Goal: Task Accomplishment & Management: Manage account settings

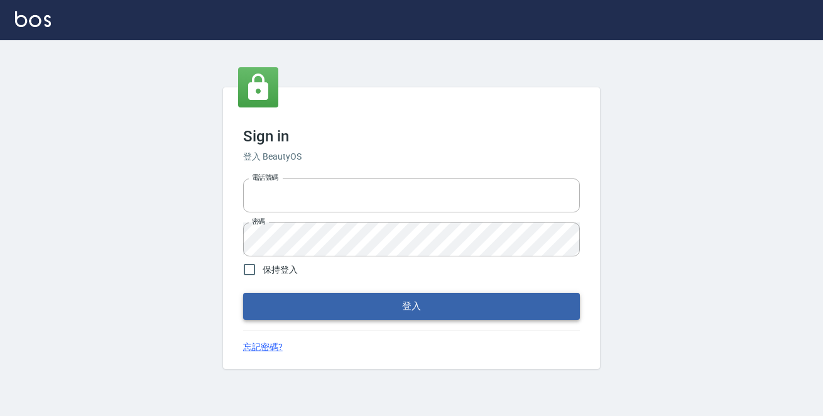
type input "0229470385"
click at [313, 318] on button "登入" at bounding box center [411, 306] width 337 height 26
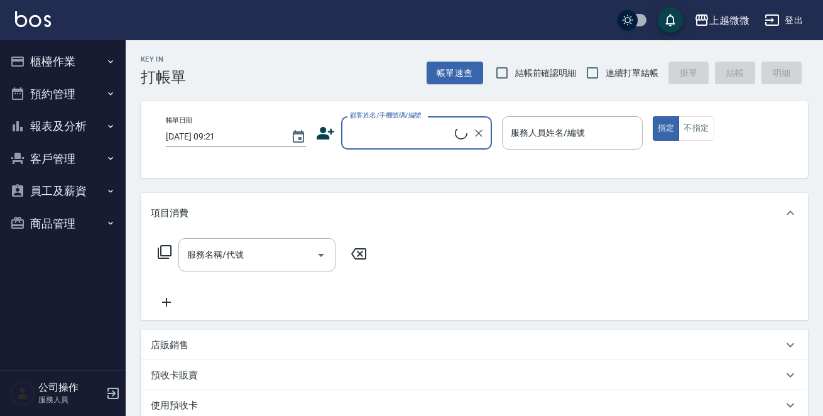
click at [69, 68] on button "櫃檯作業" at bounding box center [63, 61] width 116 height 33
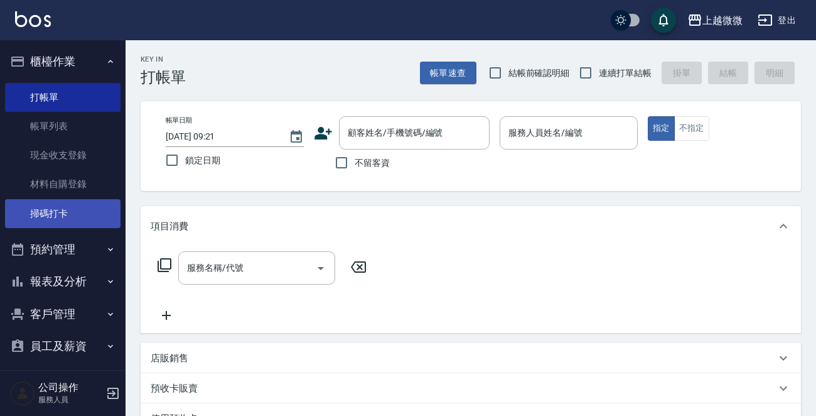
click at [102, 224] on link "掃碼打卡" at bounding box center [63, 213] width 116 height 29
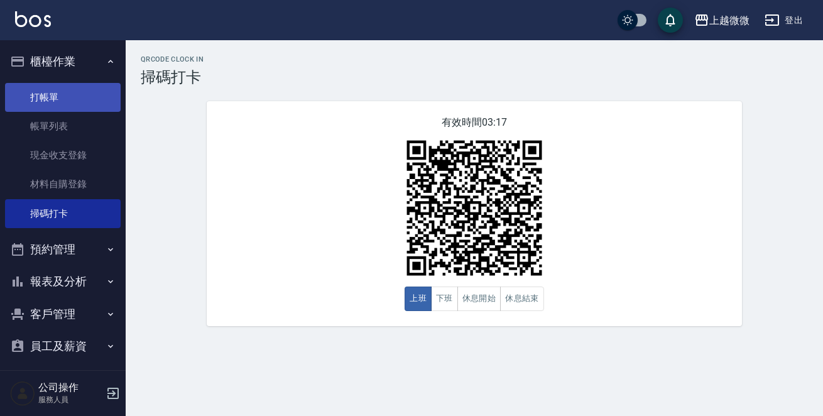
click at [79, 109] on link "打帳單" at bounding box center [63, 97] width 116 height 29
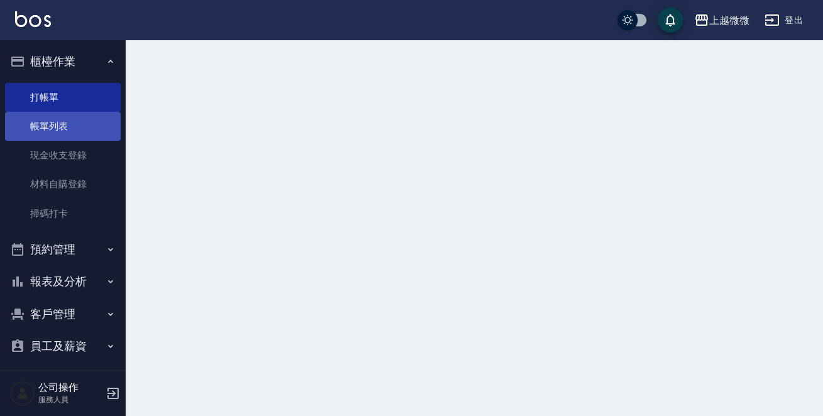
click at [79, 124] on link "帳單列表" at bounding box center [63, 126] width 116 height 29
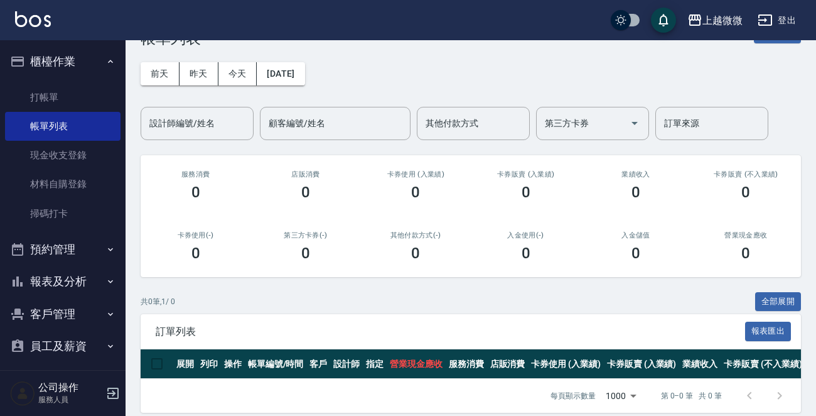
scroll to position [60, 0]
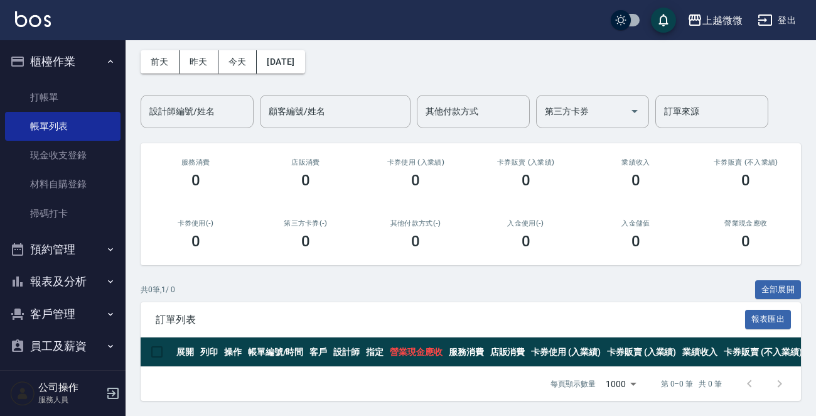
click at [517, 51] on div "前天 昨天 今天 2025/09/15 設計師編號/姓名 設計師編號/姓名 顧客編號/姓名 顧客編號/姓名 其他付款方式 其他付款方式 第三方卡券 第三方卡券…" at bounding box center [471, 81] width 661 height 93
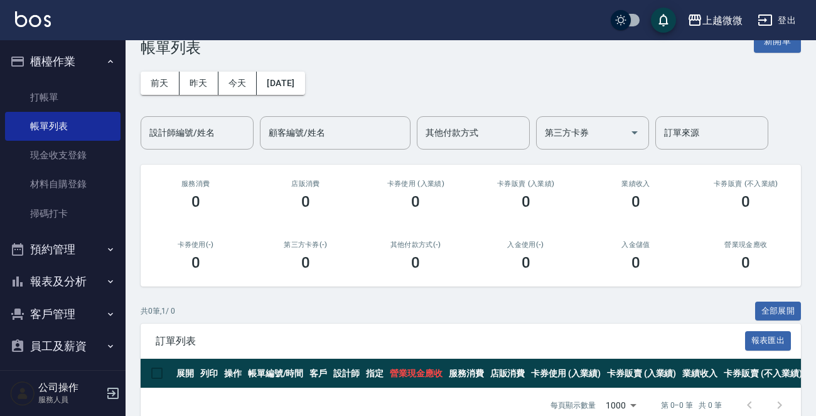
scroll to position [0, 0]
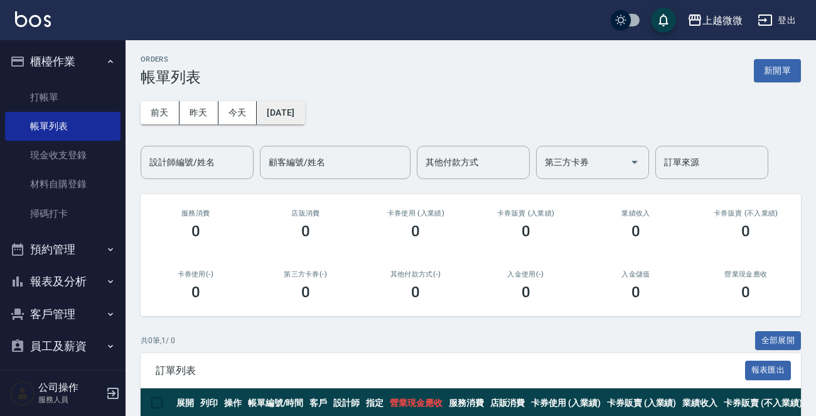
click at [292, 102] on button "2025/09/15" at bounding box center [281, 112] width 48 height 23
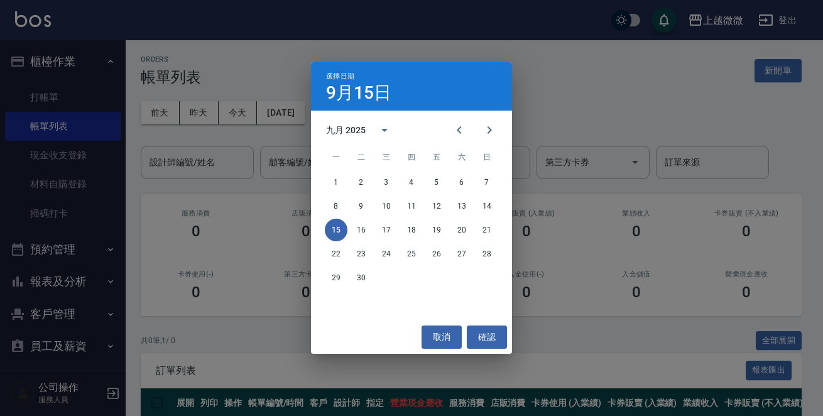
click at [200, 112] on div "選擇日期 9月15日 九月 2025 一 二 三 四 五 六 日 1 2 3 4 5 6 7 8 9 10 11 12 13 14 15 16 17 18 1…" at bounding box center [411, 208] width 823 height 416
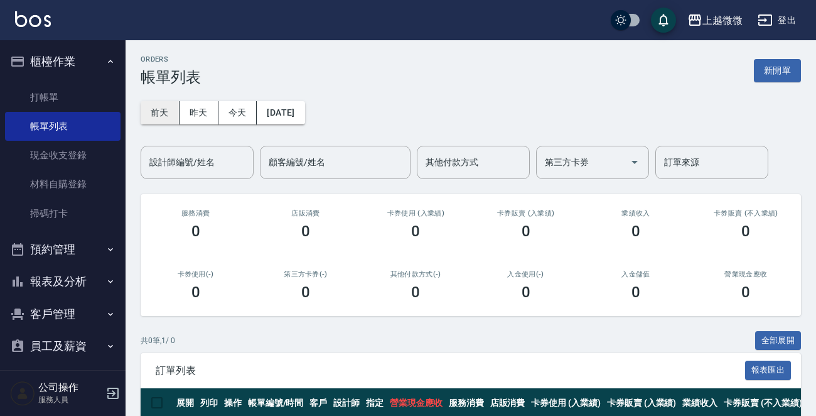
click at [165, 111] on button "前天" at bounding box center [160, 112] width 39 height 23
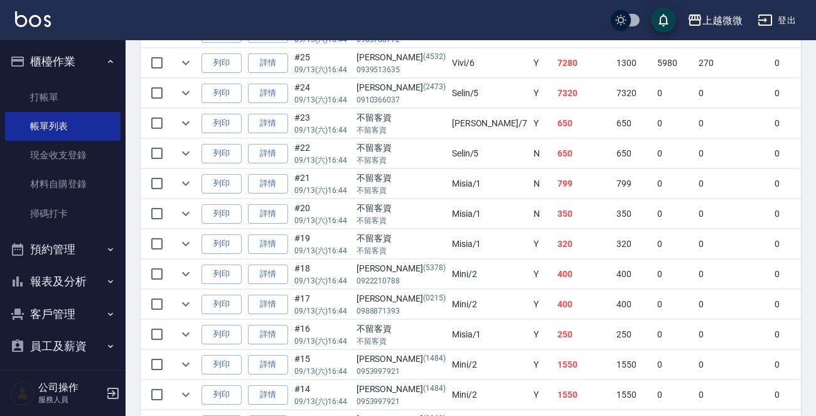
scroll to position [452, 0]
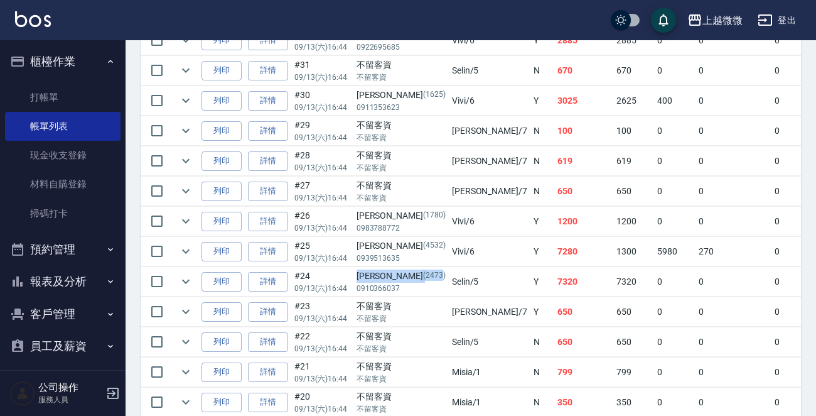
drag, startPoint x: 398, startPoint y: 270, endPoint x: 354, endPoint y: 271, distance: 44.0
click at [354, 271] on td "莊雅心 (2473) 0910366037" at bounding box center [401, 282] width 95 height 30
click at [423, 269] on p "(2473)" at bounding box center [434, 275] width 23 height 13
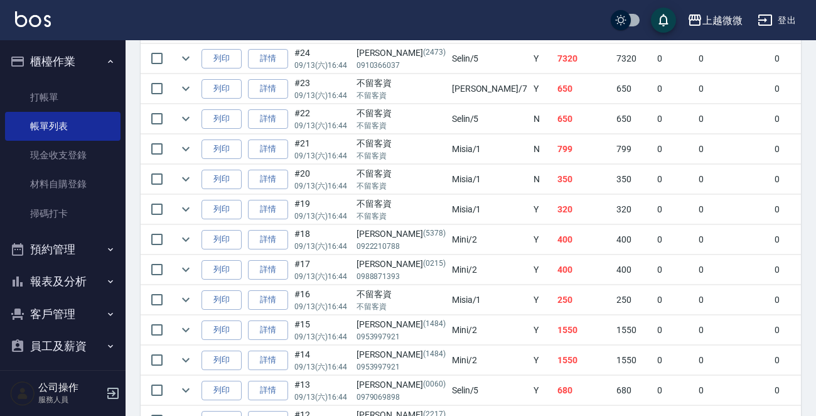
scroll to position [565, 0]
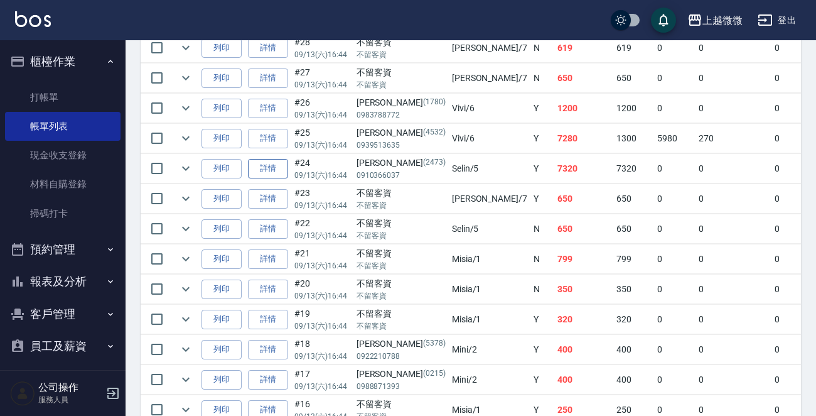
click at [269, 168] on link "詳情" at bounding box center [268, 168] width 40 height 19
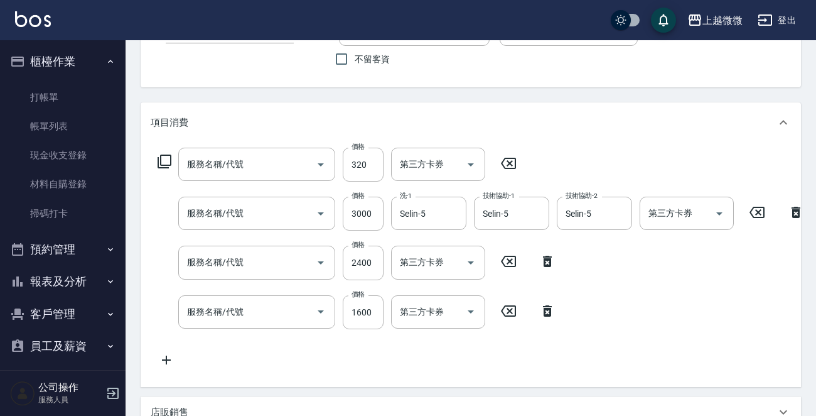
type input "[DATE] 16:44"
type input "Selin-5"
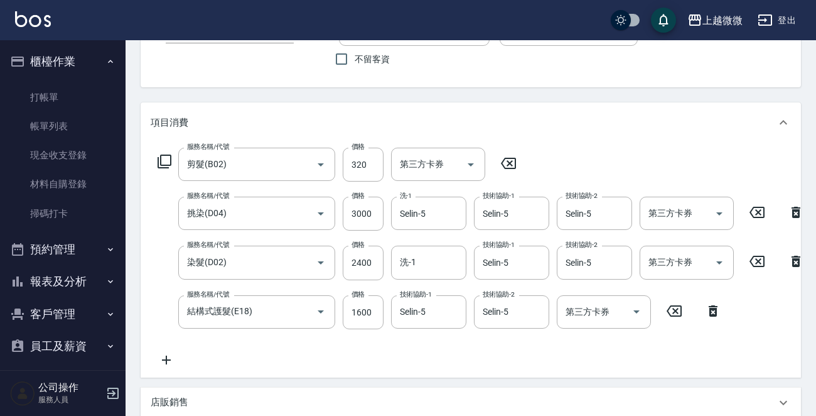
type input "剪髮(B02)"
type input "挑染(D04)"
type input "染髮(D02)"
type input "結構式護髮(E18)"
type input "莊雅心/0910366037/2473"
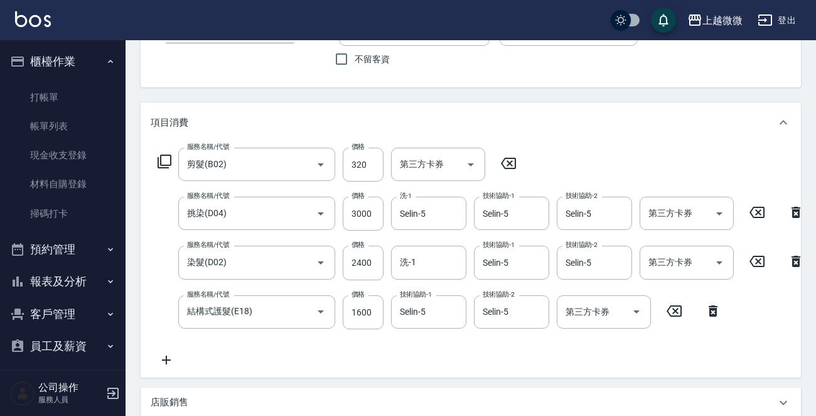
scroll to position [251, 0]
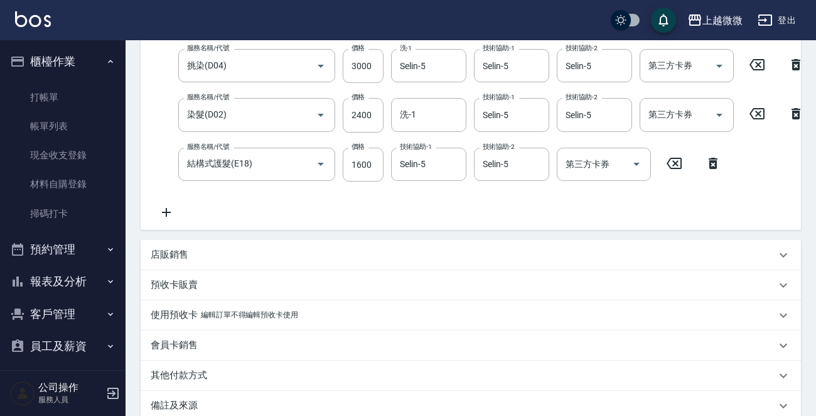
click at [173, 257] on p "店販銷售" at bounding box center [170, 254] width 38 height 13
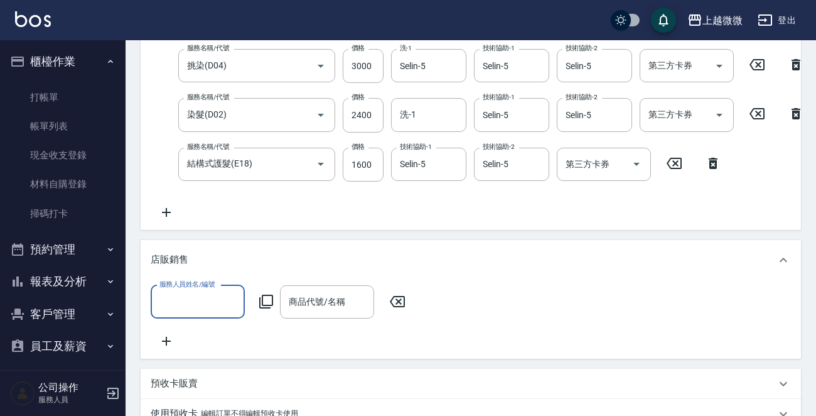
scroll to position [0, 0]
click at [198, 305] on input "服務人員姓名/編號" at bounding box center [197, 302] width 83 height 22
drag, startPoint x: 201, startPoint y: 318, endPoint x: 185, endPoint y: 328, distance: 18.3
click at [104, 317] on div "上越微微 登出 櫃檯作業 打帳單 帳單列表 現金收支登錄 材料自購登錄 掃碼打卡 預約管理 預約管理 單日預約紀錄 單週預約紀錄 報表及分析 報表目錄 店家日…" at bounding box center [408, 199] width 816 height 901
click at [188, 341] on div "Selin -5" at bounding box center [198, 343] width 94 height 21
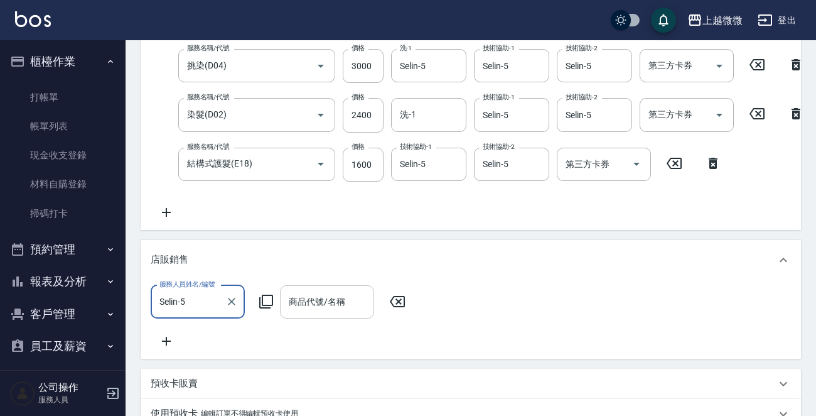
type input "Selin-5"
click at [333, 313] on div "商品代號/名稱 商品代號/名稱" at bounding box center [327, 301] width 94 height 33
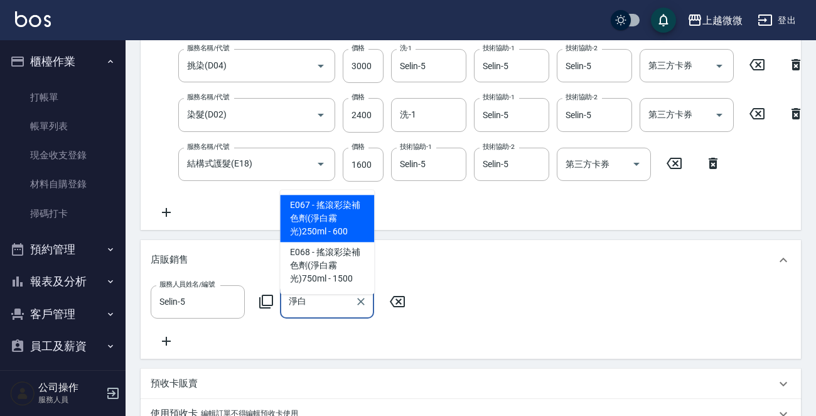
click at [323, 227] on span "E067 - 搖滾彩染補色劑(淨白霧光)250ml - 600" at bounding box center [327, 218] width 94 height 47
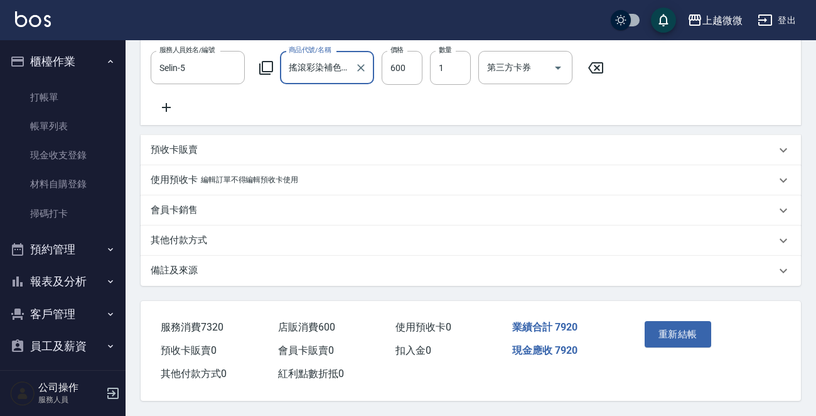
scroll to position [507, 0]
type input "搖滾彩染補色劑(淨白霧光)250ml"
click at [671, 332] on button "重新結帳" at bounding box center [678, 334] width 67 height 26
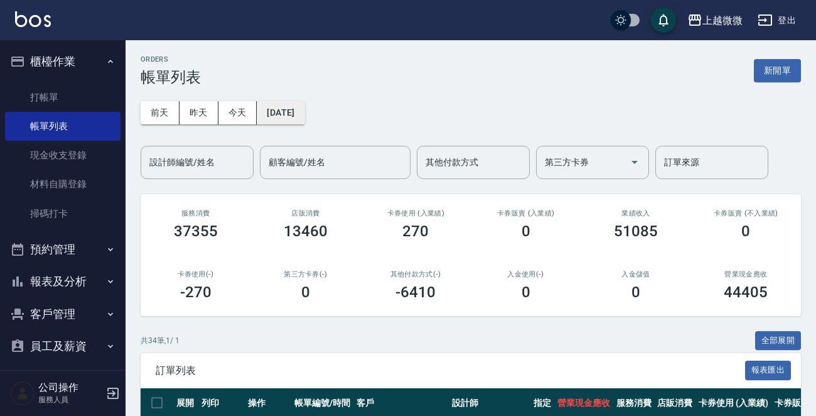
click at [300, 111] on button "[DATE]" at bounding box center [281, 112] width 48 height 23
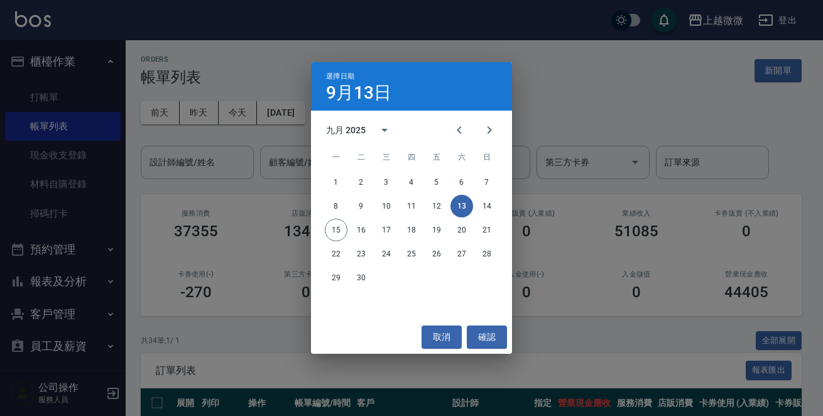
drag, startPoint x: 59, startPoint y: 288, endPoint x: 67, endPoint y: 311, distance: 24.4
click at [58, 288] on div "選擇日期 9月13日 九月 2025 一 二 三 四 五 六 日 1 2 3 4 5 6 7 8 9 10 11 12 13 14 15 16 17 18 1…" at bounding box center [411, 208] width 823 height 416
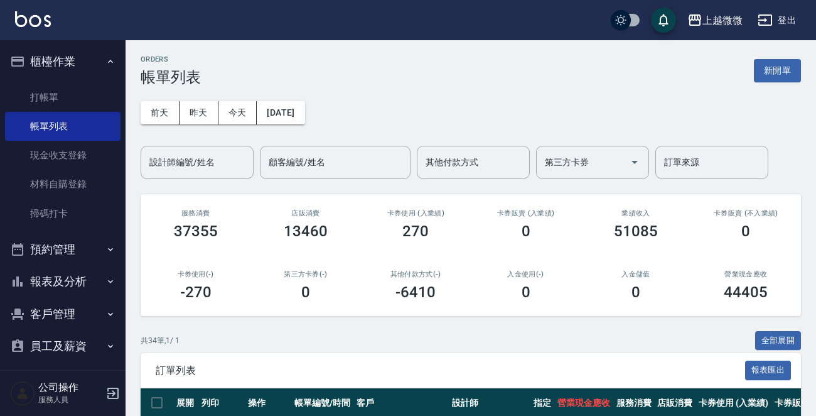
click at [67, 313] on button "客戶管理" at bounding box center [63, 314] width 116 height 33
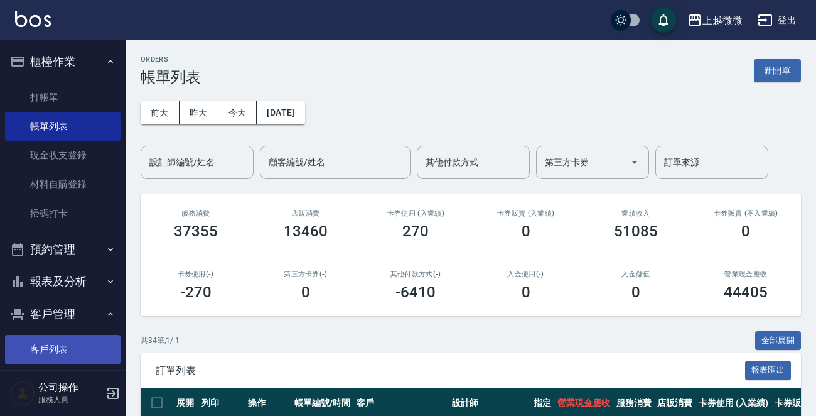
click at [57, 344] on link "客戶列表" at bounding box center [63, 349] width 116 height 29
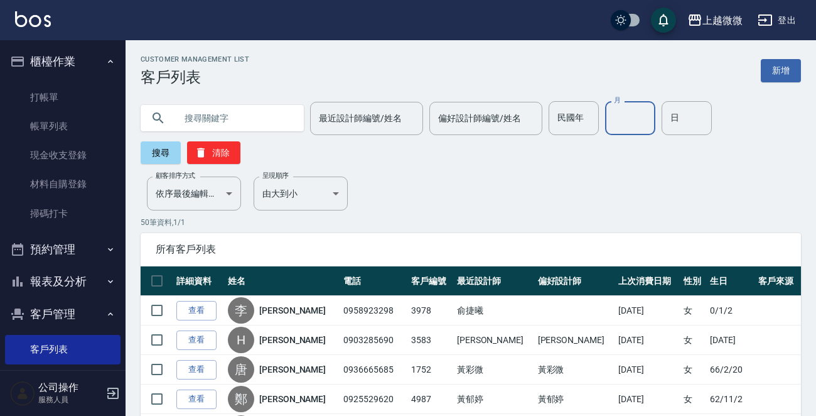
click at [624, 119] on input "月" at bounding box center [630, 118] width 50 height 34
type input "9"
click at [674, 121] on input "日" at bounding box center [687, 118] width 50 height 34
type input "16"
click at [162, 149] on button "搜尋" at bounding box center [161, 152] width 40 height 23
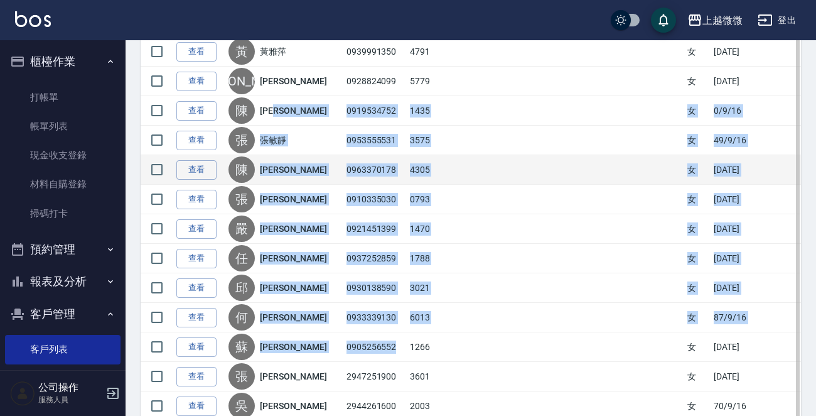
scroll to position [222, 0]
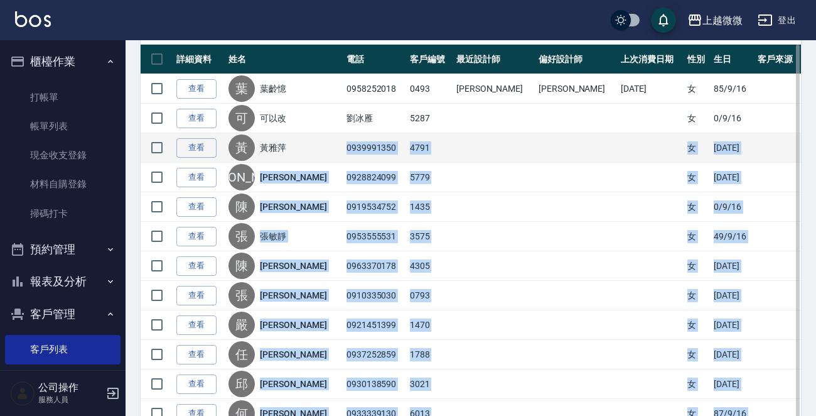
drag, startPoint x: 376, startPoint y: 254, endPoint x: 327, endPoint y: 154, distance: 111.2
click at [327, 154] on tbody "查看 葉 葉齡憶 0958252018 0493 邱佳嫻 邱佳嫻 2025/09/11 女 85/9/16 查看 可 可以改 劉冰雁 5287 女 0/9/1…" at bounding box center [471, 310] width 661 height 472
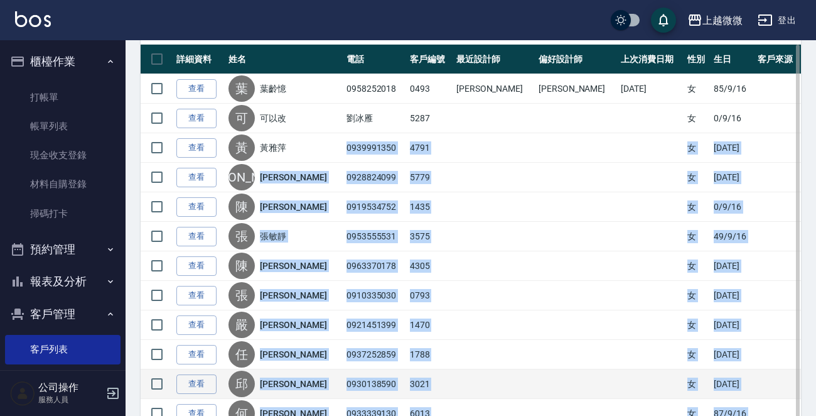
copy tbody "0939991350 4791 女 64/9/16 查看 蕭 蕭碧華 0928824099 5779 女 42/9/16 查看 陳 陳秀芬 091953475…"
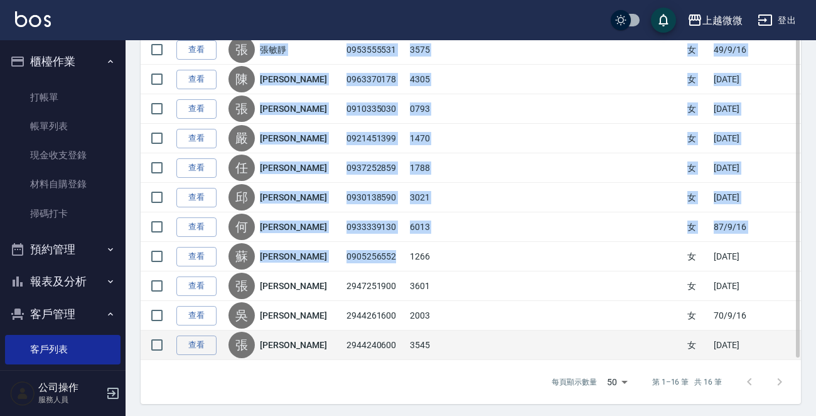
scroll to position [410, 0]
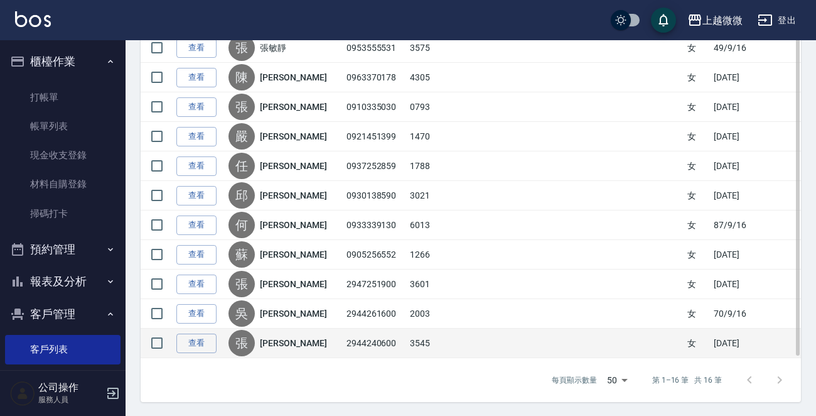
drag, startPoint x: 387, startPoint y: 366, endPoint x: 316, endPoint y: 352, distance: 72.2
click at [384, 366] on div "每頁顯示數量 50 50 第 1–16 筆 共 16 筆" at bounding box center [471, 380] width 661 height 44
click at [197, 339] on link "查看" at bounding box center [196, 342] width 40 height 19
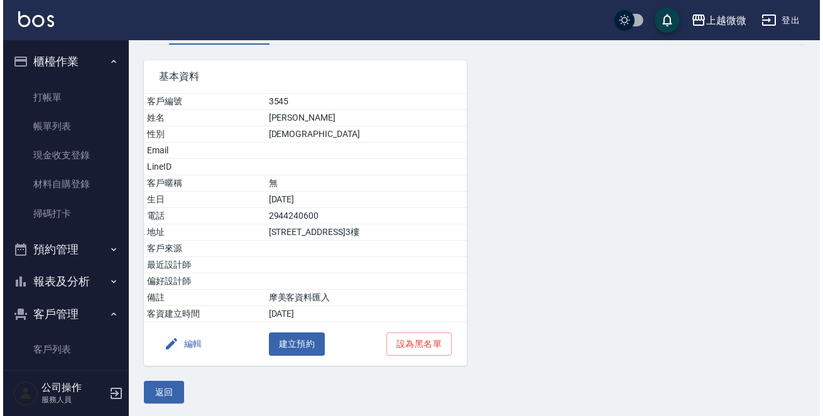
scroll to position [78, 0]
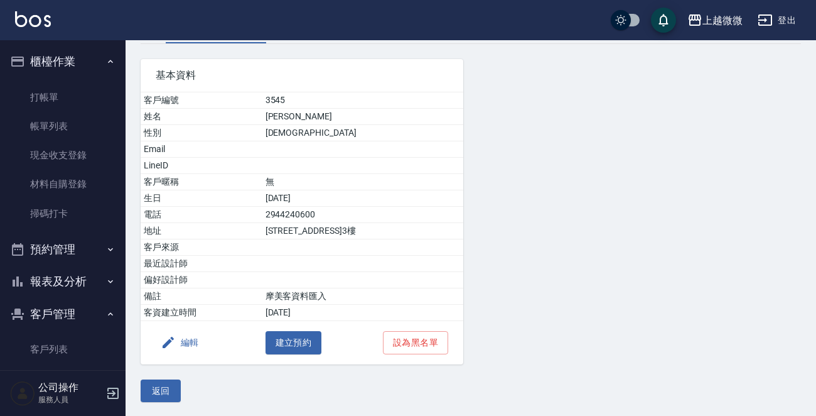
click at [192, 342] on button "編輯" at bounding box center [180, 342] width 48 height 23
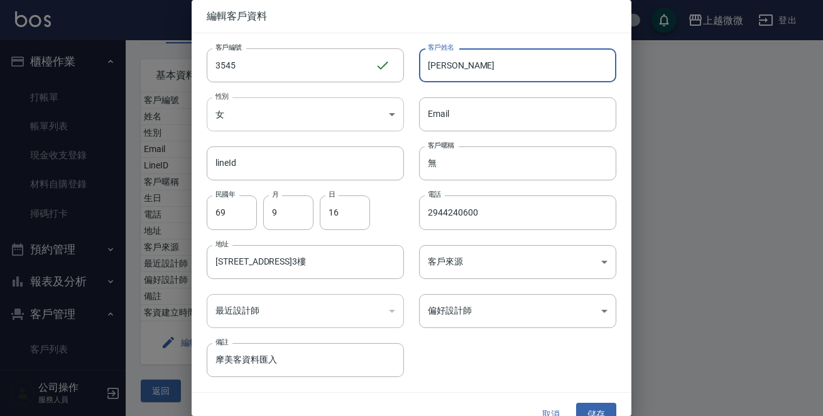
drag, startPoint x: 467, startPoint y: 60, endPoint x: 291, endPoint y: 97, distance: 180.3
click at [310, 58] on div "客戶編號 3545 ​ 客戶編號 客戶姓名 張哲豪 客戶姓名 性別 女 FEMALE 性別 Email Email lineId lineId 客戶暱稱 無 …" at bounding box center [404, 205] width 425 height 344
type input "可以改"
click at [583, 403] on button "儲存" at bounding box center [596, 414] width 40 height 23
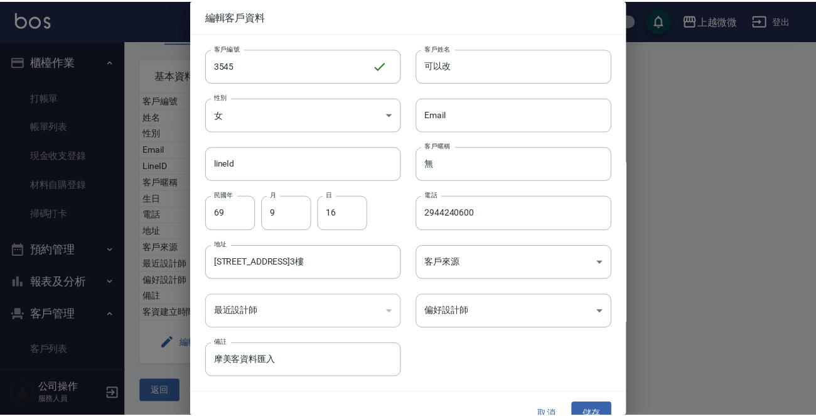
scroll to position [0, 0]
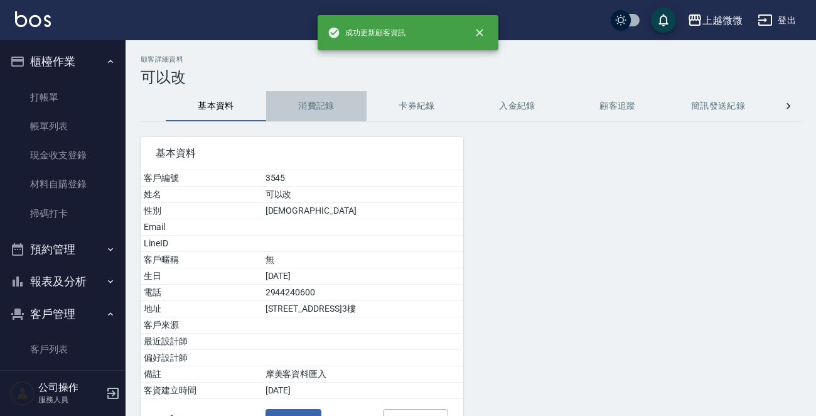
click at [312, 103] on button "消費記錄" at bounding box center [316, 106] width 100 height 30
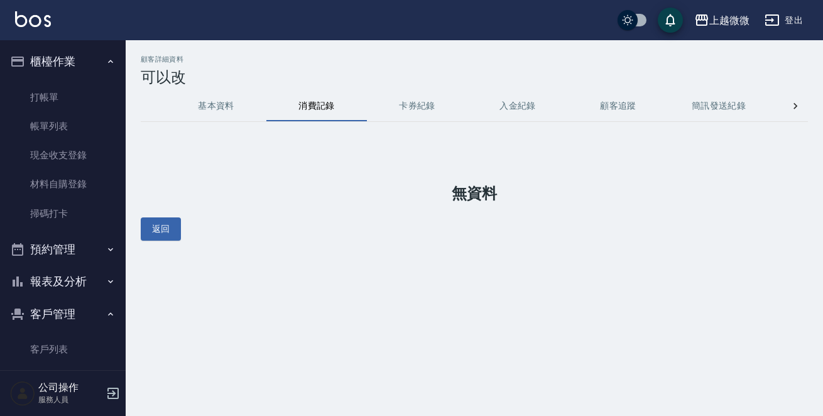
click at [406, 106] on button "卡券紀錄" at bounding box center [417, 106] width 100 height 30
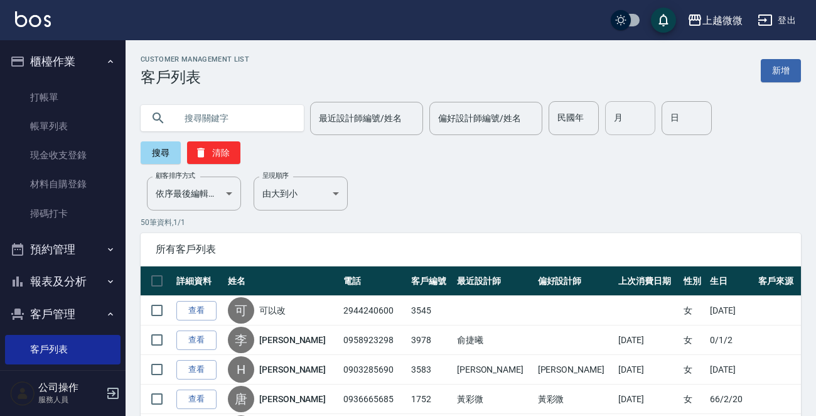
click at [631, 125] on input "月" at bounding box center [630, 118] width 50 height 34
type input "9"
click at [662, 119] on input "日" at bounding box center [687, 118] width 50 height 34
type input "16"
click at [153, 155] on button "搜尋" at bounding box center [161, 152] width 40 height 23
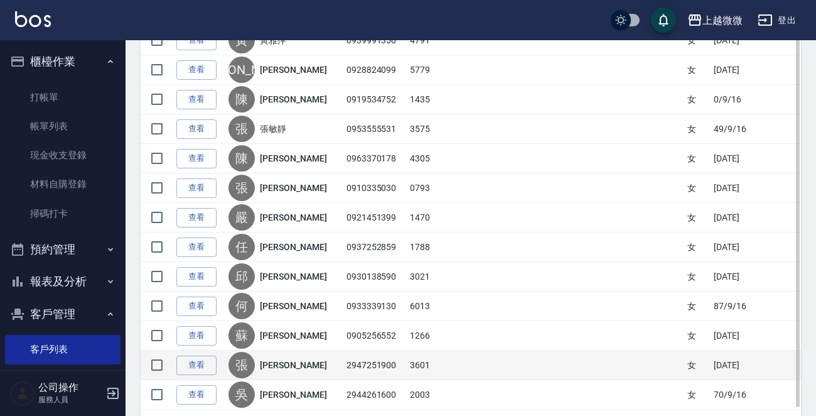
scroll to position [410, 0]
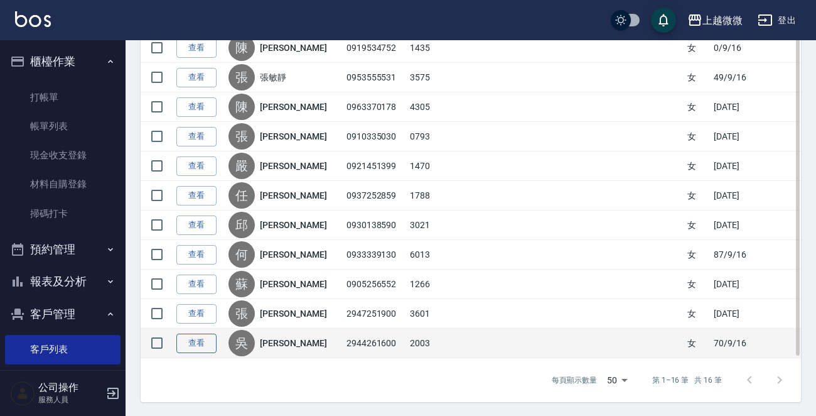
click at [193, 345] on link "查看" at bounding box center [196, 342] width 40 height 19
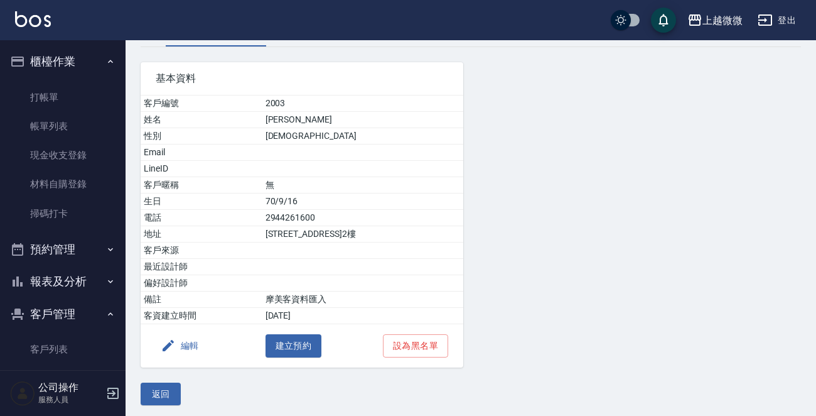
scroll to position [78, 0]
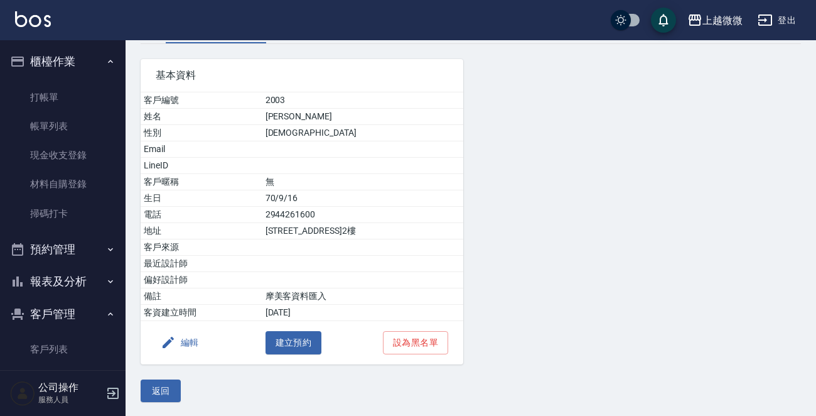
click at [178, 337] on button "編輯" at bounding box center [180, 342] width 48 height 23
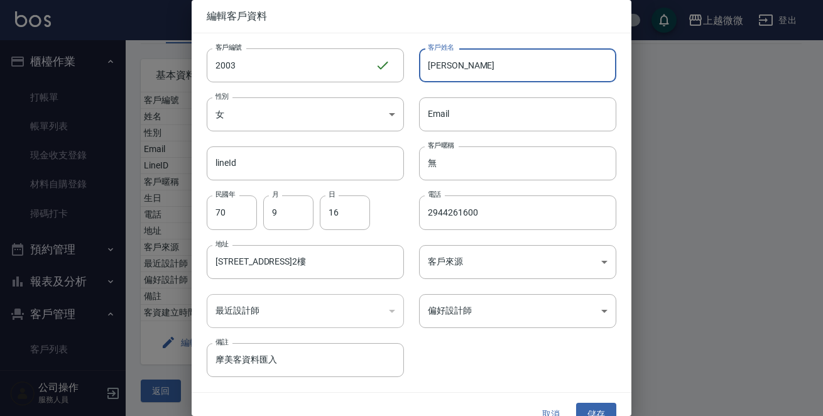
drag, startPoint x: 369, startPoint y: 66, endPoint x: 150, endPoint y: 53, distance: 219.5
click at [167, 51] on div "編輯客戶資料 客戶編號 2003 ​ 客戶編號 客戶姓名 吳育君 客戶姓名 性別 女 FEMALE 性別 Email Email lineId lineId …" at bounding box center [411, 208] width 823 height 416
type input "可以改"
click at [546, 408] on button "取消" at bounding box center [551, 414] width 40 height 23
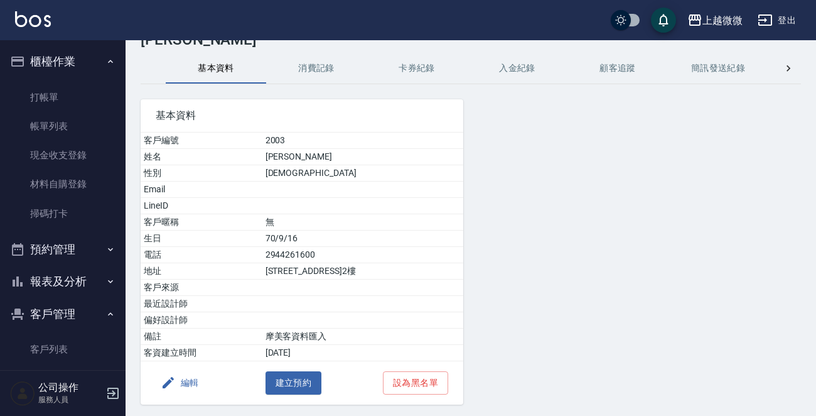
scroll to position [0, 0]
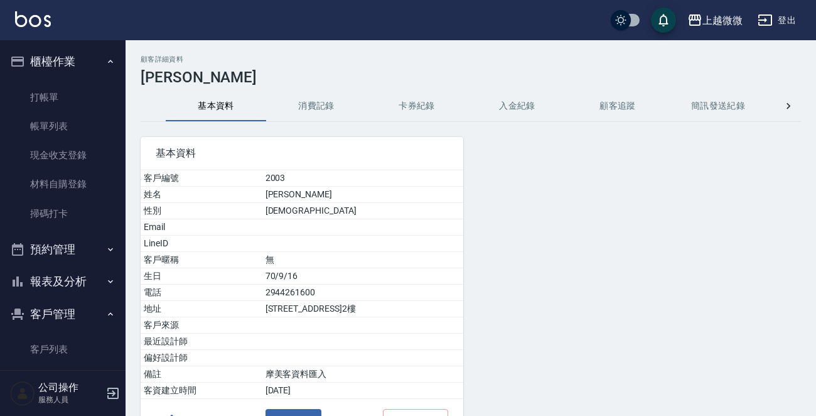
click at [314, 90] on div "顧客詳細資料 吳育君 基本資料 消費記錄 卡券紀錄 入金紀錄 顧客追蹤 簡訊發送紀錄 抽獎券紀錄 基本資料 客戶編號 2003 姓名 吳育君 性別 FEMAL…" at bounding box center [471, 267] width 691 height 425
drag, startPoint x: 317, startPoint y: 100, endPoint x: 389, endPoint y: 103, distance: 71.7
click at [320, 101] on button "消費記錄" at bounding box center [316, 106] width 100 height 30
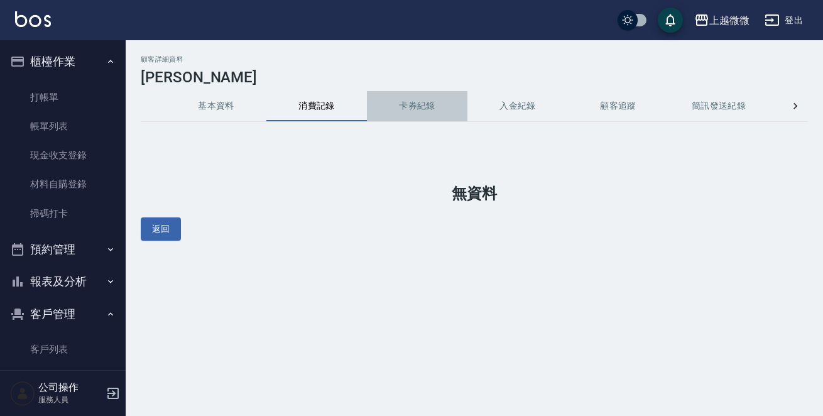
click at [400, 102] on button "卡券紀錄" at bounding box center [417, 106] width 100 height 30
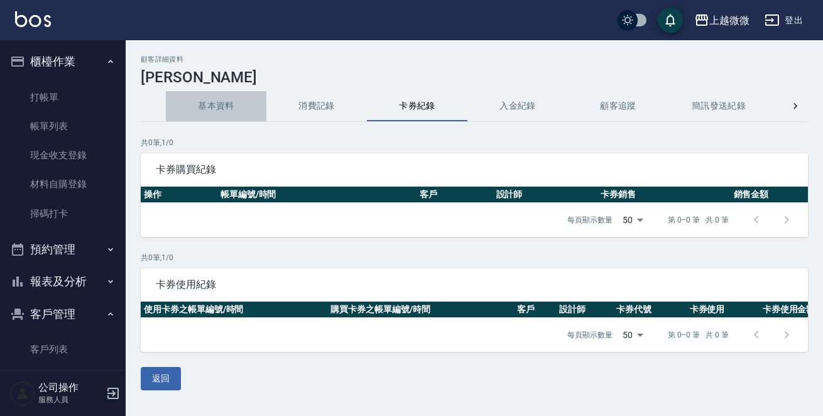
click at [217, 99] on button "基本資料" at bounding box center [216, 106] width 100 height 30
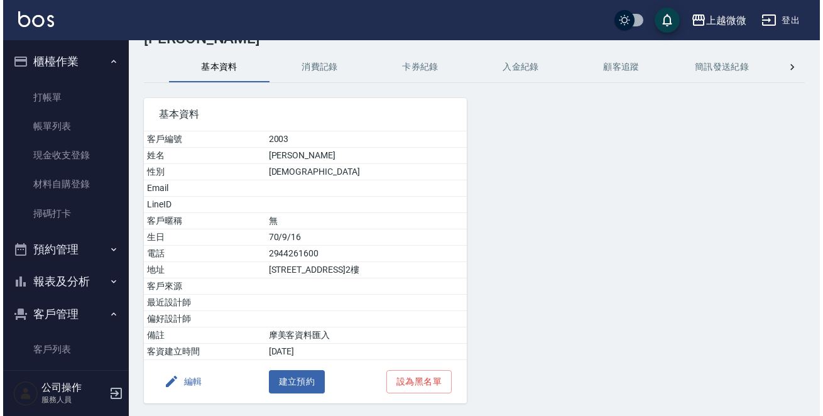
scroll to position [78, 0]
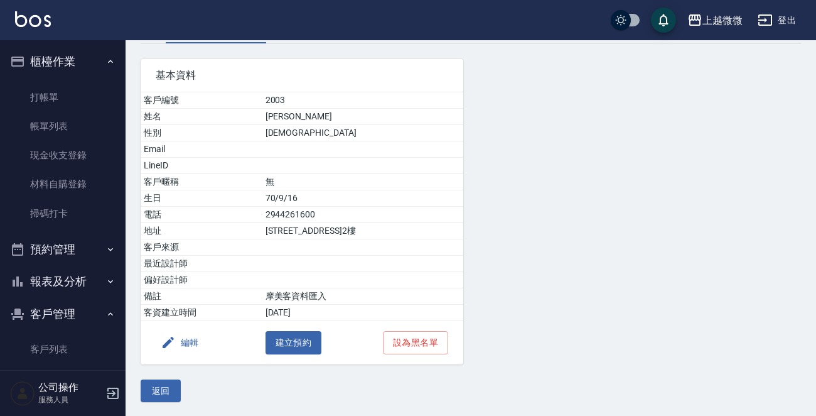
click at [193, 351] on button "編輯" at bounding box center [180, 342] width 48 height 23
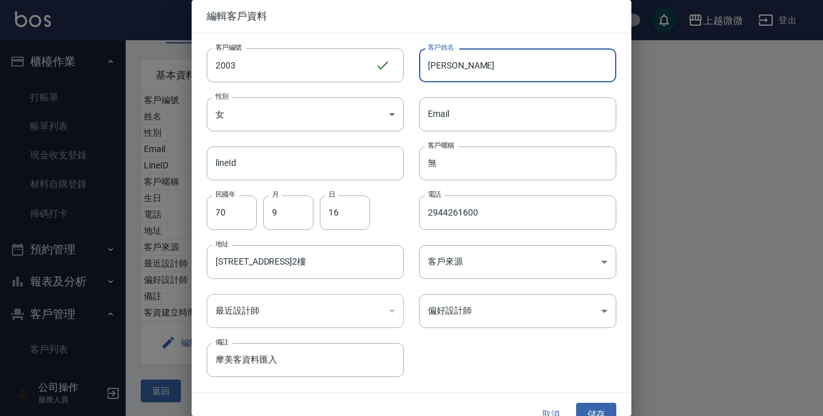
drag, startPoint x: 468, startPoint y: 70, endPoint x: 106, endPoint y: 51, distance: 362.9
click at [107, 51] on div "編輯客戶資料 客戶編號 2003 ​ 客戶編號 客戶姓名 吳育君 客戶姓名 性別 女 FEMALE 性別 Email Email lineId lineId …" at bounding box center [411, 208] width 823 height 416
type input "可以改"
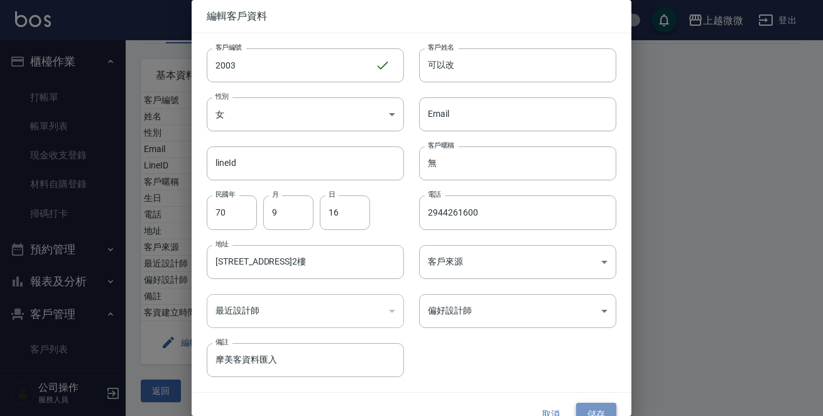
click at [591, 408] on button "儲存" at bounding box center [596, 414] width 40 height 23
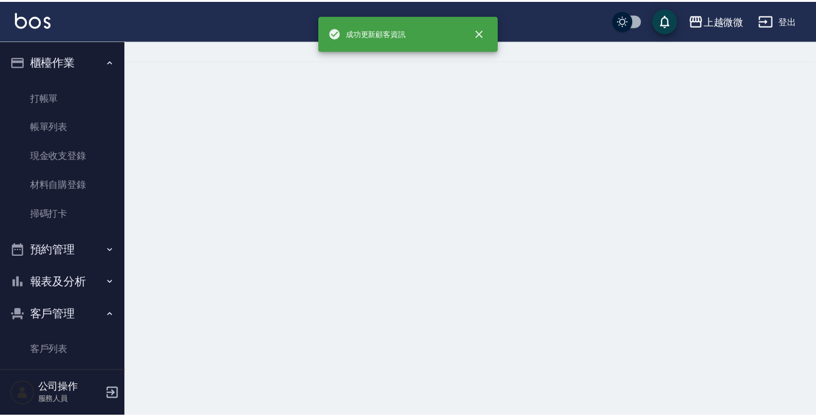
scroll to position [0, 0]
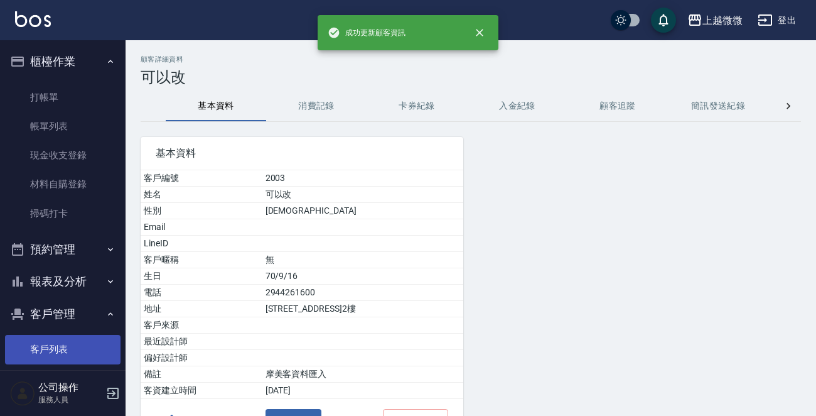
click at [61, 344] on link "客戶列表" at bounding box center [63, 349] width 116 height 29
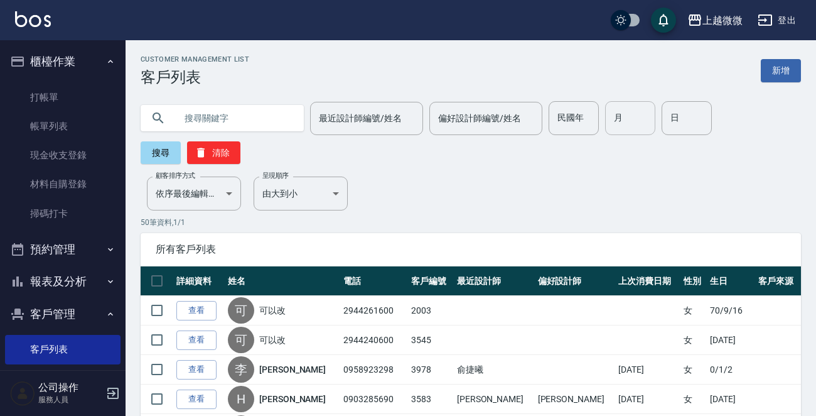
click at [643, 117] on input "月" at bounding box center [630, 118] width 50 height 34
type input "9"
click at [666, 116] on input "日" at bounding box center [687, 118] width 50 height 34
type input "16"
click at [171, 158] on button "搜尋" at bounding box center [161, 152] width 40 height 23
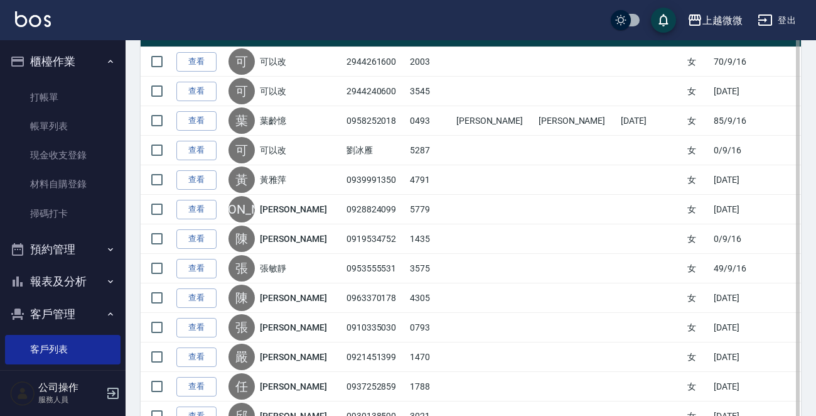
scroll to position [410, 0]
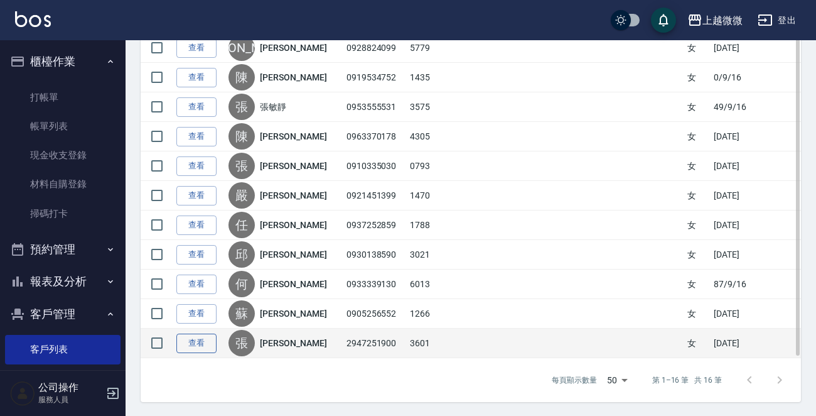
click at [189, 340] on link "查看" at bounding box center [196, 342] width 40 height 19
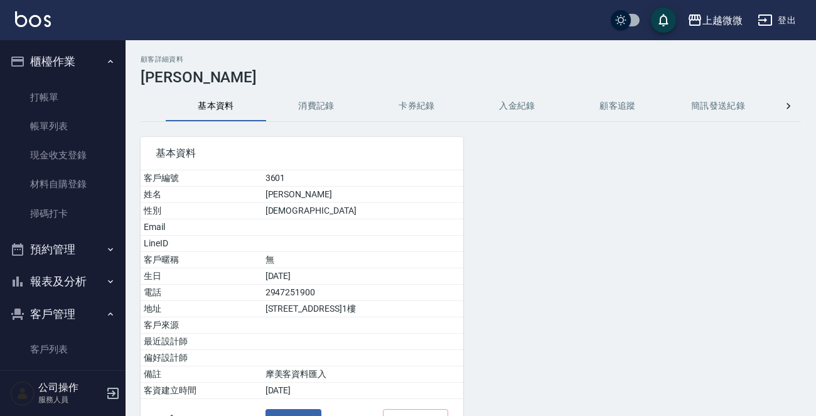
click at [313, 101] on button "消費記錄" at bounding box center [316, 106] width 100 height 30
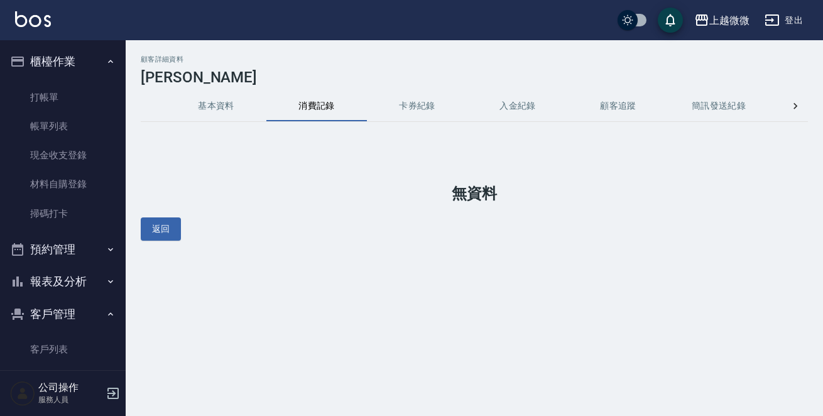
click at [428, 108] on button "卡券紀錄" at bounding box center [417, 106] width 100 height 30
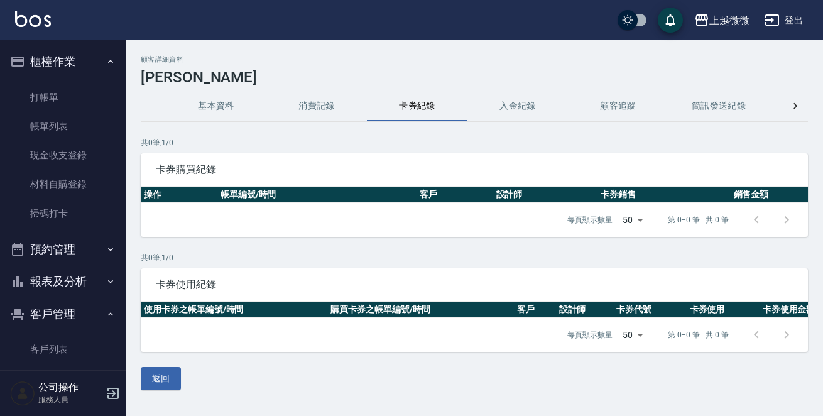
click at [212, 95] on button "基本資料" at bounding box center [216, 106] width 100 height 30
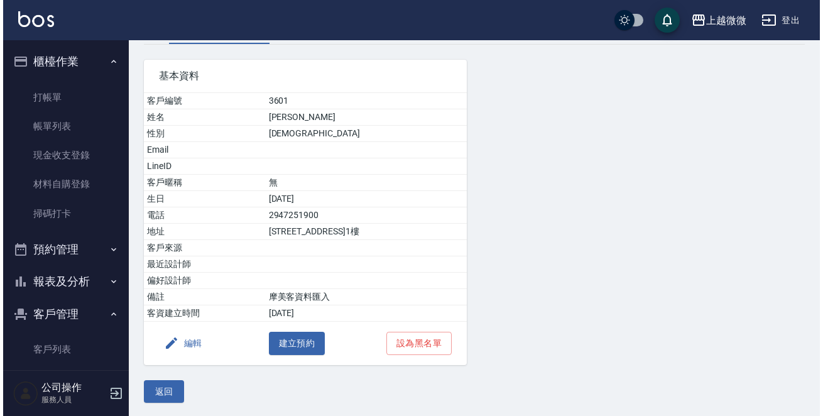
scroll to position [78, 0]
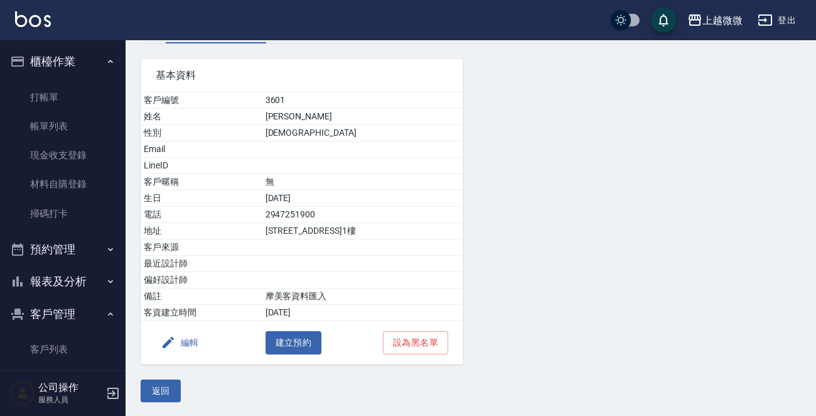
click at [189, 343] on button "編輯" at bounding box center [180, 342] width 48 height 23
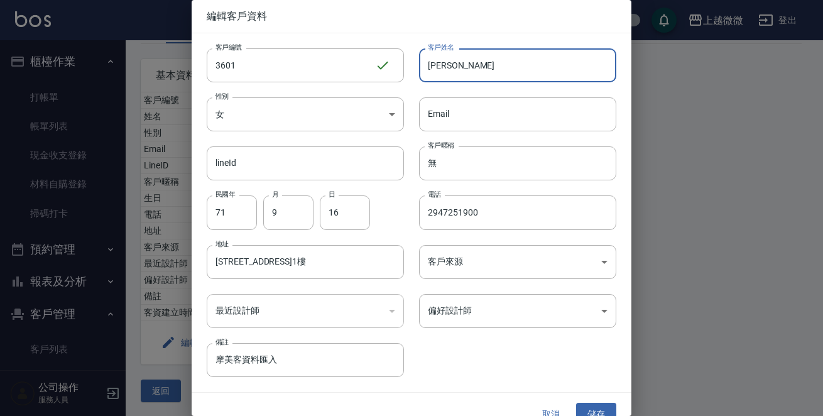
drag, startPoint x: 510, startPoint y: 72, endPoint x: 181, endPoint y: 45, distance: 329.6
click at [183, 45] on div "編輯客戶資料 客戶編號 3601 ​ 客戶編號 客戶姓名 張琬琳 客戶姓名 性別 女 FEMALE 性別 Email Email lineId lineId …" at bounding box center [411, 208] width 823 height 416
type input "可以改"
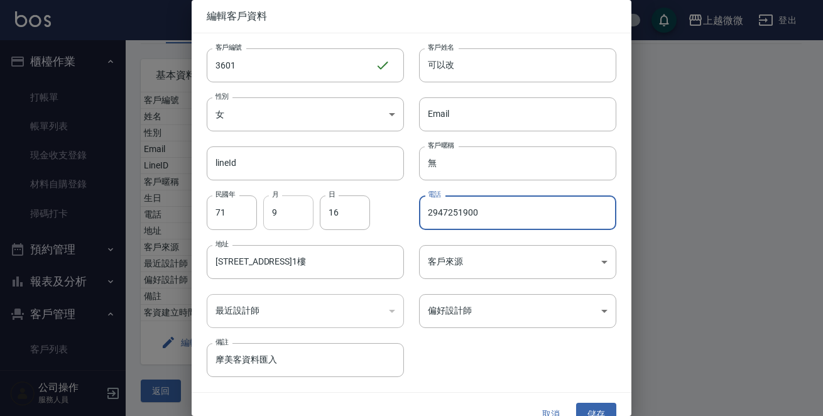
drag, startPoint x: 514, startPoint y: 216, endPoint x: 289, endPoint y: 224, distance: 225.0
click at [289, 224] on div "客戶編號 3601 ​ 客戶編號 客戶姓名 可以改 客戶姓名 性別 女 FEMALE 性別 Email Email lineId lineId 客戶暱稱 無 …" at bounding box center [404, 205] width 425 height 344
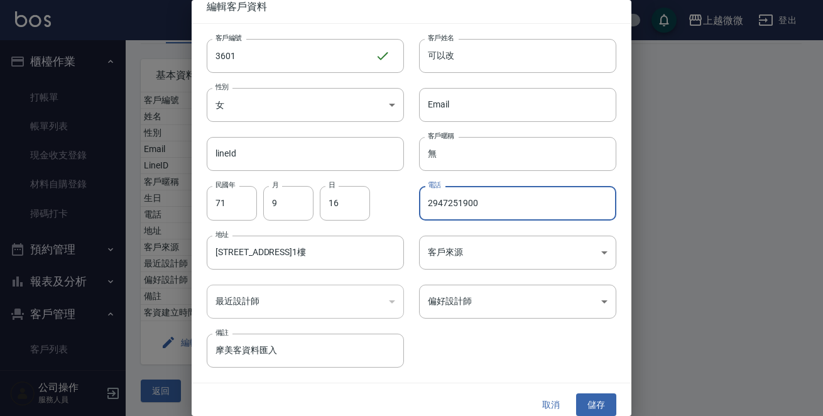
scroll to position [19, 0]
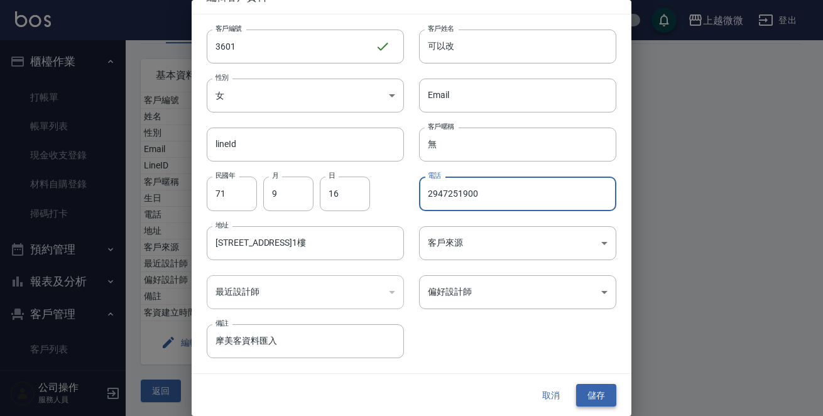
click at [587, 393] on button "儲存" at bounding box center [596, 395] width 40 height 23
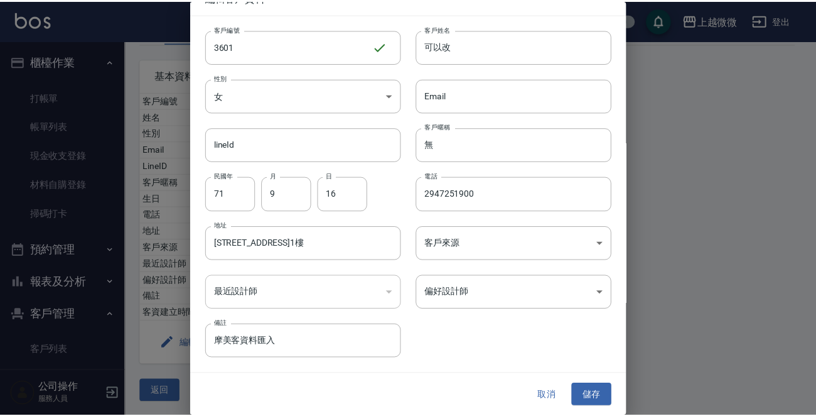
scroll to position [0, 0]
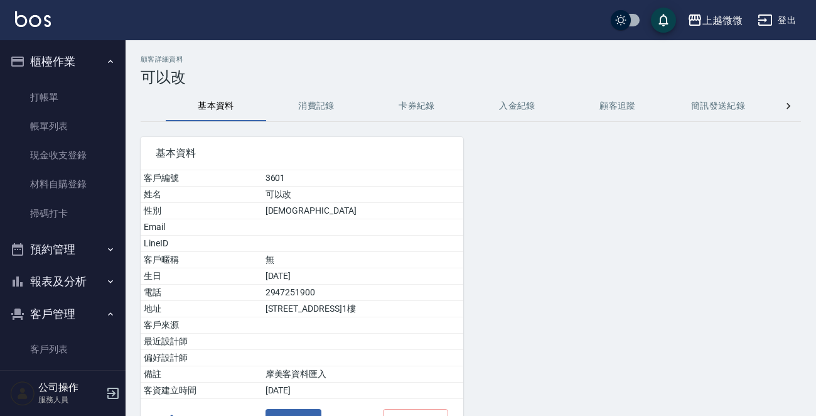
drag, startPoint x: 56, startPoint y: 345, endPoint x: 67, endPoint y: 331, distance: 17.9
click at [56, 345] on link "客戶列表" at bounding box center [63, 349] width 116 height 29
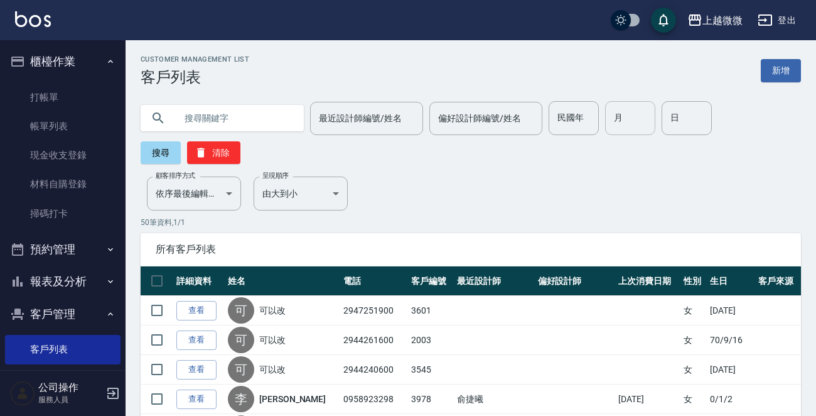
click at [633, 127] on input "月" at bounding box center [630, 118] width 50 height 34
type input "9"
click at [677, 126] on input "日" at bounding box center [687, 118] width 50 height 34
click at [163, 152] on button "搜尋" at bounding box center [161, 152] width 40 height 23
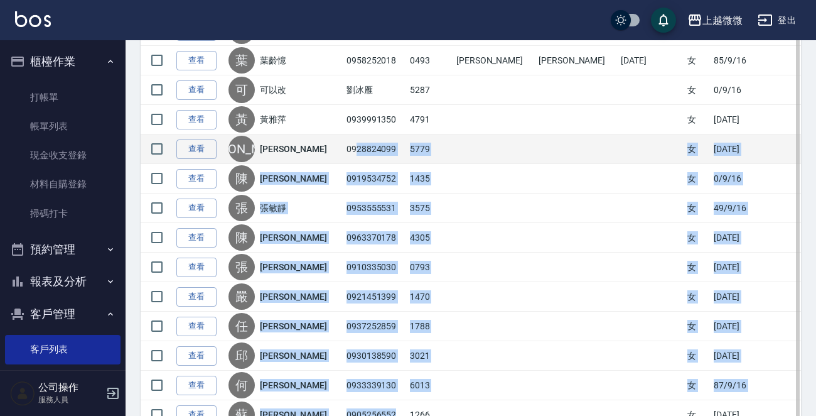
scroll to position [284, 0]
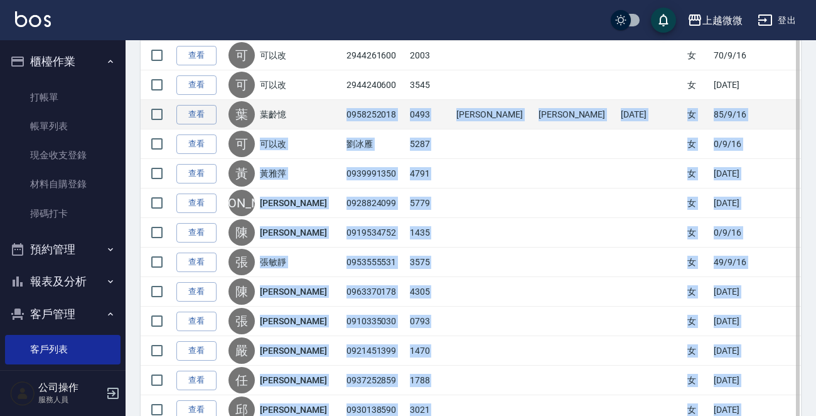
drag, startPoint x: 378, startPoint y: 335, endPoint x: 322, endPoint y: 115, distance: 227.6
click at [322, 115] on tbody "查看 可 可以改 2947251900 3601 女 71/9/16 查看 可 可以改 2944261600 2003 女 70/9/16 查看 可 可以改 …" at bounding box center [471, 247] width 661 height 472
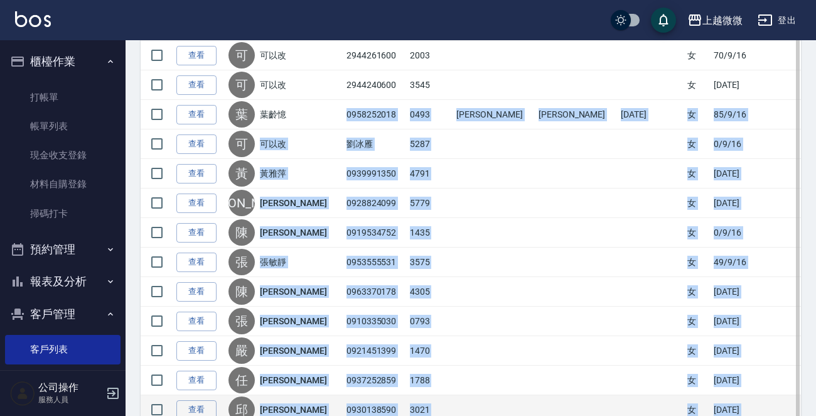
copy tbody "葉齡憶 0958252018 0493 邱佳嫻 邱佳嫻 2025/09/11 女 85/9/16 查看 可 可以改 劉冰雁 5287 女 0/9/16 查看 …"
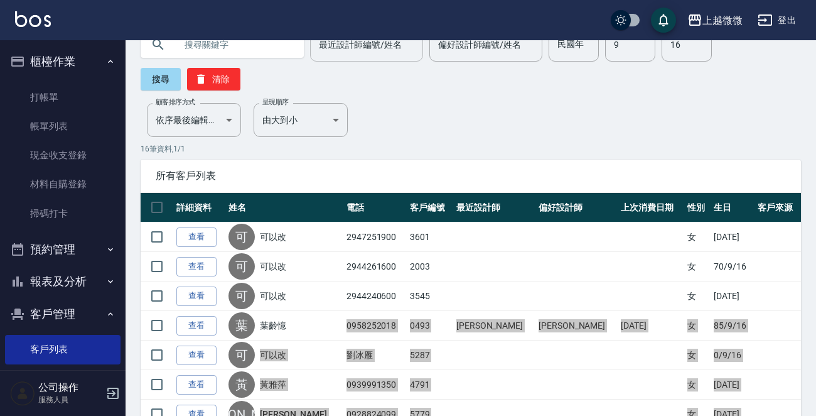
scroll to position [0, 0]
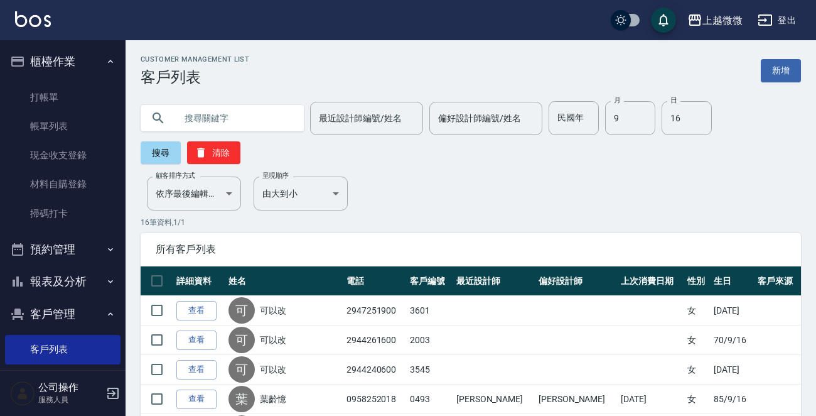
drag, startPoint x: 382, startPoint y: 169, endPoint x: 382, endPoint y: 152, distance: 17.0
drag, startPoint x: 669, startPoint y: 120, endPoint x: 688, endPoint y: 124, distance: 18.6
click at [671, 120] on input "16" at bounding box center [687, 118] width 50 height 34
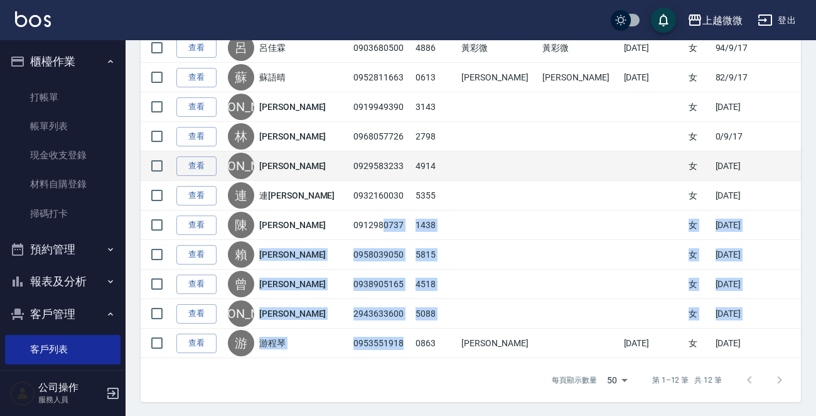
scroll to position [104, 0]
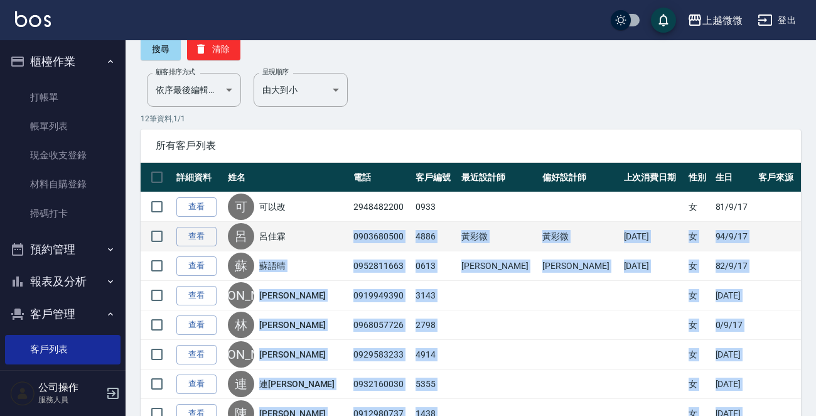
drag, startPoint x: 380, startPoint y: 344, endPoint x: 322, endPoint y: 244, distance: 115.4
click at [322, 244] on tbody "查看 可 可以改 2948482200 0933 女 81/9/17 查看 呂 呂佳霖 0903680500 4886 黃彩微 黃彩微 2025/08/30 …" at bounding box center [471, 369] width 661 height 354
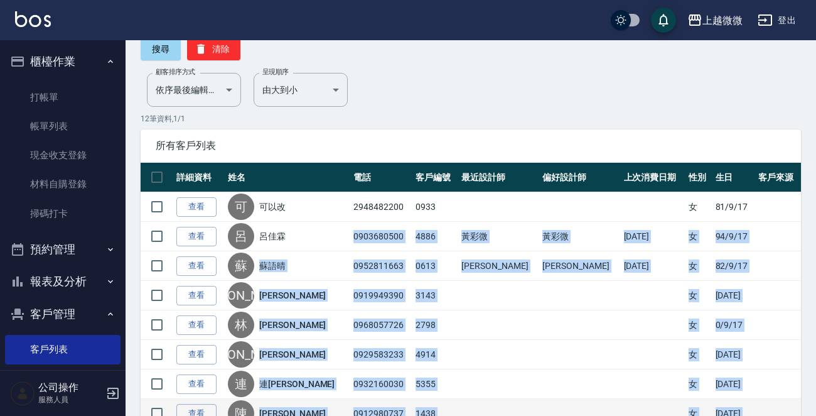
copy tbody "呂佳霖 0903680500 4886 黃彩微 黃彩微 2025/08/30 女 94/9/17 查看 蘇 蘇語晴 0952811663 0613 邱佳嫻 邱…"
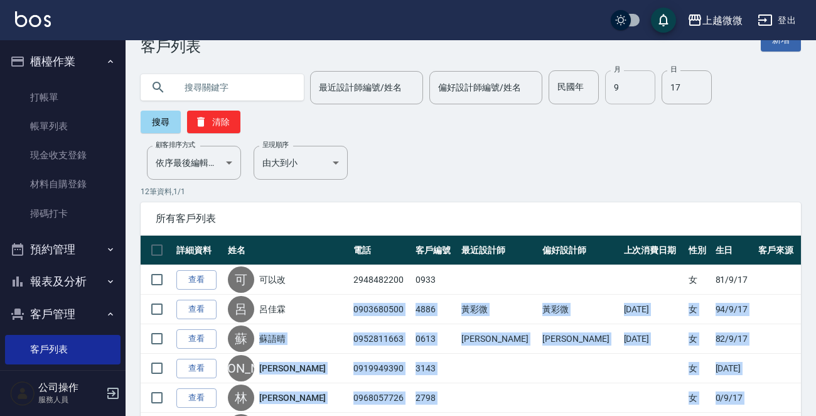
scroll to position [0, 0]
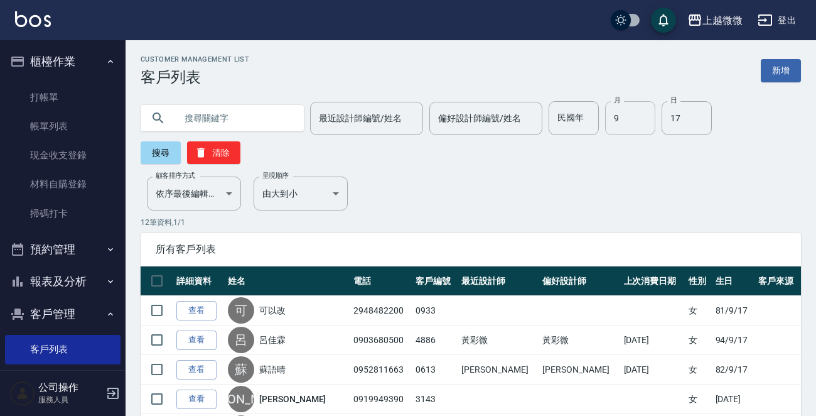
click at [619, 113] on input "9" at bounding box center [630, 118] width 50 height 34
click at [668, 121] on input "17" at bounding box center [687, 118] width 50 height 34
type input "18"
click at [152, 145] on button "搜尋" at bounding box center [161, 152] width 40 height 23
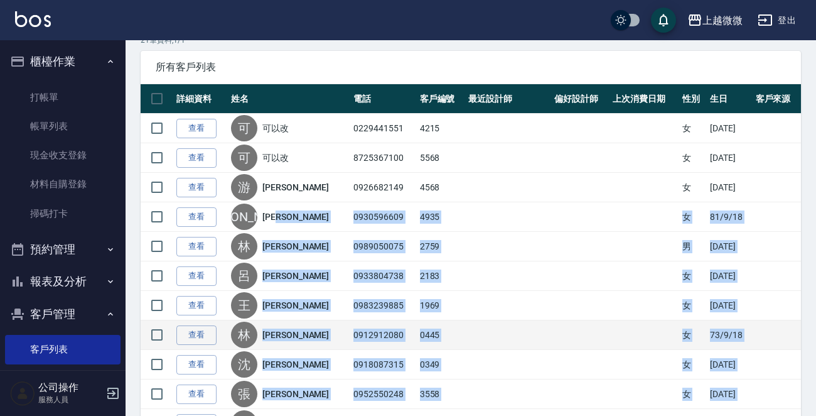
scroll to position [180, 0]
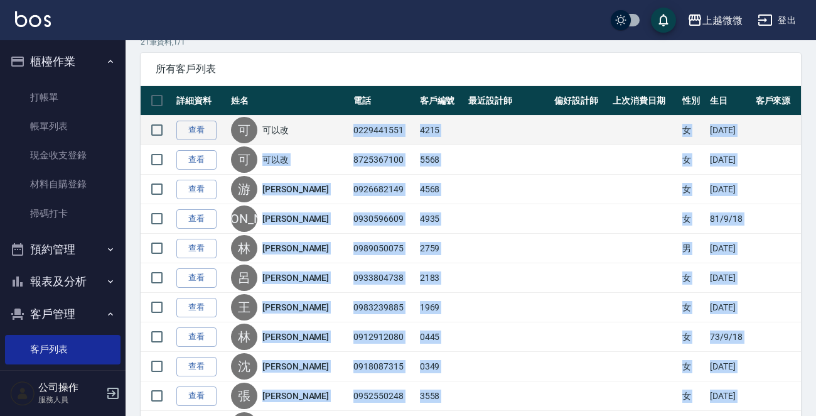
drag, startPoint x: 377, startPoint y: 342, endPoint x: 319, endPoint y: 131, distance: 218.2
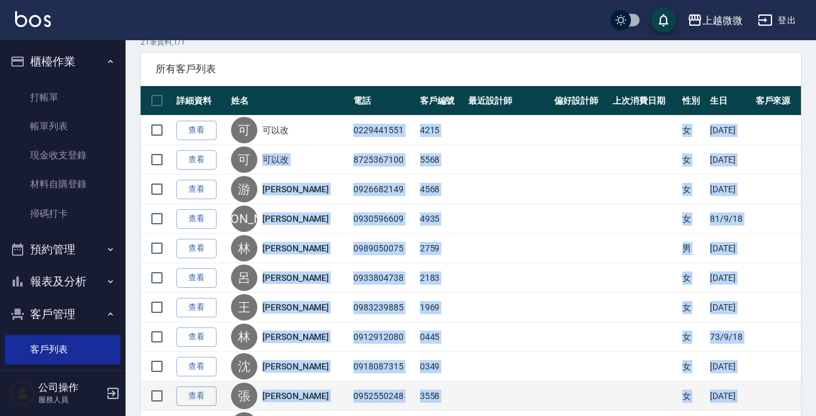
copy tbody "可以改 0229441551 4215 女 63/9/18 查看 可 可以改 8725367100 5568 女 60/9/18 查看 游 游綉鎔 09266…"
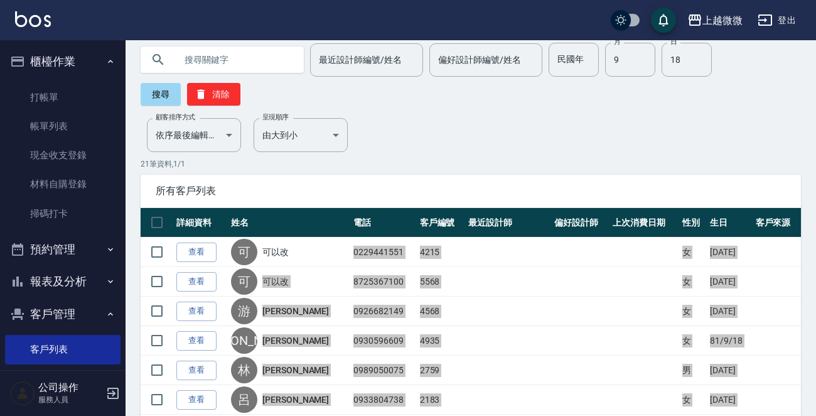
scroll to position [0, 0]
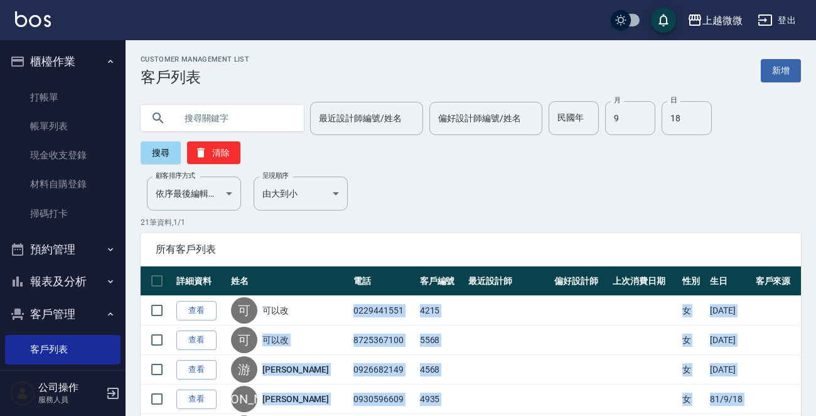
click at [41, 13] on img at bounding box center [33, 19] width 36 height 16
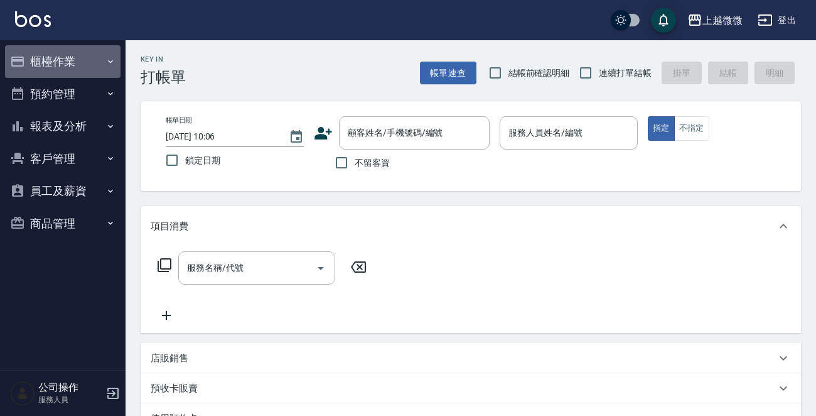
click at [77, 62] on button "櫃檯作業" at bounding box center [63, 61] width 116 height 33
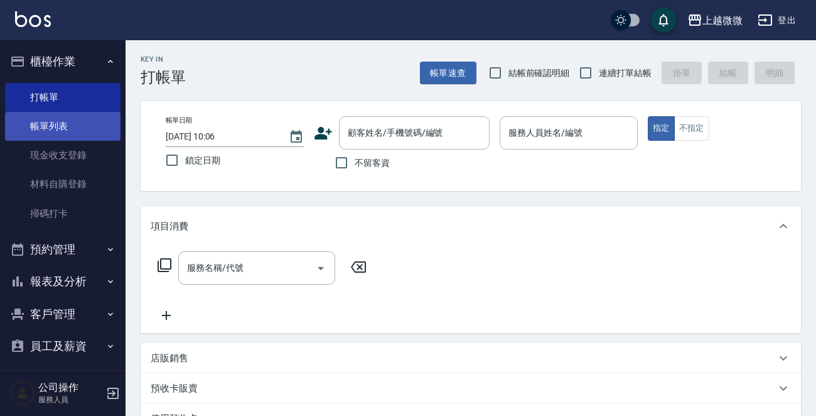
click at [63, 124] on link "帳單列表" at bounding box center [63, 126] width 116 height 29
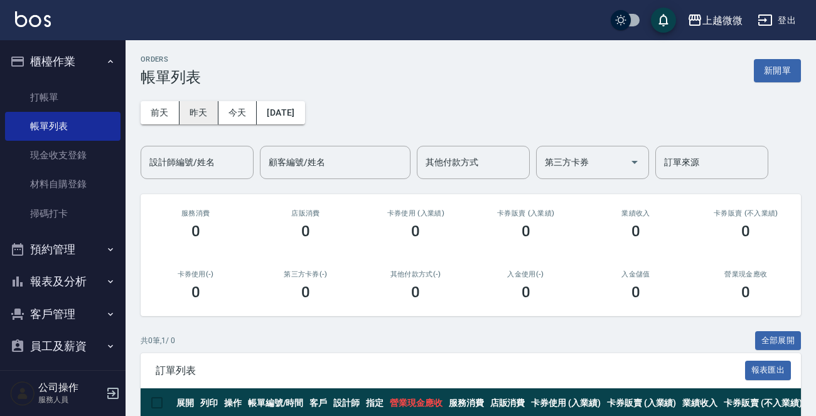
click at [197, 121] on button "昨天" at bounding box center [199, 112] width 39 height 23
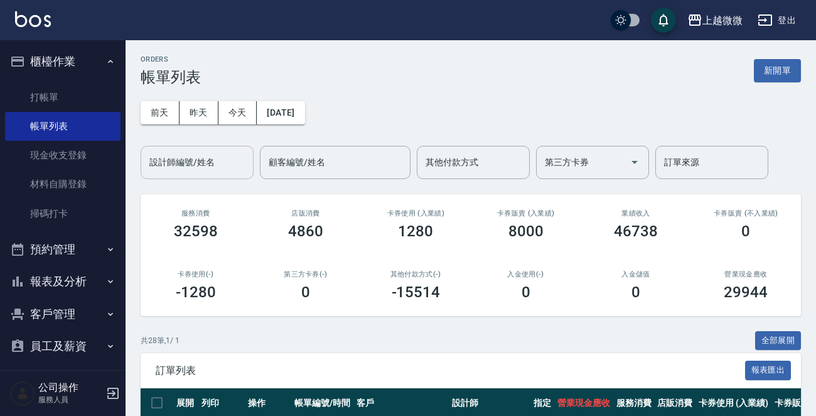
click at [213, 163] on input "設計師編號/姓名" at bounding box center [197, 162] width 102 height 22
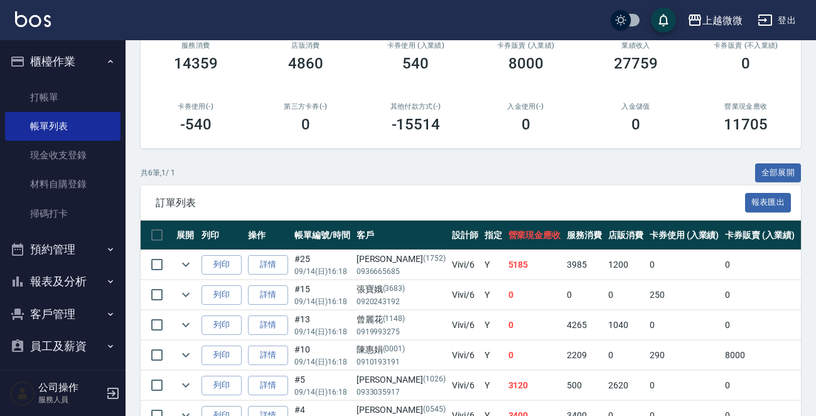
scroll to position [240, 0]
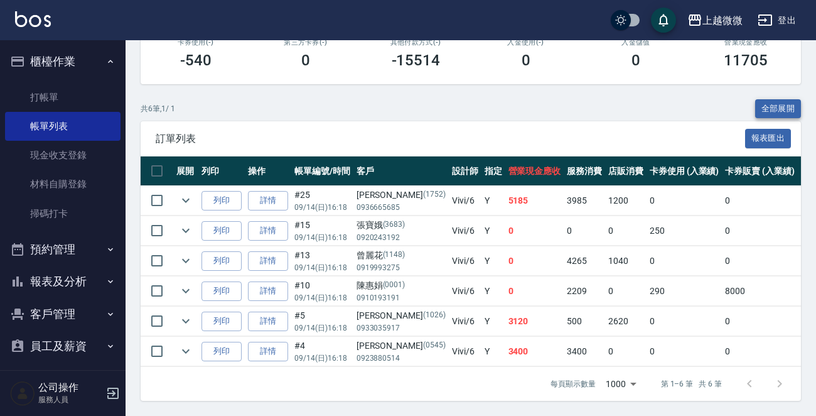
type input "Vivi-6"
click at [775, 99] on button "全部展開" at bounding box center [779, 108] width 46 height 19
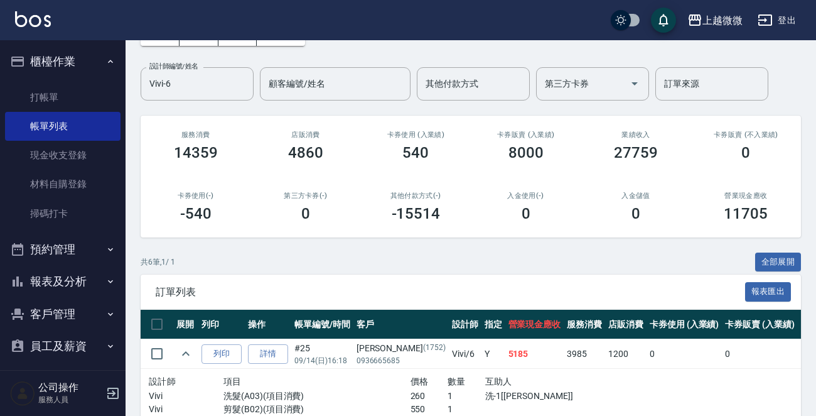
scroll to position [0, 0]
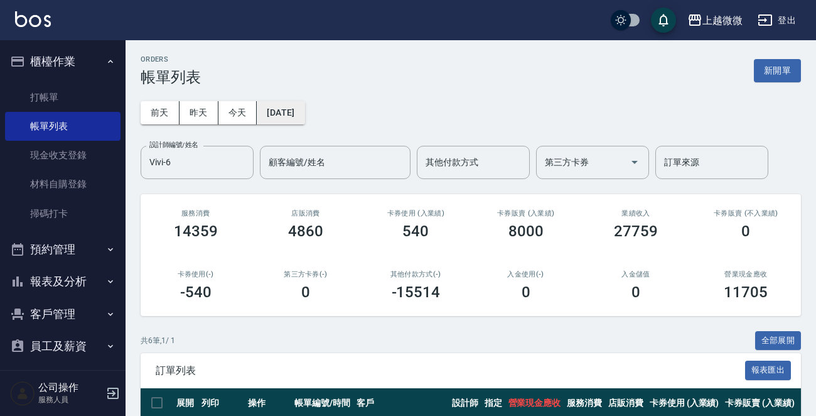
click at [305, 112] on button "2025/09/14" at bounding box center [281, 112] width 48 height 23
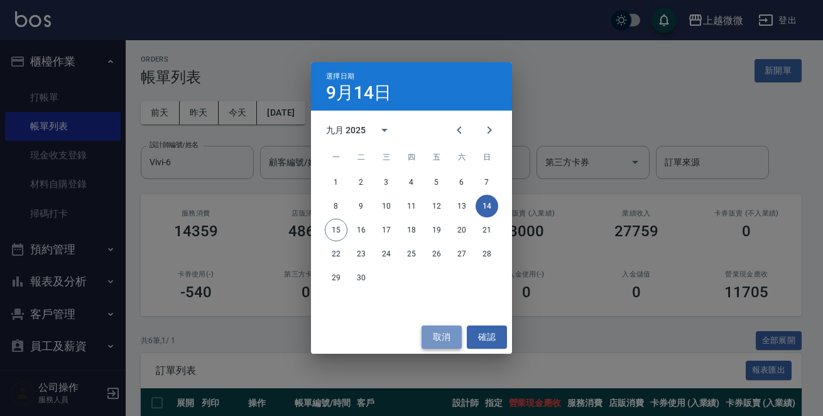
click at [440, 345] on button "取消" at bounding box center [441, 336] width 40 height 23
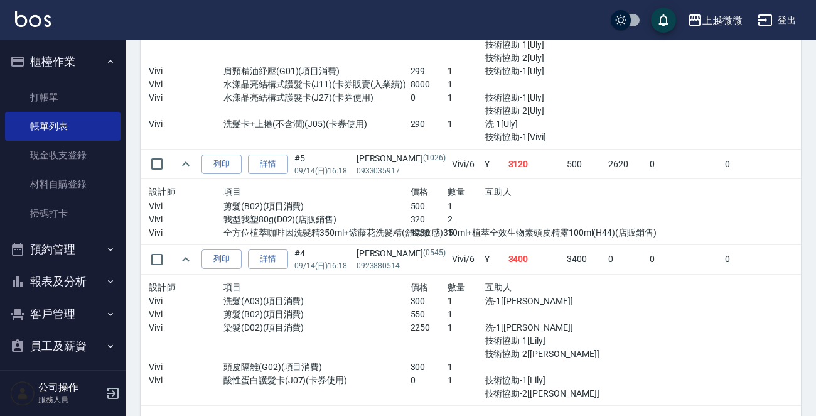
scroll to position [920, 0]
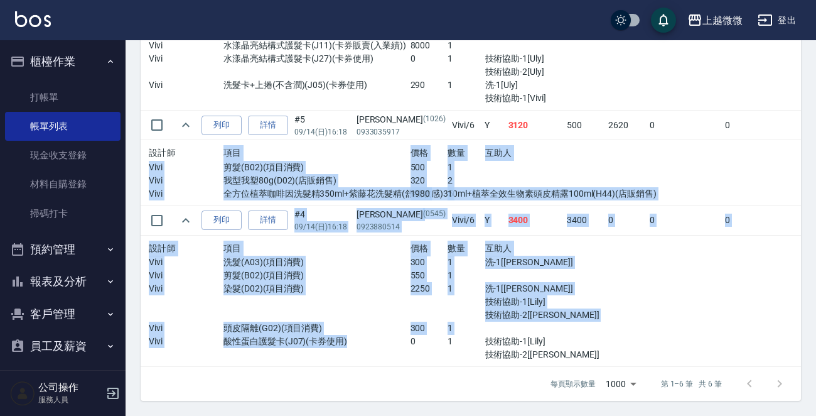
drag, startPoint x: 347, startPoint y: 332, endPoint x: 207, endPoint y: 144, distance: 234.4
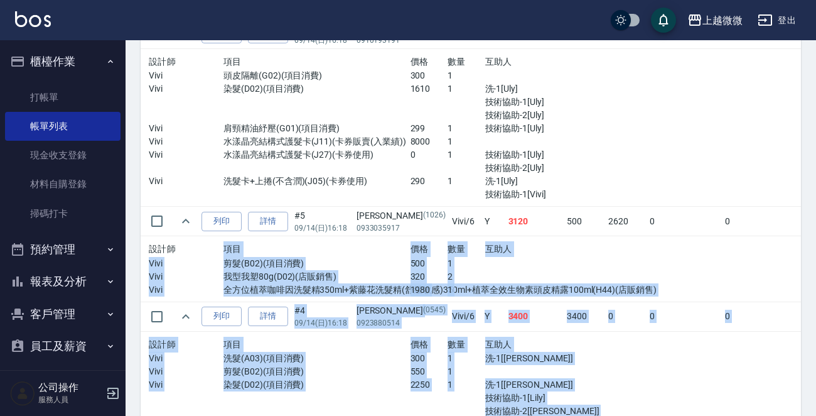
scroll to position [732, 0]
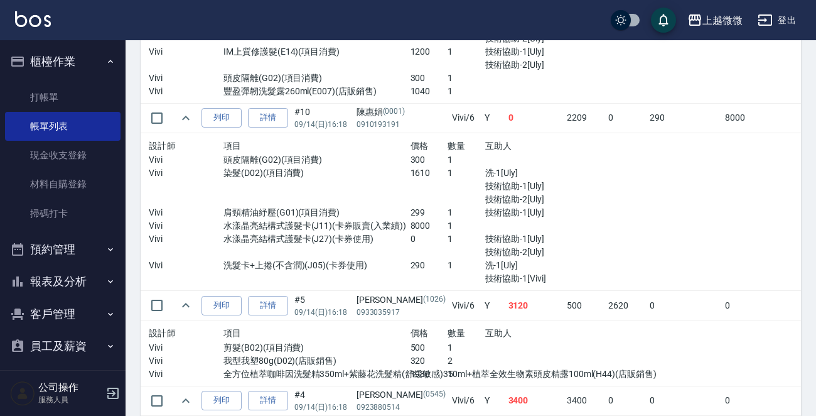
click at [337, 243] on p "水漾晶亮結構式護髮卡(J27)(卡券使用)" at bounding box center [317, 238] width 187 height 13
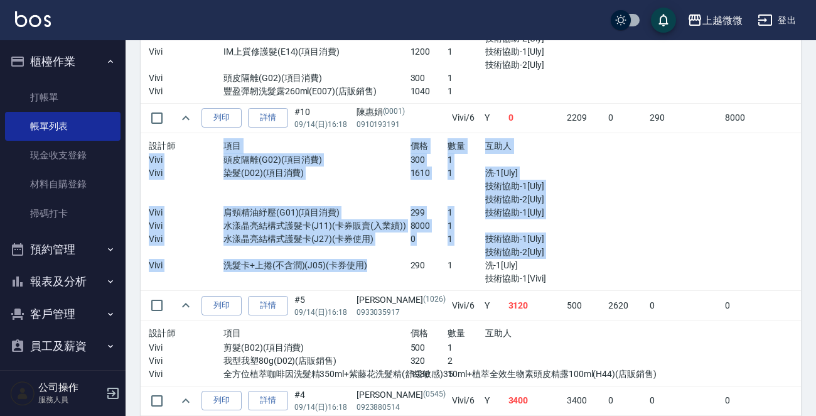
drag, startPoint x: 368, startPoint y: 264, endPoint x: 209, endPoint y: 151, distance: 195.5
click at [209, 151] on div "設計師 項目 價格 數量 互助人 Vivi 頭皮隔離(G02)(項目消費) 300 1 Vivi 染髮(D02)(項目消費) 1610 1 洗-1[Uly] …" at bounding box center [373, 212] width 448 height 148
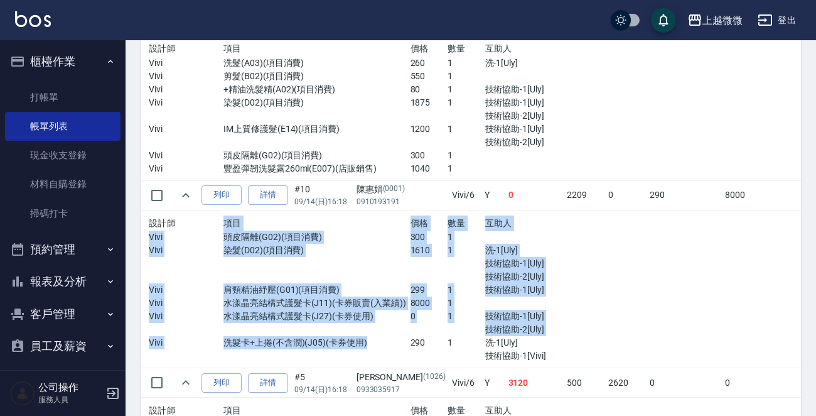
scroll to position [543, 0]
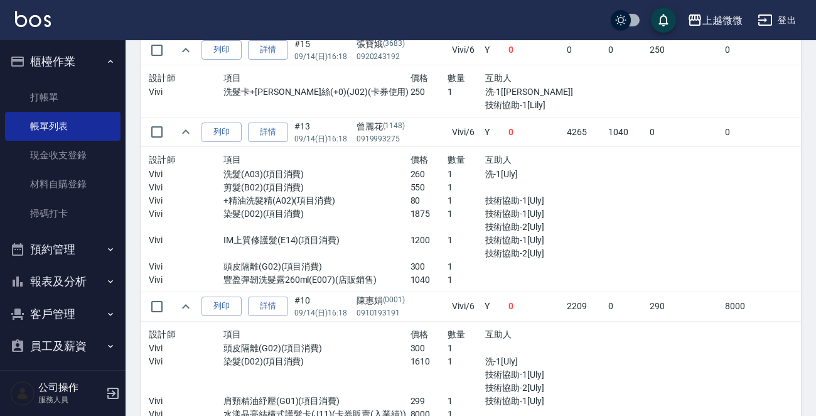
click at [373, 276] on p "豐盈彈韌洗髮露260ml(E007)(店販銷售)" at bounding box center [317, 279] width 187 height 13
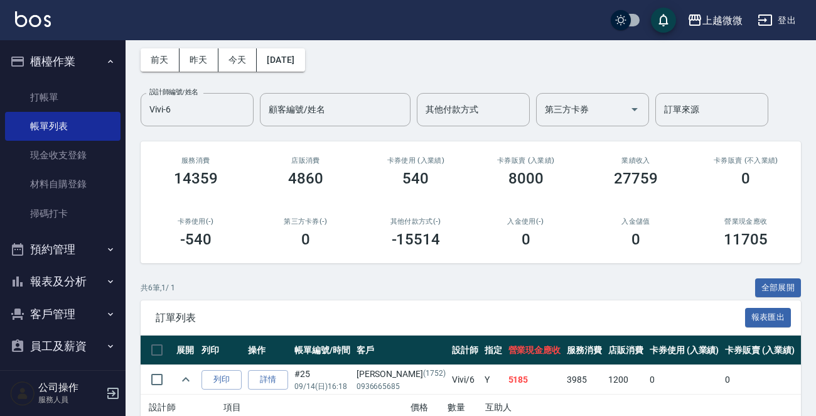
scroll to position [0, 0]
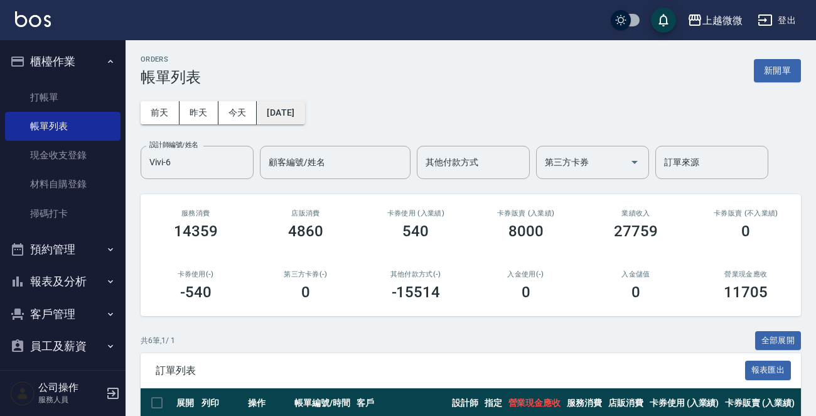
click at [288, 106] on button "2025/09/14" at bounding box center [281, 112] width 48 height 23
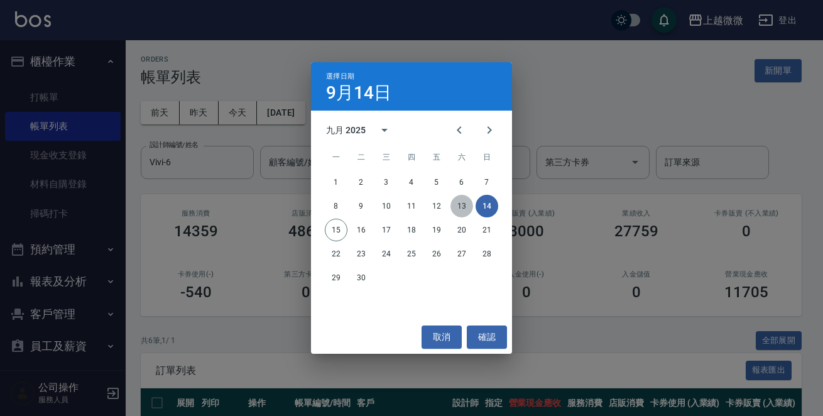
click at [462, 203] on button "13" at bounding box center [461, 206] width 23 height 23
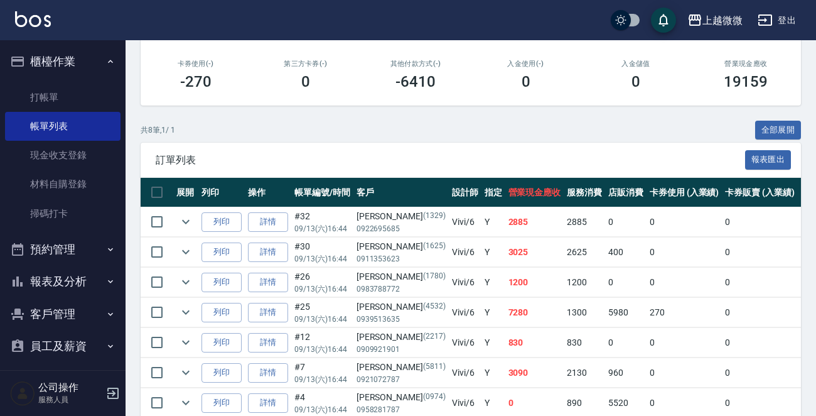
scroll to position [300, 0]
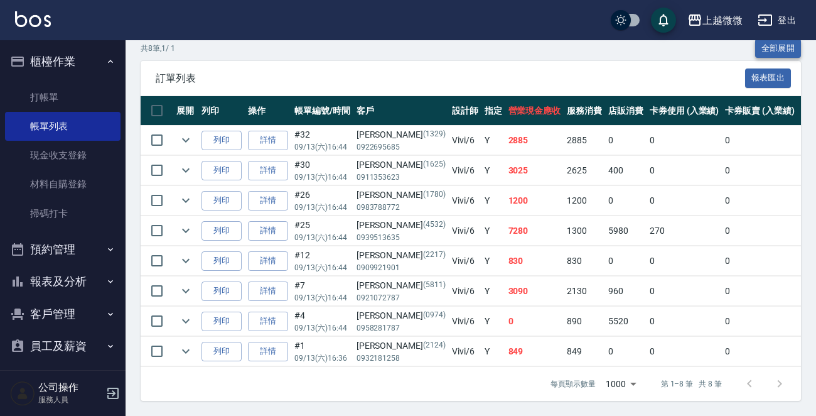
click at [776, 43] on button "全部展開" at bounding box center [779, 48] width 46 height 19
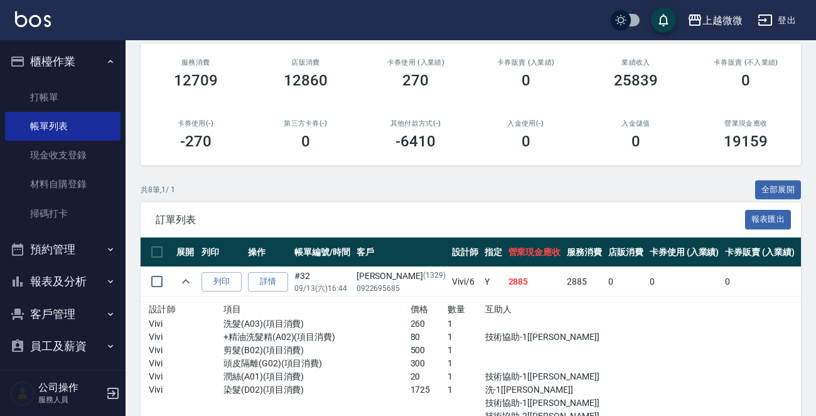
scroll to position [0, 0]
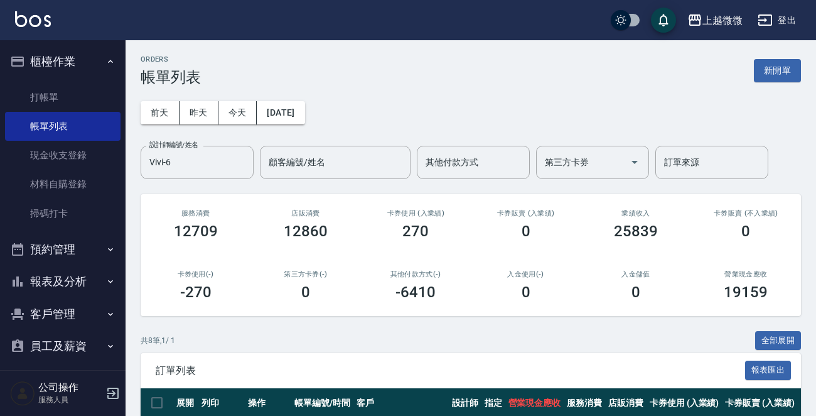
click at [393, 106] on div "前天 昨天 今天 2025/09/13 設計師編號/姓名 Vivi-6 設計師編號/姓名 顧客編號/姓名 顧客編號/姓名 其他付款方式 其他付款方式 第三方卡…" at bounding box center [471, 132] width 661 height 93
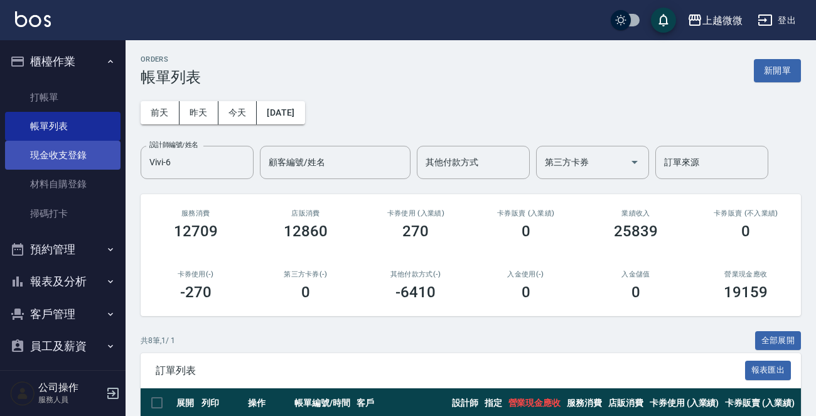
click at [79, 156] on link "現金收支登錄" at bounding box center [63, 155] width 116 height 29
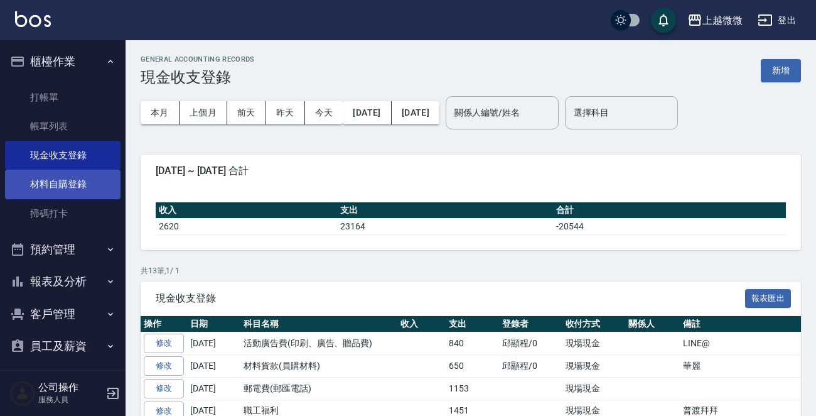
click at [78, 184] on link "材料自購登錄" at bounding box center [63, 184] width 116 height 29
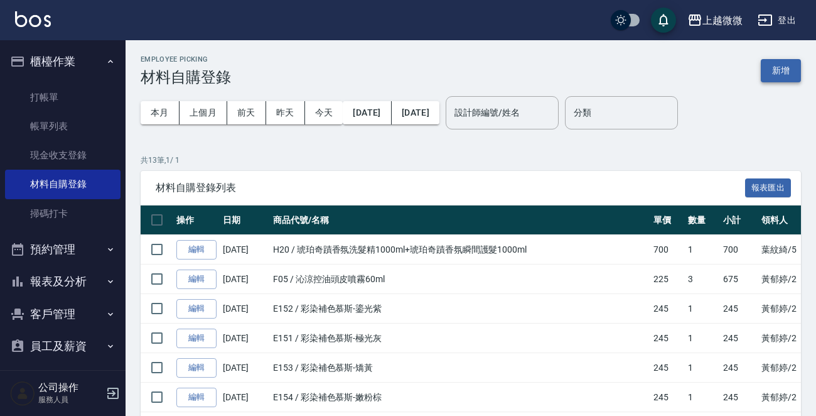
click at [779, 72] on button "新增" at bounding box center [781, 70] width 40 height 23
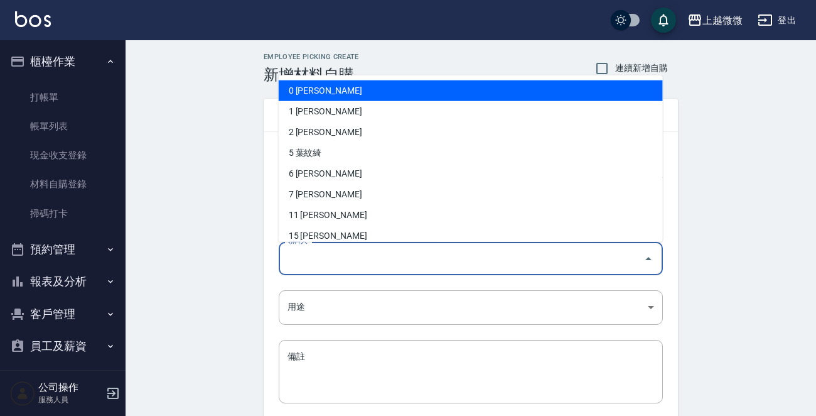
click at [358, 256] on input "領料人" at bounding box center [461, 258] width 354 height 22
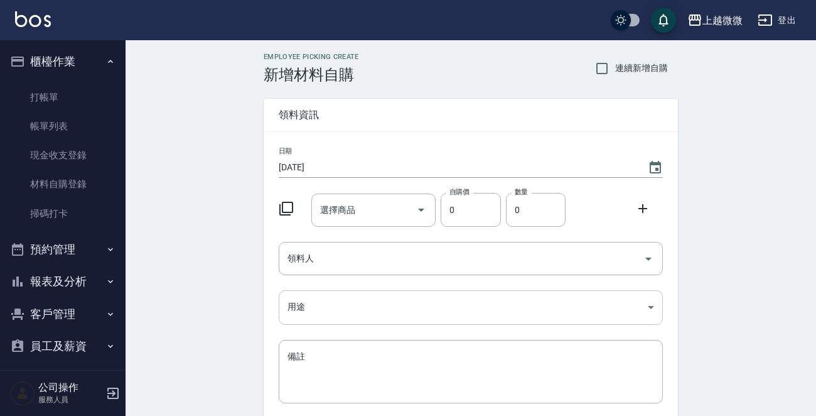
drag, startPoint x: 219, startPoint y: 299, endPoint x: 371, endPoint y: 301, distance: 152.0
click at [218, 298] on div "Employee Picking Create 新增材料自購 連續新增自購 領料資訊 日期 2025/09/15 選擇商品 選擇商品 自購價 0 自購價 數量…" at bounding box center [471, 278] width 691 height 477
click at [339, 303] on body "上越微微 登出 櫃檯作業 打帳單 帳單列表 現金收支登錄 材料自購登錄 掃碼打卡 預約管理 預約管理 單日預約紀錄 單週預約紀錄 報表及分析 報表目錄 店家日…" at bounding box center [411, 258] width 823 height 517
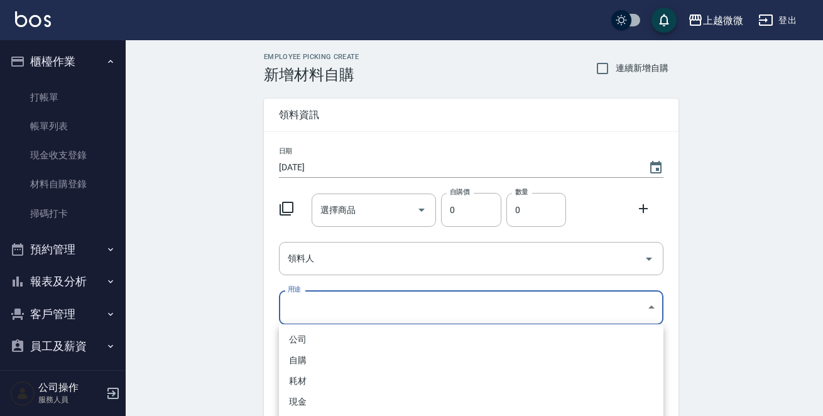
click at [322, 307] on div at bounding box center [411, 208] width 823 height 416
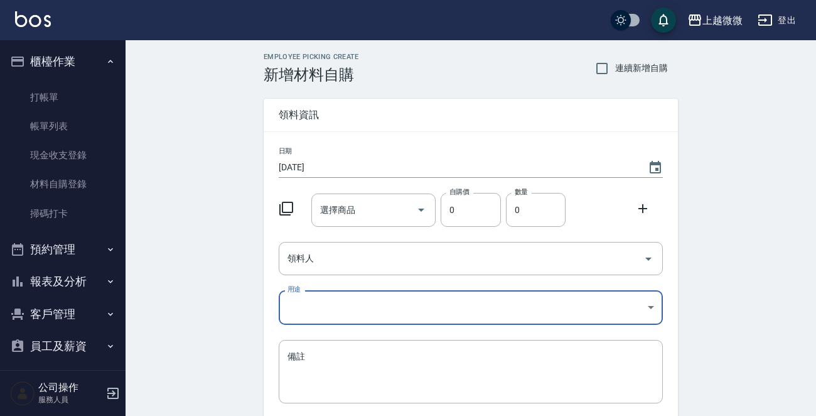
click at [321, 318] on body "上越微微 登出 櫃檯作業 打帳單 帳單列表 現金收支登錄 材料自購登錄 掃碼打卡 預約管理 預約管理 單日預約紀錄 單週預約紀錄 報表及分析 報表目錄 店家日…" at bounding box center [408, 258] width 816 height 517
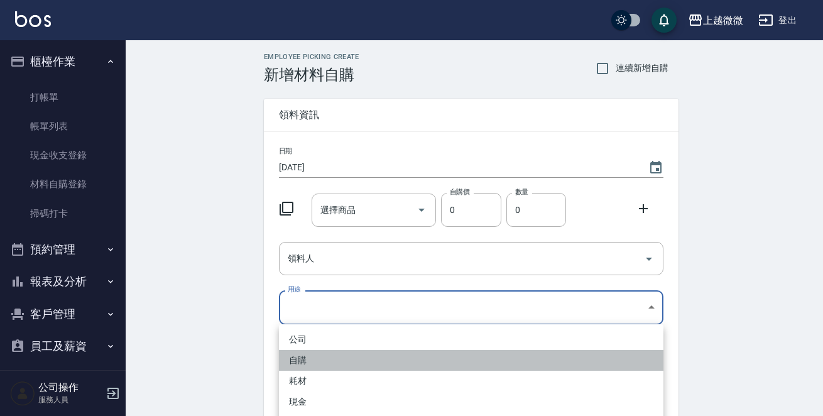
click at [318, 357] on li "自購" at bounding box center [471, 360] width 384 height 21
type input "自購"
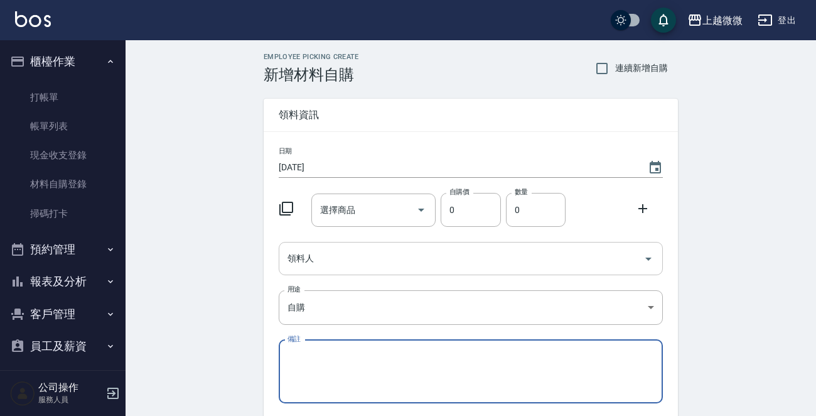
click at [337, 254] on input "領料人" at bounding box center [461, 258] width 354 height 22
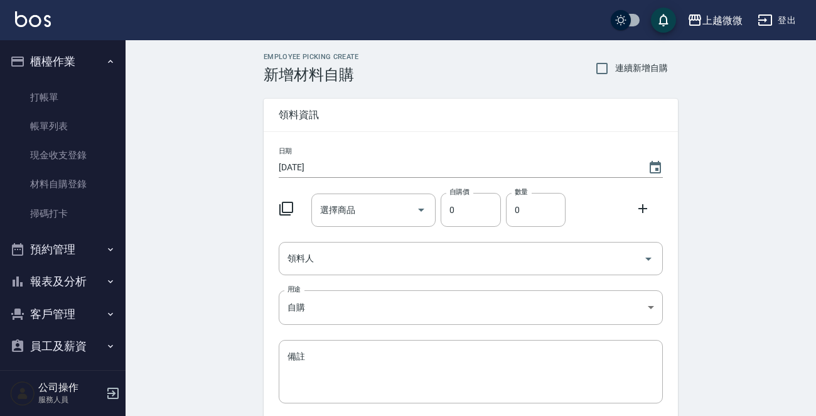
click at [222, 175] on div "Employee Picking Create 新增材料自購 連續新增自購 領料資訊 日期 2025/09/15 選擇商品 選擇商品 自購價 0 自購價 數量…" at bounding box center [471, 278] width 691 height 477
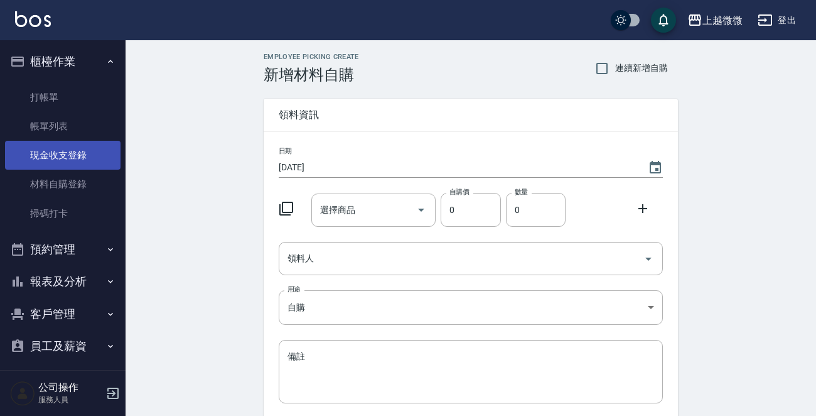
click at [70, 143] on link "現金收支登錄" at bounding box center [63, 155] width 116 height 29
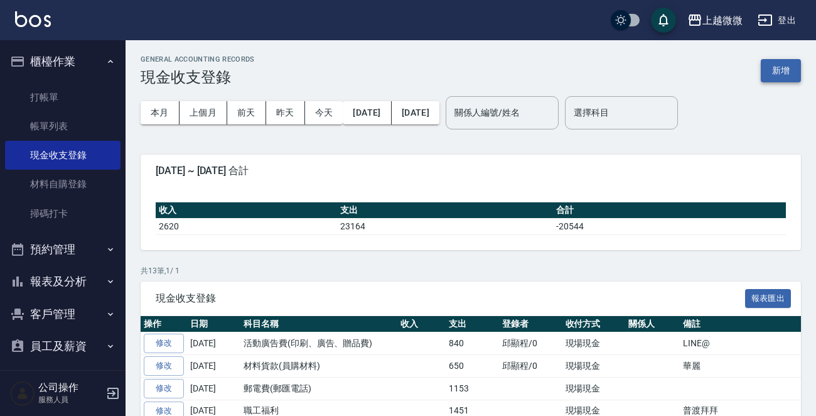
click at [791, 65] on button "新增" at bounding box center [781, 70] width 40 height 23
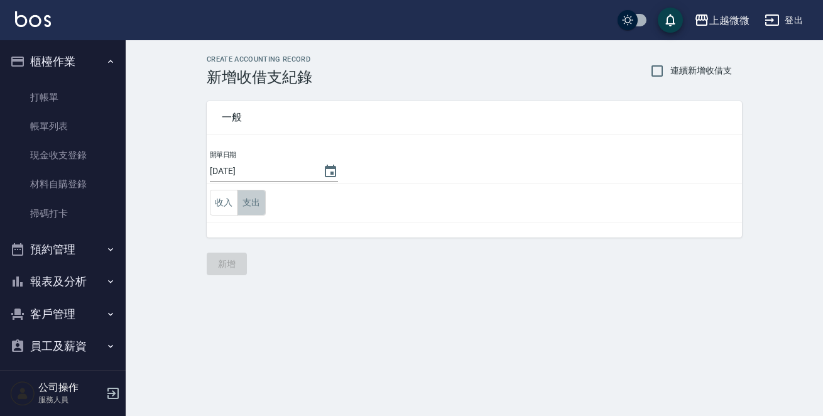
click at [253, 202] on button "支出" at bounding box center [251, 203] width 28 height 26
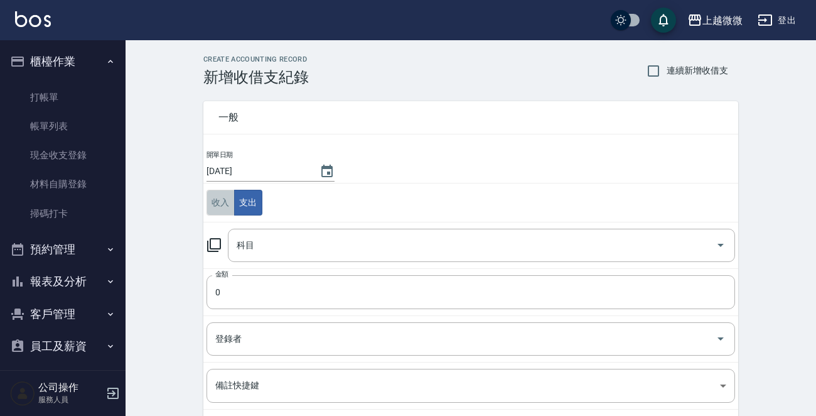
click at [226, 210] on button "收入" at bounding box center [221, 203] width 28 height 26
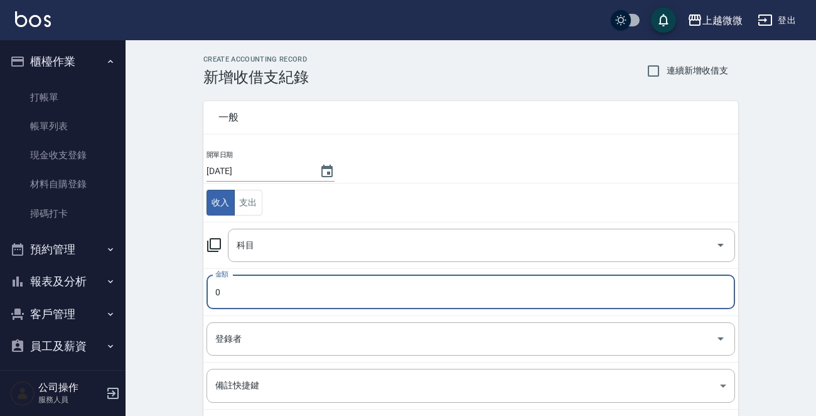
click at [260, 286] on input "0" at bounding box center [471, 292] width 529 height 34
type input "1320"
click at [280, 246] on input "科目" at bounding box center [472, 245] width 477 height 22
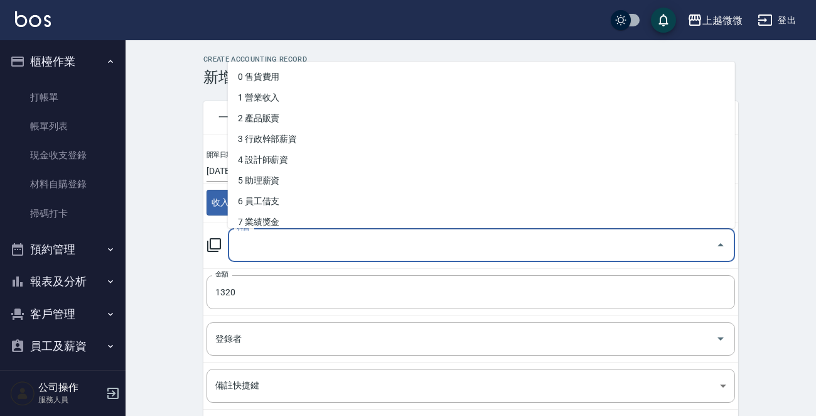
click at [173, 296] on div "CREATE ACCOUNTING RECORD 新增收借支紀錄 連續新增收借支 一般 開單日期 2025/09/15 收入 支出 科目 科目 金額 1320…" at bounding box center [471, 297] width 691 height 514
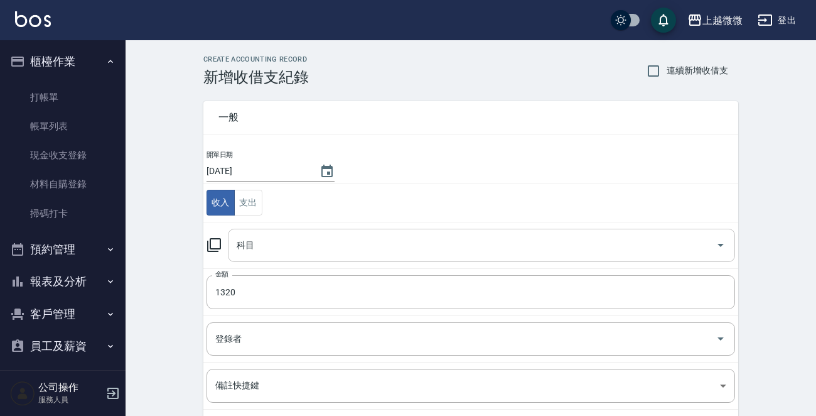
click at [283, 232] on div "科目" at bounding box center [481, 245] width 507 height 33
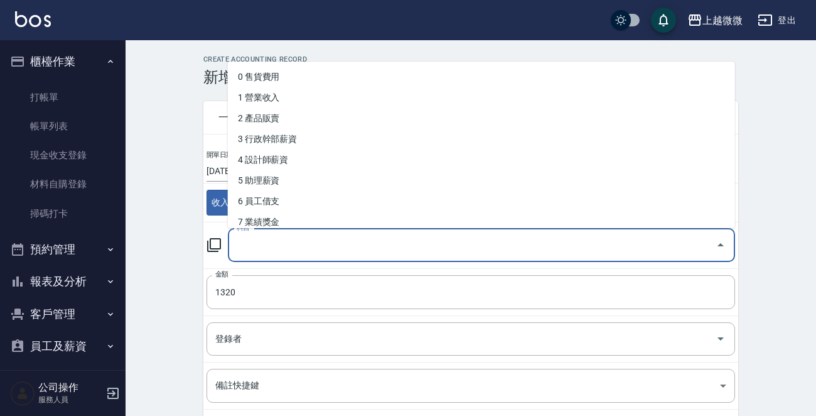
type input "h"
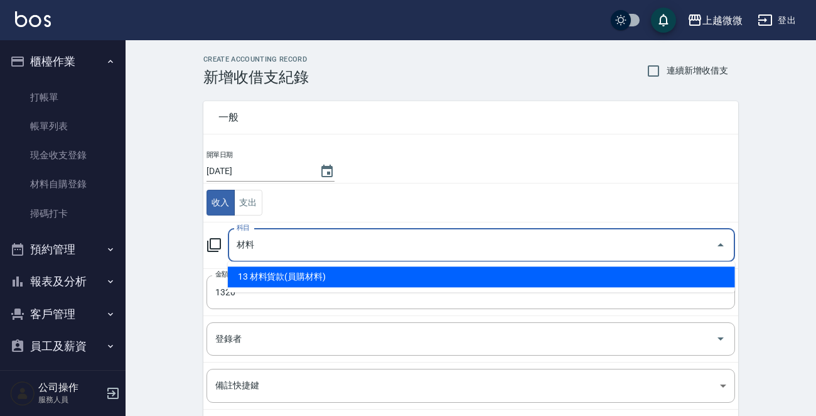
click at [325, 275] on li "13 材料貨款(員購材料)" at bounding box center [481, 276] width 507 height 21
type input "13 材料貨款(員購材料)"
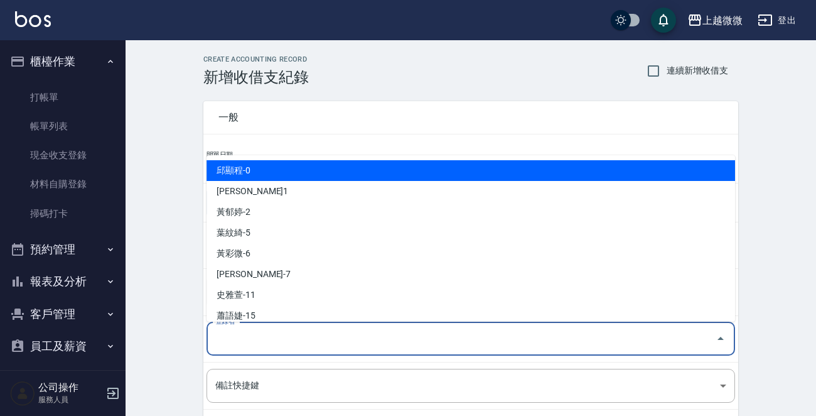
click at [270, 331] on input "登錄者" at bounding box center [461, 339] width 499 height 22
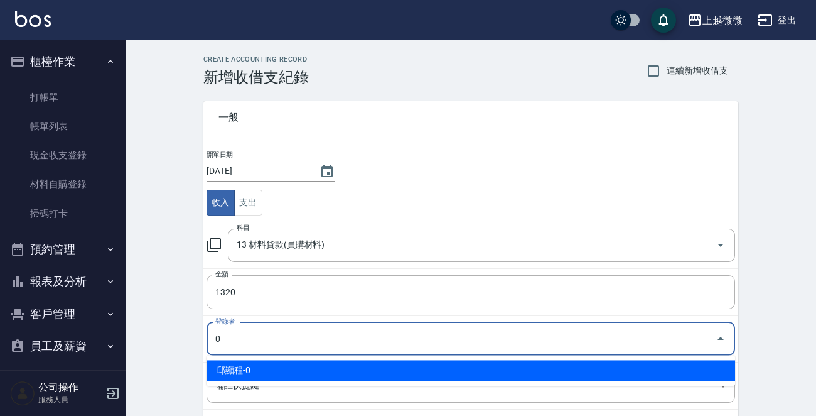
click at [266, 370] on li "邱顯程-0" at bounding box center [471, 370] width 529 height 21
type input "邱顯程-0"
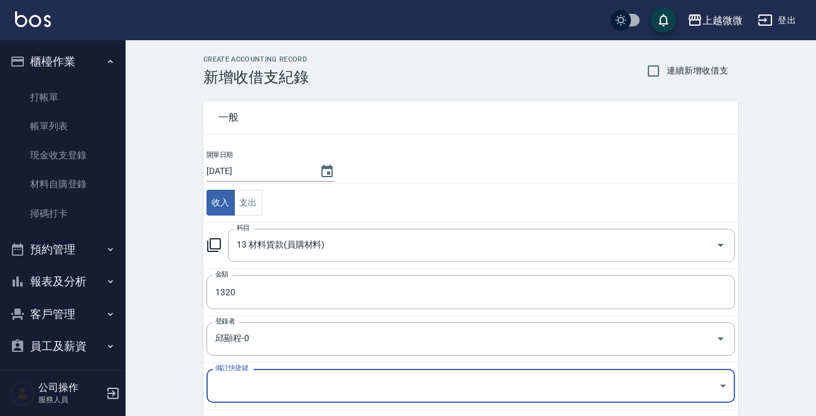
click at [161, 335] on div "CREATE ACCOUNTING RECORD 新增收借支紀錄 連續新增收借支 一般 開單日期 2025/09/15 收入 支出 科目 13 材料貨款(員購…" at bounding box center [471, 297] width 691 height 514
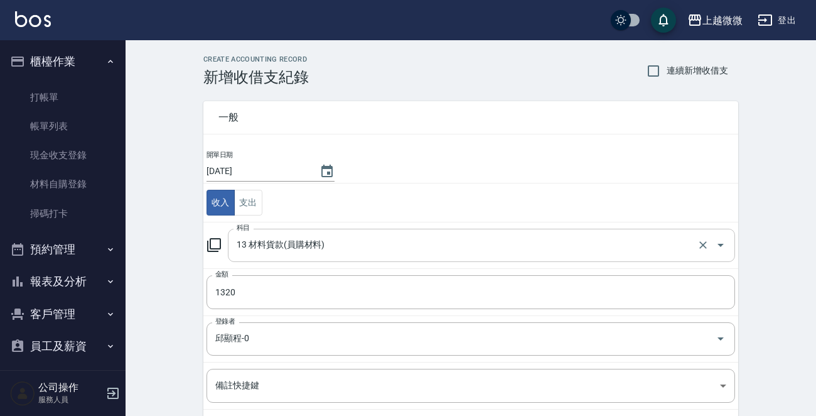
click at [369, 257] on div "13 材料貨款(員購材料) 科目" at bounding box center [481, 245] width 507 height 33
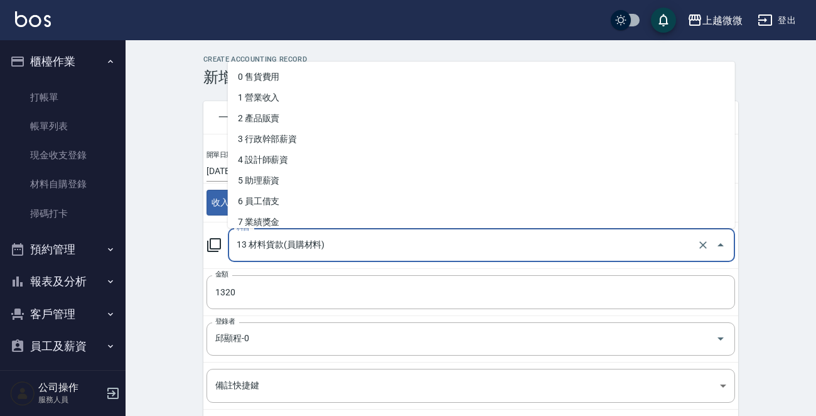
click at [189, 305] on div "一般 開單日期 2025/09/15 收入 支出 科目 13 材料貨款(員購材料) 科目 金額 1320 金額 登錄者 邱顯程-0 登錄者 備註快捷鍵 ​ 備…" at bounding box center [463, 293] width 550 height 415
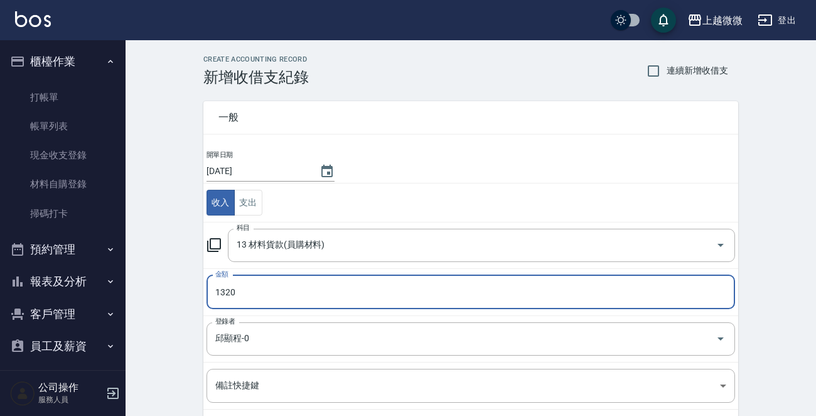
click at [264, 287] on input "1320" at bounding box center [471, 292] width 529 height 34
click at [365, 250] on input "13 材料貨款(員購材料)" at bounding box center [464, 245] width 461 height 22
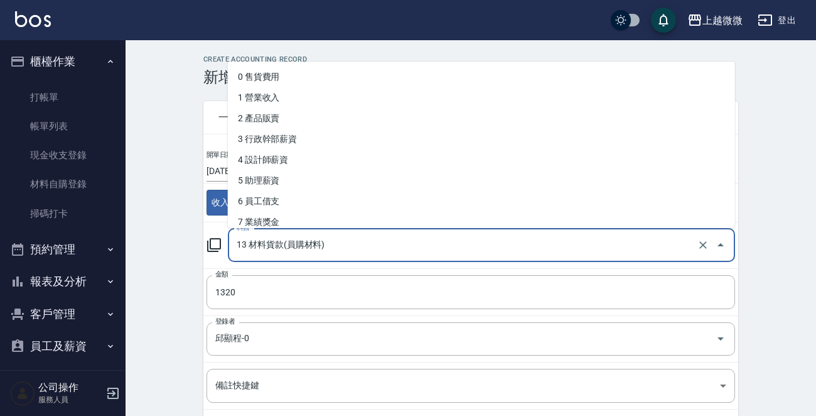
click at [148, 307] on div "CREATE ACCOUNTING RECORD 新增收借支紀錄 連續新增收借支 一般 開單日期 2025/09/15 收入 支出 科目 13 材料貨款(員購…" at bounding box center [471, 297] width 691 height 514
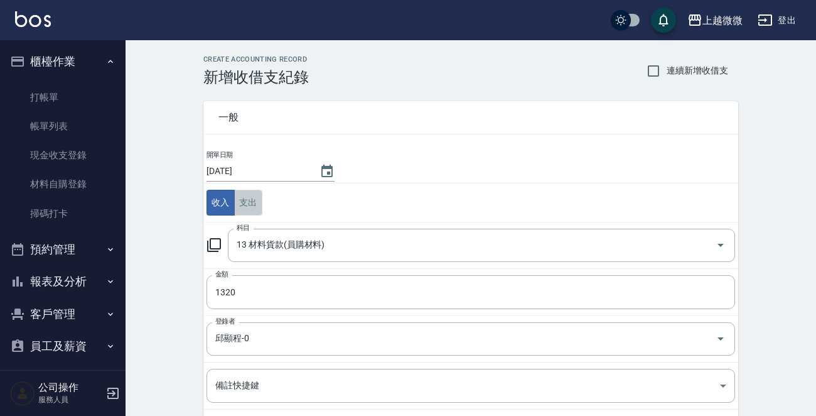
click at [251, 202] on button "支出" at bounding box center [248, 203] width 28 height 26
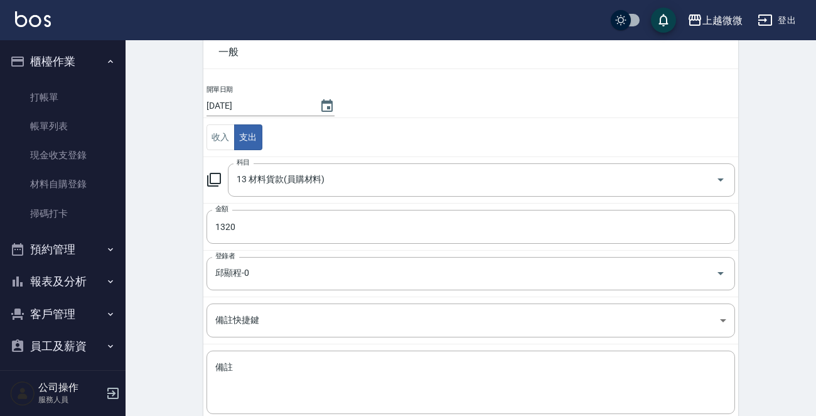
scroll to position [138, 0]
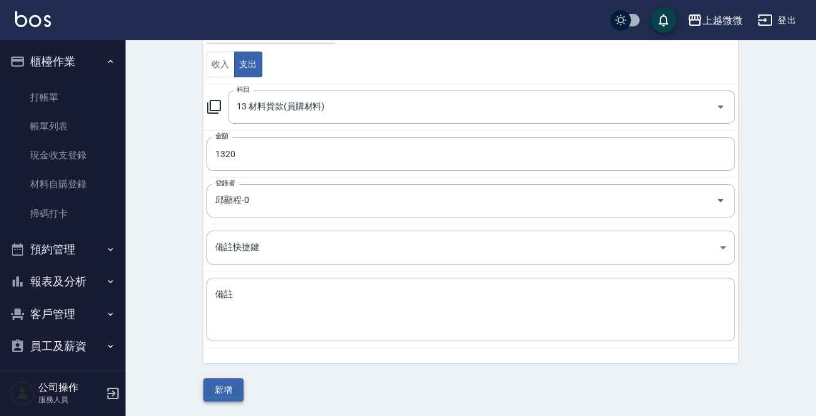
click at [230, 389] on button "新增" at bounding box center [223, 389] width 40 height 23
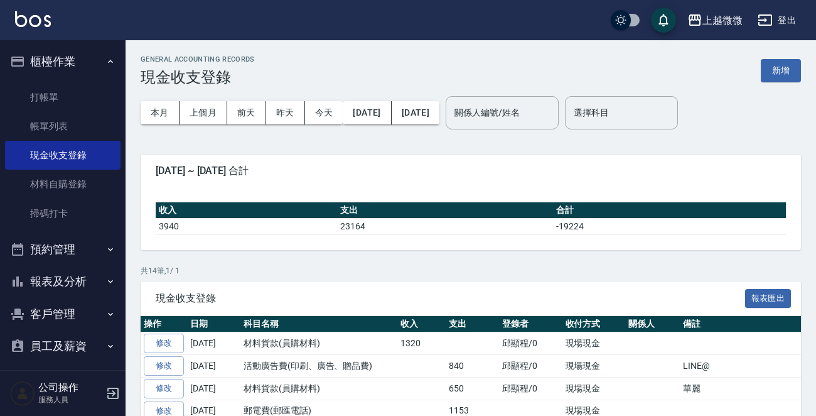
click at [109, 393] on icon "button" at bounding box center [112, 392] width 11 height 11
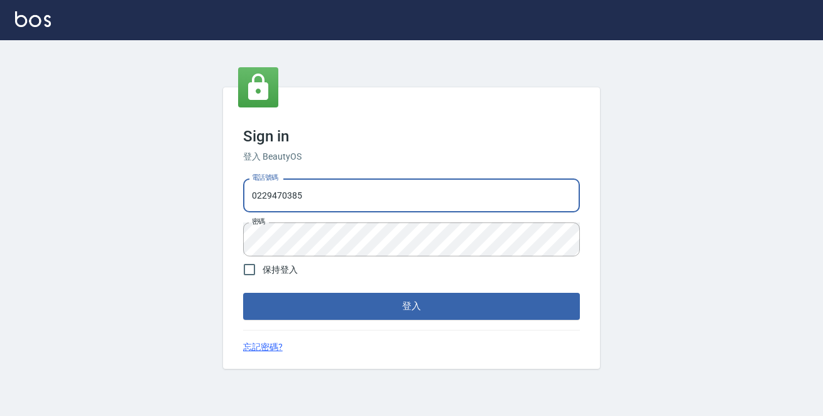
drag, startPoint x: 376, startPoint y: 194, endPoint x: 3, endPoint y: 185, distance: 373.1
click at [7, 187] on div "Sign in 登入 BeautyOS 電話號碼 0229470385 電話號碼 密碼 密碼 保持登入 登入 忘記密碼?" at bounding box center [411, 228] width 823 height 376
type input "0972809892"
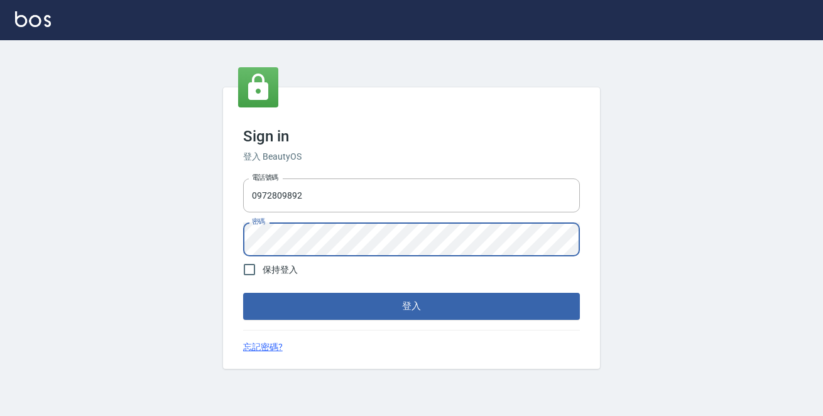
click at [243, 293] on button "登入" at bounding box center [411, 306] width 337 height 26
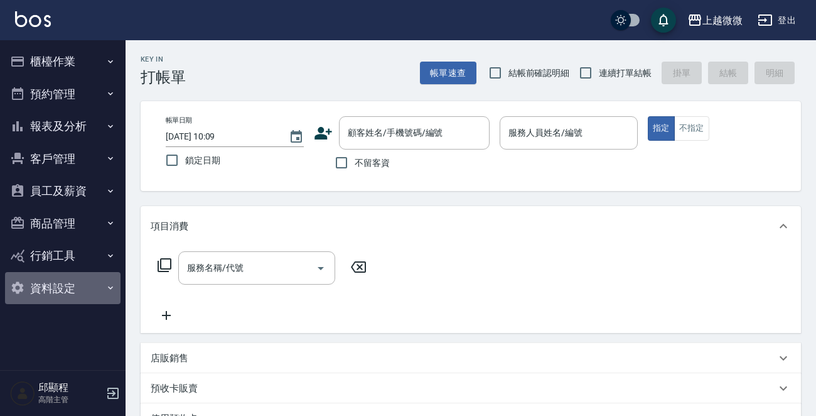
click at [77, 286] on button "資料設定" at bounding box center [63, 288] width 116 height 33
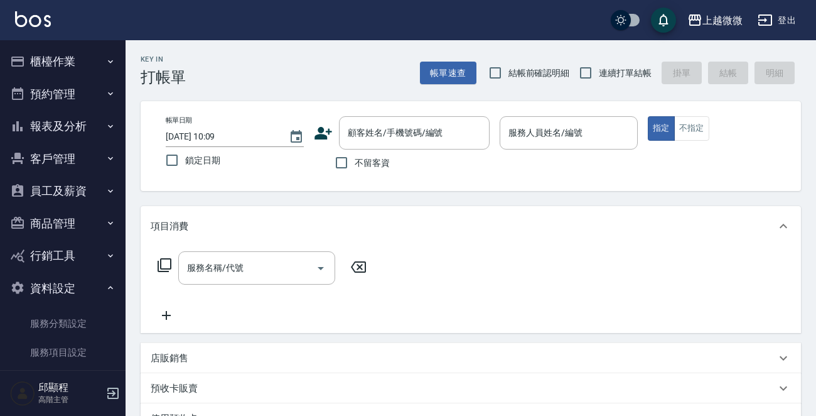
click at [70, 219] on button "商品管理" at bounding box center [63, 223] width 116 height 33
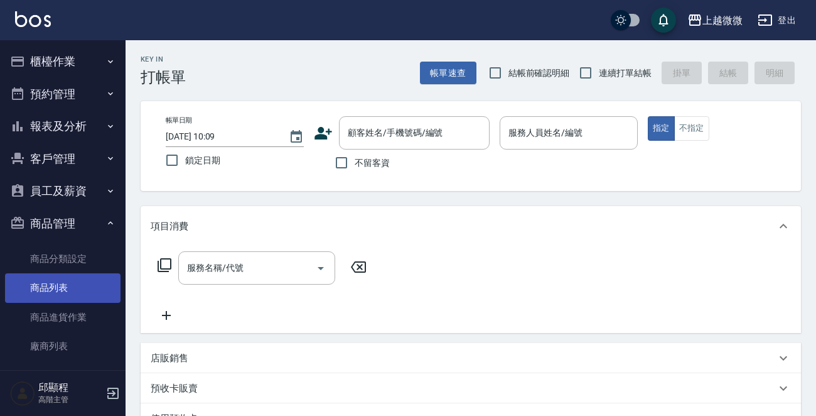
click at [58, 287] on link "商品列表" at bounding box center [63, 287] width 116 height 29
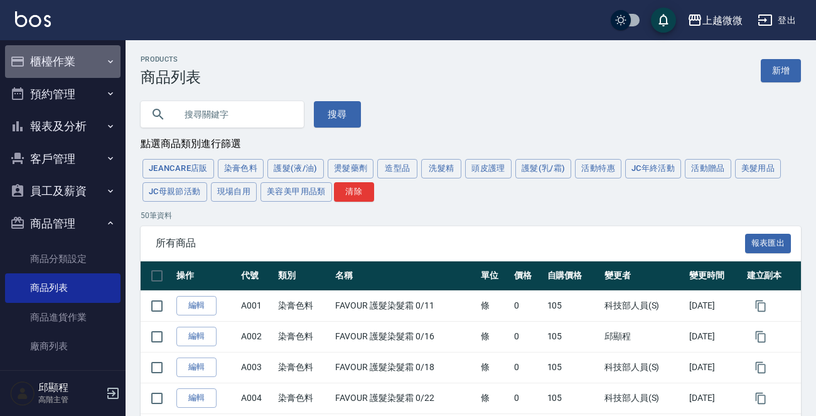
click at [89, 68] on button "櫃檯作業" at bounding box center [63, 61] width 116 height 33
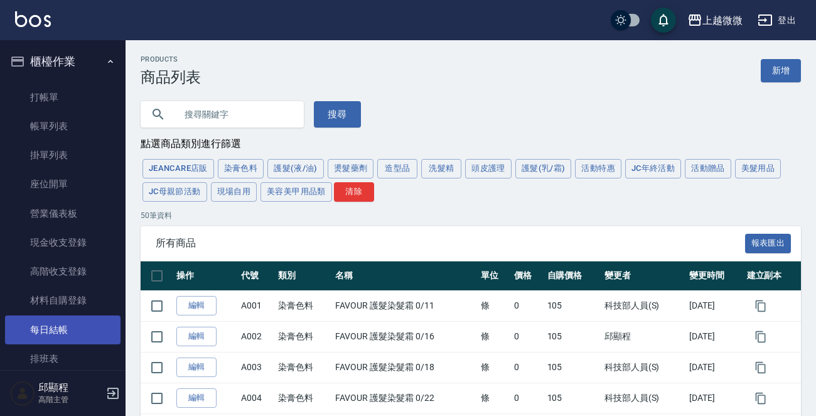
click at [63, 335] on link "每日結帳" at bounding box center [63, 329] width 116 height 29
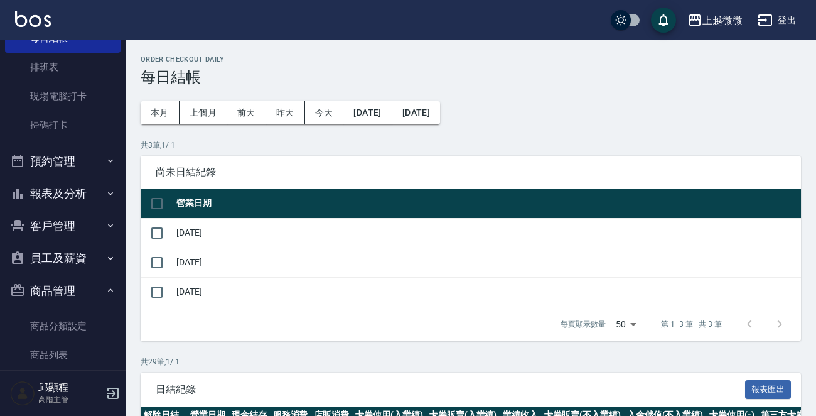
scroll to position [314, 0]
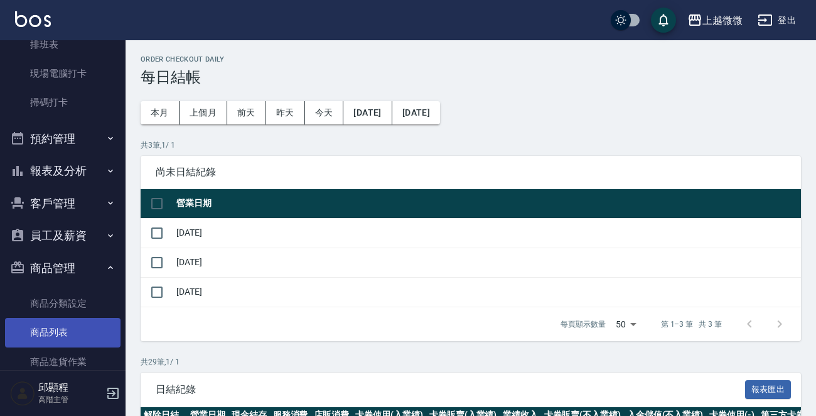
click at [53, 326] on link "商品列表" at bounding box center [63, 332] width 116 height 29
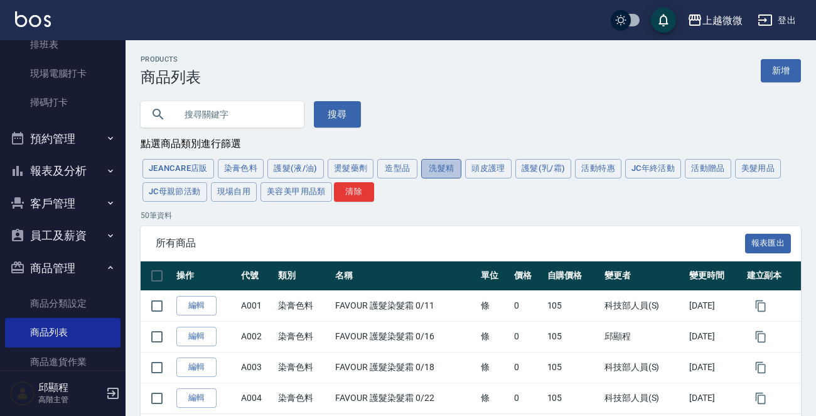
click at [427, 172] on button "洗髮精" at bounding box center [441, 168] width 40 height 19
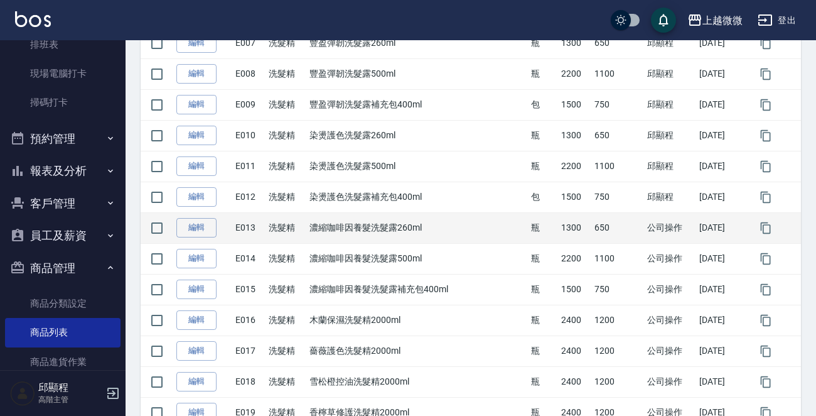
scroll to position [565, 0]
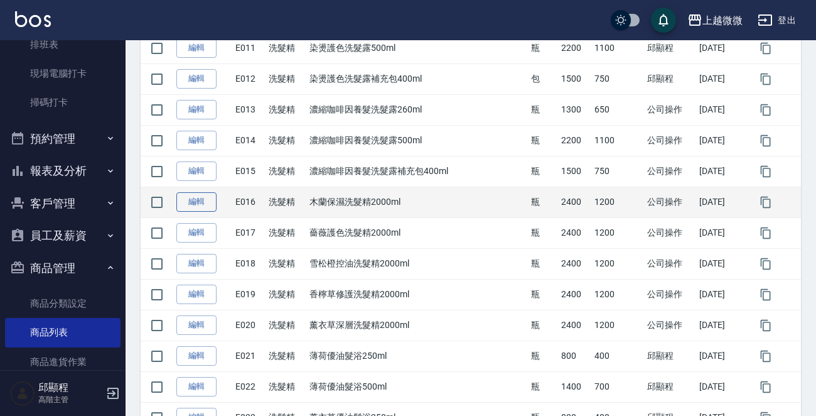
click at [201, 206] on link "編輯" at bounding box center [196, 201] width 40 height 19
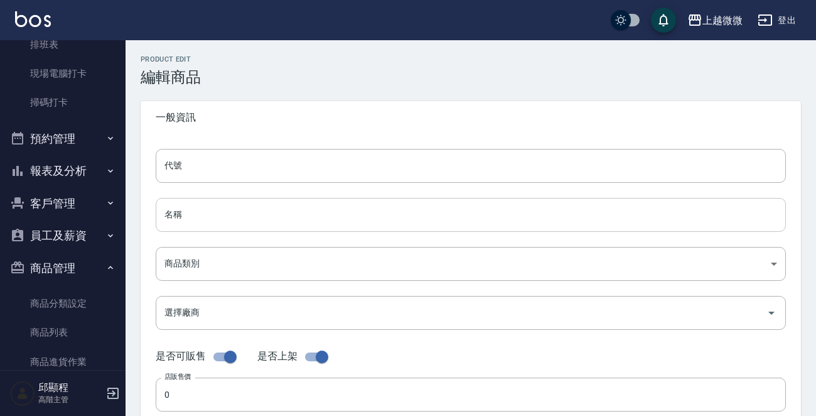
type input "E016"
type input "木蘭保濕洗髮精2000ml"
type input "573c1966-624a-46bb-a923-36e61c8a8213"
type input "004 歐萊德"
type input "2400"
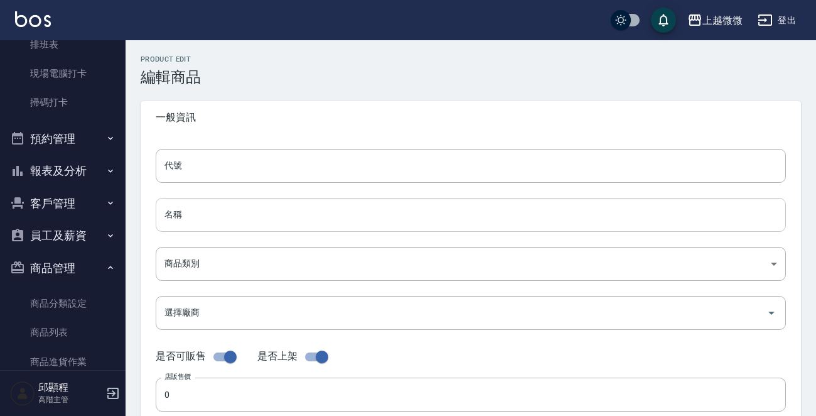
type input "1200"
type input "瓶"
type input "FALSE"
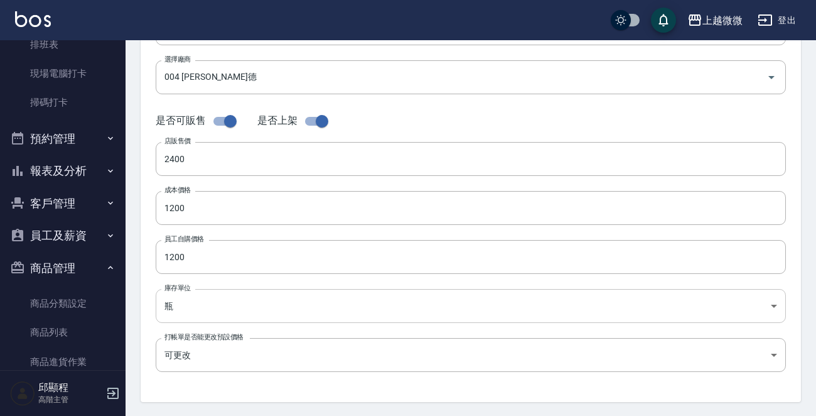
scroll to position [251, 0]
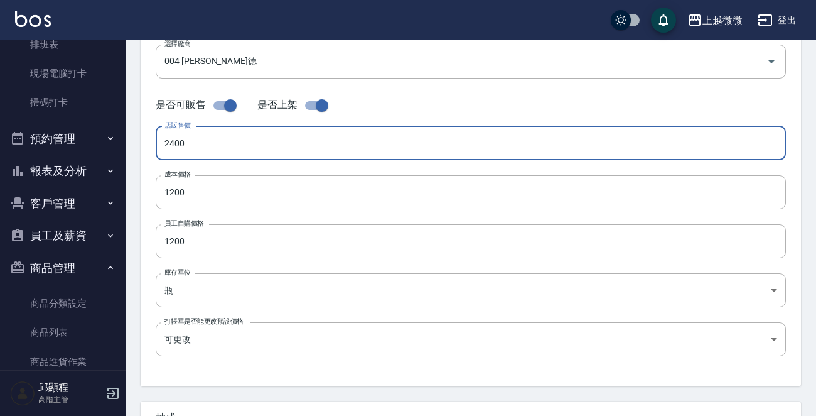
click at [205, 148] on input "2400" at bounding box center [471, 143] width 631 height 34
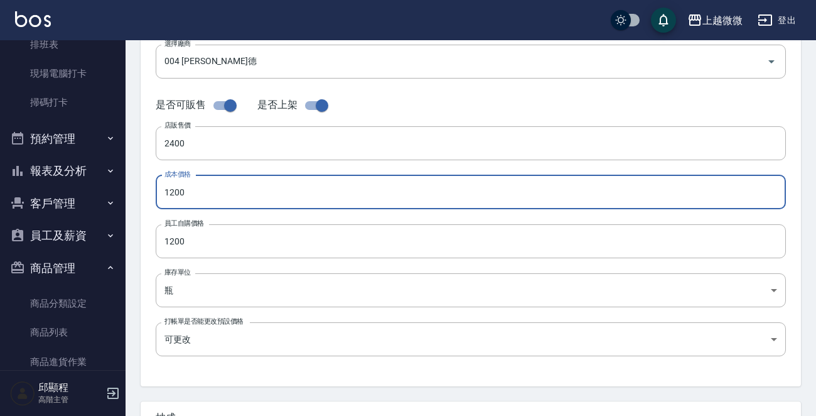
click at [215, 188] on input "1200" at bounding box center [471, 192] width 631 height 34
drag, startPoint x: 222, startPoint y: 190, endPoint x: 134, endPoint y: 190, distance: 87.3
click at [135, 190] on div "Product Edit 編輯商品 一般資訊 代號 E016 代號 名稱 木蘭保濕洗髮精2000ml 名稱 商品類別 E 洗髮精 573c1966-624…" at bounding box center [471, 202] width 691 height 796
type input "0"
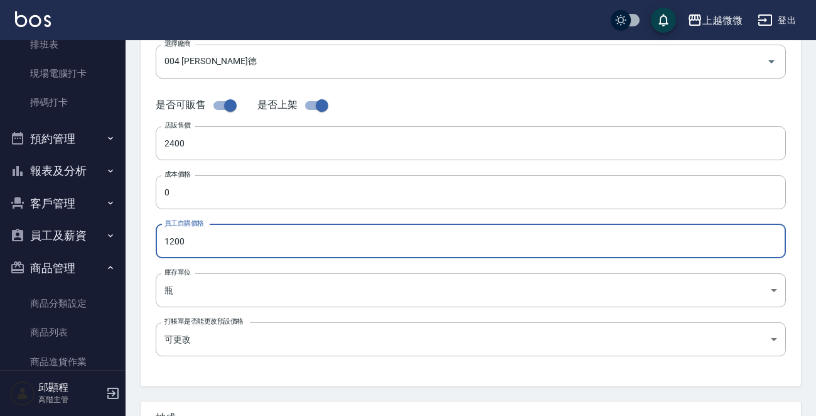
drag, startPoint x: 198, startPoint y: 246, endPoint x: 175, endPoint y: 273, distance: 36.1
click at [157, 248] on input "1200" at bounding box center [471, 241] width 631 height 34
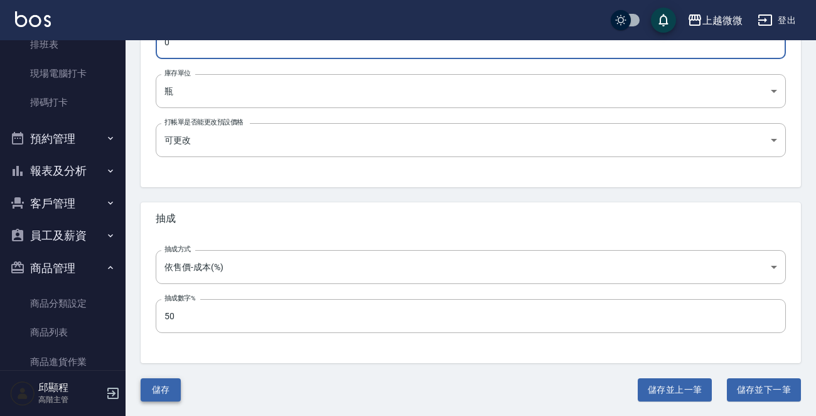
type input "0"
click at [166, 381] on button "儲存" at bounding box center [161, 389] width 40 height 23
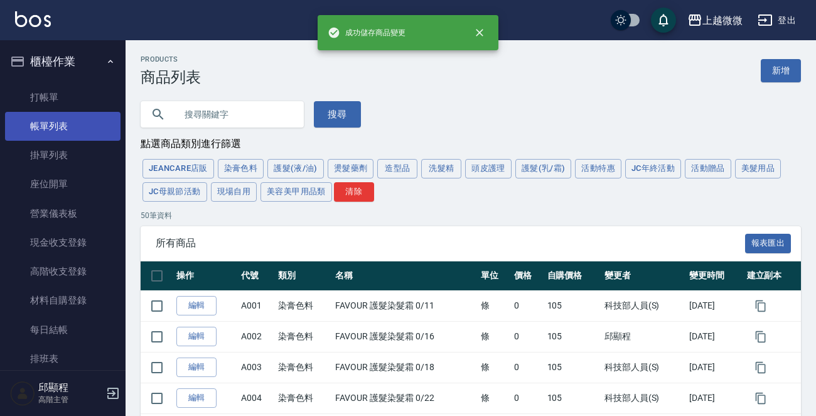
click at [52, 124] on link "帳單列表" at bounding box center [63, 126] width 116 height 29
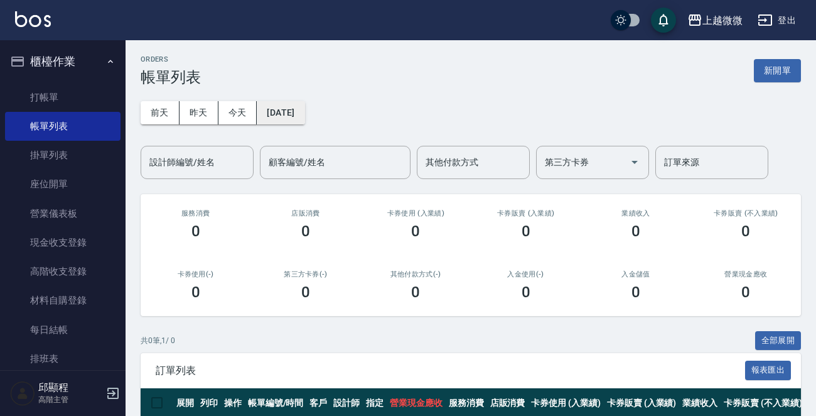
click at [292, 116] on button "[DATE]" at bounding box center [281, 112] width 48 height 23
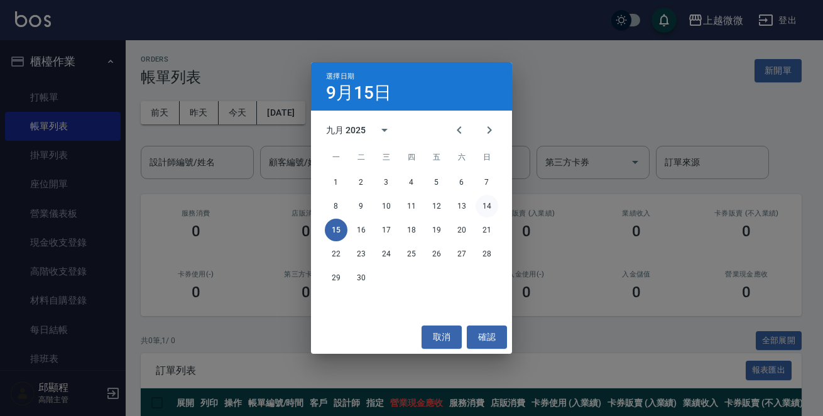
click at [489, 206] on button "14" at bounding box center [486, 206] width 23 height 23
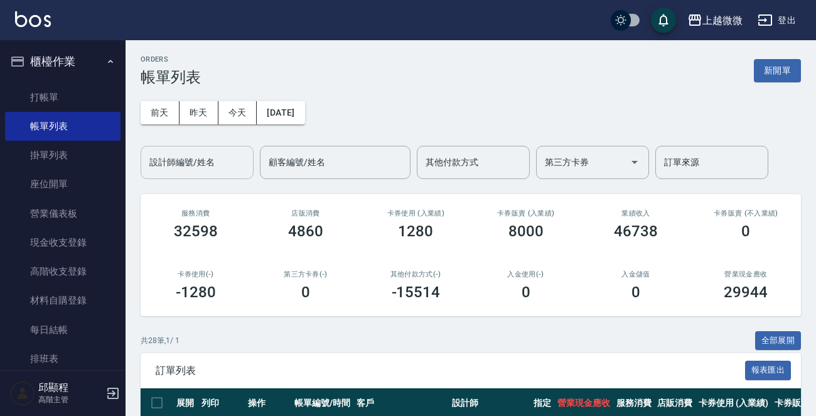
click at [227, 163] on input "設計師編號/姓名" at bounding box center [197, 162] width 102 height 22
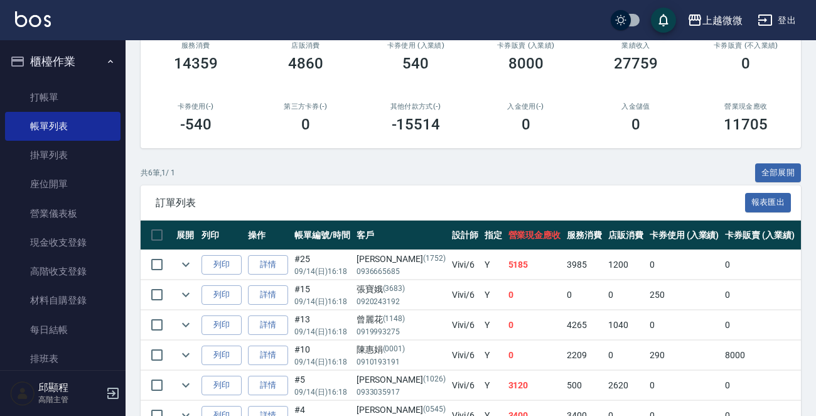
scroll to position [240, 0]
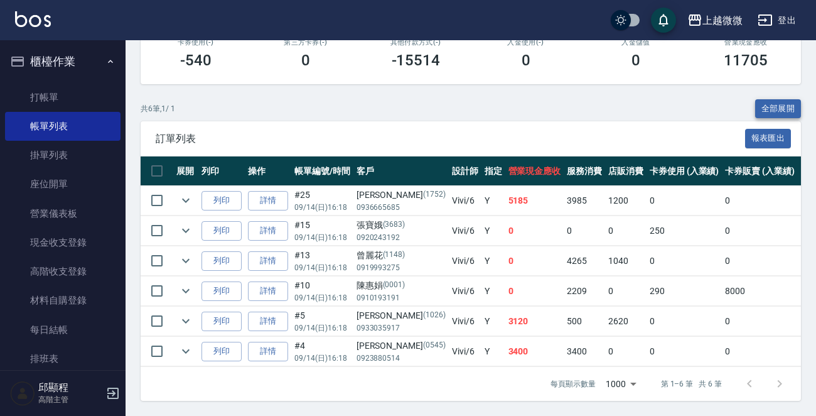
type input "Vivi-6"
click at [780, 99] on button "全部展開" at bounding box center [779, 108] width 46 height 19
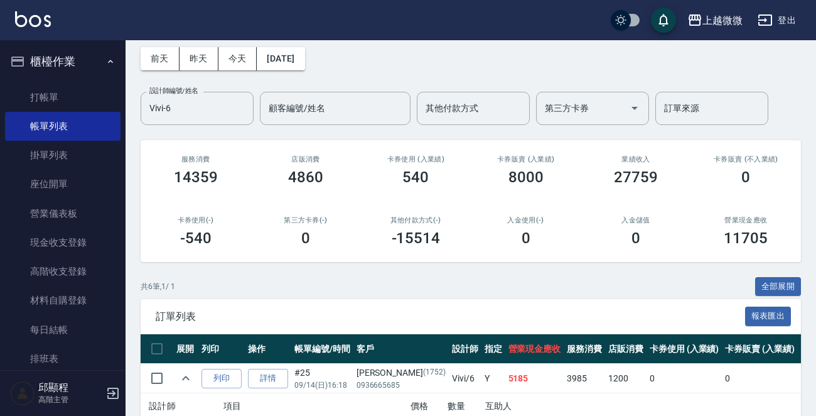
scroll to position [0, 0]
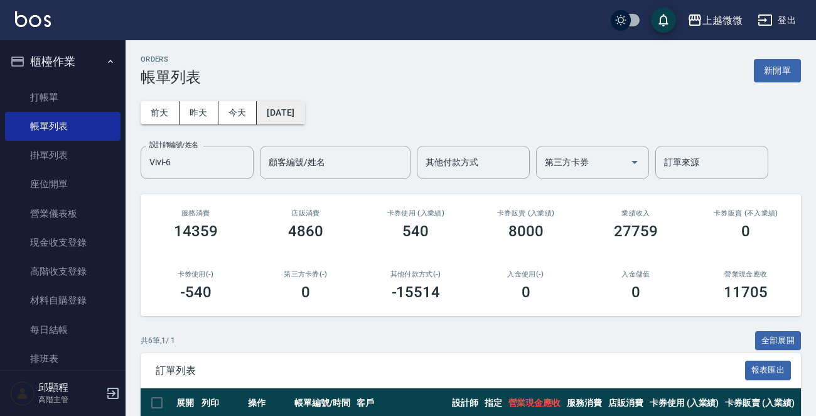
click at [305, 121] on button "[DATE]" at bounding box center [281, 112] width 48 height 23
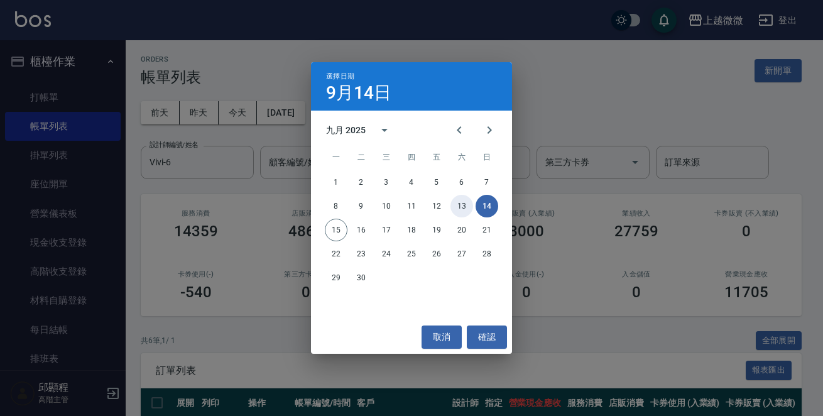
click at [465, 201] on button "13" at bounding box center [461, 206] width 23 height 23
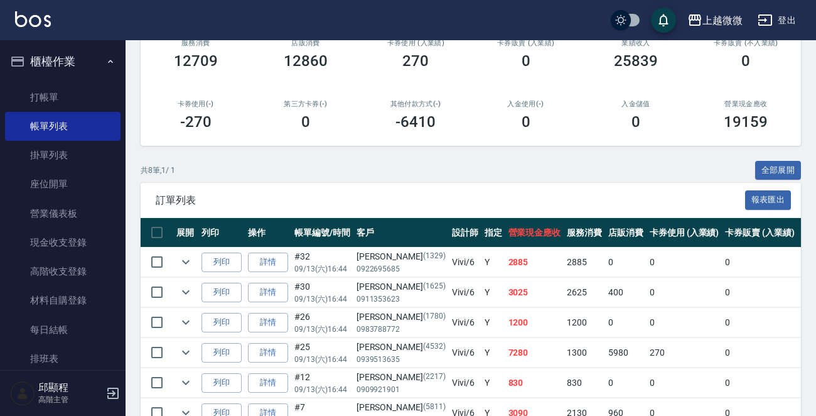
scroll to position [112, 0]
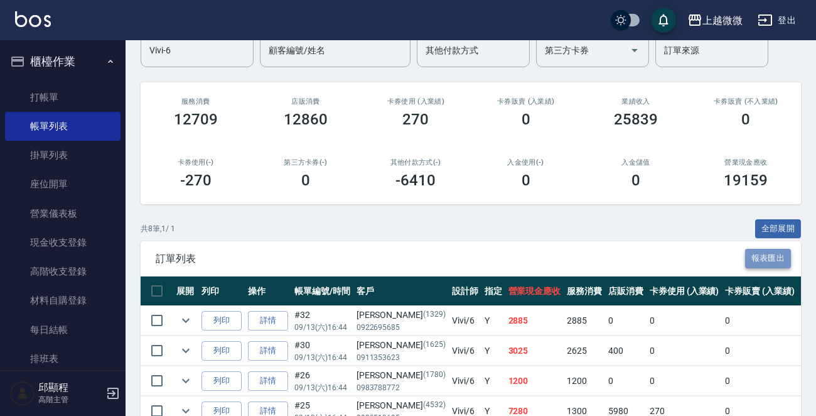
click at [774, 254] on button "報表匯出" at bounding box center [768, 258] width 46 height 19
click at [779, 224] on button "全部展開" at bounding box center [779, 228] width 46 height 19
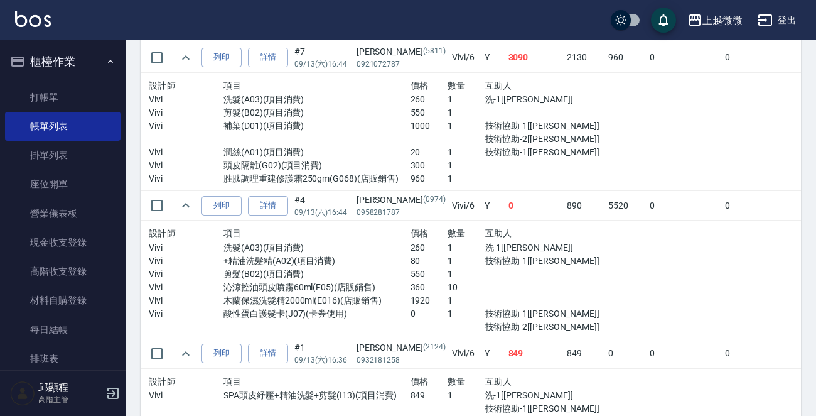
scroll to position [1054, 0]
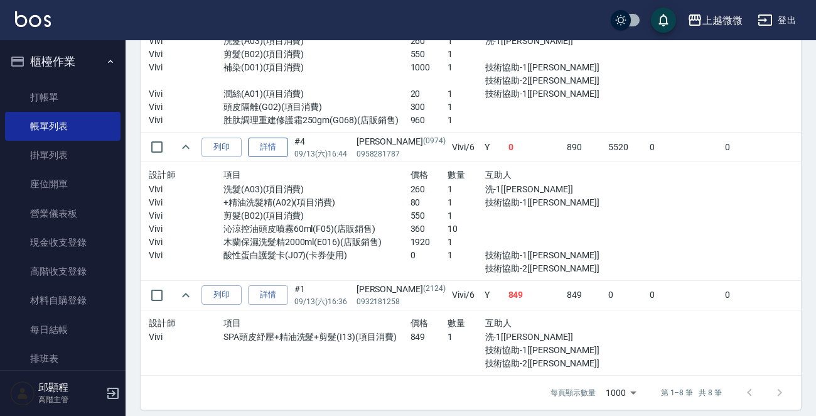
click at [266, 143] on link "詳情" at bounding box center [268, 147] width 40 height 19
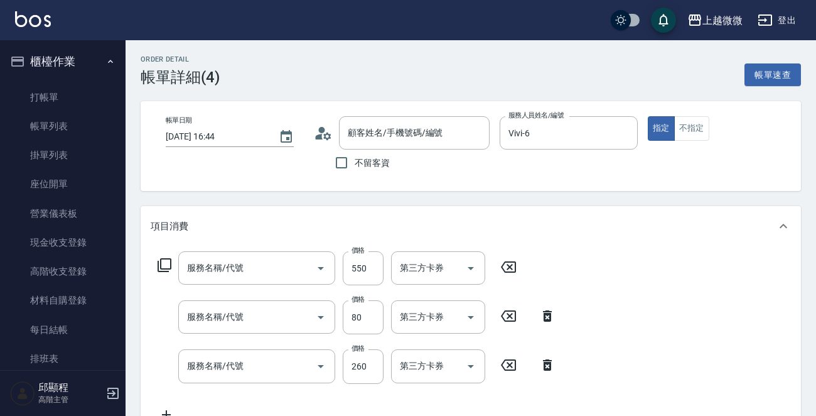
type input "2025/09/13 16:44"
type input "Vivi-6"
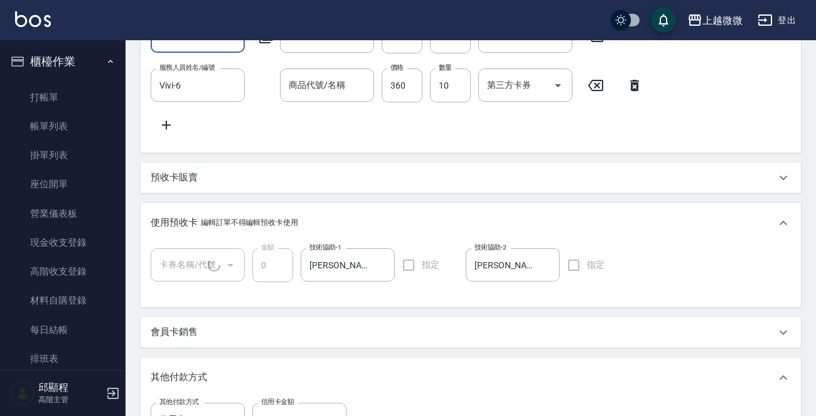
type input "剪髮(B02)"
type input "+精油洗髮精(A02)"
type input "洗髮(A03)"
type input "陳盈秀/0958281787/0974"
type input "酸性蛋白護髮卡(1/1)"
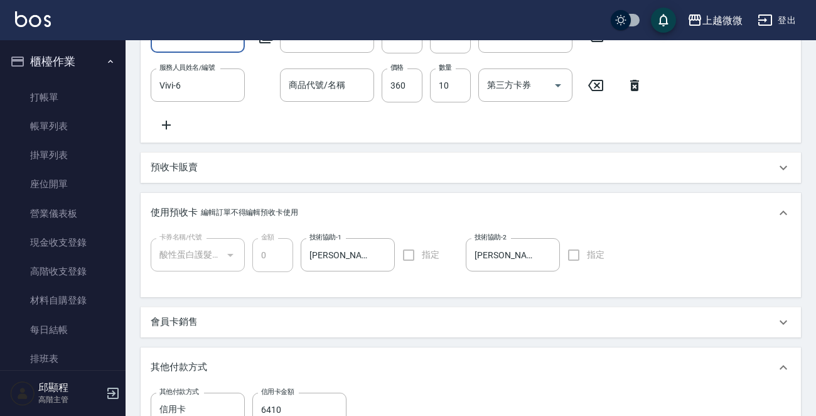
type input "木蘭保濕洗髮精2000ml"
type input "沁涼控油頭皮噴霧60ml"
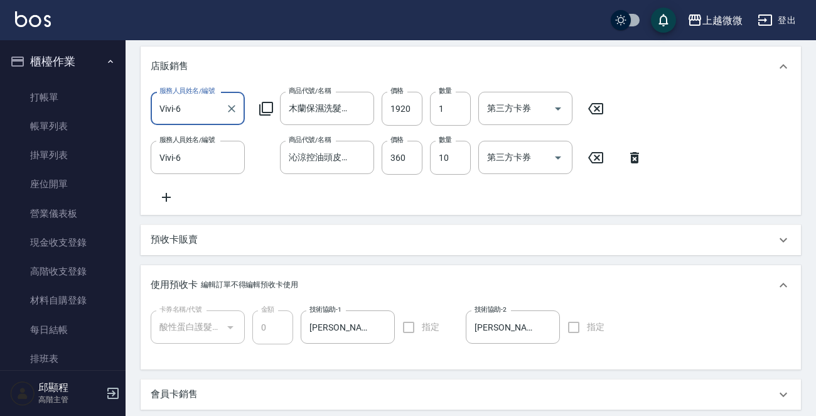
scroll to position [333, 0]
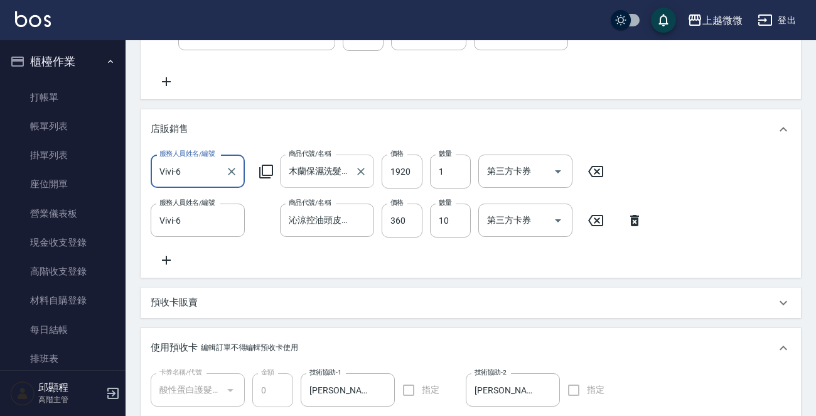
click at [324, 169] on input "木蘭保濕洗髮精2000ml" at bounding box center [318, 171] width 64 height 22
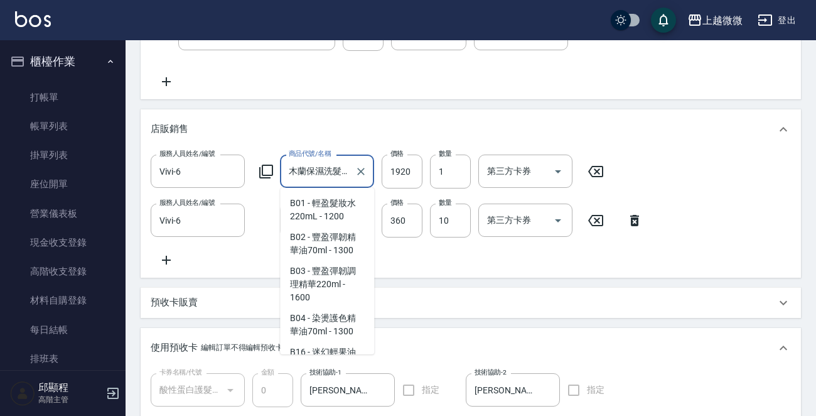
scroll to position [2347, 0]
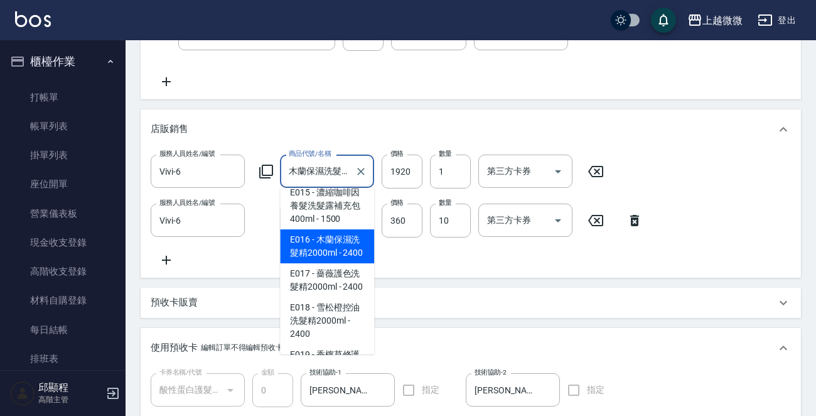
click at [321, 168] on input "木蘭保濕洗髮精2000ml" at bounding box center [318, 171] width 64 height 22
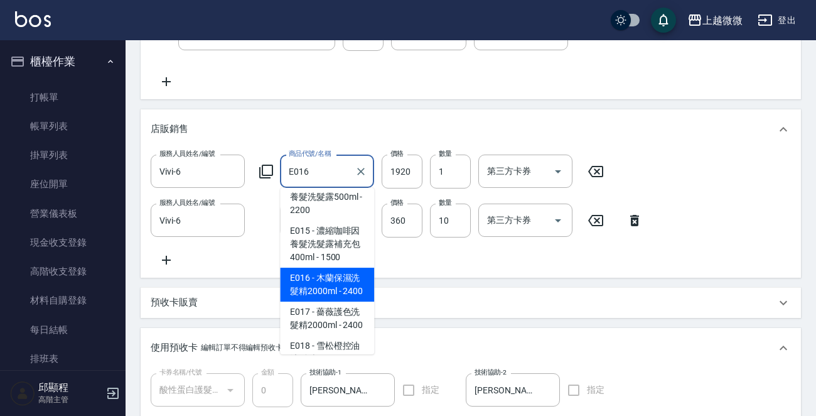
scroll to position [0, 0]
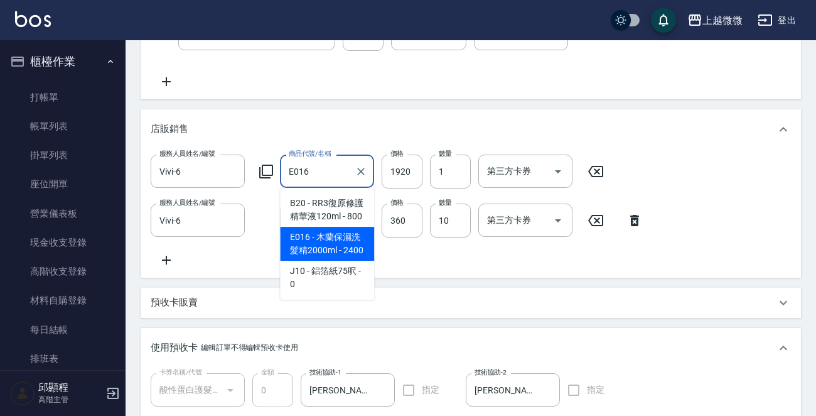
type input "木蘭保濕洗髮精2000ml"
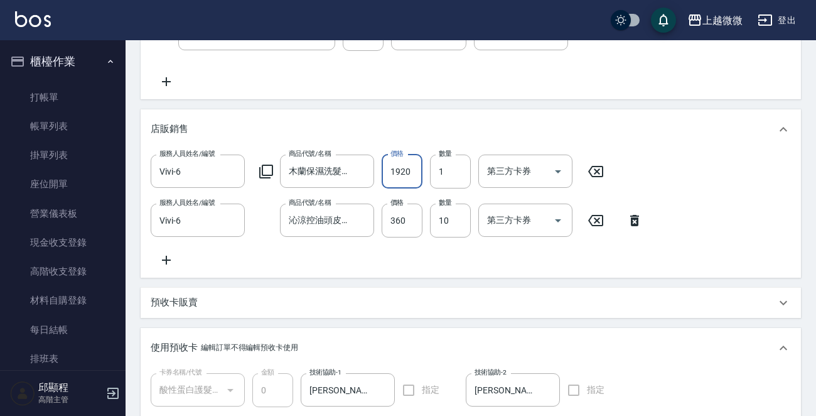
scroll to position [710, 0]
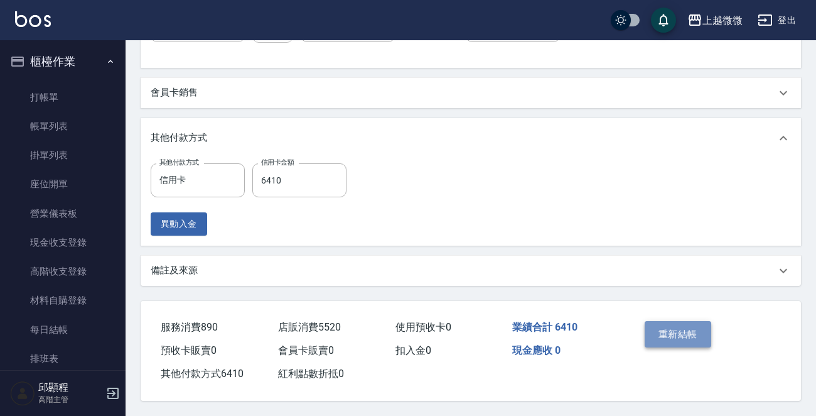
click at [693, 328] on button "重新結帳" at bounding box center [678, 334] width 67 height 26
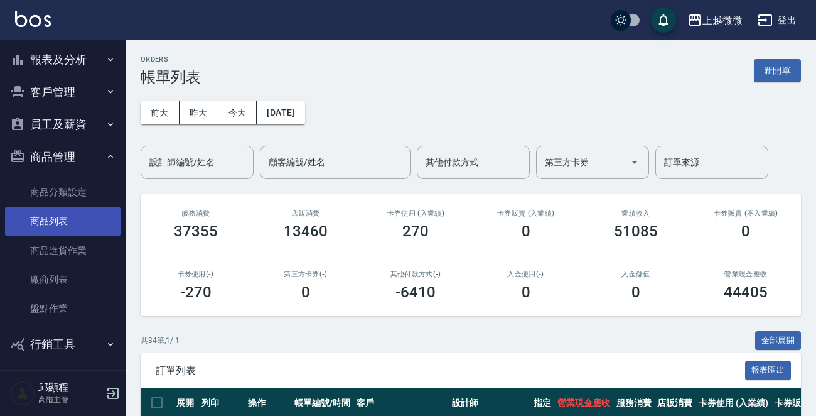
scroll to position [314, 0]
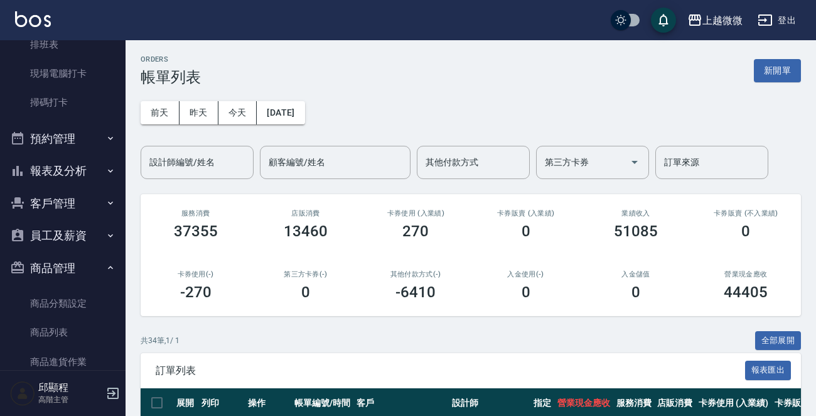
click at [86, 164] on button "報表及分析" at bounding box center [63, 170] width 116 height 33
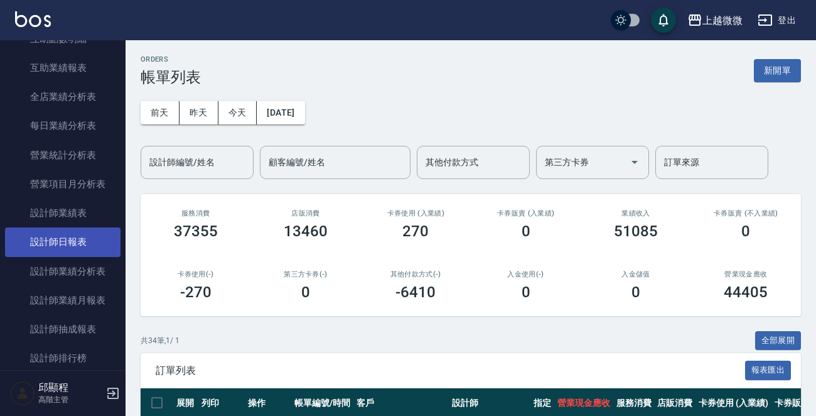
scroll to position [754, 0]
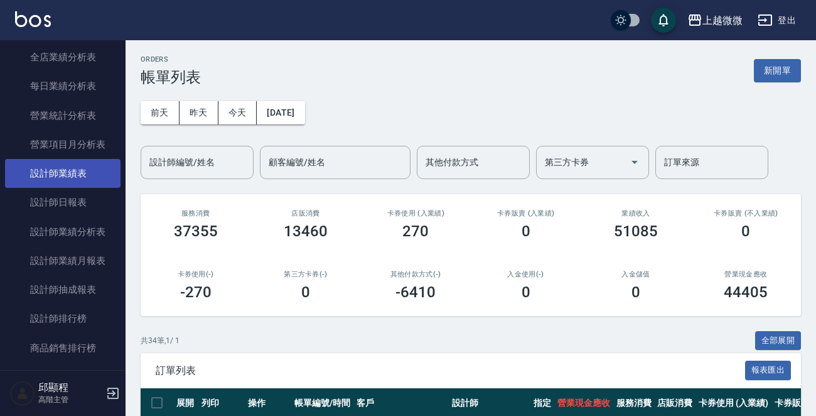
click at [73, 174] on link "設計師業績表" at bounding box center [63, 173] width 116 height 29
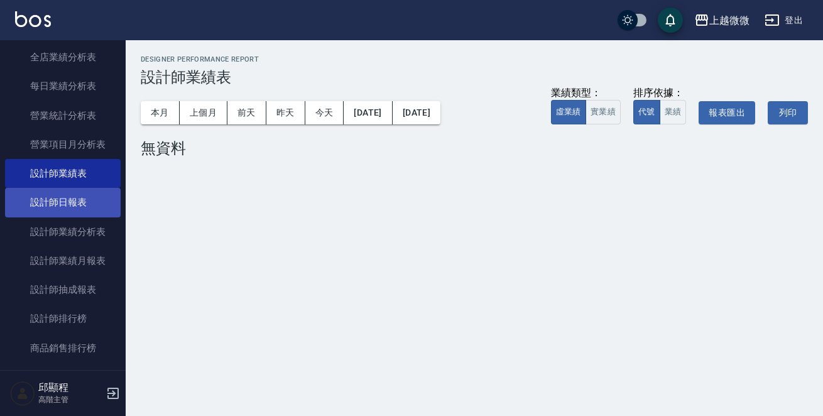
click at [80, 200] on link "設計師日報表" at bounding box center [63, 202] width 116 height 29
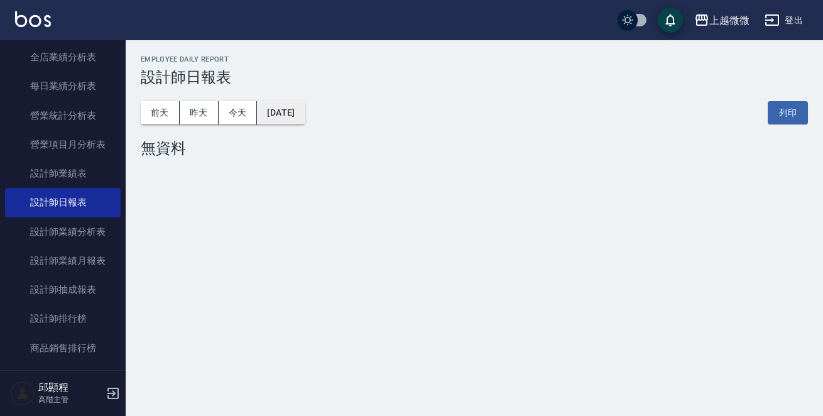
click at [278, 111] on button "2025/09/15" at bounding box center [281, 112] width 48 height 23
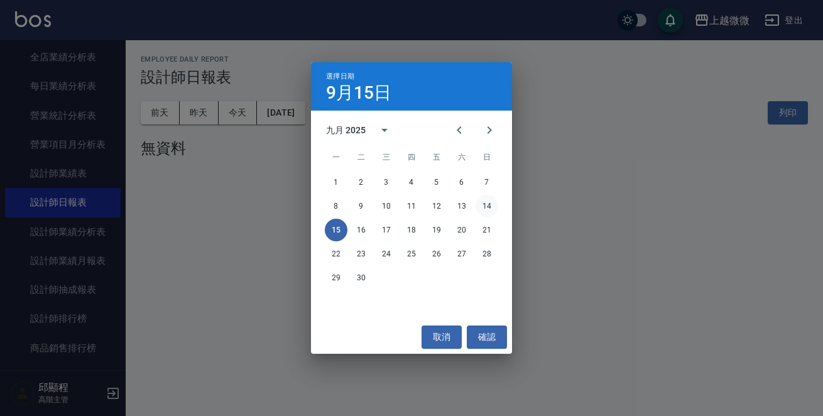
click at [496, 204] on button "14" at bounding box center [486, 206] width 23 height 23
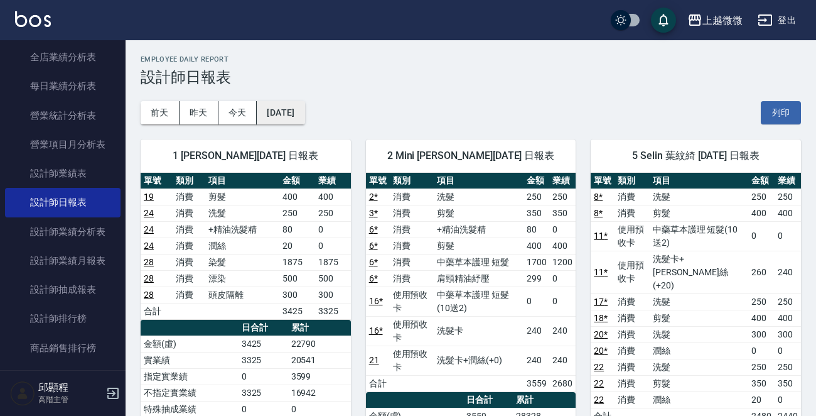
click at [303, 108] on button "2025/09/14" at bounding box center [281, 112] width 48 height 23
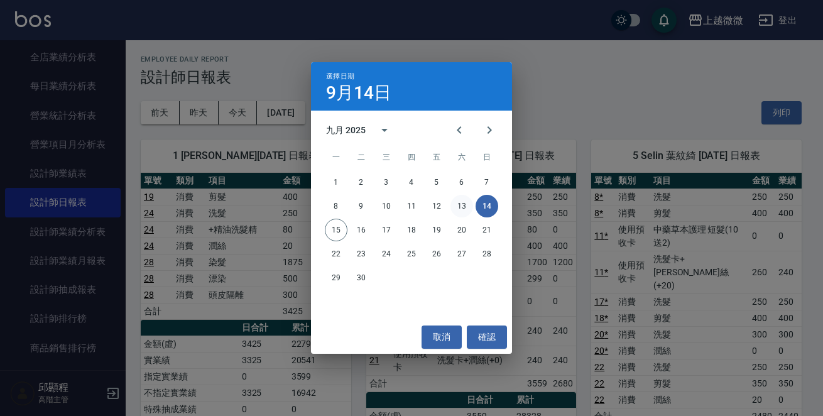
click at [453, 204] on button "13" at bounding box center [461, 206] width 23 height 23
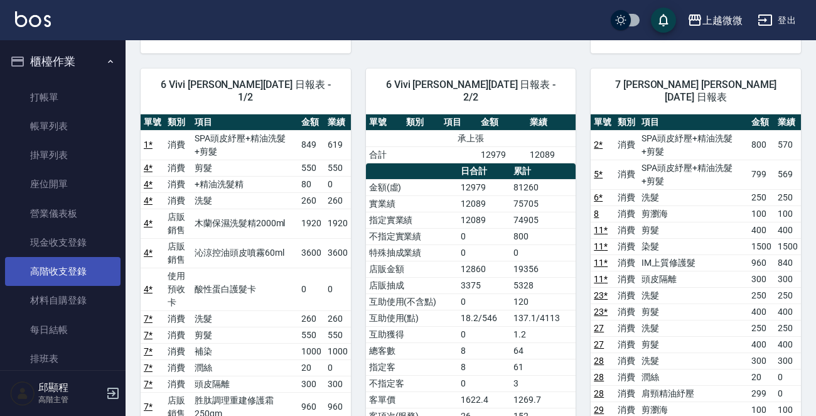
click at [89, 263] on link "高階收支登錄" at bounding box center [63, 271] width 116 height 29
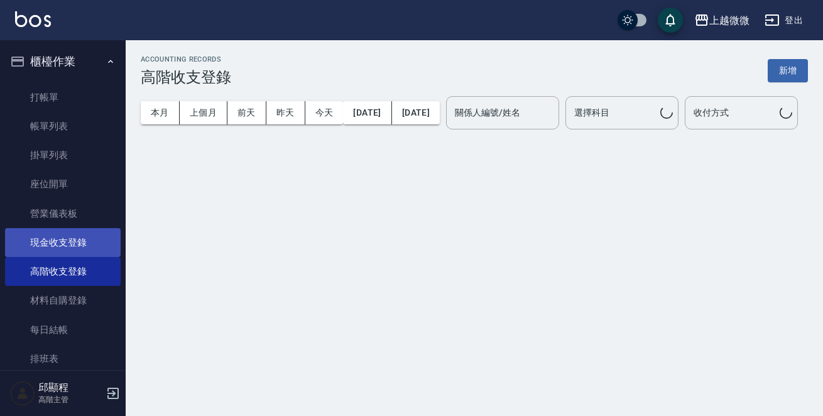
click at [85, 242] on link "現金收支登錄" at bounding box center [63, 242] width 116 height 29
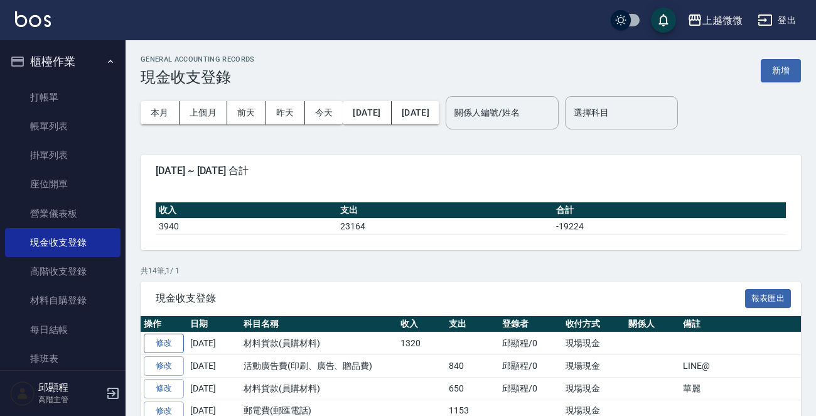
click at [173, 342] on link "修改" at bounding box center [164, 342] width 40 height 19
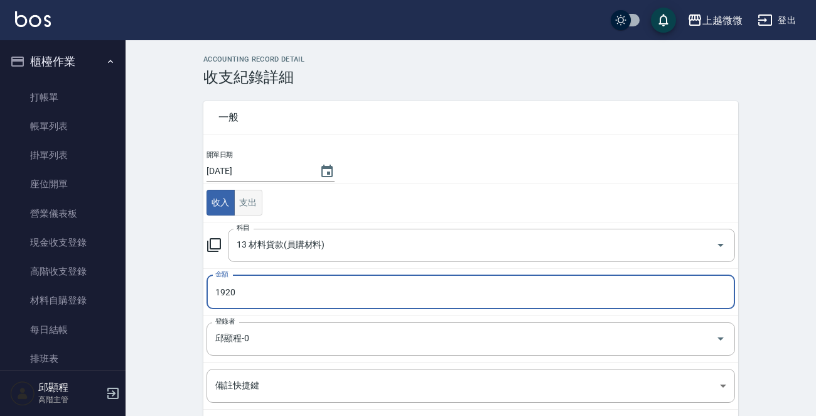
type input "1920"
click at [252, 206] on button "支出" at bounding box center [248, 203] width 28 height 26
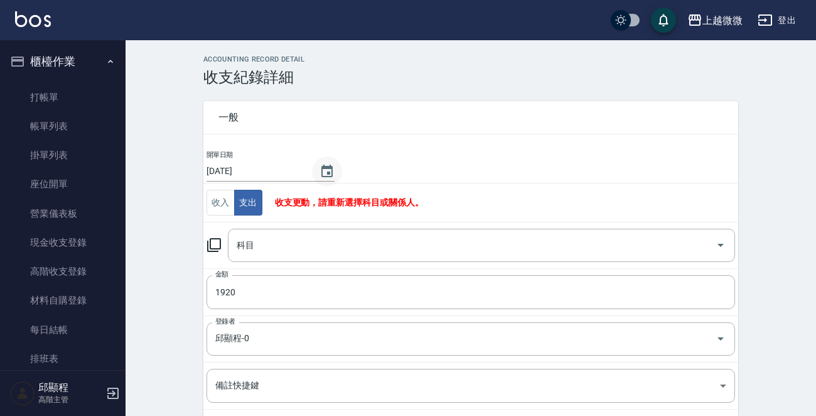
click at [322, 167] on icon "Choose date, selected date is 2025-09-15" at bounding box center [327, 171] width 11 height 13
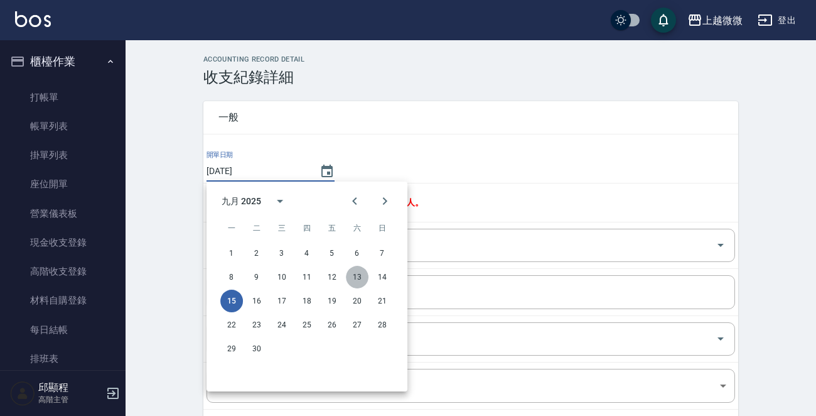
click at [358, 275] on button "13" at bounding box center [357, 277] width 23 height 23
type input "2025/09/13"
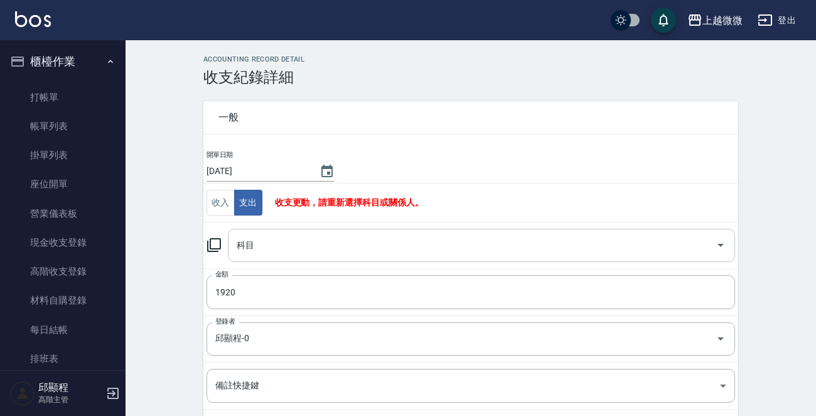
click at [314, 236] on input "科目" at bounding box center [472, 245] width 477 height 22
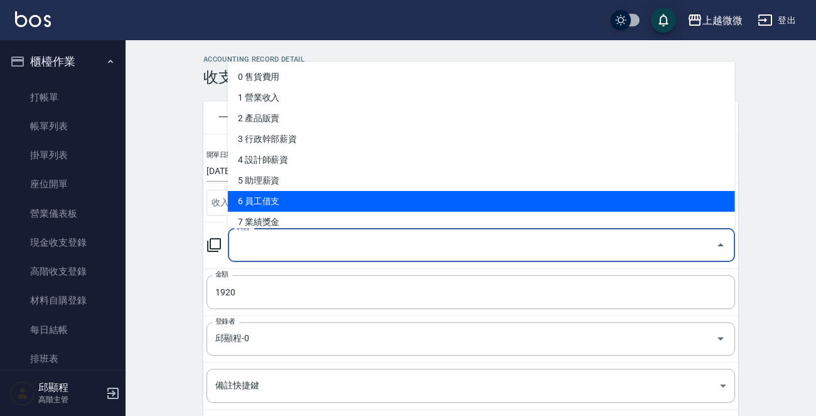
type input "h"
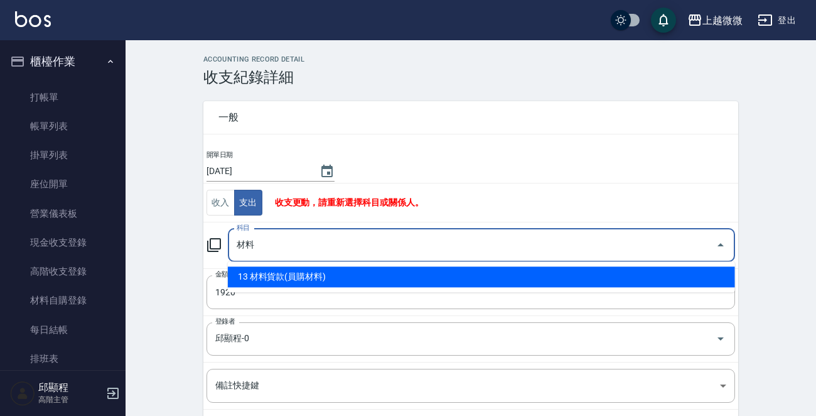
click at [320, 273] on li "13 材料貨款(員購材料)" at bounding box center [481, 276] width 507 height 21
type input "13 材料貨款(員購材料)"
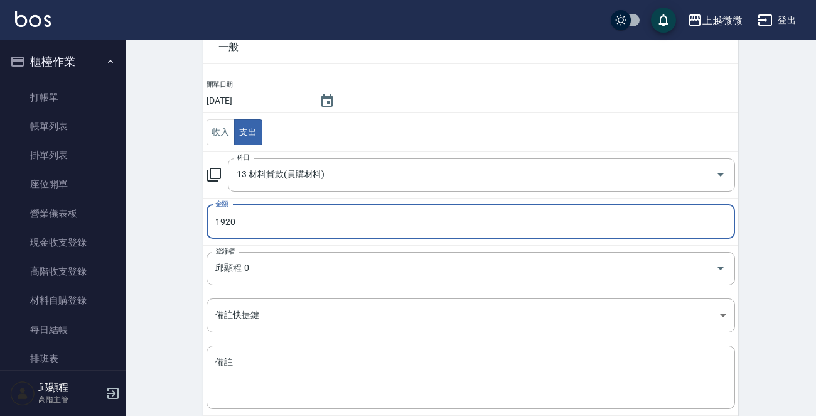
scroll to position [122, 0]
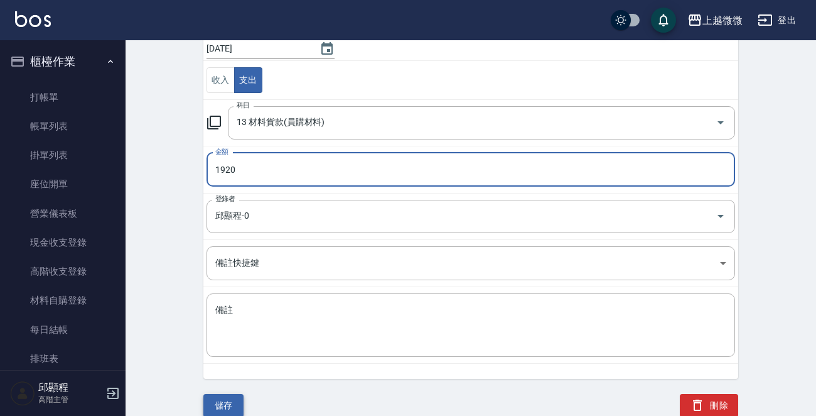
click at [230, 395] on button "儲存" at bounding box center [223, 405] width 40 height 23
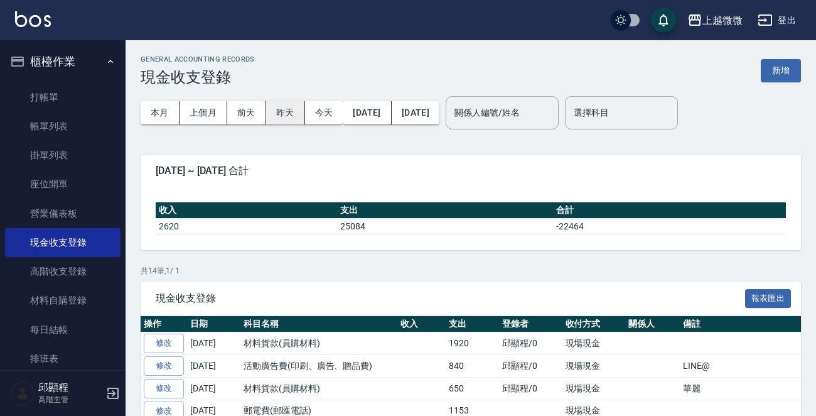
click at [279, 110] on button "昨天" at bounding box center [285, 112] width 39 height 23
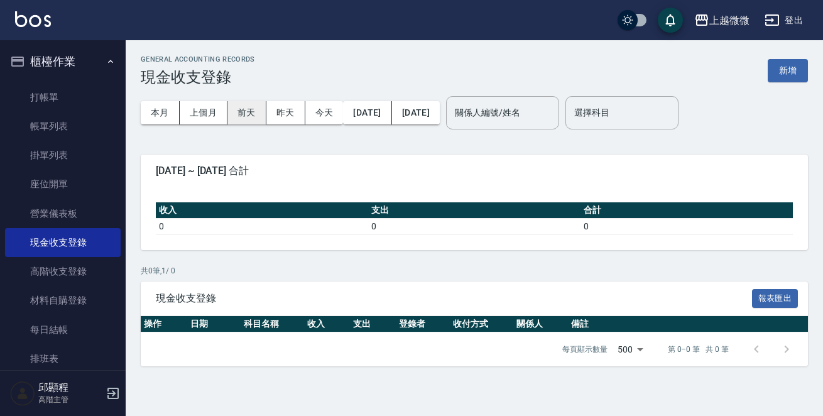
click at [247, 111] on button "前天" at bounding box center [246, 112] width 39 height 23
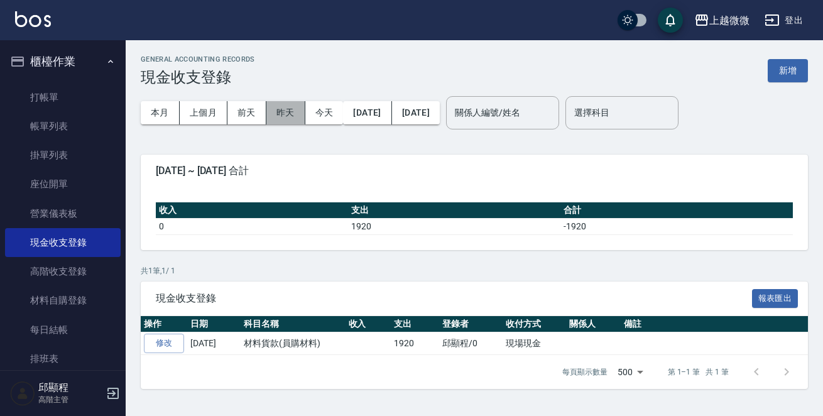
click at [279, 110] on button "昨天" at bounding box center [285, 112] width 39 height 23
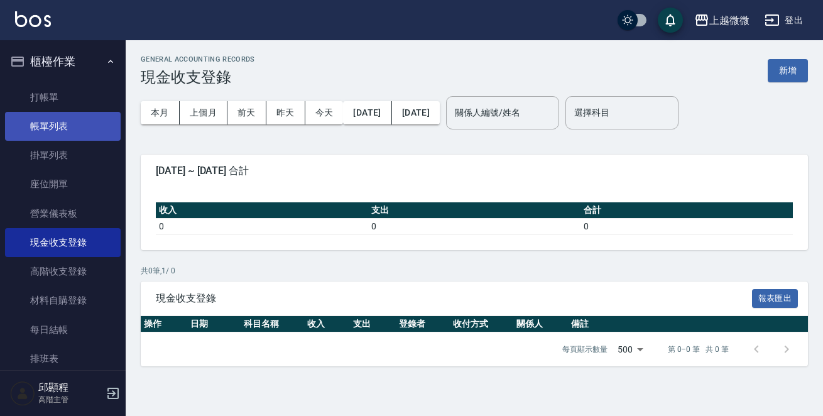
click at [65, 119] on link "帳單列表" at bounding box center [63, 126] width 116 height 29
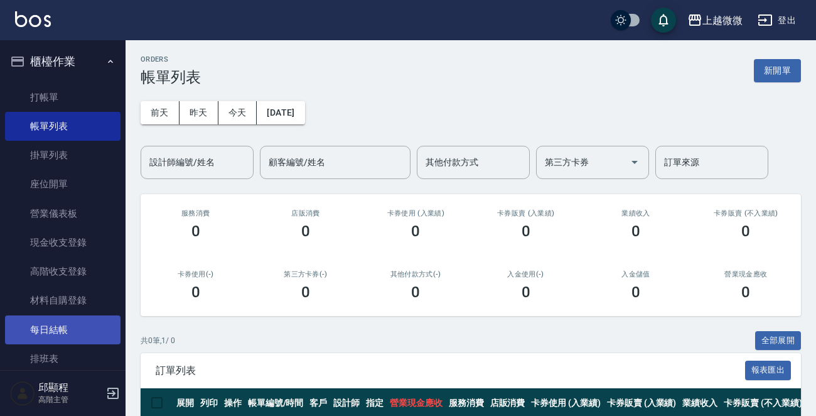
click at [50, 321] on link "每日結帳" at bounding box center [63, 329] width 116 height 29
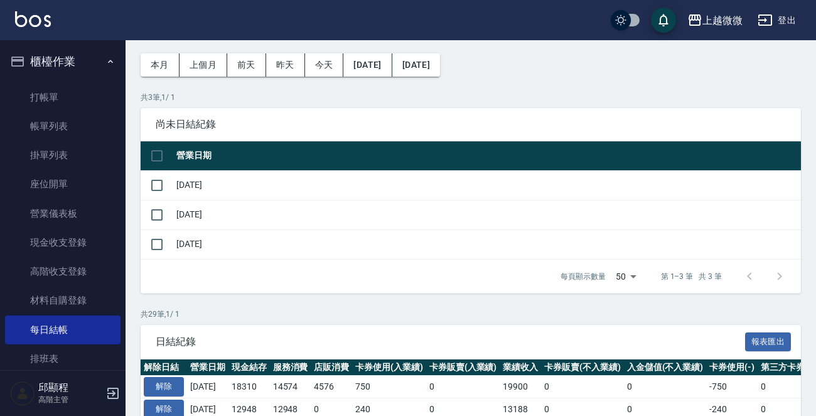
scroll to position [251, 0]
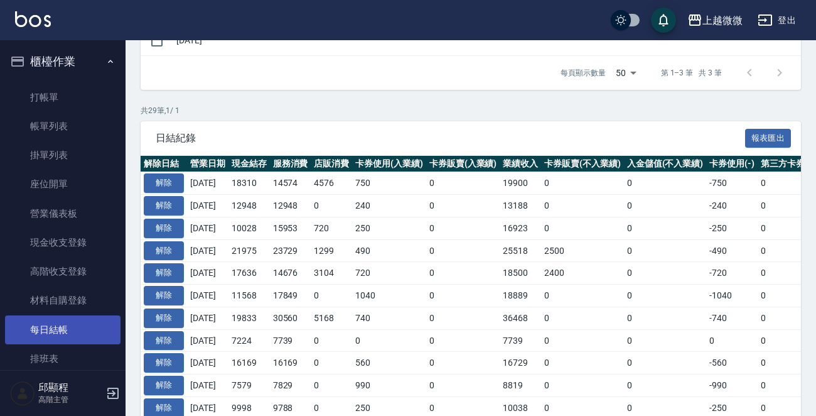
click at [24, 335] on link "每日結帳" at bounding box center [63, 329] width 116 height 29
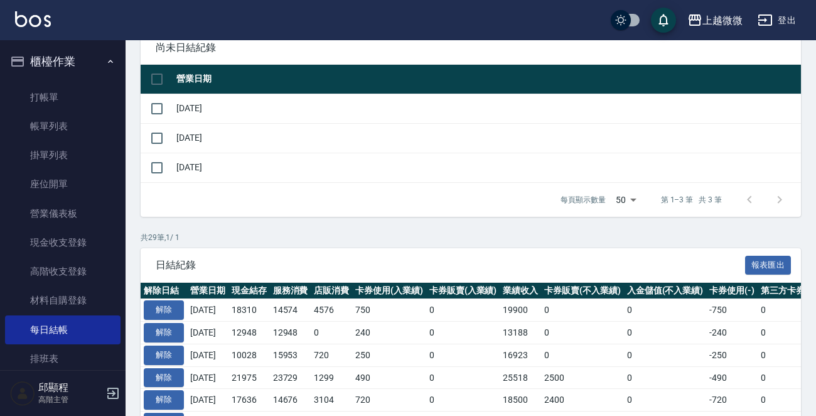
scroll to position [0, 0]
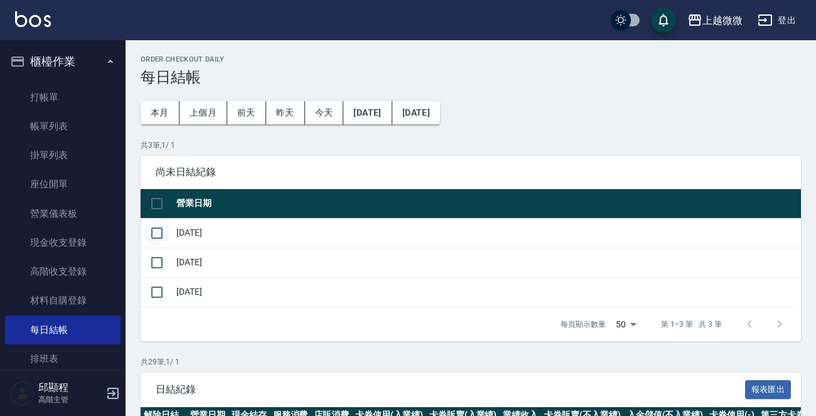
click at [147, 237] on input "checkbox" at bounding box center [157, 233] width 26 height 26
checkbox input "true"
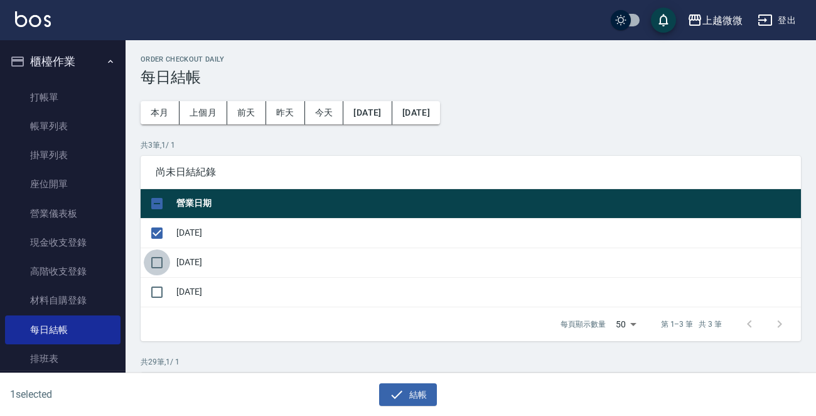
click at [156, 259] on input "checkbox" at bounding box center [157, 262] width 26 height 26
checkbox input "true"
click at [405, 393] on button "結帳" at bounding box center [408, 394] width 58 height 23
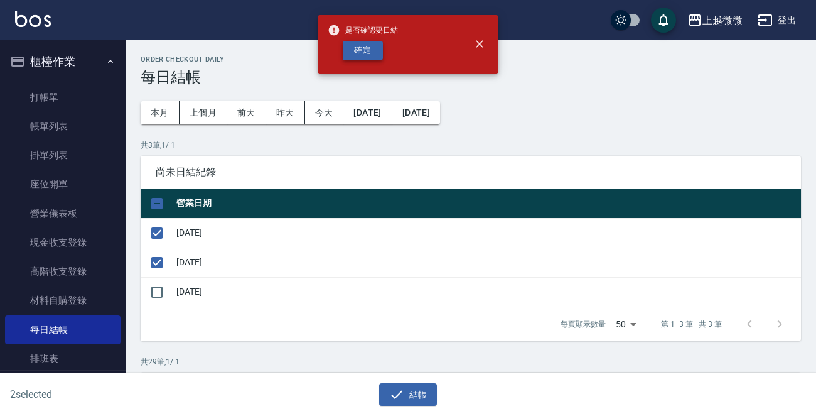
click at [374, 55] on button "確定" at bounding box center [363, 50] width 40 height 19
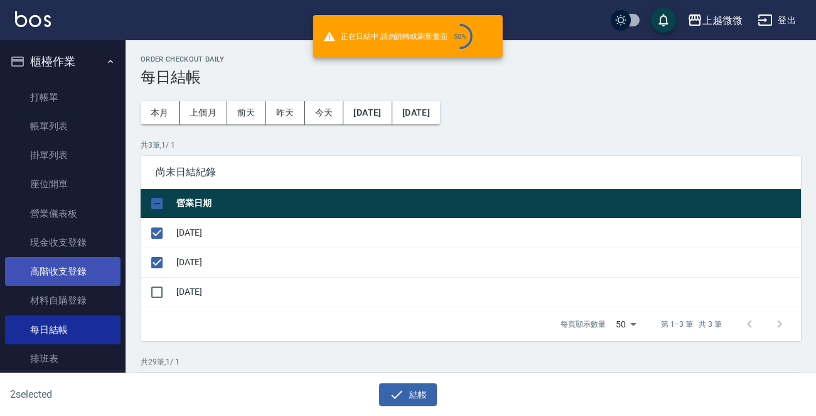
checkbox input "false"
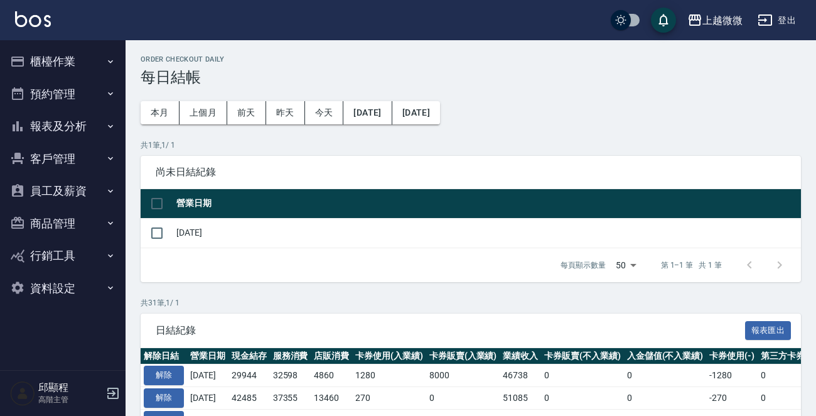
click at [53, 56] on button "櫃檯作業" at bounding box center [63, 61] width 116 height 33
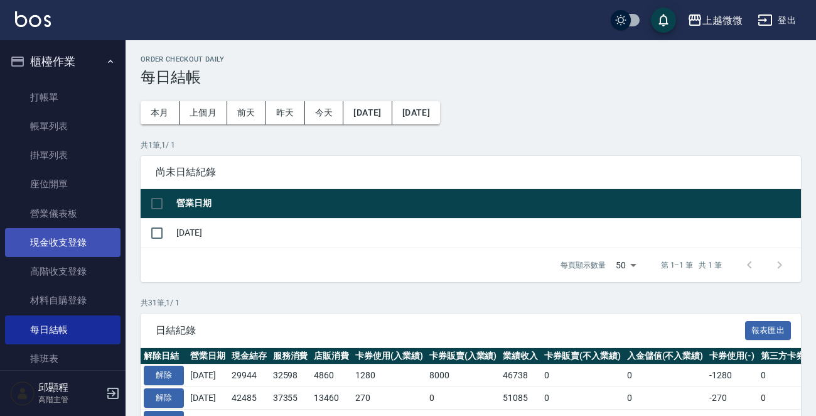
click at [80, 249] on link "現金收支登錄" at bounding box center [63, 242] width 116 height 29
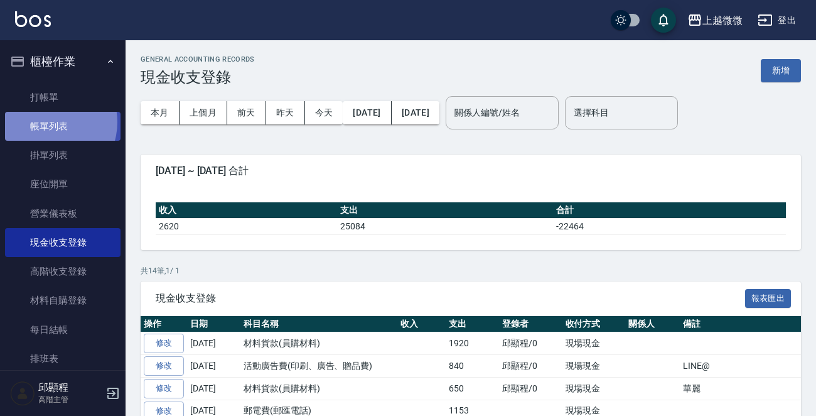
click at [50, 122] on link "帳單列表" at bounding box center [63, 126] width 116 height 29
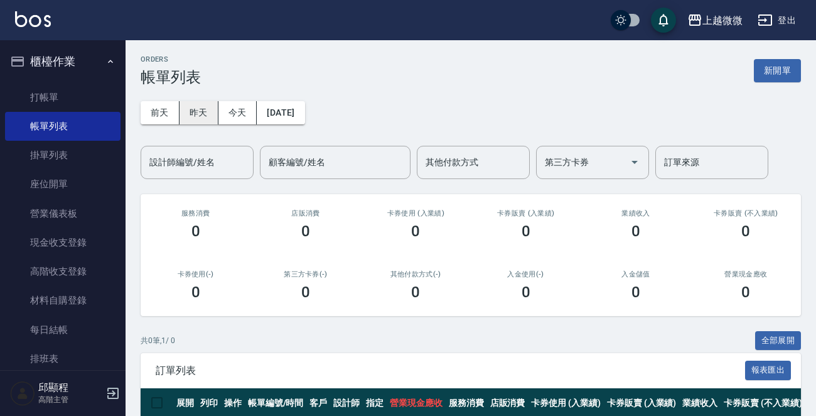
click at [195, 109] on button "昨天" at bounding box center [199, 112] width 39 height 23
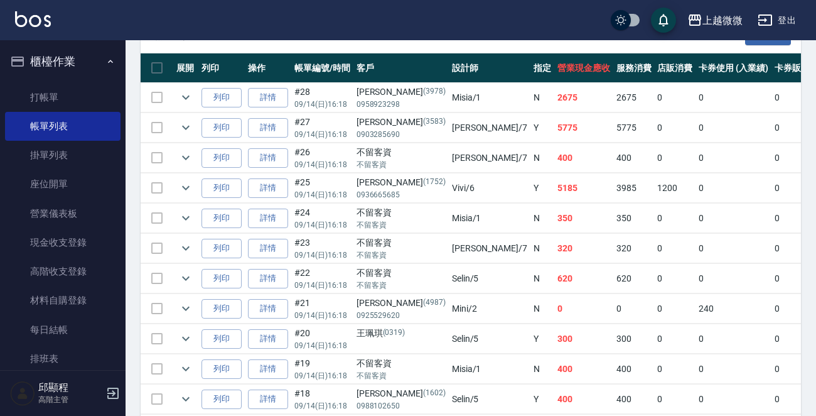
scroll to position [21, 0]
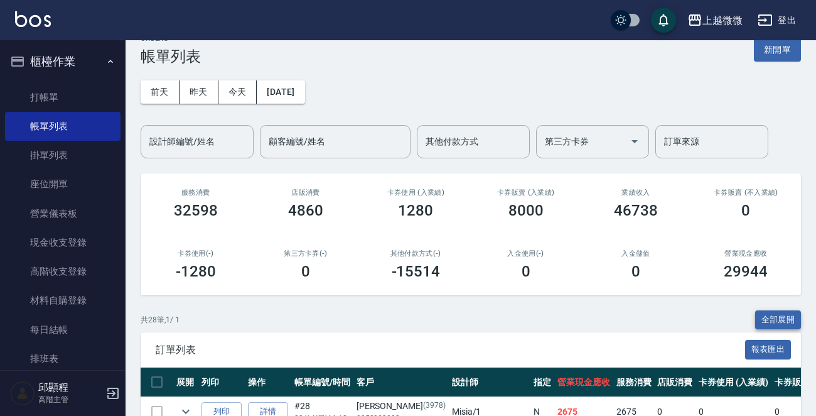
click at [767, 316] on button "全部展開" at bounding box center [779, 319] width 46 height 19
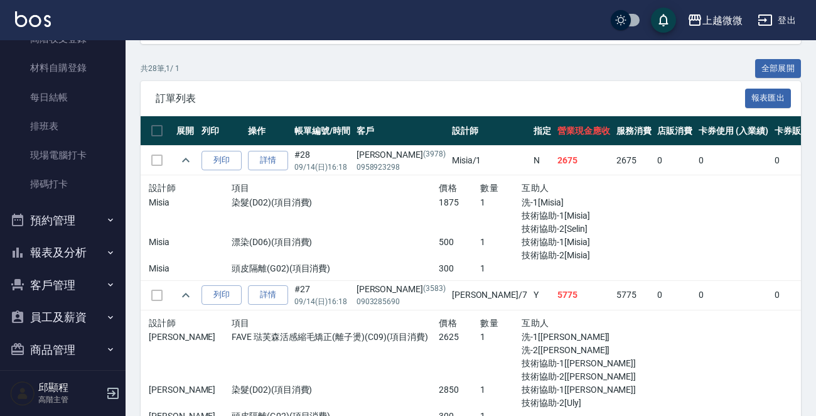
scroll to position [308, 0]
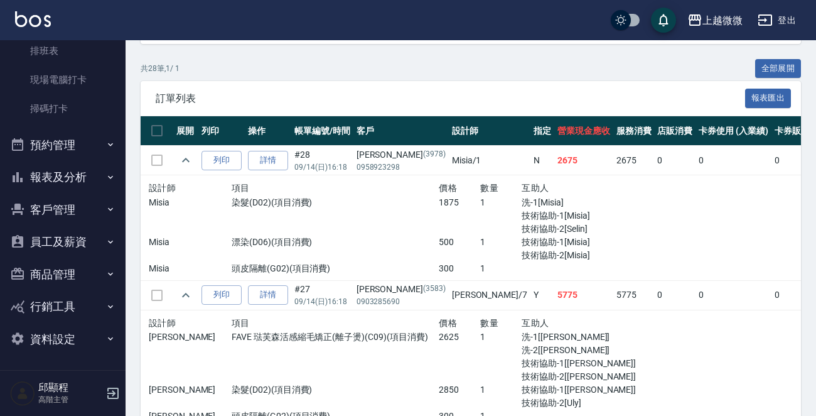
click at [82, 180] on button "報表及分析" at bounding box center [63, 177] width 116 height 33
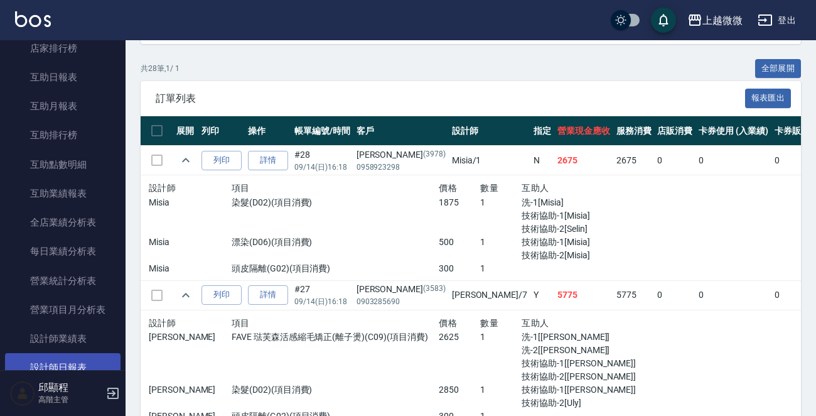
scroll to position [685, 0]
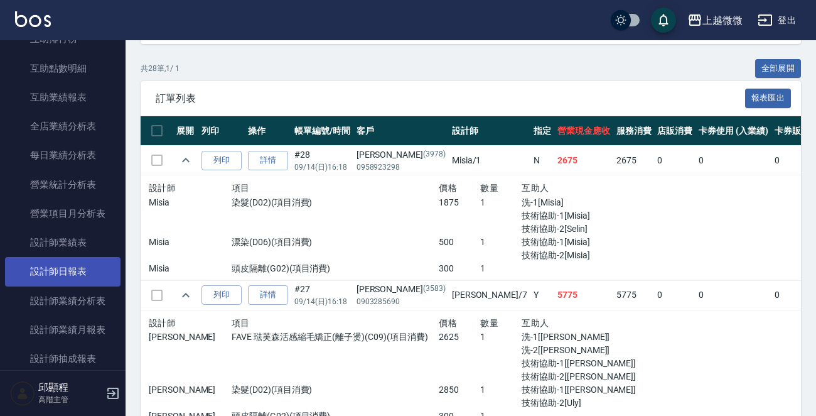
click at [85, 269] on link "設計師日報表" at bounding box center [63, 271] width 116 height 29
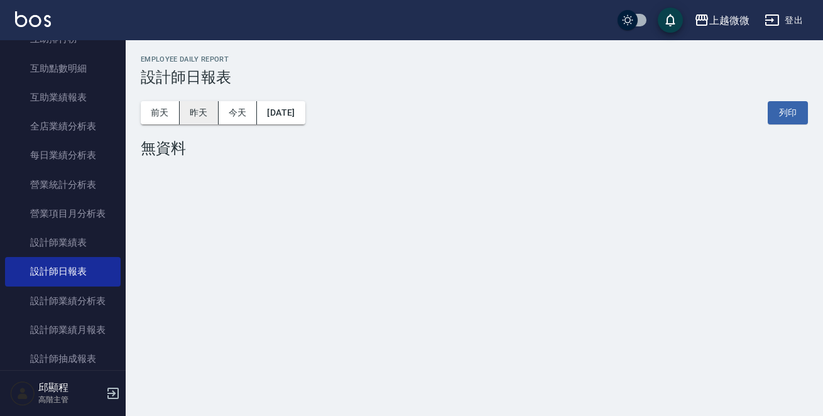
click at [207, 111] on button "昨天" at bounding box center [199, 112] width 39 height 23
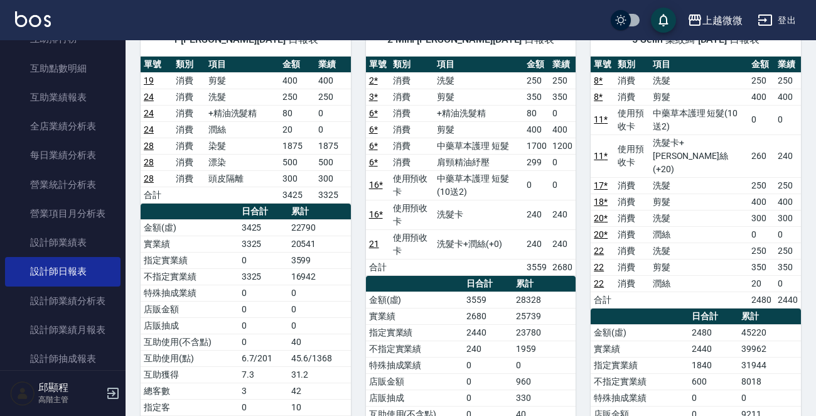
scroll to position [126, 0]
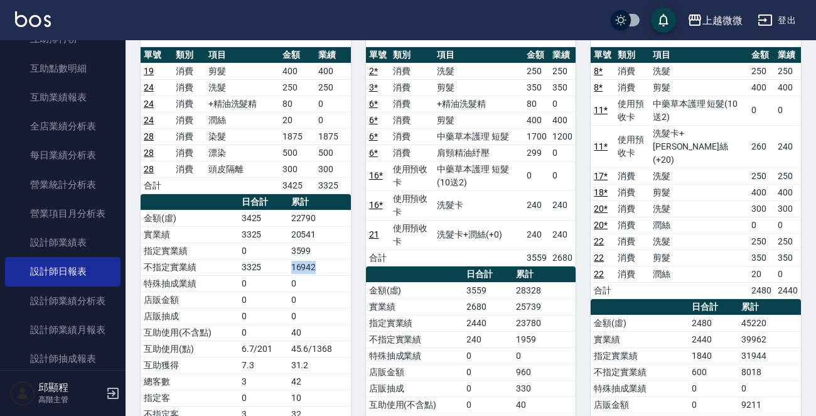
drag, startPoint x: 288, startPoint y: 265, endPoint x: 328, endPoint y: 265, distance: 40.2
click at [328, 265] on tr "不指定實業績 3325 16942" at bounding box center [246, 267] width 210 height 16
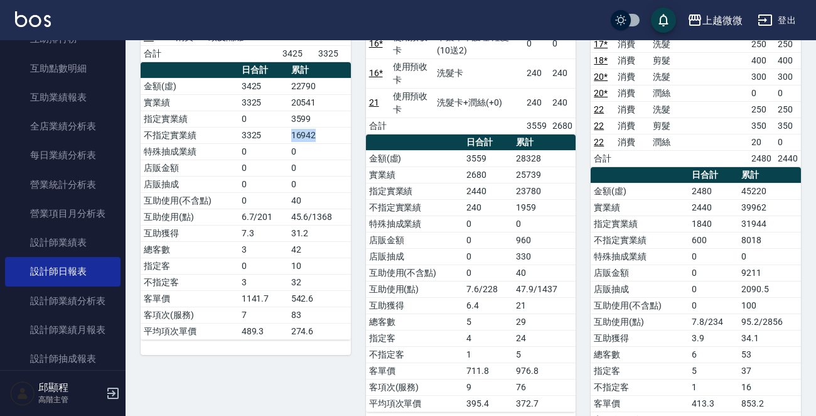
scroll to position [314, 0]
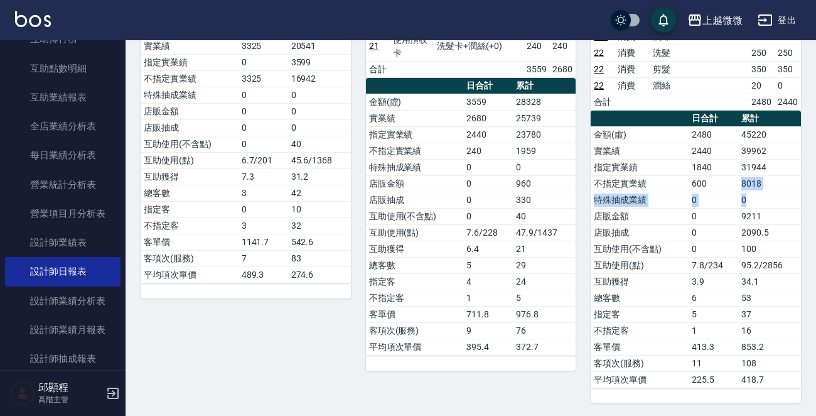
drag, startPoint x: 741, startPoint y: 165, endPoint x: 790, endPoint y: 180, distance: 51.3
click at [790, 180] on tbody "金額(虛) 2480 45220 實業績 2440 39962 指定實業績 1840 31944 不指定實業績 600 8018 特殊抽成業績 0 0 店販金…" at bounding box center [696, 256] width 210 height 261
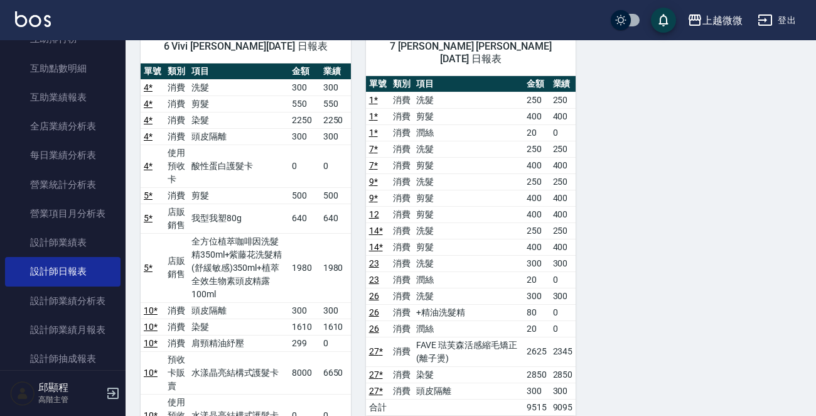
scroll to position [816, 0]
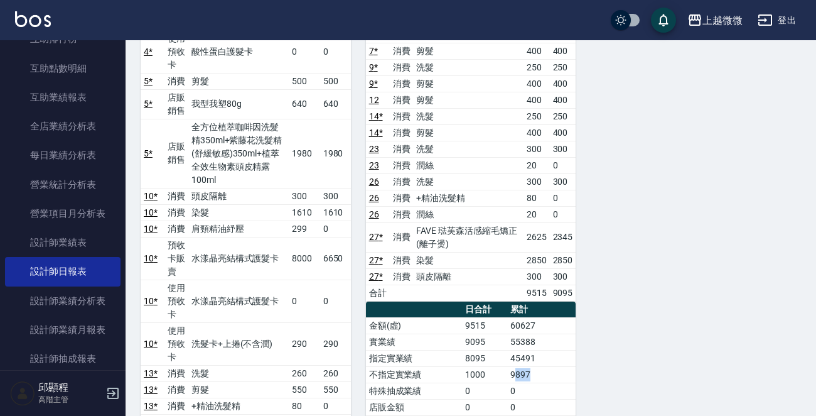
drag, startPoint x: 515, startPoint y: 343, endPoint x: 541, endPoint y: 345, distance: 26.4
click at [541, 366] on td "9897" at bounding box center [541, 374] width 68 height 16
click at [627, 318] on div "1 Misia 俞捷曦 09/14/2025 日報表 單號 類別 項目 金額 業績 19 消費 剪髮 400 400 24 消費 洗髮 250 250 24 …" at bounding box center [464, 132] width 676 height 1648
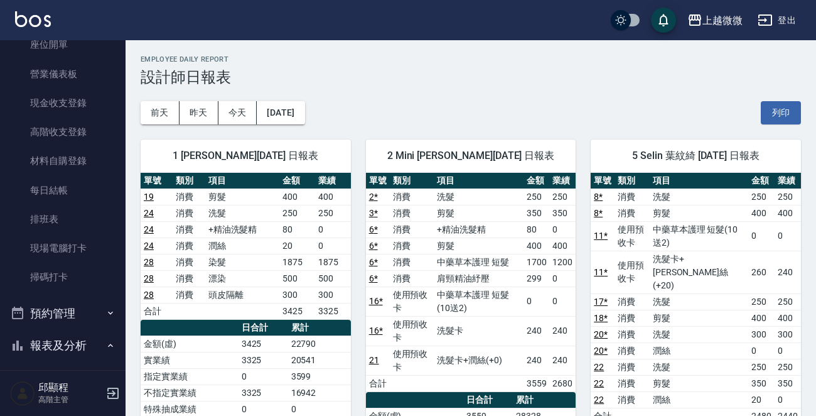
scroll to position [0, 0]
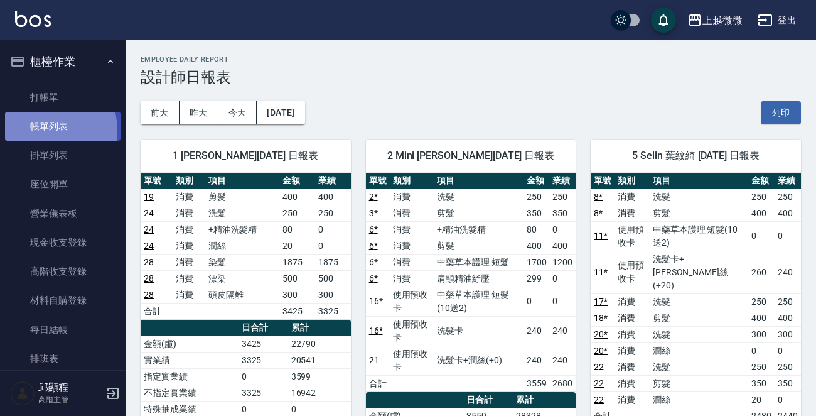
click at [45, 130] on link "帳單列表" at bounding box center [63, 126] width 116 height 29
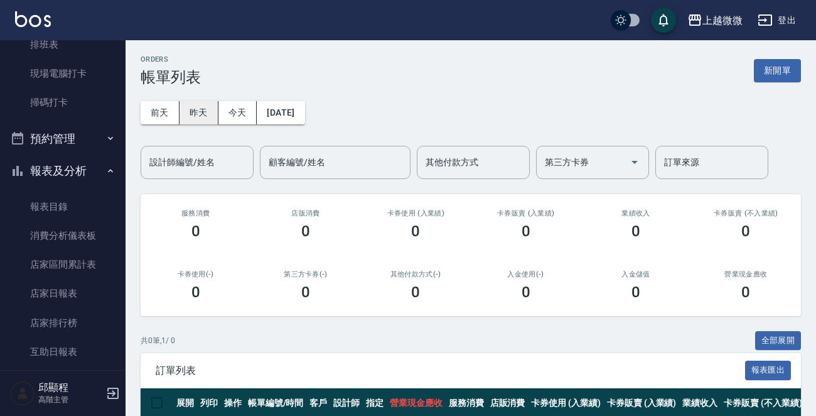
click at [188, 112] on button "昨天" at bounding box center [199, 112] width 39 height 23
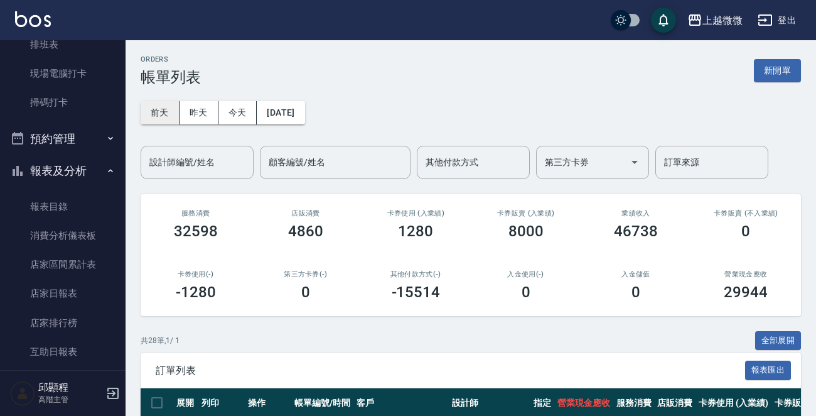
click at [166, 108] on button "前天" at bounding box center [160, 112] width 39 height 23
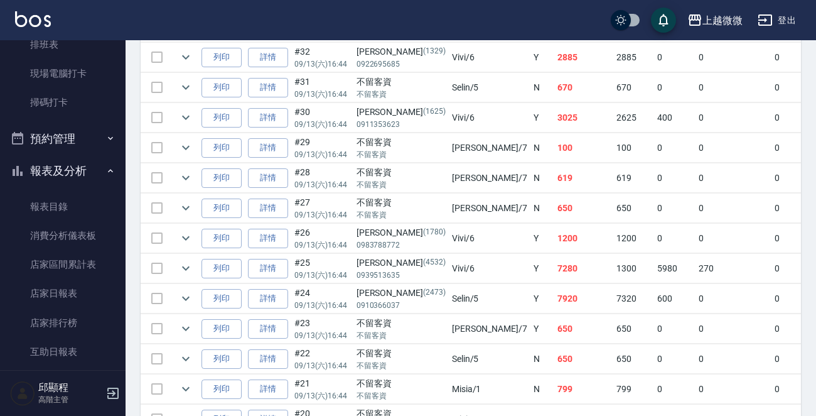
scroll to position [440, 0]
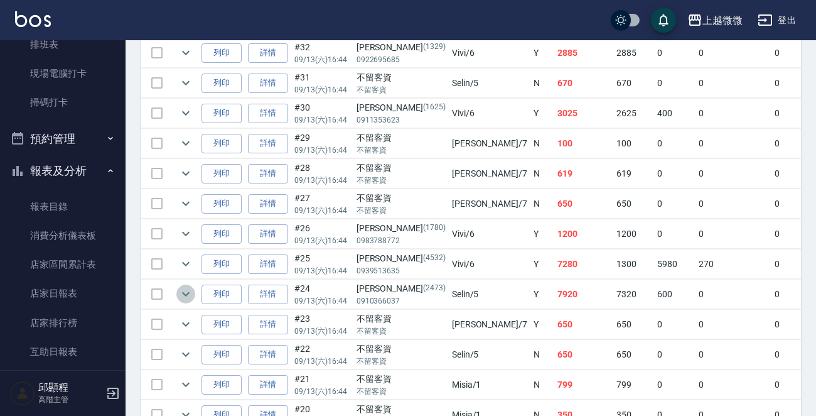
click at [187, 290] on icon "expand row" at bounding box center [185, 293] width 15 height 15
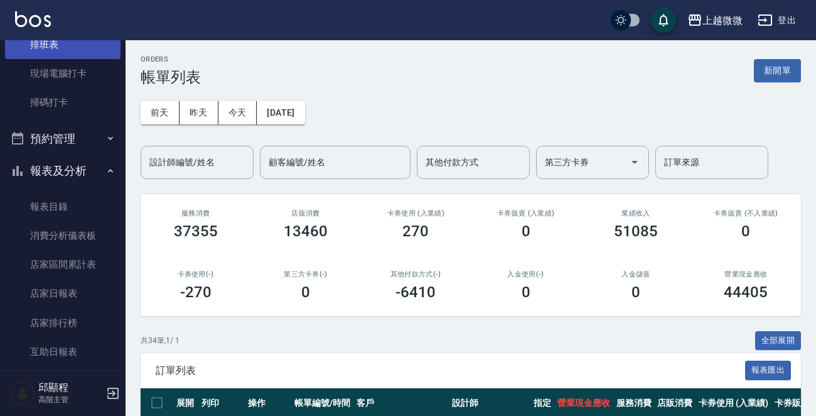
scroll to position [0, 0]
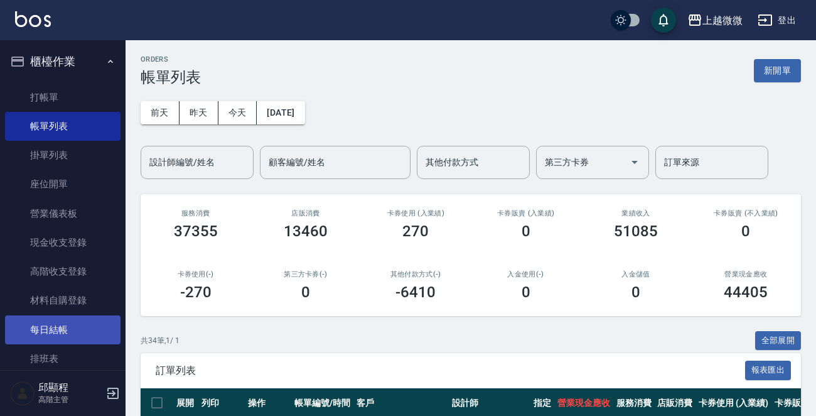
click at [68, 323] on link "每日結帳" at bounding box center [63, 329] width 116 height 29
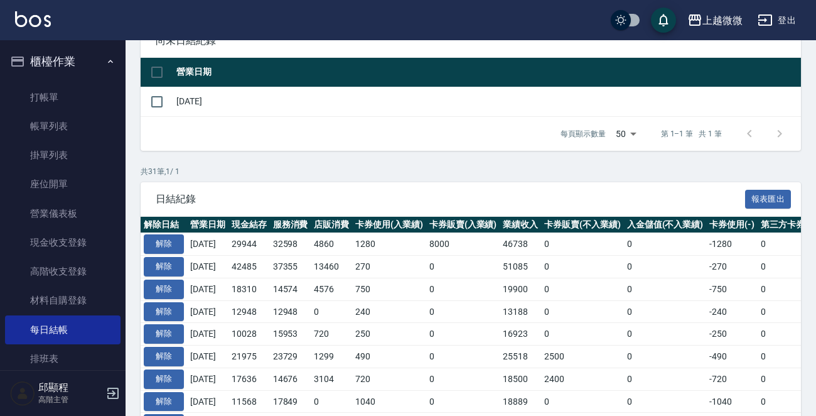
scroll to position [251, 0]
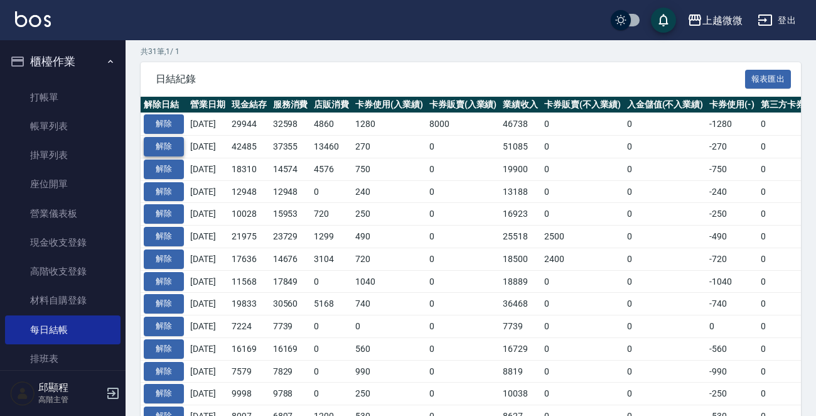
click at [164, 144] on button "解除" at bounding box center [164, 146] width 40 height 19
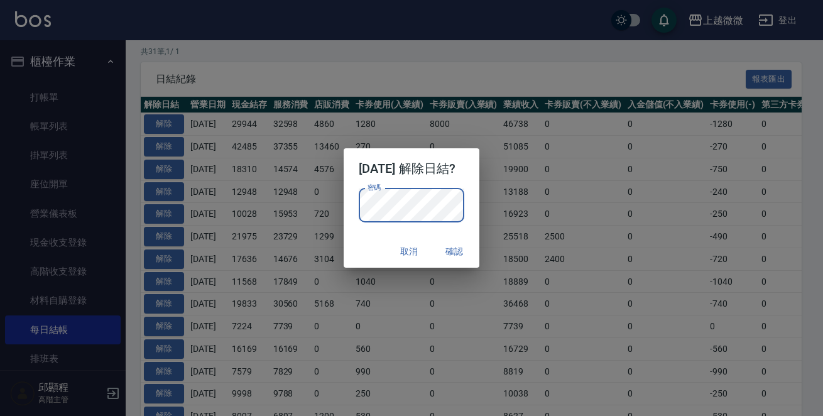
click at [344, 247] on div "取消 確認" at bounding box center [412, 251] width 136 height 33
click at [469, 251] on button "確認" at bounding box center [454, 251] width 40 height 23
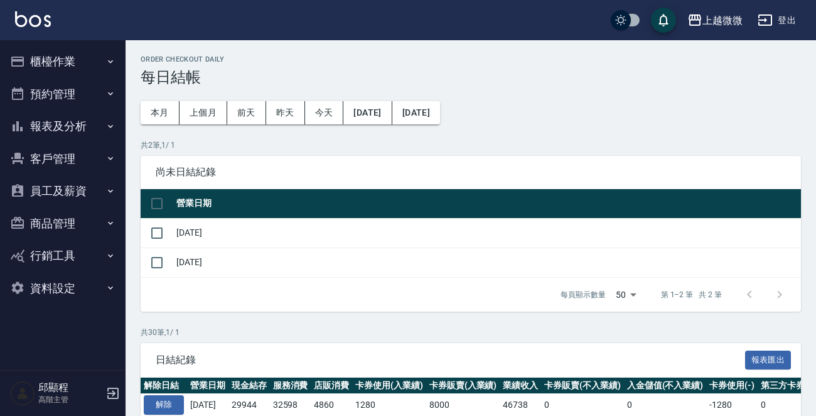
scroll to position [251, 0]
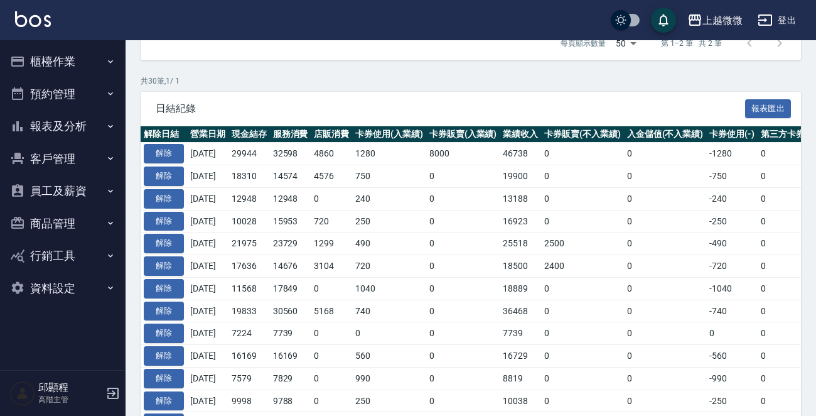
click at [66, 53] on button "櫃檯作業" at bounding box center [63, 61] width 116 height 33
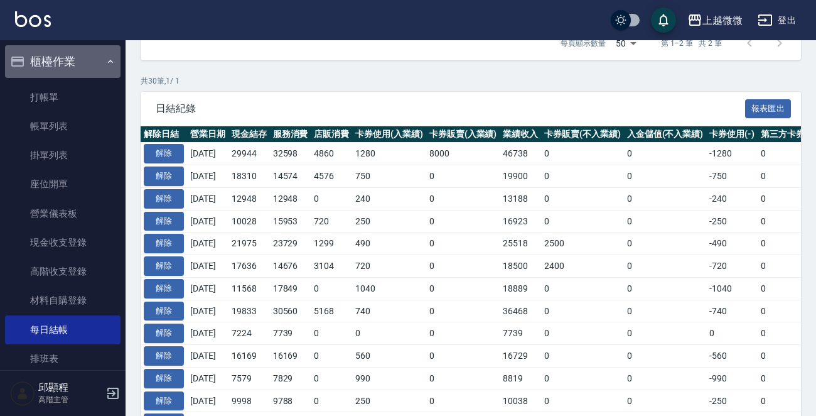
click at [66, 53] on button "櫃檯作業" at bounding box center [63, 61] width 116 height 33
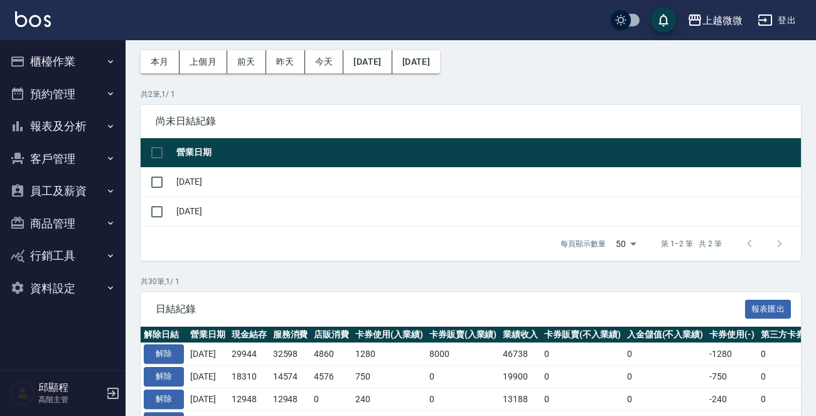
scroll to position [0, 0]
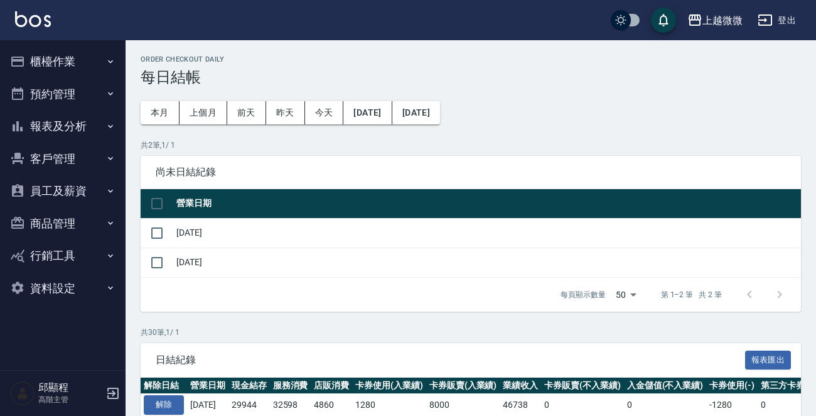
click at [67, 63] on button "櫃檯作業" at bounding box center [63, 61] width 116 height 33
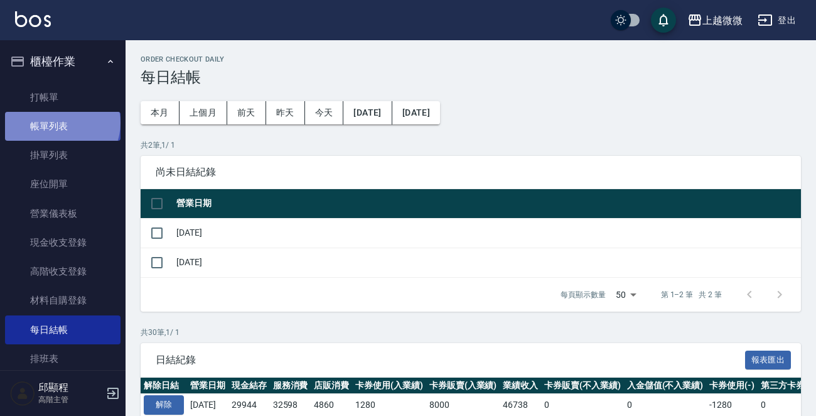
click at [61, 123] on link "帳單列表" at bounding box center [63, 126] width 116 height 29
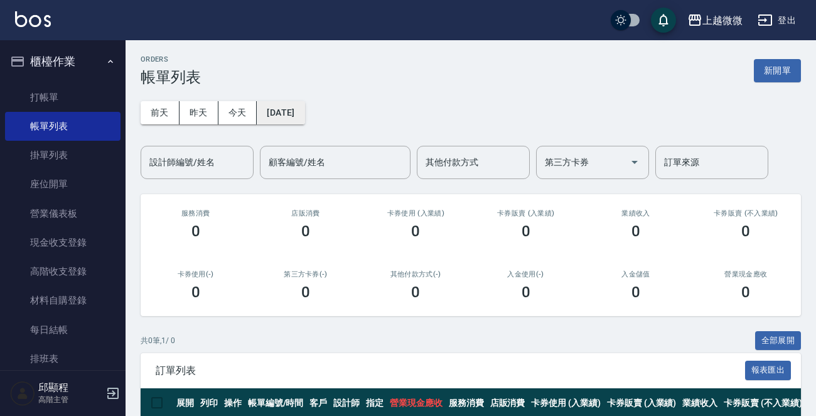
click at [293, 106] on button "[DATE]" at bounding box center [281, 112] width 48 height 23
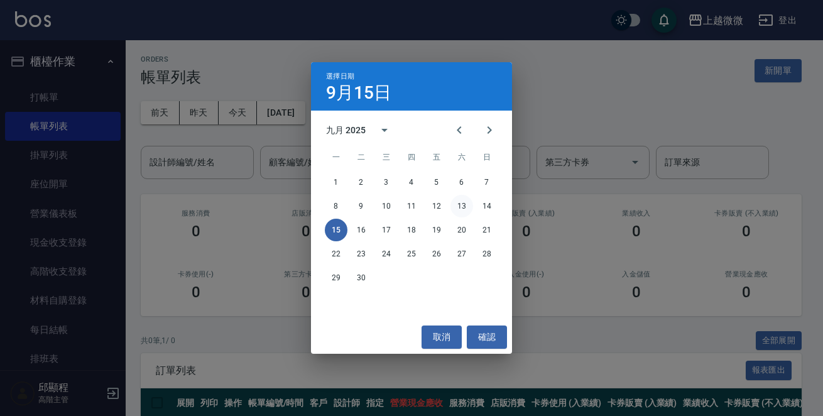
click at [463, 201] on button "13" at bounding box center [461, 206] width 23 height 23
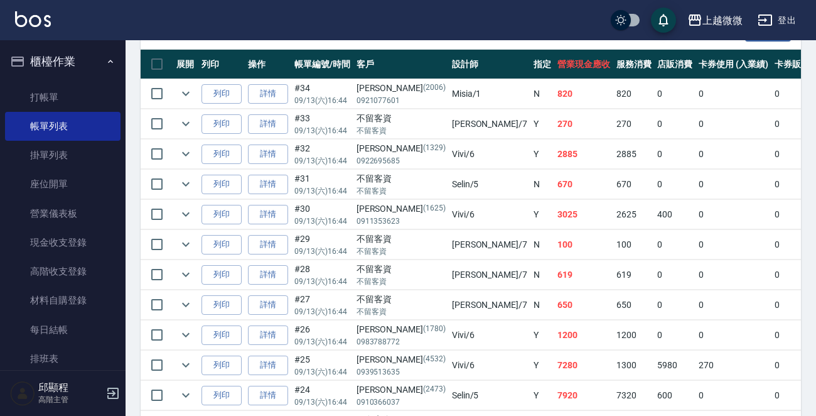
scroll to position [502, 0]
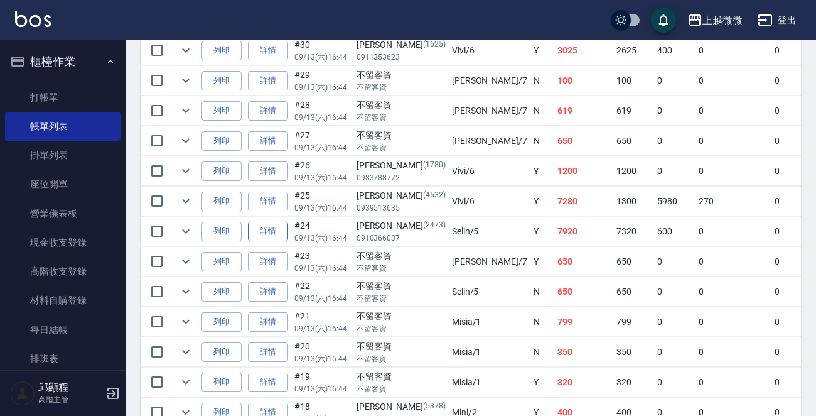
click at [259, 230] on link "詳情" at bounding box center [268, 231] width 40 height 19
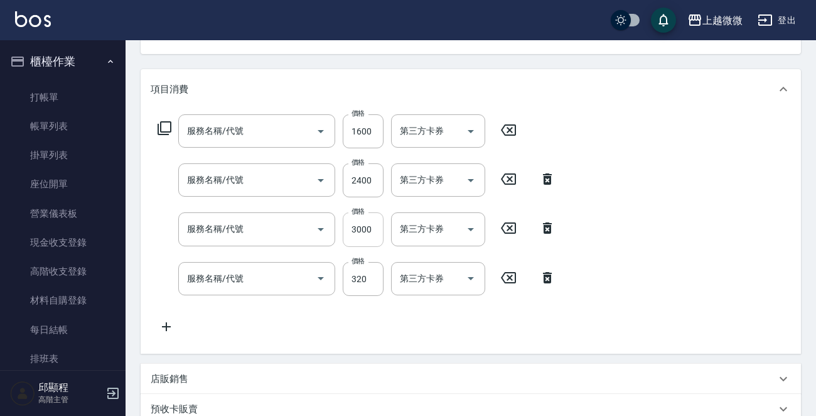
type input "[DATE] 16:44"
type input "Selin-5"
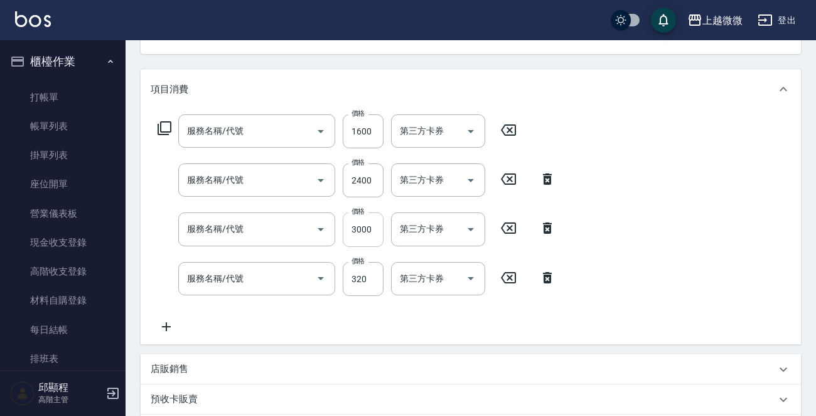
type input "結構式護髮(E18)"
type input "染髮(D02)"
type input "挑染(D04)"
type input "剪髮(B02)"
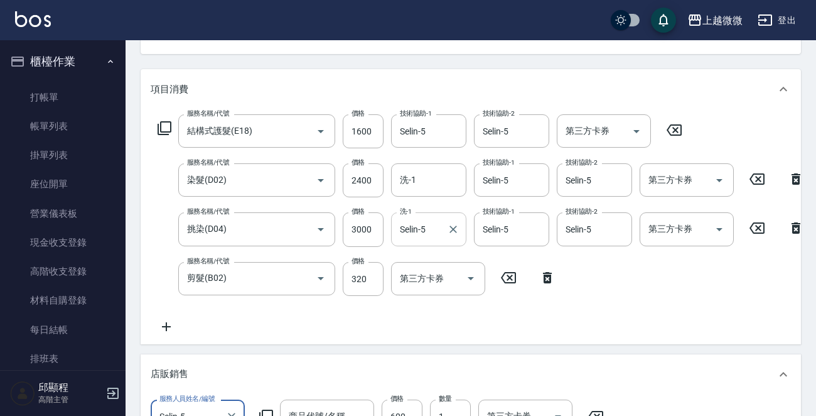
type input "[PERSON_NAME]/0910366037/2473"
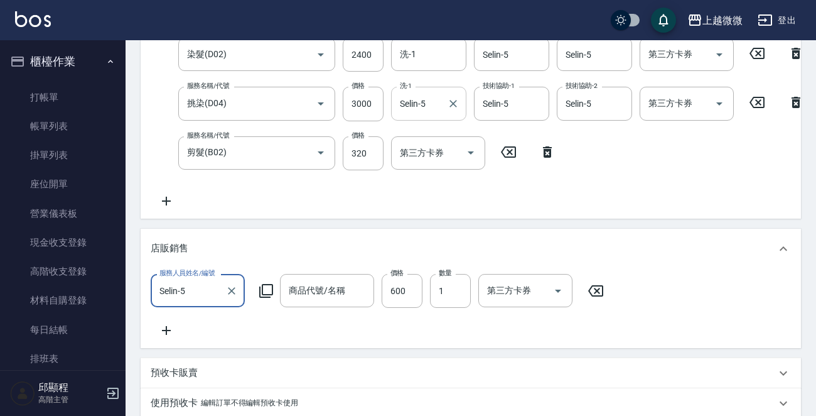
type input "搖滾彩染補色劑(淨白霧光)250ml"
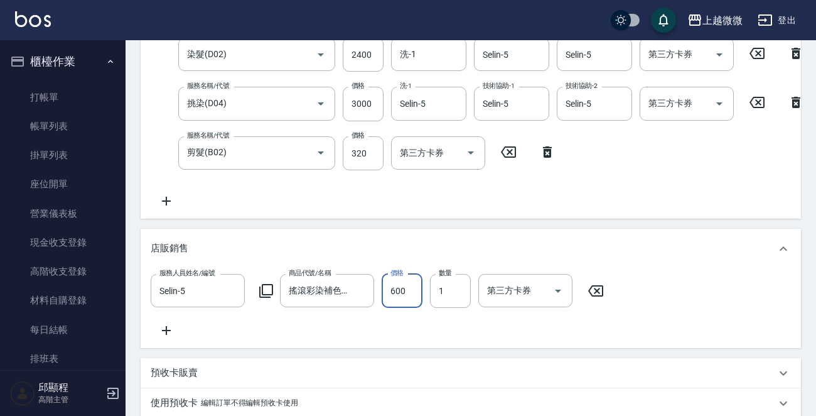
click at [399, 296] on input "600" at bounding box center [402, 291] width 41 height 34
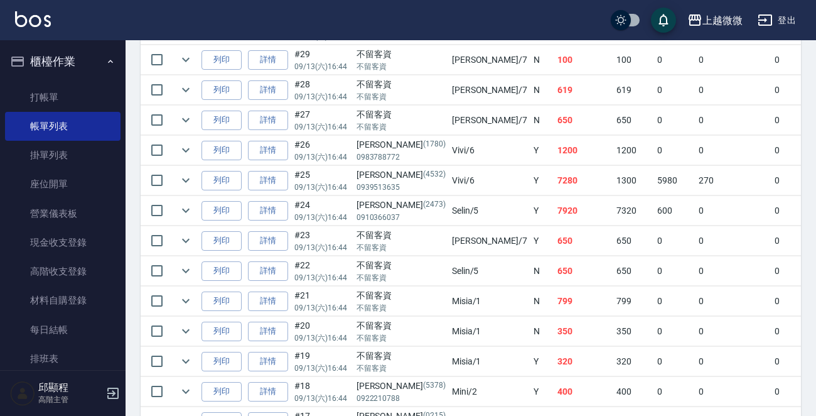
scroll to position [515, 0]
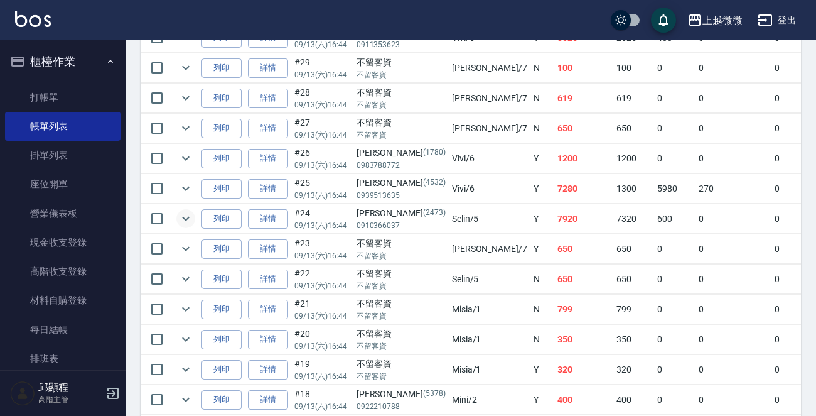
click at [182, 214] on icon "expand row" at bounding box center [185, 218] width 15 height 15
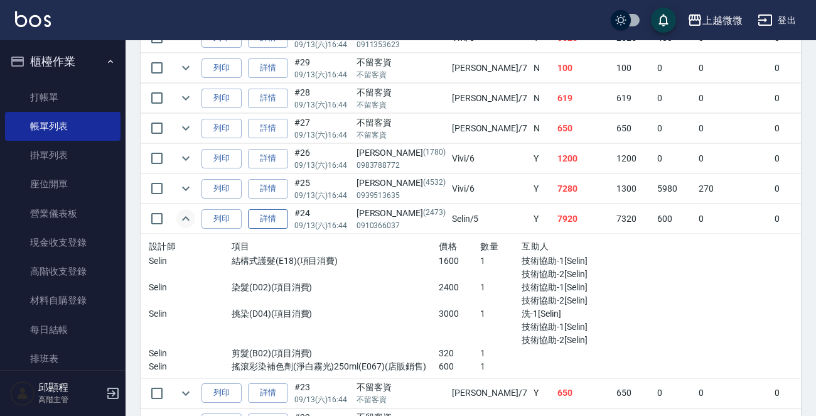
click at [264, 214] on link "詳情" at bounding box center [268, 218] width 40 height 19
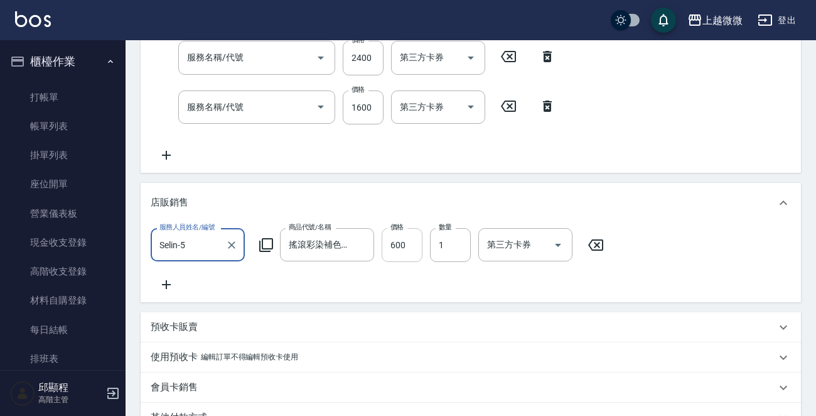
type input "[DATE] 16:44"
type input "Selin-5"
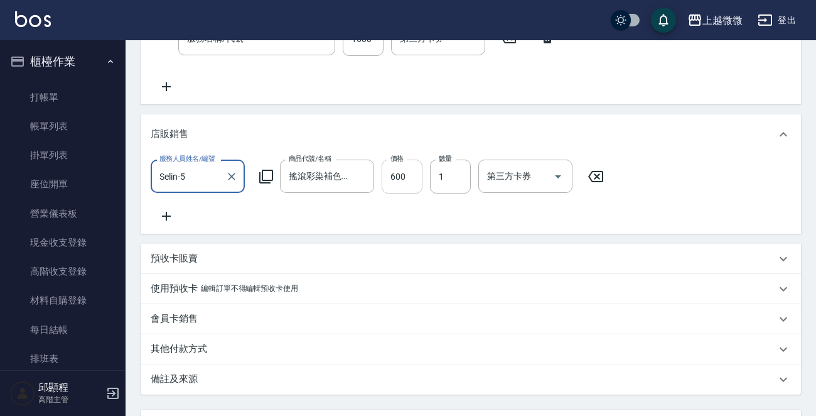
type input "剪髮(B02)"
type input "挑染(D04)"
type input "染髮(D02)"
type input "結構式護髮(E18)"
type input "[PERSON_NAME]/0910366037/2473"
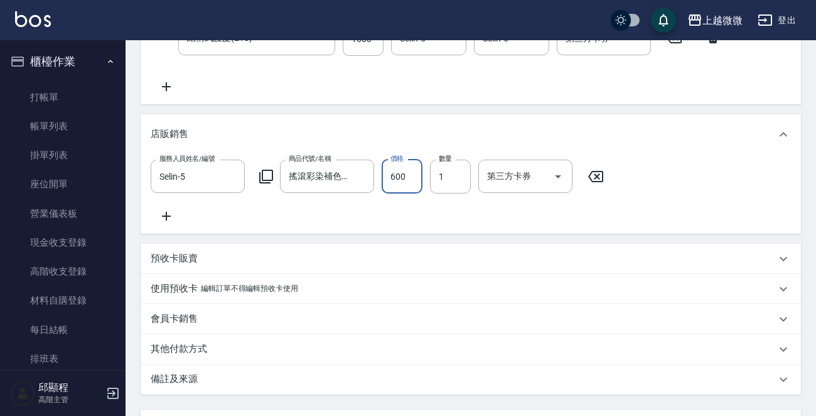
click at [393, 177] on input "600" at bounding box center [402, 177] width 41 height 34
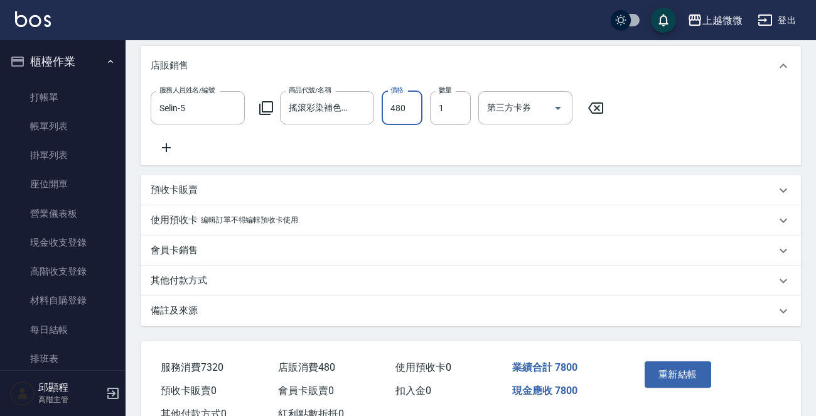
scroll to position [502, 0]
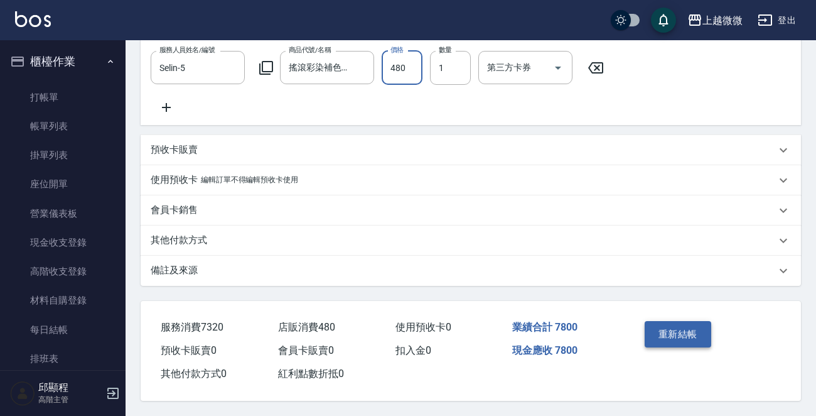
type input "480"
click at [694, 336] on button "重新結帳" at bounding box center [678, 334] width 67 height 26
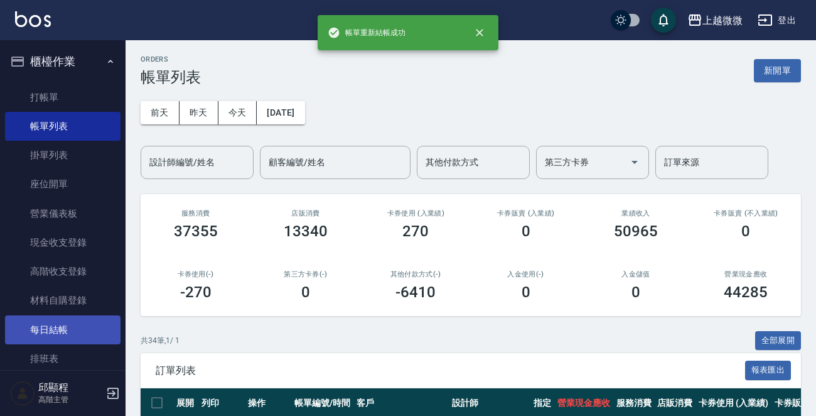
click at [64, 329] on link "每日結帳" at bounding box center [63, 329] width 116 height 29
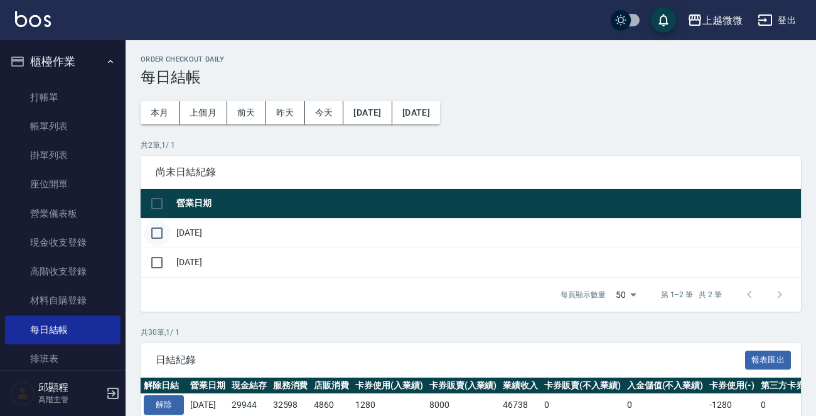
click at [151, 226] on input "checkbox" at bounding box center [157, 233] width 26 height 26
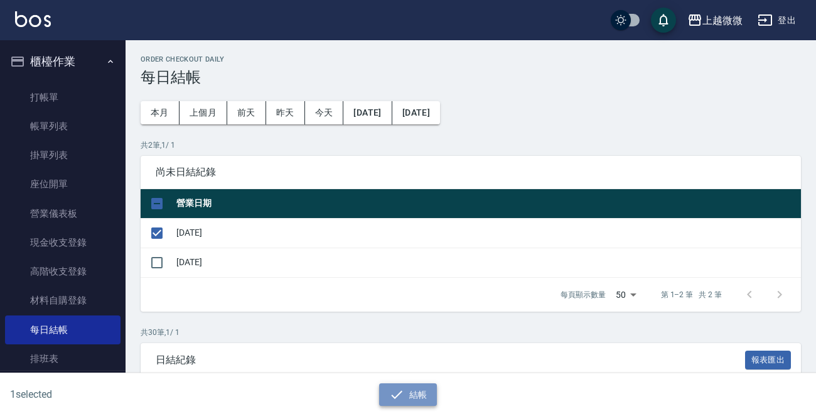
click at [417, 400] on button "結帳" at bounding box center [408, 394] width 58 height 23
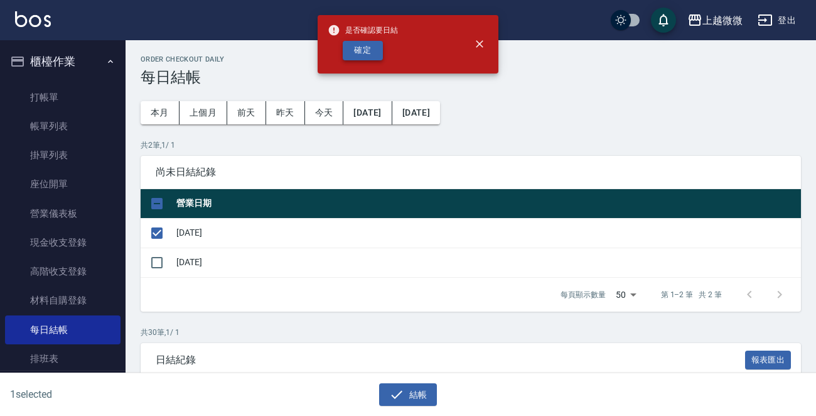
click at [367, 57] on button "確定" at bounding box center [363, 50] width 40 height 19
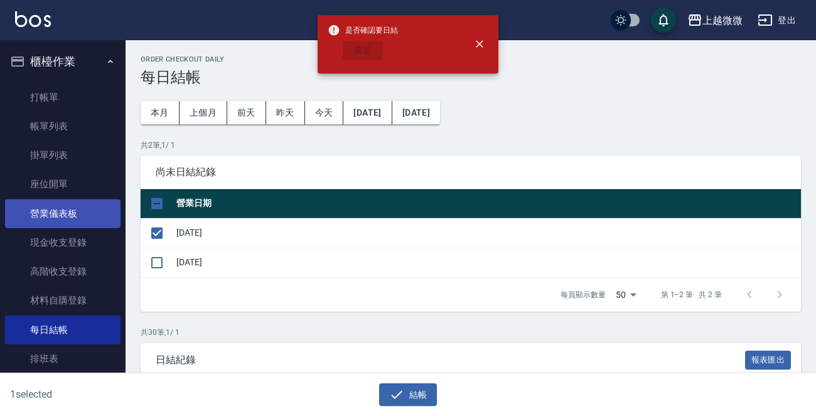
checkbox input "false"
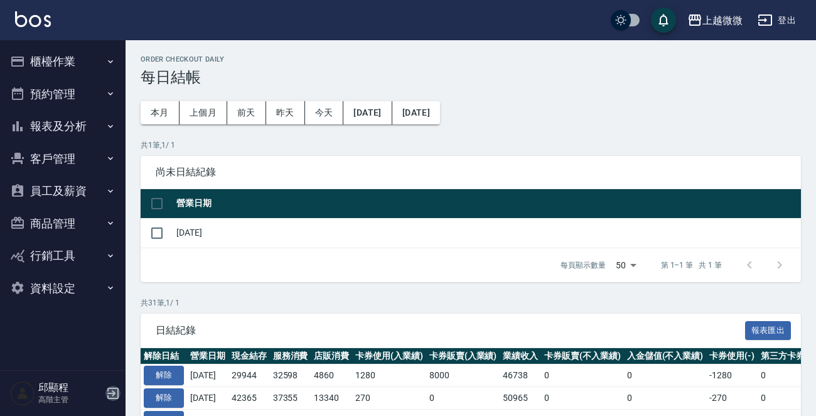
click at [109, 389] on icon "button" at bounding box center [113, 393] width 15 height 15
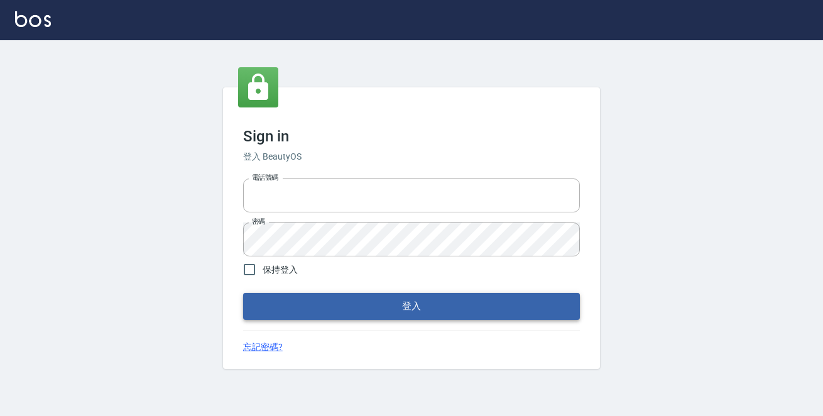
type input "0229470385"
click at [356, 303] on button "登入" at bounding box center [411, 306] width 337 height 26
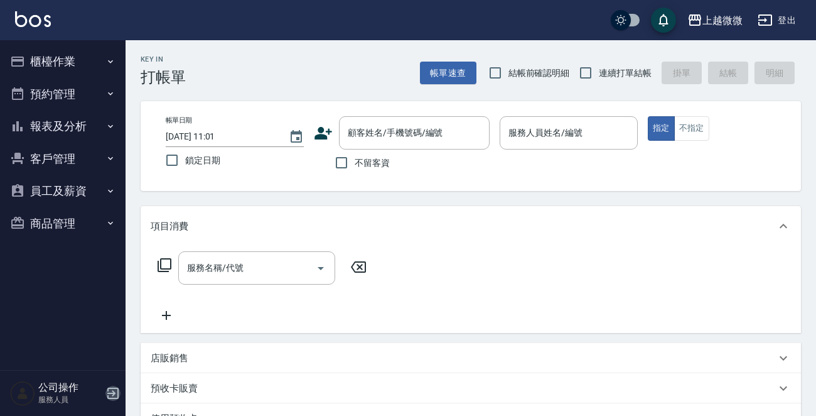
click at [114, 387] on icon "button" at bounding box center [112, 392] width 11 height 11
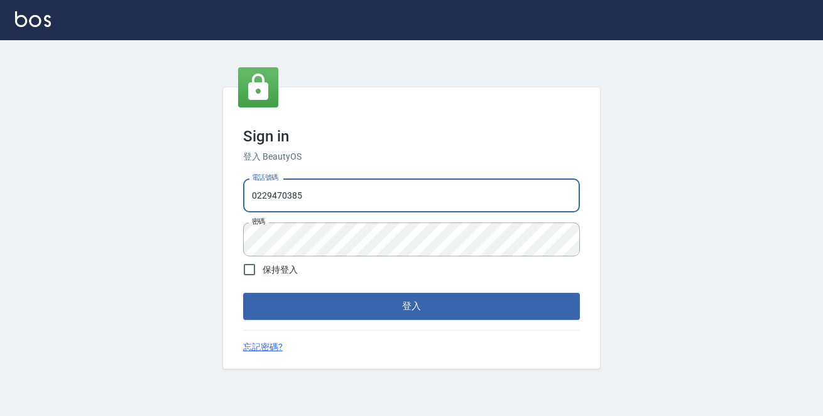
drag, startPoint x: 0, startPoint y: 0, endPoint x: 71, endPoint y: 195, distance: 207.8
click at [72, 195] on div "Sign in 登入 BeautyOS 電話號碼 [PHONE_NUMBER] 電話號碼 密碼 密碼 保持登入 登入 忘記密碼?" at bounding box center [411, 228] width 823 height 376
type input "0972809892"
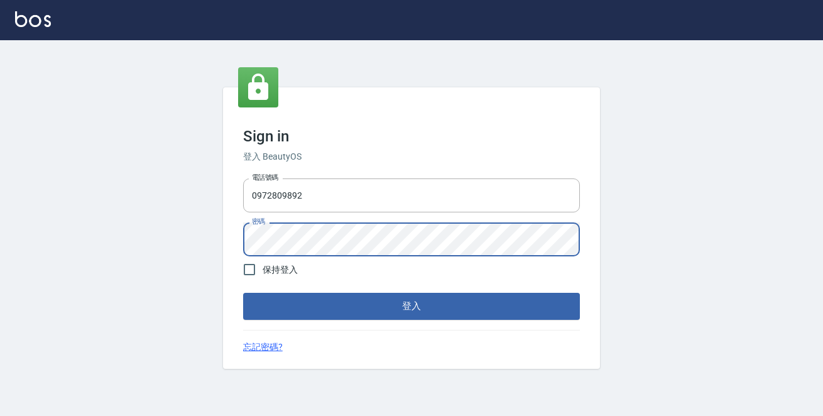
click at [243, 293] on button "登入" at bounding box center [411, 306] width 337 height 26
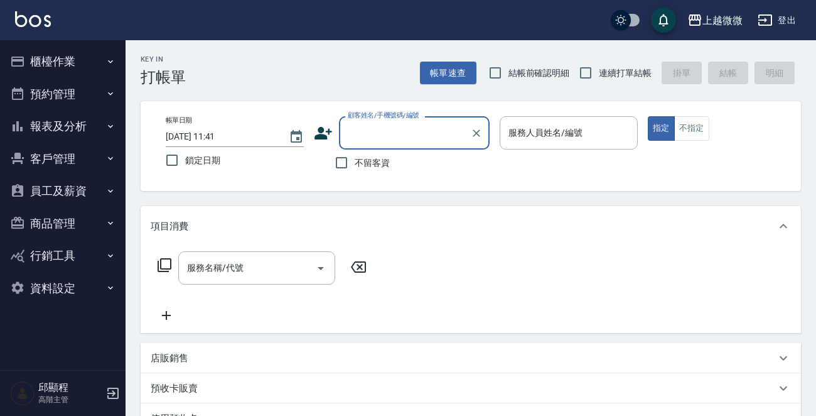
click at [86, 62] on button "櫃檯作業" at bounding box center [63, 61] width 116 height 33
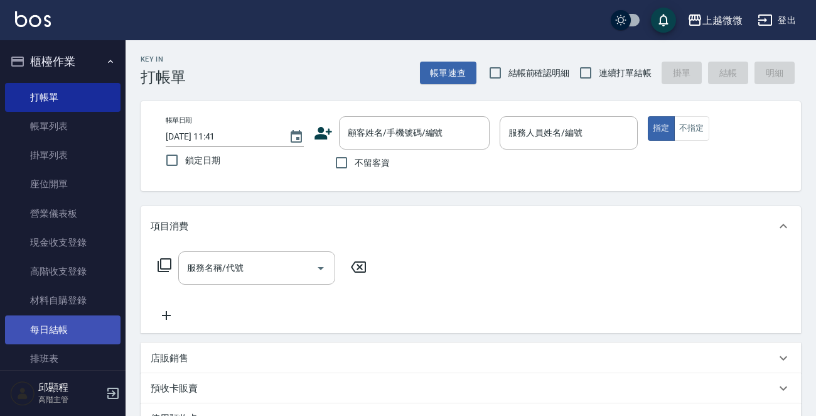
click at [67, 332] on link "每日結帳" at bounding box center [63, 329] width 116 height 29
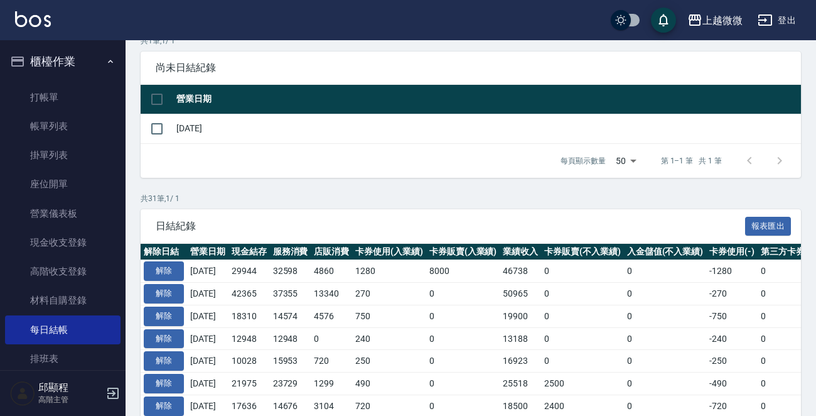
scroll to position [251, 0]
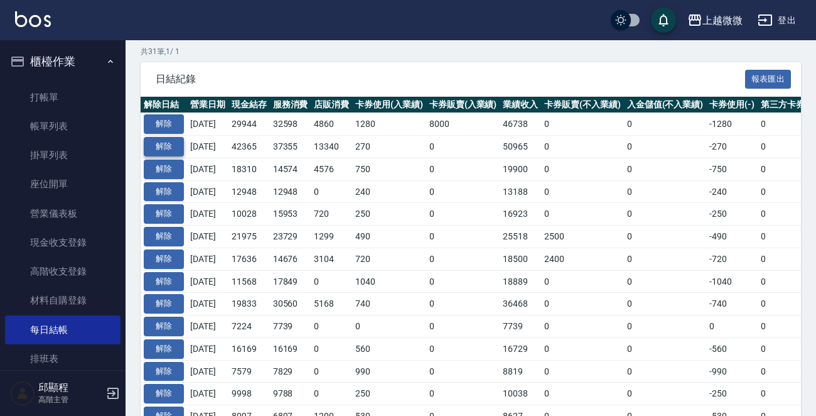
click at [171, 144] on button "解除" at bounding box center [164, 146] width 40 height 19
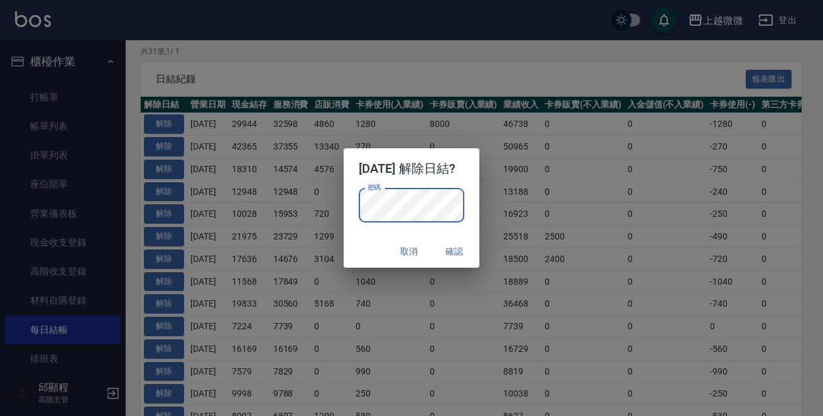
click at [359, 232] on div "密碼 密碼" at bounding box center [412, 211] width 136 height 46
click at [472, 252] on button "確認" at bounding box center [454, 251] width 40 height 23
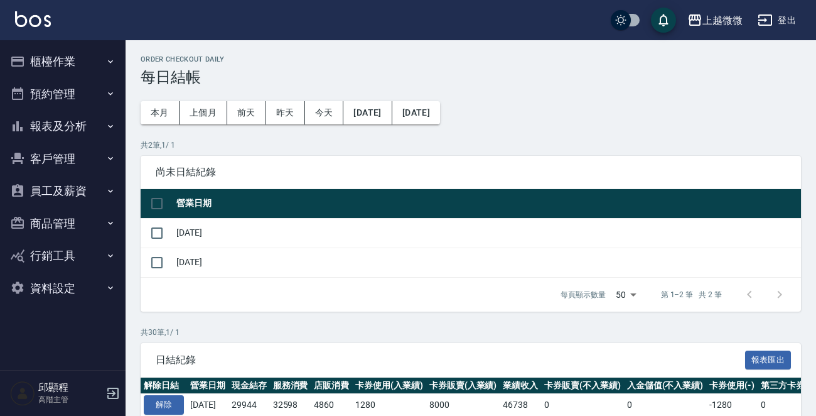
click at [69, 64] on button "櫃檯作業" at bounding box center [63, 61] width 116 height 33
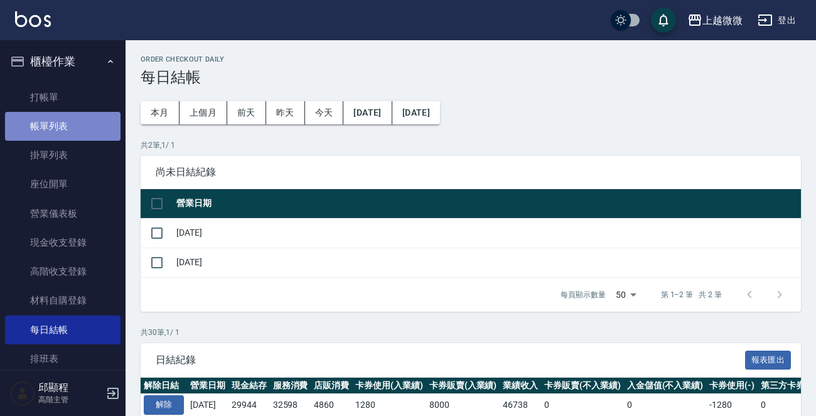
click at [67, 123] on link "帳單列表" at bounding box center [63, 126] width 116 height 29
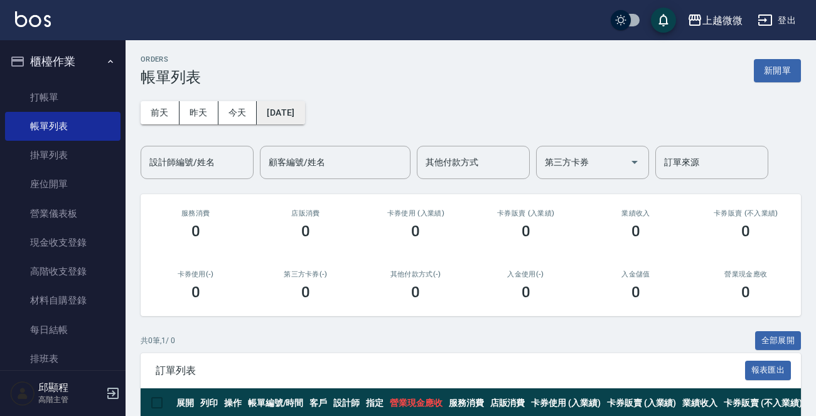
drag, startPoint x: 308, startPoint y: 127, endPoint x: 307, endPoint y: 118, distance: 8.8
click at [308, 126] on div "[DATE] [DATE] [DATE] [DATE] 設計師編號/姓名 設計師編號/姓名 顧客編號/姓名 顧客編號/姓名 其他付款方式 其他付款方式 第三方…" at bounding box center [471, 132] width 661 height 93
click at [305, 116] on button "[DATE]" at bounding box center [281, 112] width 48 height 23
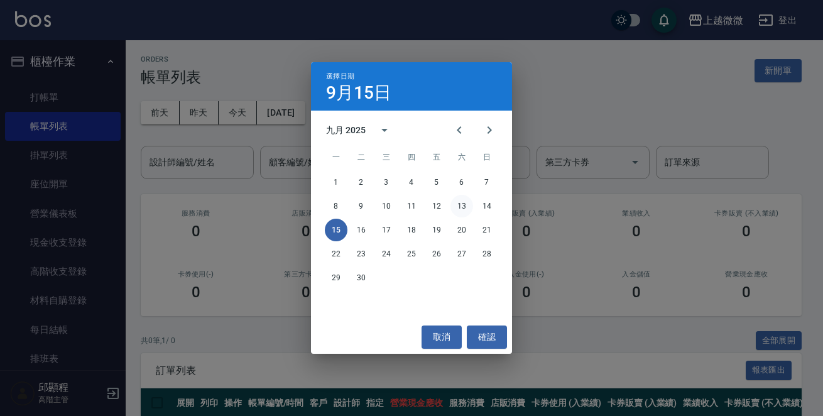
click at [466, 206] on button "13" at bounding box center [461, 206] width 23 height 23
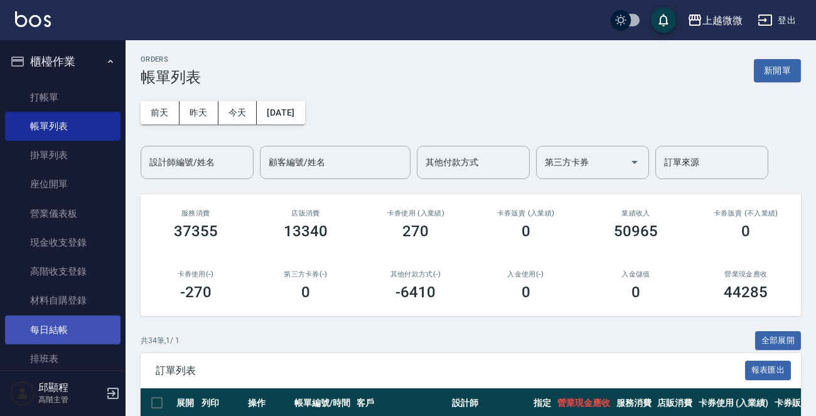
click at [63, 327] on link "每日結帳" at bounding box center [63, 329] width 116 height 29
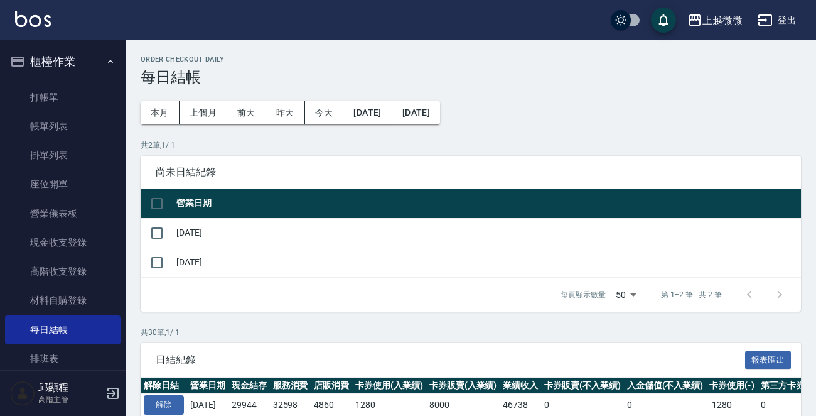
scroll to position [251, 0]
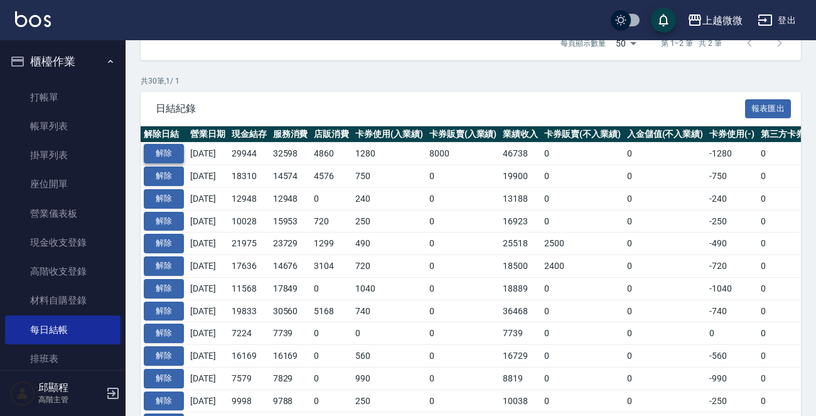
click at [167, 151] on button "解除" at bounding box center [164, 153] width 40 height 19
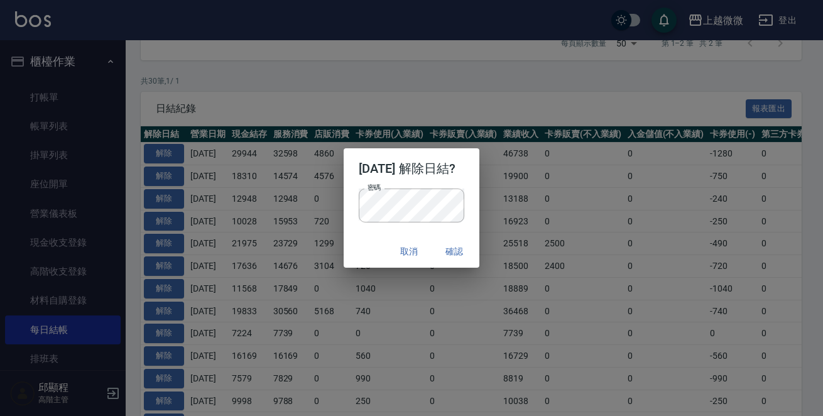
click at [357, 242] on div "取消 確認" at bounding box center [412, 251] width 136 height 33
click at [472, 252] on button "確認" at bounding box center [454, 251] width 40 height 23
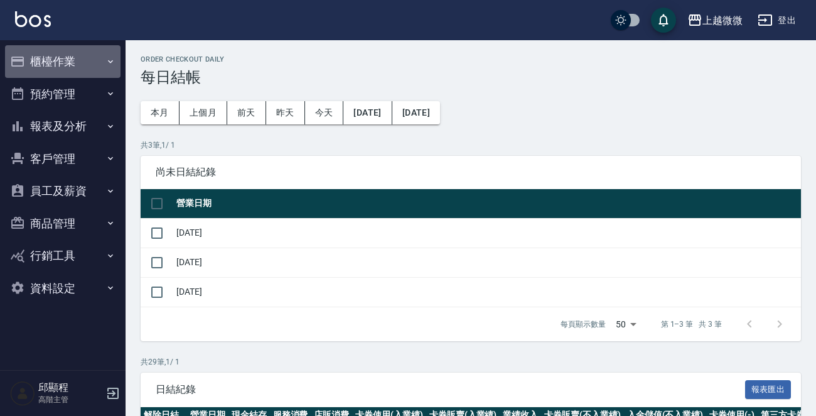
click at [77, 63] on button "櫃檯作業" at bounding box center [63, 61] width 116 height 33
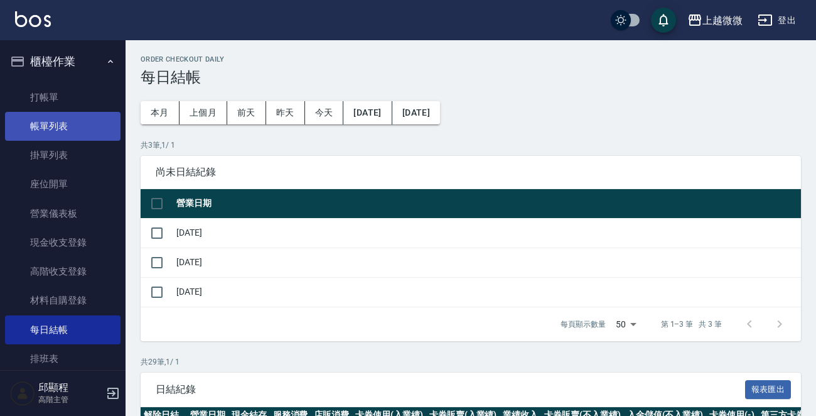
click at [62, 130] on link "帳單列表" at bounding box center [63, 126] width 116 height 29
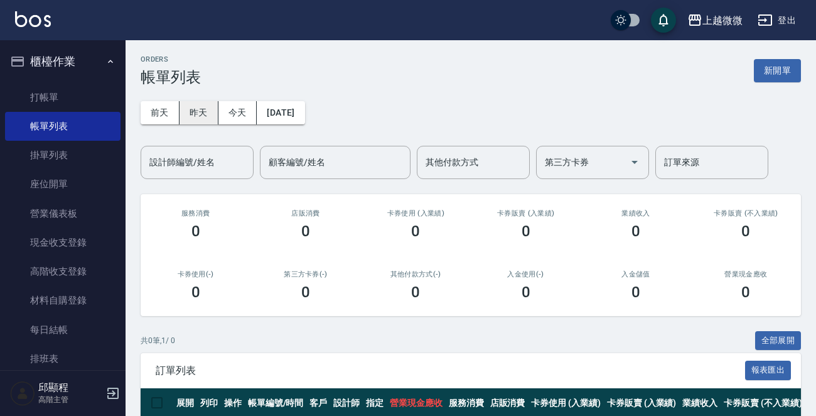
click at [209, 114] on button "昨天" at bounding box center [199, 112] width 39 height 23
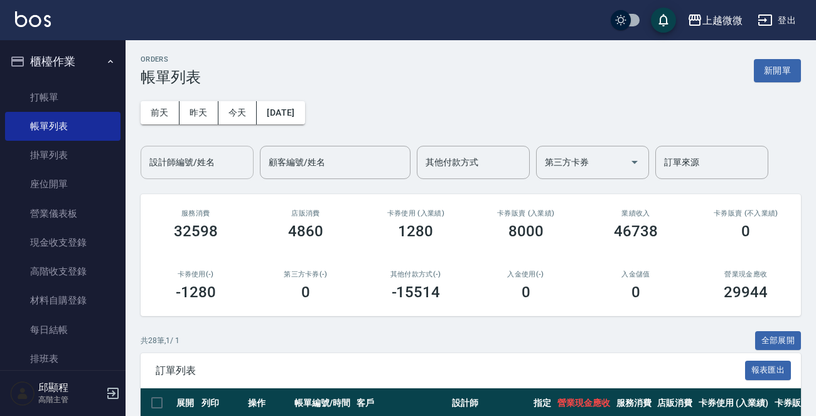
click at [214, 165] on input "設計師編號/姓名" at bounding box center [197, 162] width 102 height 22
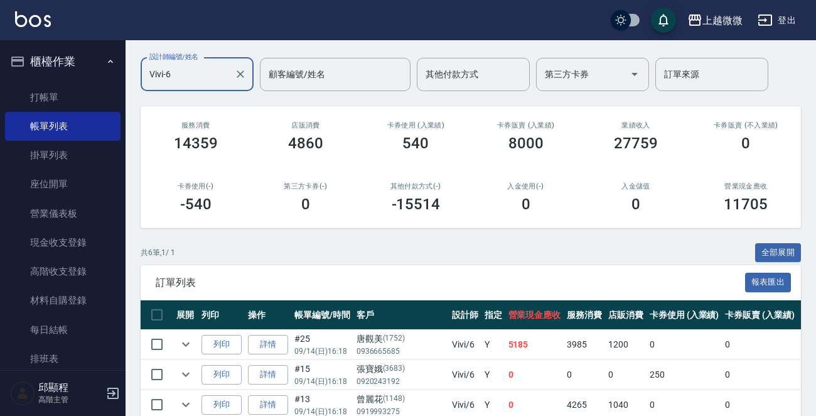
scroll to position [240, 0]
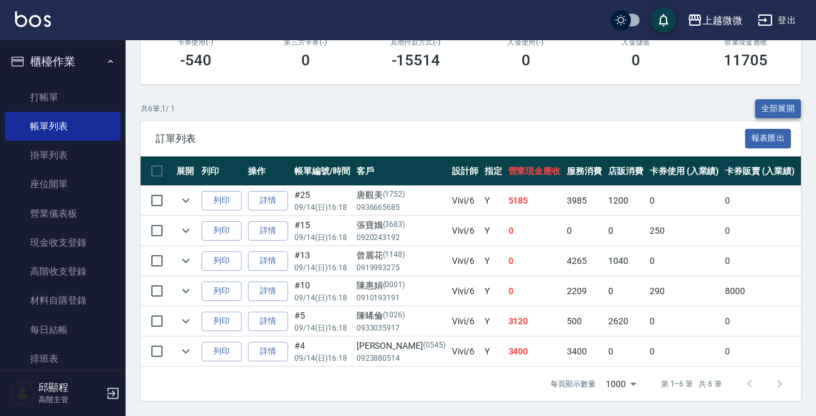
type input "Vivi-6"
click at [769, 100] on button "全部展開" at bounding box center [779, 108] width 46 height 19
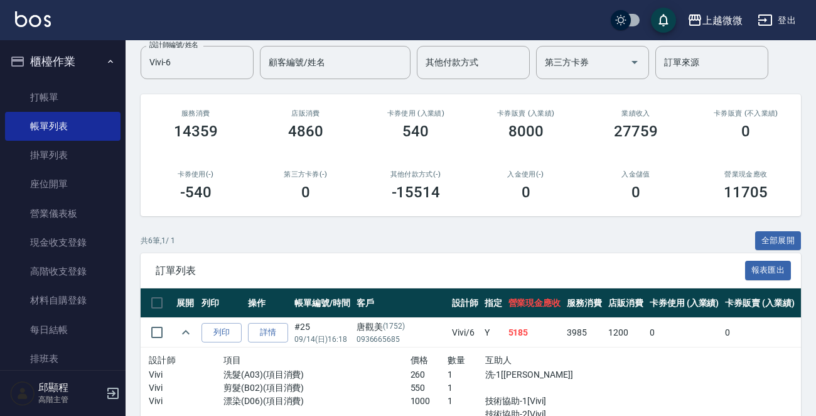
scroll to position [0, 0]
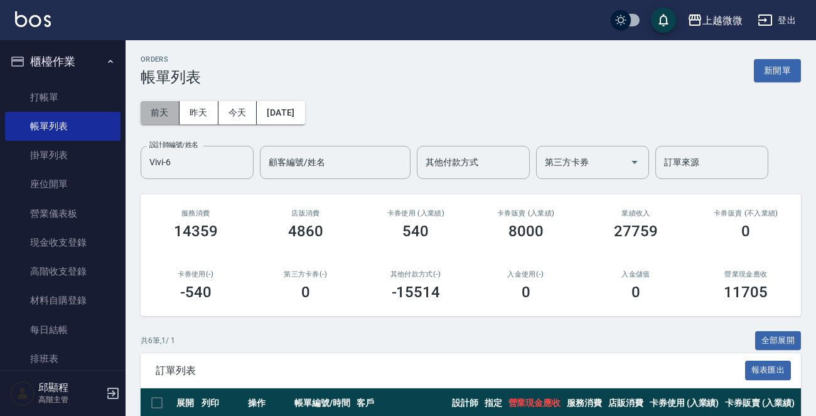
click at [163, 108] on button "前天" at bounding box center [160, 112] width 39 height 23
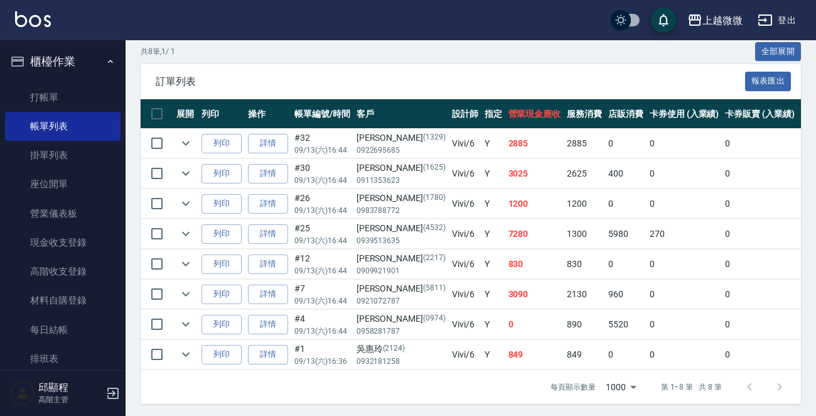
scroll to position [300, 0]
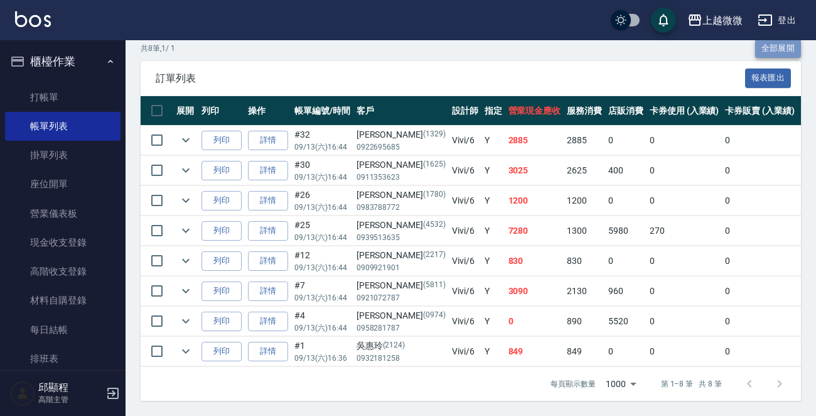
click at [772, 45] on button "全部展開" at bounding box center [779, 48] width 46 height 19
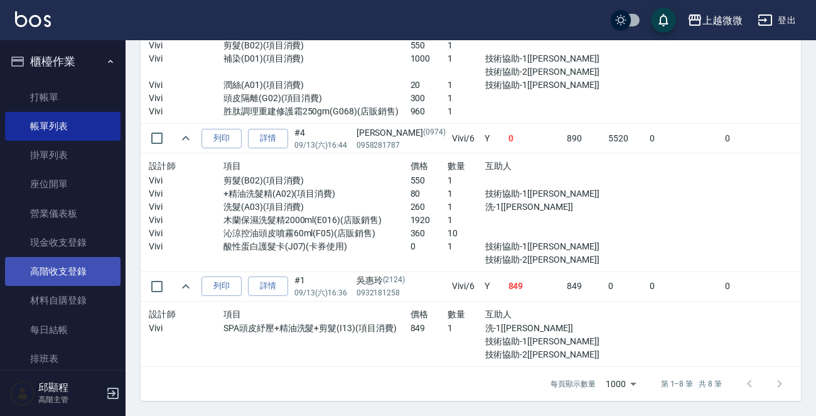
scroll to position [308, 0]
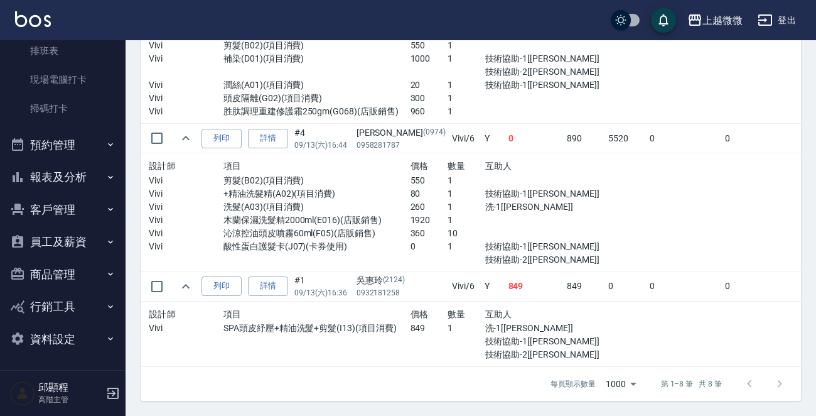
click at [75, 274] on button "商品管理" at bounding box center [63, 274] width 116 height 33
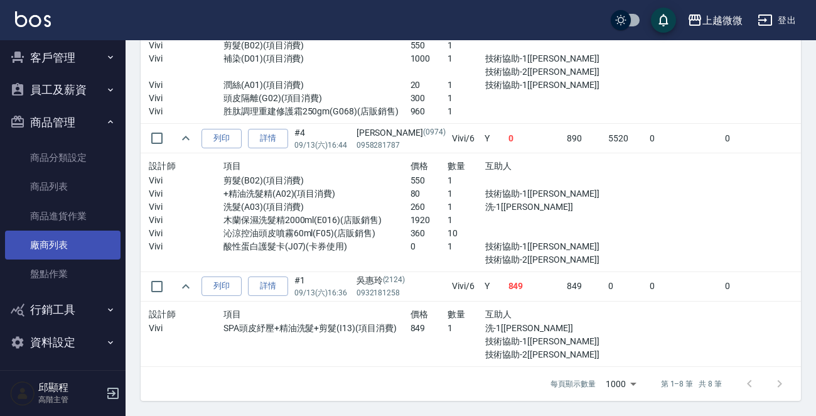
scroll to position [462, 0]
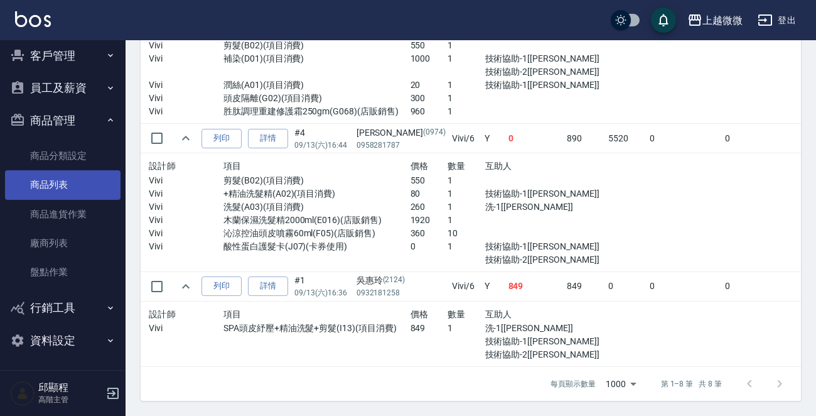
click at [58, 184] on link "商品列表" at bounding box center [63, 184] width 116 height 29
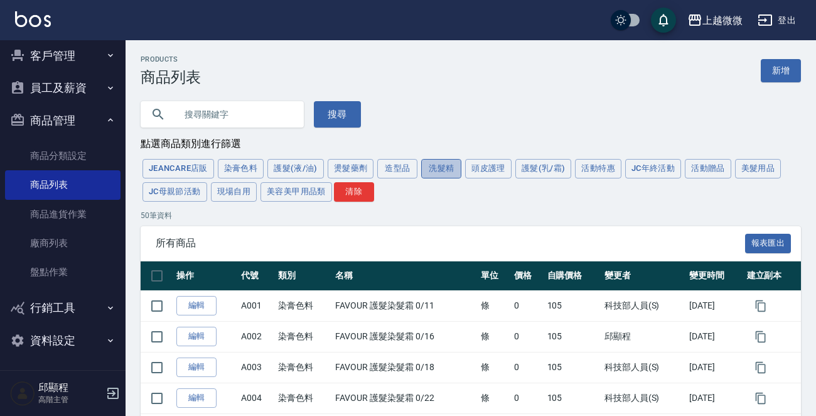
click at [440, 165] on button "洗髮精" at bounding box center [441, 168] width 40 height 19
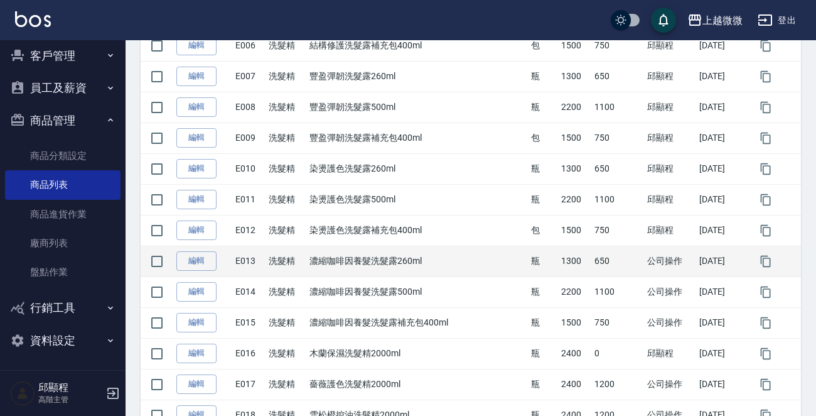
scroll to position [590, 0]
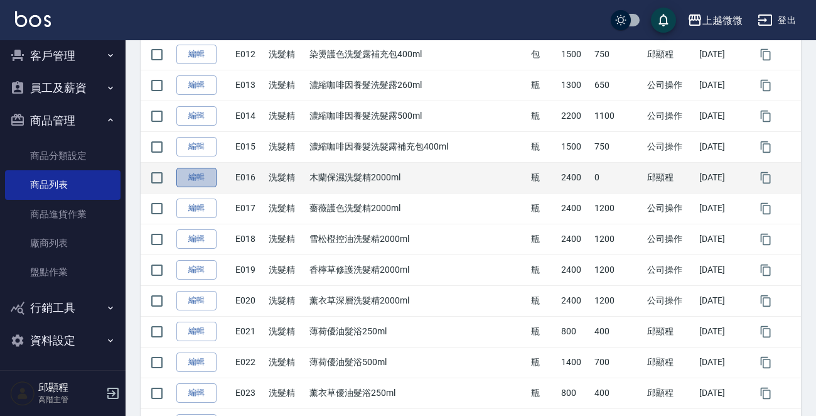
click at [203, 176] on link "編輯" at bounding box center [196, 177] width 40 height 19
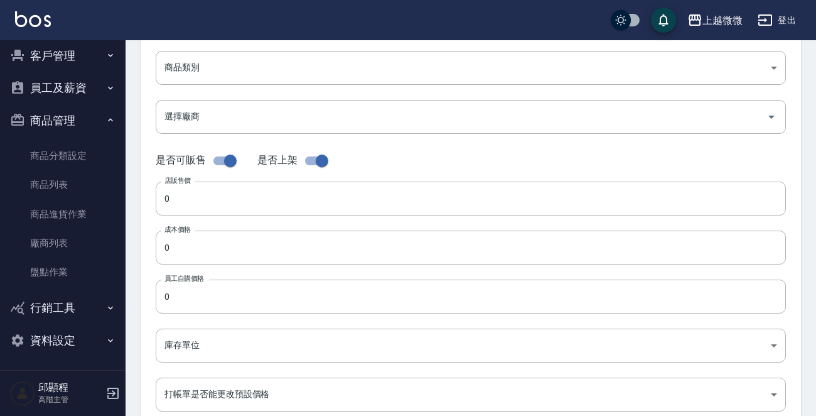
scroll to position [274, 0]
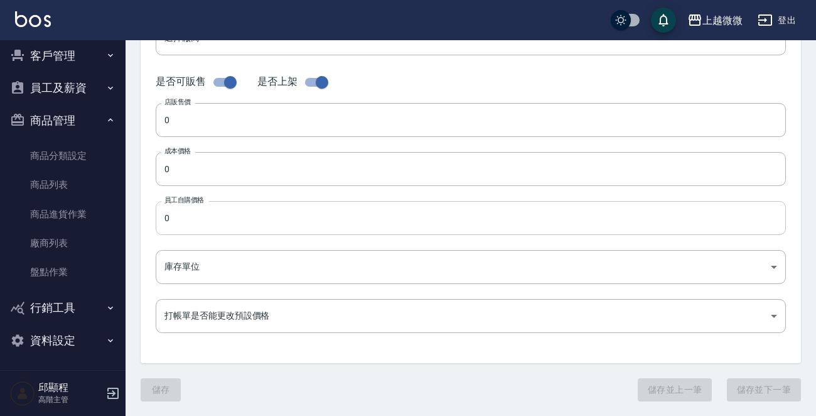
type input "E016"
type input "木蘭保濕洗髮精2000ml"
type input "573c1966-624a-46bb-a923-36e61c8a8213"
type input "004 [PERSON_NAME]德"
type input "2400"
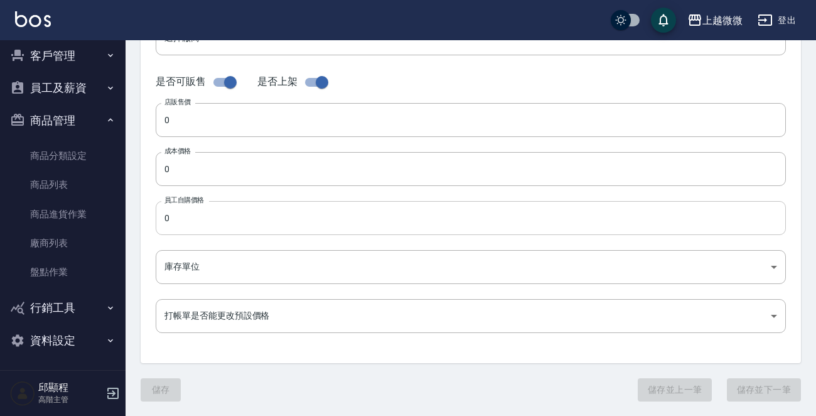
type input "瓶"
type input "FALSE"
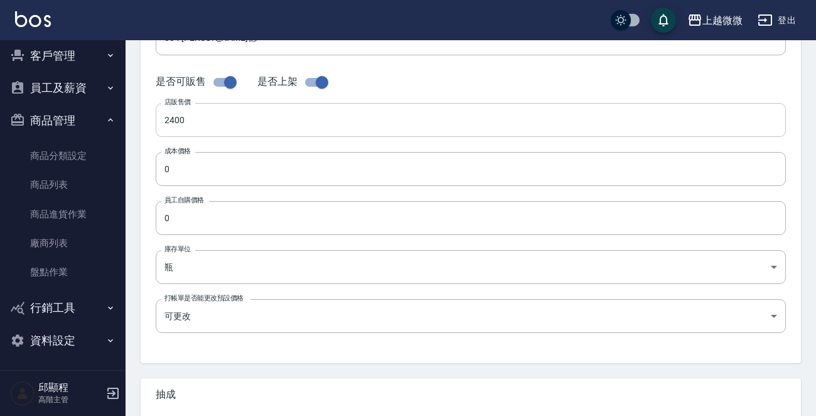
click at [207, 118] on input "2400" at bounding box center [471, 120] width 631 height 34
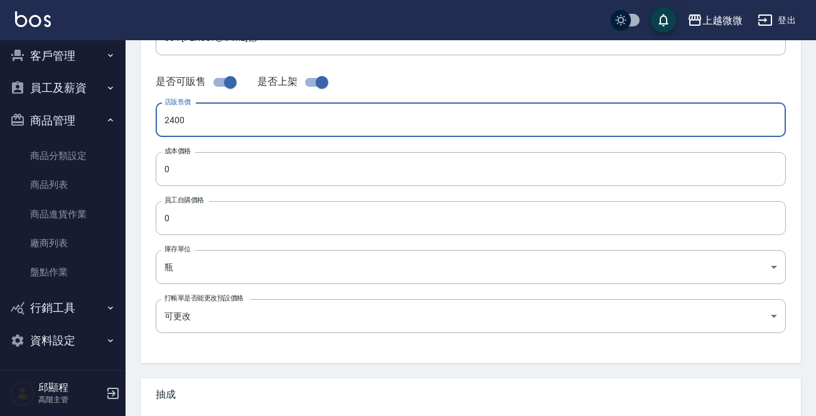
drag, startPoint x: 122, startPoint y: 113, endPoint x: 37, endPoint y: 113, distance: 84.8
click at [38, 113] on div "上越微微 登出 櫃檯作業 打帳單 帳單列表 掛單列表 座位開單 營業儀表板 現金收支登錄 高階收支登錄 材料自購登錄 每日結帳 排班表 現場電腦打卡 掃碼打卡…" at bounding box center [408, 159] width 816 height 867
type input "1920"
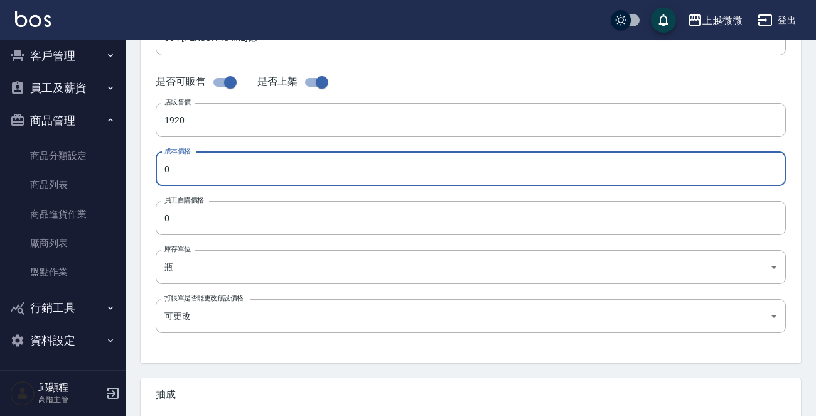
drag, startPoint x: 201, startPoint y: 163, endPoint x: 149, endPoint y: 165, distance: 51.5
click at [149, 165] on div "代號 E016 代號 名稱 木蘭保濕洗髮精2000ml 名稱 商品類別 E 洗髮精 573c1966-624a-46bb-a923-36e61c8a821…" at bounding box center [471, 111] width 661 height 504
type input "3840"
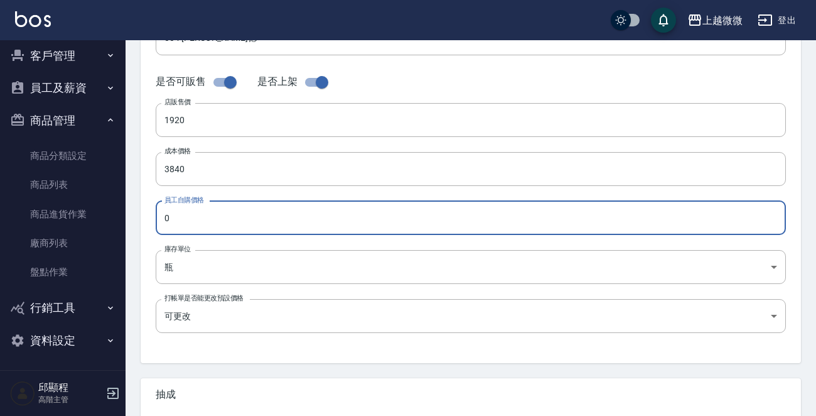
click at [198, 219] on input "0" at bounding box center [471, 218] width 631 height 34
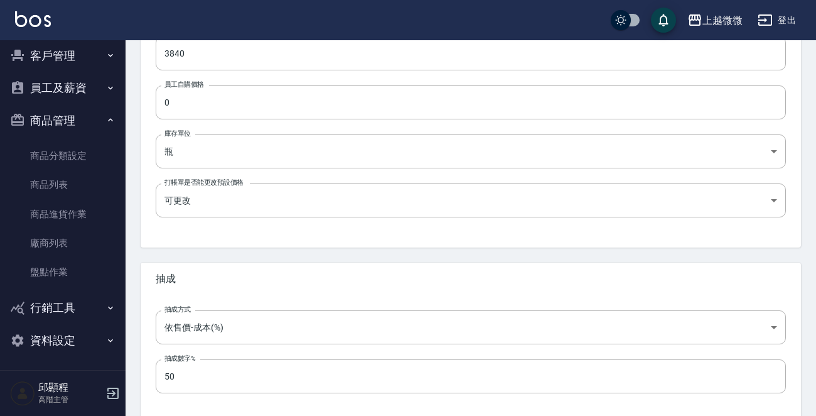
scroll to position [450, 0]
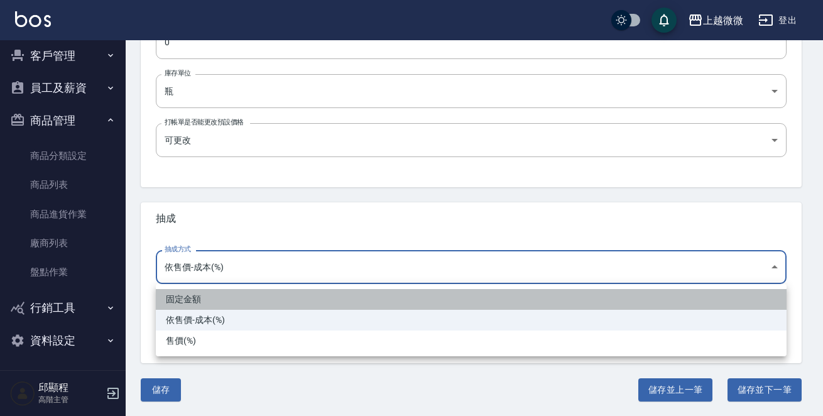
click at [327, 293] on li "固定金額" at bounding box center [471, 299] width 631 height 21
type input "fixed"
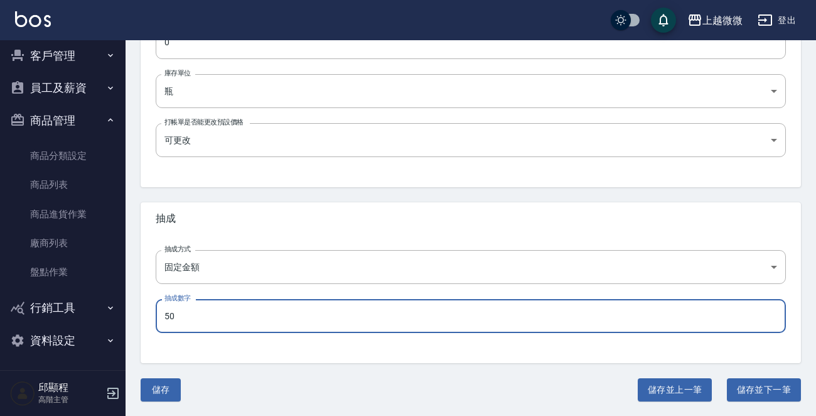
click at [298, 312] on input "50" at bounding box center [471, 316] width 631 height 34
drag, startPoint x: 328, startPoint y: 308, endPoint x: 121, endPoint y: 316, distance: 206.8
type input "0"
click at [170, 387] on button "儲存" at bounding box center [161, 389] width 40 height 23
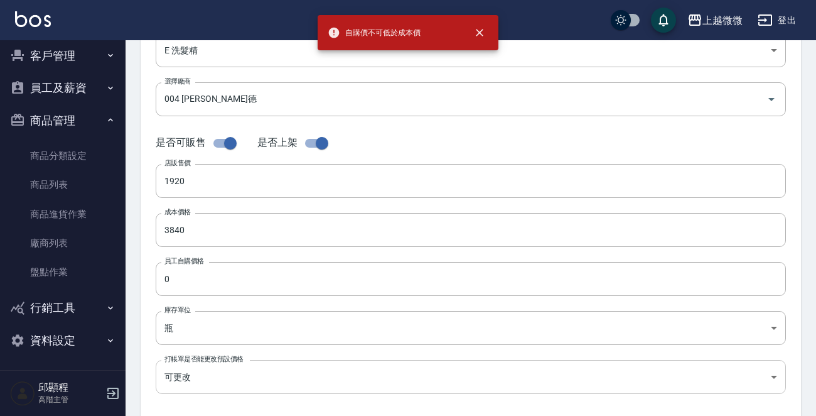
scroll to position [199, 0]
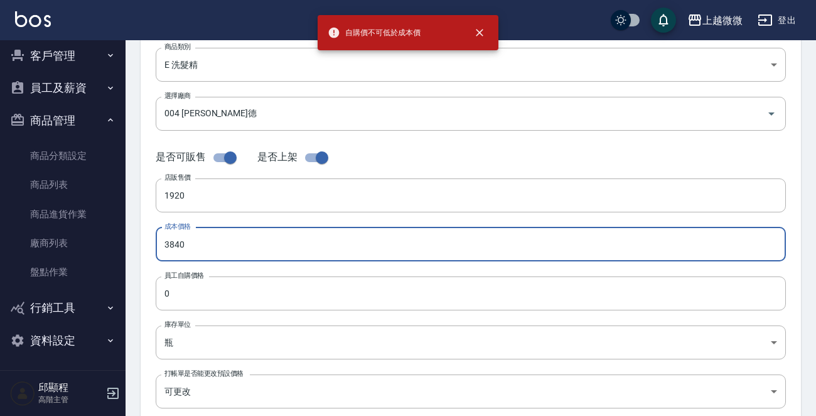
click at [217, 242] on input "3840" at bounding box center [471, 244] width 631 height 34
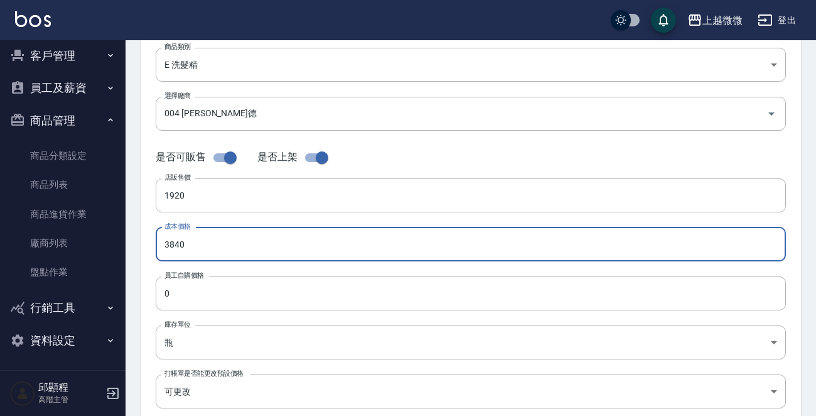
drag, startPoint x: 260, startPoint y: 241, endPoint x: 153, endPoint y: 243, distance: 106.8
click at [153, 243] on div "代號 E016 代號 名稱 木蘭保濕洗髮精2000ml 名稱 商品類別 E 洗髮精 573c1966-624a-46bb-a923-36e61c8a821…" at bounding box center [471, 187] width 661 height 504
type input "0"
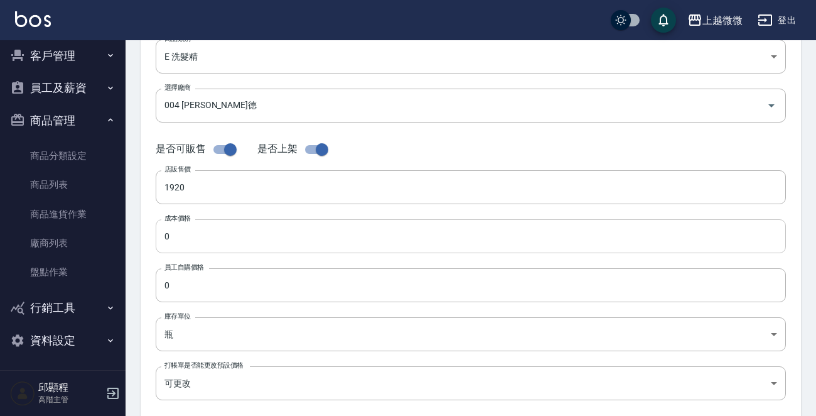
scroll to position [450, 0]
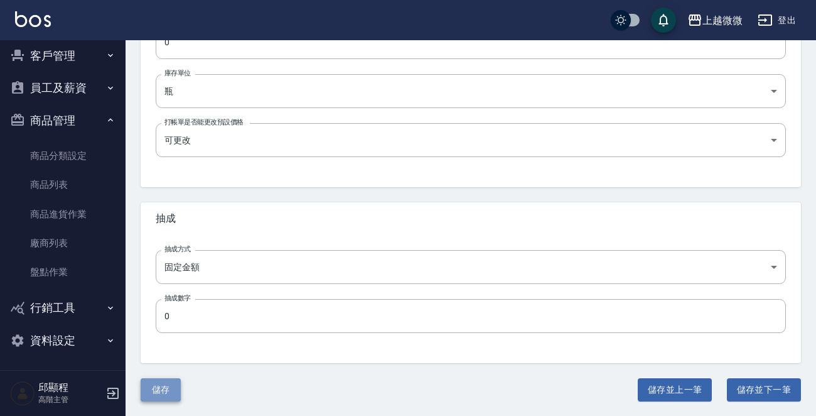
click at [166, 384] on button "儲存" at bounding box center [161, 389] width 40 height 23
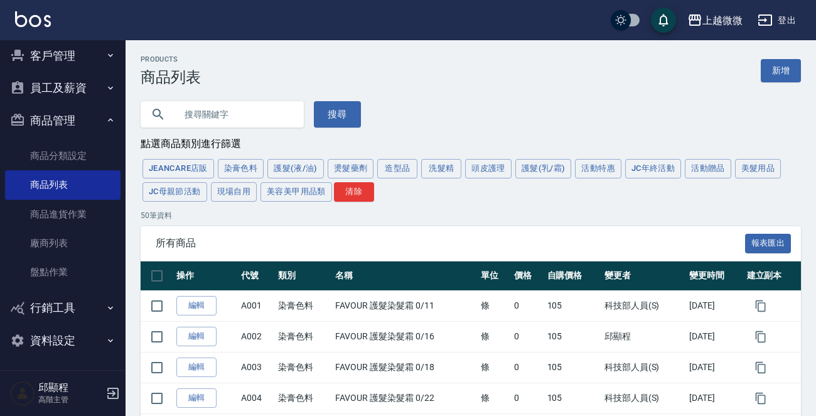
click at [80, 59] on button "客戶管理" at bounding box center [63, 56] width 116 height 33
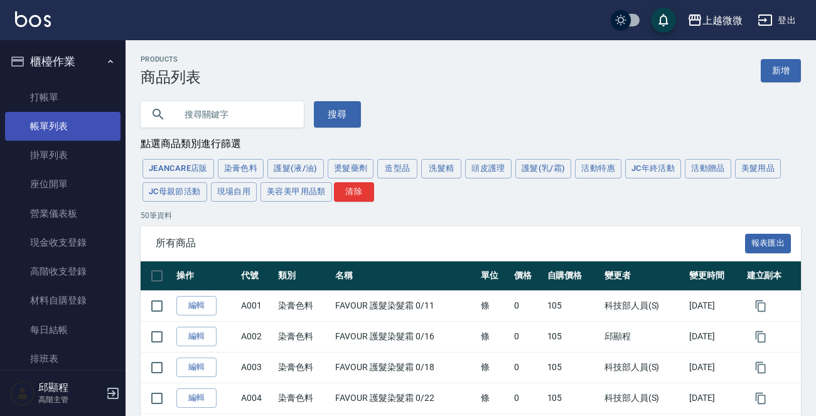
click at [65, 126] on link "帳單列表" at bounding box center [63, 126] width 116 height 29
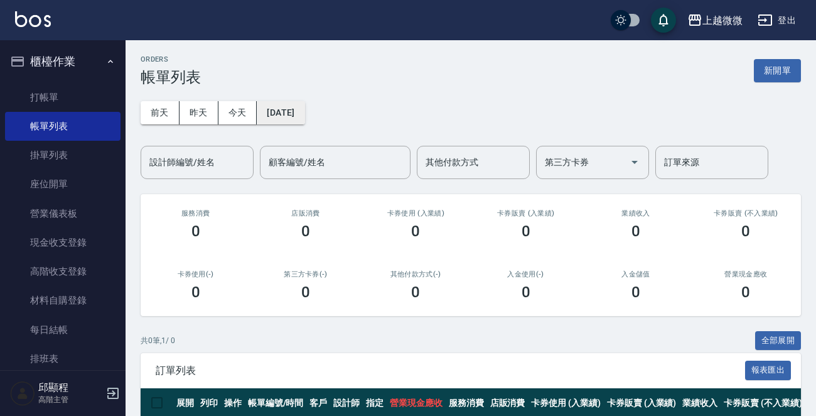
click at [296, 107] on button "[DATE]" at bounding box center [281, 112] width 48 height 23
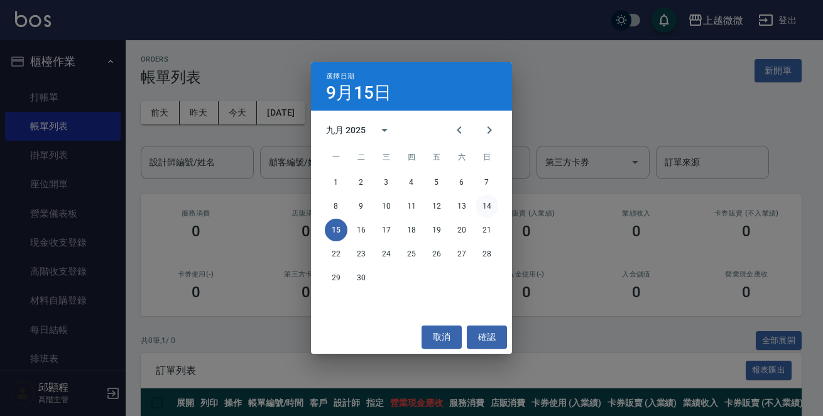
click at [484, 202] on button "14" at bounding box center [486, 206] width 23 height 23
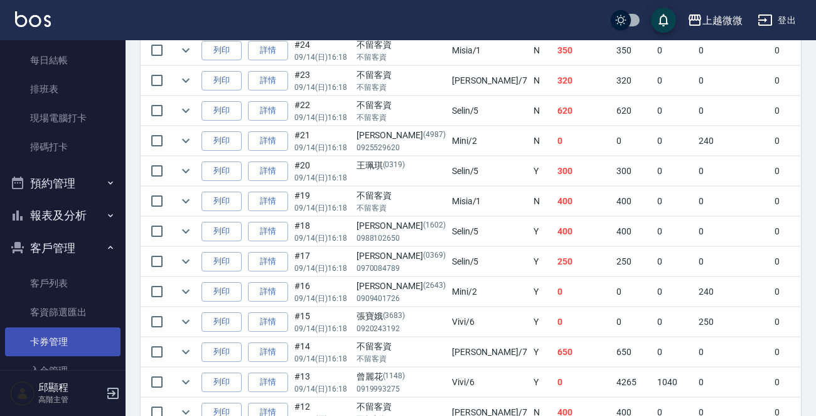
scroll to position [338, 0]
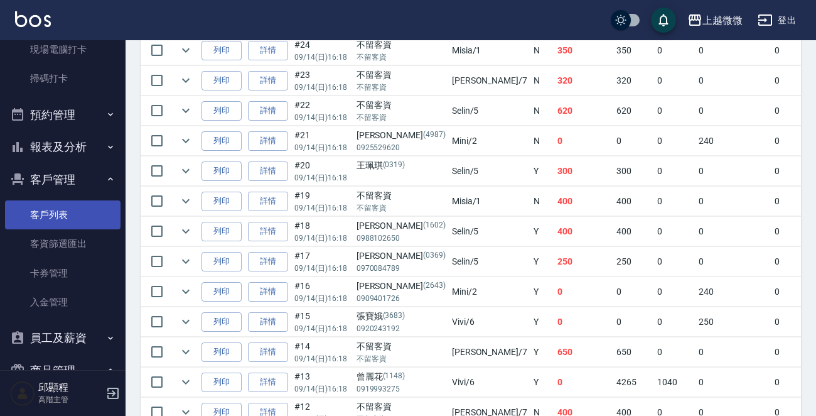
click at [60, 217] on link "客戶列表" at bounding box center [63, 214] width 116 height 29
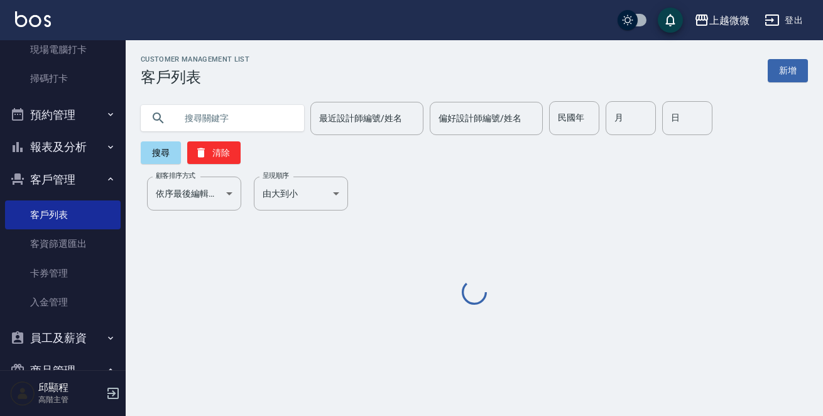
click at [230, 113] on input "text" at bounding box center [235, 118] width 118 height 34
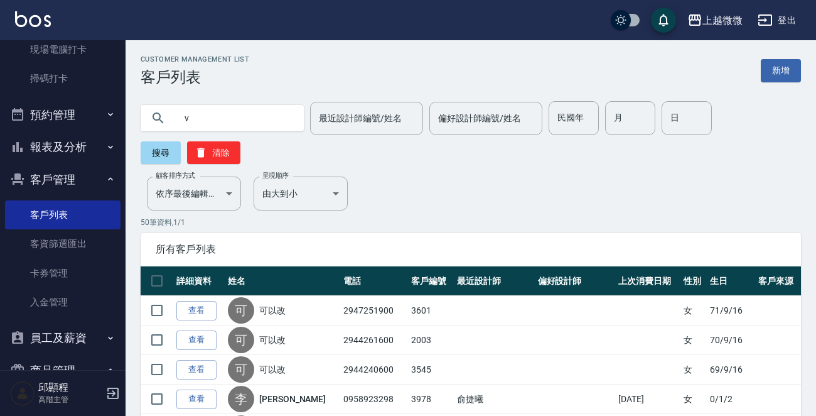
type input "v"
type input "秀銀"
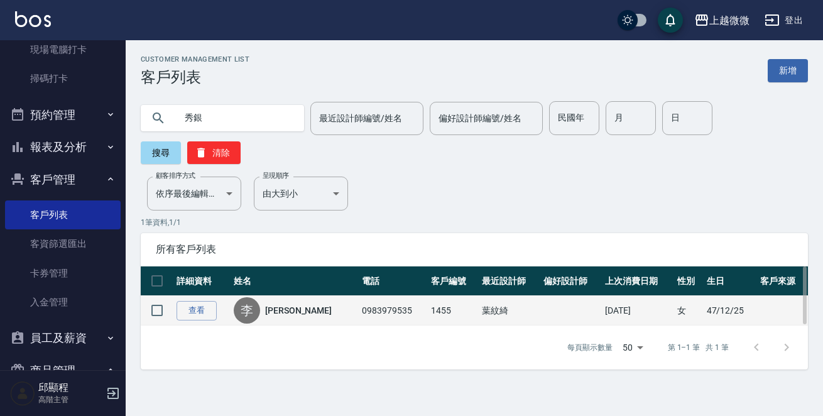
click at [294, 304] on link "李秀銀" at bounding box center [298, 310] width 67 height 13
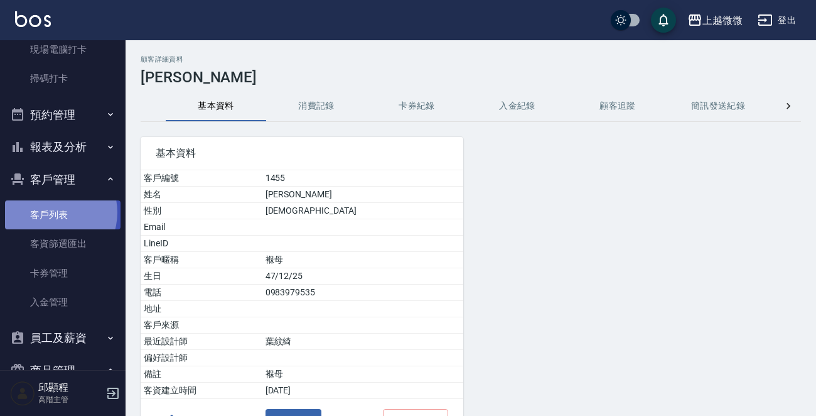
click at [52, 212] on link "客戶列表" at bounding box center [63, 214] width 116 height 29
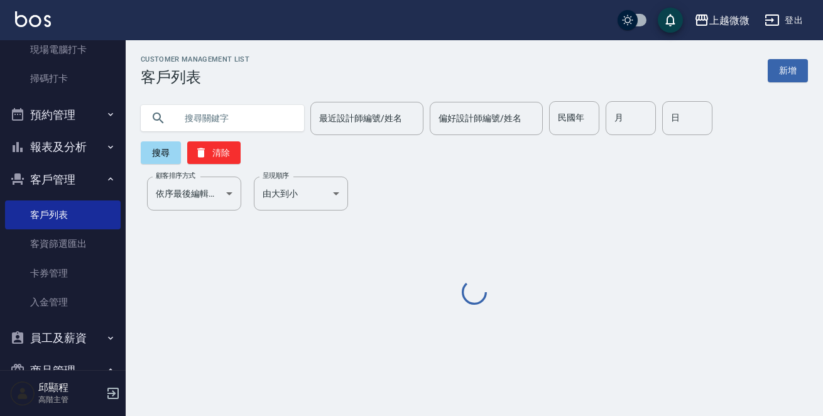
click at [222, 117] on input "text" at bounding box center [235, 118] width 118 height 34
paste input "0966710109 江"
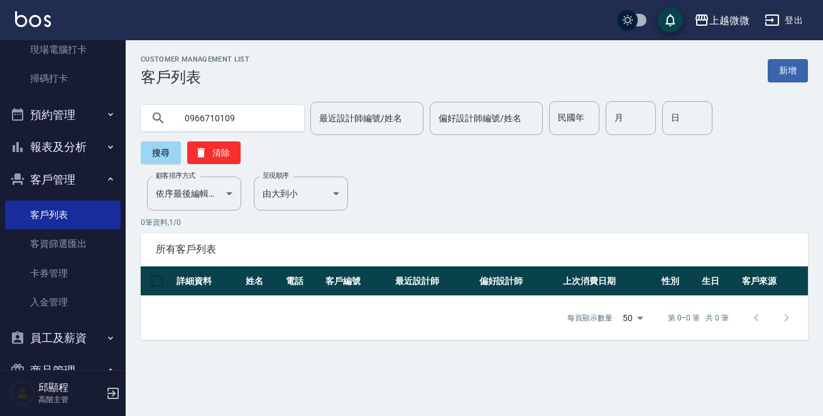
drag, startPoint x: 254, startPoint y: 115, endPoint x: 48, endPoint y: 115, distance: 206.0
click at [48, 115] on div "上越微微 登出 櫃檯作業 打帳單 帳單列表 掛單列表 座位開單 營業儀表板 現金收支登錄 高階收支登錄 材料自購登錄 每日結帳 排班表 現場電腦打卡 掃碼打卡…" at bounding box center [411, 208] width 823 height 416
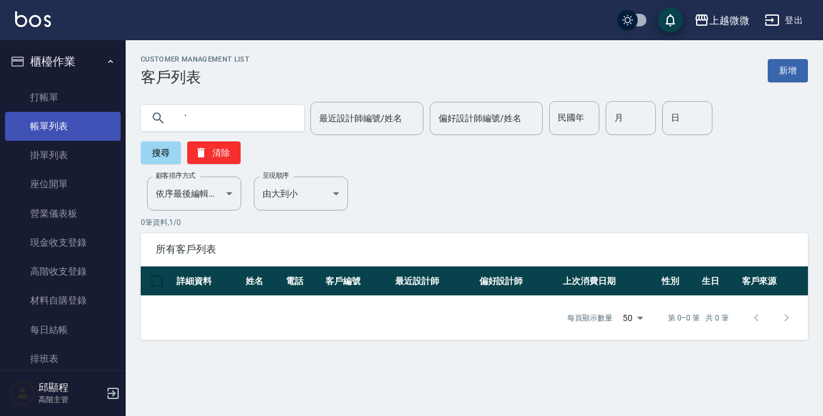
type input "'"
click at [63, 119] on link "帳單列表" at bounding box center [63, 126] width 116 height 29
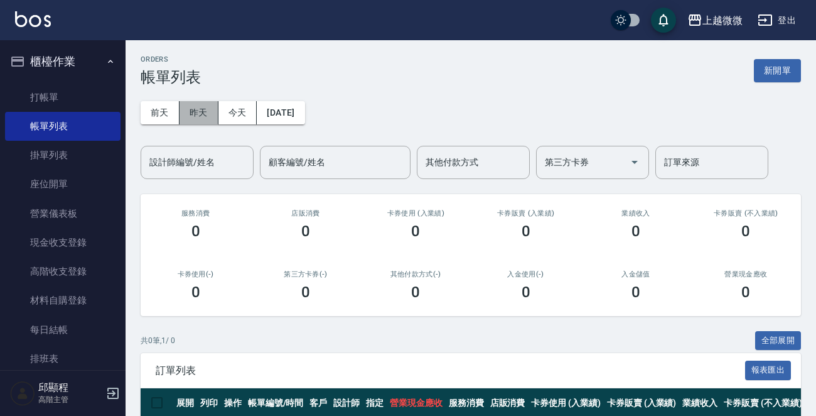
click at [198, 108] on button "昨天" at bounding box center [199, 112] width 39 height 23
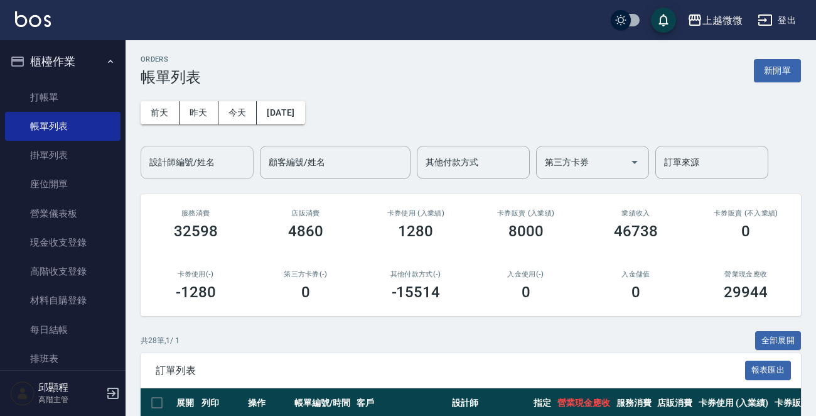
click at [220, 158] on input "設計師編號/姓名" at bounding box center [197, 162] width 102 height 22
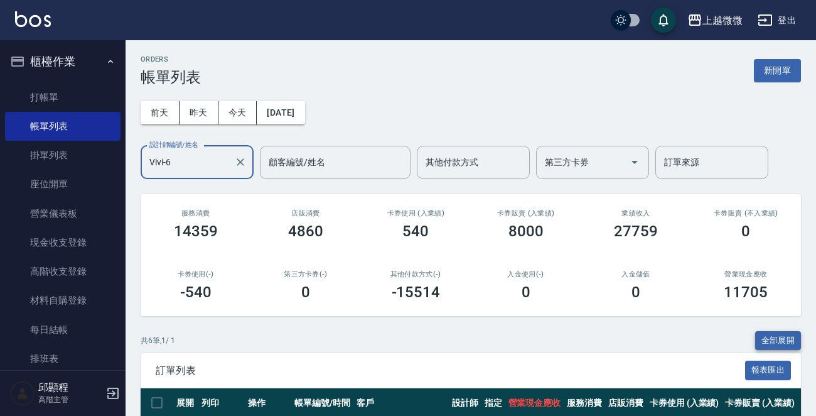
type input "Vivi-6"
drag, startPoint x: 791, startPoint y: 333, endPoint x: 779, endPoint y: 335, distance: 12.2
click at [790, 333] on button "全部展開" at bounding box center [779, 340] width 46 height 19
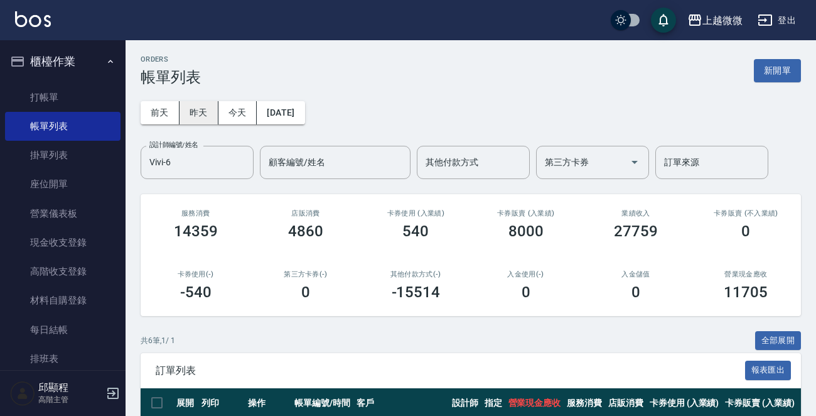
click at [195, 112] on button "昨天" at bounding box center [199, 112] width 39 height 23
click at [166, 112] on button "前天" at bounding box center [160, 112] width 39 height 23
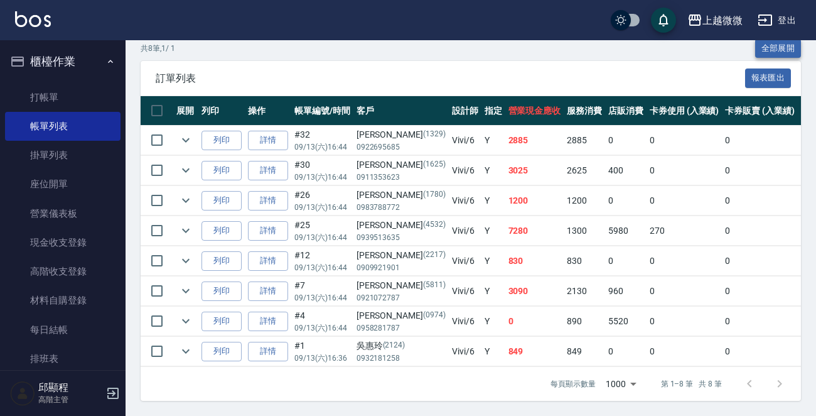
click at [769, 46] on button "全部展開" at bounding box center [779, 48] width 46 height 19
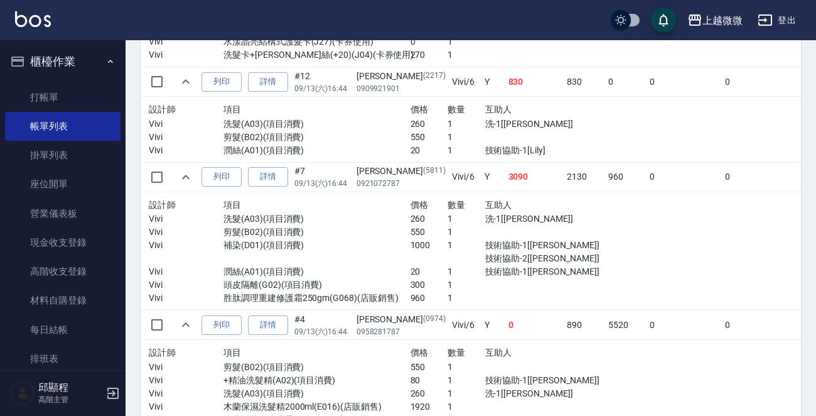
scroll to position [1071, 0]
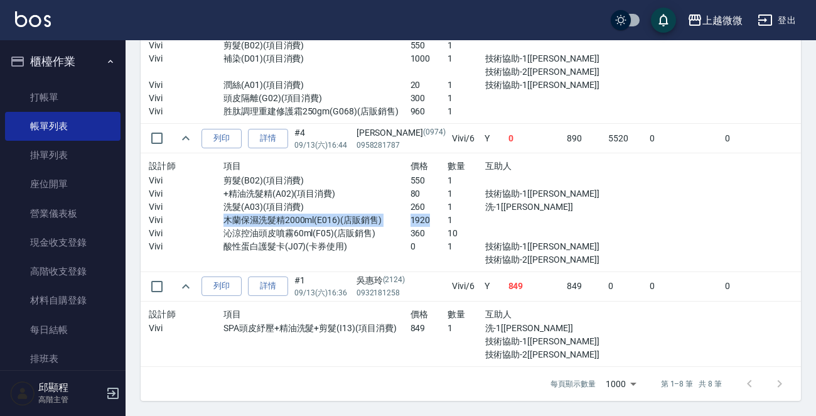
drag, startPoint x: 209, startPoint y: 212, endPoint x: 407, endPoint y: 215, distance: 198.5
click at [407, 215] on div "Vivi 木蘭保濕洗髮精2000ml(E016)(店販銷售) 1920 1" at bounding box center [373, 220] width 448 height 13
click at [265, 129] on link "詳情" at bounding box center [268, 138] width 40 height 19
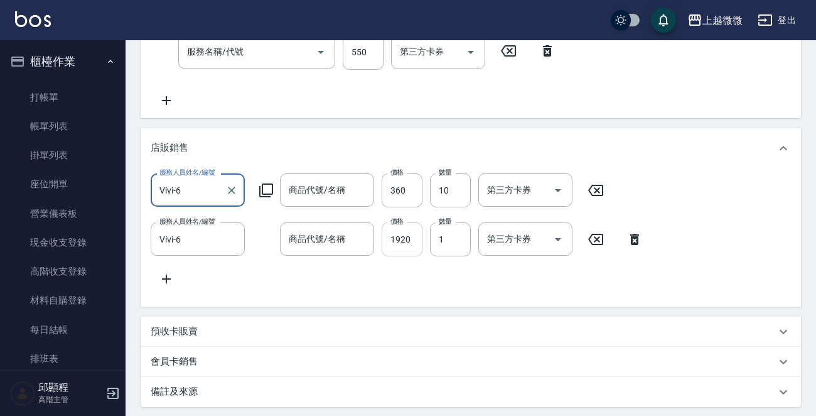
type input "2025/09/13 16:44"
type input "Vivi-6"
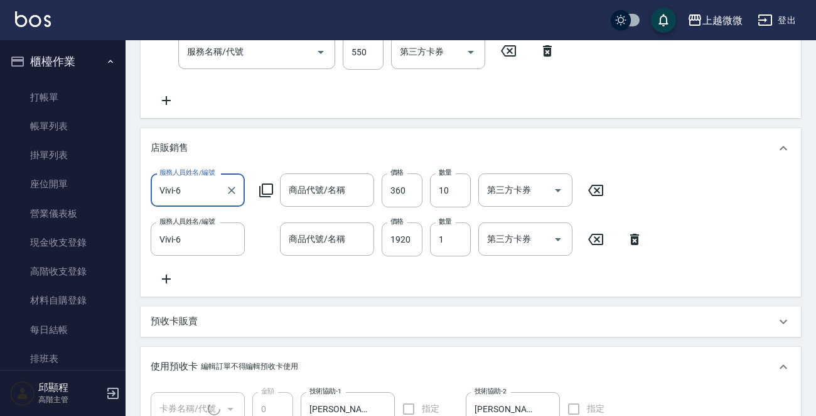
type input "洗髮(A03)"
type input "+精油洗髮精(A02)"
type input "剪髮(B02)"
type input "沁涼控油頭皮噴霧60ml"
type input "木蘭保濕洗髮精2000ml"
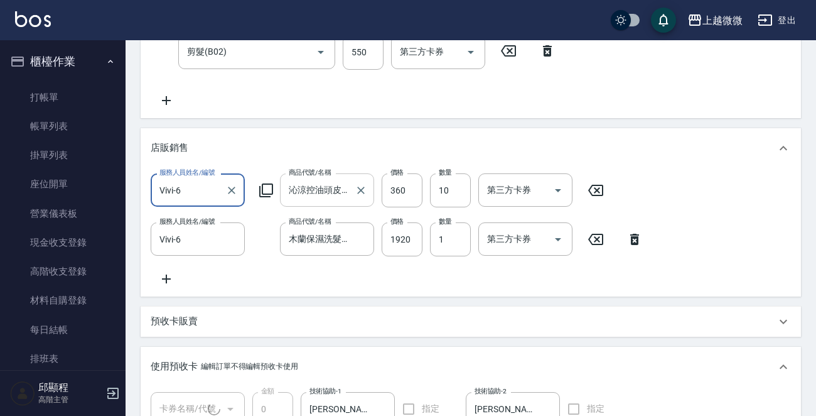
type input "陳盈秀/0958281787/0974"
type input "酸性蛋白護髮卡(1/1)"
click at [319, 236] on input "木蘭保濕洗髮精2000ml" at bounding box center [318, 239] width 64 height 22
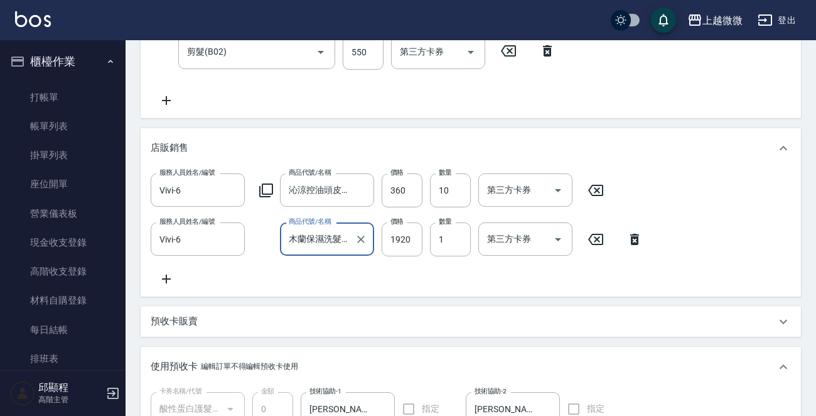
scroll to position [0, 29]
click at [318, 236] on input "木蘭保濕洗髮精2000ml" at bounding box center [318, 239] width 64 height 22
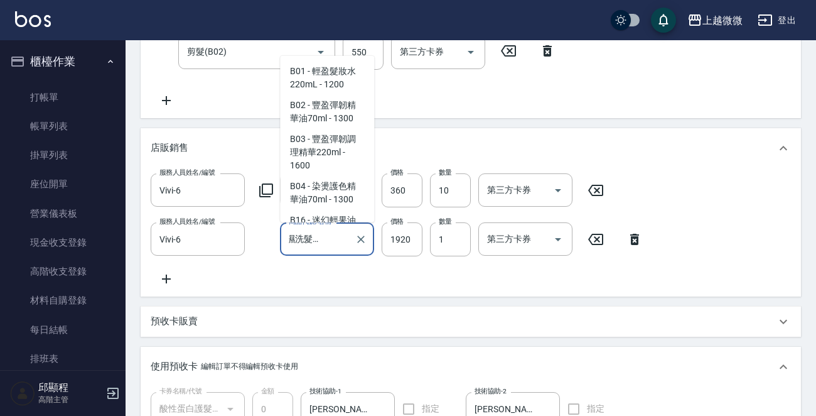
scroll to position [2347, 0]
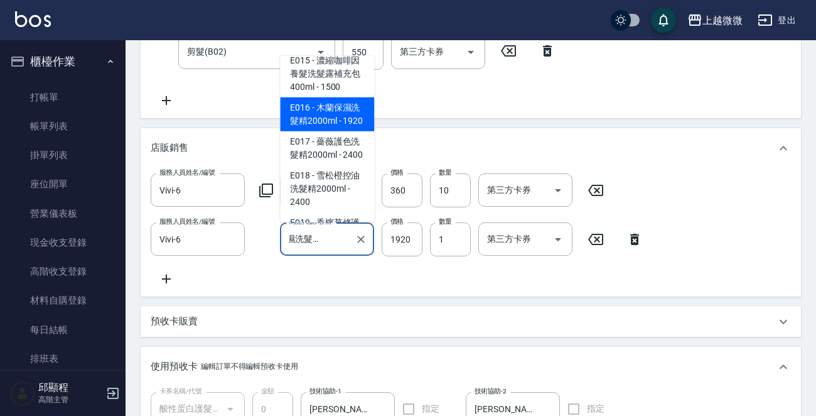
click at [318, 236] on input "木蘭保濕洗髮精2000ml" at bounding box center [318, 239] width 64 height 22
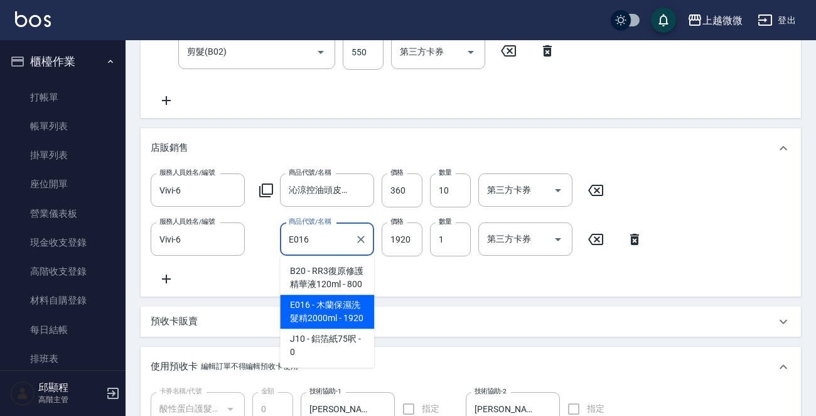
scroll to position [0, 0]
type input "木蘭保濕洗髮精2000ml"
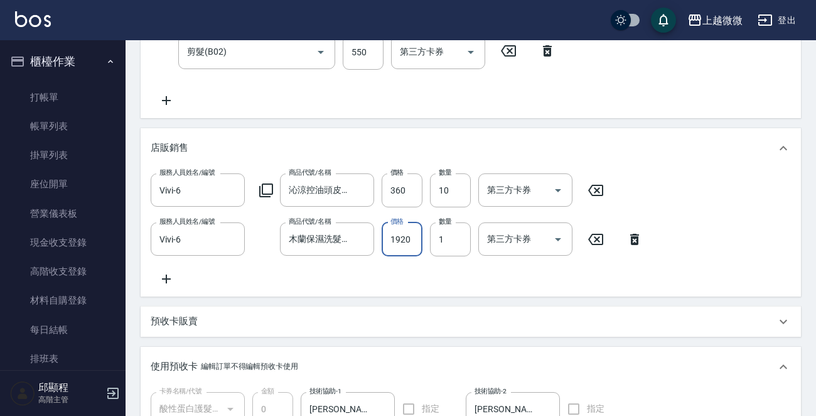
click at [513, 295] on div "服務人員姓名/編號 Vivi-6 服務人員姓名/編號 商品代號/名稱 沁涼控油頭皮噴霧60ml 商品代號/名稱 價格 360 價格 數量 10 數量 第三方卡…" at bounding box center [471, 232] width 661 height 128
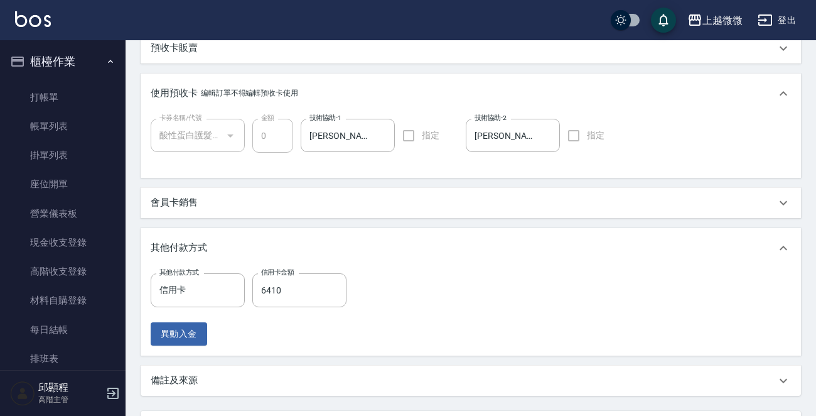
scroll to position [710, 0]
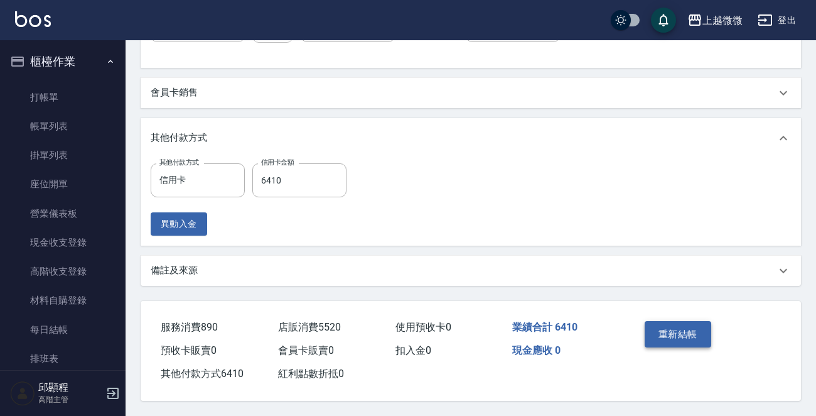
click at [673, 332] on button "重新結帳" at bounding box center [678, 334] width 67 height 26
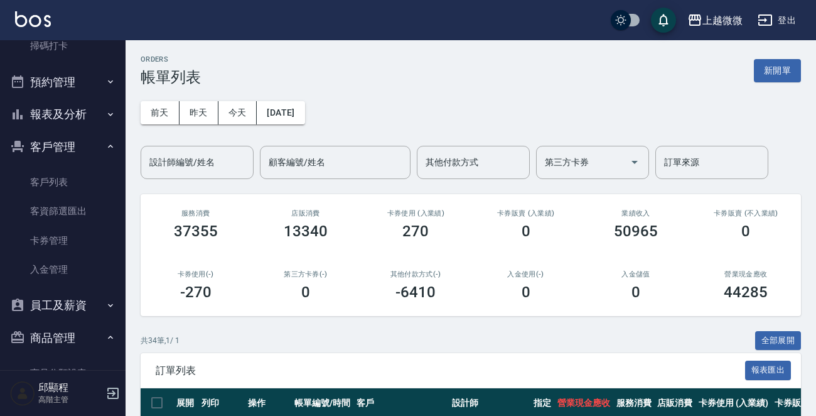
scroll to position [377, 0]
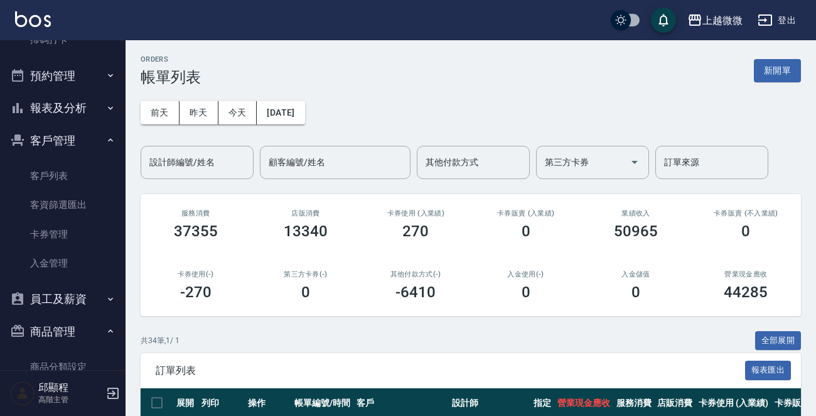
click at [106, 104] on icon "button" at bounding box center [111, 108] width 10 height 10
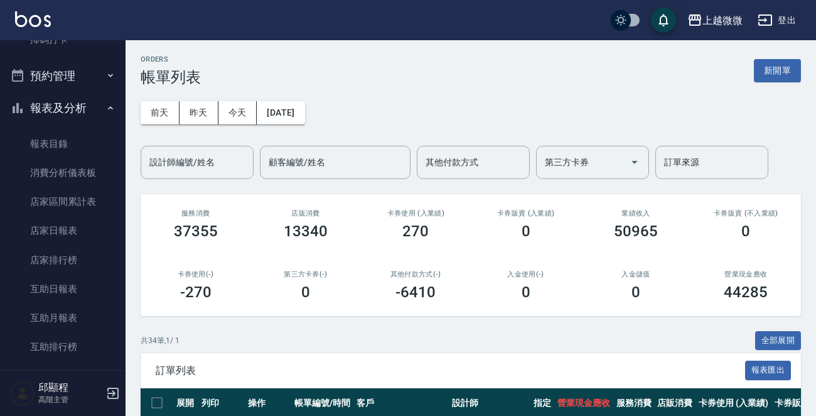
click at [108, 108] on icon "button" at bounding box center [110, 107] width 5 height 3
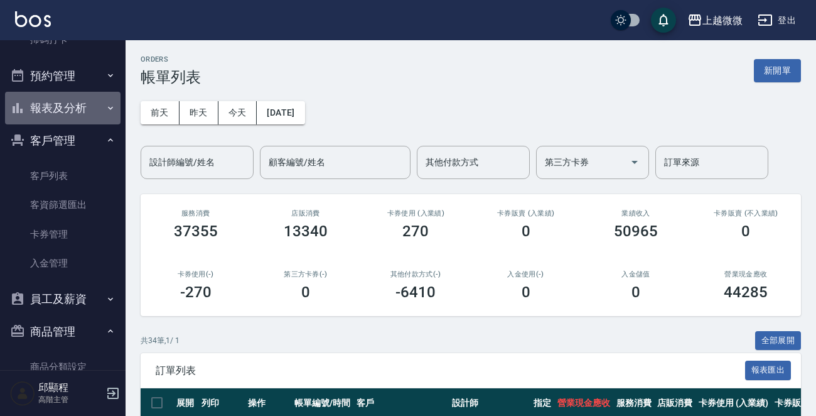
click at [106, 104] on icon "button" at bounding box center [111, 108] width 10 height 10
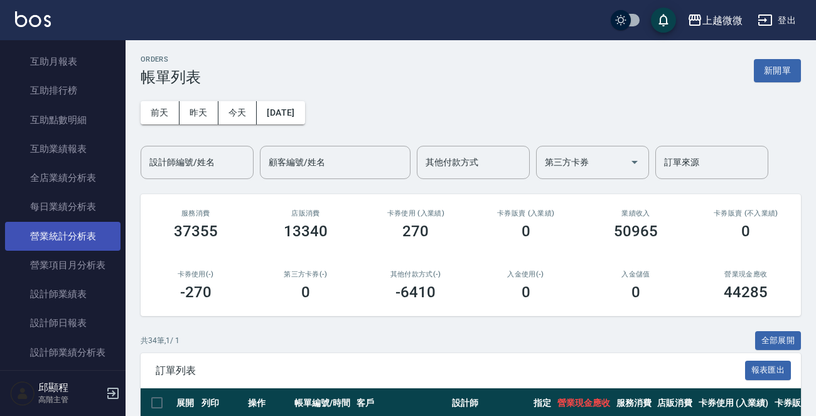
scroll to position [691, 0]
click at [77, 238] on link "設計師業績表" at bounding box center [63, 236] width 116 height 29
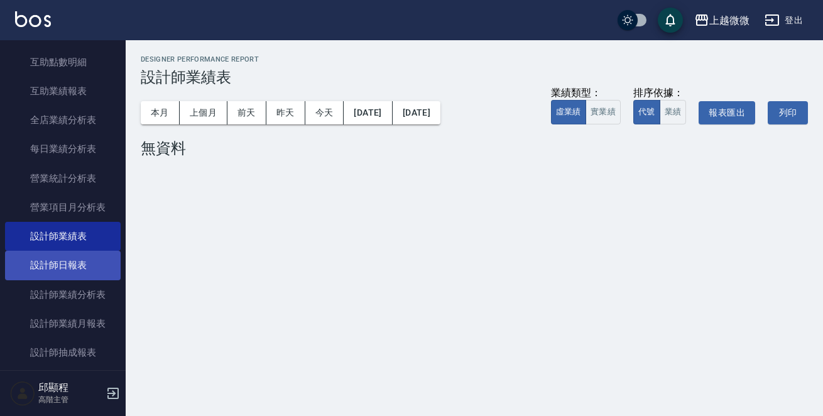
click at [75, 271] on link "設計師日報表" at bounding box center [63, 265] width 116 height 29
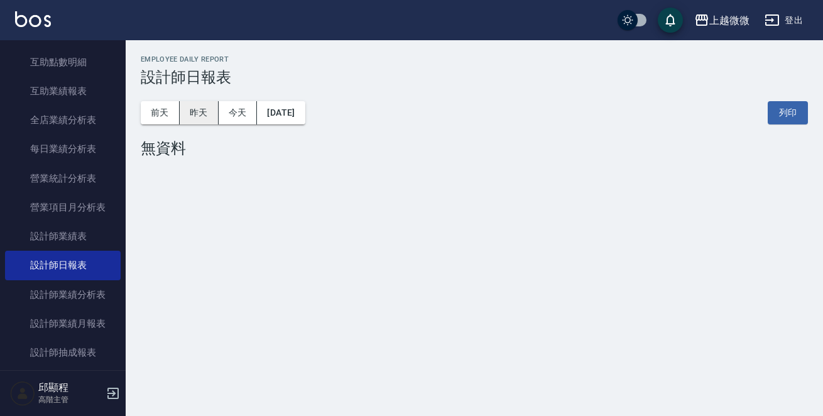
click at [193, 112] on button "昨天" at bounding box center [199, 112] width 39 height 23
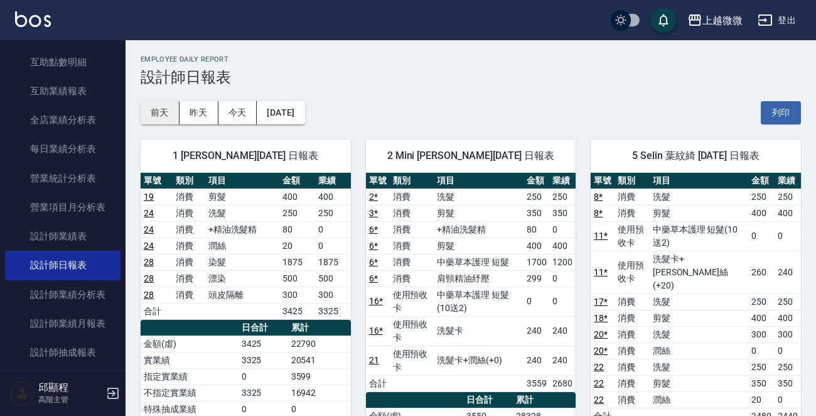
click at [163, 109] on button "前天" at bounding box center [160, 112] width 39 height 23
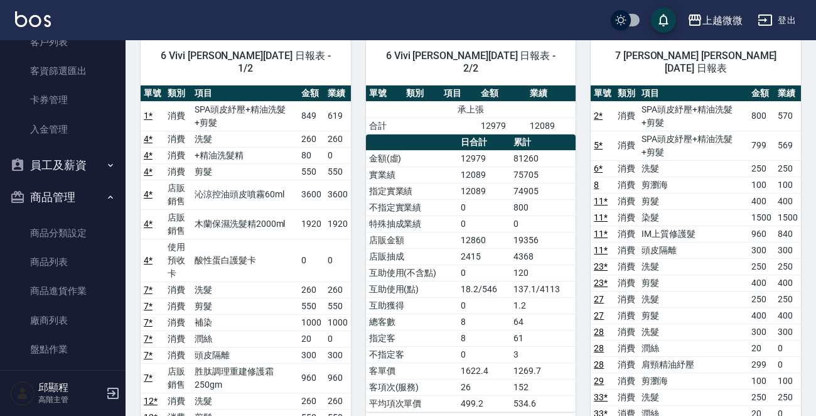
scroll to position [1848, 0]
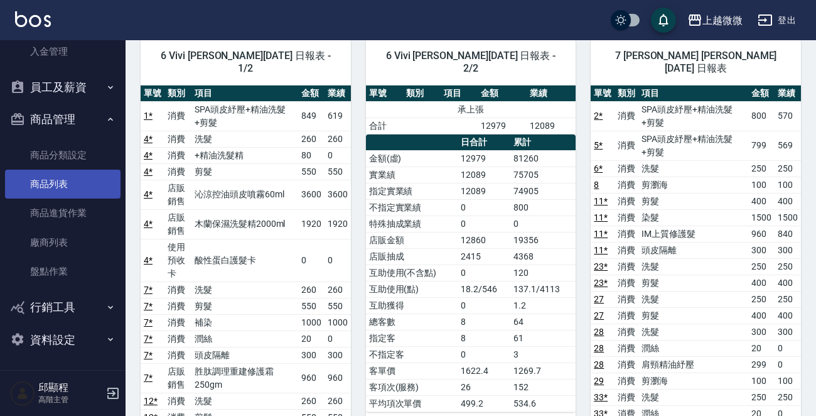
click at [67, 186] on link "商品列表" at bounding box center [63, 184] width 116 height 29
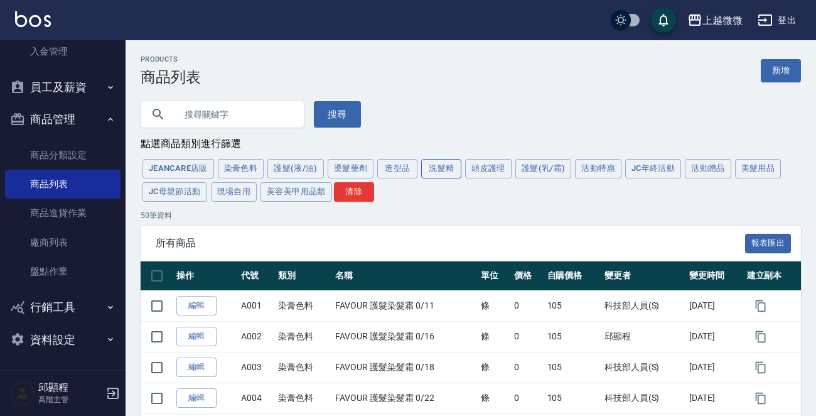
click at [437, 164] on button "洗髮精" at bounding box center [441, 168] width 40 height 19
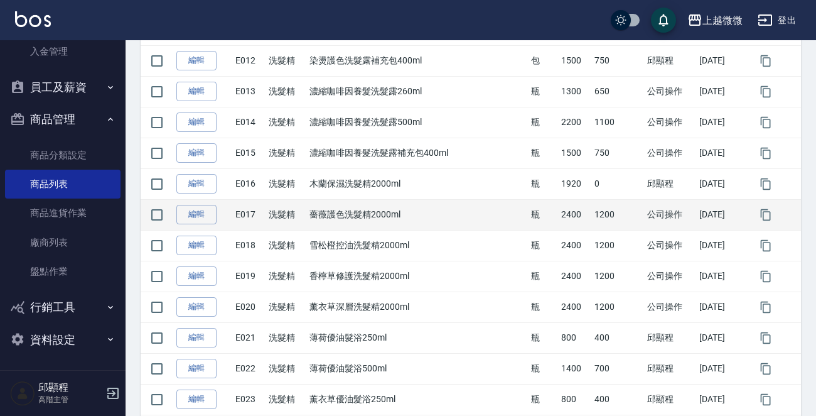
scroll to position [565, 0]
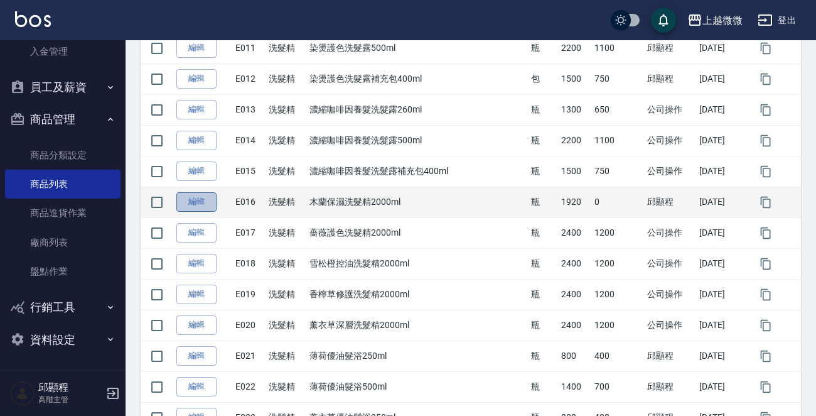
click at [188, 196] on link "編輯" at bounding box center [196, 201] width 40 height 19
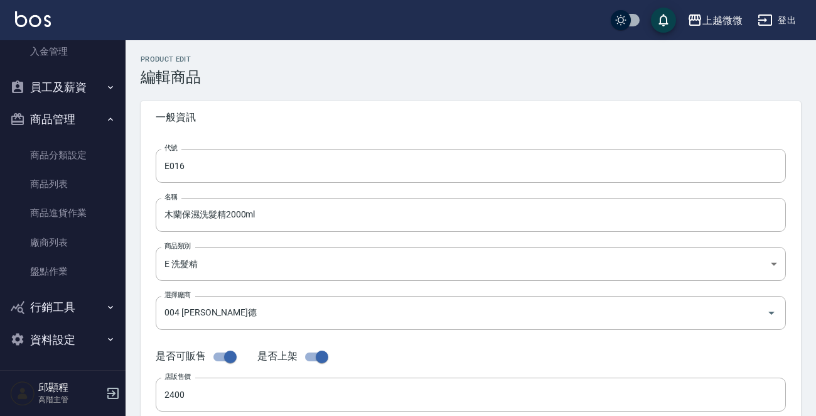
type input "1920"
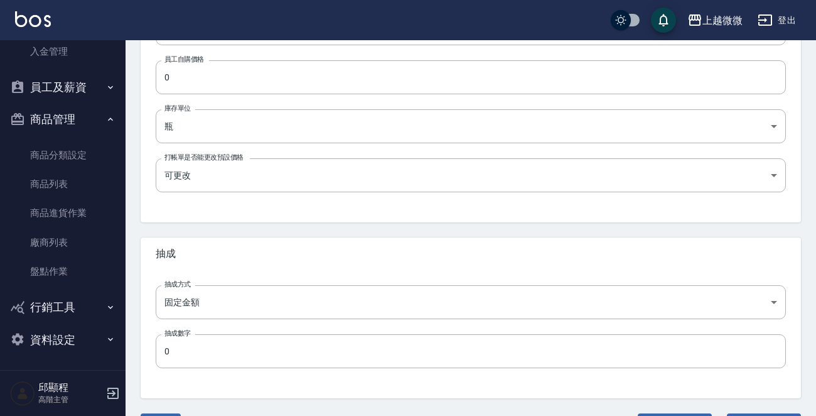
scroll to position [450, 0]
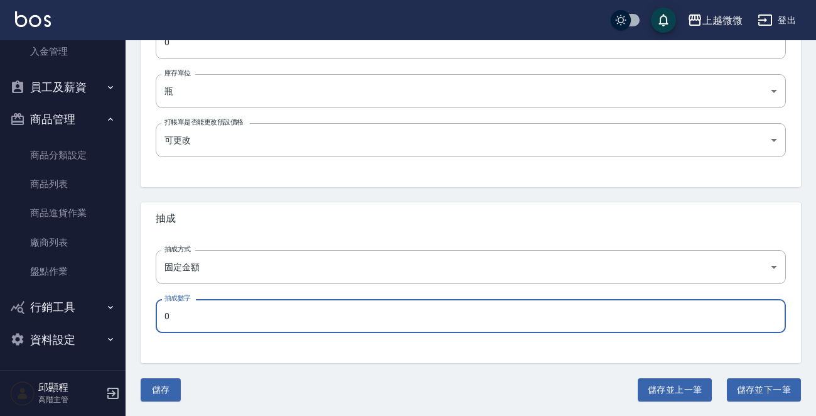
click at [212, 315] on input "0" at bounding box center [471, 316] width 631 height 34
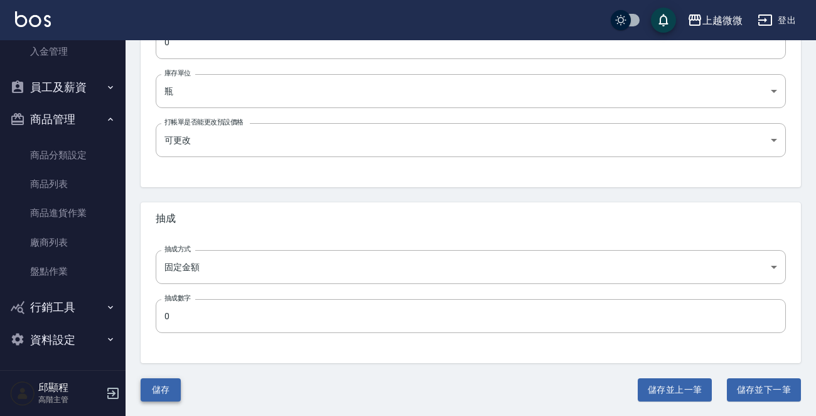
click at [163, 386] on button "儲存" at bounding box center [161, 389] width 40 height 23
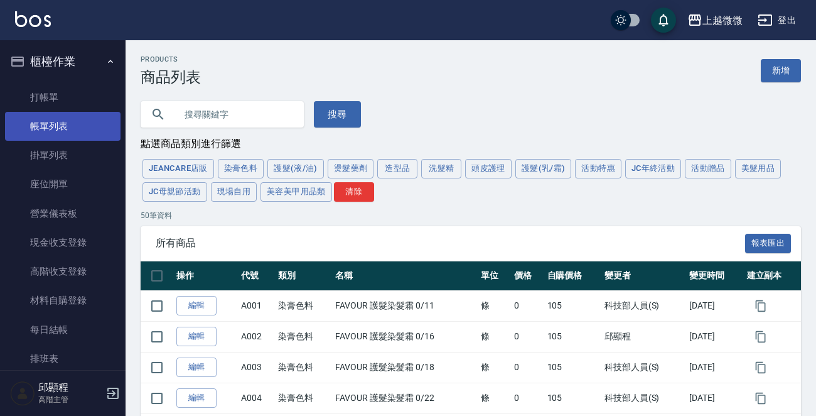
click at [66, 120] on link "帳單列表" at bounding box center [63, 126] width 116 height 29
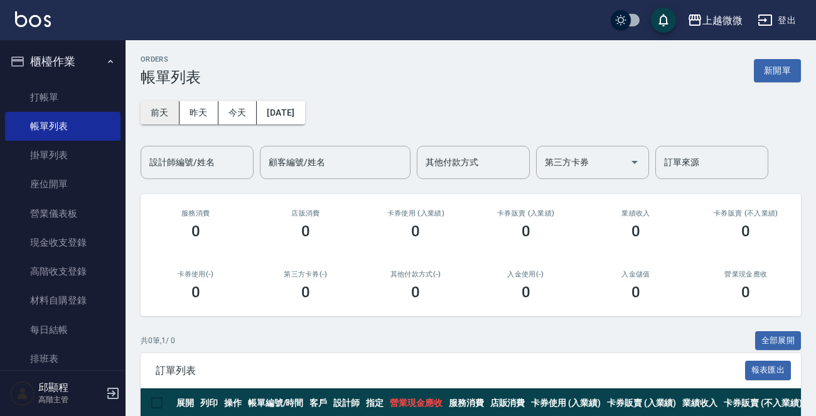
click at [165, 107] on button "前天" at bounding box center [160, 112] width 39 height 23
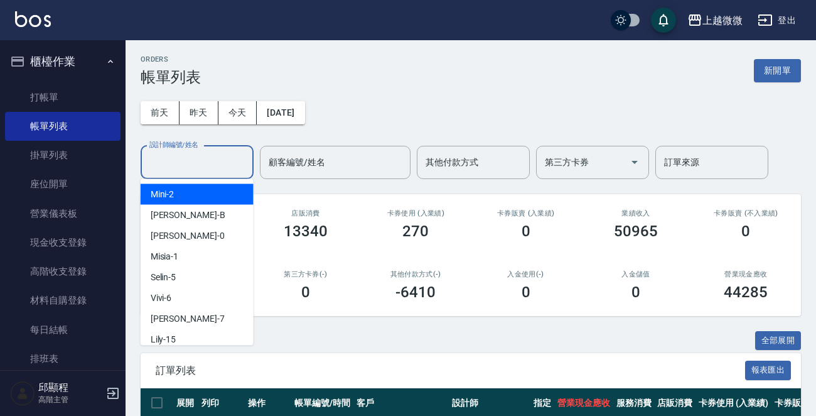
click at [212, 156] on input "設計師編號/姓名" at bounding box center [197, 162] width 102 height 22
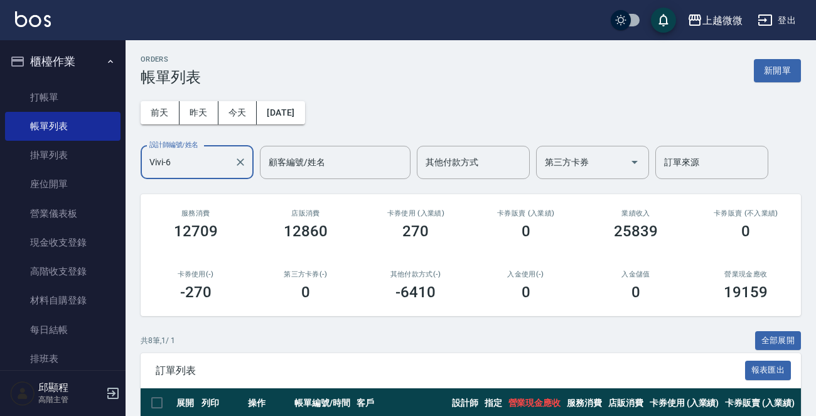
scroll to position [300, 0]
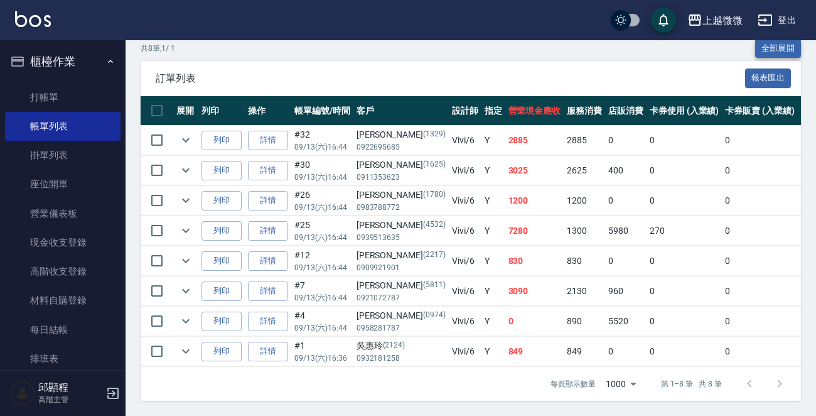
type input "Vivi-6"
click at [776, 42] on button "全部展開" at bounding box center [779, 48] width 46 height 19
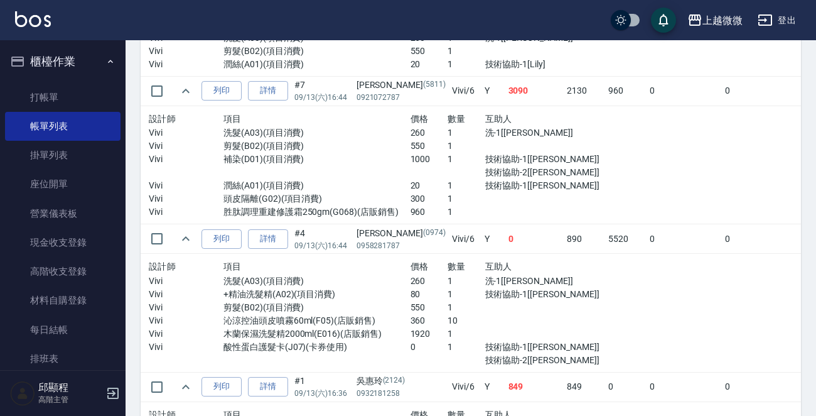
scroll to position [1071, 0]
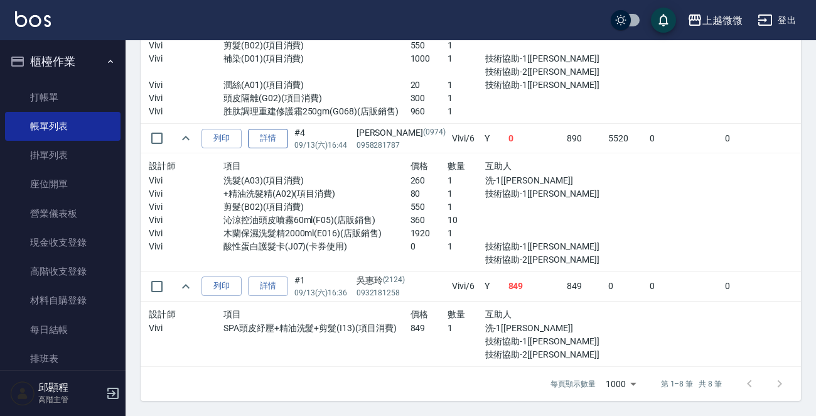
click at [276, 129] on link "詳情" at bounding box center [268, 138] width 40 height 19
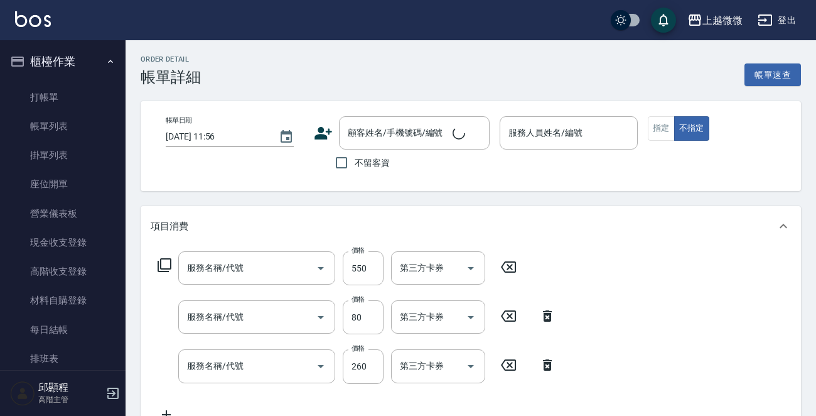
scroll to position [13, 0]
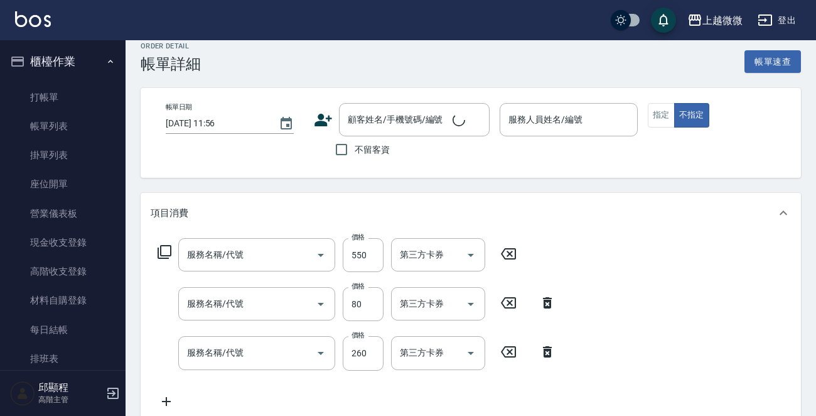
type input "2025/09/13 16:44"
type input "Vivi-6"
type input "剪髮(B02)"
type input "+精油洗髮精(A02)"
type input "洗髮(A03)"
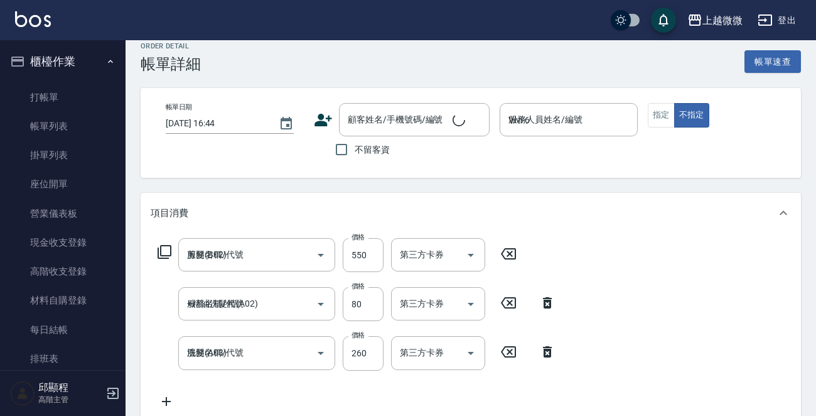
scroll to position [377, 0]
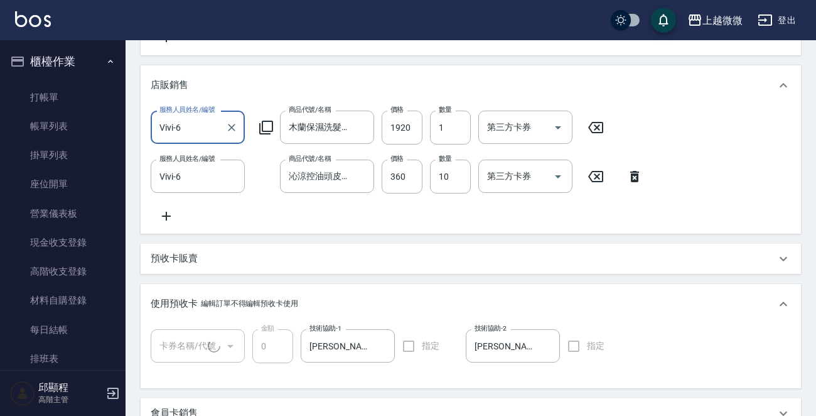
type input "陳盈秀/0958281787/0974"
type input "酸性蛋白護髮卡(1/1)"
click at [600, 127] on icon at bounding box center [595, 127] width 31 height 15
type input "0"
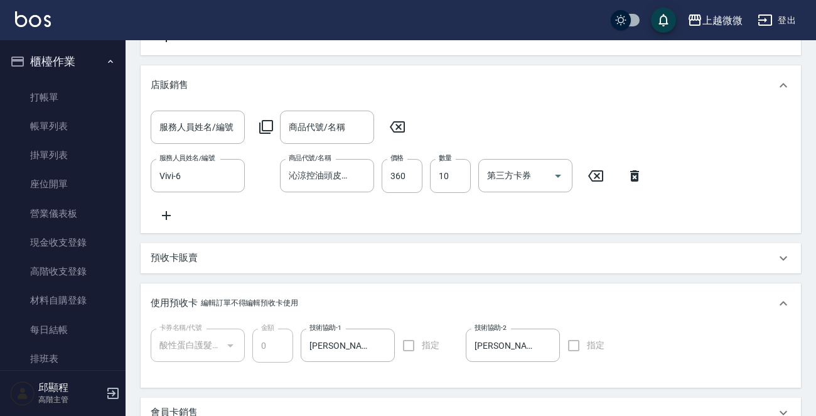
click at [166, 215] on icon at bounding box center [166, 215] width 9 height 9
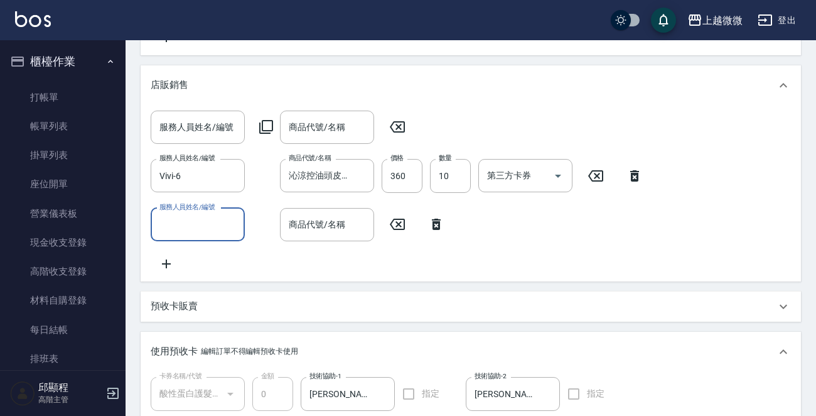
drag, startPoint x: 166, startPoint y: 215, endPoint x: 207, endPoint y: 219, distance: 41.6
click at [207, 219] on input "服務人員姓名/編號" at bounding box center [197, 225] width 83 height 22
click at [202, 251] on div "Vivi -6" at bounding box center [198, 256] width 94 height 21
type input "Vivi-6"
click at [313, 218] on div "商品代號/名稱 商品代號/名稱" at bounding box center [327, 224] width 94 height 33
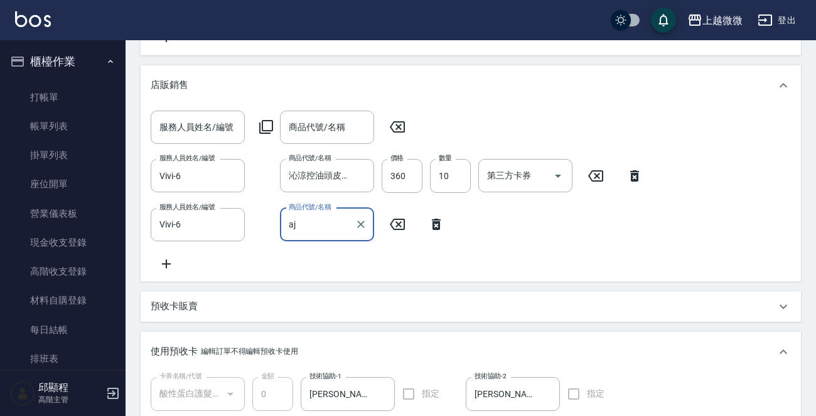
type input "a"
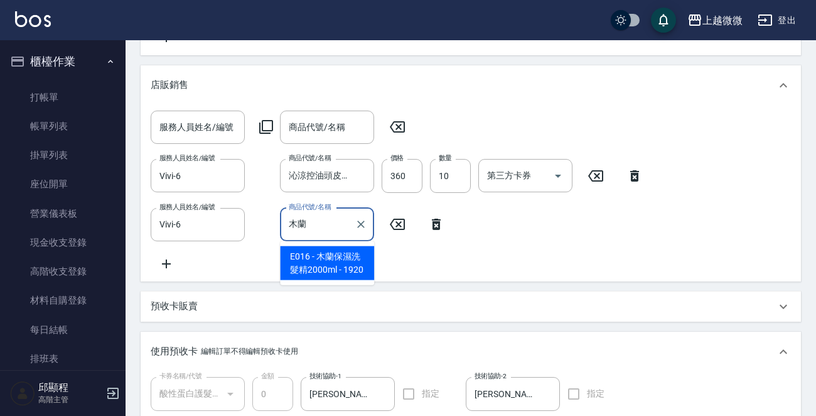
click at [333, 261] on span "E016 - 木蘭保濕洗髮精2000ml - 1920" at bounding box center [327, 263] width 94 height 34
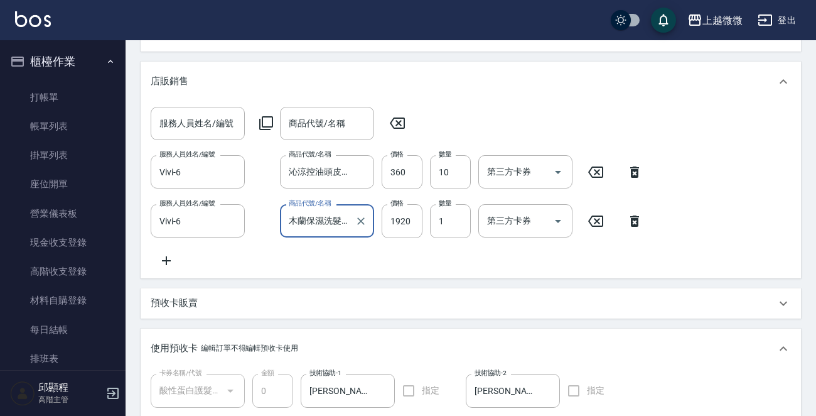
scroll to position [757, 0]
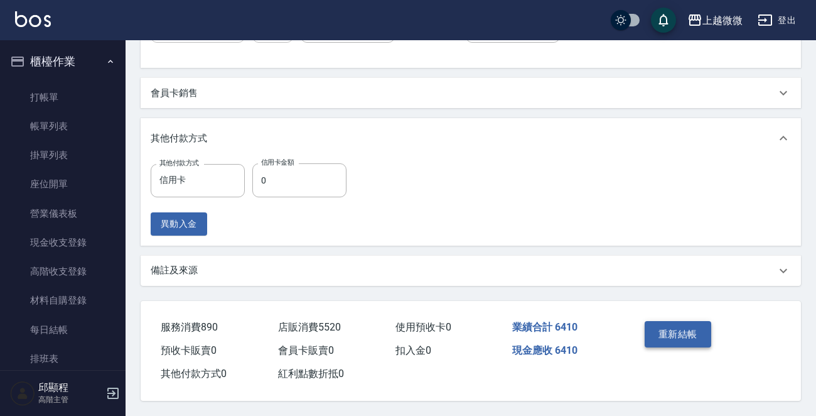
type input "木蘭保濕洗髮精2000ml"
click at [684, 332] on button "重新結帳" at bounding box center [678, 334] width 67 height 26
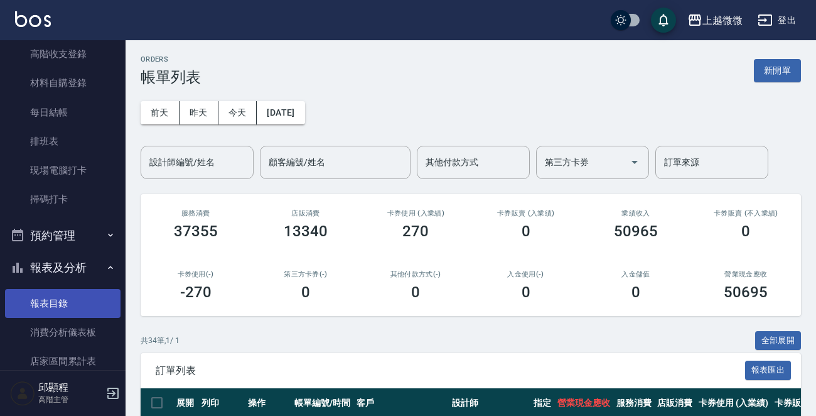
scroll to position [126, 0]
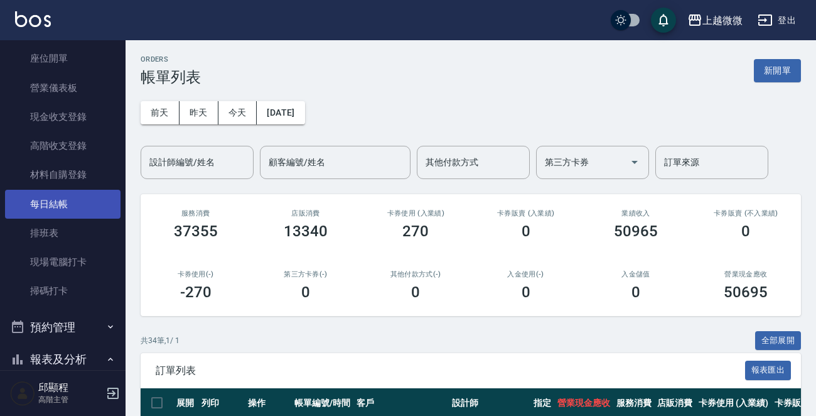
click at [65, 203] on link "每日結帳" at bounding box center [63, 204] width 116 height 29
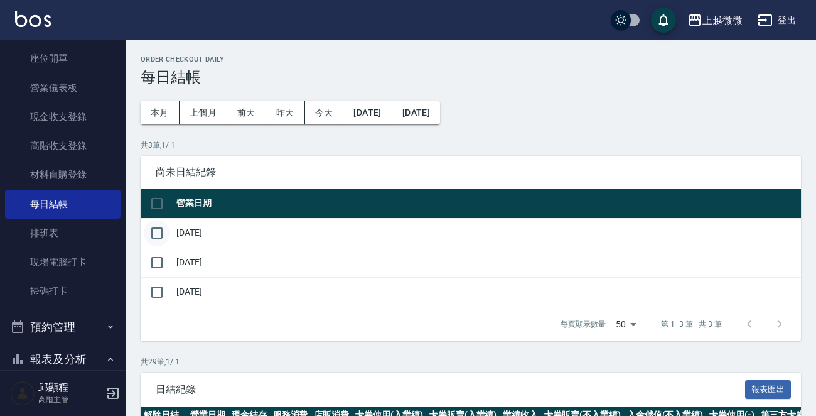
click at [159, 234] on input "checkbox" at bounding box center [157, 233] width 26 height 26
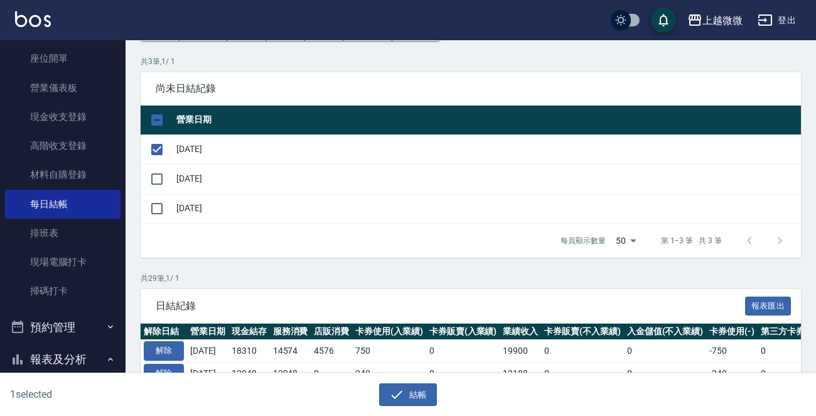
scroll to position [126, 0]
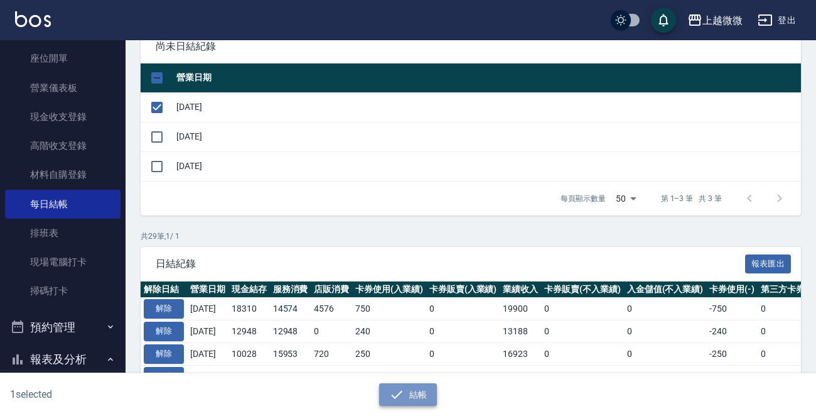
click at [404, 392] on icon "button" at bounding box center [396, 394] width 15 height 15
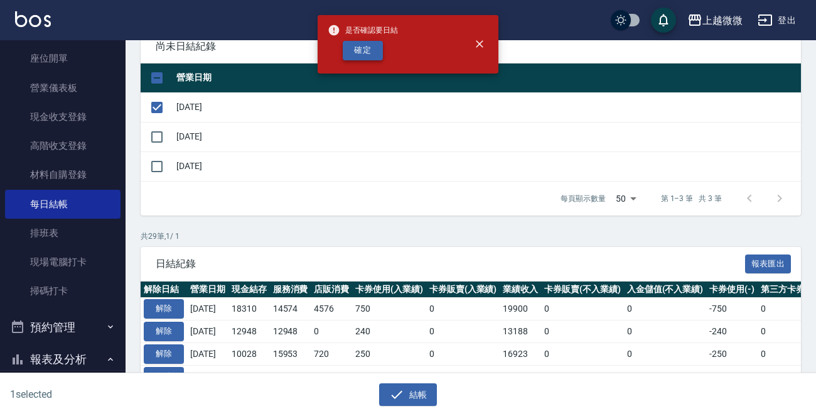
click at [354, 45] on button "確定" at bounding box center [363, 50] width 40 height 19
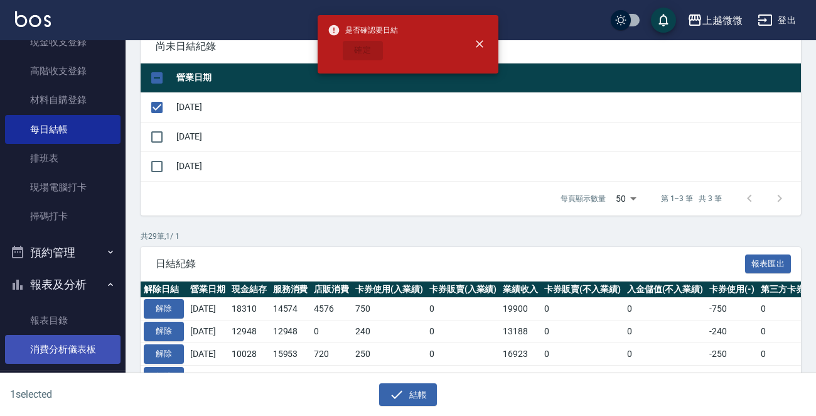
scroll to position [314, 0]
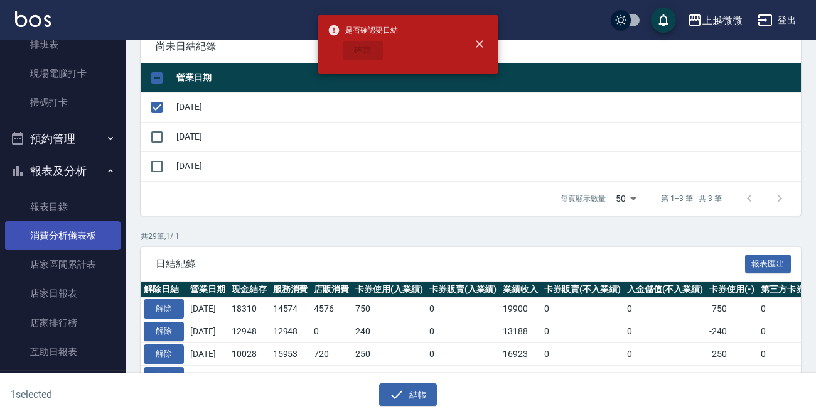
checkbox input "false"
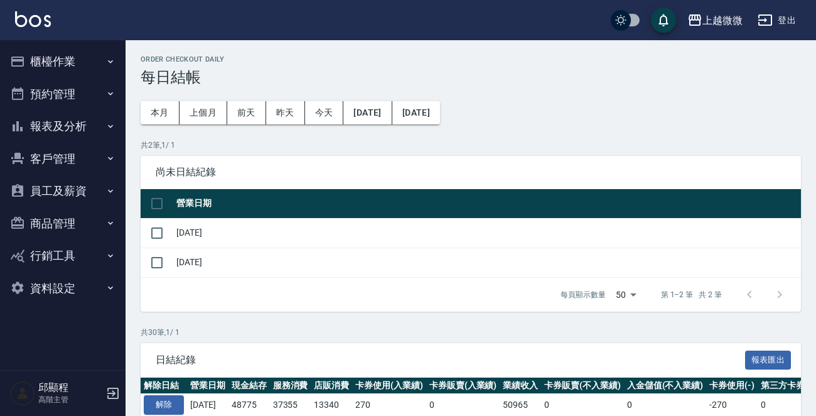
scroll to position [126, 0]
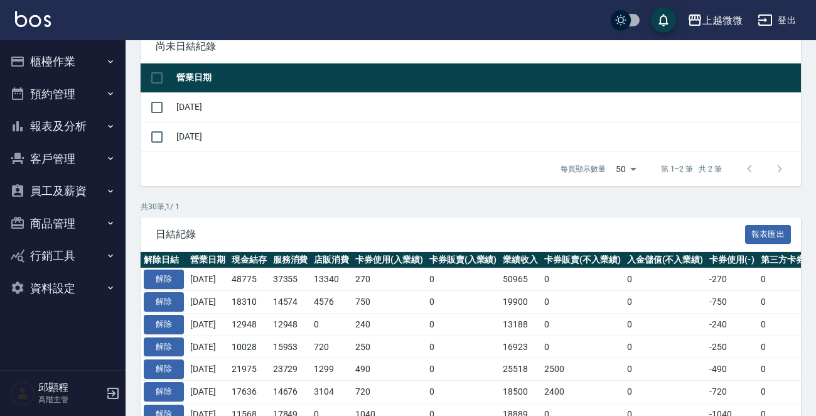
click at [92, 120] on button "報表及分析" at bounding box center [63, 126] width 116 height 33
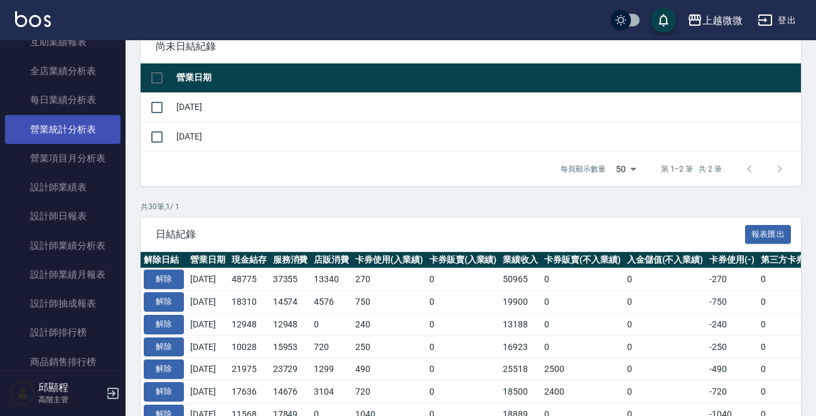
scroll to position [502, 0]
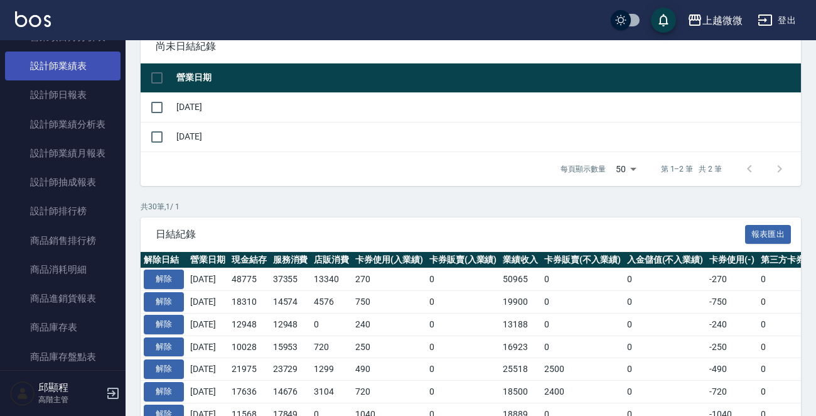
click at [76, 62] on link "設計師業績表" at bounding box center [63, 65] width 116 height 29
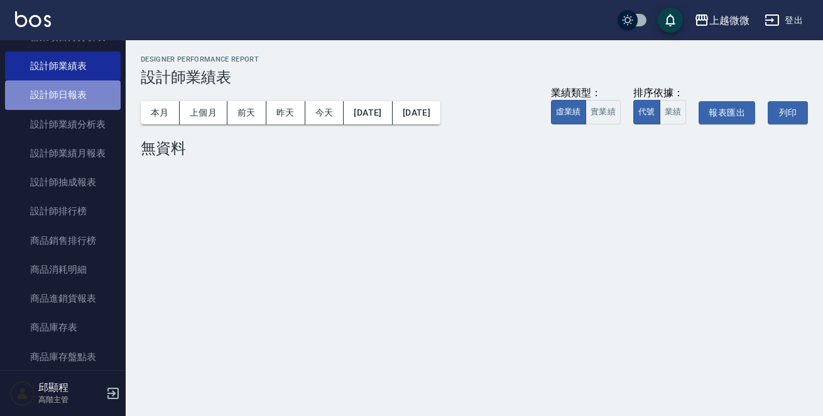
click at [83, 93] on link "設計師日報表" at bounding box center [63, 94] width 116 height 29
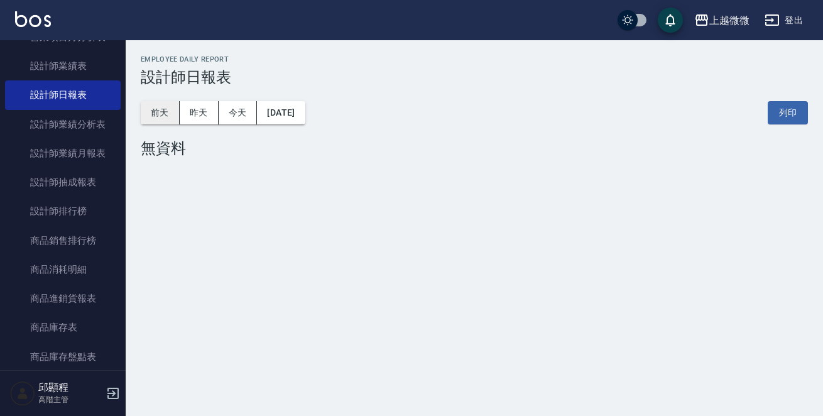
click at [161, 111] on button "前天" at bounding box center [160, 112] width 39 height 23
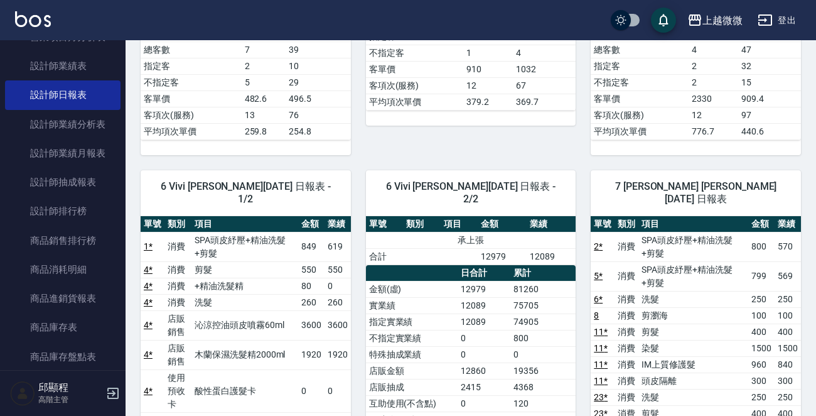
scroll to position [631, 0]
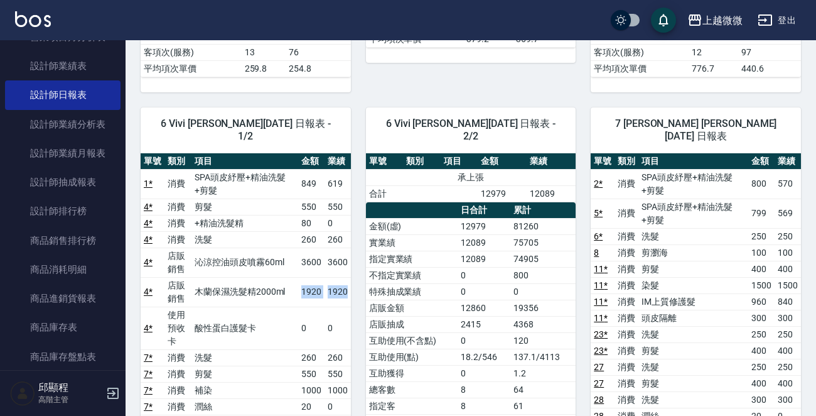
drag, startPoint x: 307, startPoint y: 276, endPoint x: 347, endPoint y: 275, distance: 40.2
click at [347, 277] on tr "4 * 店販銷售 木蘭保濕洗髮精2000ml 1920 1920" at bounding box center [246, 292] width 210 height 30
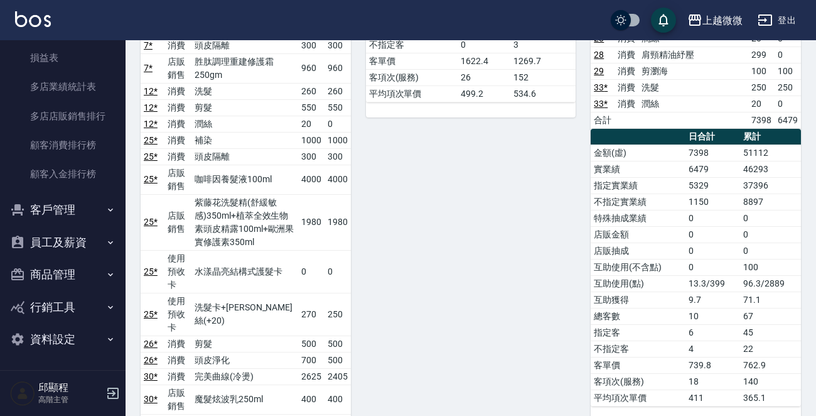
scroll to position [1134, 0]
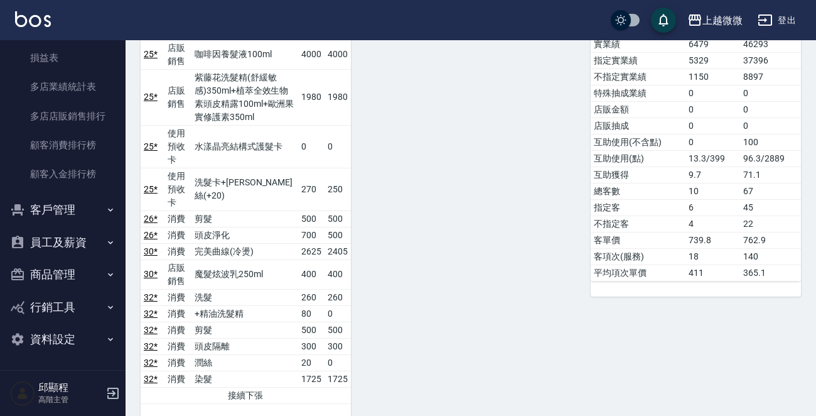
click at [64, 271] on button "商品管理" at bounding box center [63, 274] width 116 height 33
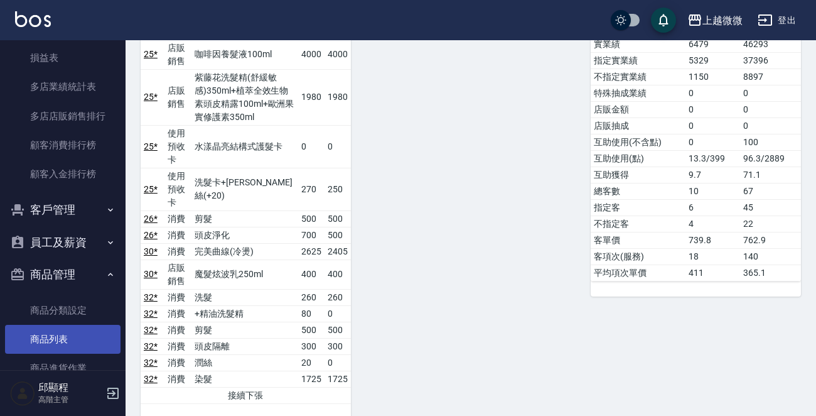
click at [44, 332] on link "商品列表" at bounding box center [63, 339] width 116 height 29
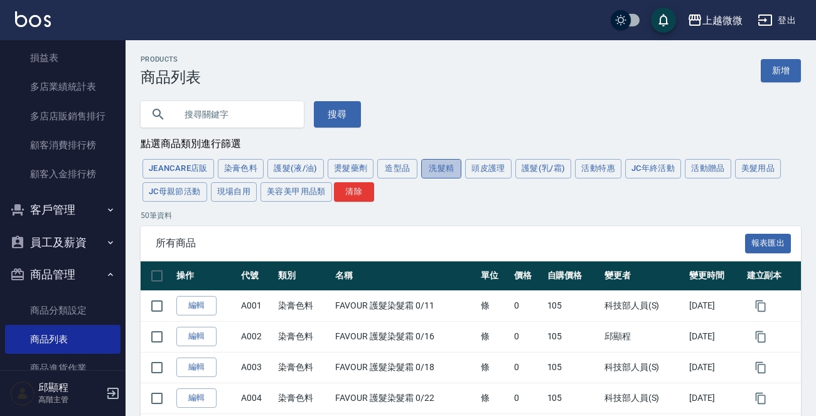
click at [431, 168] on button "洗髮精" at bounding box center [441, 168] width 40 height 19
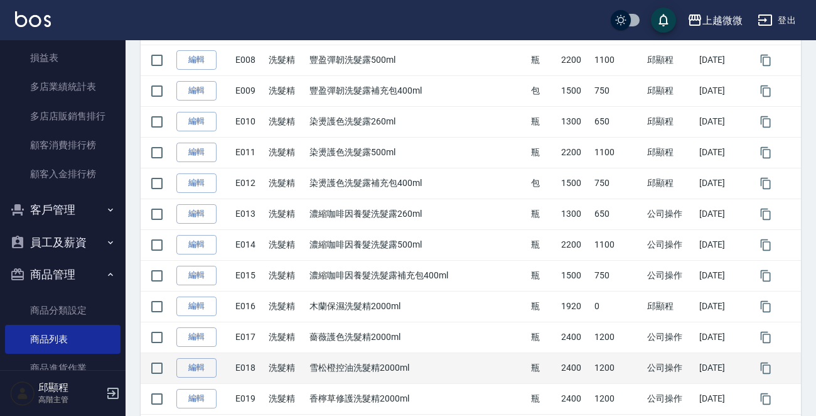
scroll to position [565, 0]
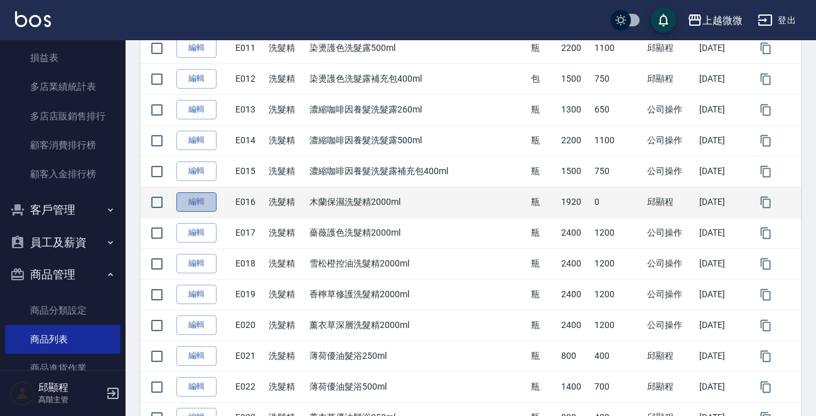
click at [211, 200] on link "編輯" at bounding box center [196, 201] width 40 height 19
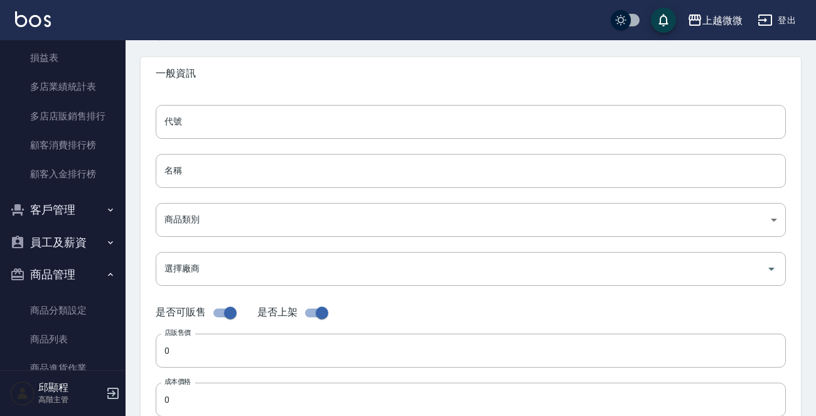
scroll to position [274, 0]
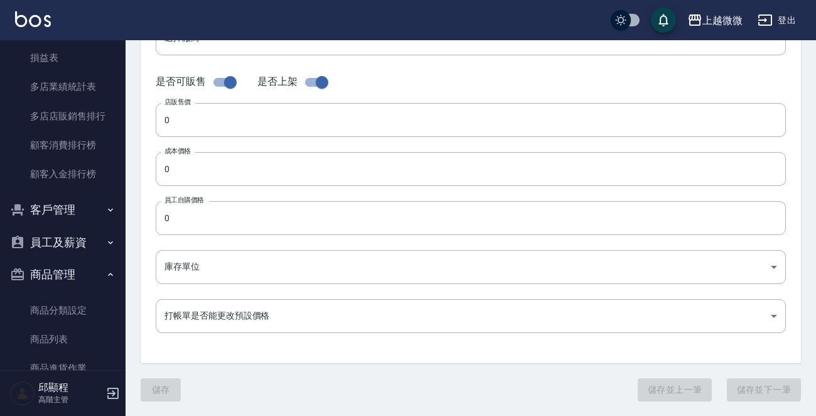
type input "E016"
type input "木蘭保濕洗髮精2000ml"
type input "573c1966-624a-46bb-a923-36e61c8a8213"
type input "004 [PERSON_NAME]德"
type input "1920"
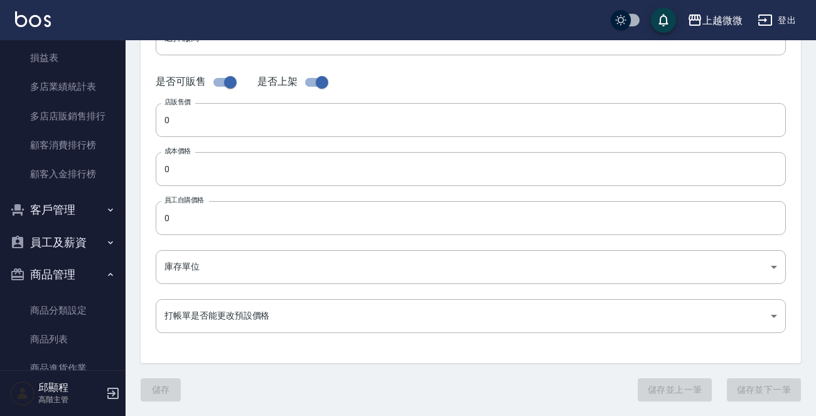
type input "瓶"
type input "FALSE"
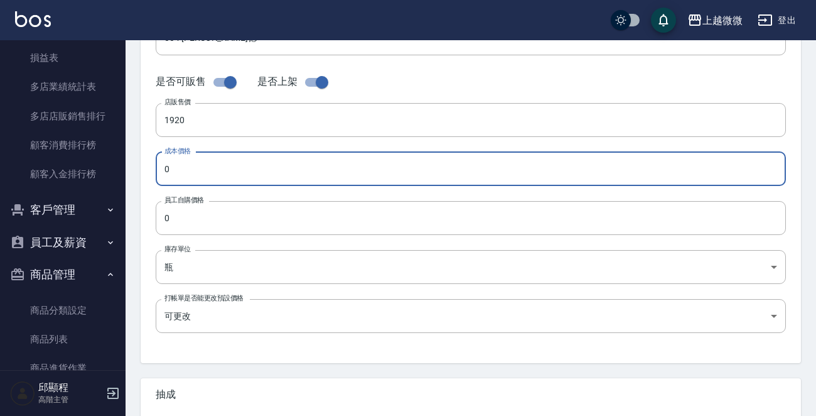
click at [230, 167] on input "0" at bounding box center [471, 169] width 631 height 34
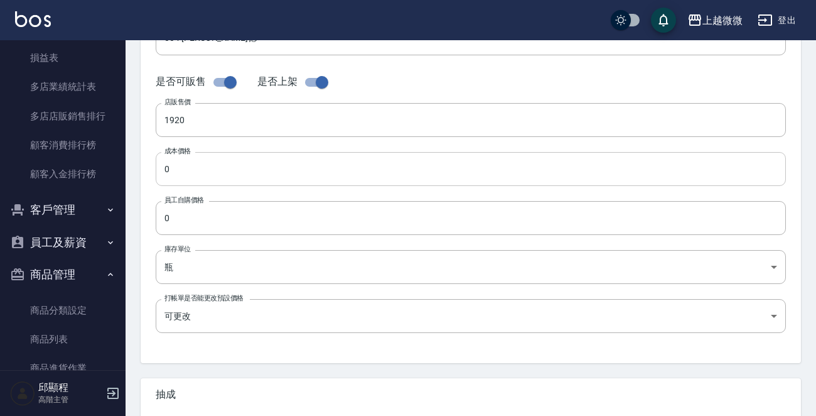
click at [220, 165] on input "0" at bounding box center [471, 169] width 631 height 34
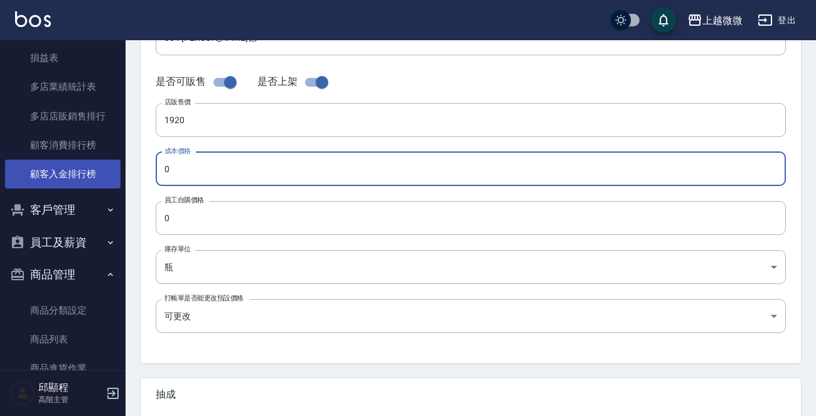
drag, startPoint x: 233, startPoint y: 170, endPoint x: 80, endPoint y: 168, distance: 152.6
click at [80, 168] on div "上越微微 登出 櫃檯作業 打帳單 帳單列表 掛單列表 座位開單 營業儀表板 現金收支登錄 高階收支登錄 材料自購登錄 每日結帳 排班表 現場電腦打卡 掃碼打卡…" at bounding box center [408, 159] width 816 height 867
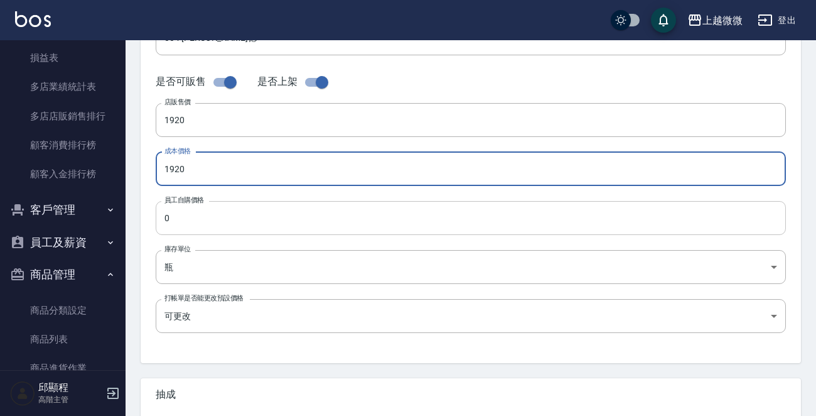
type input "1920"
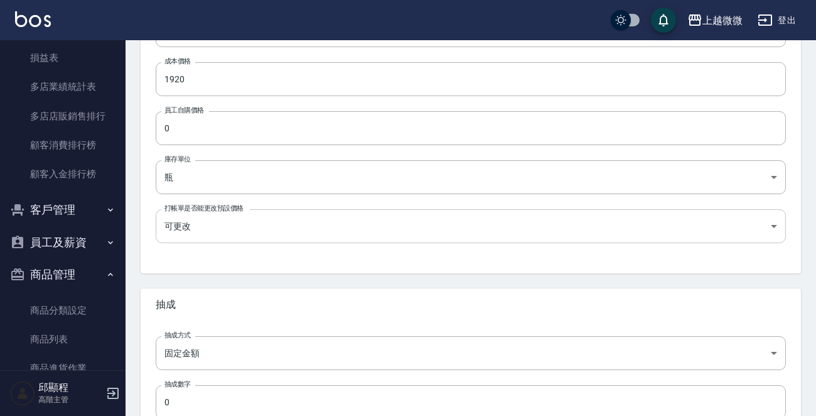
scroll to position [450, 0]
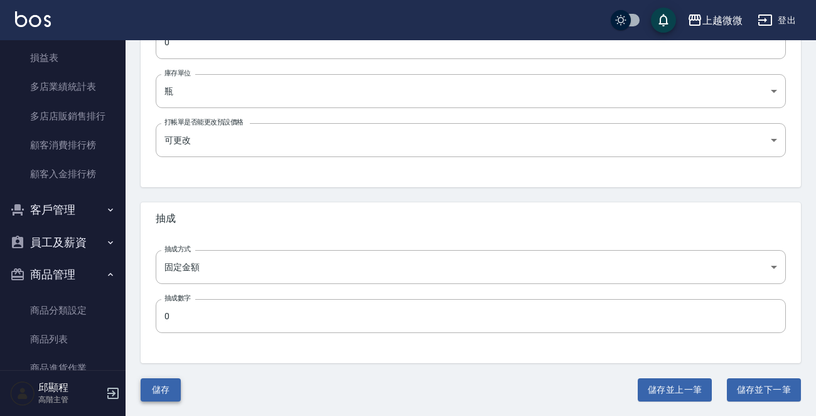
click at [164, 382] on button "儲存" at bounding box center [161, 389] width 40 height 23
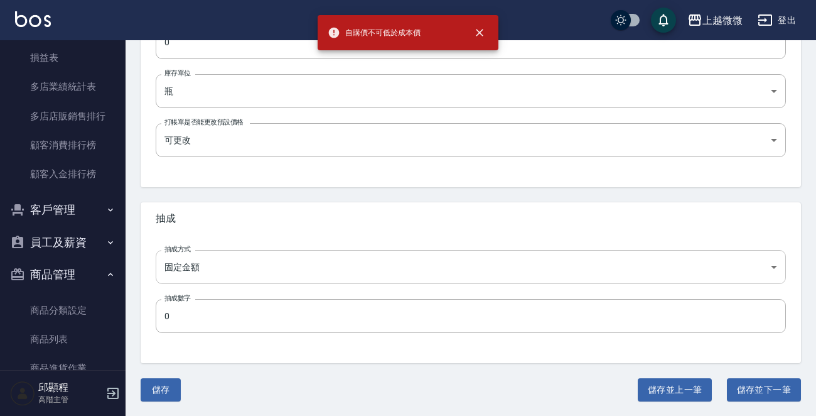
scroll to position [262, 0]
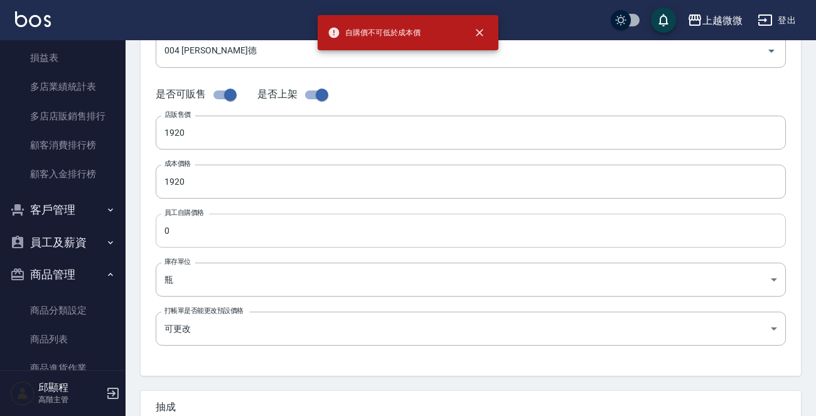
click at [208, 236] on input "0" at bounding box center [471, 231] width 631 height 34
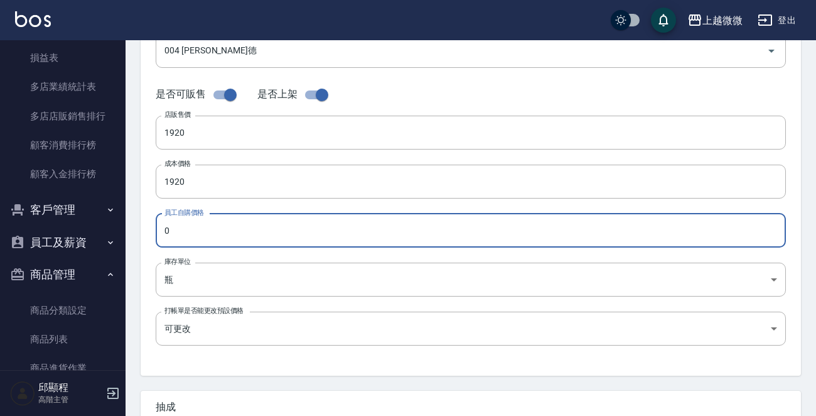
drag, startPoint x: 229, startPoint y: 228, endPoint x: 15, endPoint y: 215, distance: 213.9
click at [16, 215] on div "上越微微 登出 櫃檯作業 打帳單 帳單列表 掛單列表 座位開單 營業儀表板 現金收支登錄 高階收支登錄 材料自購登錄 每日結帳 排班表 現場電腦打卡 掃碼打卡…" at bounding box center [408, 171] width 816 height 867
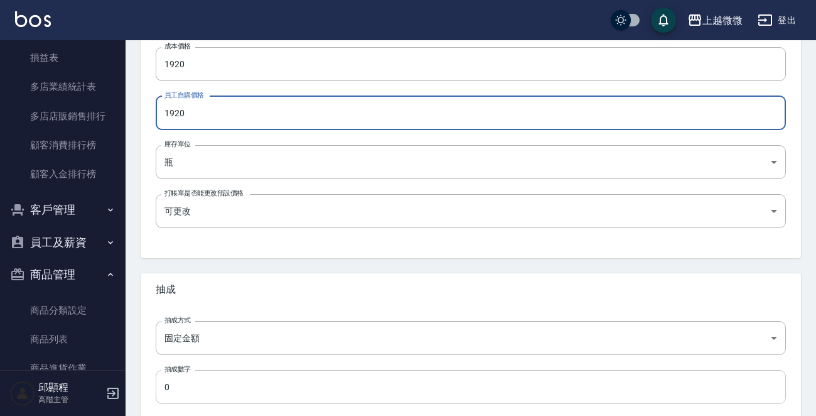
scroll to position [450, 0]
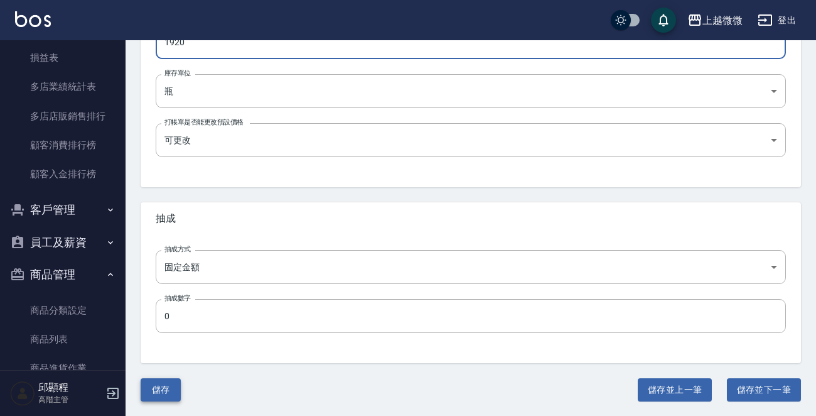
type input "1920"
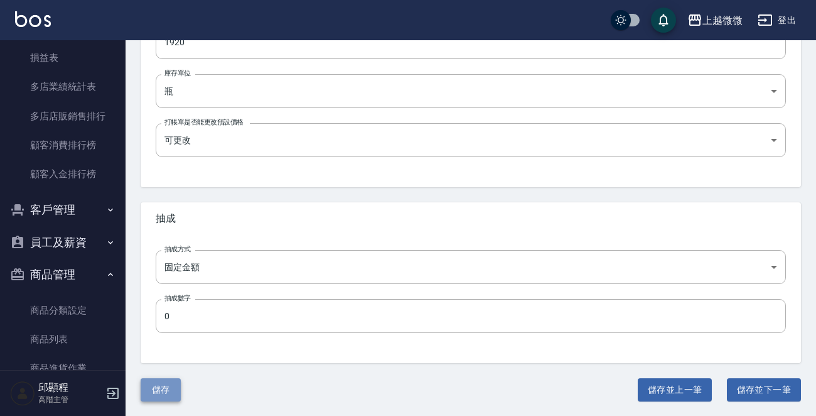
click at [160, 383] on button "儲存" at bounding box center [161, 389] width 40 height 23
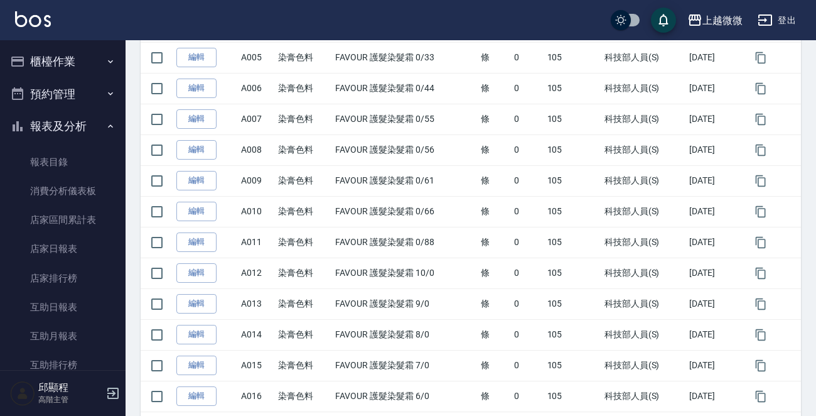
scroll to position [314, 0]
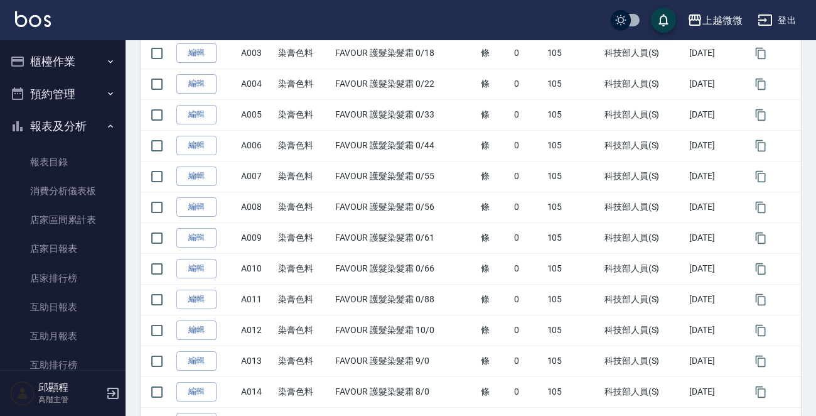
click at [79, 59] on button "櫃檯作業" at bounding box center [63, 61] width 116 height 33
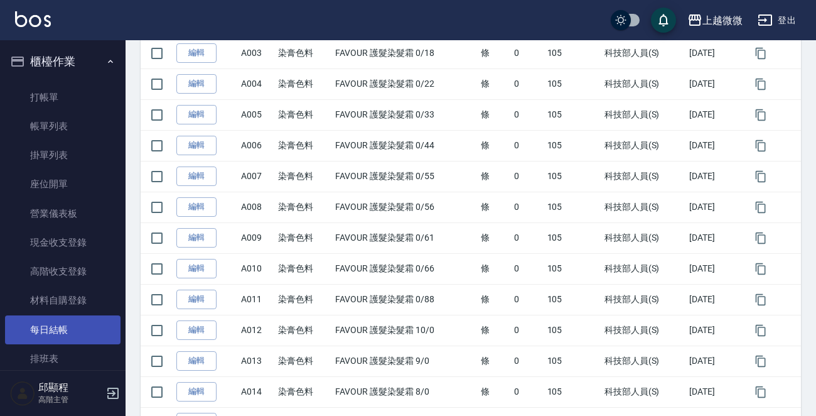
click at [68, 326] on link "每日結帳" at bounding box center [63, 329] width 116 height 29
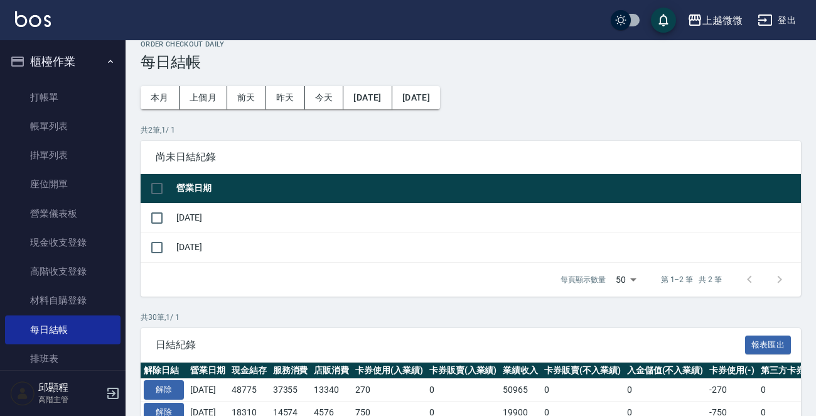
scroll to position [251, 0]
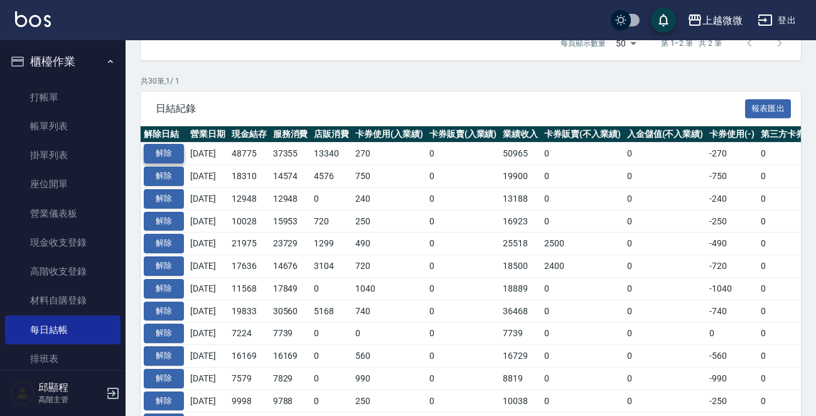
click at [176, 153] on button "解除" at bounding box center [164, 153] width 40 height 19
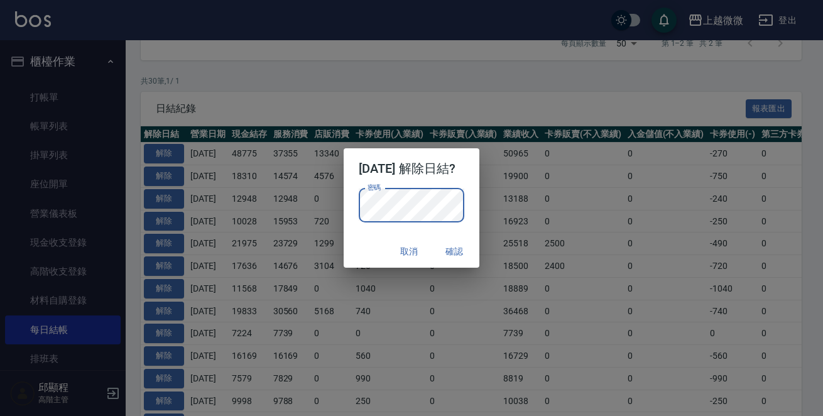
click at [457, 183] on h2 "[DATE] 解除日結?" at bounding box center [412, 168] width 136 height 40
click at [474, 251] on button "確認" at bounding box center [454, 251] width 40 height 23
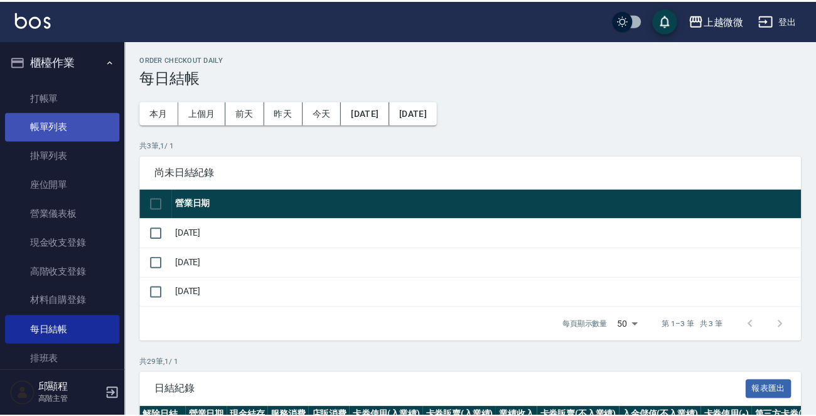
scroll to position [251, 0]
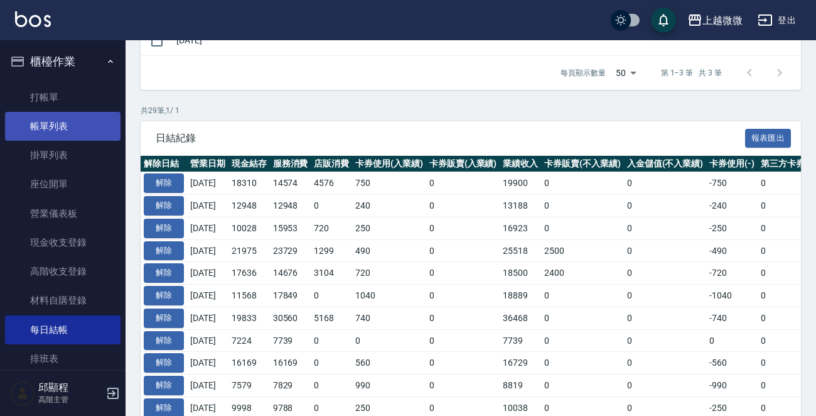
click at [47, 121] on link "帳單列表" at bounding box center [63, 126] width 116 height 29
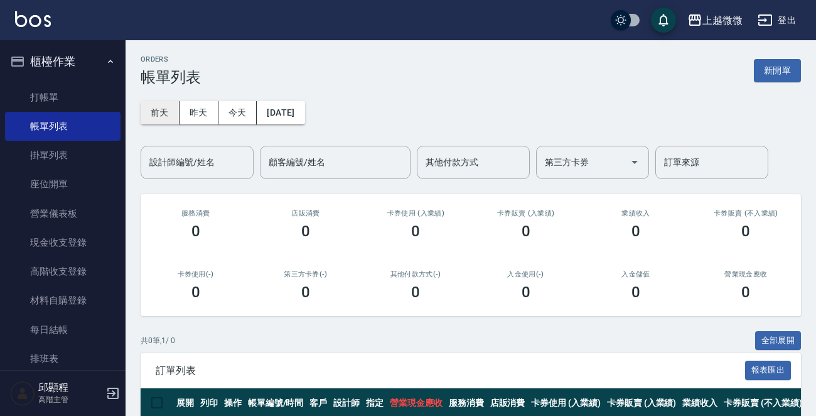
click at [163, 116] on button "前天" at bounding box center [160, 112] width 39 height 23
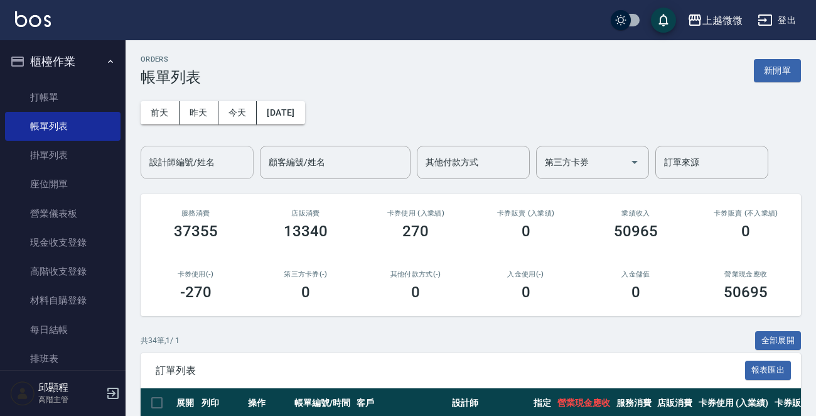
click at [230, 163] on input "設計師編號/姓名" at bounding box center [197, 162] width 102 height 22
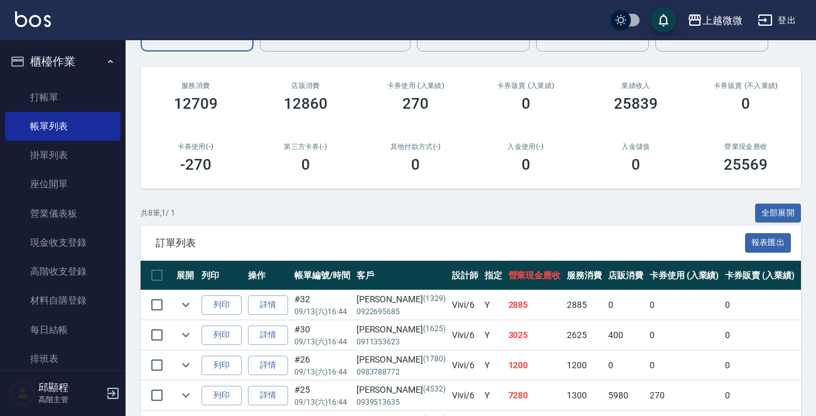
scroll to position [300, 0]
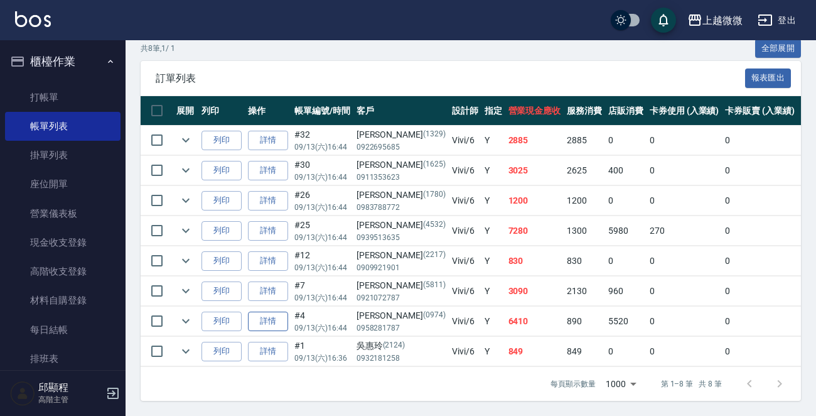
type input "Vivi-6"
click at [259, 312] on link "詳情" at bounding box center [268, 320] width 40 height 19
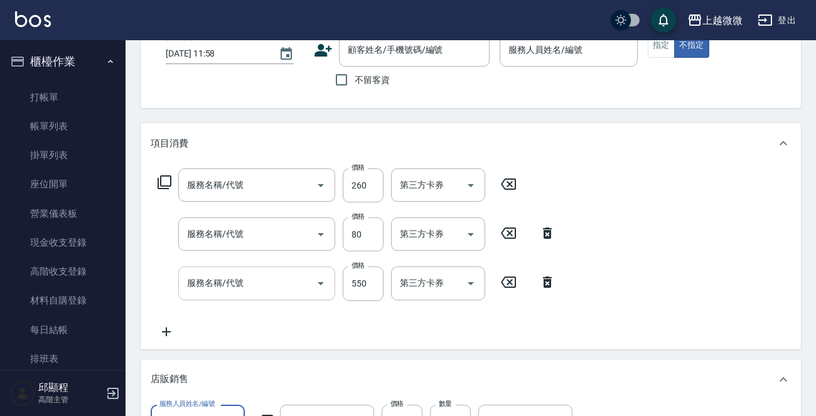
type input "[DATE] 16:44"
type input "Vivi-6"
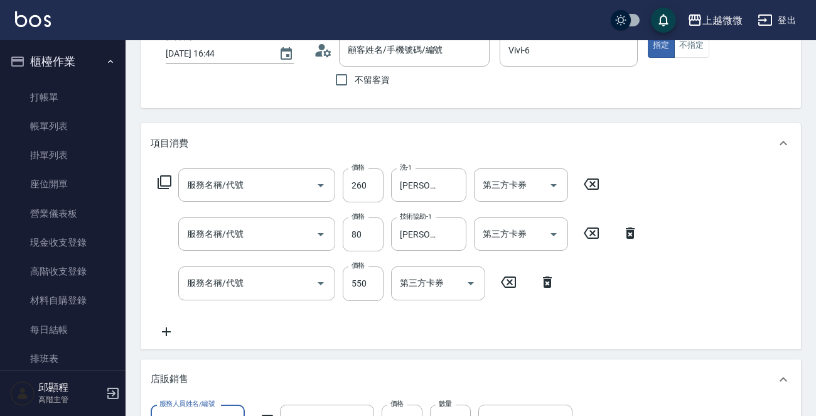
type input "洗髮(A03)"
type input "+精油洗髮精(A02)"
type input "剪髮(B02)"
type input "木蘭保濕洗髮精2000ml"
type input "沁涼控油頭皮噴霧60ml"
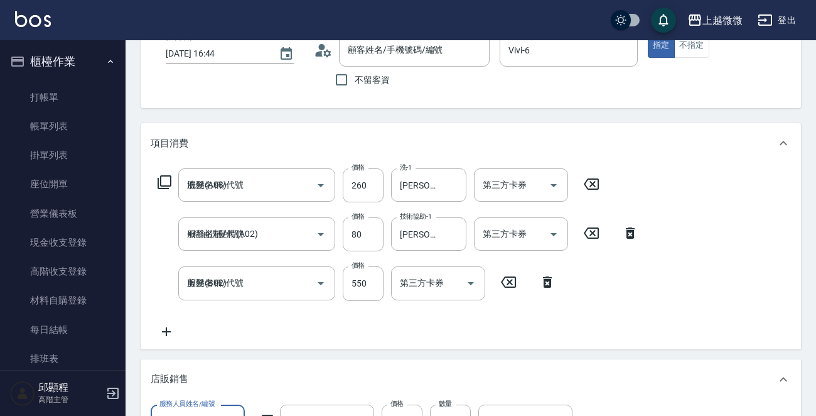
scroll to position [425, 0]
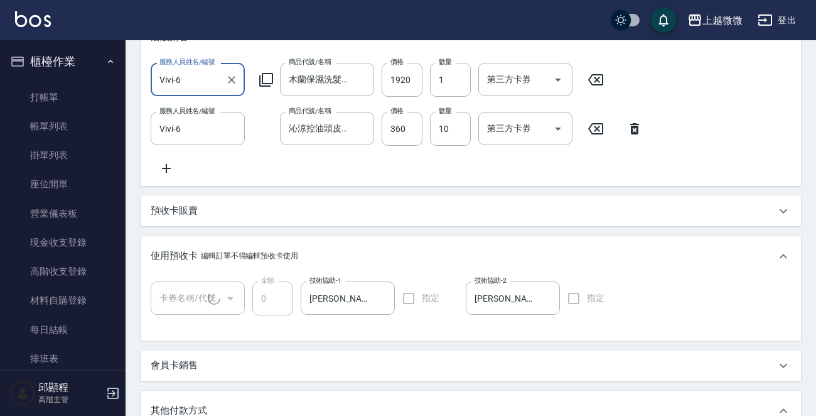
type input "[PERSON_NAME]/0958281787/0974"
type input "酸性蛋白護髮卡(1/1)"
click at [170, 170] on icon at bounding box center [166, 168] width 31 height 15
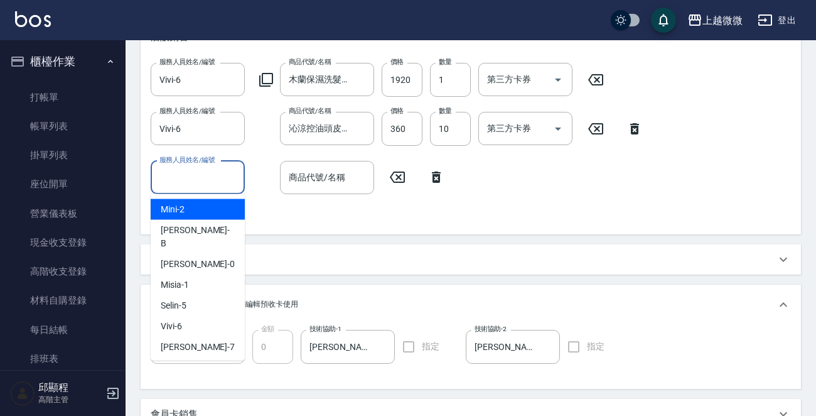
click at [203, 181] on input "服務人員姓名/編號" at bounding box center [197, 177] width 83 height 22
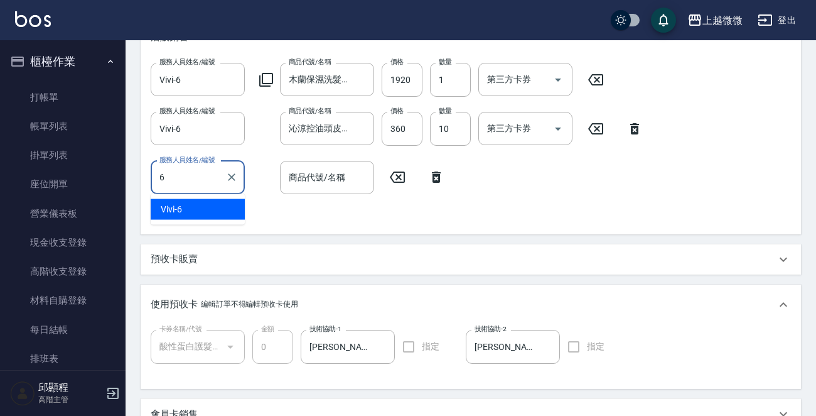
click at [218, 206] on div "Vivi -6" at bounding box center [198, 209] width 94 height 21
type input "Vivi-6"
click at [304, 180] on div "商品代號/名稱 商品代號/名稱" at bounding box center [327, 177] width 94 height 33
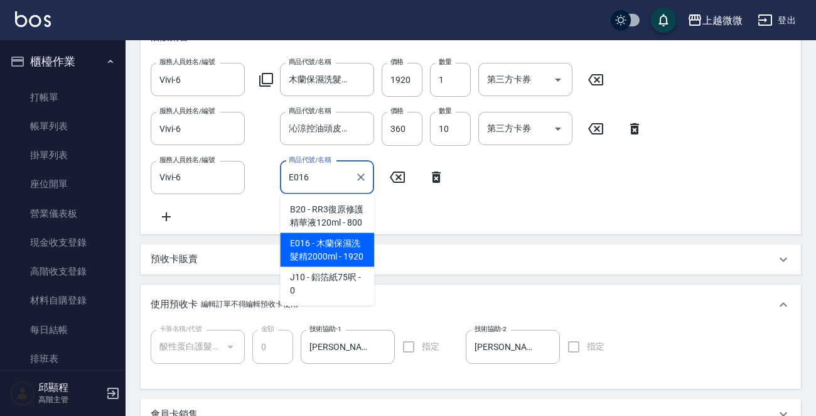
click at [331, 243] on span "E016 - 木蘭保濕洗髮精2000ml - 1920" at bounding box center [327, 250] width 94 height 34
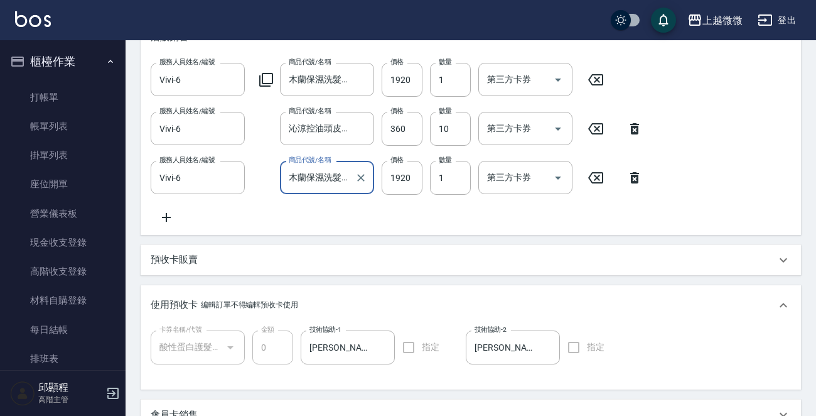
type input "木蘭保濕洗髮精2000ml"
click at [597, 78] on icon at bounding box center [595, 79] width 15 height 11
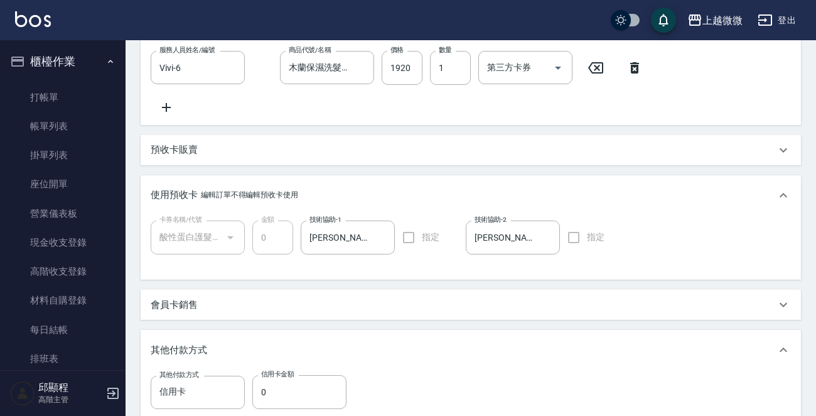
scroll to position [757, 0]
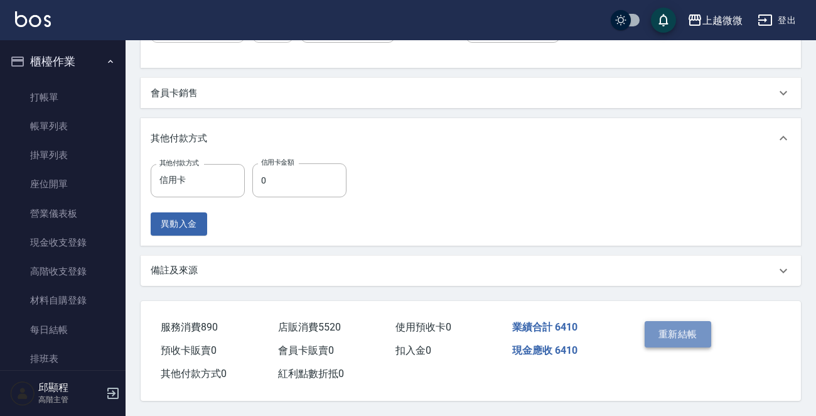
click at [677, 328] on button "重新結帳" at bounding box center [678, 334] width 67 height 26
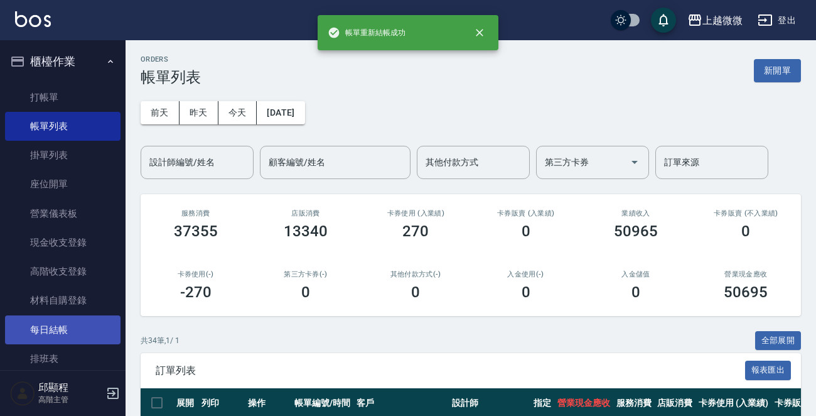
click at [55, 326] on link "每日結帳" at bounding box center [63, 329] width 116 height 29
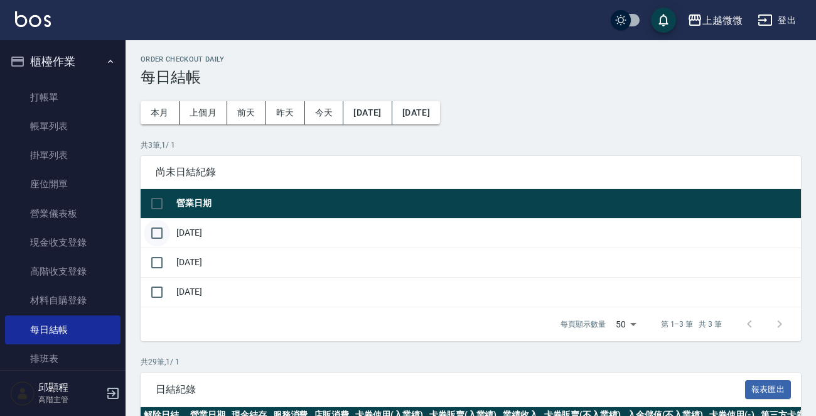
click at [151, 234] on input "checkbox" at bounding box center [157, 233] width 26 height 26
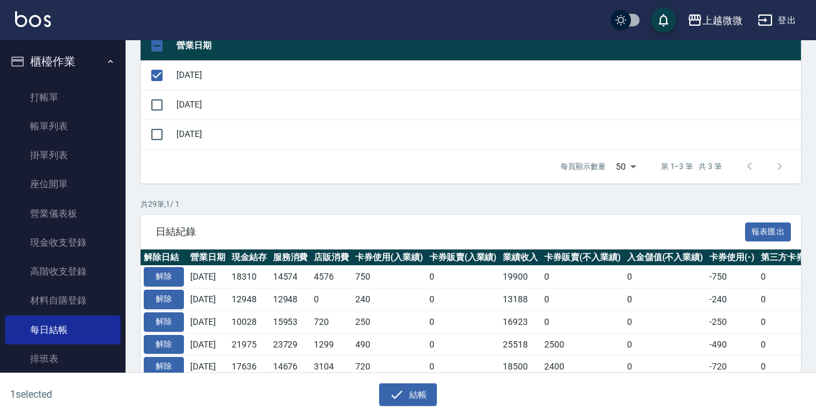
scroll to position [251, 0]
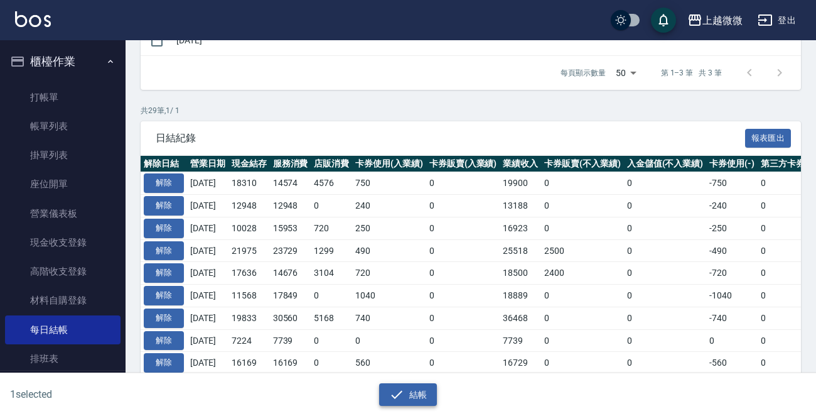
click at [395, 387] on icon "button" at bounding box center [396, 394] width 15 height 15
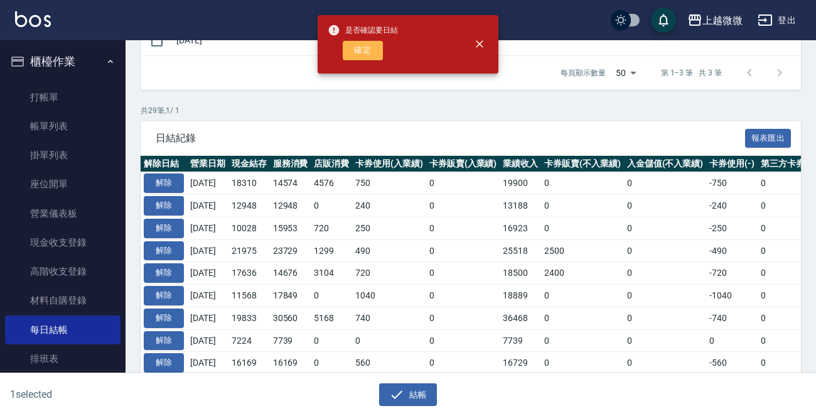
drag, startPoint x: 361, startPoint y: 46, endPoint x: 144, endPoint y: 113, distance: 227.3
click at [361, 48] on button "確定" at bounding box center [363, 50] width 40 height 19
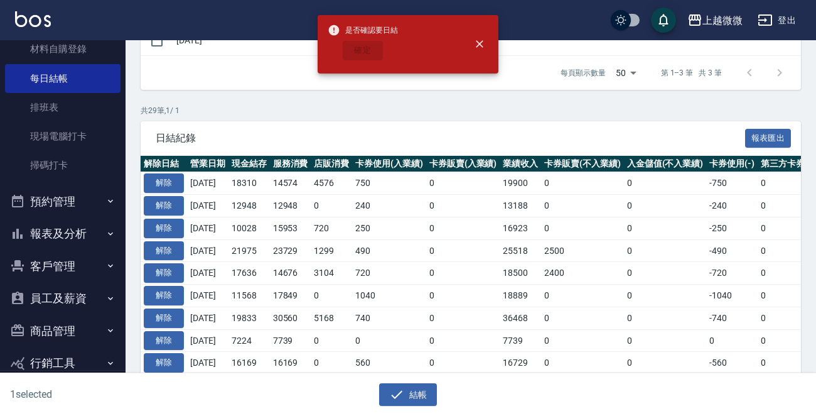
checkbox input "false"
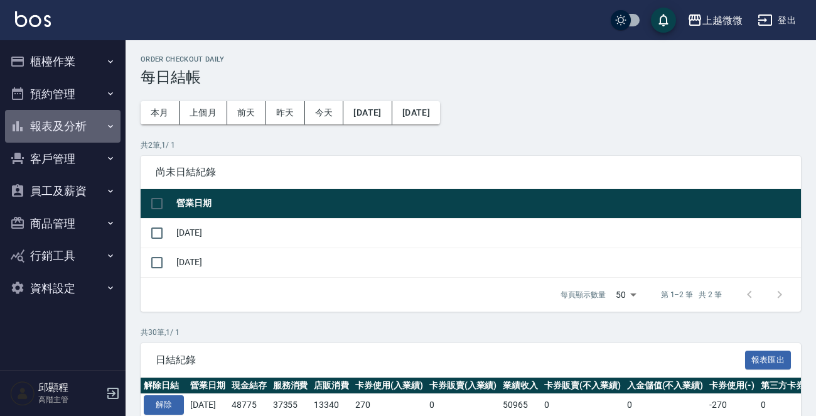
click at [101, 123] on button "報表及分析" at bounding box center [63, 126] width 116 height 33
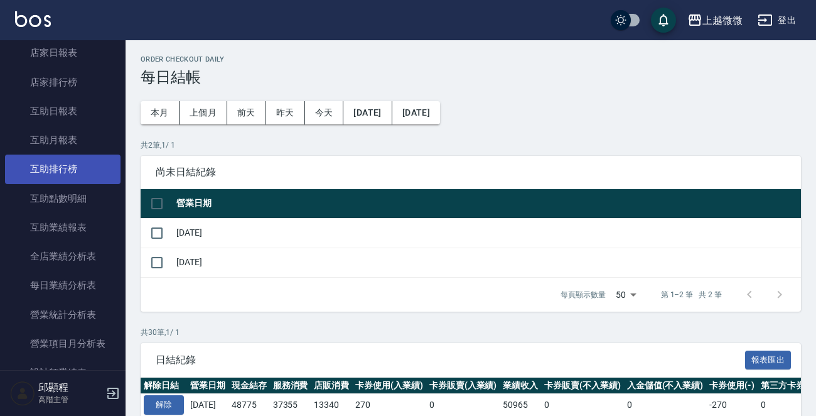
scroll to position [314, 0]
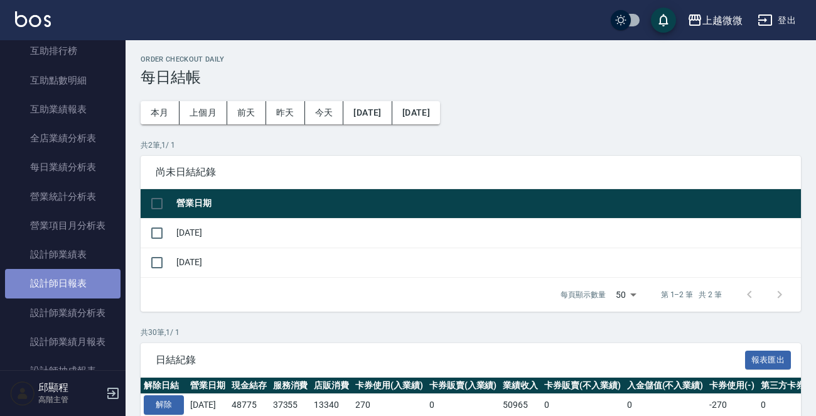
click at [85, 283] on link "設計師日報表" at bounding box center [63, 283] width 116 height 29
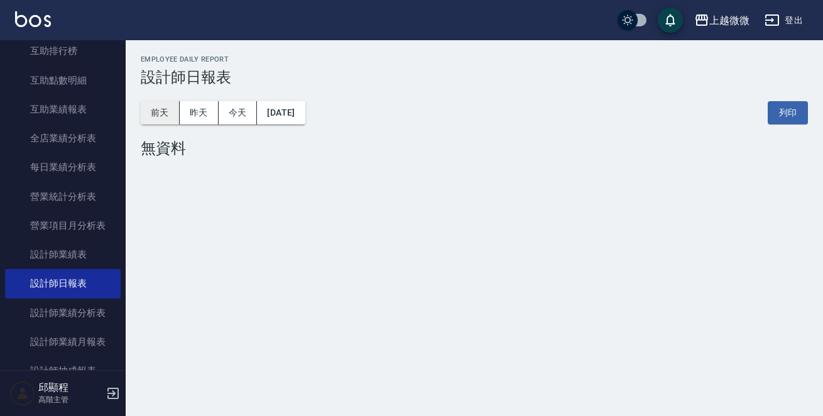
click at [168, 107] on button "前天" at bounding box center [160, 112] width 39 height 23
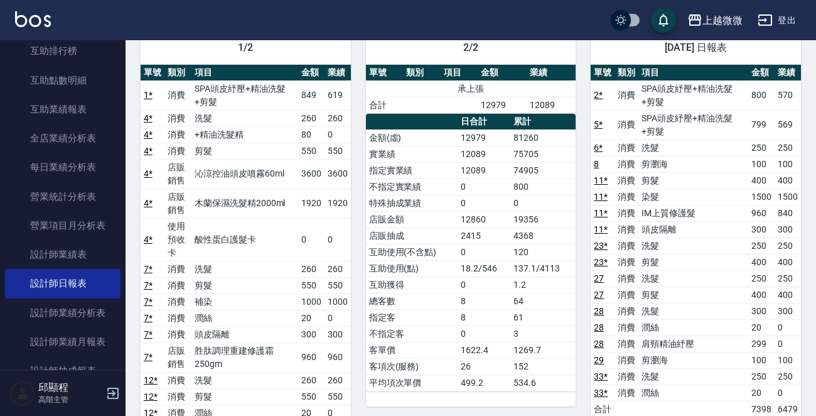
scroll to position [754, 0]
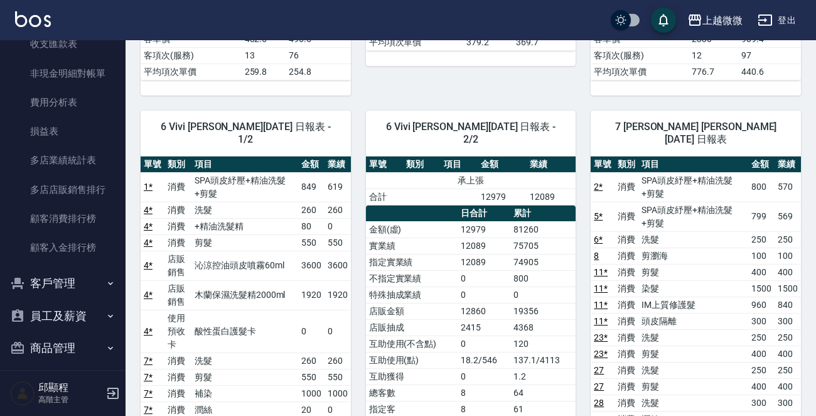
scroll to position [1208, 0]
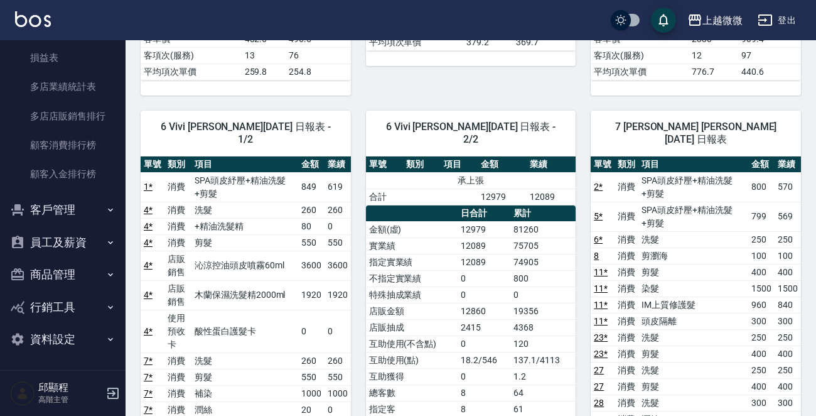
drag, startPoint x: 55, startPoint y: 209, endPoint x: 57, endPoint y: 215, distance: 6.4
click at [53, 207] on button "客戶管理" at bounding box center [63, 209] width 116 height 33
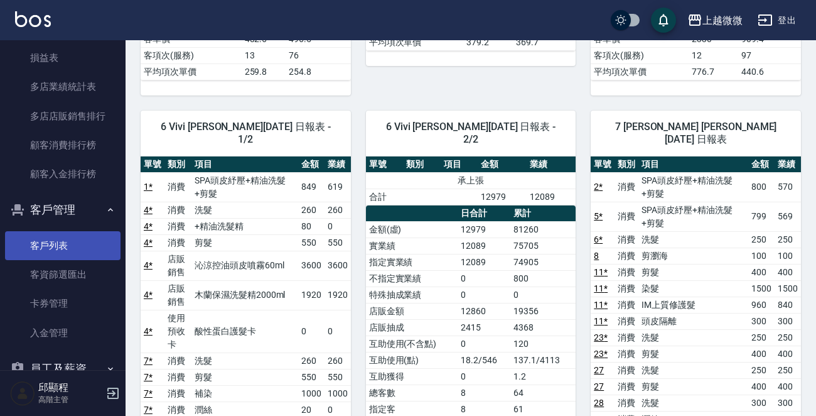
click at [65, 244] on link "客戶列表" at bounding box center [63, 245] width 116 height 29
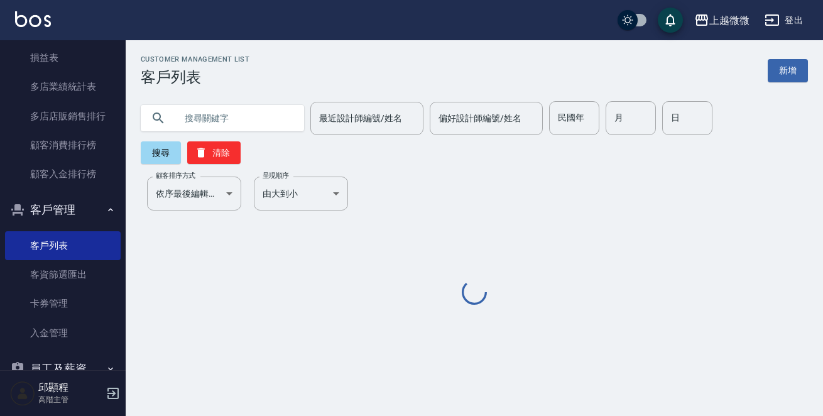
click at [245, 114] on input "text" at bounding box center [235, 118] width 118 height 34
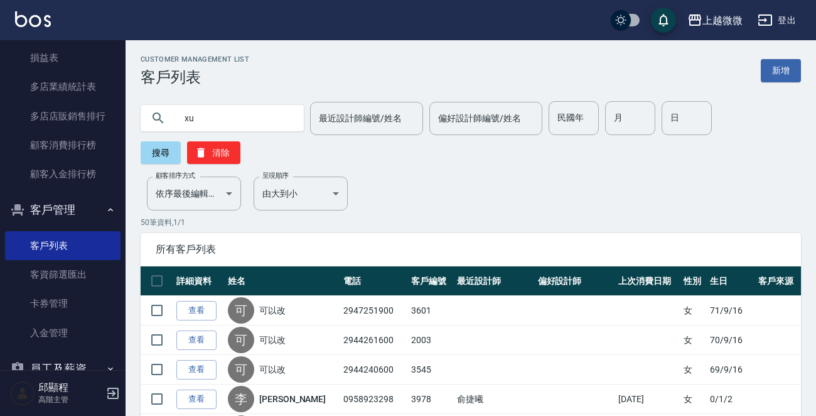
type input "x"
type input "[PERSON_NAME]"
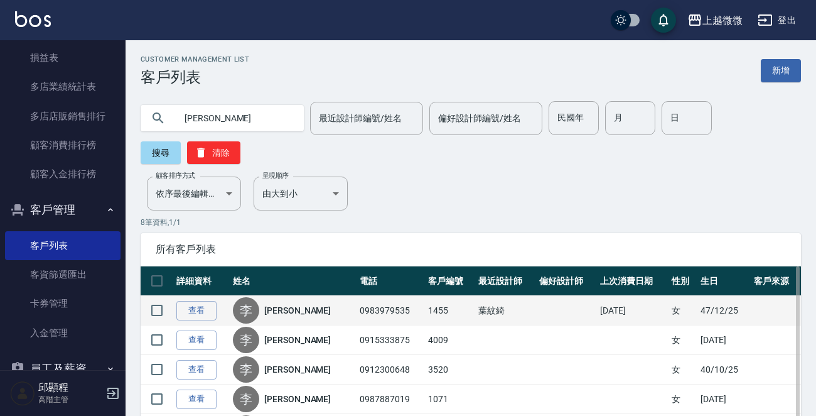
click at [266, 306] on div "[PERSON_NAME]" at bounding box center [293, 310] width 121 height 26
click at [288, 307] on link "[PERSON_NAME]" at bounding box center [297, 310] width 67 height 13
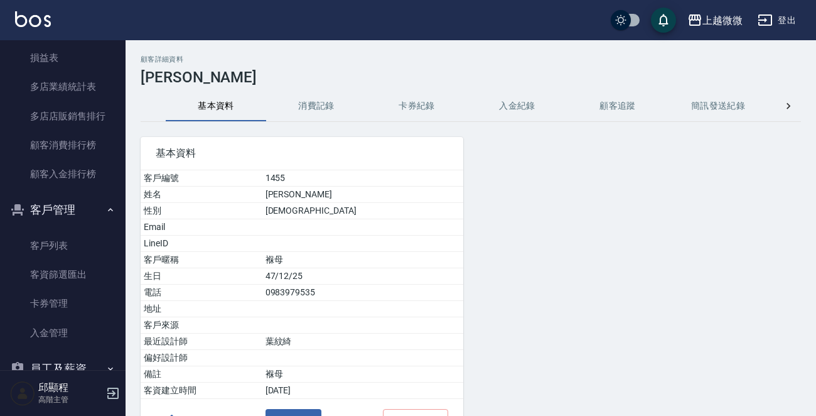
click at [326, 103] on button "消費記錄" at bounding box center [316, 106] width 100 height 30
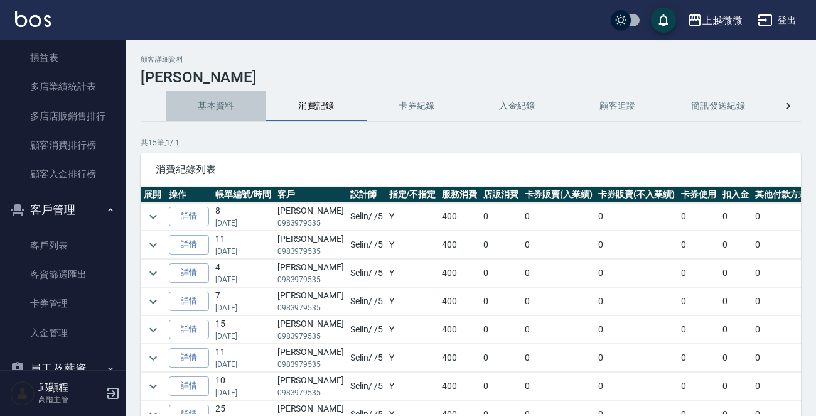
click at [235, 103] on button "基本資料" at bounding box center [216, 106] width 100 height 30
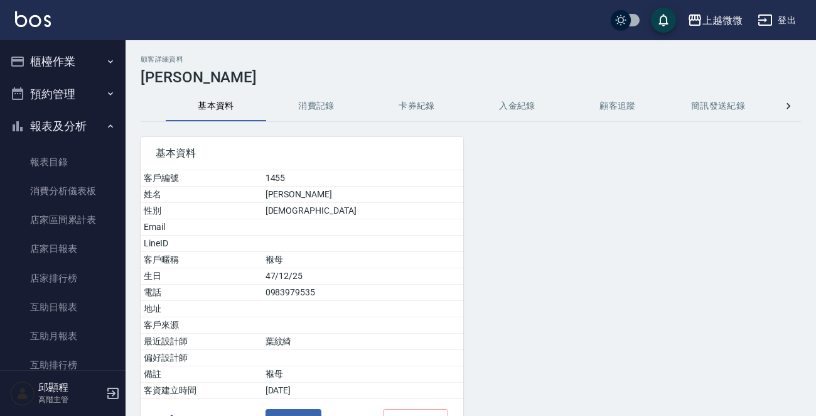
click at [75, 63] on button "櫃檯作業" at bounding box center [63, 61] width 116 height 33
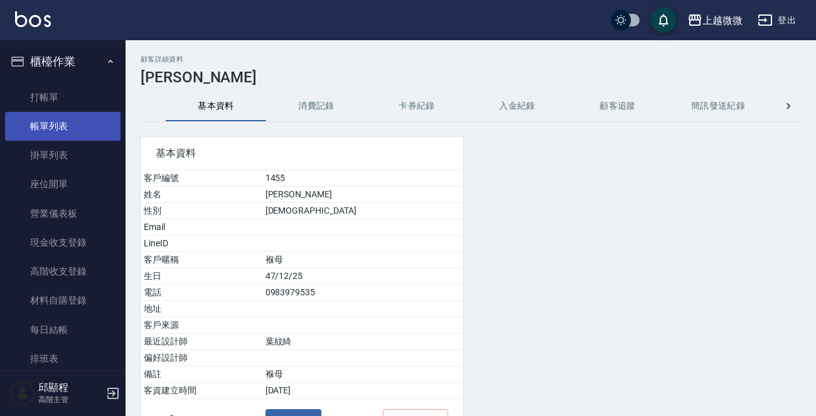
click at [53, 131] on link "帳單列表" at bounding box center [63, 126] width 116 height 29
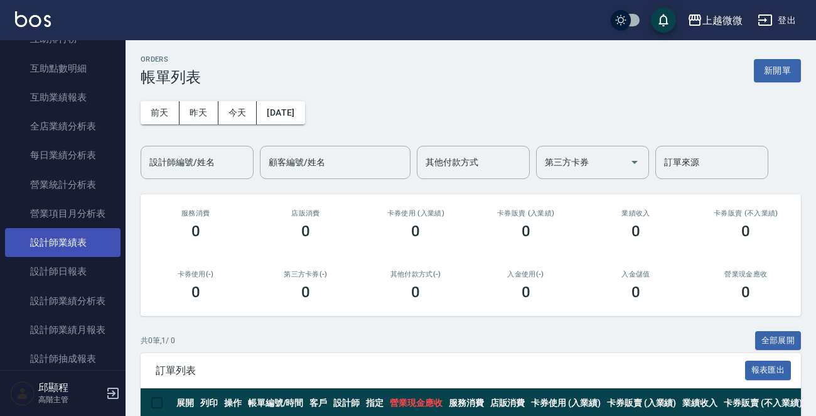
scroll to position [691, 0]
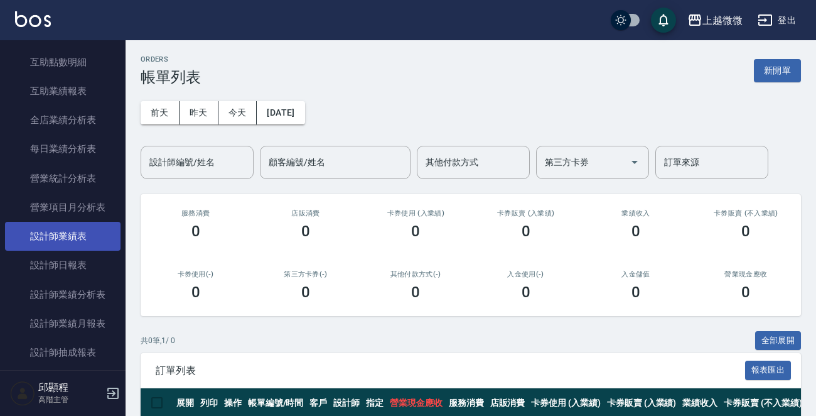
click at [89, 232] on link "設計師業績表" at bounding box center [63, 236] width 116 height 29
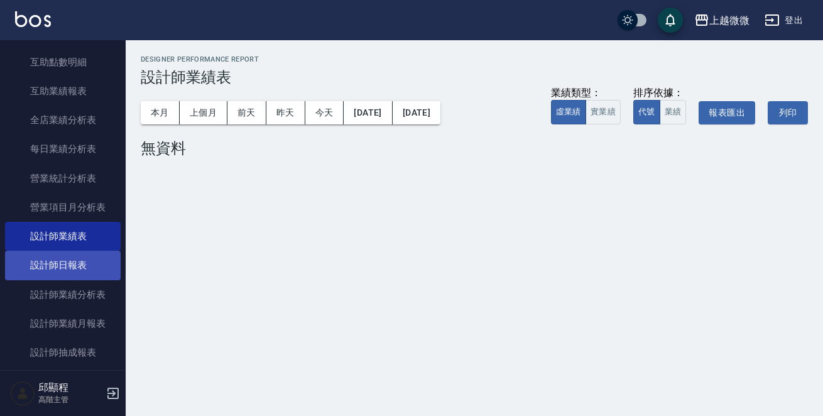
click at [80, 268] on link "設計師日報表" at bounding box center [63, 265] width 116 height 29
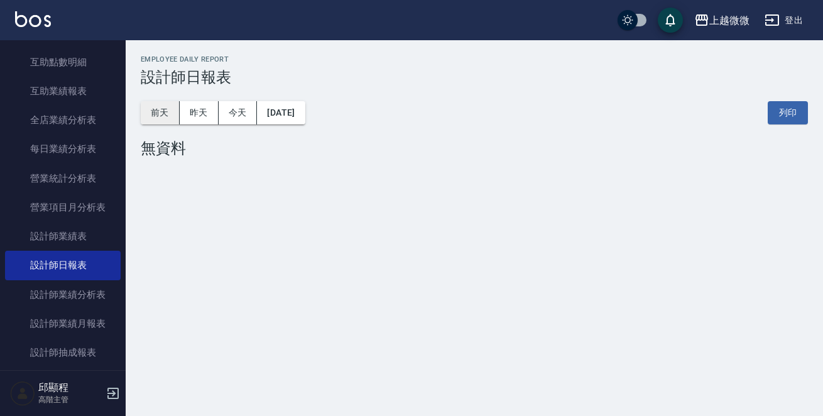
click at [170, 109] on button "前天" at bounding box center [160, 112] width 39 height 23
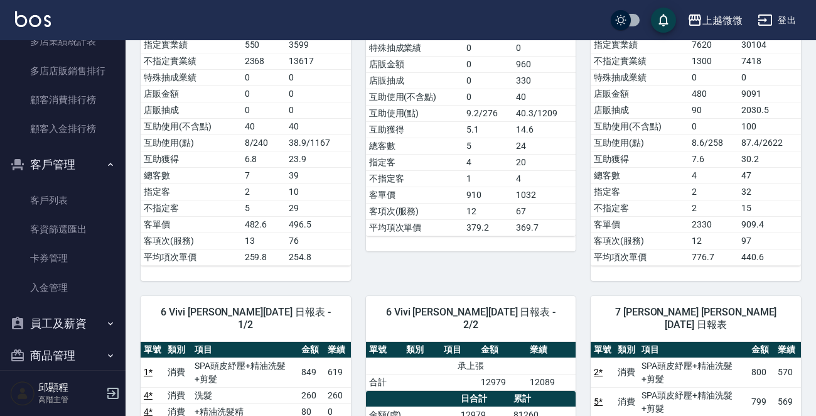
scroll to position [1693, 0]
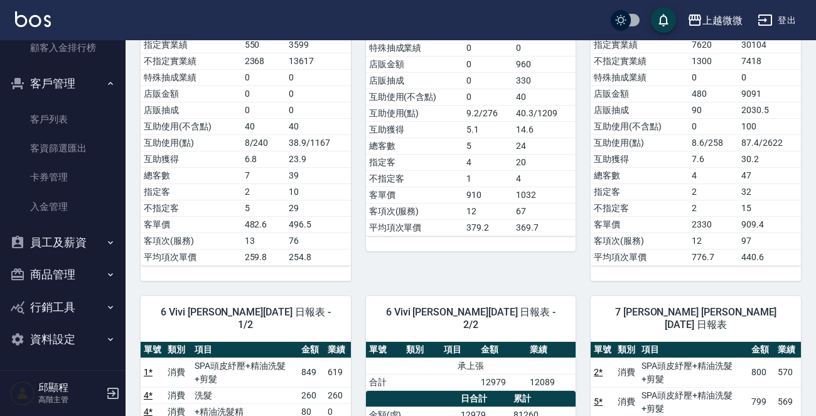
click at [79, 275] on button "商品管理" at bounding box center [63, 274] width 116 height 33
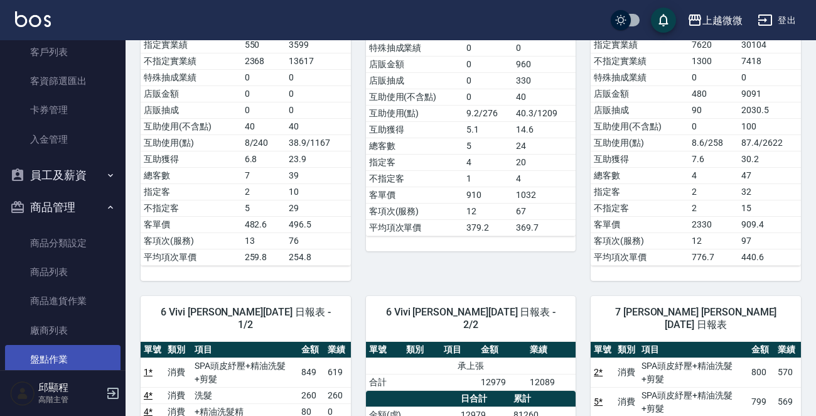
scroll to position [1848, 0]
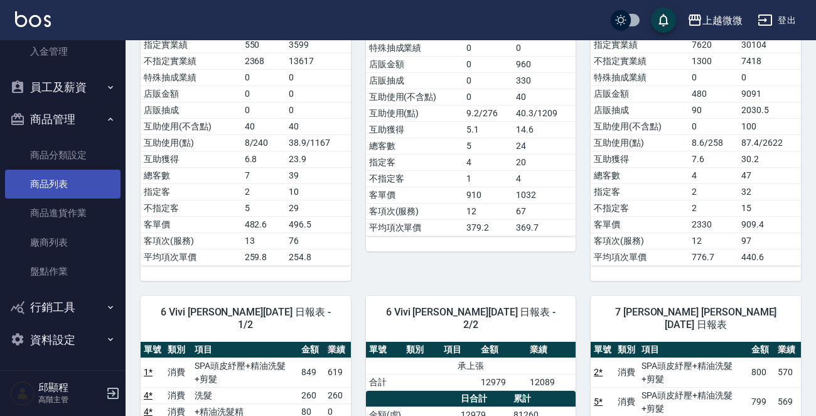
click at [55, 188] on link "商品列表" at bounding box center [63, 184] width 116 height 29
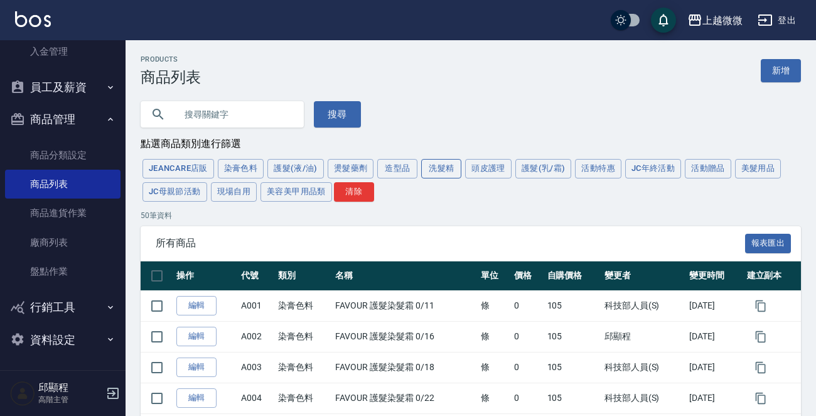
click at [446, 166] on button "洗髮精" at bounding box center [441, 168] width 40 height 19
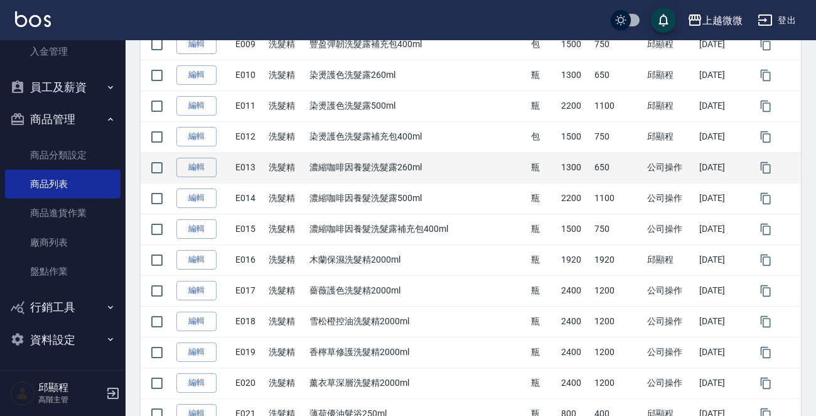
scroll to position [565, 0]
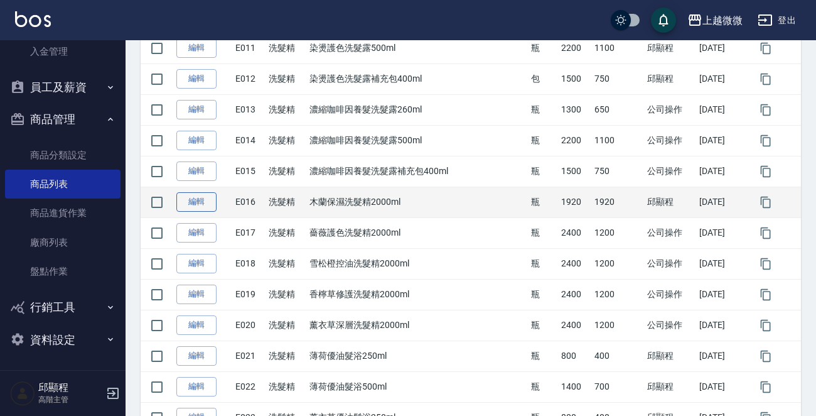
click at [193, 200] on link "編輯" at bounding box center [196, 201] width 40 height 19
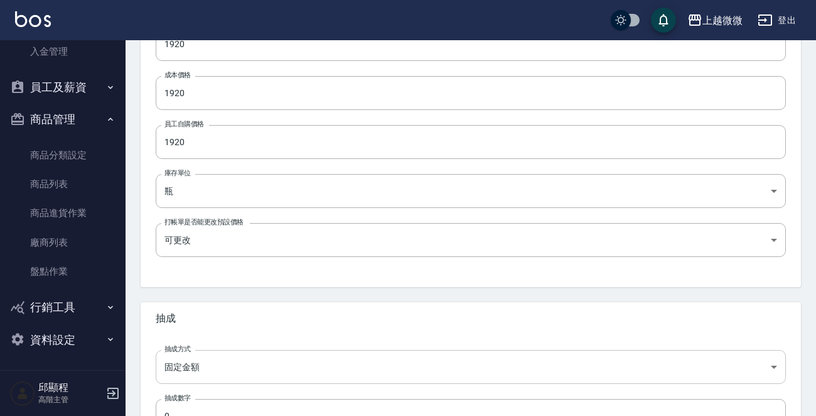
scroll to position [450, 0]
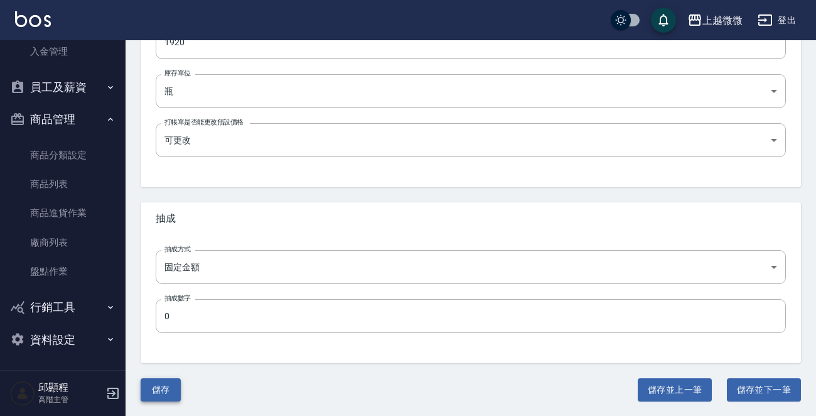
click at [162, 386] on button "儲存" at bounding box center [161, 389] width 40 height 23
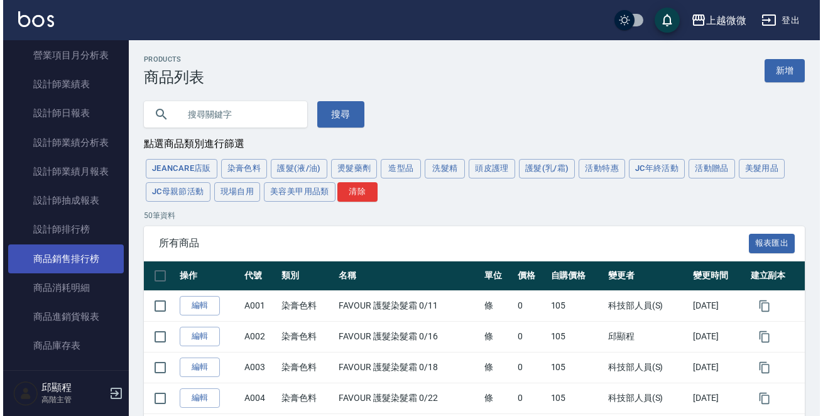
scroll to position [717, 0]
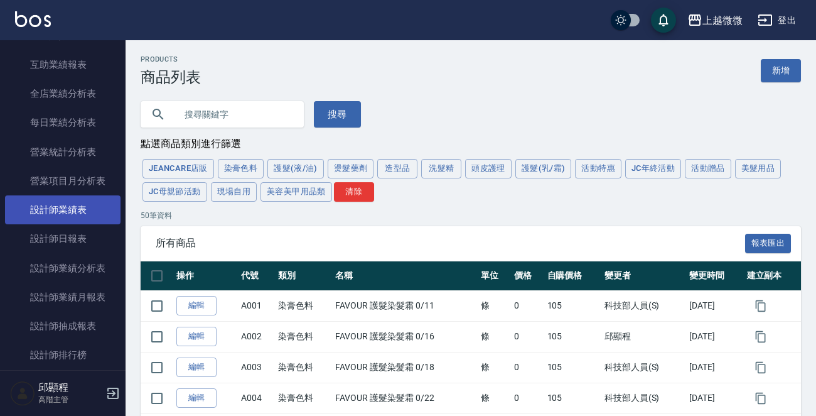
click at [81, 207] on link "設計師業績表" at bounding box center [63, 209] width 116 height 29
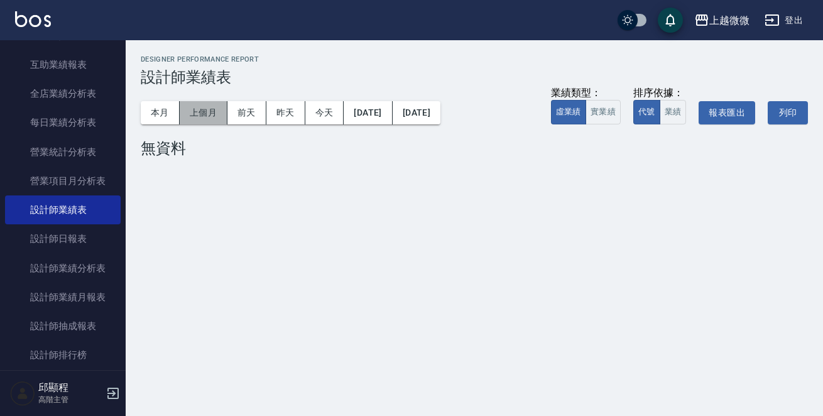
click at [212, 111] on button "上個月" at bounding box center [204, 112] width 48 height 23
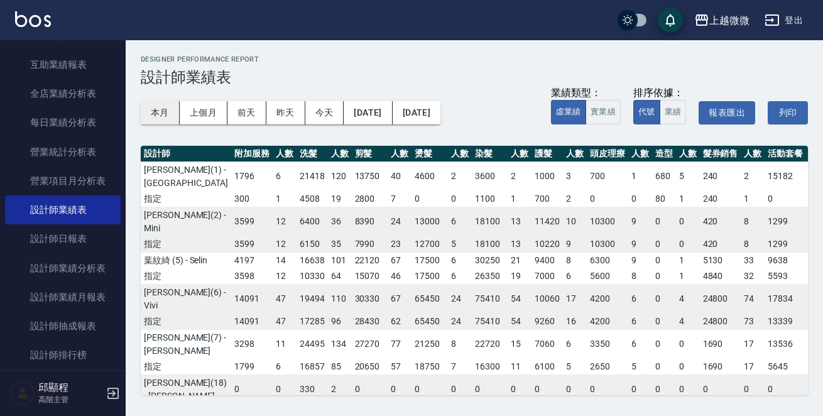
click at [158, 111] on button "本月" at bounding box center [160, 112] width 39 height 23
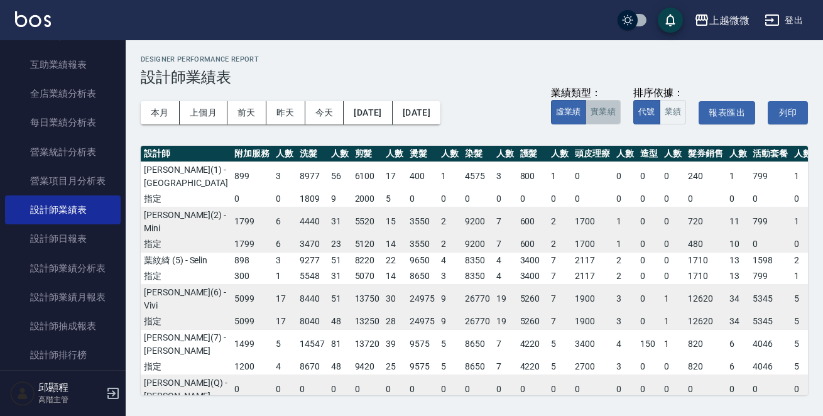
click at [595, 114] on button "實業績" at bounding box center [602, 112] width 35 height 24
click at [440, 112] on button "[DATE]" at bounding box center [417, 112] width 48 height 23
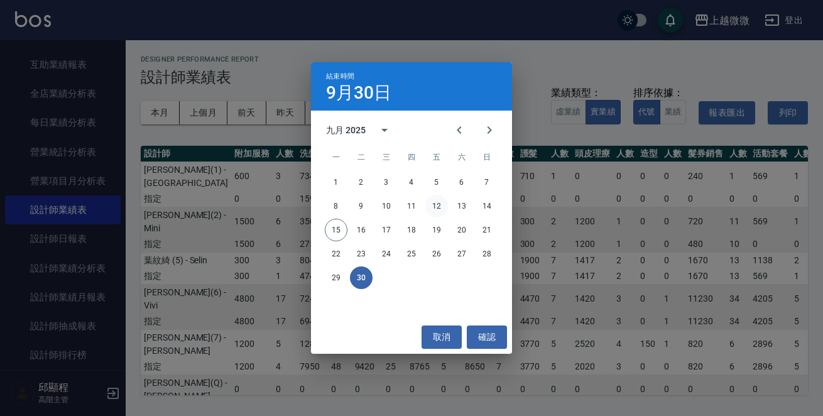
click at [435, 202] on button "12" at bounding box center [436, 206] width 23 height 23
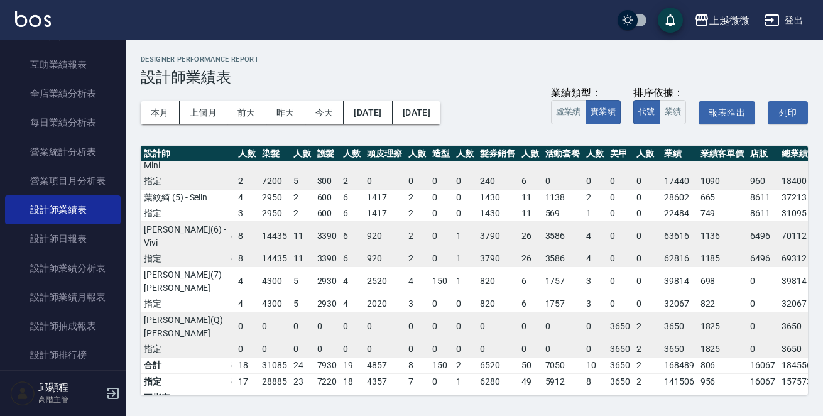
scroll to position [63, 228]
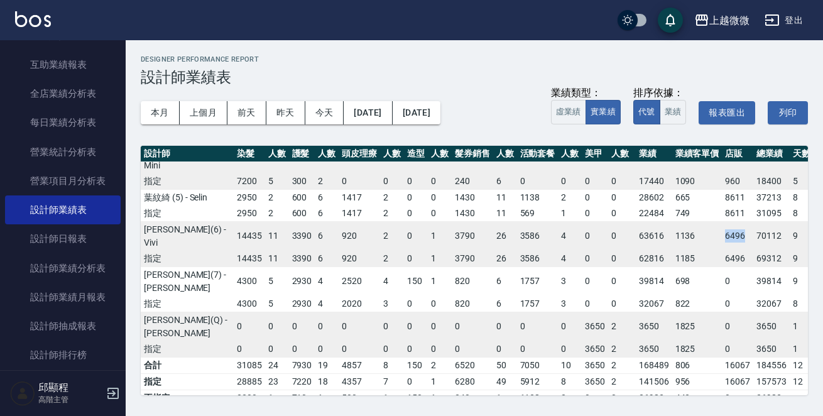
drag, startPoint x: 642, startPoint y: 273, endPoint x: 666, endPoint y: 273, distance: 24.5
click at [666, 251] on tr "[PERSON_NAME](6) - Vivi 2700 9 5380 38 8950 21 20465 8 14435 11 3390 6 920 2 0 …" at bounding box center [400, 236] width 974 height 30
click at [440, 114] on button "[DATE]" at bounding box center [417, 112] width 48 height 23
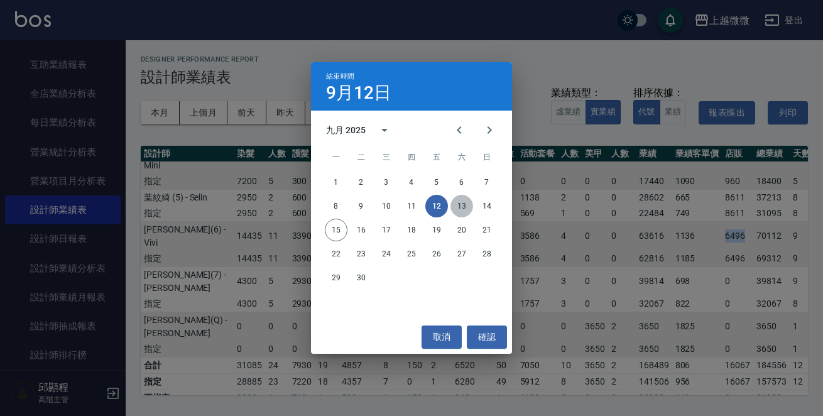
click at [458, 205] on button "13" at bounding box center [461, 206] width 23 height 23
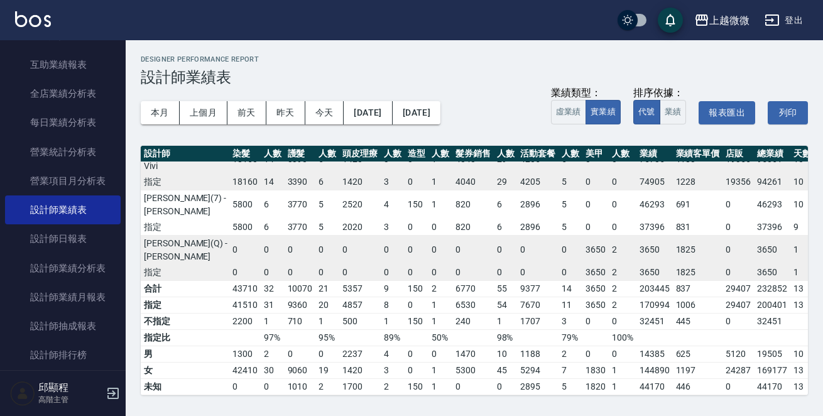
scroll to position [25, 232]
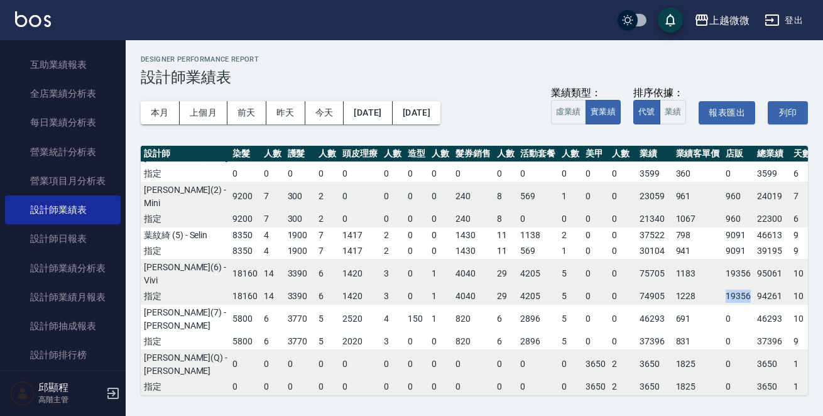
drag, startPoint x: 647, startPoint y: 332, endPoint x: 672, endPoint y: 332, distance: 25.1
click at [722, 305] on td "19356" at bounding box center [737, 296] width 31 height 16
click at [529, 73] on h3 "設計師業績表" at bounding box center [474, 77] width 667 height 18
click at [366, 116] on button "[DATE]" at bounding box center [368, 112] width 48 height 23
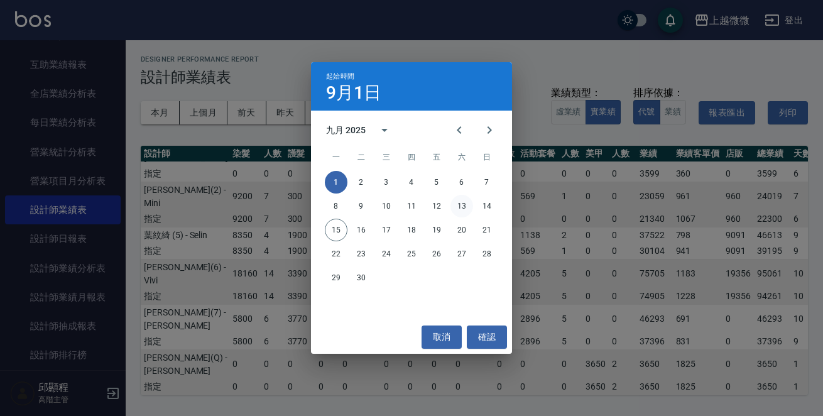
click at [458, 206] on button "13" at bounding box center [461, 206] width 23 height 23
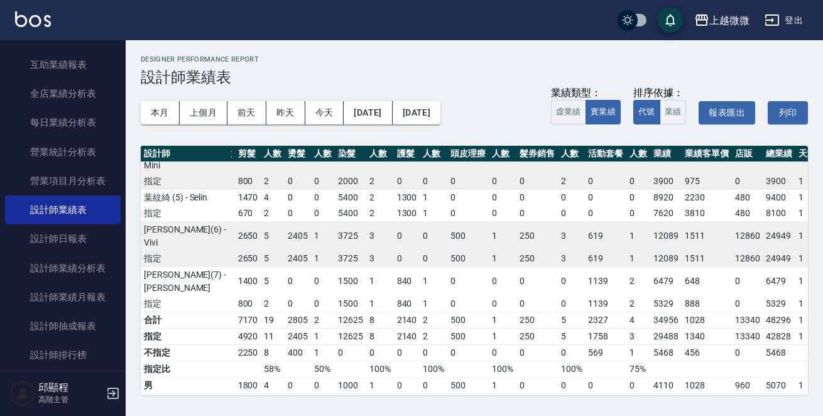
scroll to position [63, 114]
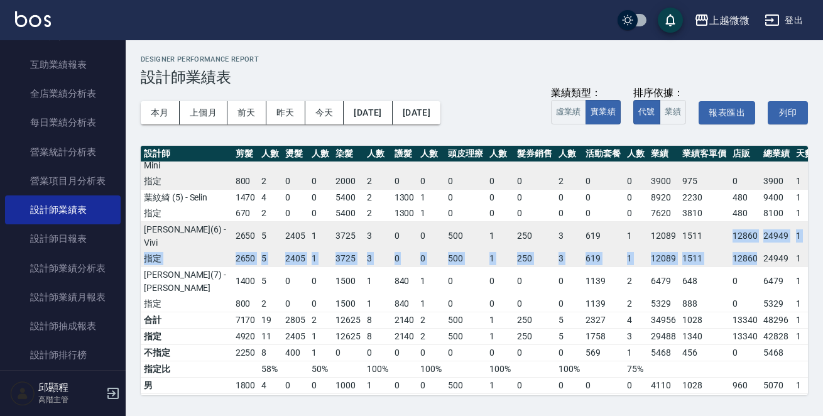
drag, startPoint x: 642, startPoint y: 296, endPoint x: 669, endPoint y: 319, distance: 35.7
click at [669, 311] on tbody "[PERSON_NAME](1) - Misia 0 0 1499 9 450 2 400 1 0 0 0 0 0 0 0 0 569 1 2918 417 …" at bounding box center [458, 205] width 864 height 213
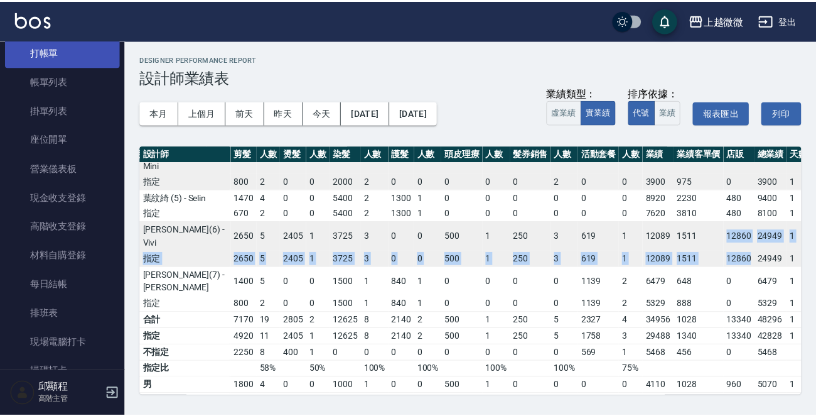
scroll to position [0, 0]
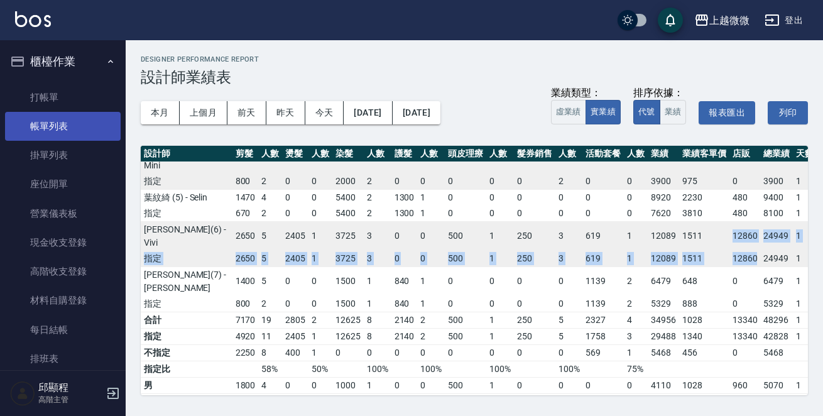
click at [52, 131] on link "帳單列表" at bounding box center [63, 126] width 116 height 29
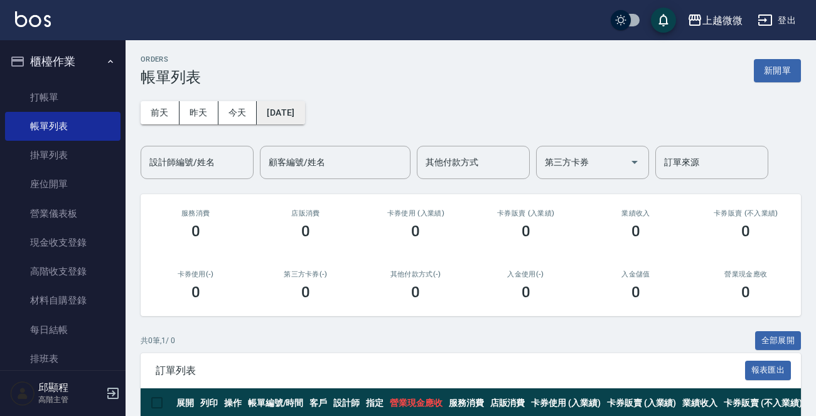
click at [278, 112] on button "[DATE]" at bounding box center [281, 112] width 48 height 23
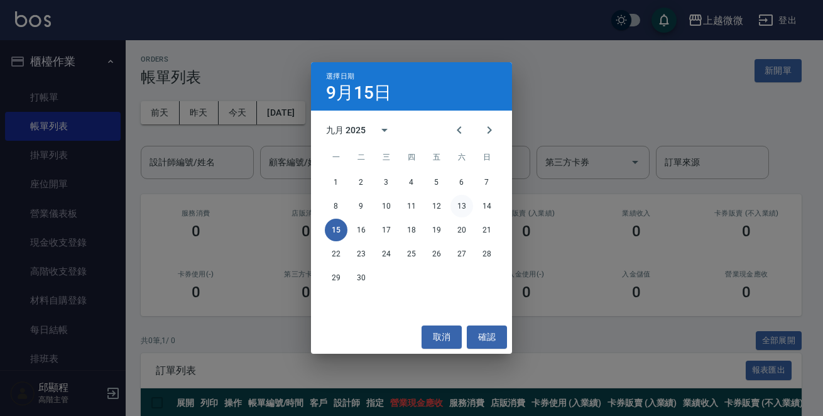
click at [455, 201] on button "13" at bounding box center [461, 206] width 23 height 23
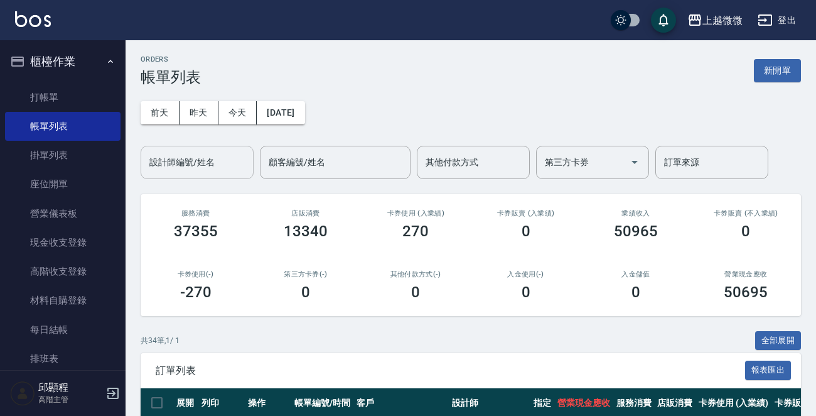
click at [180, 157] on div "設計師編號/姓名 設計師編號/姓名" at bounding box center [197, 162] width 113 height 33
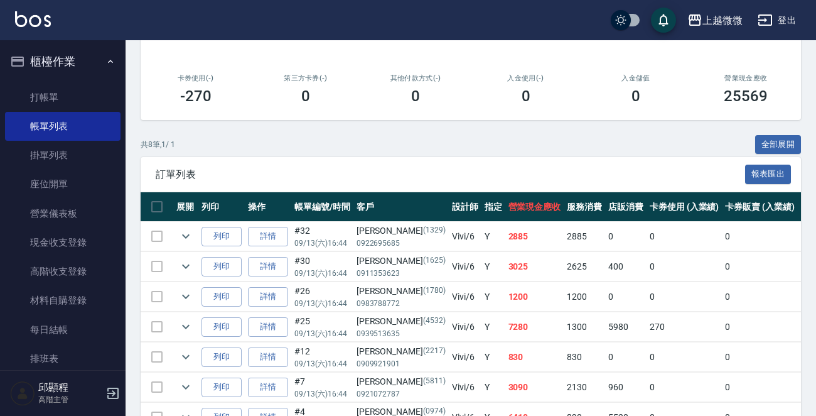
scroll to position [300, 0]
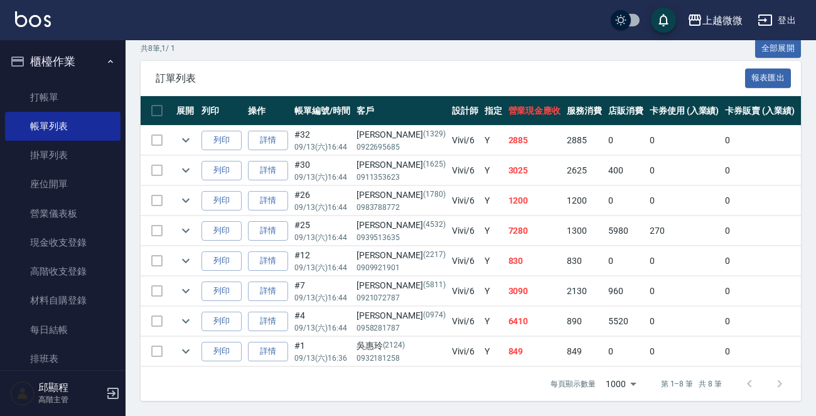
type input "Vivi-6"
click at [767, 46] on button "全部展開" at bounding box center [779, 48] width 46 height 19
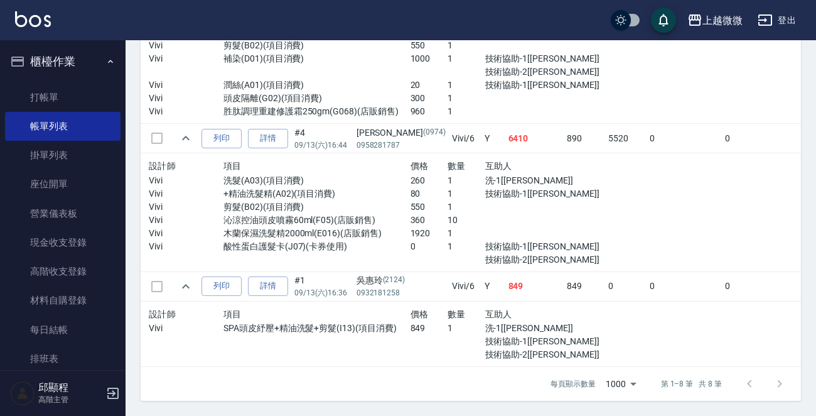
scroll to position [1071, 0]
click at [549, 92] on div at bounding box center [541, 98] width 112 height 13
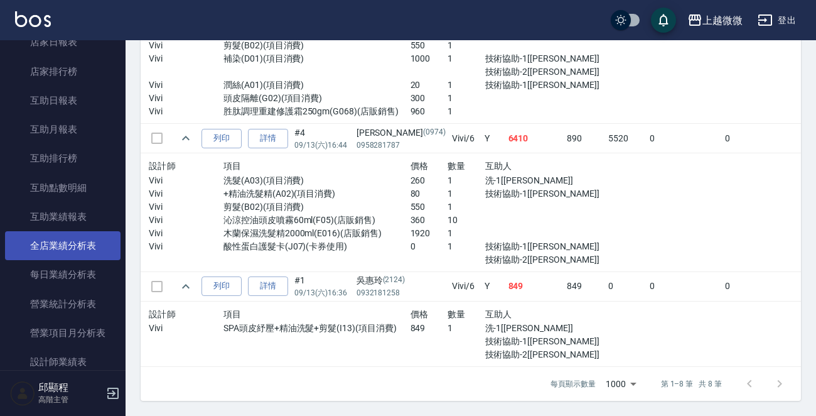
scroll to position [691, 0]
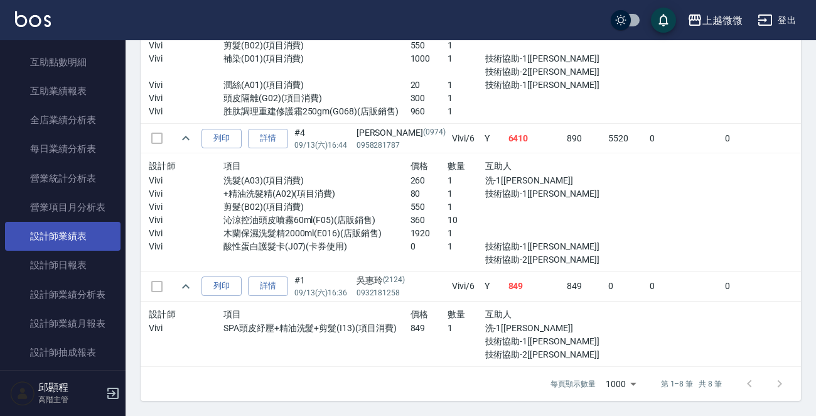
click at [82, 244] on link "設計師業績表" at bounding box center [63, 236] width 116 height 29
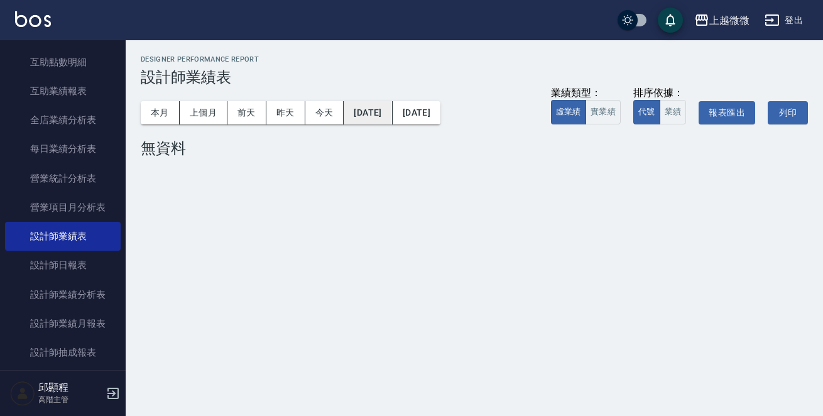
click at [371, 106] on button "[DATE]" at bounding box center [368, 112] width 48 height 23
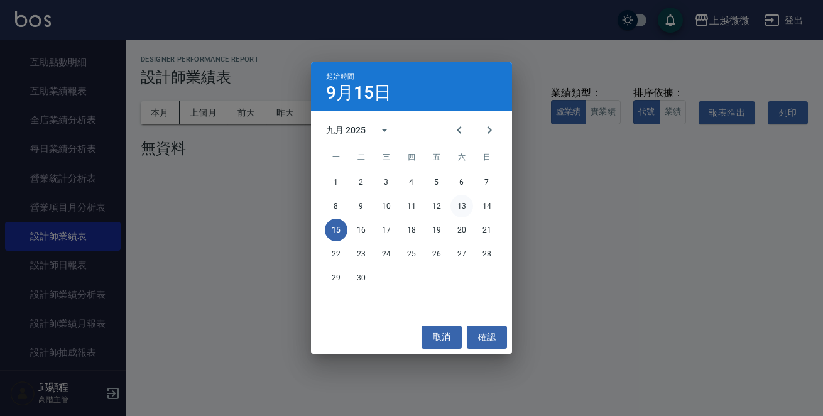
click at [465, 205] on button "13" at bounding box center [461, 206] width 23 height 23
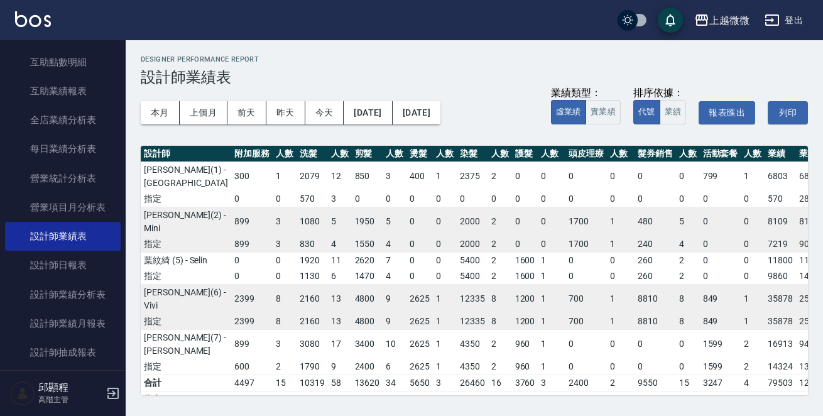
click at [440, 116] on button "[DATE]" at bounding box center [417, 112] width 48 height 23
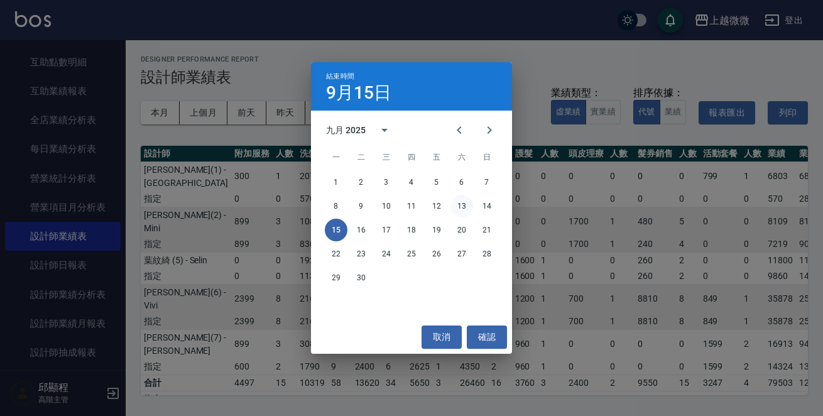
click at [467, 206] on button "13" at bounding box center [461, 206] width 23 height 23
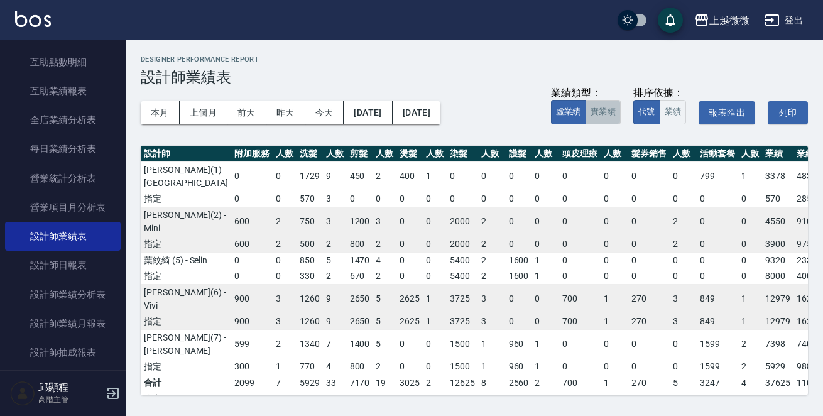
click at [612, 110] on button "實業績" at bounding box center [602, 112] width 35 height 24
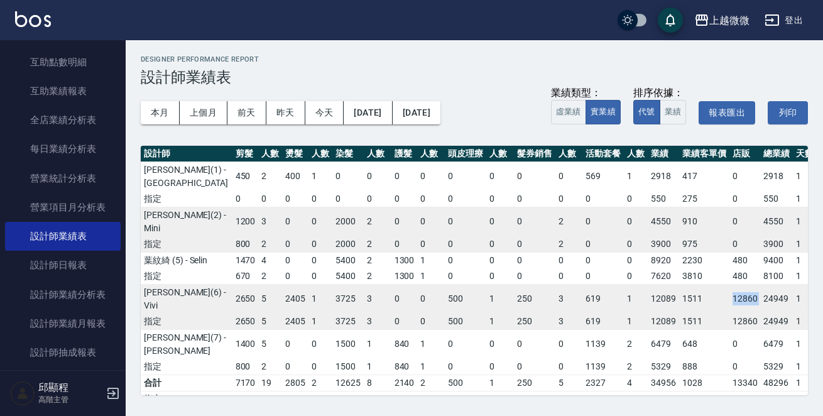
drag, startPoint x: 641, startPoint y: 356, endPoint x: 676, endPoint y: 355, distance: 35.2
click at [676, 313] on tr "黃彩微 (6) - Vivi 900 3 1040 9 2650 5 2405 1 3725 3 0 0 500 1 250 3 619 1 12089 15…" at bounding box center [458, 299] width 864 height 30
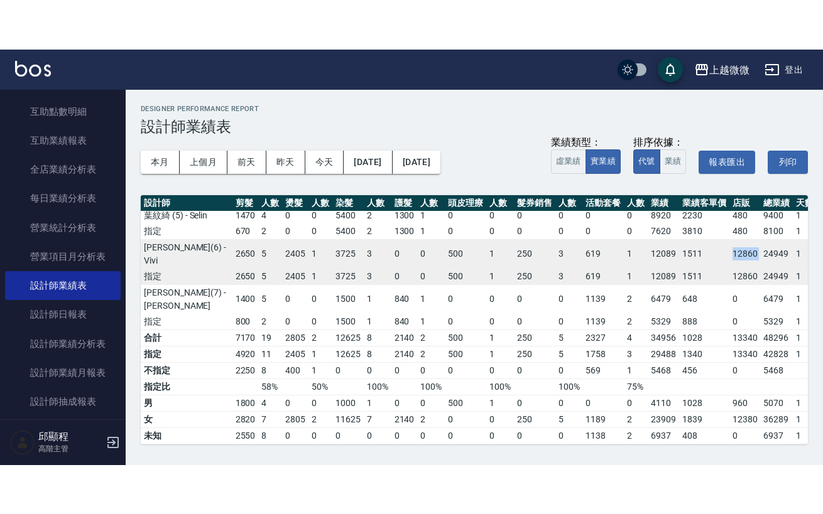
scroll to position [119, 114]
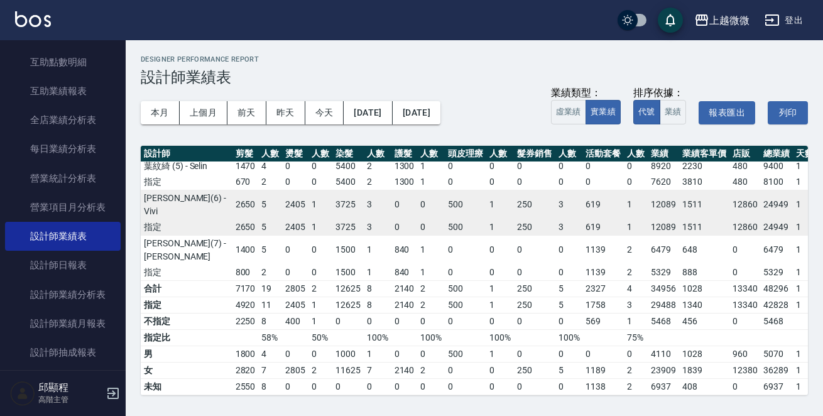
click at [806, 61] on h2 "Designer Performance Report" at bounding box center [474, 59] width 667 height 8
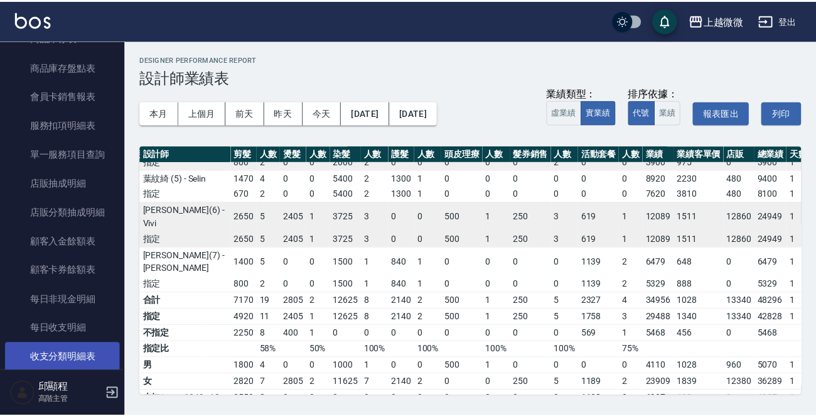
scroll to position [1130, 0]
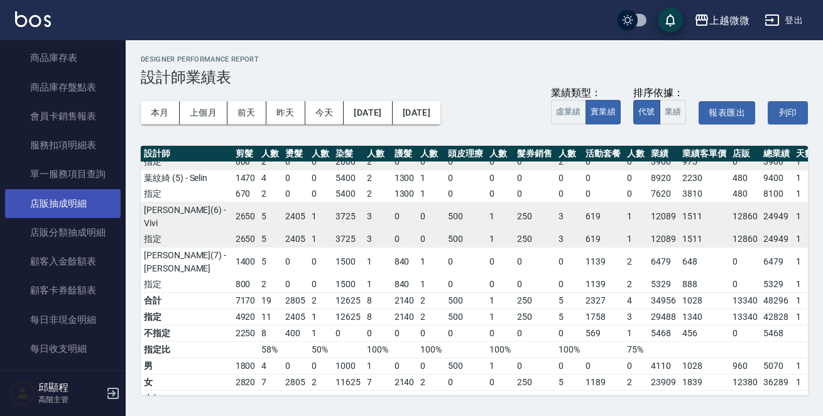
click at [73, 207] on link "店販抽成明細" at bounding box center [63, 203] width 116 height 29
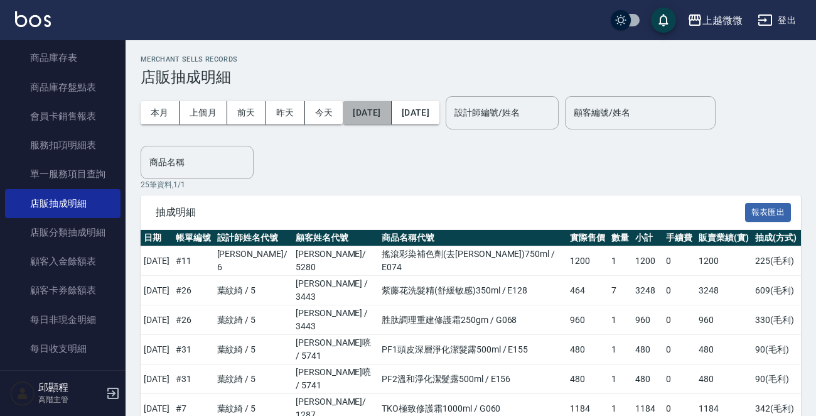
click at [371, 109] on button "[DATE]" at bounding box center [367, 112] width 48 height 23
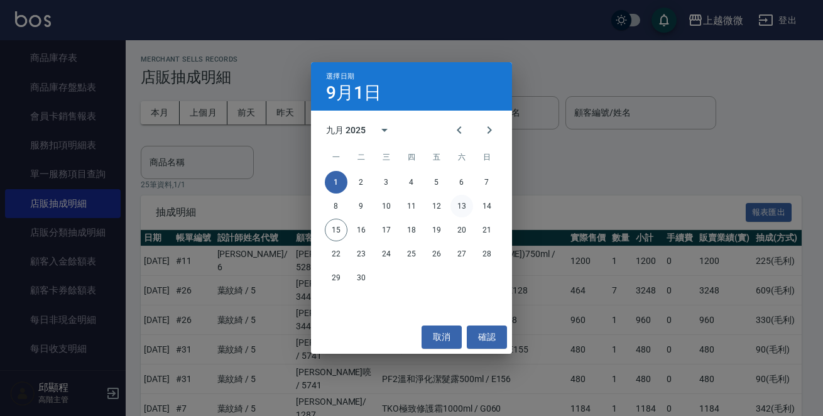
click at [458, 203] on button "13" at bounding box center [461, 206] width 23 height 23
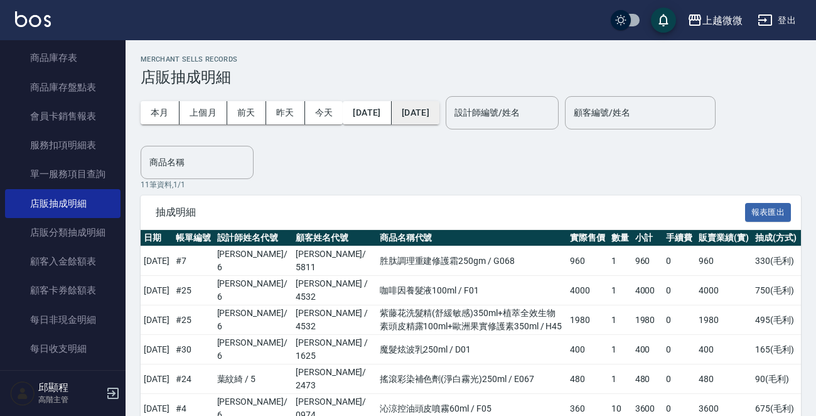
click at [440, 116] on button "[DATE]" at bounding box center [416, 112] width 48 height 23
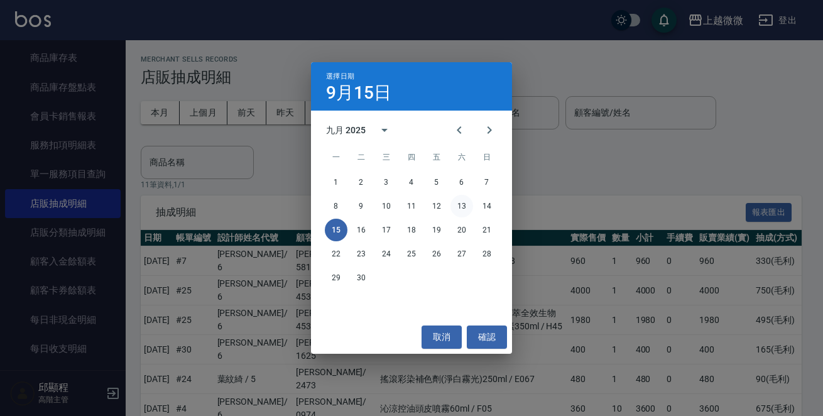
click at [460, 205] on button "13" at bounding box center [461, 206] width 23 height 23
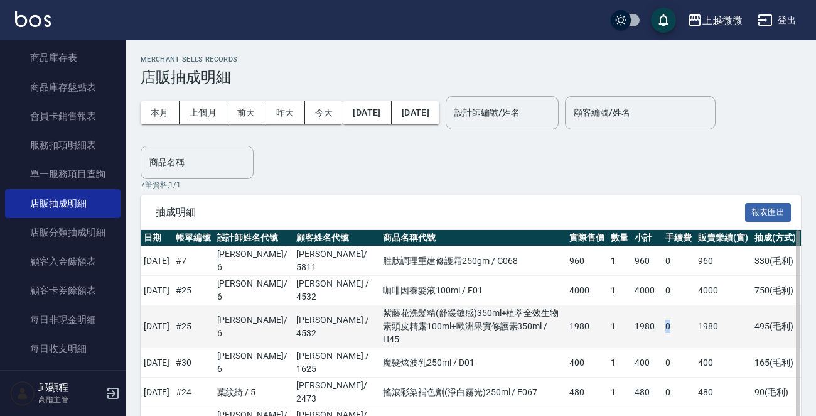
drag, startPoint x: 691, startPoint y: 322, endPoint x: 666, endPoint y: 313, distance: 27.2
click at [666, 313] on tr "2025/09/13 # 25 黃彩微 / 6 曾敏枝 / 4532 紫藤花洗髮精(舒緩敏感)350ml+植萃全效生物素頭皮精露100ml+歐洲果實修護素35…" at bounding box center [471, 326] width 661 height 43
click at [590, 313] on td "1980" at bounding box center [586, 326] width 41 height 43
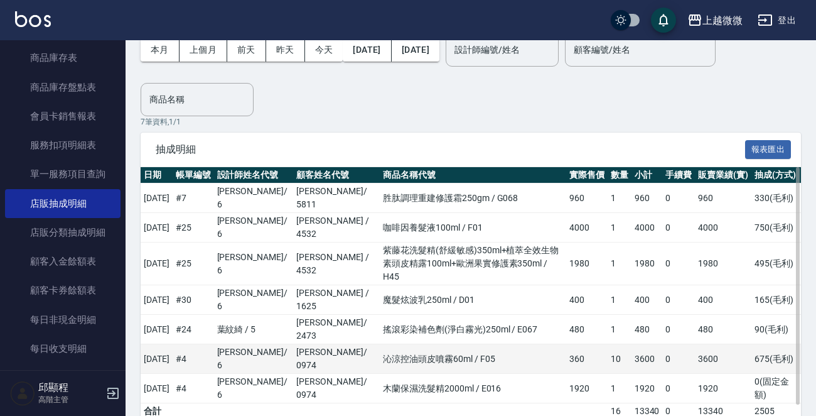
scroll to position [112, 0]
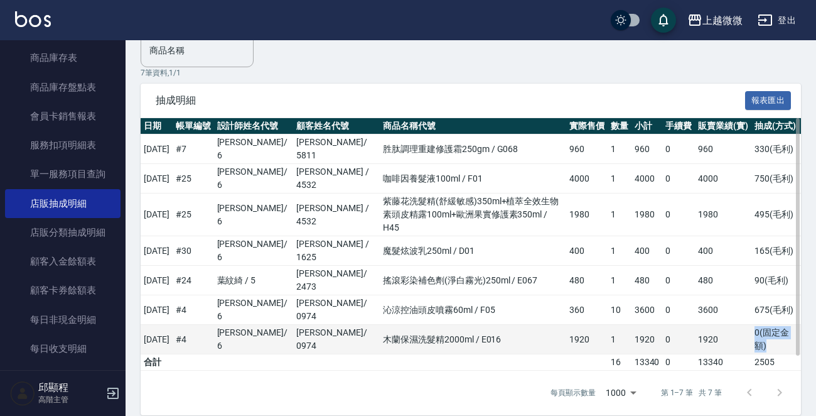
drag, startPoint x: 781, startPoint y: 328, endPoint x: 756, endPoint y: 322, distance: 25.4
click at [756, 325] on td "0 ( 固定金額 )" at bounding box center [777, 340] width 50 height 30
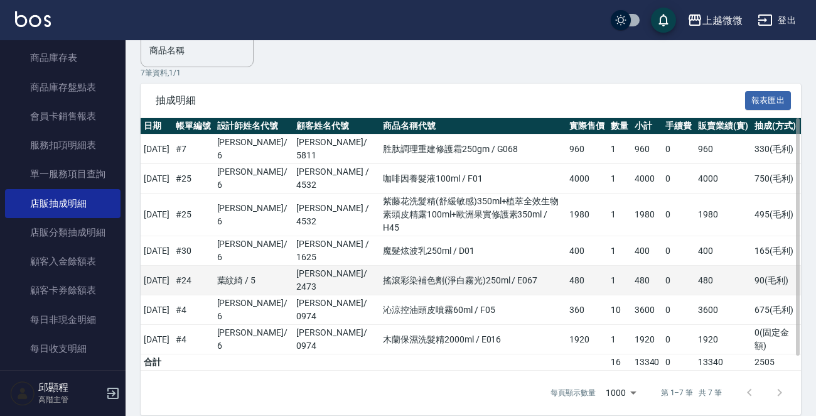
click at [720, 266] on td "480" at bounding box center [723, 281] width 57 height 30
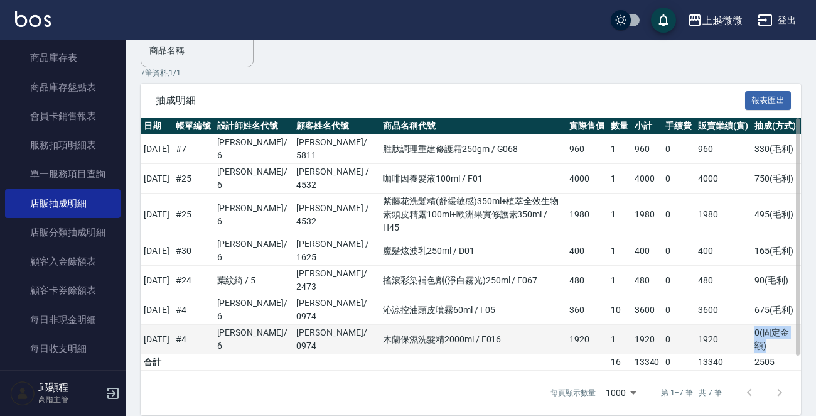
drag, startPoint x: 783, startPoint y: 327, endPoint x: 751, endPoint y: 311, distance: 35.1
click at [751, 325] on tr "2025/09/13 # 4 黃彩微 / 6 陳盈秀 / 0974 木蘭保濕洗髮精2000ml / E016 1920 1 1920 0 1920 0 ( 固…" at bounding box center [471, 340] width 661 height 30
click at [729, 325] on td "1920" at bounding box center [723, 340] width 57 height 30
drag, startPoint x: 774, startPoint y: 330, endPoint x: 751, endPoint y: 311, distance: 29.8
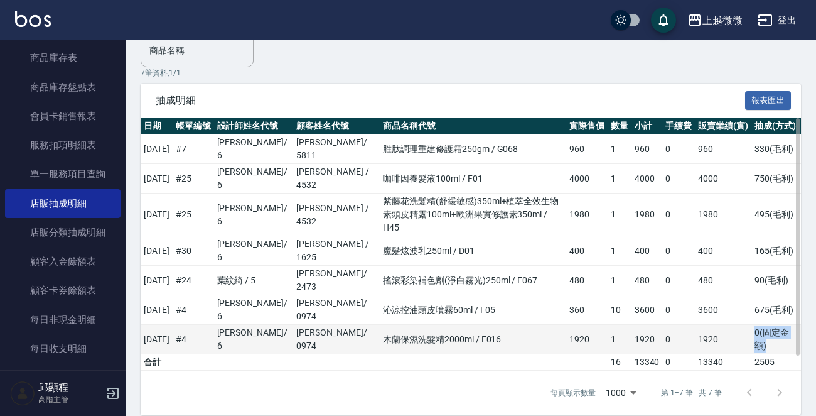
click at [751, 325] on tr "2025/09/13 # 4 黃彩微 / 6 陳盈秀 / 0974 木蘭保濕洗髮精2000ml / E016 1920 1 1920 0 1920 0 ( 固…" at bounding box center [471, 340] width 661 height 30
click at [729, 325] on td "1920" at bounding box center [723, 340] width 57 height 30
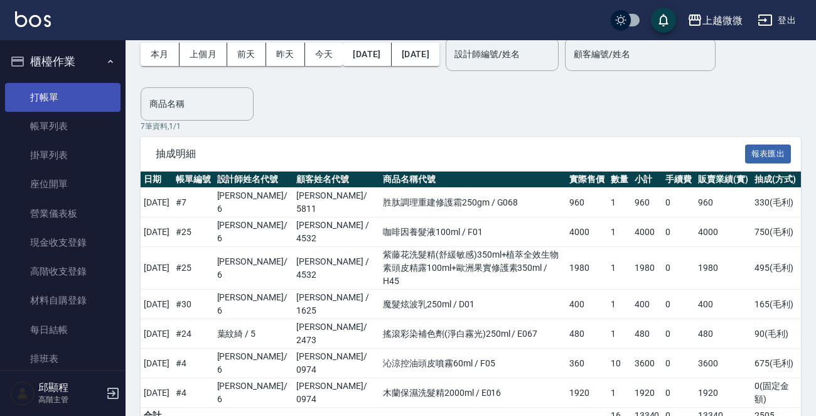
scroll to position [0, 0]
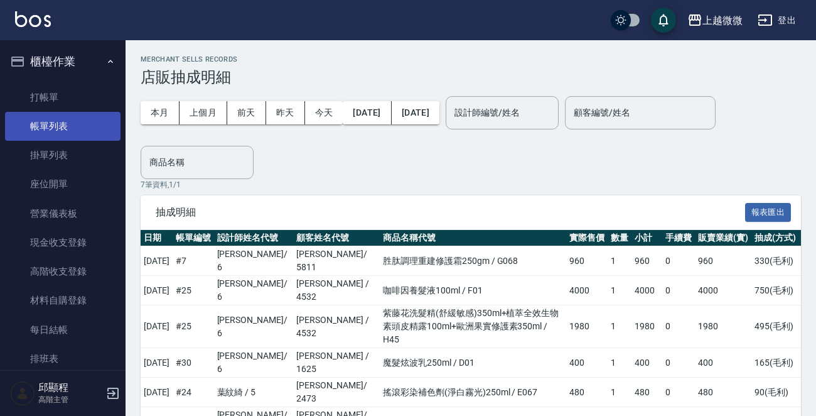
click at [73, 121] on link "帳單列表" at bounding box center [63, 126] width 116 height 29
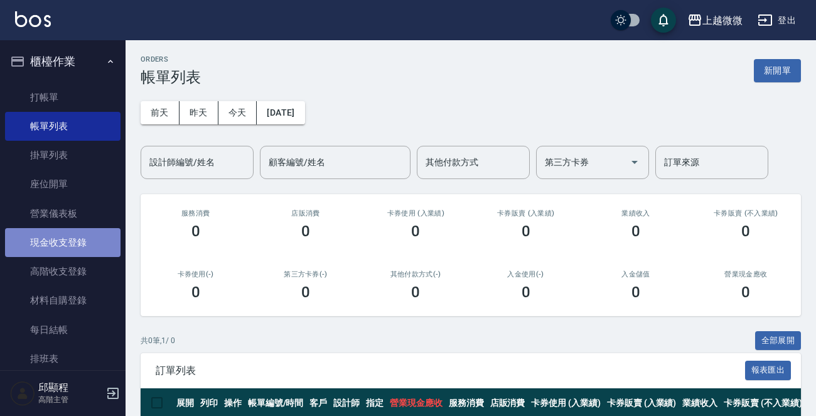
click at [84, 239] on link "現金收支登錄" at bounding box center [63, 242] width 116 height 29
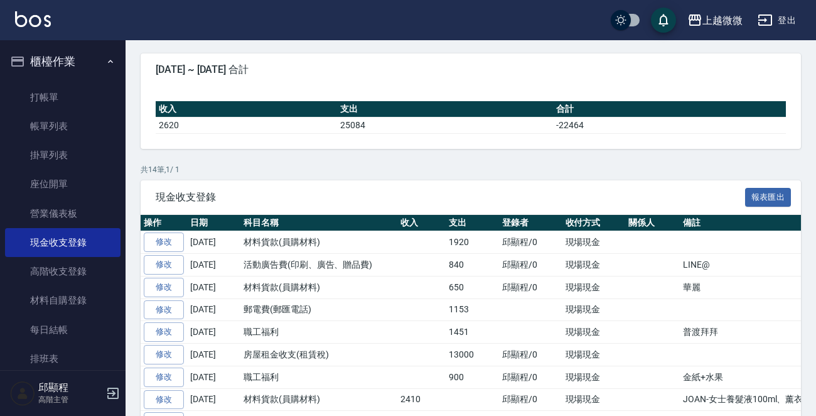
scroll to position [188, 0]
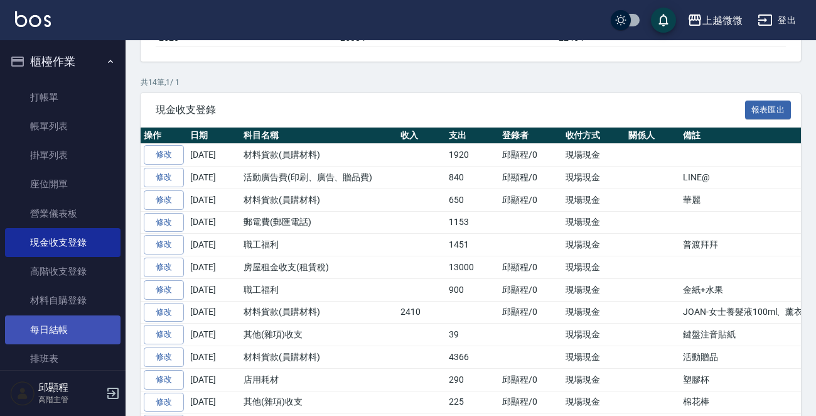
click at [75, 317] on link "每日結帳" at bounding box center [63, 329] width 116 height 29
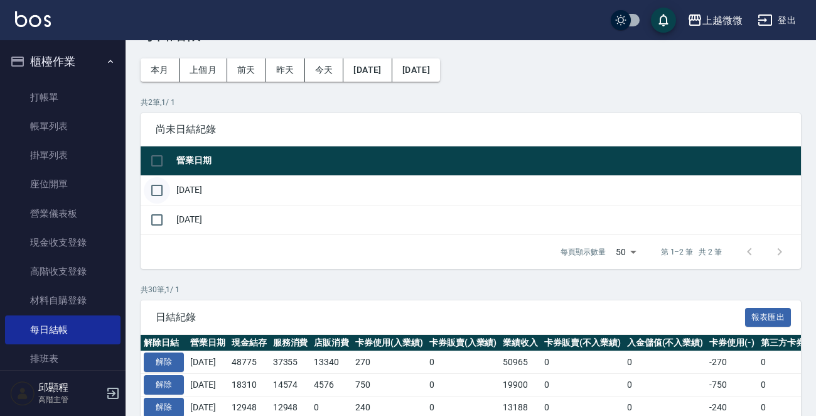
scroll to position [63, 0]
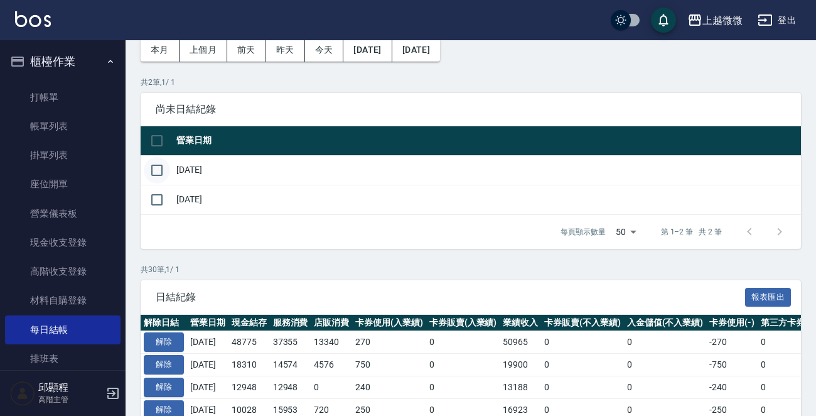
click at [155, 167] on input "checkbox" at bounding box center [157, 170] width 26 height 26
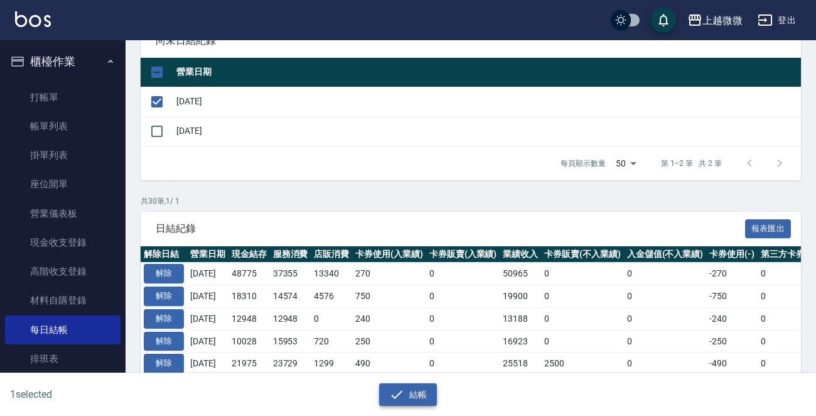
scroll to position [188, 0]
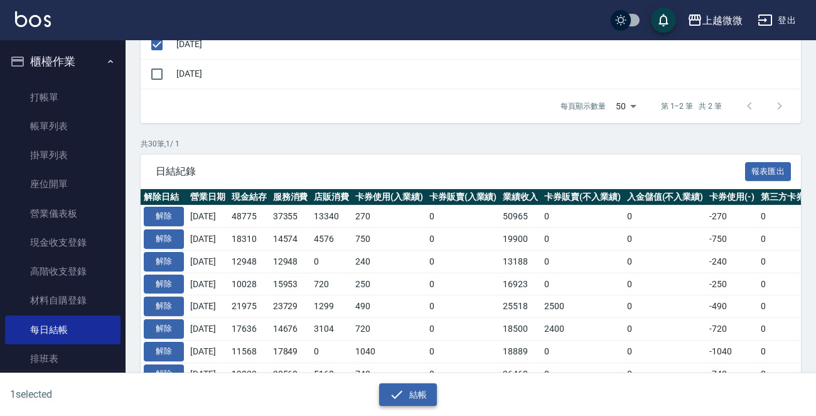
click at [410, 388] on button "結帳" at bounding box center [408, 394] width 58 height 23
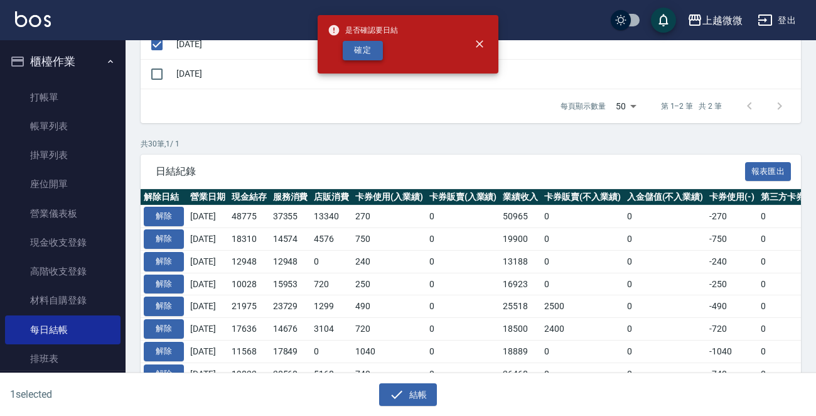
click at [360, 48] on button "確定" at bounding box center [363, 50] width 40 height 19
checkbox input "false"
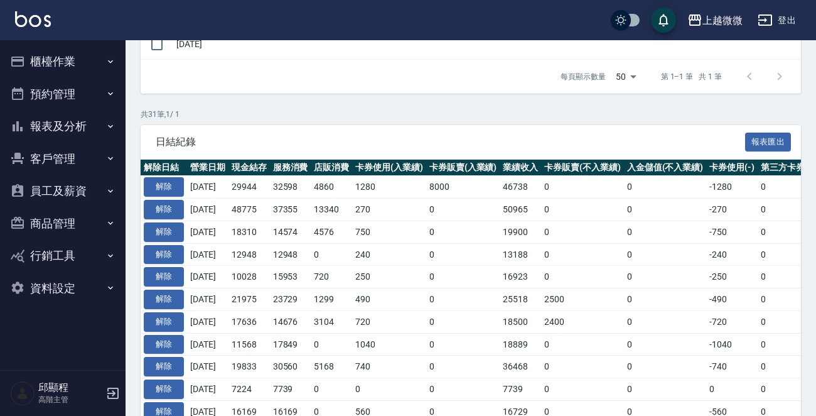
scroll to position [330, 0]
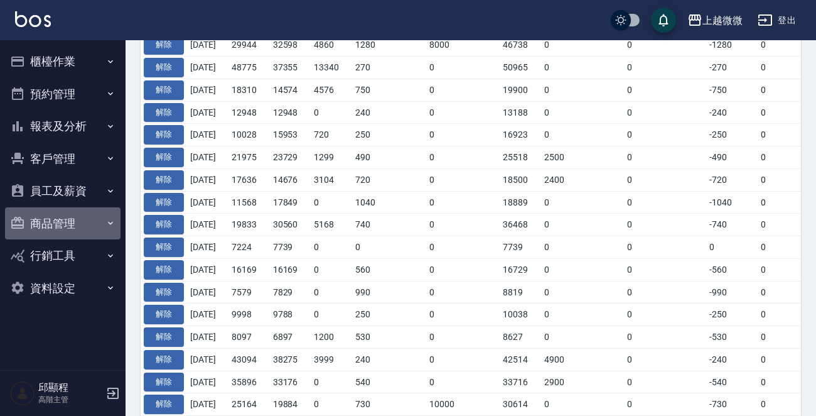
drag, startPoint x: 75, startPoint y: 218, endPoint x: 89, endPoint y: 273, distance: 57.0
click at [75, 217] on button "商品管理" at bounding box center [63, 223] width 116 height 33
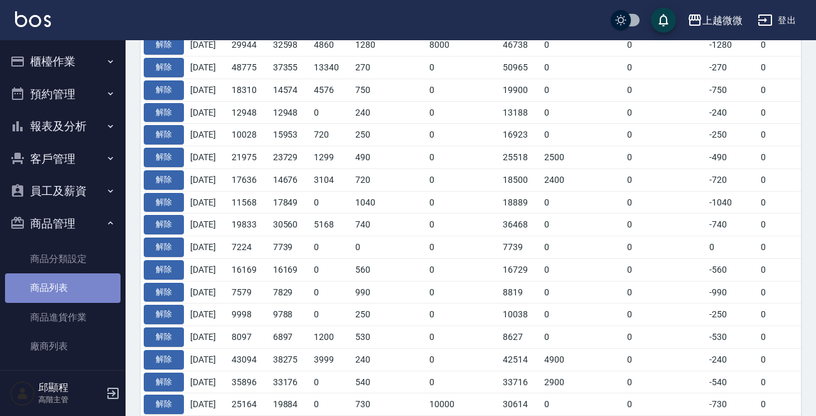
click at [64, 290] on link "商品列表" at bounding box center [63, 287] width 116 height 29
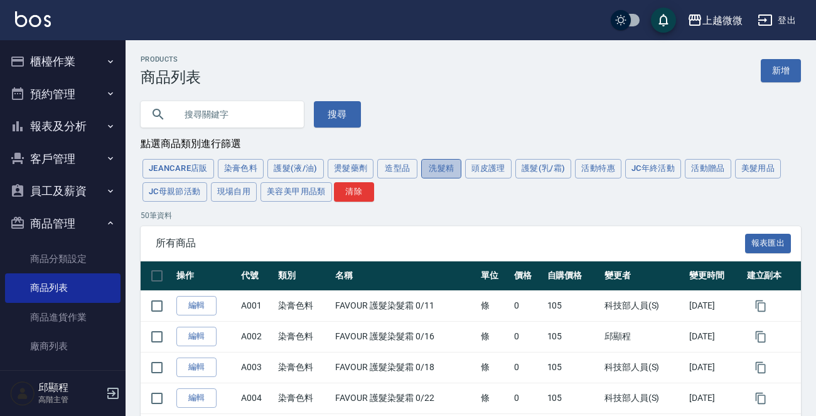
click at [440, 169] on button "洗髮精" at bounding box center [441, 168] width 40 height 19
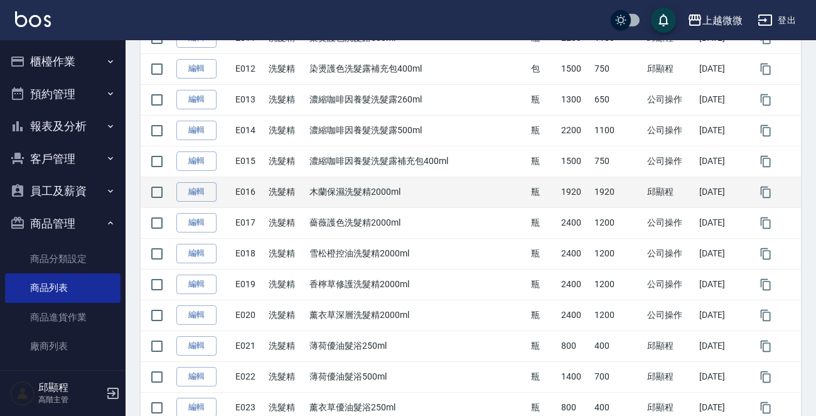
scroll to position [565, 0]
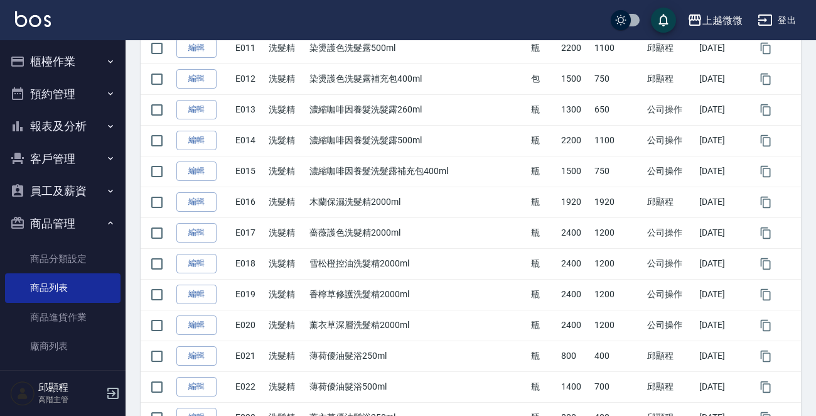
click at [199, 197] on link "編輯" at bounding box center [196, 201] width 40 height 19
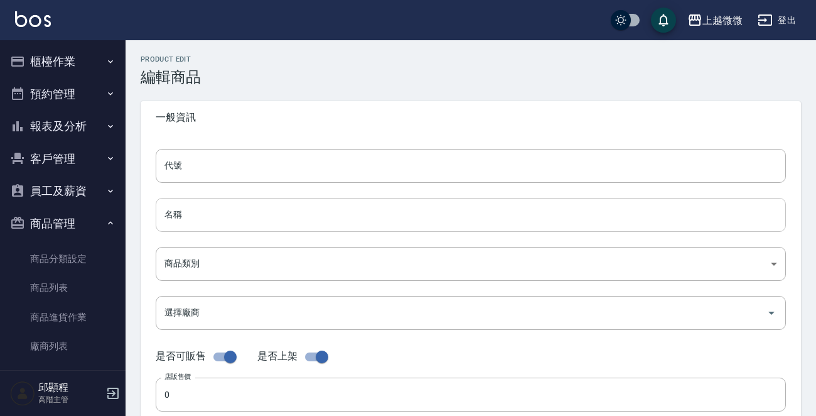
type input "E016"
type input "木蘭保濕洗髮精2000ml"
type input "573c1966-624a-46bb-a923-36e61c8a8213"
type input "004 歐萊德"
type input "1920"
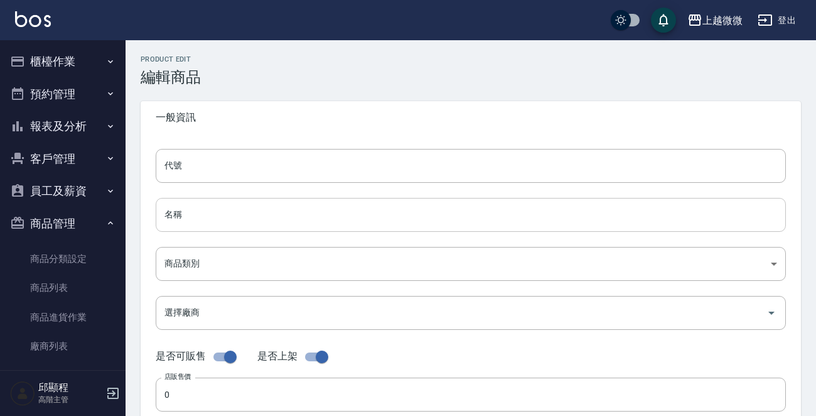
type input "1920"
type input "瓶"
type input "FALSE"
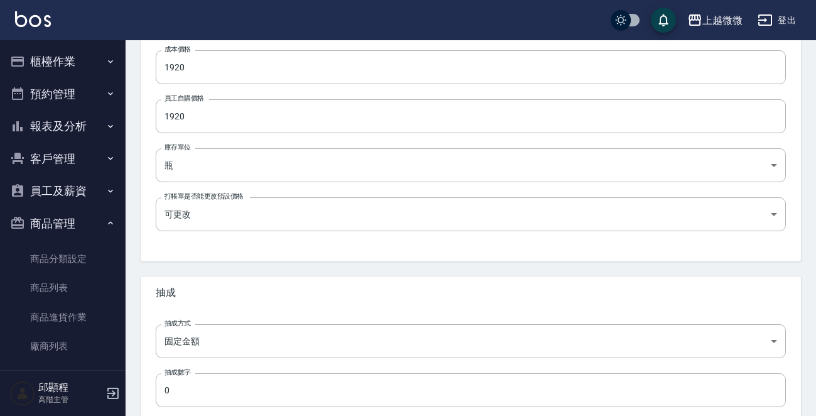
scroll to position [450, 0]
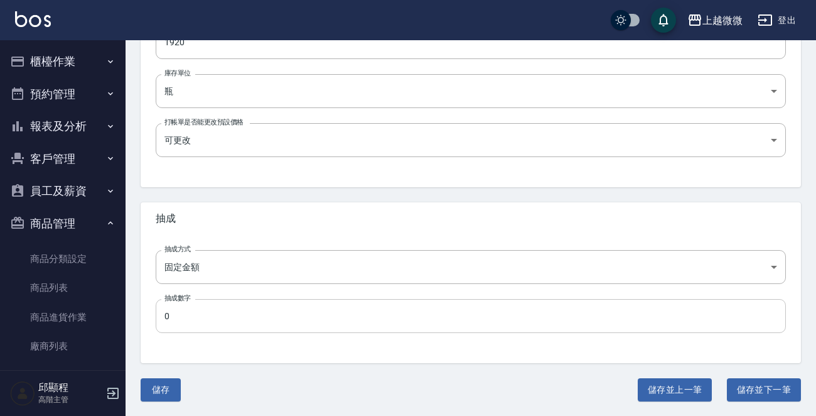
click at [200, 317] on input "0" at bounding box center [471, 316] width 631 height 34
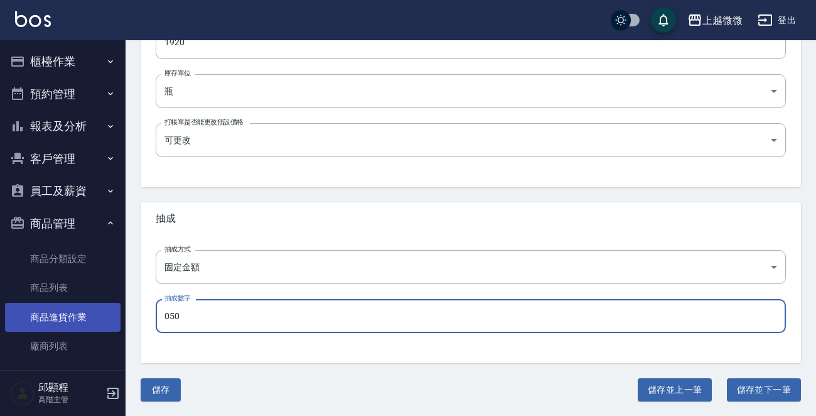
drag, startPoint x: 209, startPoint y: 309, endPoint x: 199, endPoint y: 281, distance: 29.4
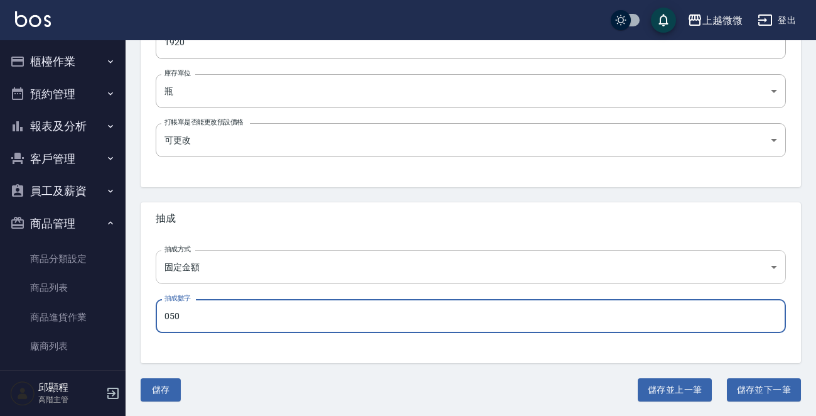
type input "50"
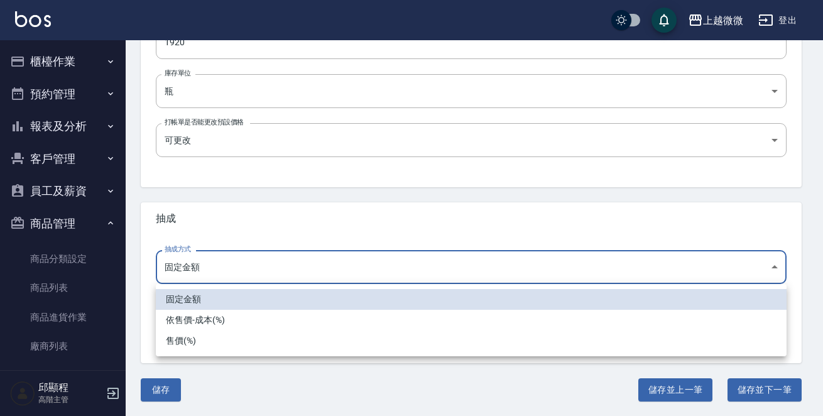
click at [223, 315] on li "依售價-成本(%)" at bounding box center [471, 320] width 631 height 21
type input "byCost"
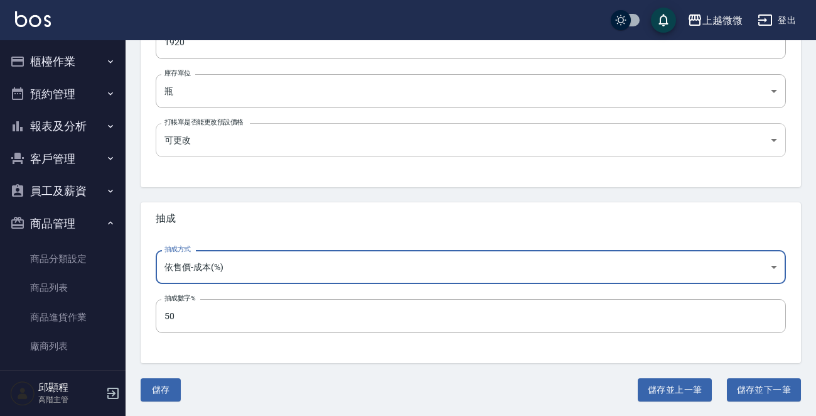
scroll to position [136, 0]
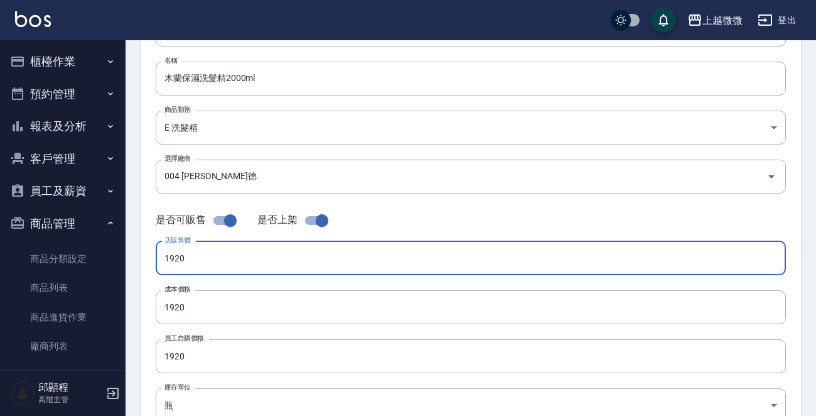
drag, startPoint x: 214, startPoint y: 258, endPoint x: 144, endPoint y: 260, distance: 69.7
click at [144, 260] on div "代號 E016 代號 名稱 木蘭保濕洗髮精2000ml 名稱 商品類別 E 洗髮精 573c1966-624a-46bb-a923-36e61c8a821…" at bounding box center [471, 249] width 661 height 504
type input "2400"
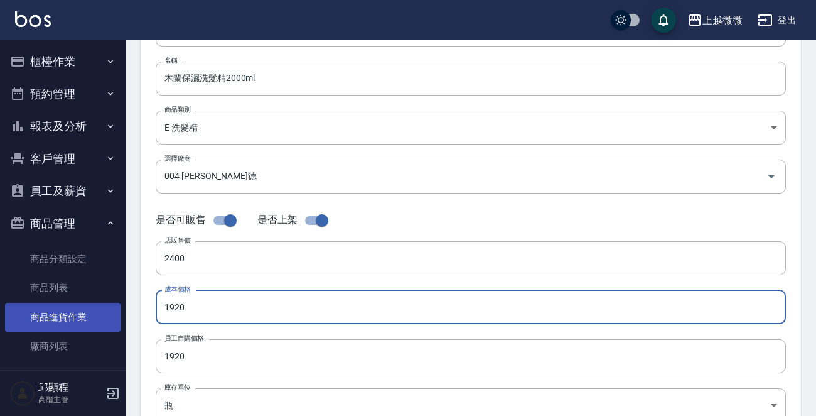
drag, startPoint x: 219, startPoint y: 305, endPoint x: 59, endPoint y: 305, distance: 160.1
click at [59, 305] on div "上越微微 登出 櫃檯作業 打帳單 帳單列表 掛單列表 座位開單 營業儀表板 現金收支登錄 高階收支登錄 材料自購登錄 每日結帳 排班表 現場電腦打卡 掃碼打卡…" at bounding box center [408, 297] width 816 height 867
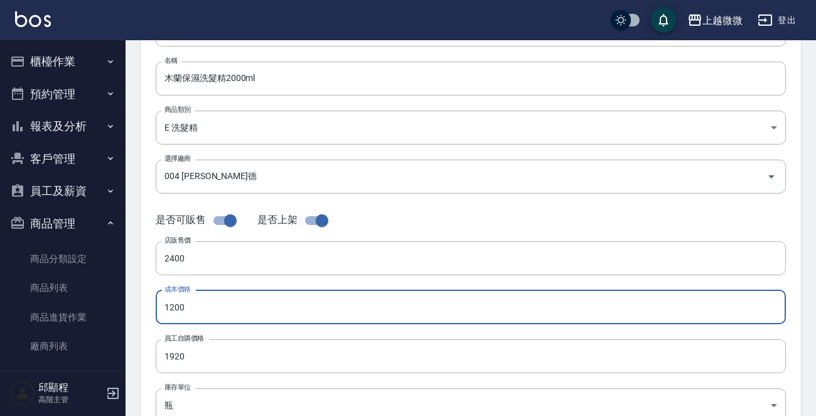
type input "1200"
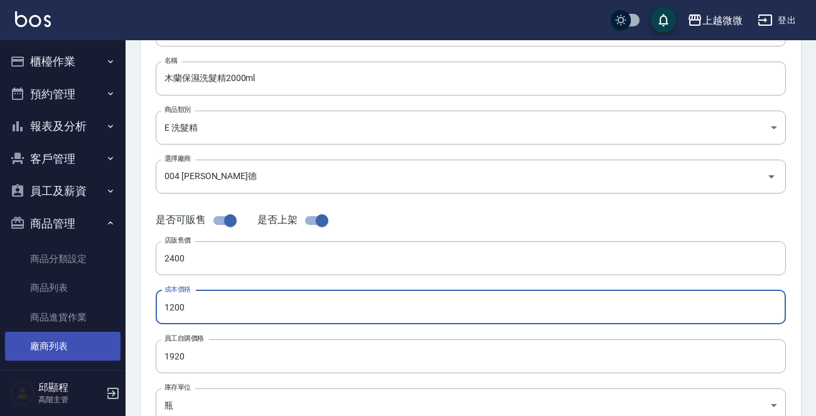
drag, startPoint x: 154, startPoint y: 355, endPoint x: 95, endPoint y: 354, distance: 59.0
click at [95, 354] on div "上越微微 登出 櫃檯作業 打帳單 帳單列表 掛單列表 座位開單 營業儀表板 現金收支登錄 高階收支登錄 材料自購登錄 每日結帳 排班表 現場電腦打卡 掃碼打卡…" at bounding box center [408, 297] width 816 height 867
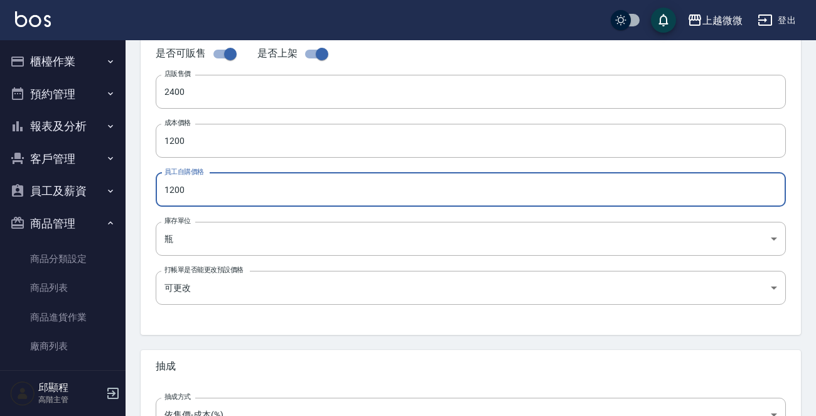
scroll to position [0, 0]
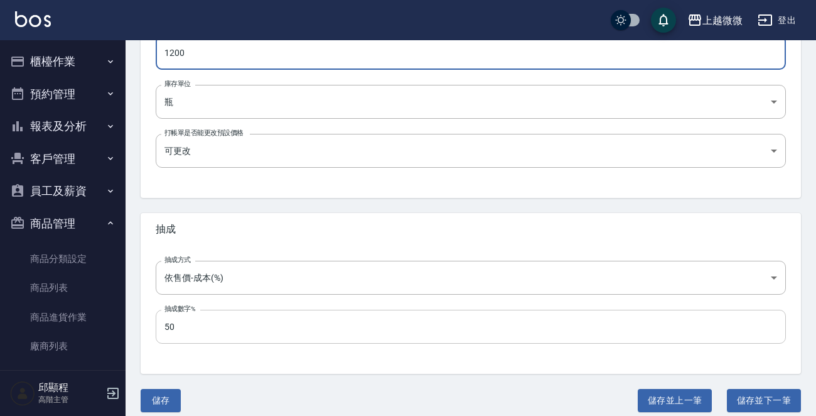
type input "1200"
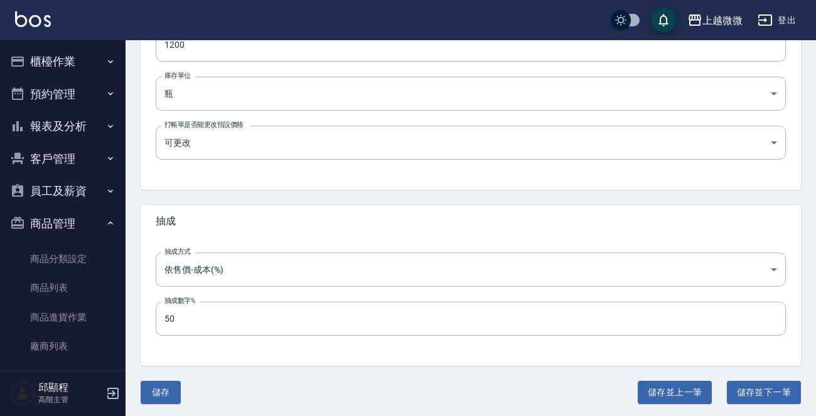
scroll to position [450, 0]
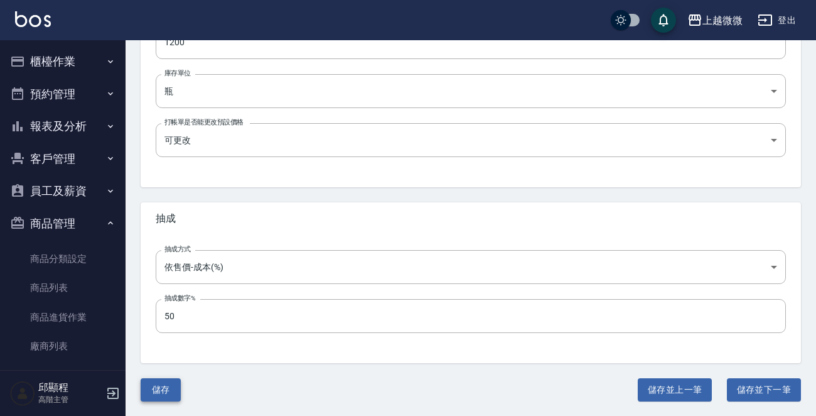
click at [172, 387] on button "儲存" at bounding box center [161, 389] width 40 height 23
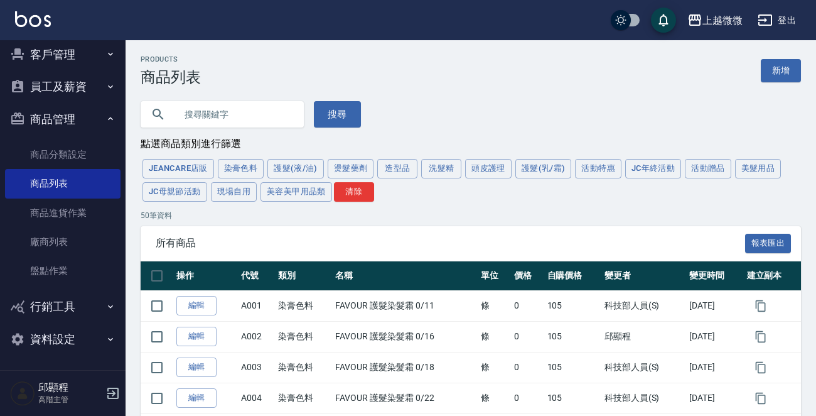
scroll to position [41, 0]
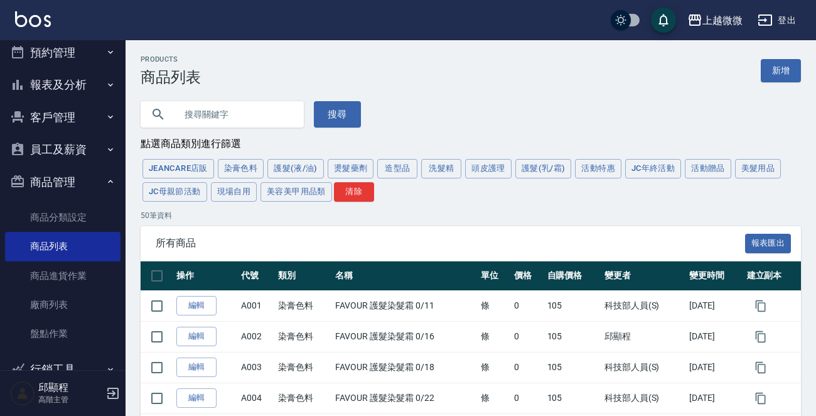
click at [92, 84] on button "報表及分析" at bounding box center [63, 84] width 116 height 33
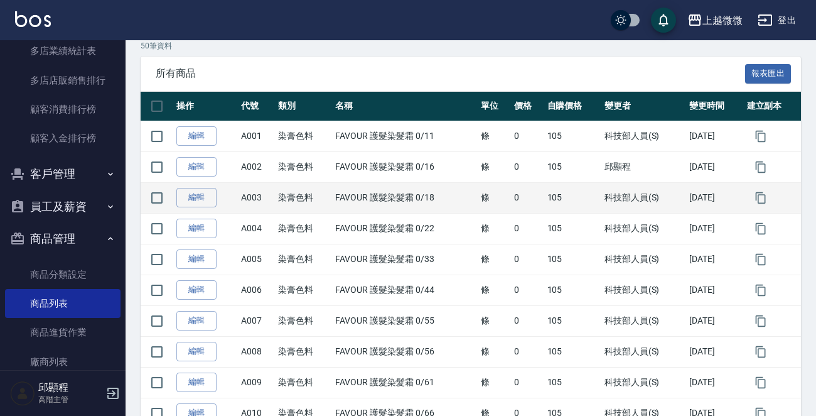
scroll to position [63, 0]
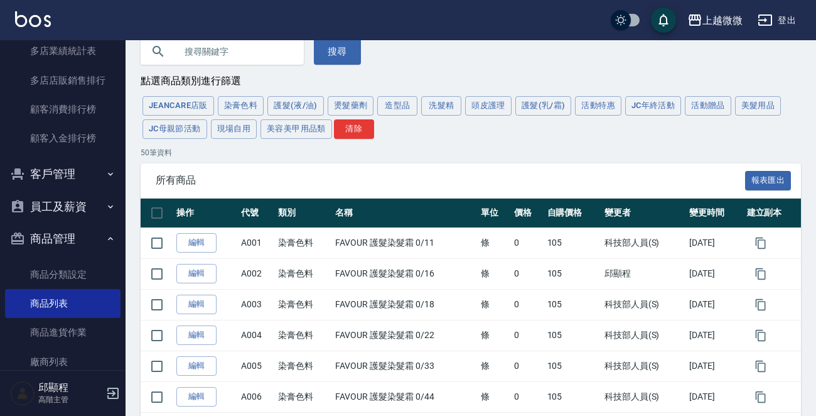
click at [94, 200] on button "員工及薪資" at bounding box center [63, 206] width 116 height 33
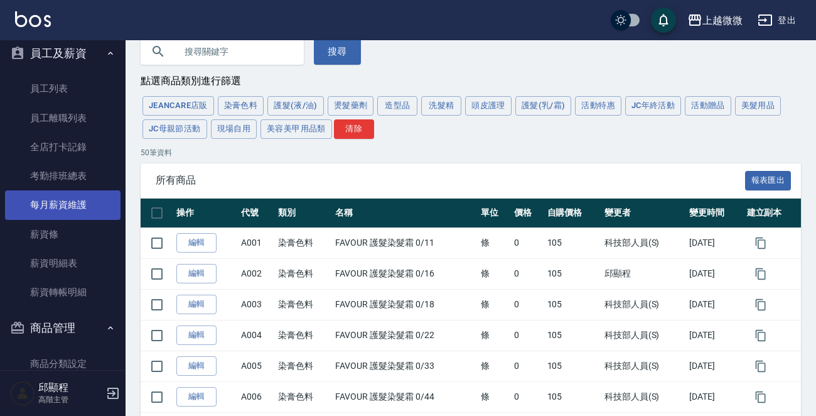
scroll to position [1306, 0]
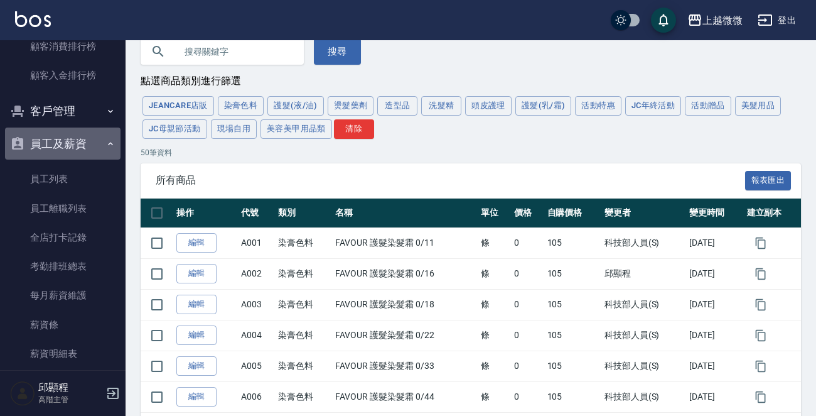
drag, startPoint x: 97, startPoint y: 141, endPoint x: 86, endPoint y: 167, distance: 28.1
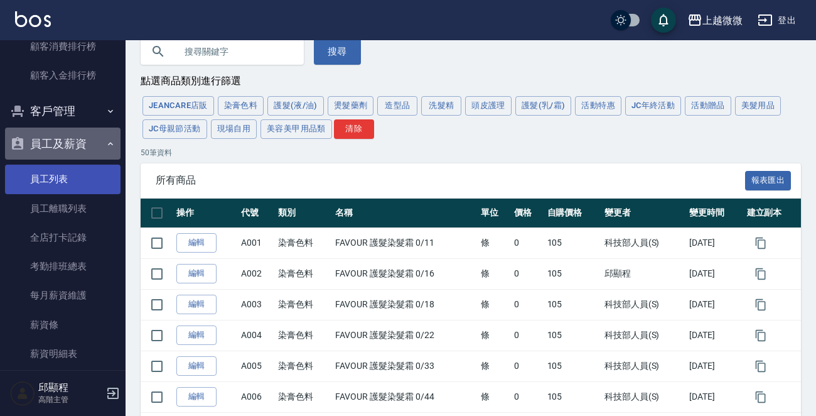
click at [95, 141] on button "員工及薪資" at bounding box center [63, 143] width 116 height 33
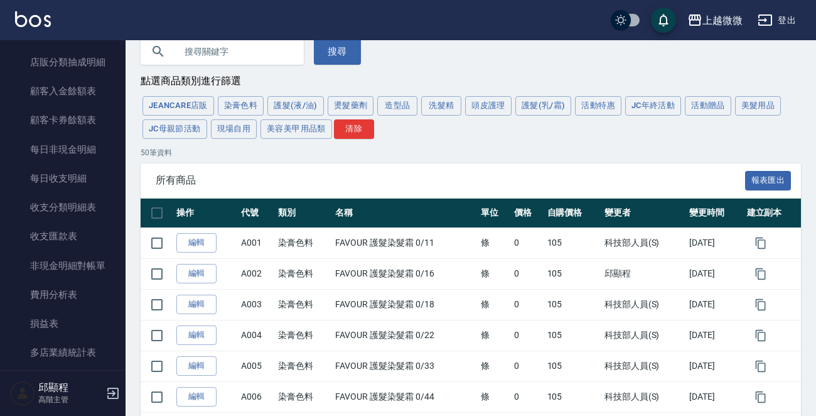
scroll to position [305, 0]
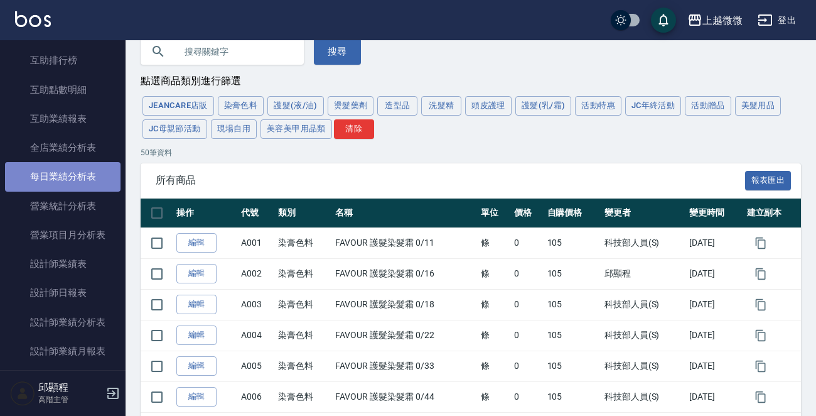
click at [68, 171] on link "每日業績分析表" at bounding box center [63, 176] width 116 height 29
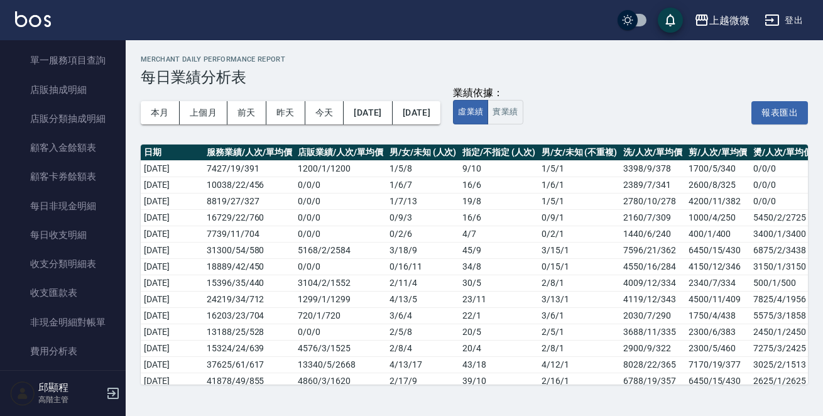
scroll to position [276, 0]
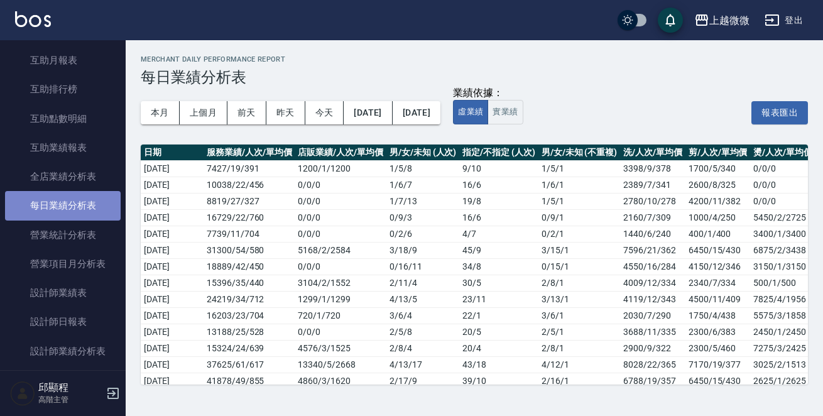
click at [87, 212] on link "每日業績分析表" at bounding box center [63, 205] width 116 height 29
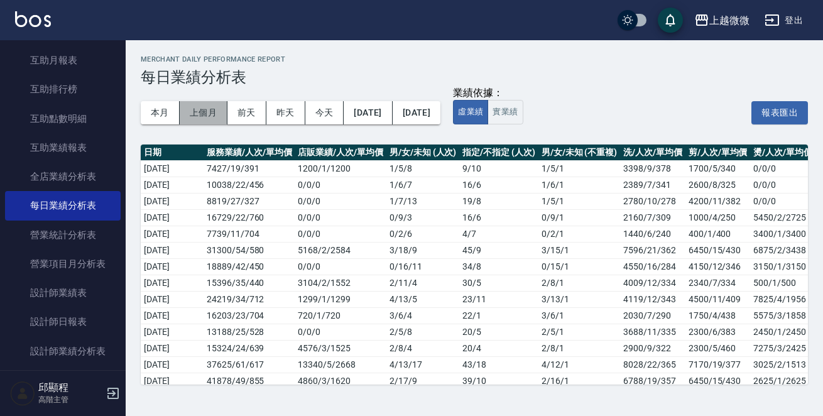
click at [194, 106] on button "上個月" at bounding box center [204, 112] width 48 height 23
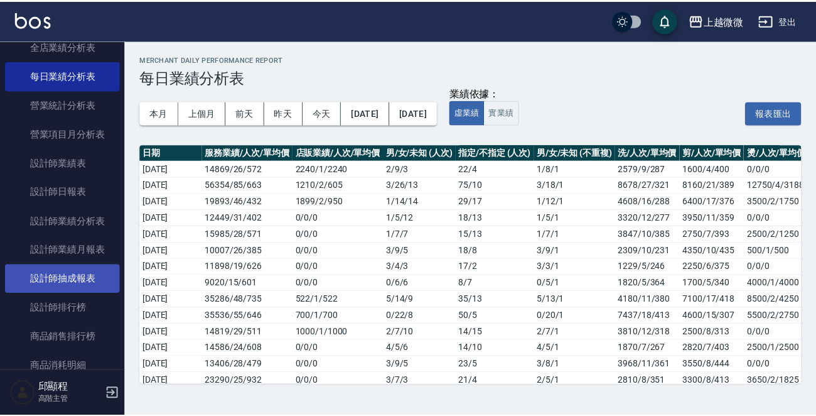
scroll to position [339, 0]
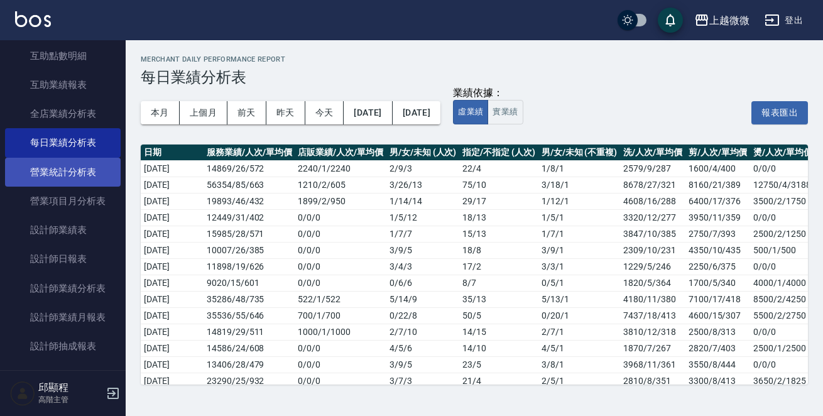
click at [65, 181] on link "營業統計分析表" at bounding box center [63, 172] width 116 height 29
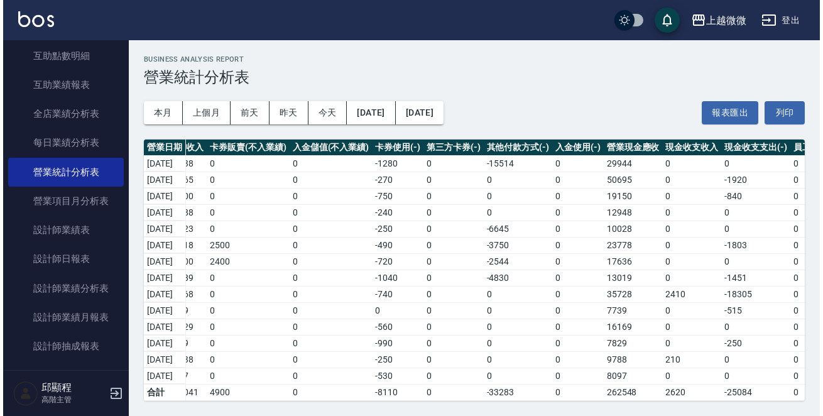
scroll to position [0, 164]
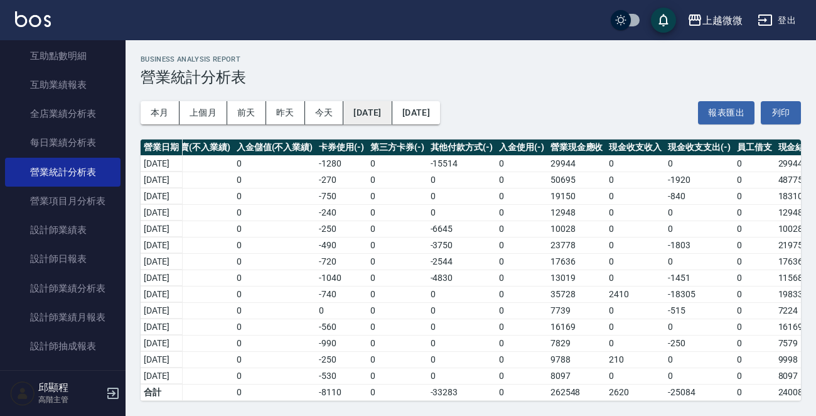
click at [392, 102] on button "[DATE]" at bounding box center [368, 112] width 48 height 23
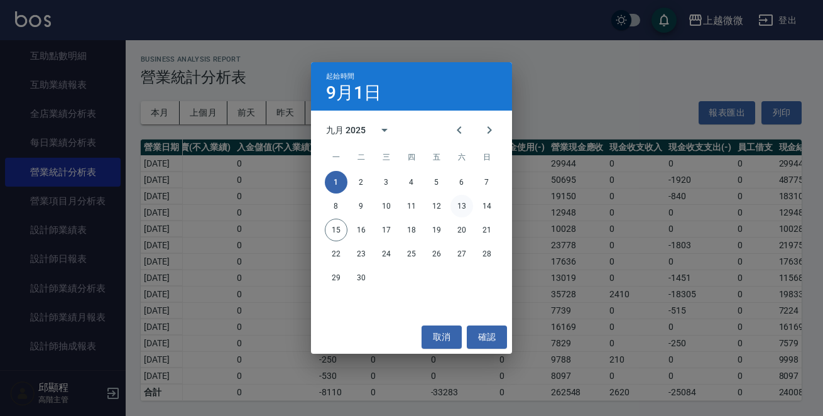
click at [461, 203] on button "13" at bounding box center [461, 206] width 23 height 23
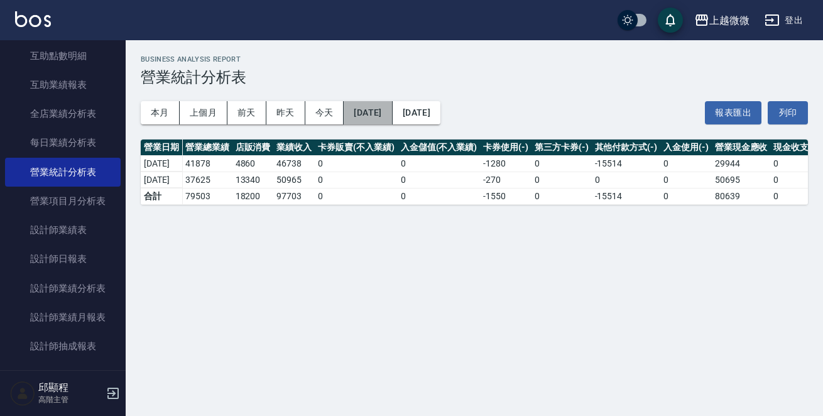
click at [390, 115] on button "[DATE]" at bounding box center [368, 112] width 48 height 23
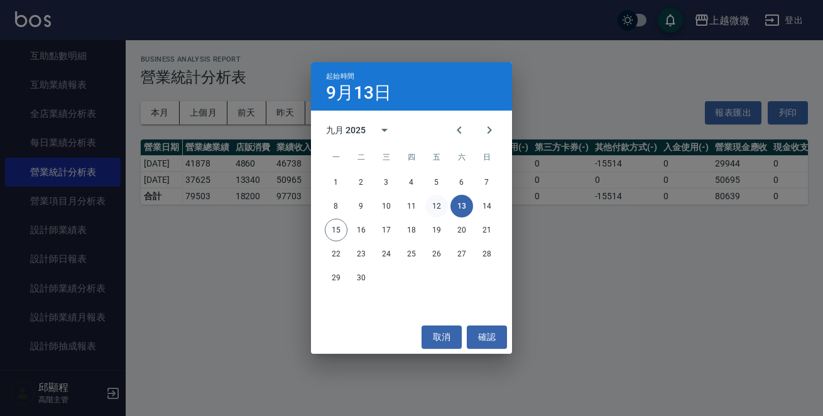
click at [439, 202] on button "12" at bounding box center [436, 206] width 23 height 23
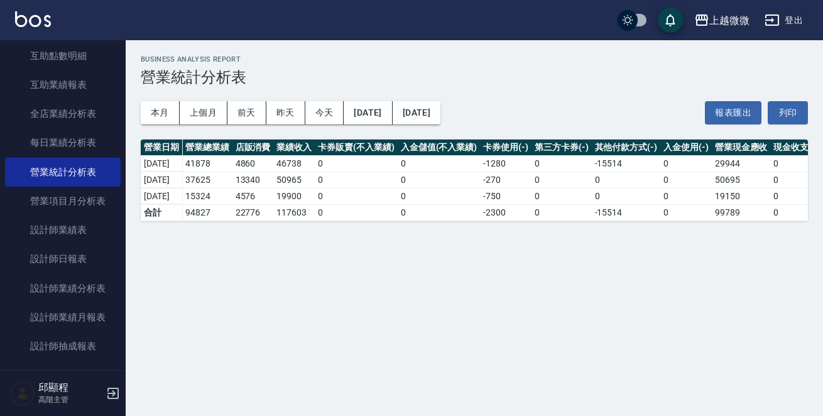
scroll to position [0, 158]
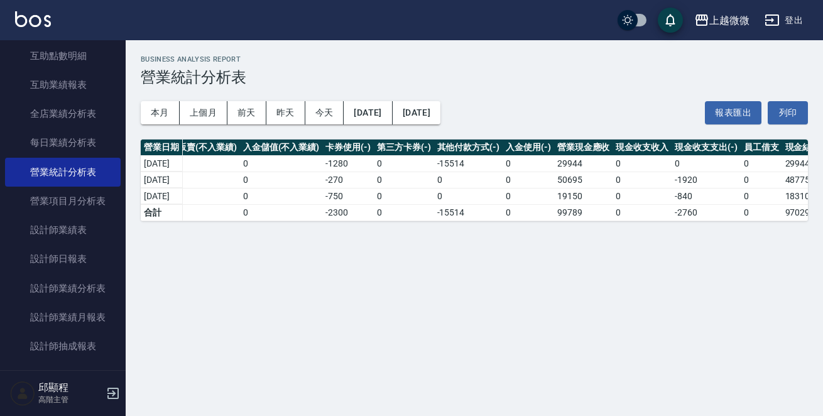
click at [218, 257] on div "上越微微 2025-09-12 - 2025-09-15 營業統計分析表 列印時間： 2025-09-15-12:38 Business Analysis R…" at bounding box center [411, 208] width 823 height 416
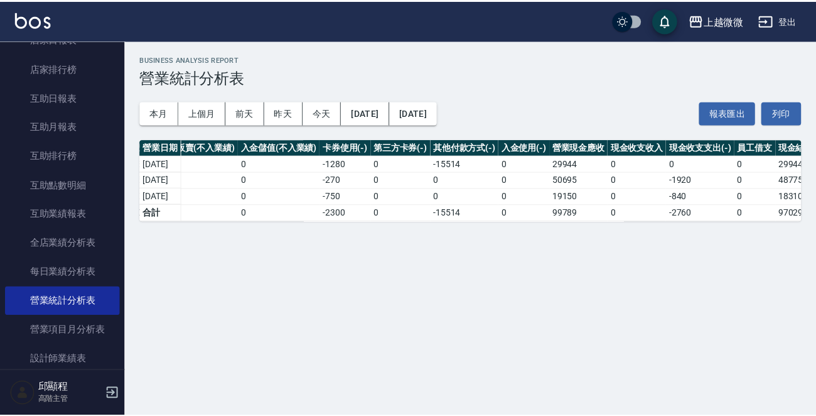
scroll to position [0, 0]
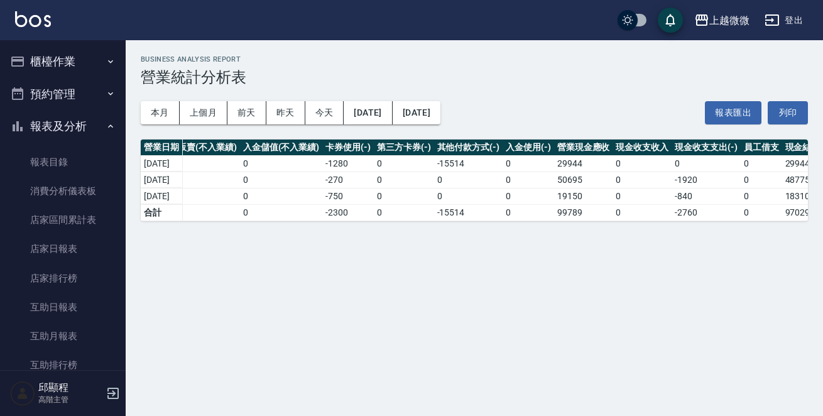
click at [75, 62] on button "櫃檯作業" at bounding box center [63, 61] width 116 height 33
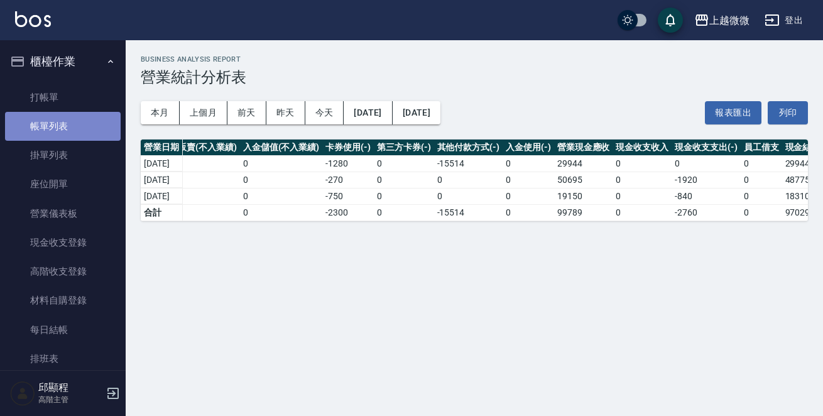
click at [63, 132] on link "帳單列表" at bounding box center [63, 126] width 116 height 29
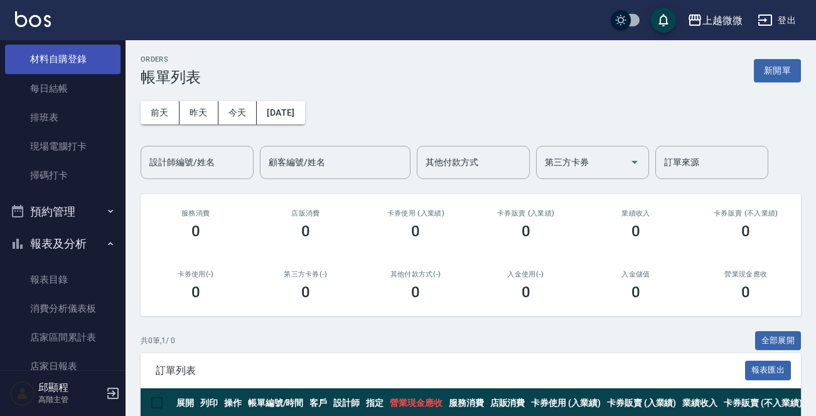
scroll to position [63, 0]
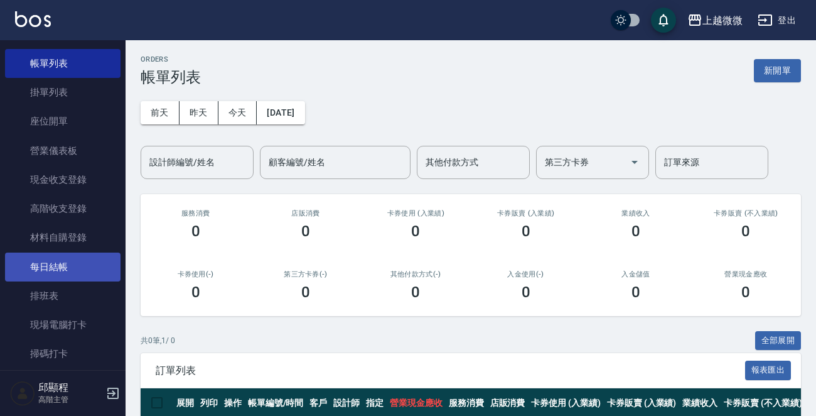
click at [68, 264] on link "每日結帳" at bounding box center [63, 266] width 116 height 29
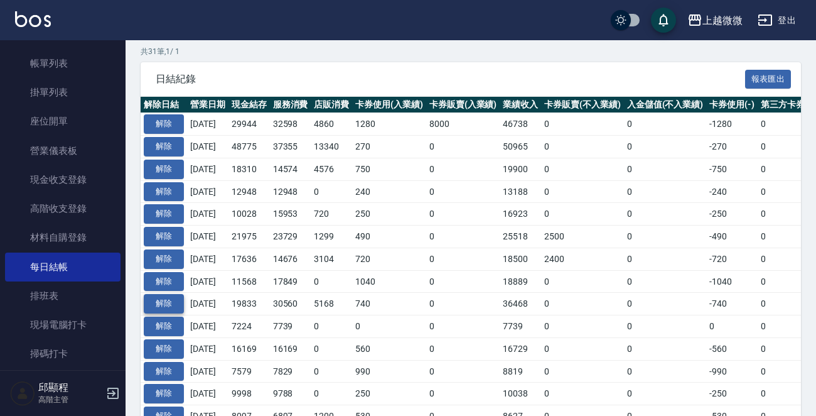
scroll to position [251, 0]
click at [173, 143] on button "解除" at bounding box center [164, 146] width 40 height 19
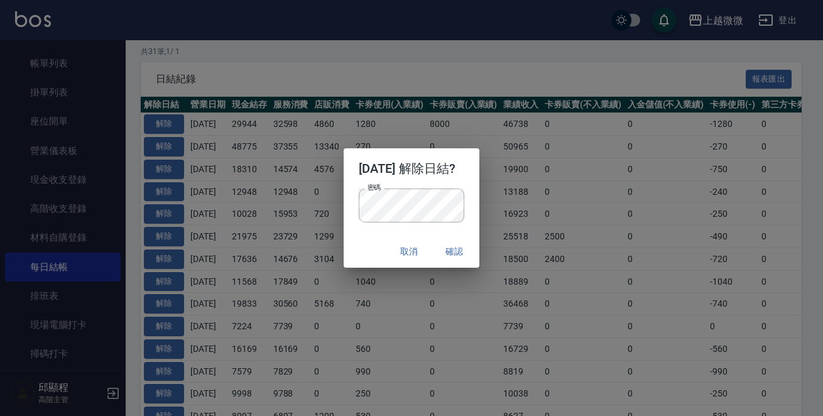
click at [360, 232] on div "密碼 密碼" at bounding box center [412, 211] width 136 height 46
click at [462, 247] on button "確認" at bounding box center [454, 251] width 40 height 23
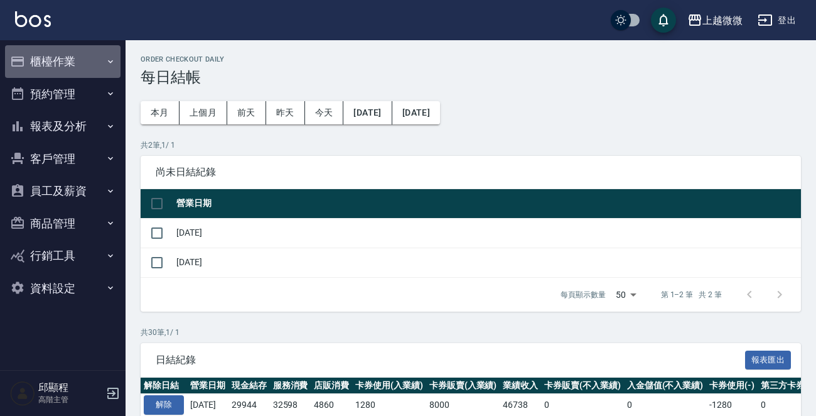
click at [84, 62] on button "櫃檯作業" at bounding box center [63, 61] width 116 height 33
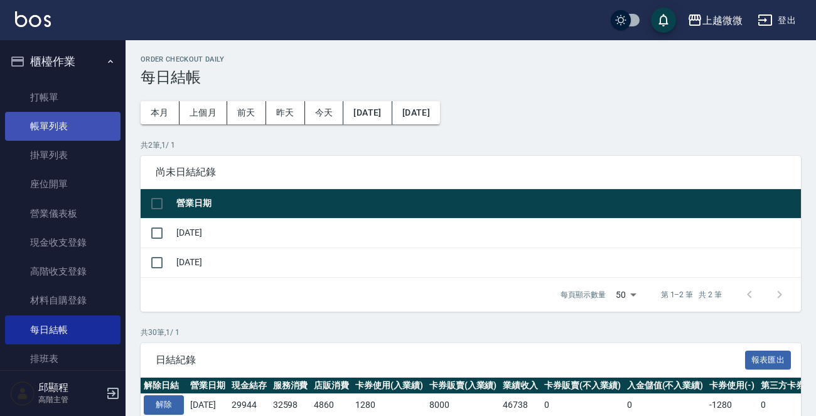
click at [50, 119] on link "帳單列表" at bounding box center [63, 126] width 116 height 29
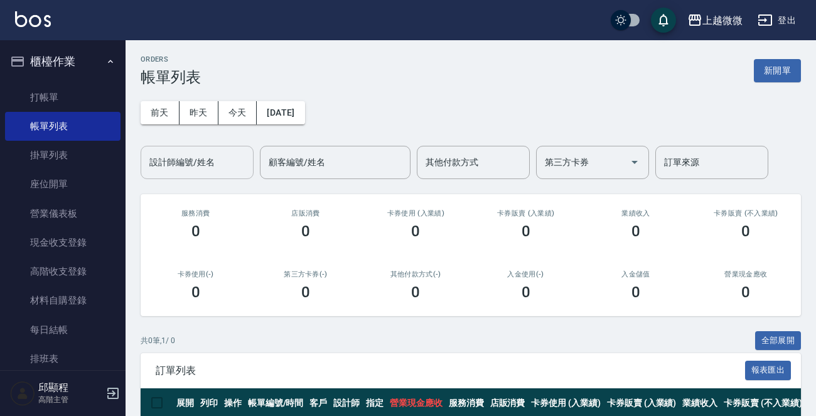
click at [210, 161] on input "設計師編號/姓名" at bounding box center [197, 162] width 102 height 22
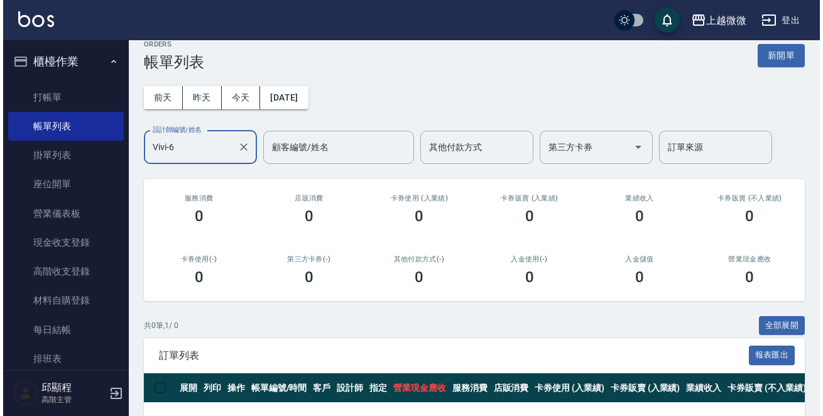
scroll to position [60, 0]
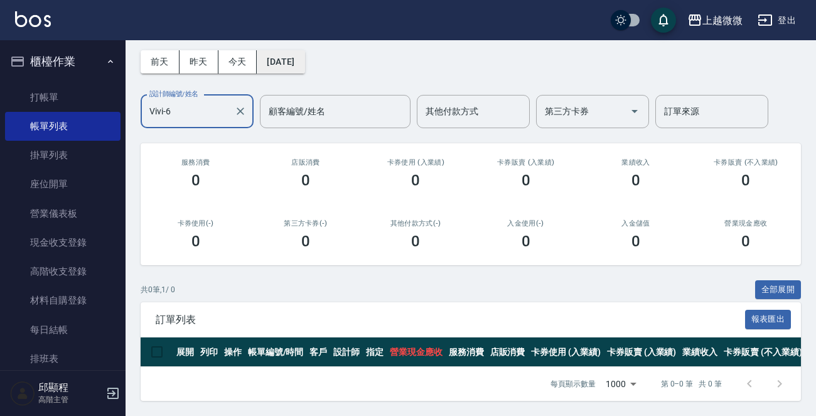
type input "Vivi-6"
click at [288, 52] on button "[DATE]" at bounding box center [281, 61] width 48 height 23
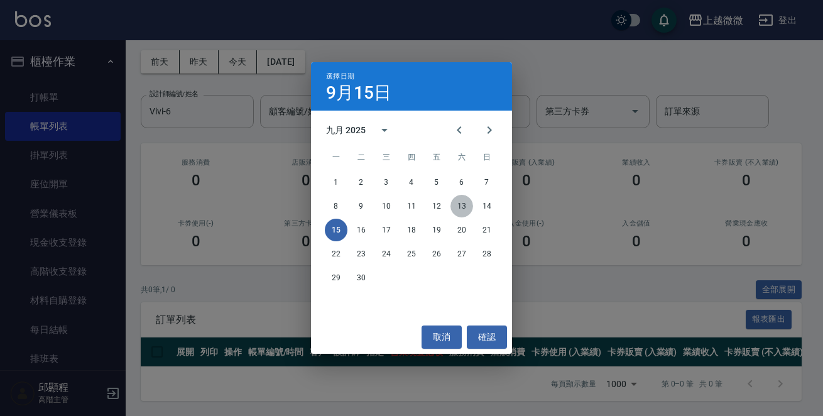
click at [465, 203] on button "13" at bounding box center [461, 206] width 23 height 23
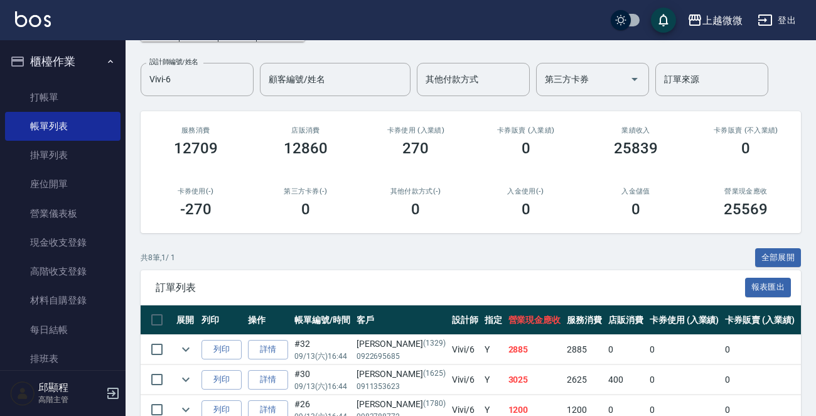
scroll to position [300, 0]
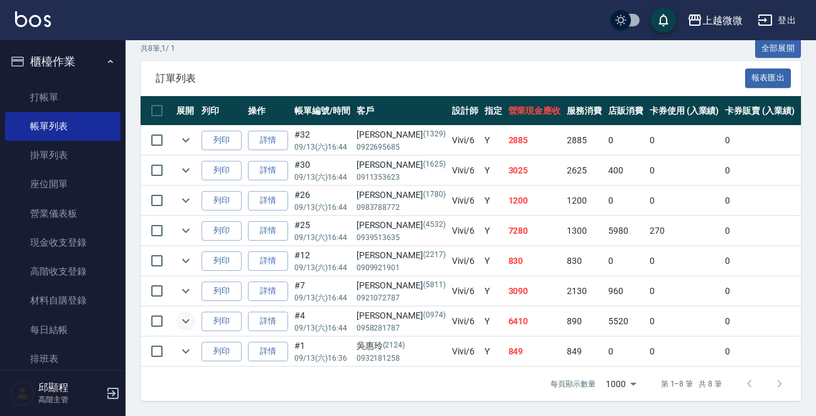
click at [187, 319] on icon "expand row" at bounding box center [186, 321] width 8 height 4
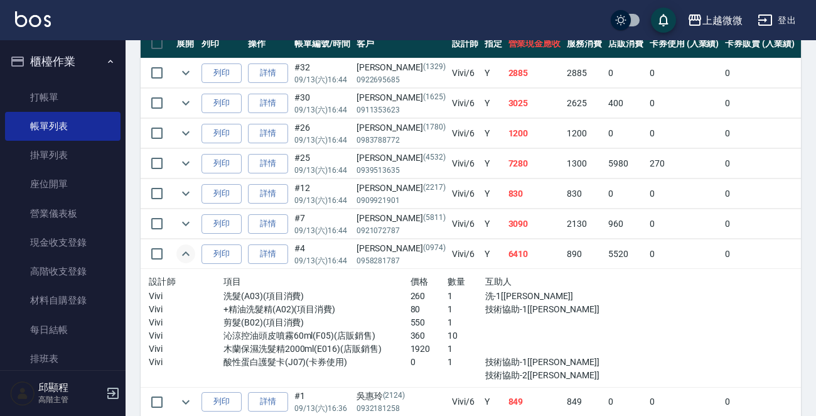
scroll to position [418, 0]
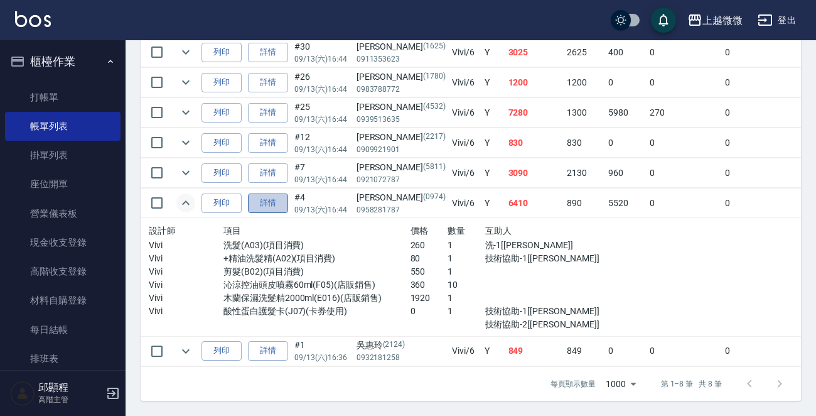
click at [272, 193] on link "詳情" at bounding box center [268, 202] width 40 height 19
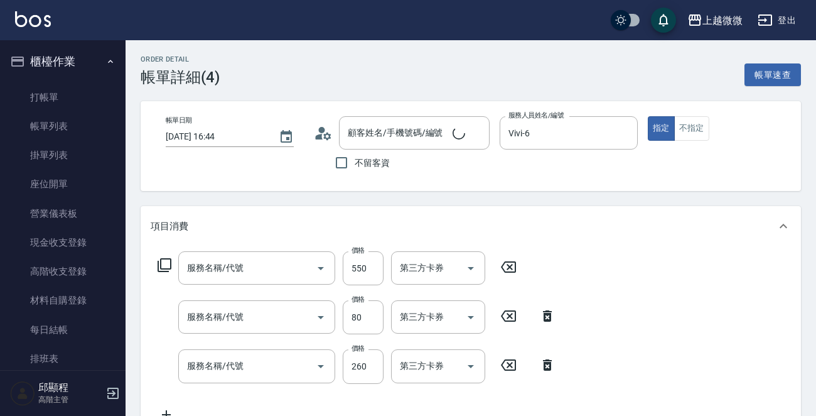
type input "2025/09/13 16:44"
type input "Vivi-6"
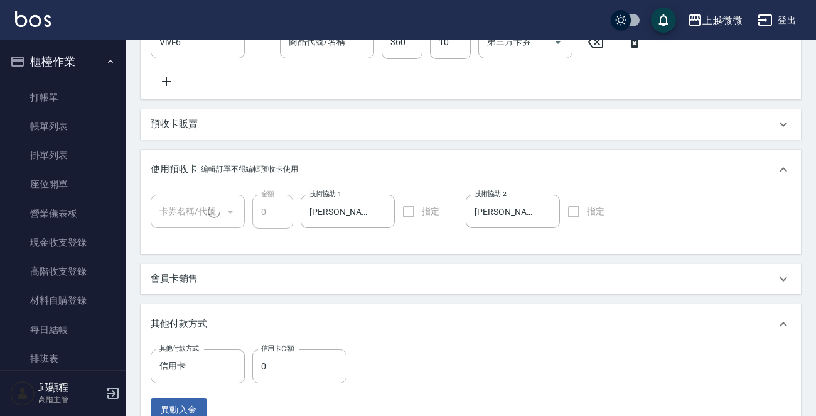
type input "陳盈秀/0958281787/0974"
type input "木蘭保濕洗髮精2000ml"
type input "沁涼控油頭皮噴霧60ml"
type input "酸性蛋白護髮卡(1/1)"
type input "剪髮(B02)"
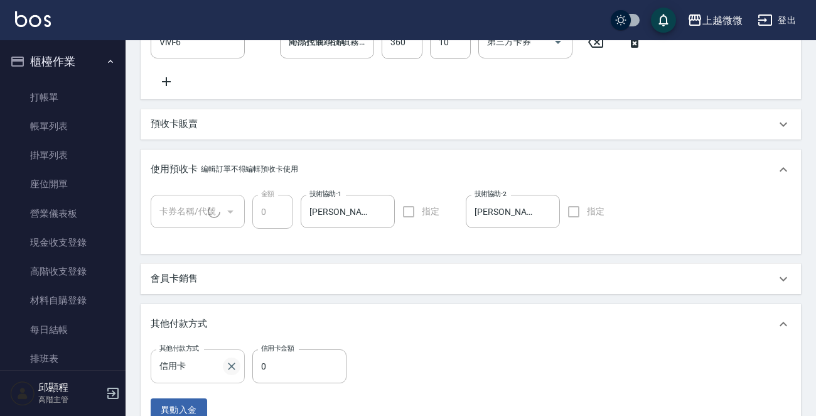
type input "+精油洗髮精(A02)"
type input "洗髮(A03)"
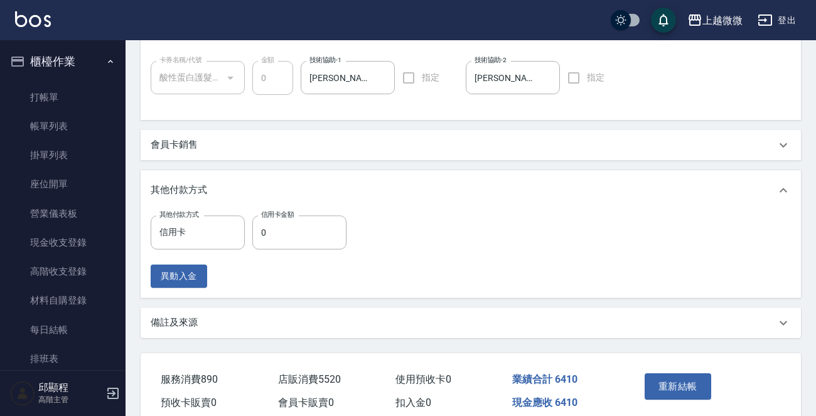
scroll to position [710, 0]
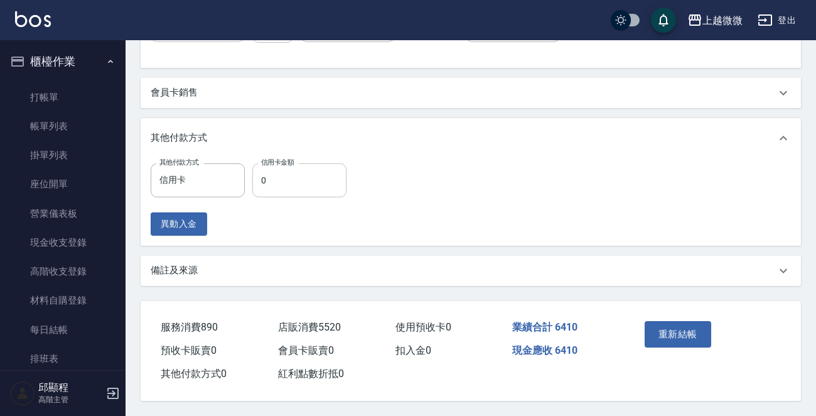
click at [287, 178] on input "0" at bounding box center [299, 180] width 94 height 34
type input "6410"
click at [654, 332] on button "重新結帳" at bounding box center [678, 334] width 67 height 26
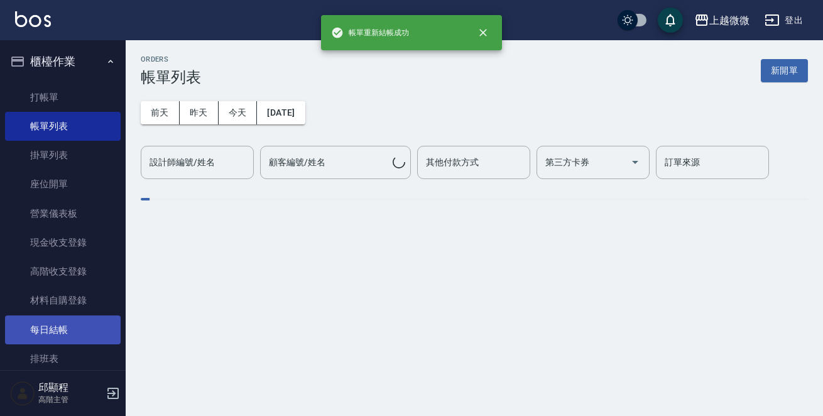
click at [62, 326] on link "每日結帳" at bounding box center [63, 329] width 116 height 29
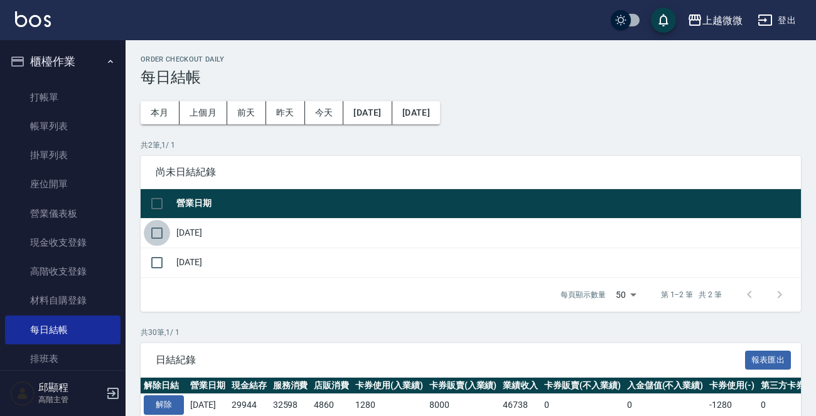
click at [160, 229] on input "checkbox" at bounding box center [157, 233] width 26 height 26
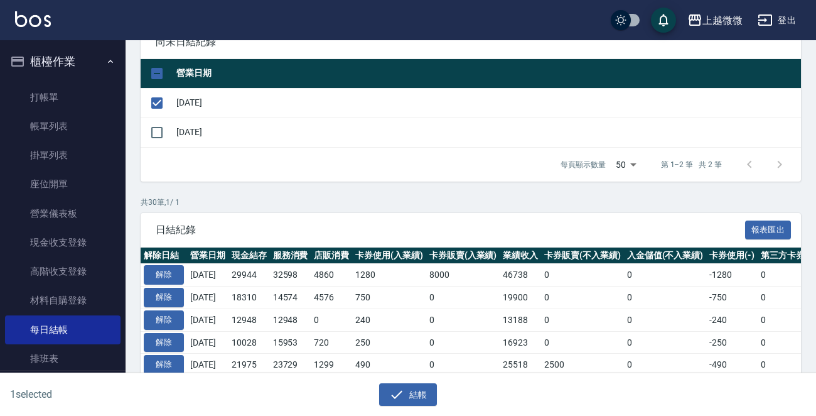
scroll to position [251, 0]
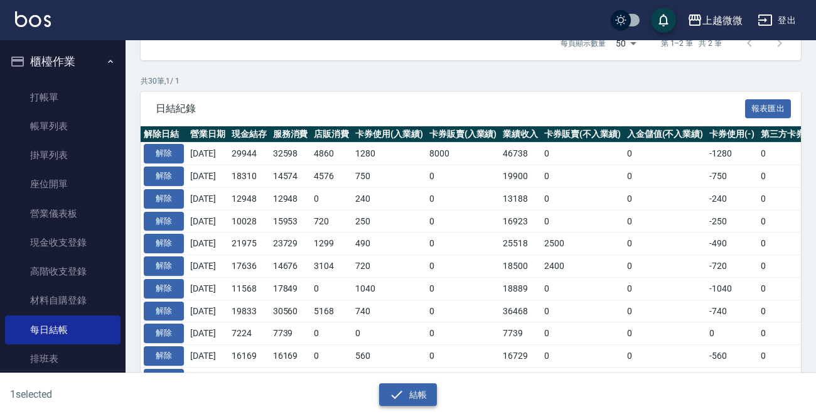
click at [407, 388] on button "結帳" at bounding box center [408, 394] width 58 height 23
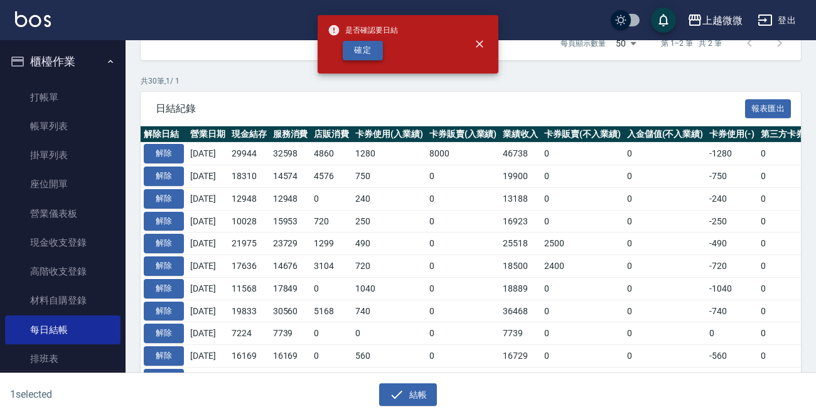
click at [365, 51] on button "確定" at bounding box center [363, 50] width 40 height 19
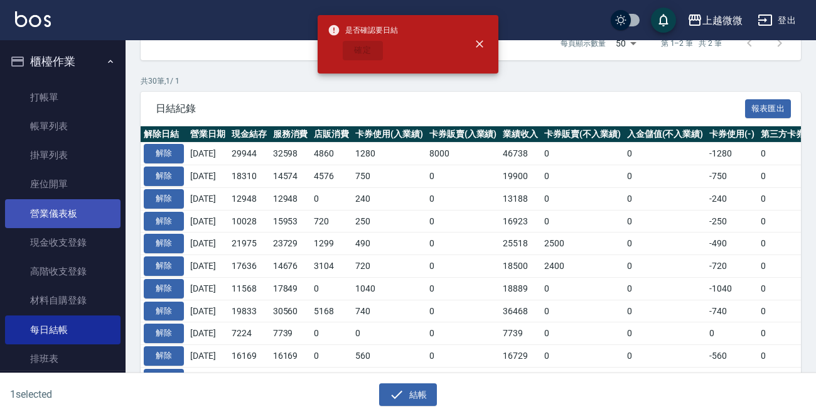
checkbox input "false"
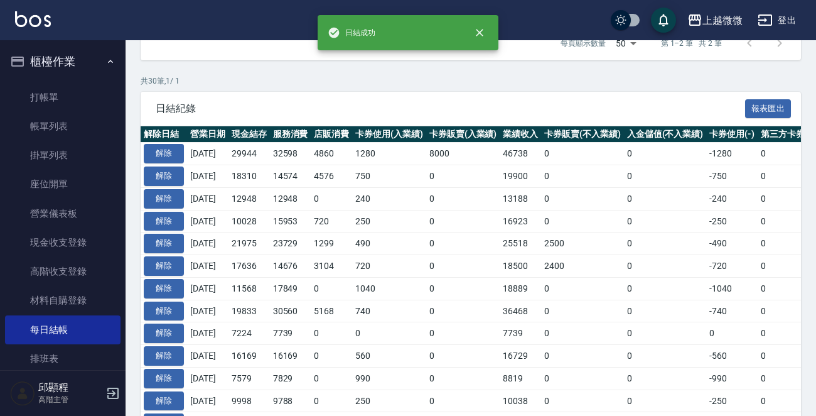
scroll to position [171, 0]
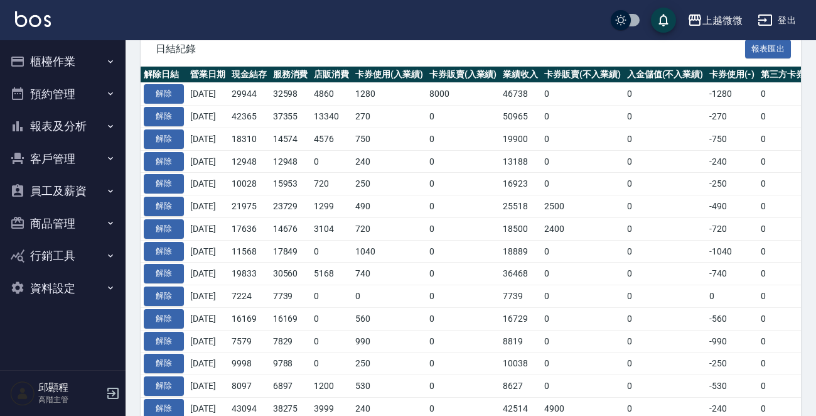
scroll to position [188, 0]
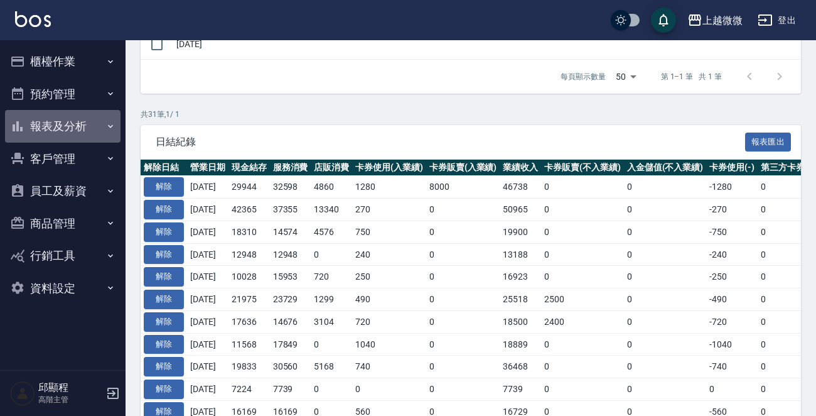
click at [97, 124] on button "報表及分析" at bounding box center [63, 126] width 116 height 33
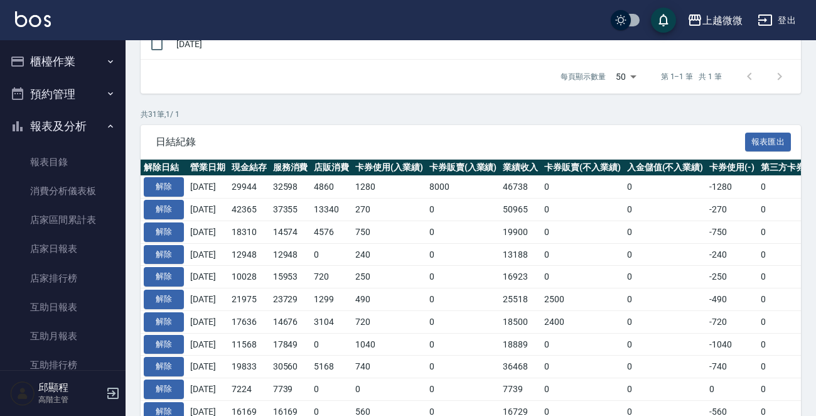
scroll to position [305, 0]
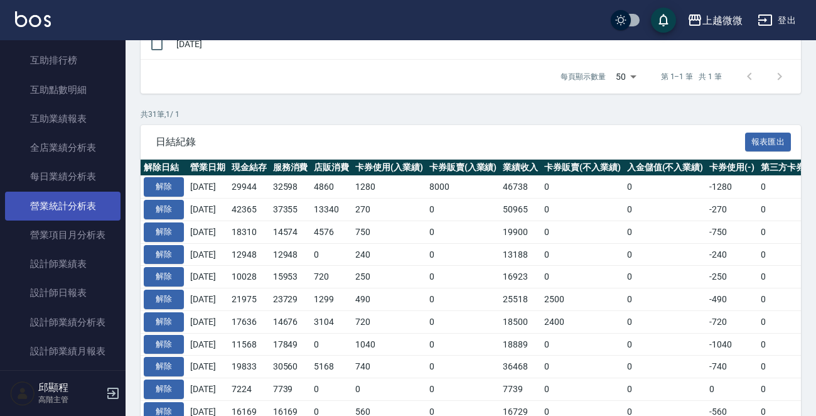
click at [68, 200] on link "營業統計分析表" at bounding box center [63, 206] width 116 height 29
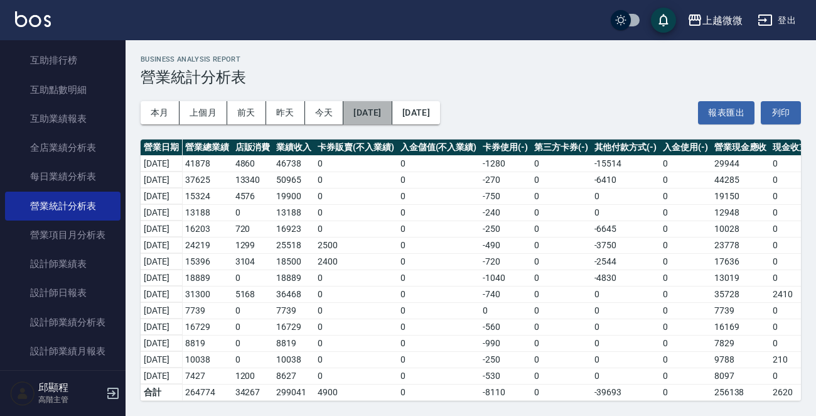
click at [391, 106] on button "[DATE]" at bounding box center [368, 112] width 48 height 23
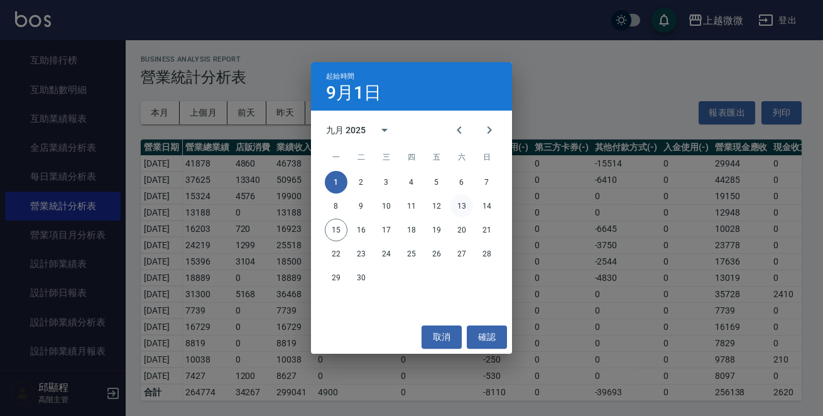
click at [462, 202] on button "13" at bounding box center [461, 206] width 23 height 23
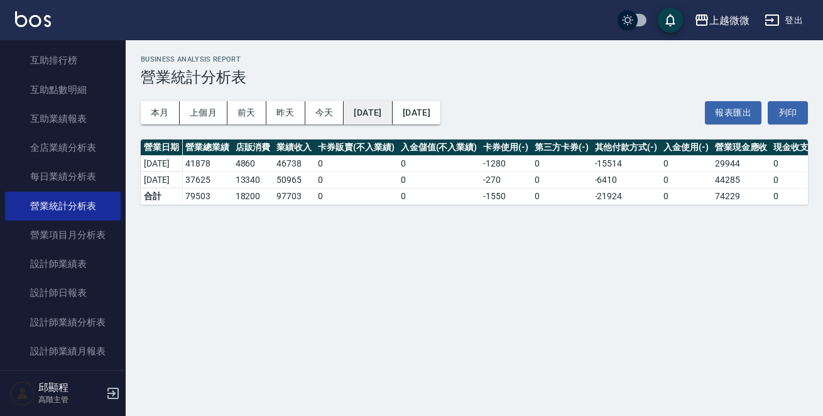
click at [375, 111] on button "[DATE]" at bounding box center [368, 112] width 48 height 23
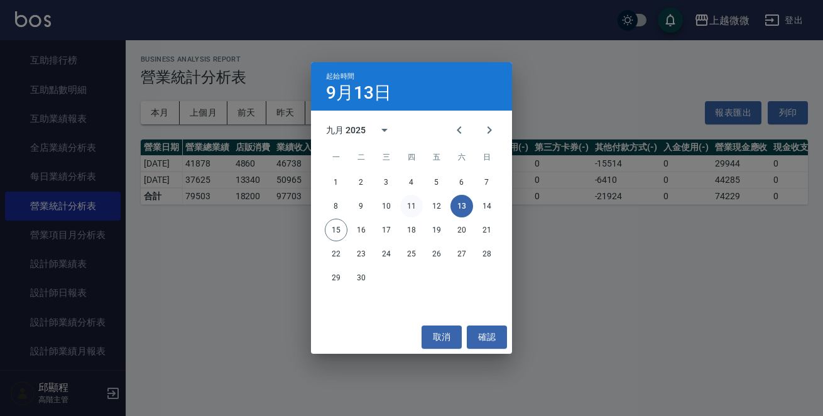
click at [421, 200] on button "11" at bounding box center [411, 206] width 23 height 23
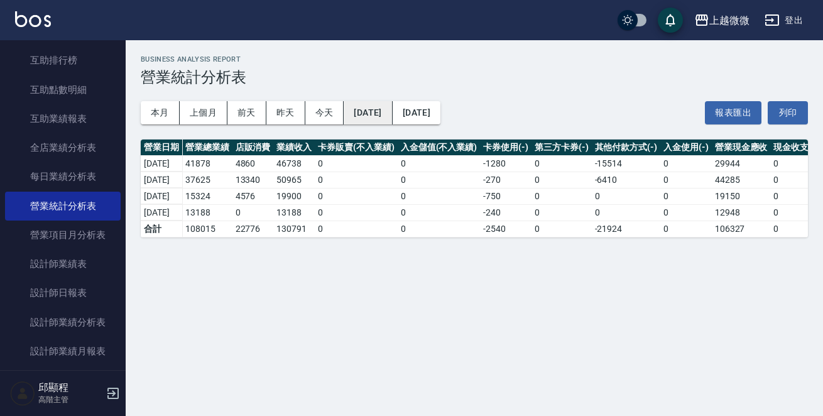
click at [385, 112] on button "[DATE]" at bounding box center [368, 112] width 48 height 23
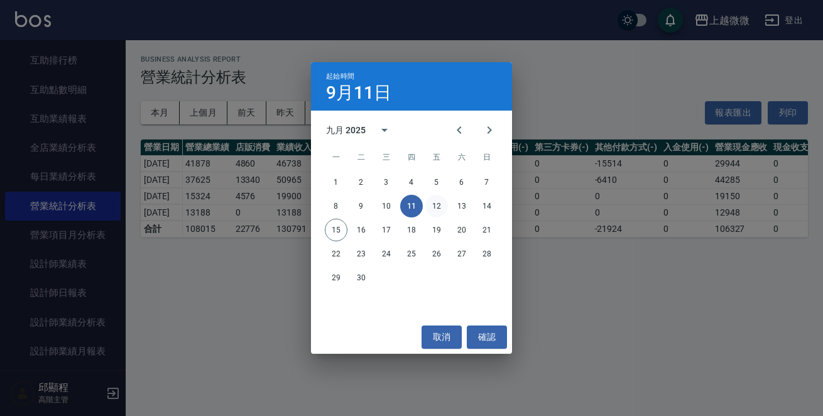
click at [433, 207] on button "12" at bounding box center [436, 206] width 23 height 23
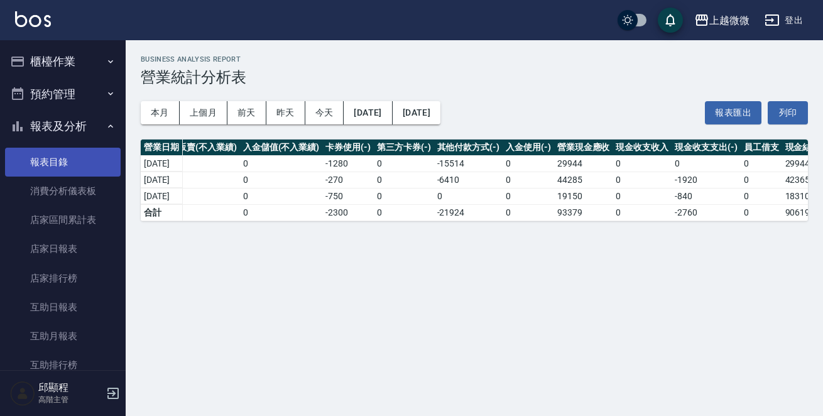
click at [40, 163] on link "報表目錄" at bounding box center [63, 162] width 116 height 29
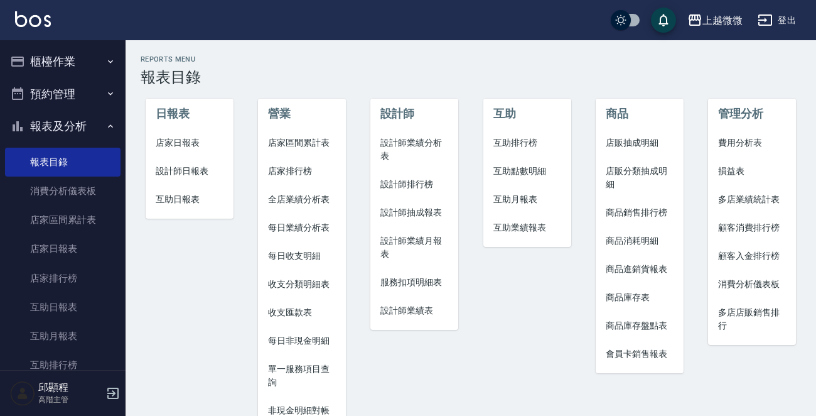
click at [180, 144] on span "店家日報表" at bounding box center [190, 142] width 68 height 13
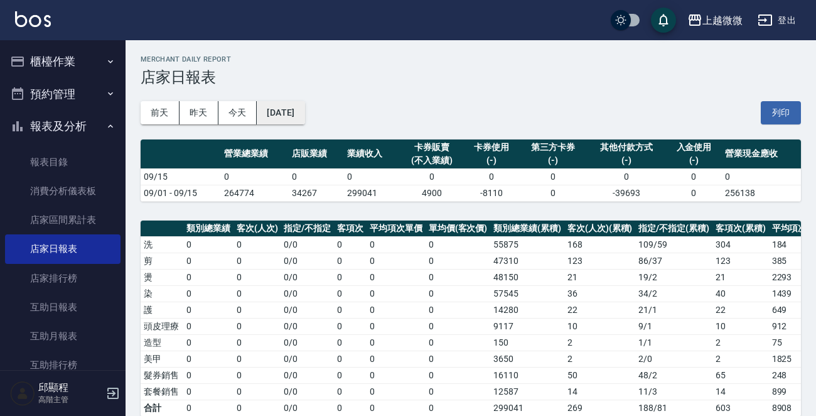
click at [305, 110] on button "[DATE]" at bounding box center [281, 112] width 48 height 23
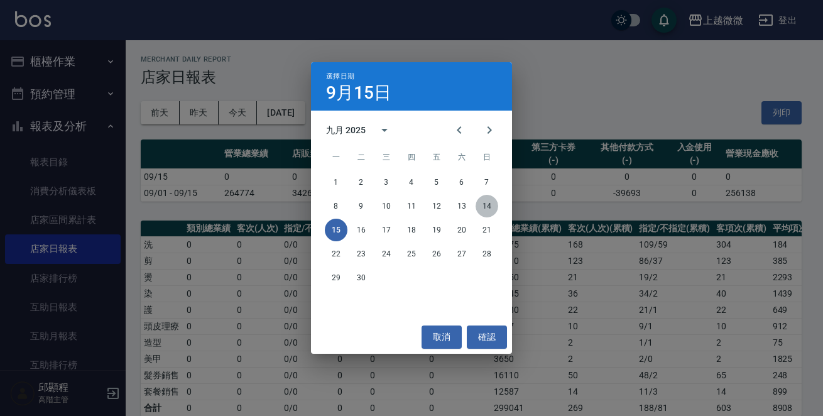
click at [486, 207] on button "14" at bounding box center [486, 206] width 23 height 23
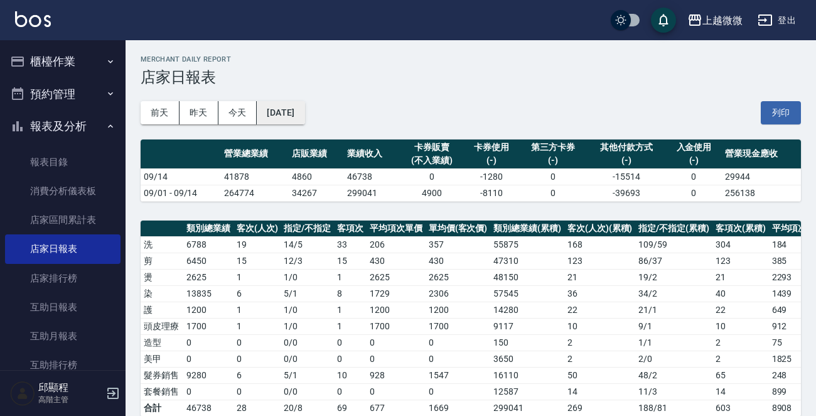
click at [304, 109] on button "[DATE]" at bounding box center [281, 112] width 48 height 23
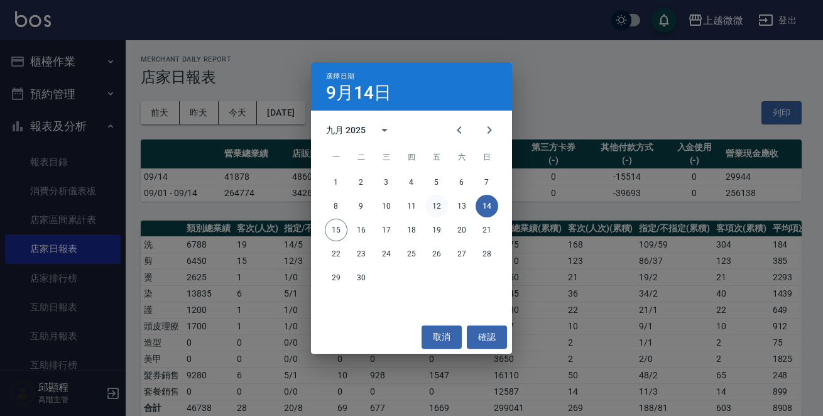
click at [436, 209] on button "12" at bounding box center [436, 206] width 23 height 23
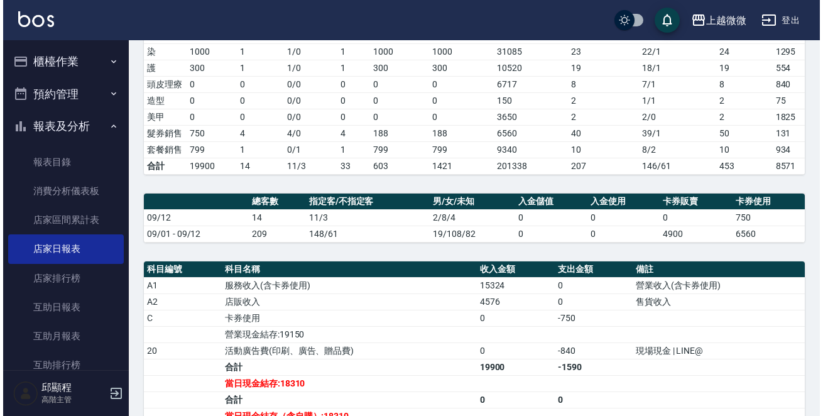
scroll to position [44, 0]
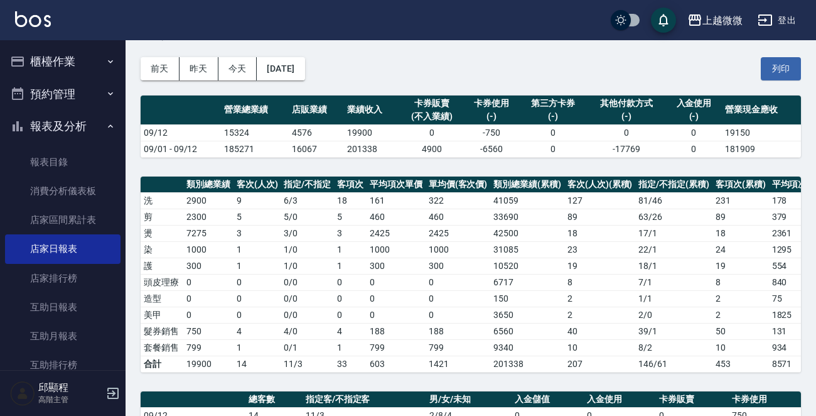
click at [294, 53] on div "[DATE] [DATE] [DATE] [DATE] 列印" at bounding box center [471, 68] width 661 height 53
click at [297, 59] on button "[DATE]" at bounding box center [281, 68] width 48 height 23
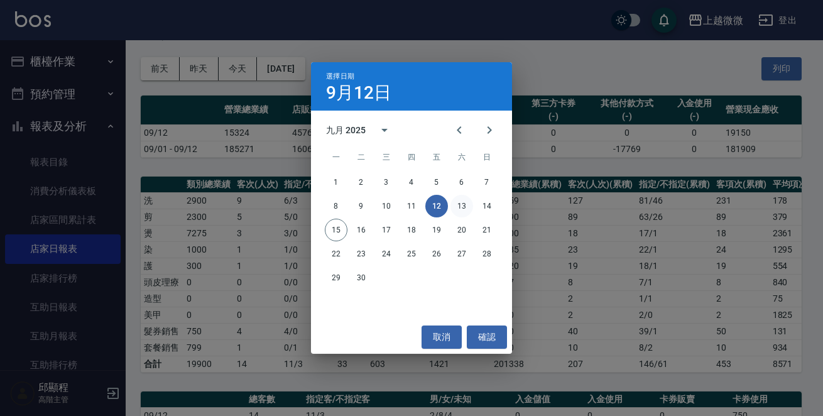
click at [458, 202] on button "13" at bounding box center [461, 206] width 23 height 23
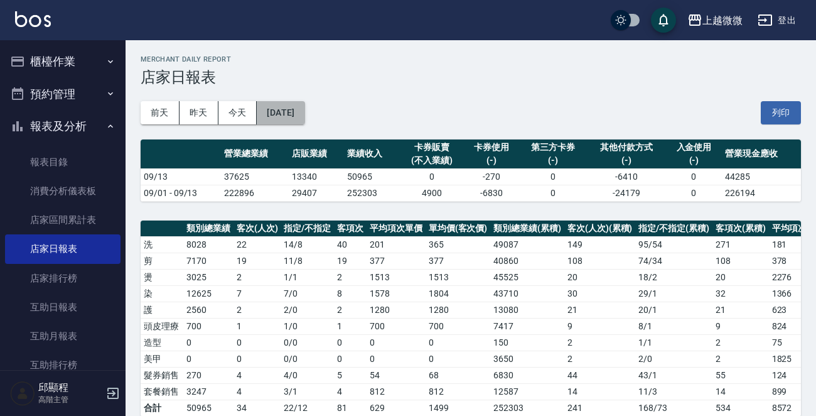
click at [305, 106] on button "[DATE]" at bounding box center [281, 112] width 48 height 23
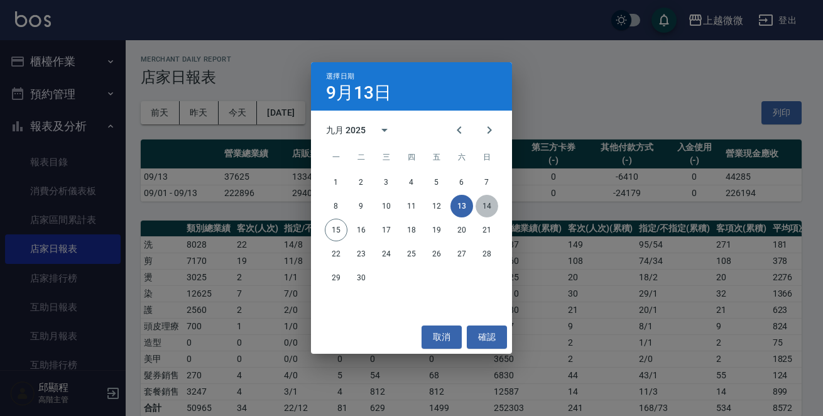
click at [487, 201] on button "14" at bounding box center [486, 206] width 23 height 23
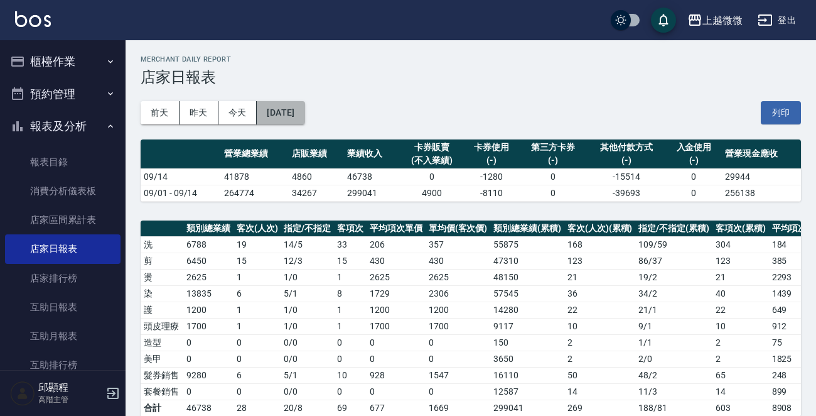
click at [296, 106] on button "[DATE]" at bounding box center [281, 112] width 48 height 23
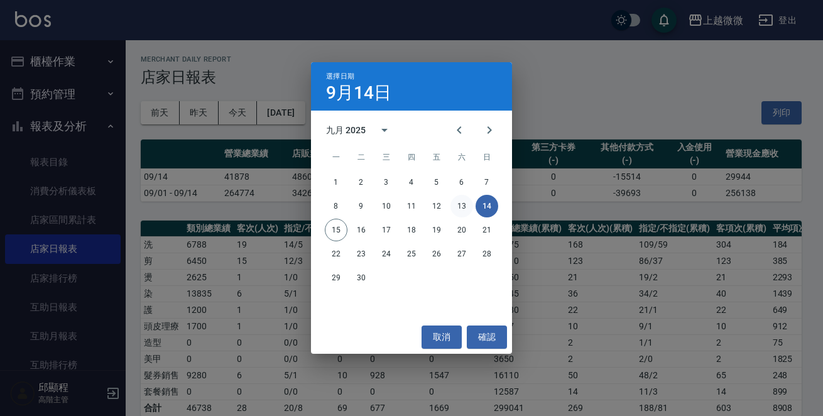
click at [458, 208] on button "13" at bounding box center [461, 206] width 23 height 23
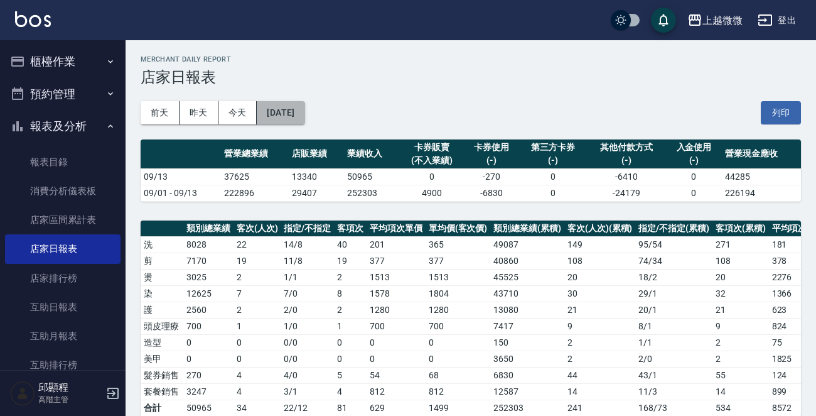
click at [305, 119] on button "[DATE]" at bounding box center [281, 112] width 48 height 23
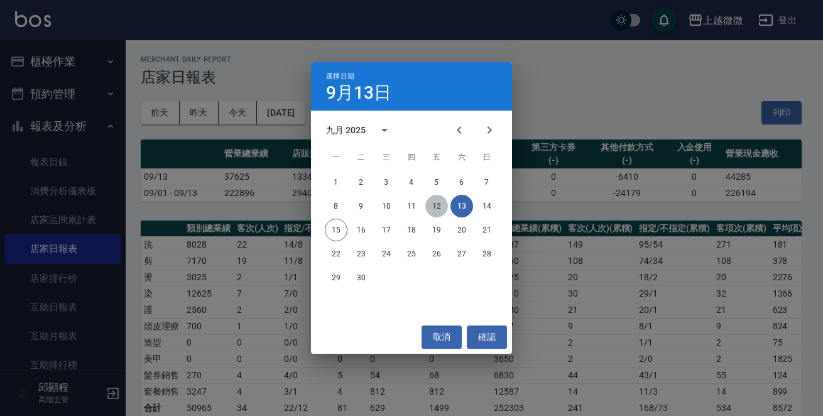
click at [437, 205] on button "12" at bounding box center [436, 206] width 23 height 23
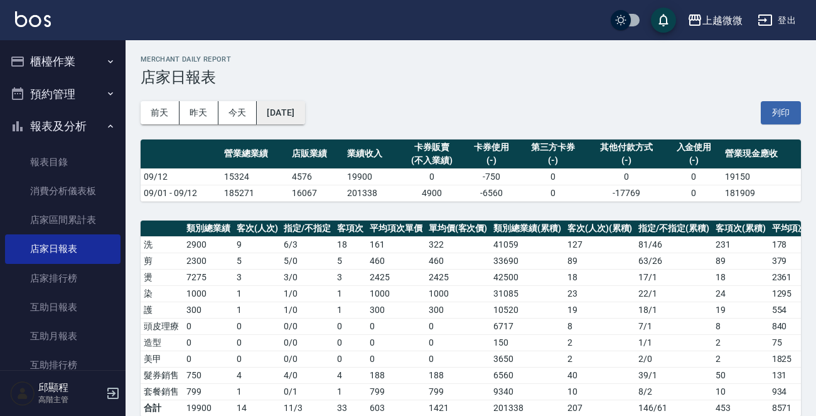
click at [305, 114] on button "[DATE]" at bounding box center [281, 112] width 48 height 23
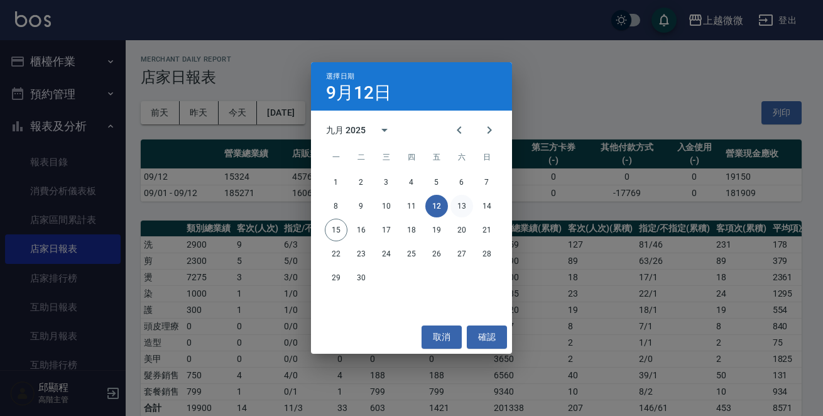
click at [462, 205] on button "13" at bounding box center [461, 206] width 23 height 23
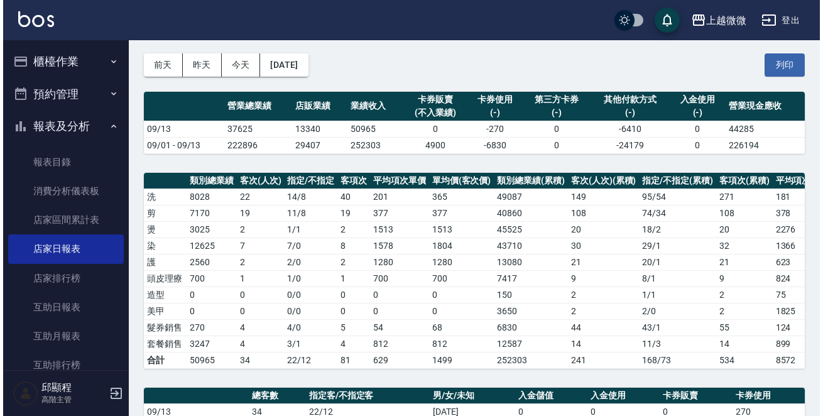
scroll to position [31, 0]
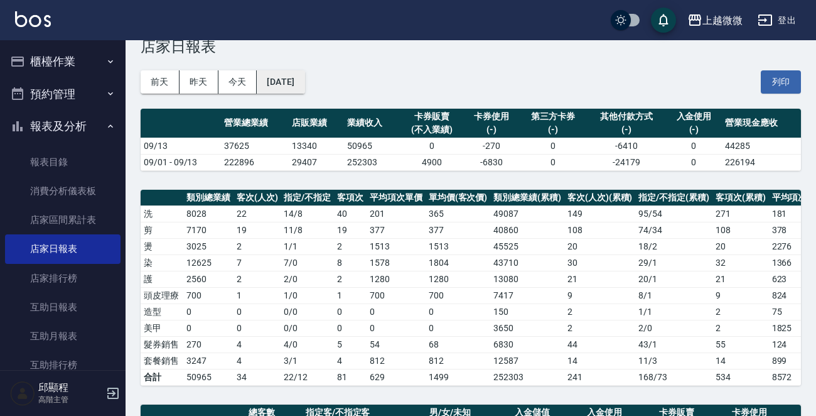
click at [305, 80] on button "[DATE]" at bounding box center [281, 81] width 48 height 23
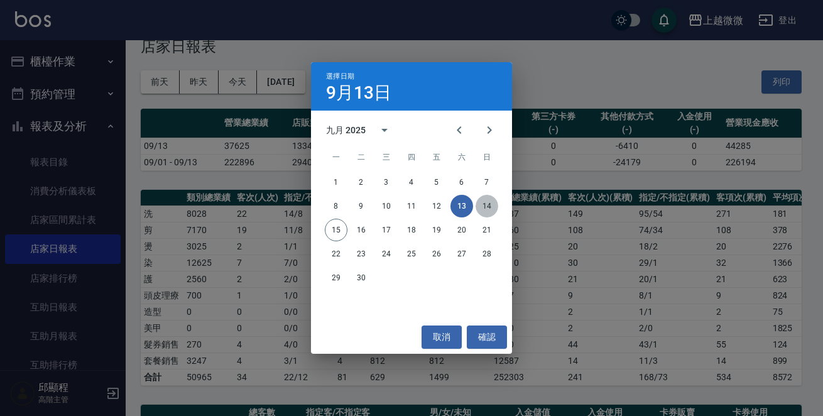
click at [490, 205] on button "14" at bounding box center [486, 206] width 23 height 23
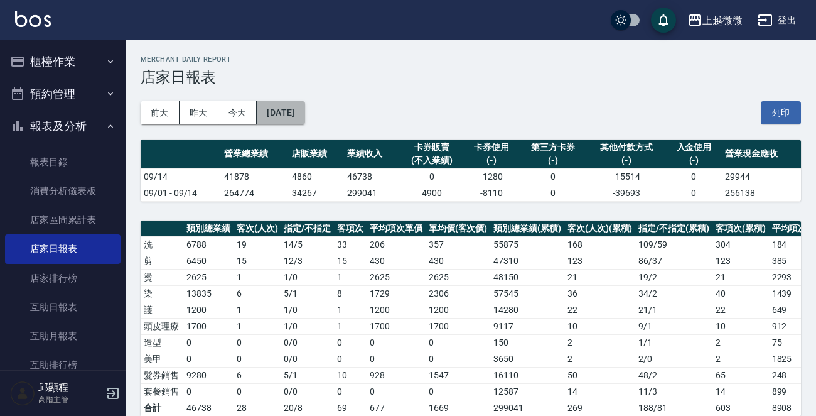
click at [298, 116] on button "[DATE]" at bounding box center [281, 112] width 48 height 23
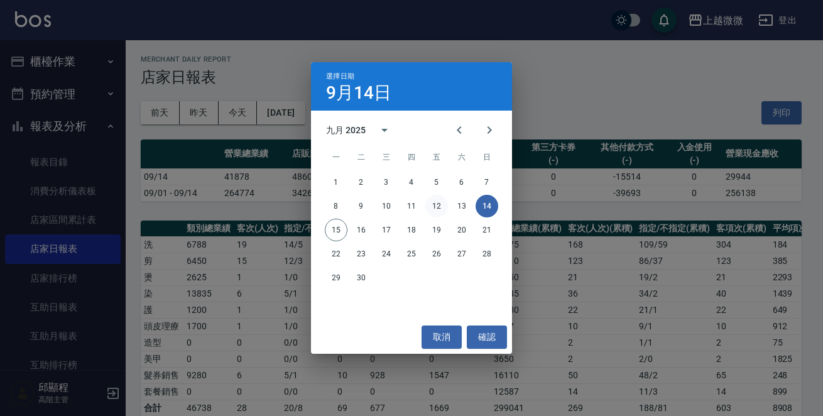
click at [437, 203] on button "12" at bounding box center [436, 206] width 23 height 23
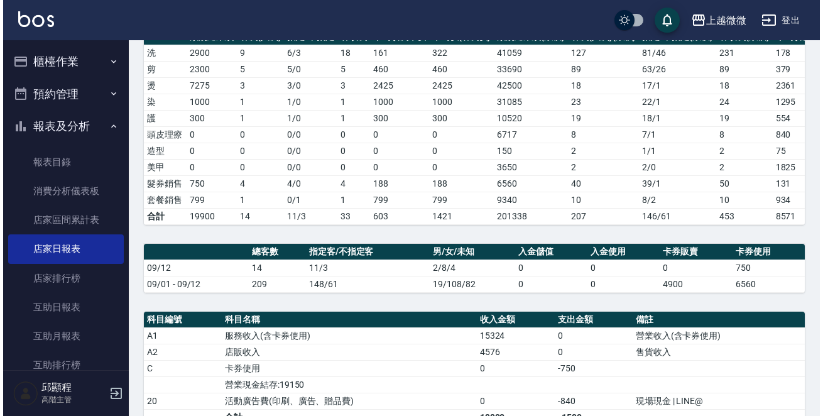
scroll to position [44, 0]
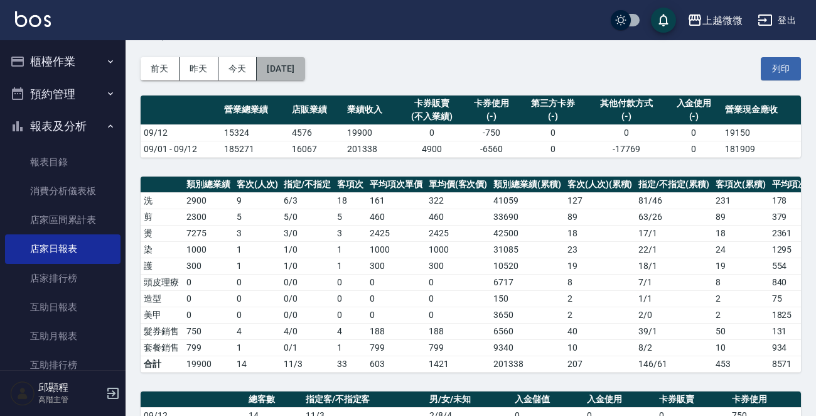
click at [297, 73] on button "[DATE]" at bounding box center [281, 68] width 48 height 23
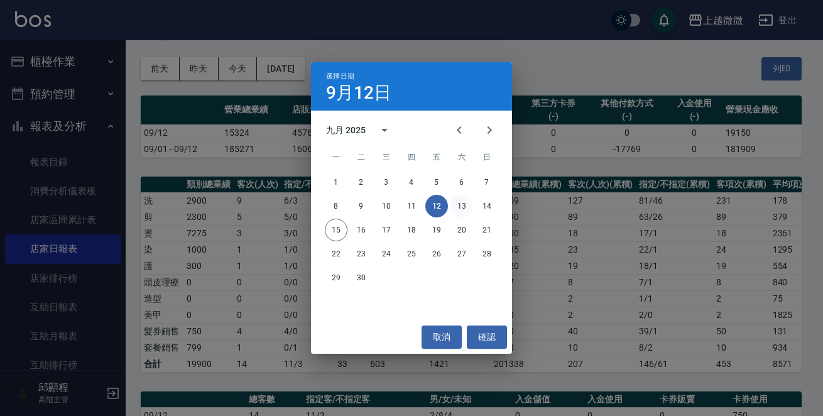
click at [458, 205] on button "13" at bounding box center [461, 206] width 23 height 23
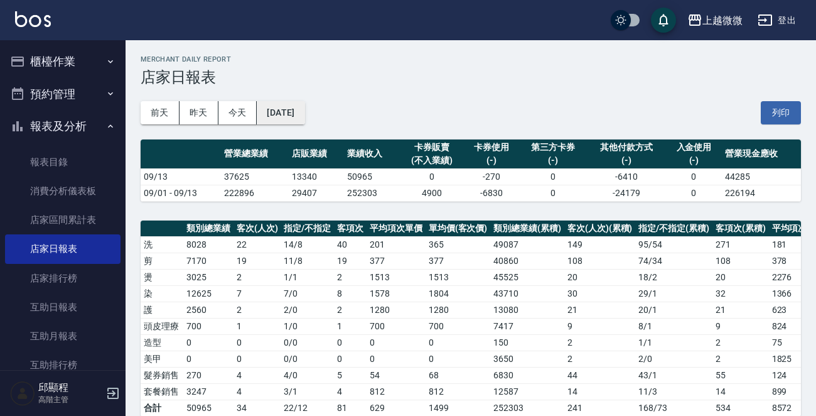
click at [298, 107] on button "[DATE]" at bounding box center [281, 112] width 48 height 23
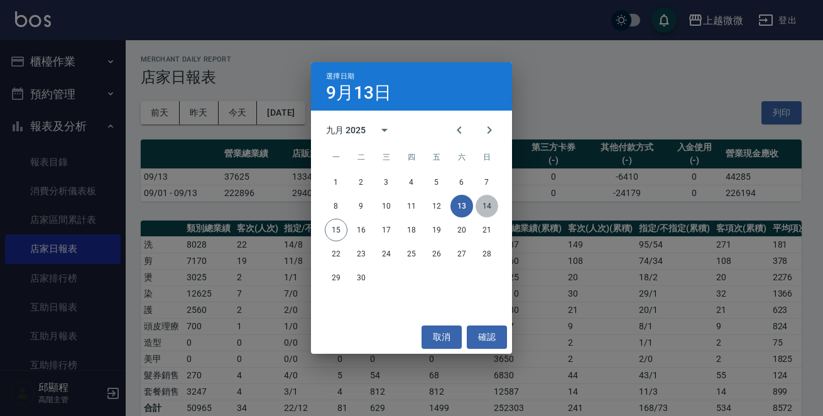
click at [480, 207] on button "14" at bounding box center [486, 206] width 23 height 23
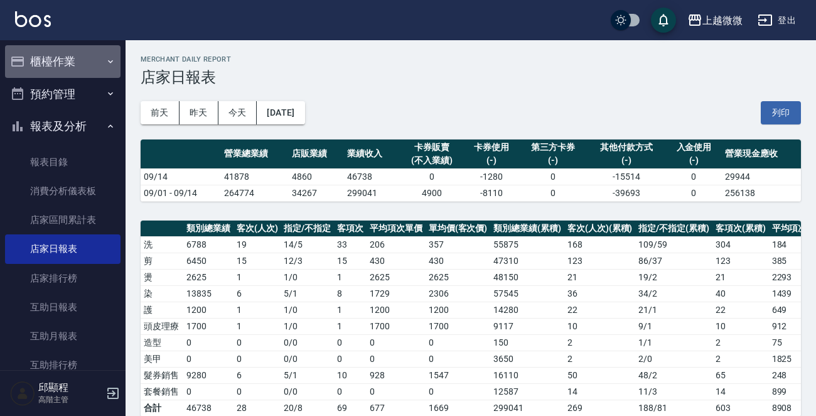
click at [76, 50] on button "櫃檯作業" at bounding box center [63, 61] width 116 height 33
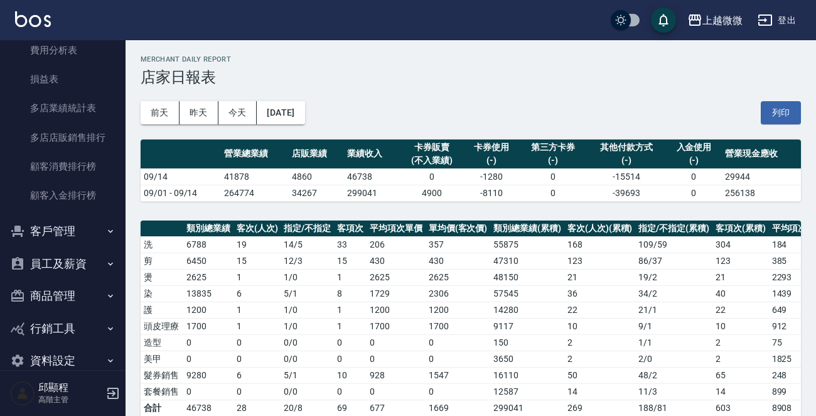
scroll to position [1566, 0]
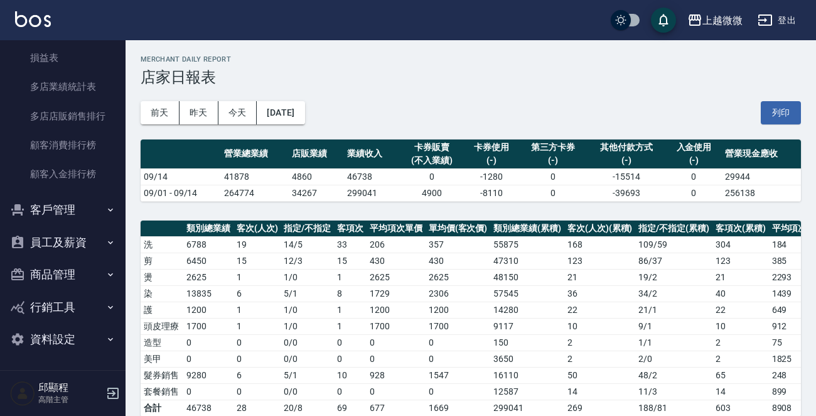
click at [84, 271] on button "商品管理" at bounding box center [63, 274] width 116 height 33
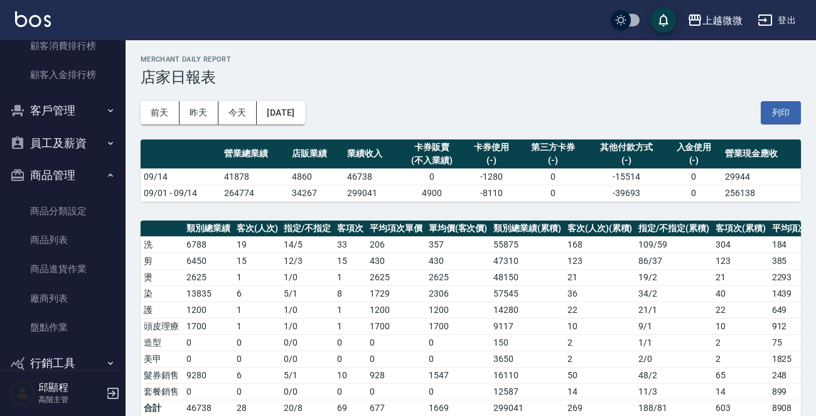
scroll to position [1721, 0]
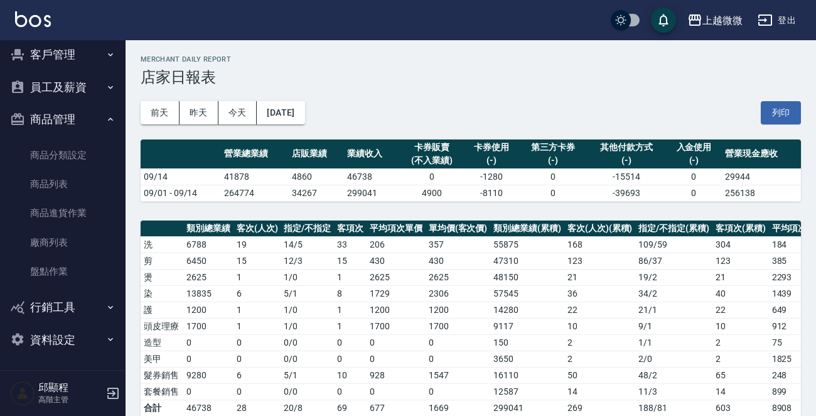
click at [72, 336] on button "資料設定" at bounding box center [63, 339] width 116 height 33
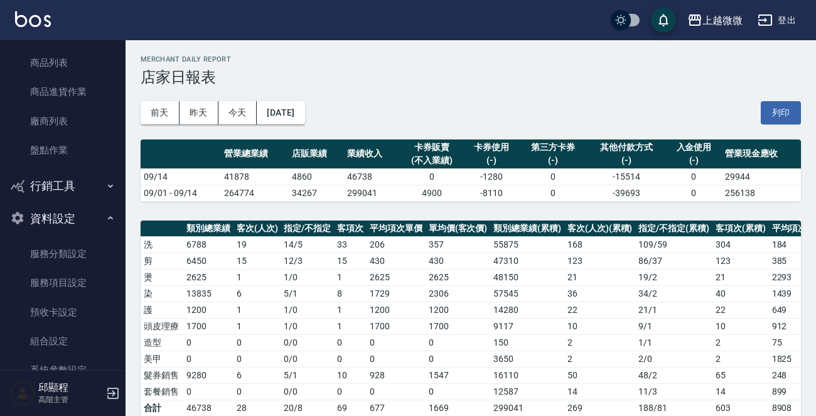
scroll to position [2017, 0]
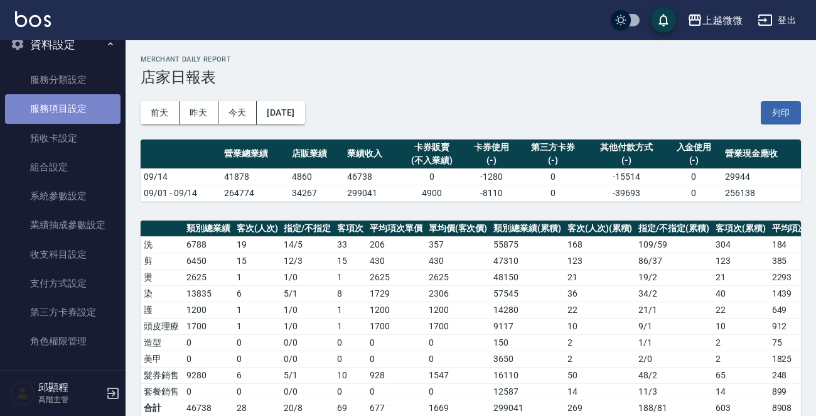
click at [65, 109] on link "服務項目設定" at bounding box center [63, 108] width 116 height 29
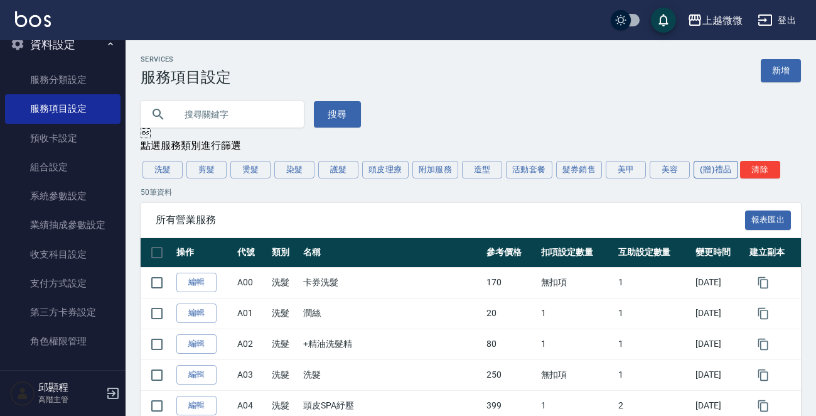
click at [703, 172] on button "(贈)禮品" at bounding box center [716, 170] width 45 height 18
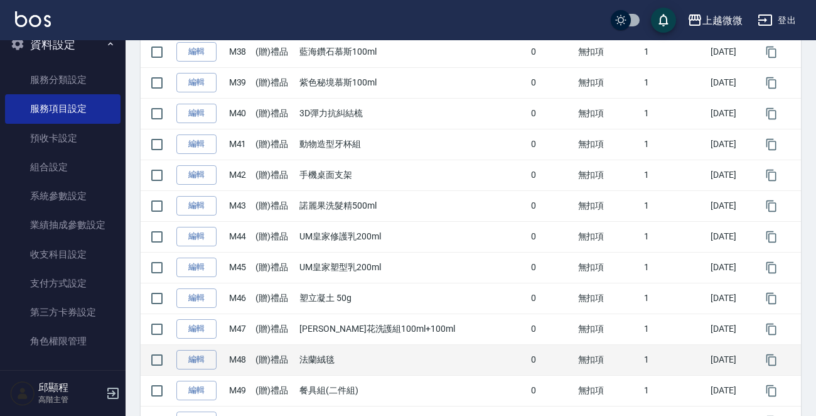
scroll to position [1444, 0]
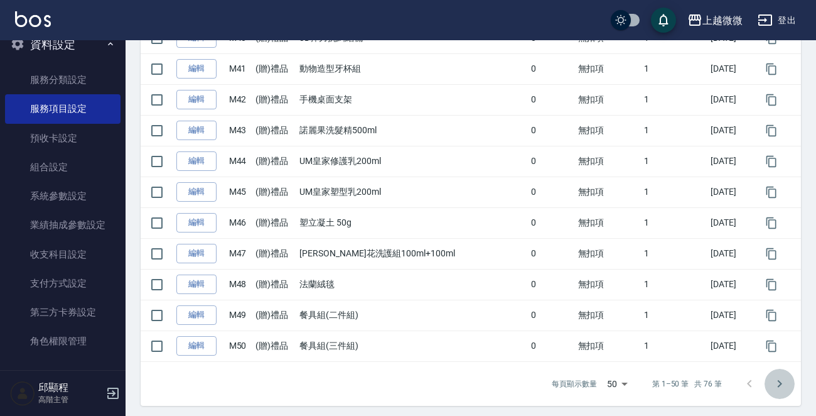
click at [778, 379] on icon "Go to next page" at bounding box center [780, 383] width 4 height 8
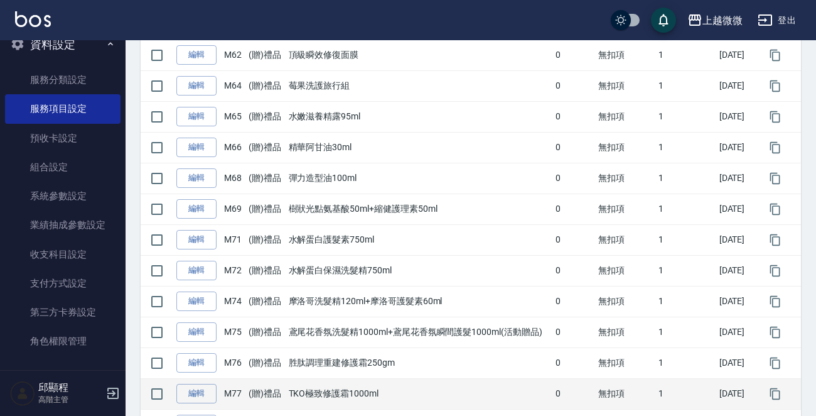
scroll to position [710, 0]
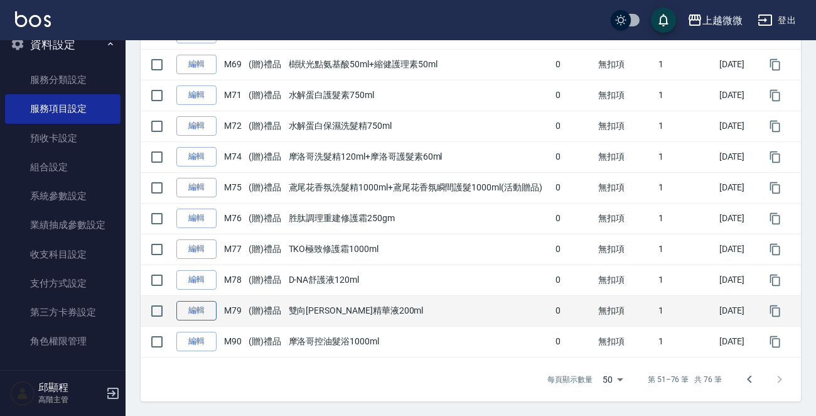
click at [192, 311] on link "編輯" at bounding box center [196, 310] width 40 height 19
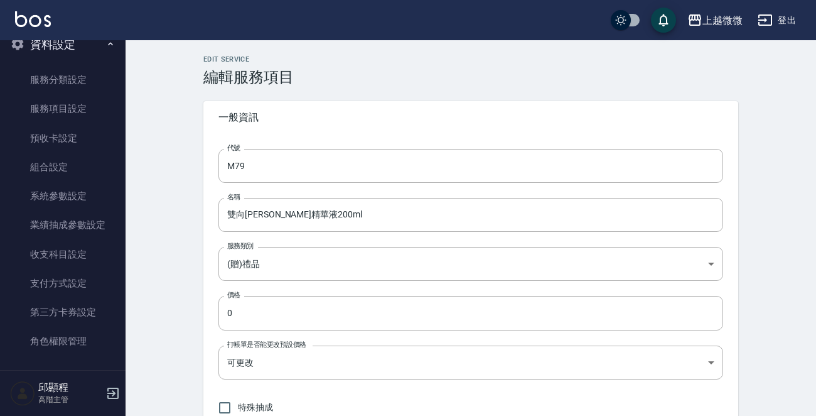
type input "M79"
type input "雙向[PERSON_NAME]精華液200ml"
type input "26eb168c-1588-45ce-8ea5-bf360fe4b252"
type input "FALSE"
type input "none"
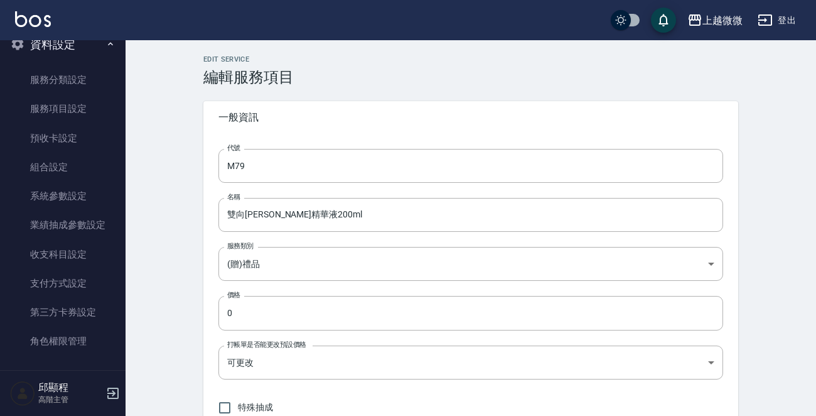
type input "UNSET"
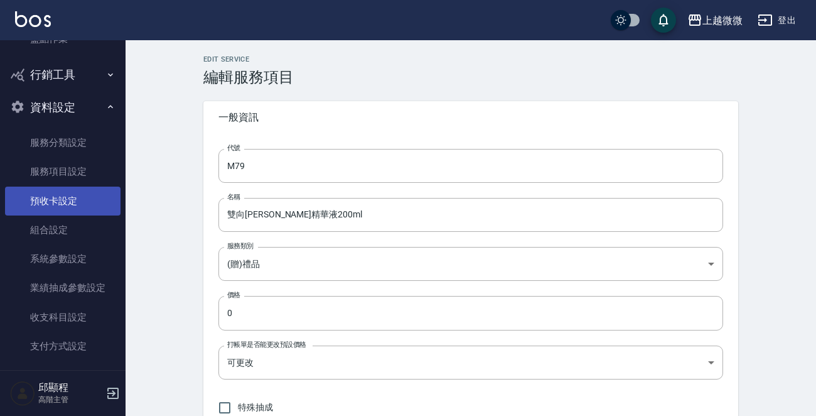
scroll to position [1891, 0]
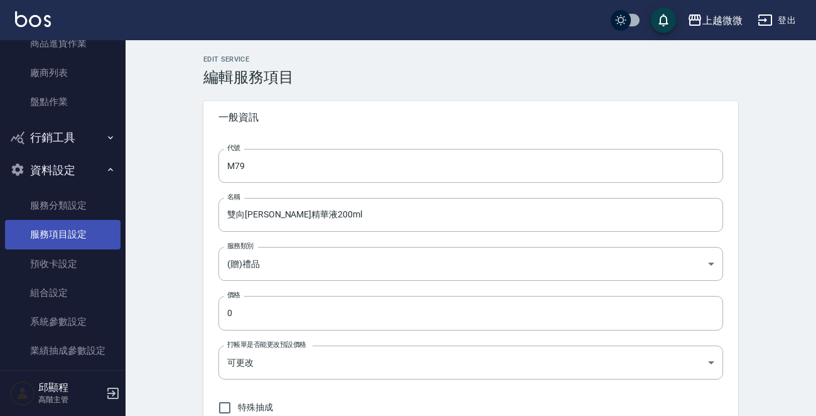
click at [67, 234] on link "服務項目設定" at bounding box center [63, 234] width 116 height 29
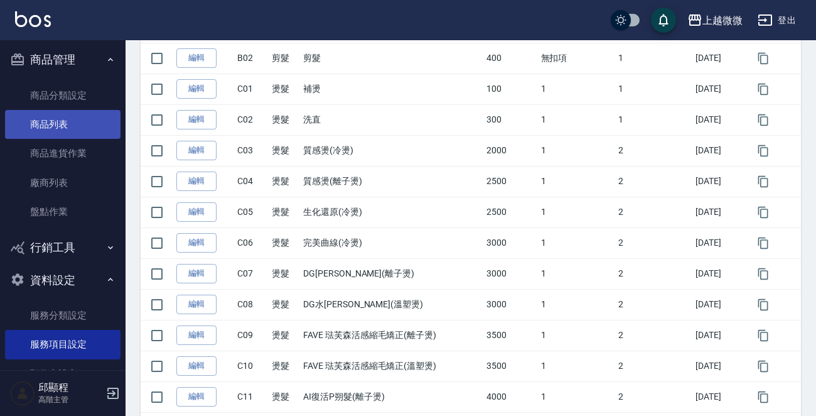
scroll to position [1645, 0]
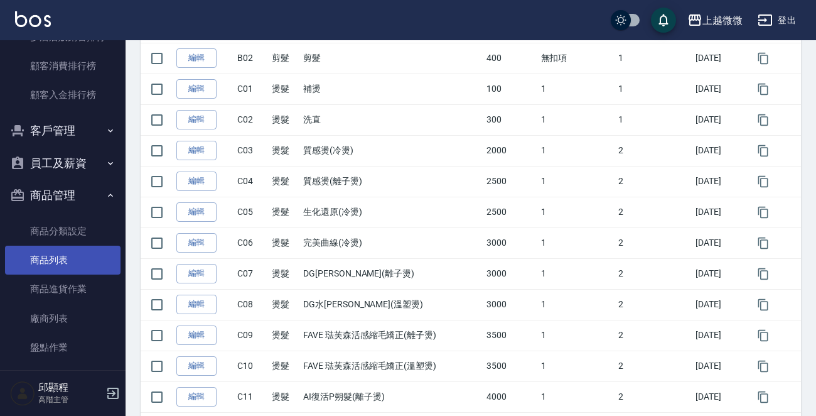
click at [58, 259] on link "商品列表" at bounding box center [63, 260] width 116 height 29
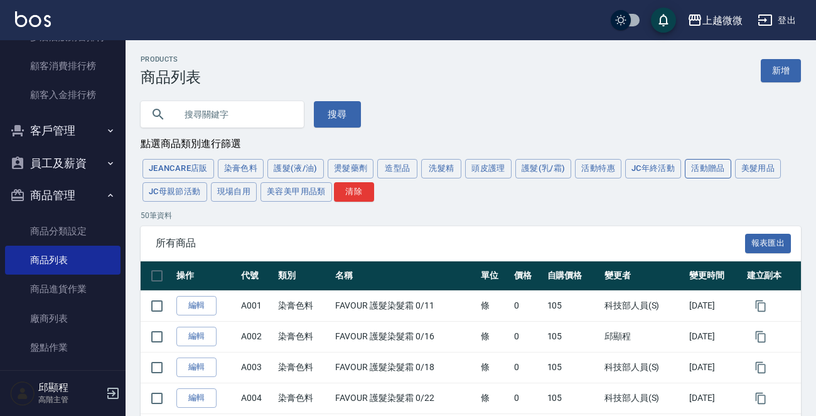
click at [700, 165] on button "活動贈品" at bounding box center [708, 168] width 46 height 19
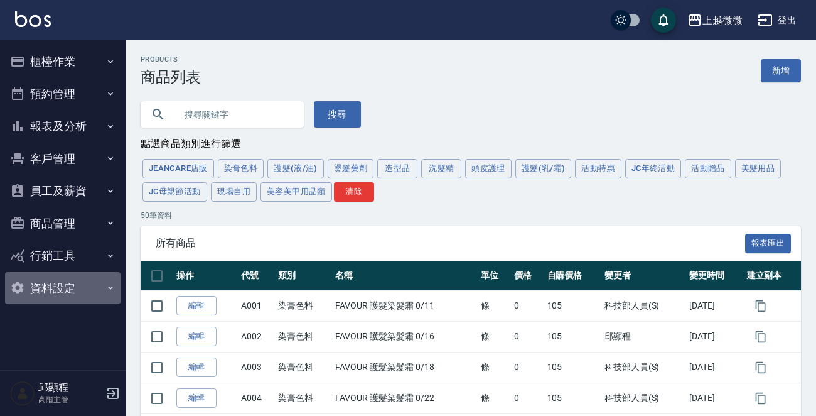
click at [77, 286] on button "資料設定" at bounding box center [63, 288] width 116 height 33
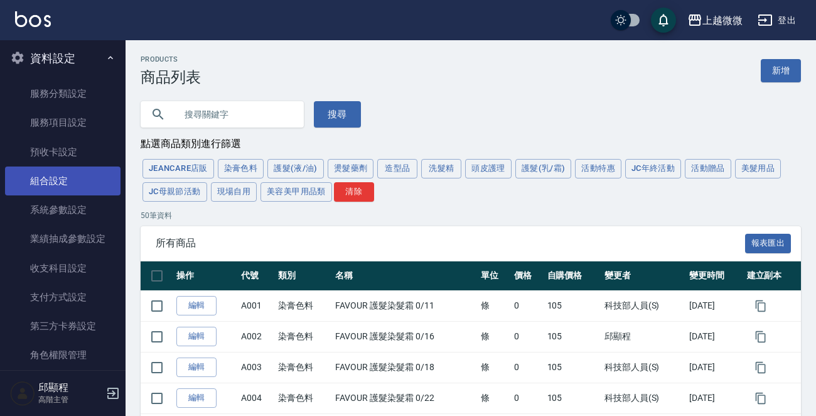
scroll to position [234, 0]
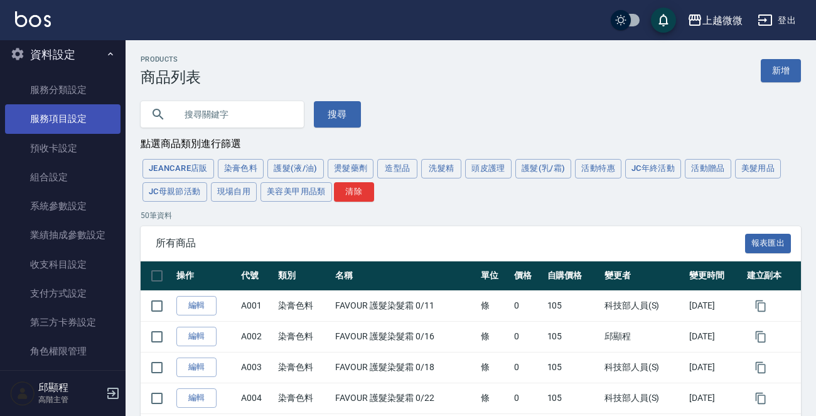
click at [72, 112] on link "服務項目設定" at bounding box center [63, 118] width 116 height 29
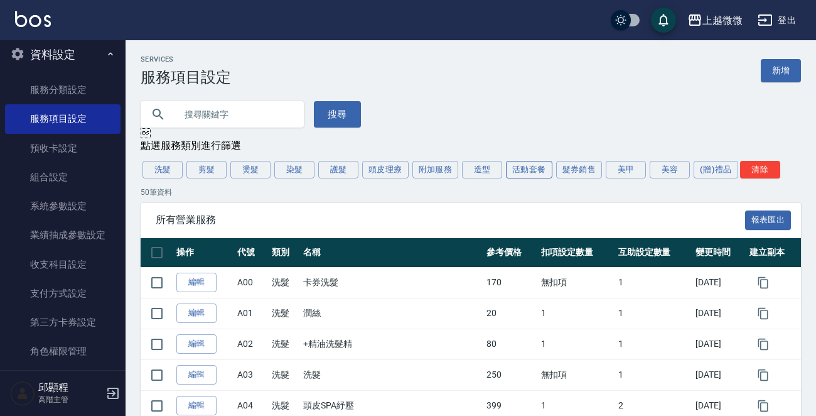
click at [522, 171] on button "活動套餐" at bounding box center [529, 170] width 46 height 18
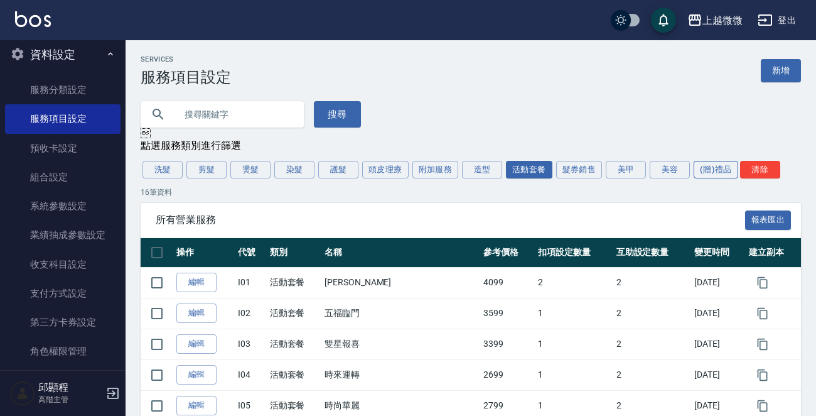
click at [712, 171] on button "(贈)禮品" at bounding box center [716, 170] width 45 height 18
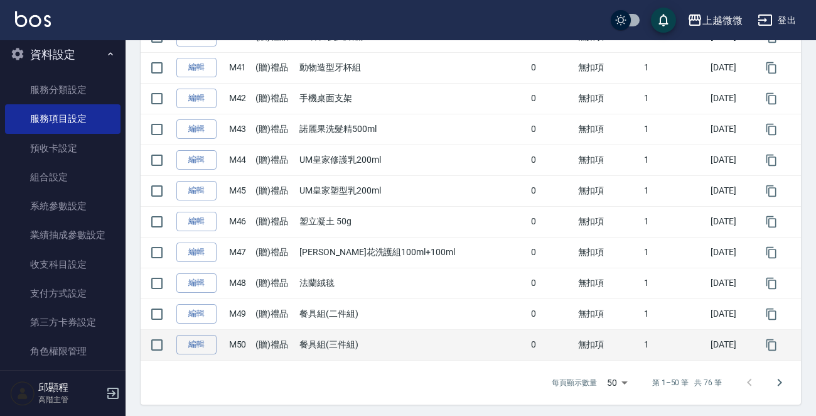
scroll to position [1447, 0]
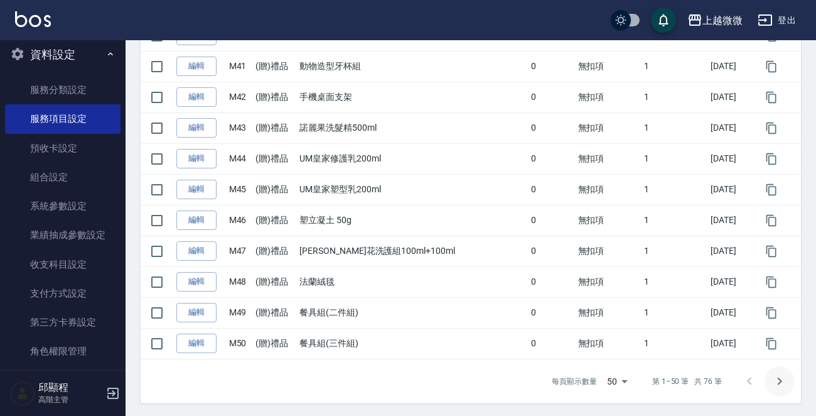
click at [779, 377] on icon "Go to next page" at bounding box center [780, 381] width 4 height 8
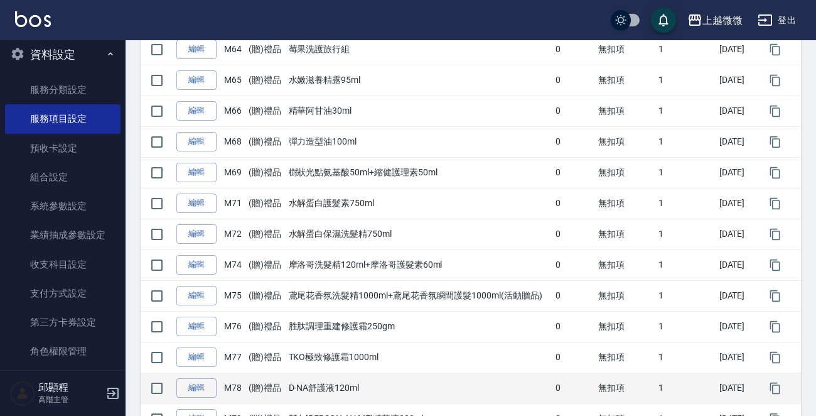
scroll to position [710, 0]
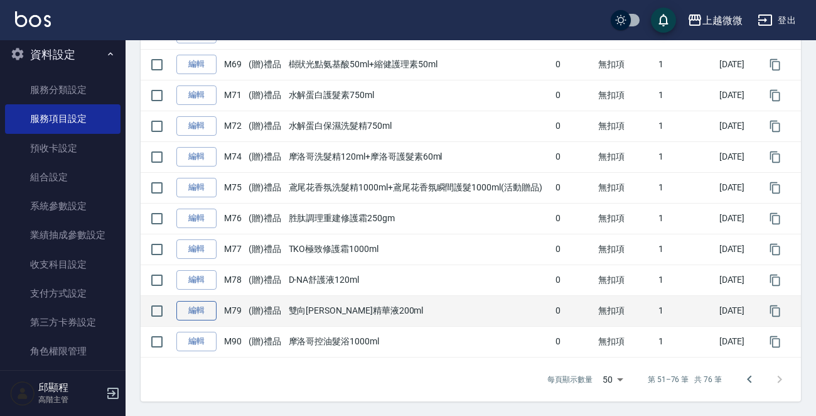
click at [195, 310] on link "編輯" at bounding box center [196, 310] width 40 height 19
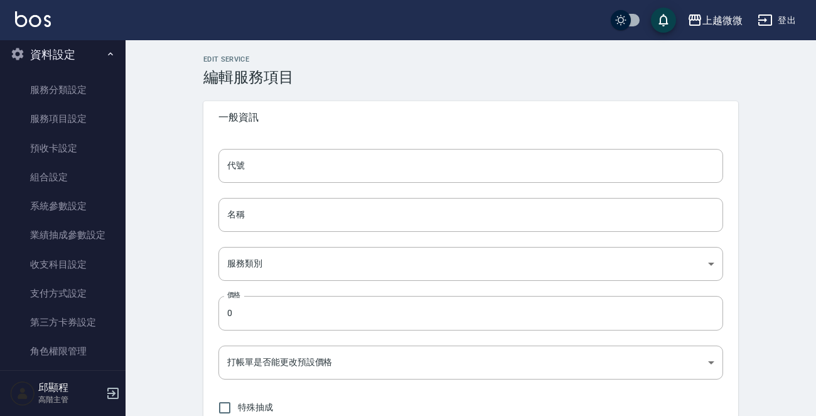
type input "M79"
type input "雙向[PERSON_NAME]精華液200ml"
type input "26eb168c-1588-45ce-8ea5-bf360fe4b252"
type input "FALSE"
type input "none"
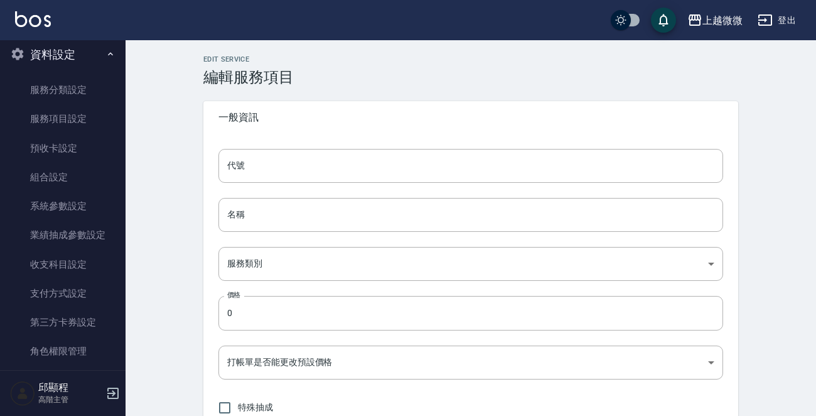
type input "UNSET"
click at [249, 161] on input "M79" at bounding box center [471, 166] width 505 height 34
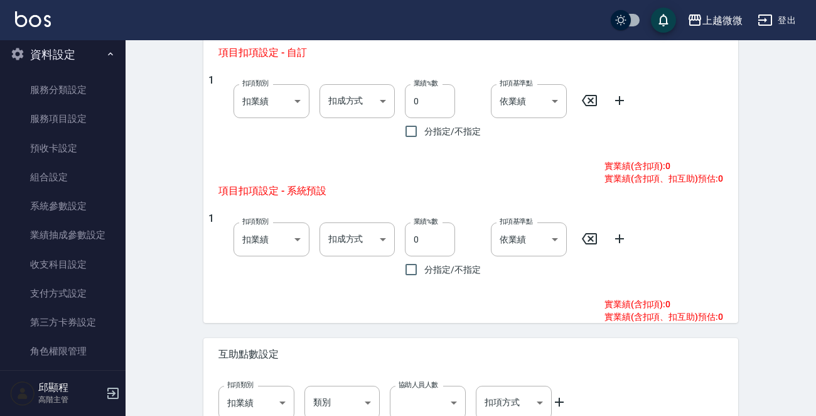
scroll to position [605, 0]
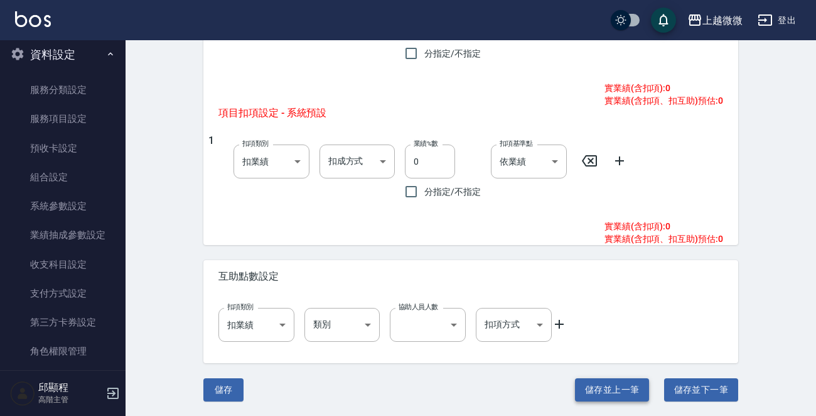
click at [615, 384] on button "儲存並上一筆" at bounding box center [612, 389] width 74 height 23
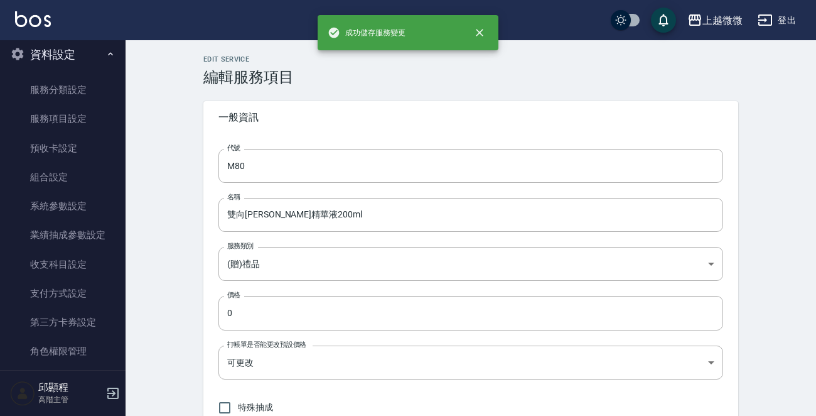
type input "M78"
type input "D-NA舒護液120ml"
click at [309, 166] on input "M78" at bounding box center [471, 166] width 505 height 34
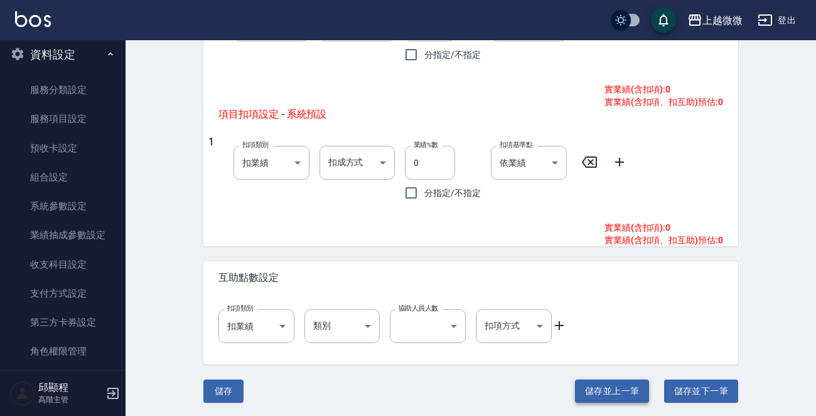
scroll to position [605, 0]
click at [621, 383] on button "儲存並上一筆" at bounding box center [612, 389] width 74 height 23
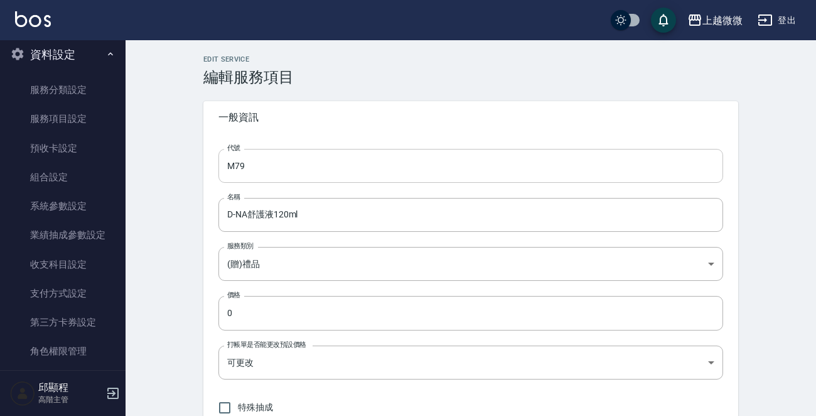
type input "M77"
type input "TKO極致修護霜1000ml"
click at [332, 171] on input "M77" at bounding box center [471, 166] width 505 height 34
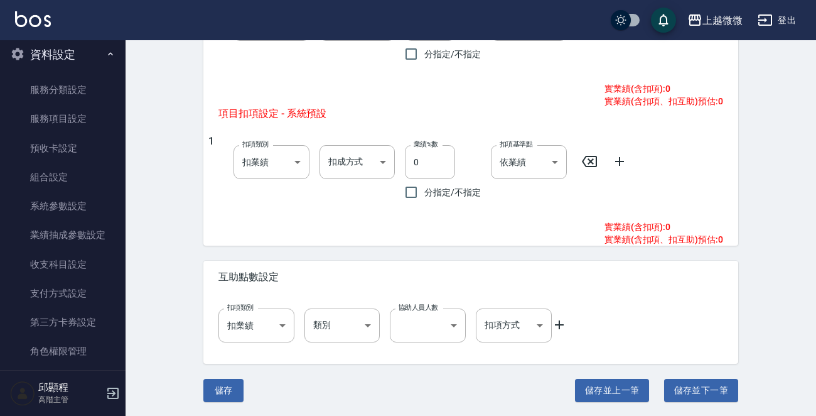
scroll to position [605, 0]
click at [596, 391] on button "儲存並上一筆" at bounding box center [612, 389] width 74 height 23
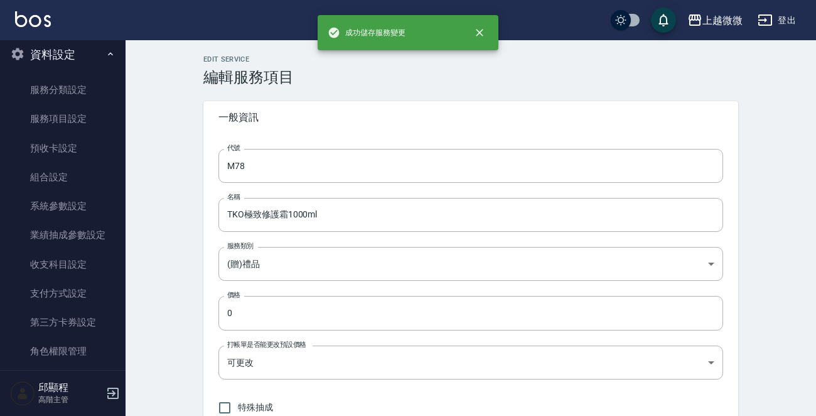
type input "M76"
type input "胜肽調理重建修護霜250gm"
click at [322, 173] on input "M76" at bounding box center [471, 166] width 505 height 34
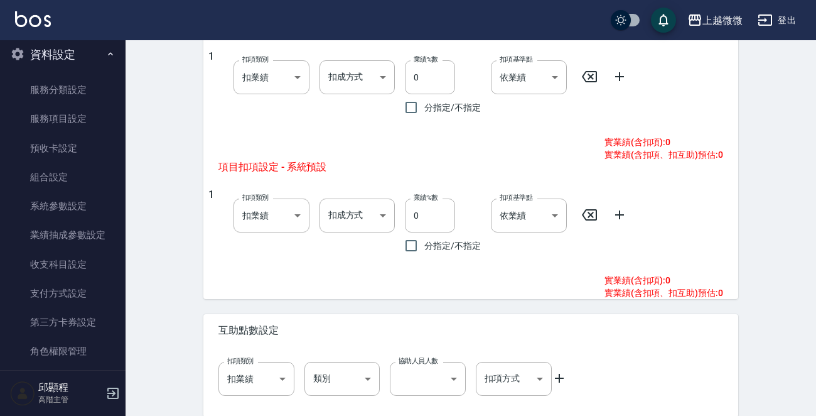
scroll to position [605, 0]
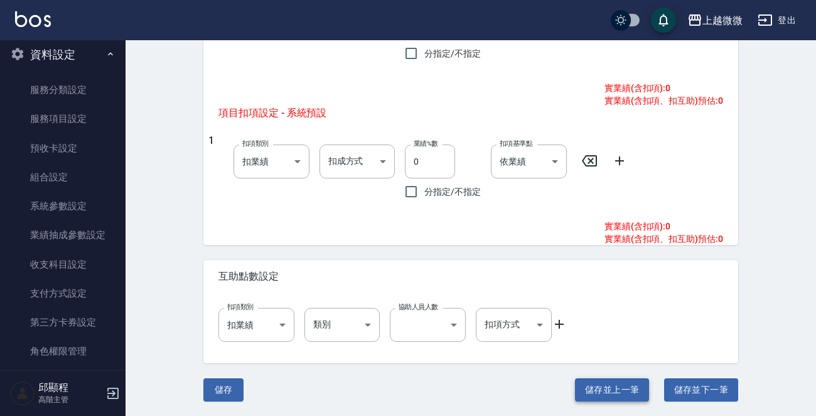
click at [610, 384] on button "儲存並上一筆" at bounding box center [612, 389] width 74 height 23
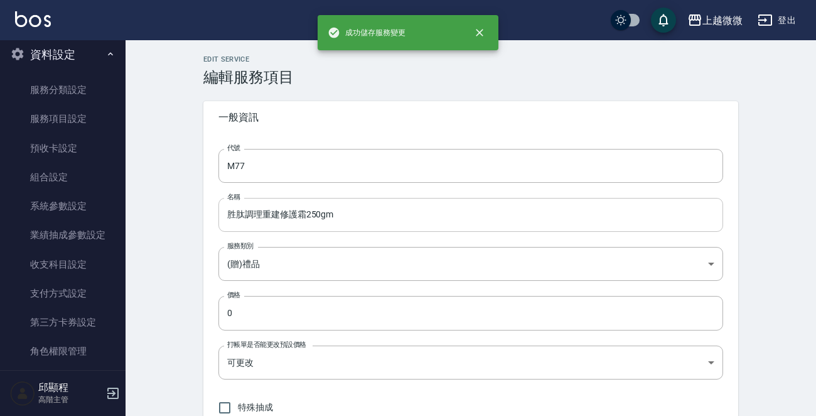
type input "M75"
type input "鳶尾花香氛洗髮精1000ml+鳶尾花香氛瞬間護髮1000ml(活動贈品)"
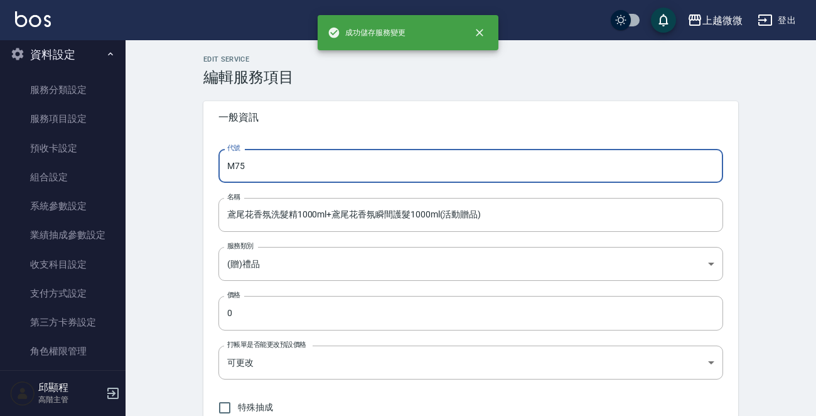
click at [339, 156] on input "M75" at bounding box center [471, 166] width 505 height 34
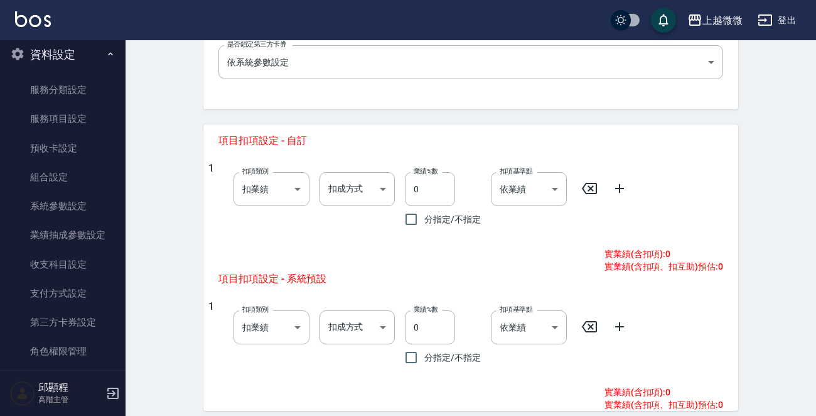
scroll to position [605, 0]
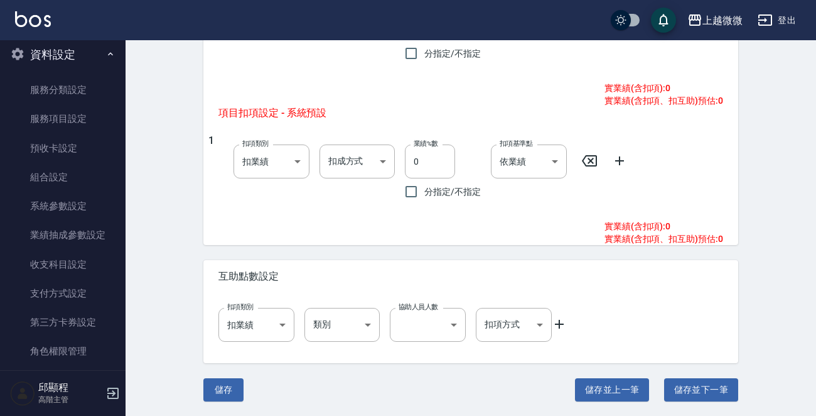
click at [619, 384] on button "儲存並上一筆" at bounding box center [612, 389] width 74 height 23
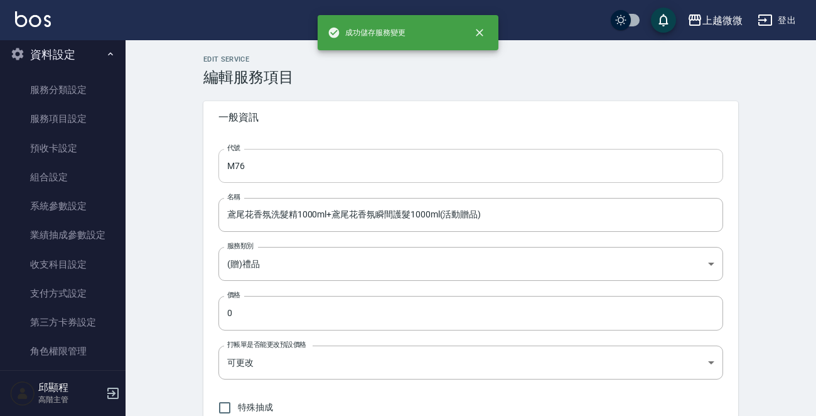
type input "M74"
type input "摩洛哥洗髮精120ml+摩洛哥護髮素60ml"
click at [312, 171] on input "M74" at bounding box center [471, 166] width 505 height 34
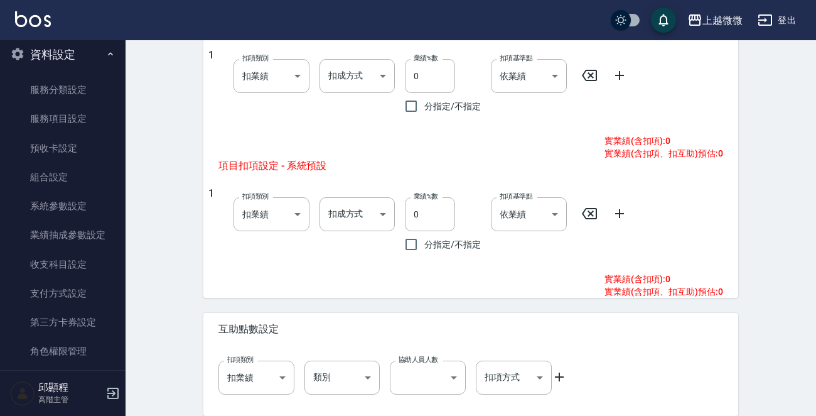
scroll to position [605, 0]
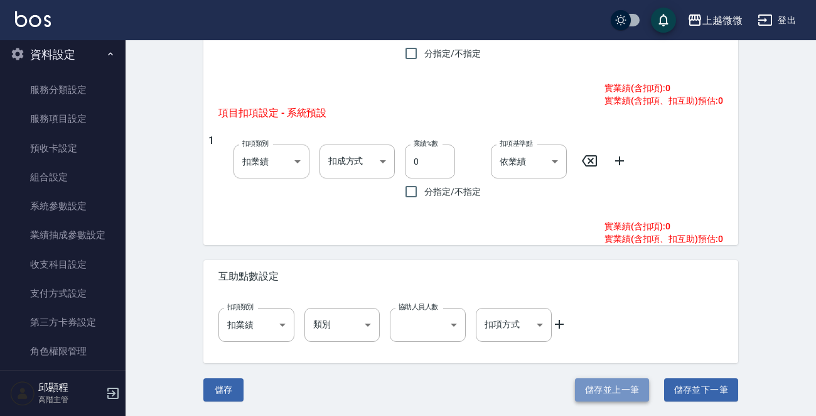
click at [612, 384] on button "儲存並上一筆" at bounding box center [612, 389] width 74 height 23
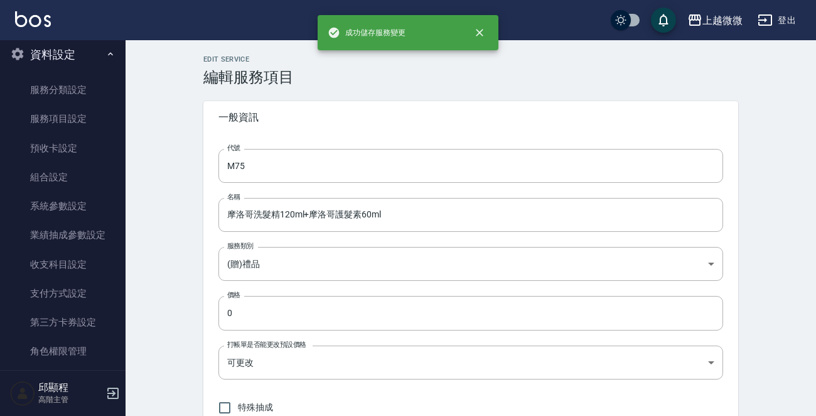
type input "M72"
type input "水解蛋白保濕洗髮精750ml"
click at [317, 165] on input "M72" at bounding box center [471, 166] width 505 height 34
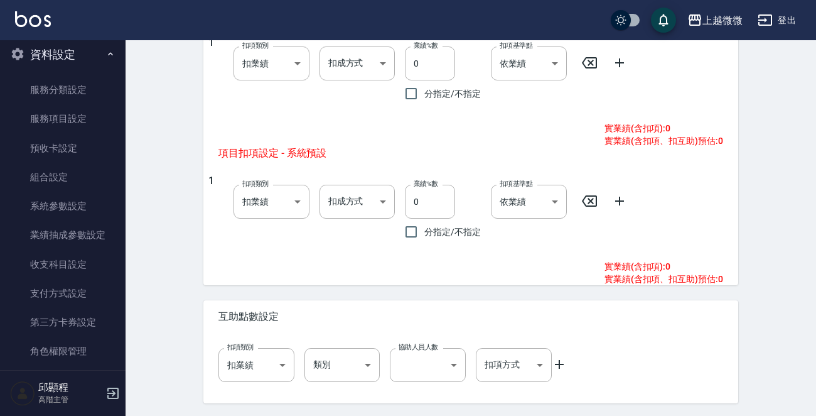
scroll to position [605, 0]
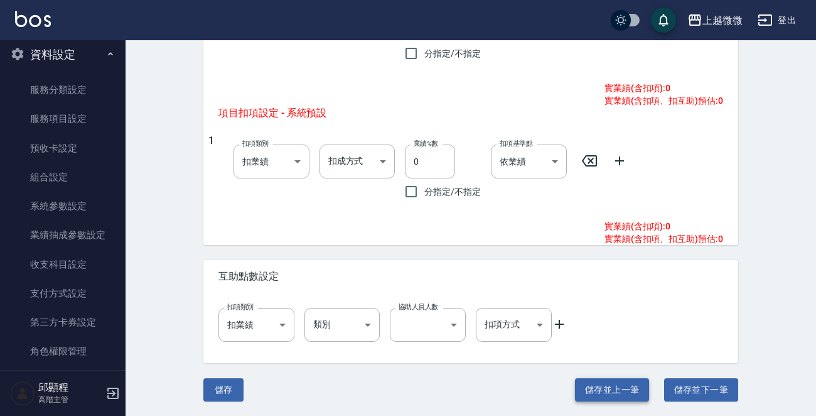
click at [612, 386] on button "儲存並上一筆" at bounding box center [612, 389] width 74 height 23
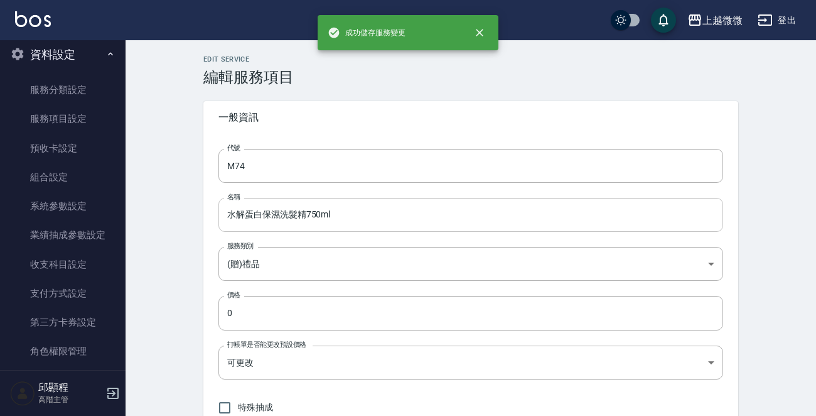
type input "M71"
type input "水解蛋白護髮素750ml"
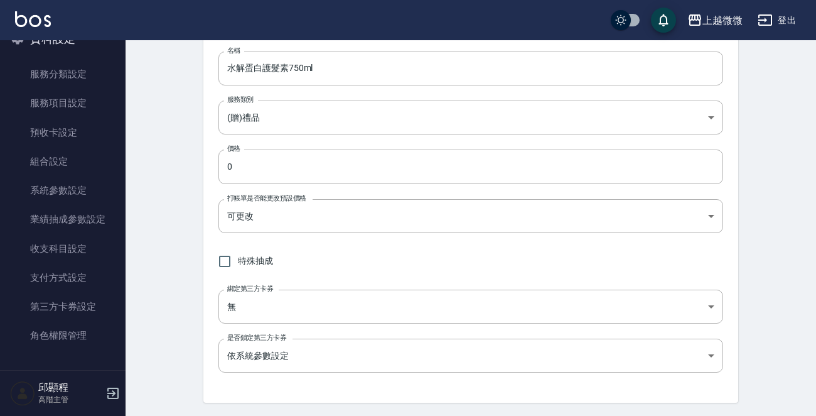
scroll to position [126, 0]
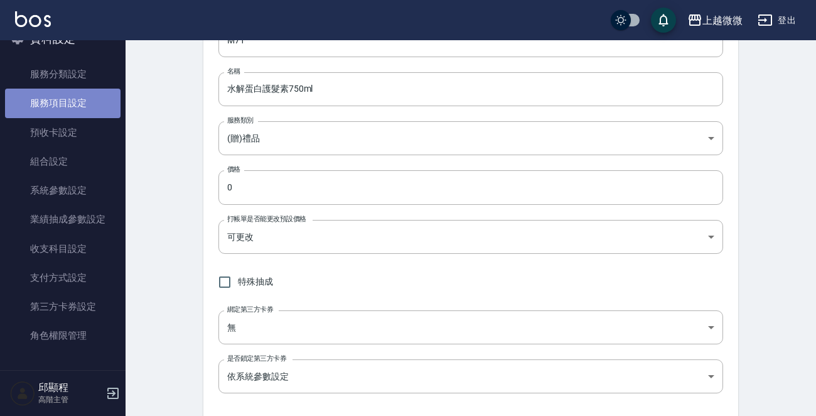
click at [86, 98] on link "服務項目設定" at bounding box center [63, 103] width 116 height 29
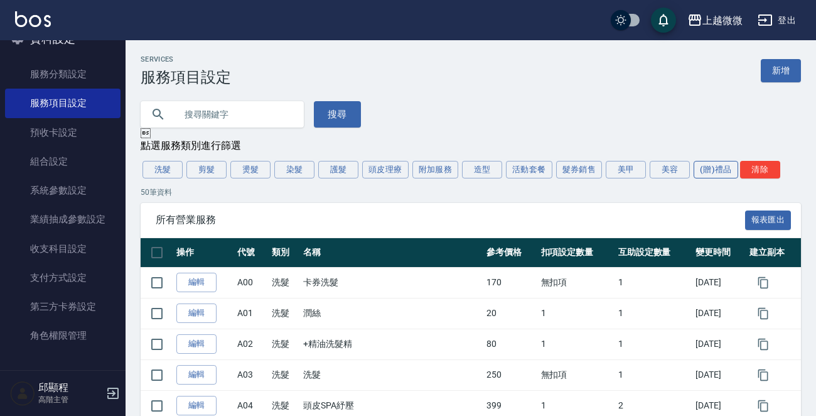
click at [703, 173] on button "(贈)禮品" at bounding box center [716, 170] width 45 height 18
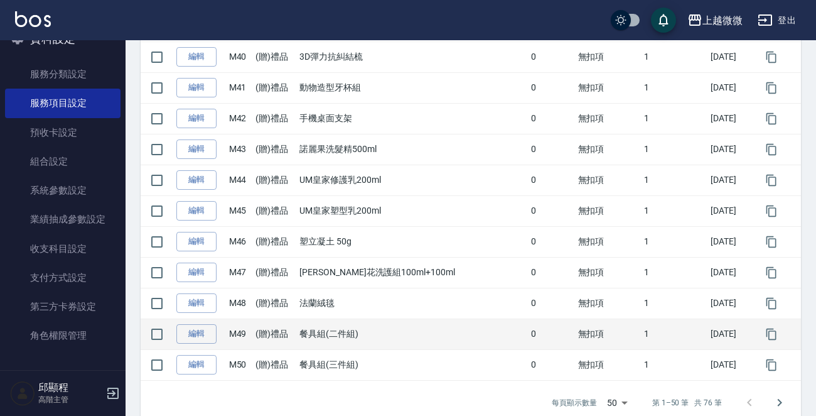
scroll to position [1447, 0]
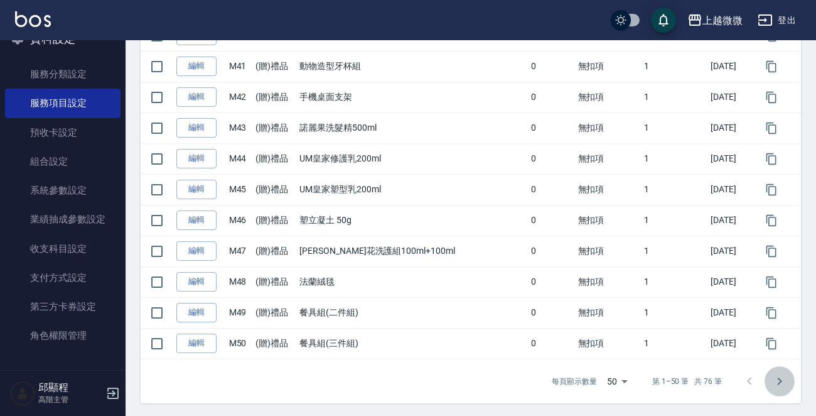
click at [779, 381] on icon "Go to next page" at bounding box center [780, 381] width 4 height 8
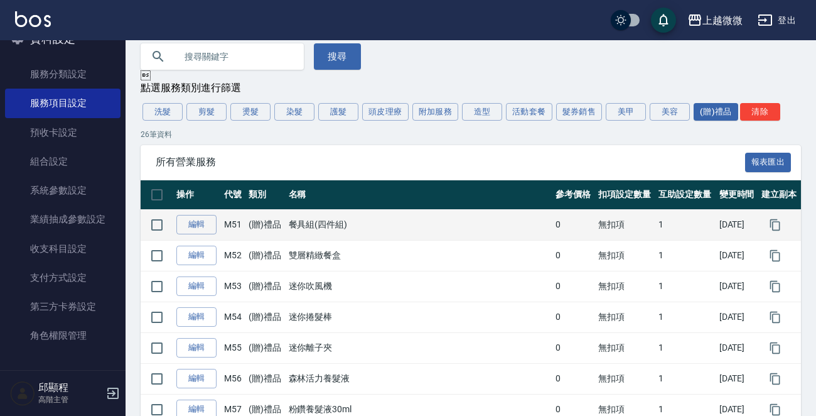
scroll to position [0, 0]
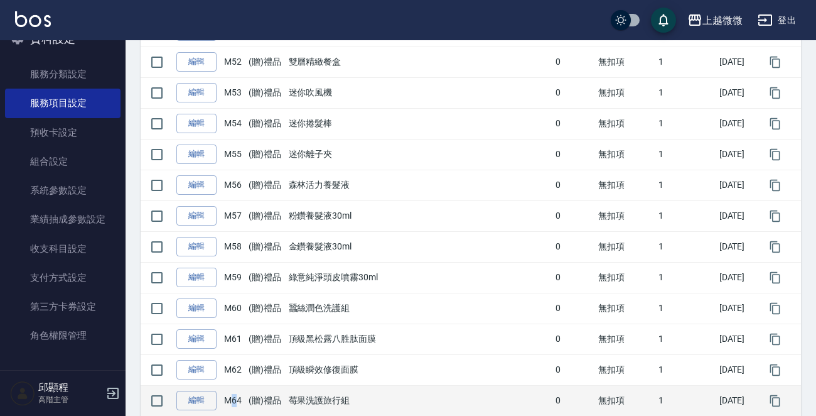
drag, startPoint x: 238, startPoint y: 399, endPoint x: 231, endPoint y: 399, distance: 6.9
click at [231, 399] on td "M64" at bounding box center [233, 400] width 24 height 31
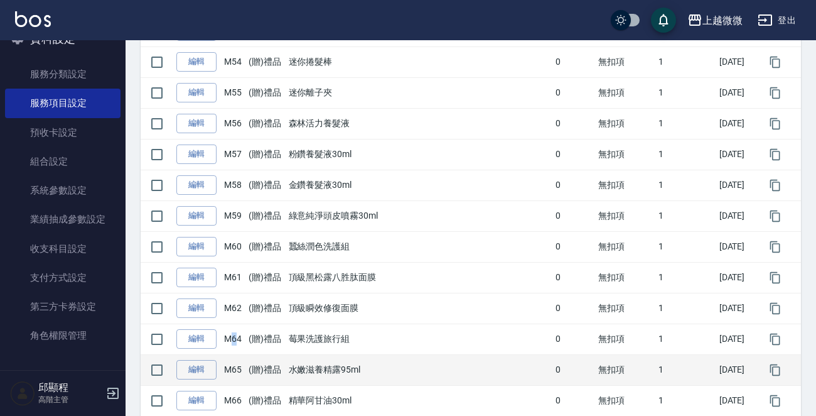
scroll to position [377, 0]
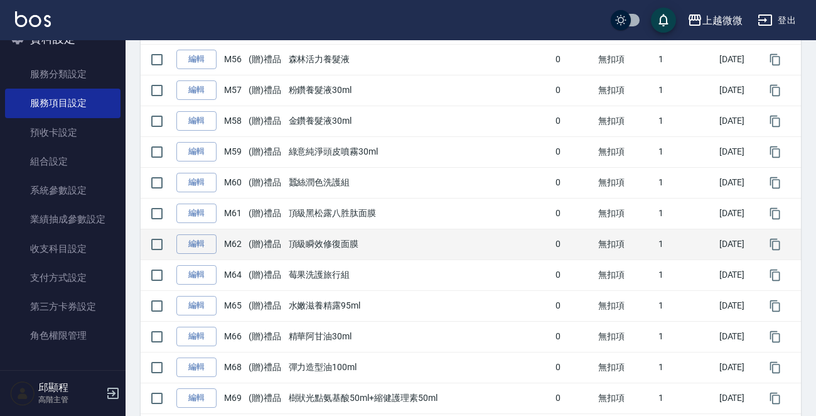
click at [232, 241] on td "M62" at bounding box center [233, 244] width 24 height 31
click at [274, 250] on td "(贈)禮品" at bounding box center [266, 244] width 40 height 31
click at [208, 246] on link "編輯" at bounding box center [196, 243] width 40 height 19
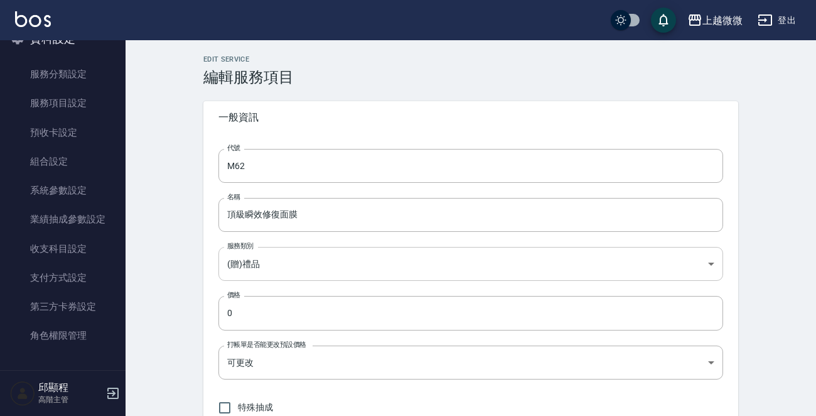
type input "M62"
type input "頂級瞬效修復面膜"
type input "26eb168c-1588-45ce-8ea5-bf360fe4b252"
type input "FALSE"
type input "none"
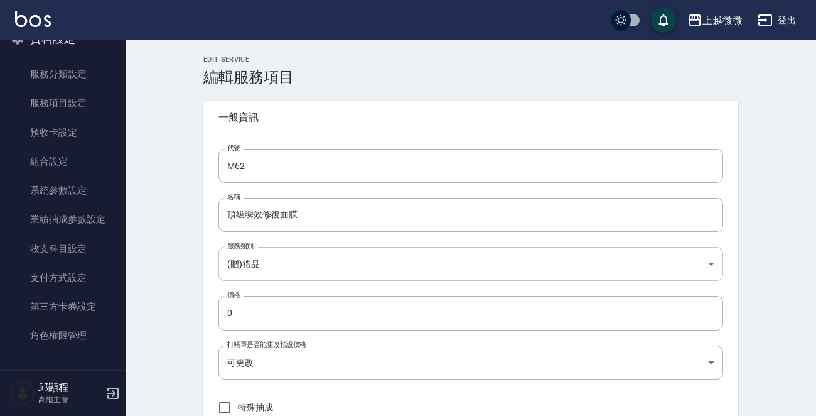
type input "UNSET"
click at [264, 165] on input "M62" at bounding box center [471, 166] width 505 height 34
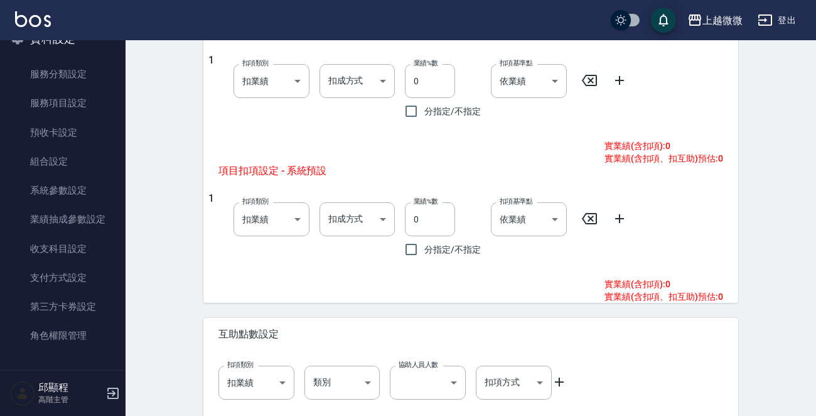
scroll to position [605, 0]
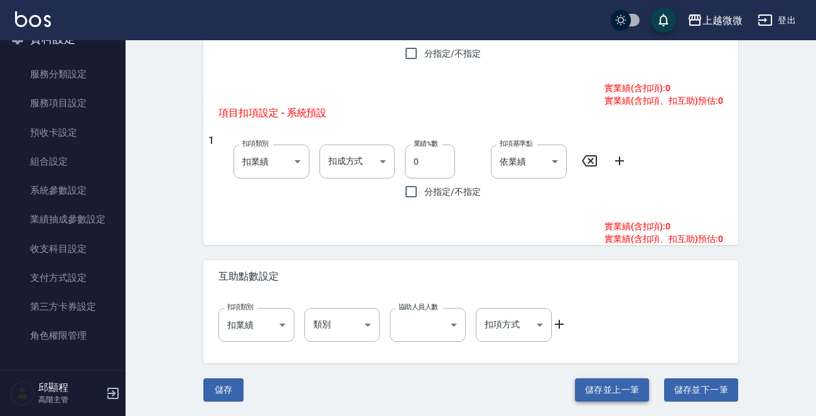
click at [623, 382] on button "儲存並上一筆" at bounding box center [612, 389] width 74 height 23
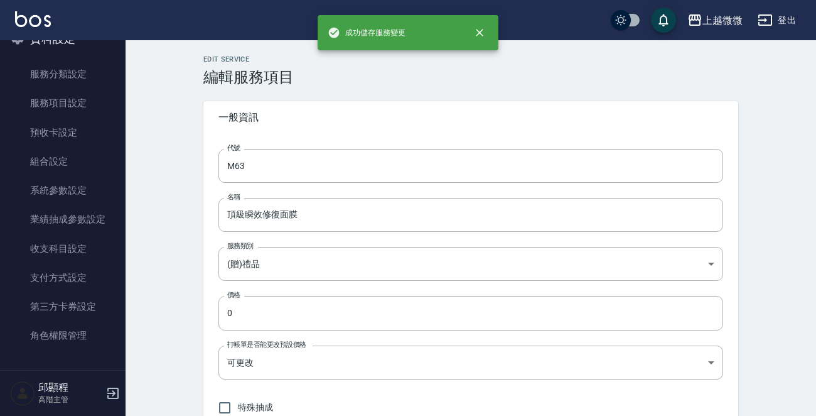
type input "M61"
type input "頂級黑松露八胜肽面膜"
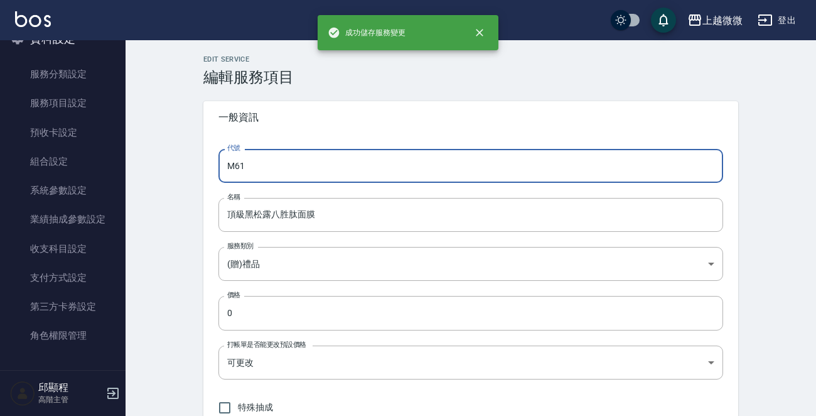
click at [296, 171] on input "M61" at bounding box center [471, 166] width 505 height 34
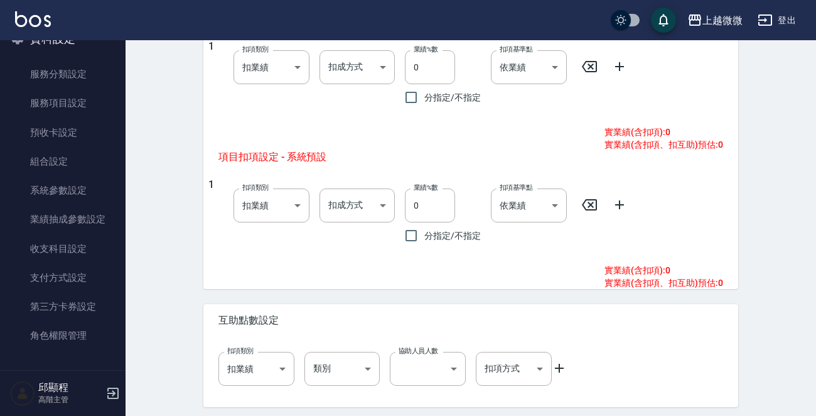
scroll to position [605, 0]
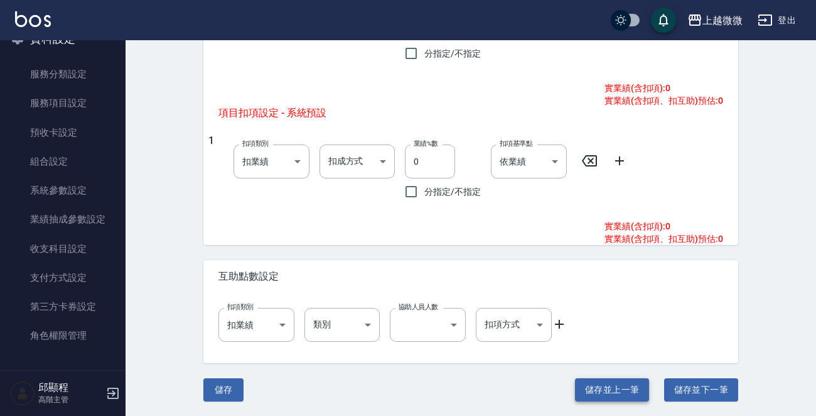
click at [610, 382] on button "儲存並上一筆" at bounding box center [612, 389] width 74 height 23
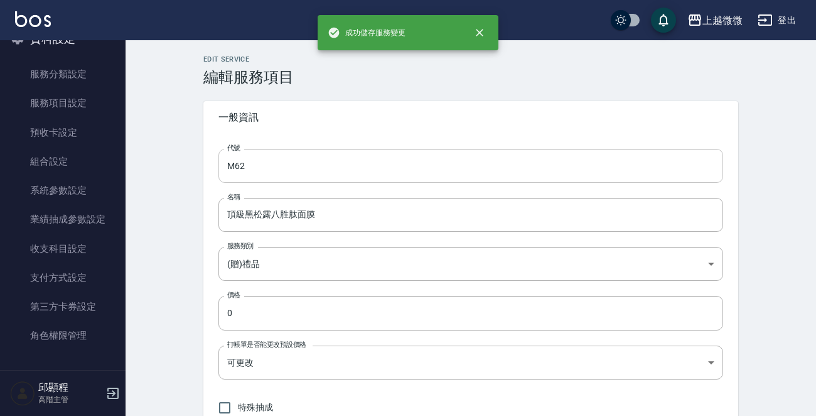
type input "M60"
type input "蠶絲潤色洗護組"
click at [296, 173] on input "M60" at bounding box center [471, 166] width 505 height 34
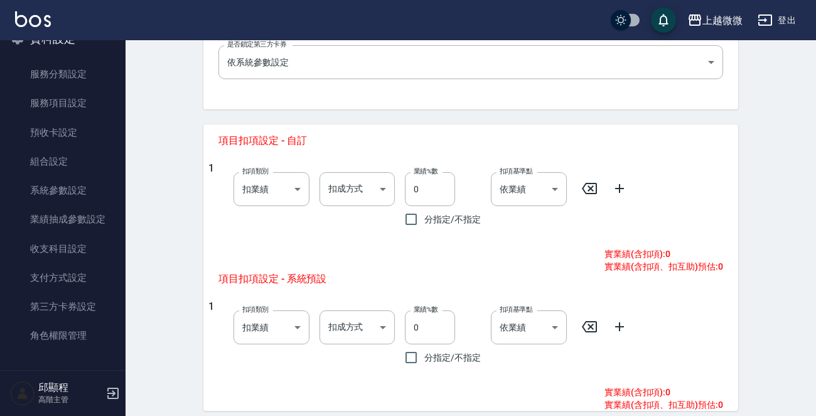
scroll to position [605, 0]
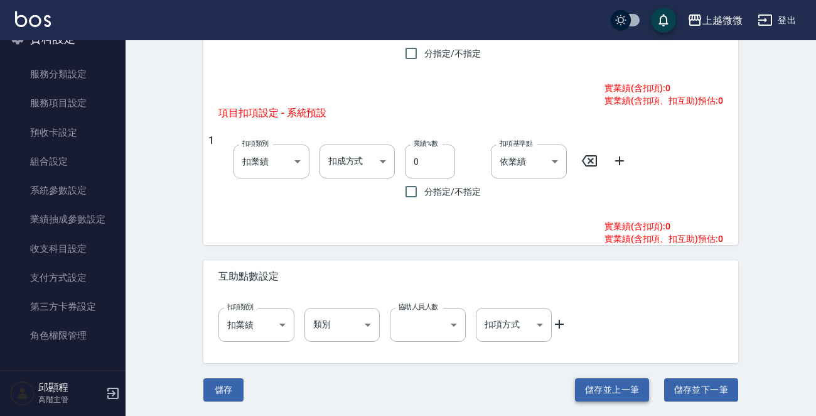
click at [620, 387] on button "儲存並上一筆" at bounding box center [612, 389] width 74 height 23
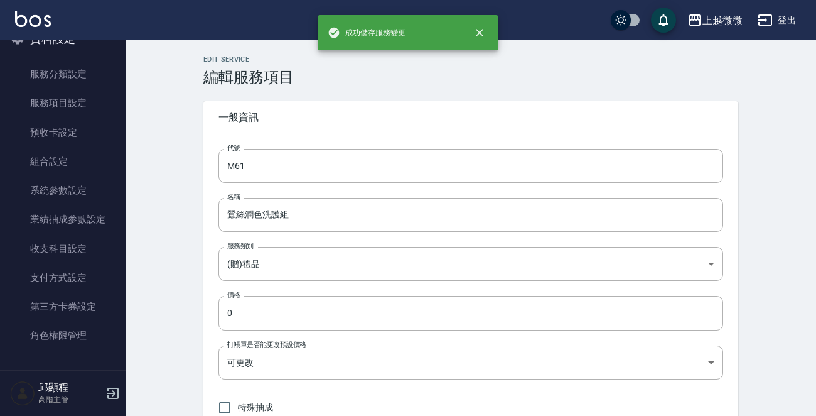
type input "M59"
type input "綠意純淨頭皮噴霧30ml"
click at [305, 160] on input "M59" at bounding box center [471, 166] width 505 height 34
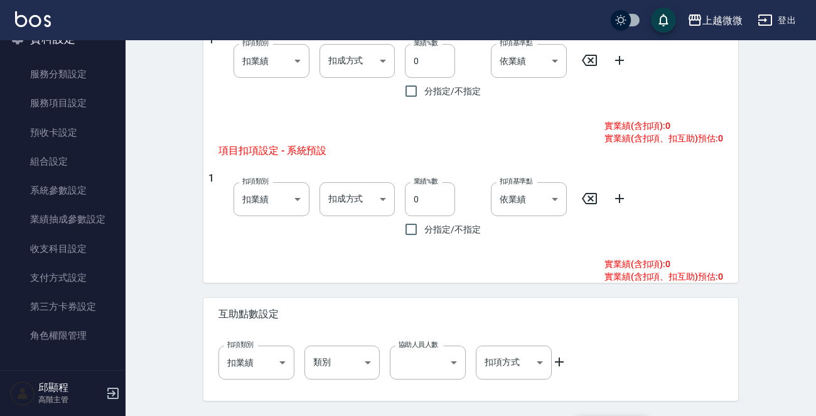
scroll to position [605, 0]
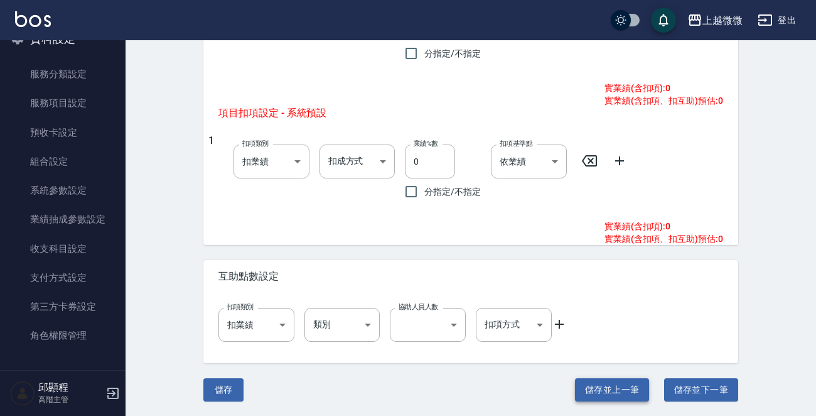
click at [634, 382] on button "儲存並上一筆" at bounding box center [612, 389] width 74 height 23
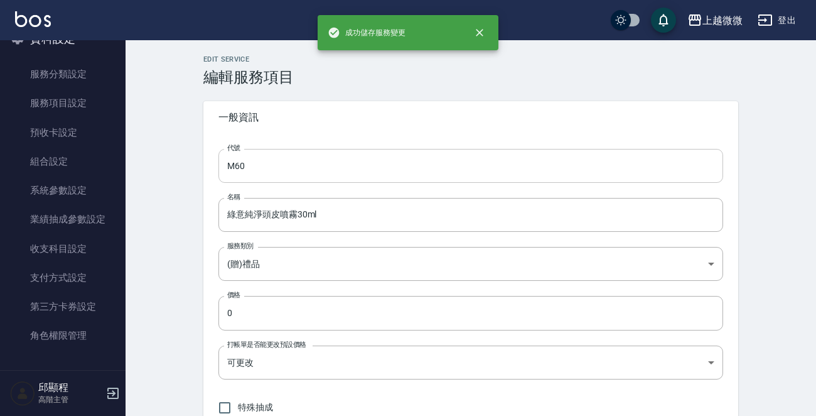
type input "M58"
type input "金鑽養髮液30ml"
click at [302, 166] on input "M58" at bounding box center [471, 166] width 505 height 34
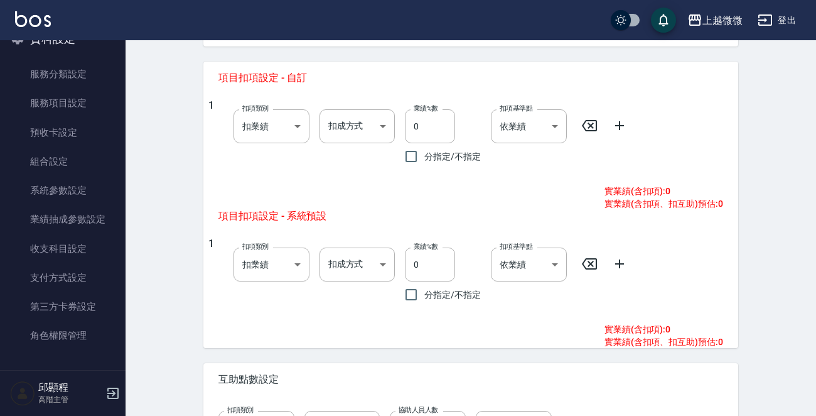
scroll to position [605, 0]
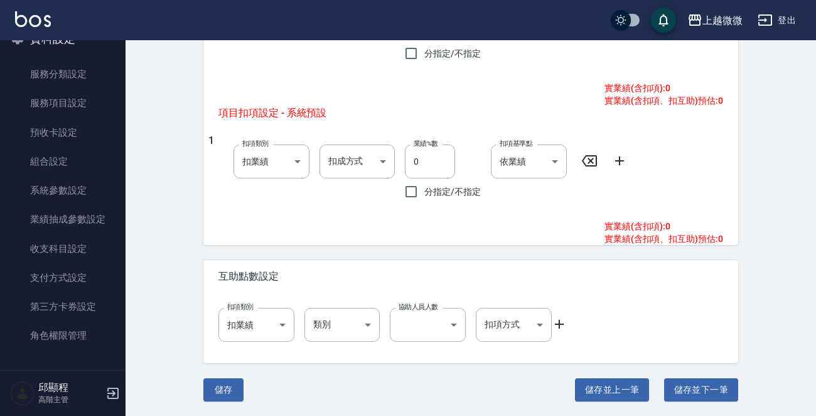
click at [619, 387] on button "儲存並上一筆" at bounding box center [612, 389] width 74 height 23
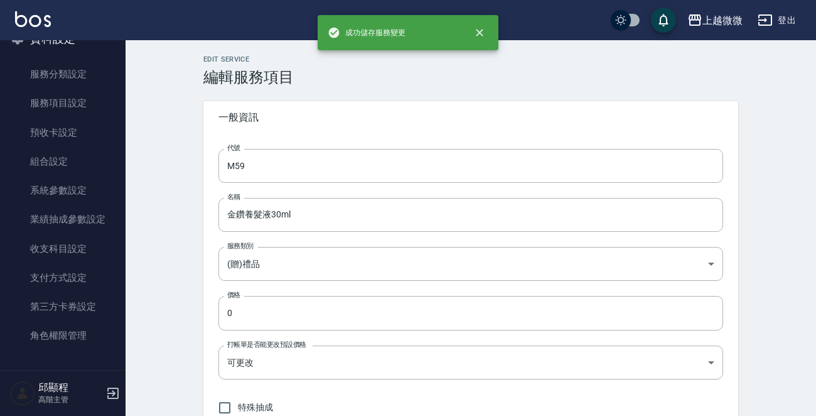
type input "M57"
type input "粉鑽養髮液30ml"
click at [293, 161] on input "M57" at bounding box center [471, 166] width 505 height 34
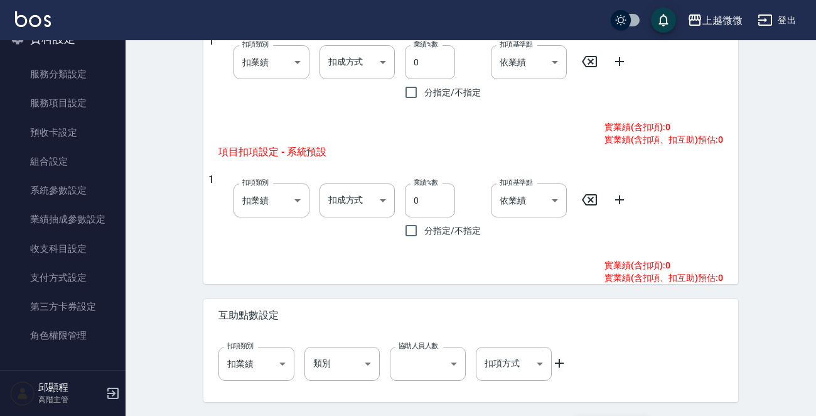
scroll to position [605, 0]
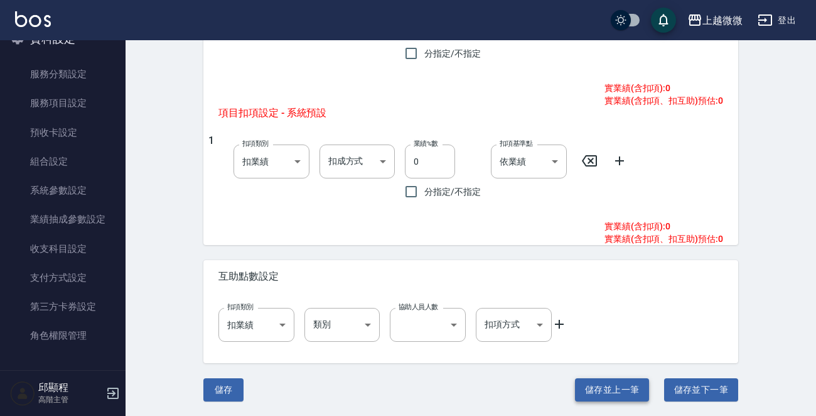
click at [585, 387] on button "儲存並上一筆" at bounding box center [612, 389] width 74 height 23
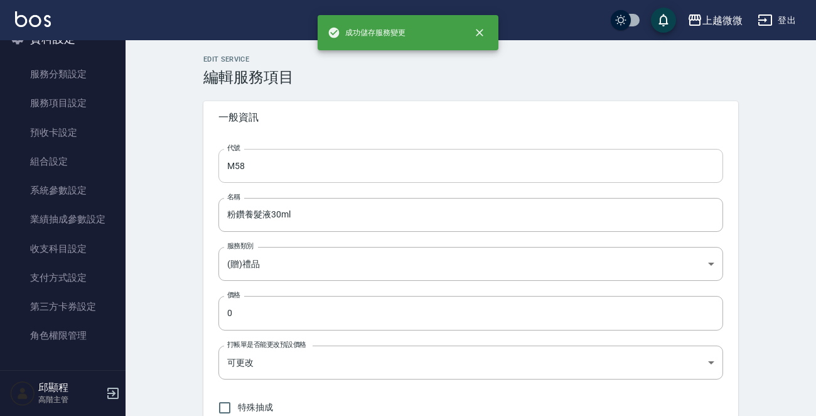
type input "M56"
type input "森林活力養髮液"
click at [292, 176] on input "M56" at bounding box center [471, 166] width 505 height 34
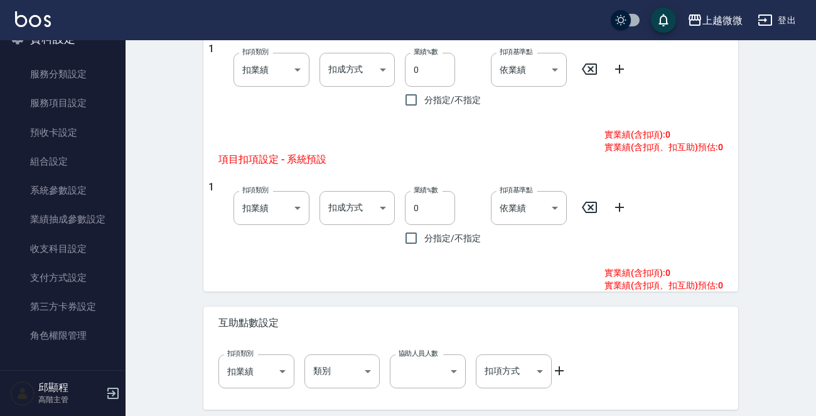
scroll to position [605, 0]
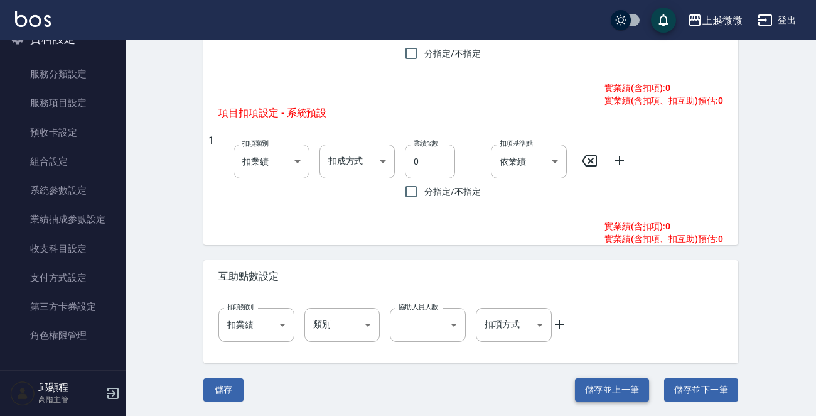
click at [579, 380] on button "儲存並上一筆" at bounding box center [612, 389] width 74 height 23
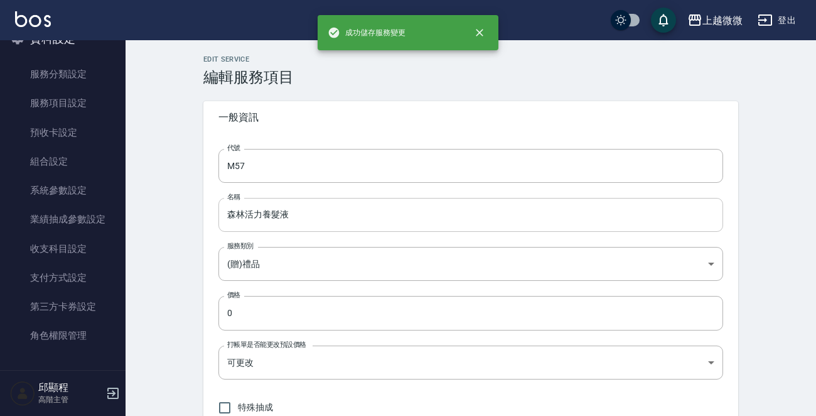
type input "M55"
type input "迷你離子夾"
click at [351, 165] on input "M55" at bounding box center [471, 166] width 505 height 34
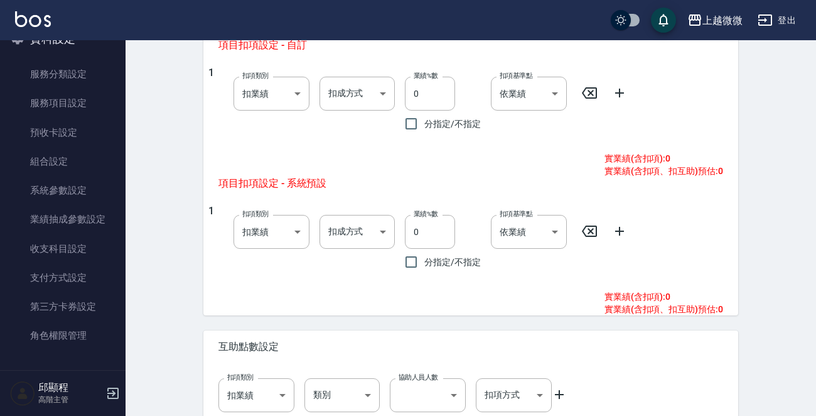
scroll to position [605, 0]
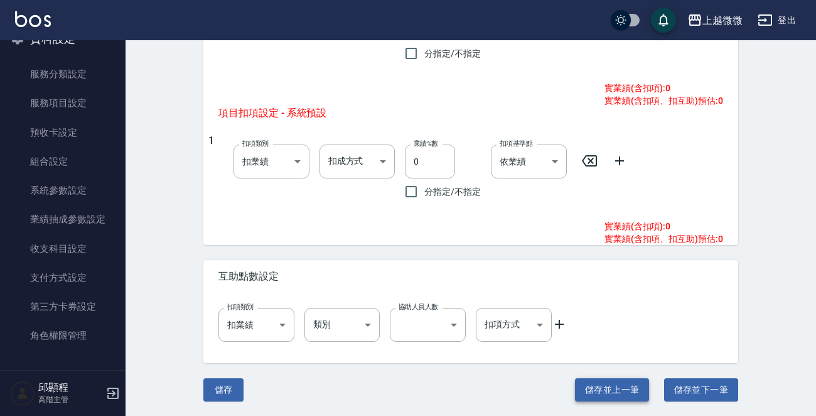
click at [601, 381] on button "儲存並上一筆" at bounding box center [612, 389] width 74 height 23
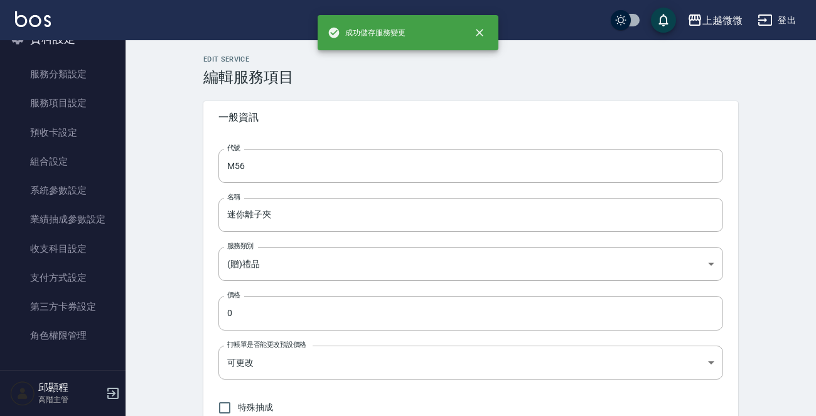
type input "M54"
type input "迷你捲髮棒"
click at [307, 174] on input "M54" at bounding box center [471, 166] width 505 height 34
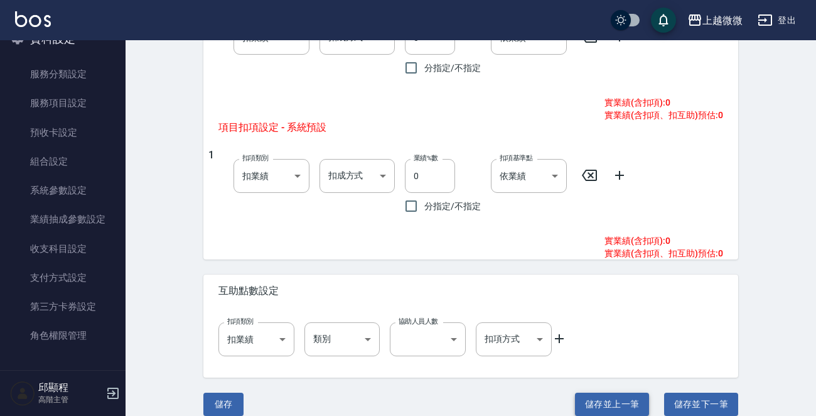
scroll to position [605, 0]
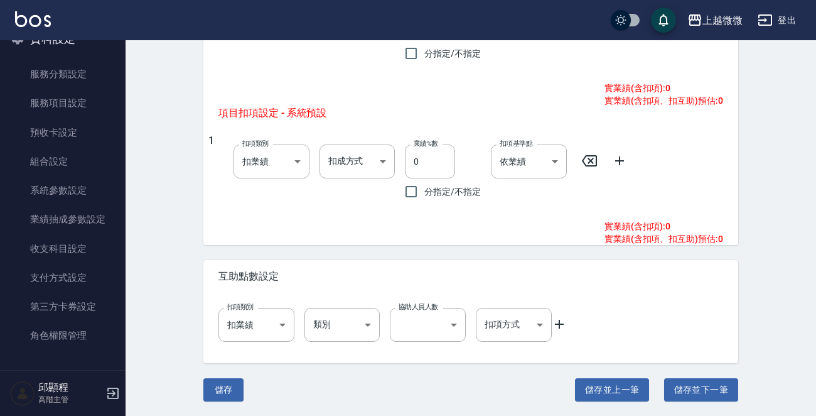
click at [627, 387] on button "儲存並上一筆" at bounding box center [612, 389] width 74 height 23
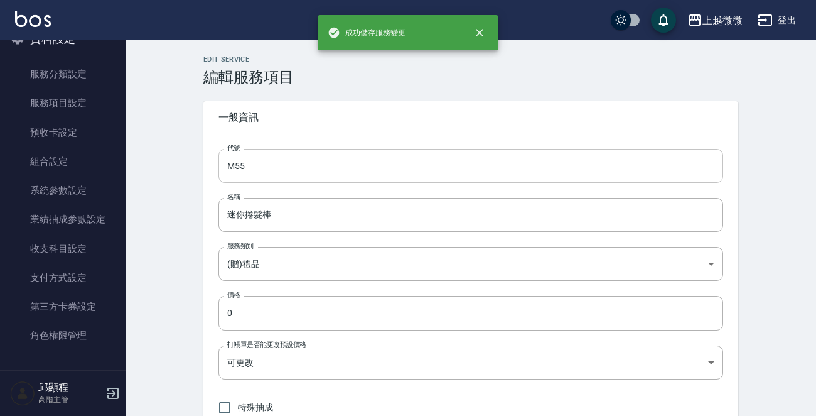
type input "M53"
type input "迷你吹風機"
click at [326, 167] on input "M53" at bounding box center [471, 166] width 505 height 34
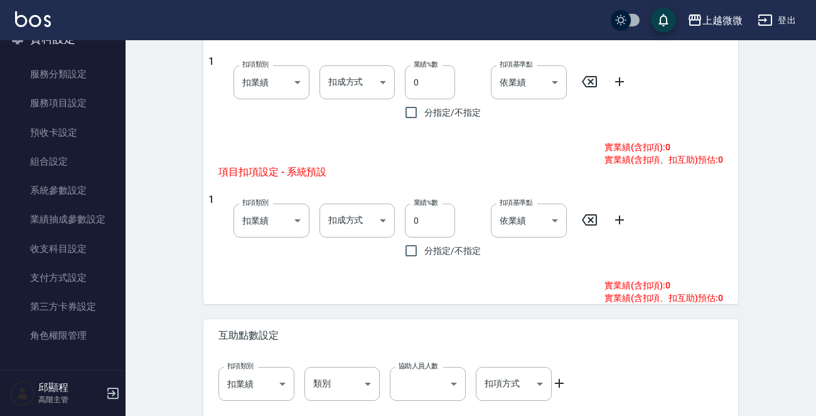
scroll to position [605, 0]
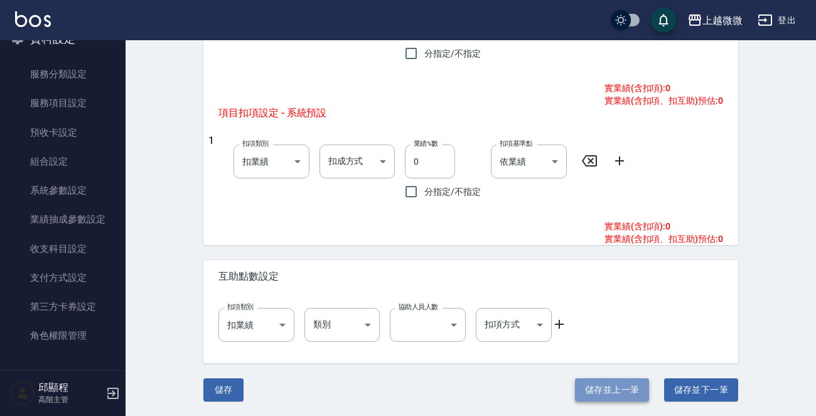
click at [598, 382] on button "儲存並上一筆" at bounding box center [612, 389] width 74 height 23
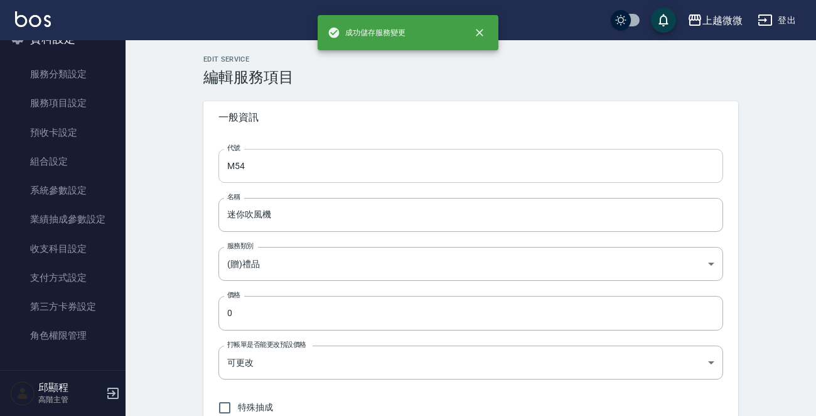
type input "M52"
type input "雙層精緻餐盒"
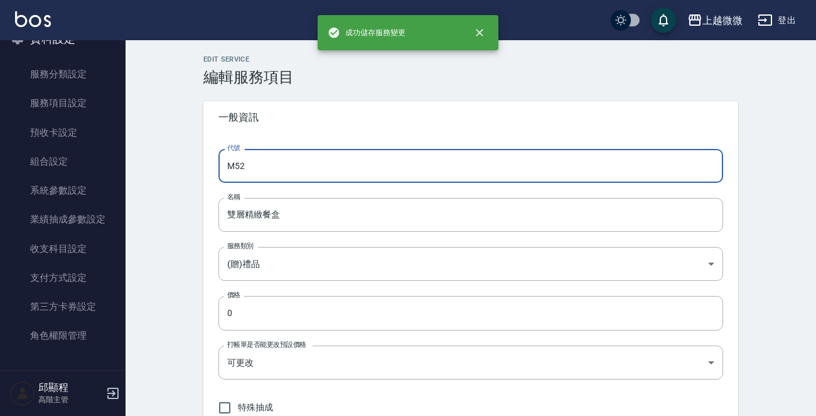
click at [332, 167] on input "M52" at bounding box center [471, 166] width 505 height 34
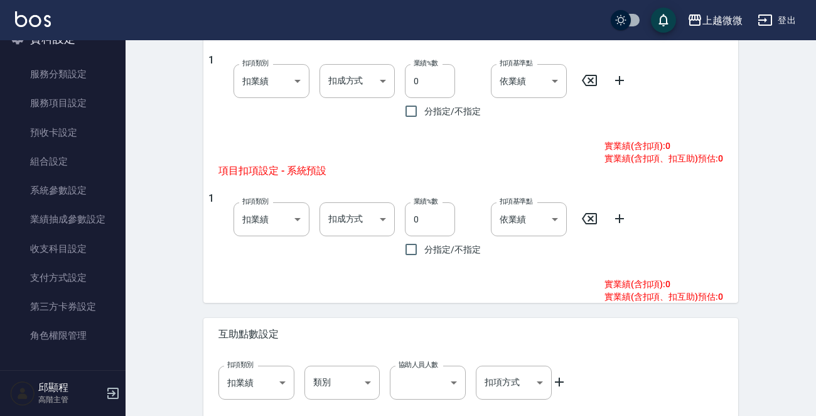
scroll to position [605, 0]
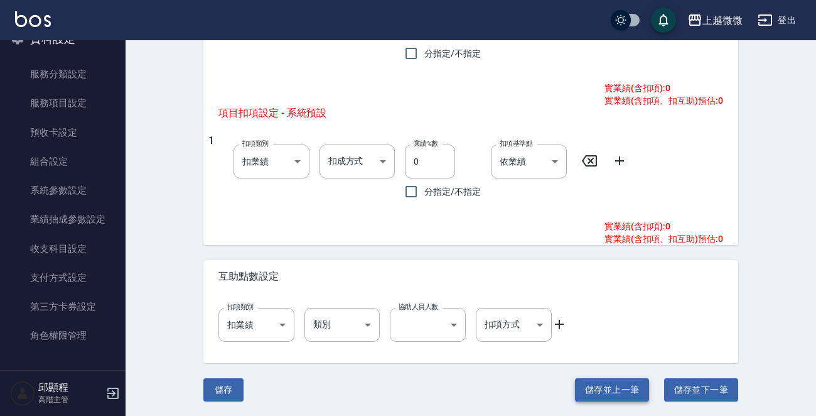
click at [629, 384] on button "儲存並上一筆" at bounding box center [612, 389] width 74 height 23
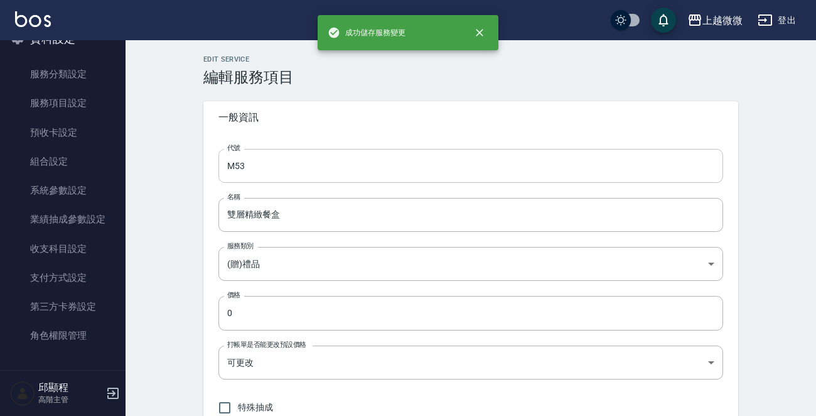
type input "M51"
type input "餐具組(四件組)"
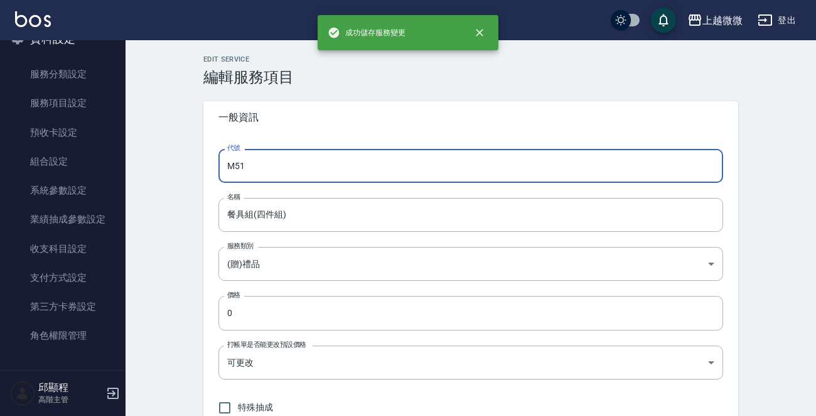
click at [307, 173] on input "M51" at bounding box center [471, 166] width 505 height 34
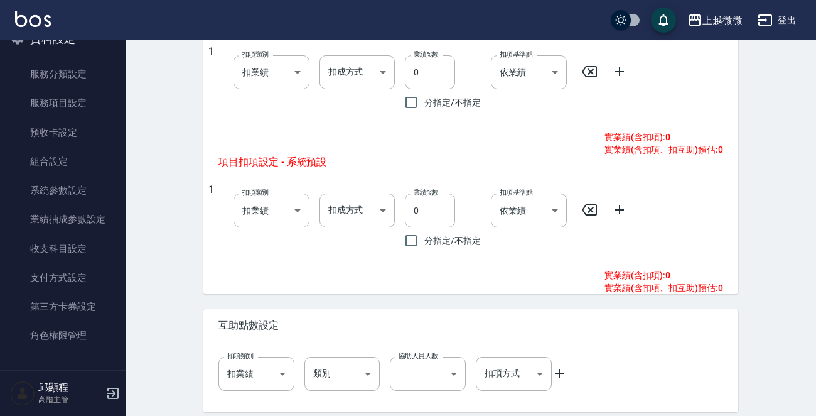
scroll to position [605, 0]
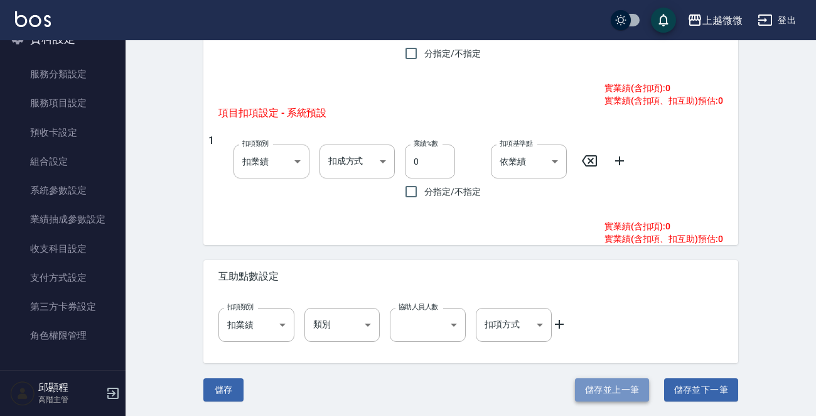
click at [597, 384] on button "儲存並上一筆" at bounding box center [612, 389] width 74 height 23
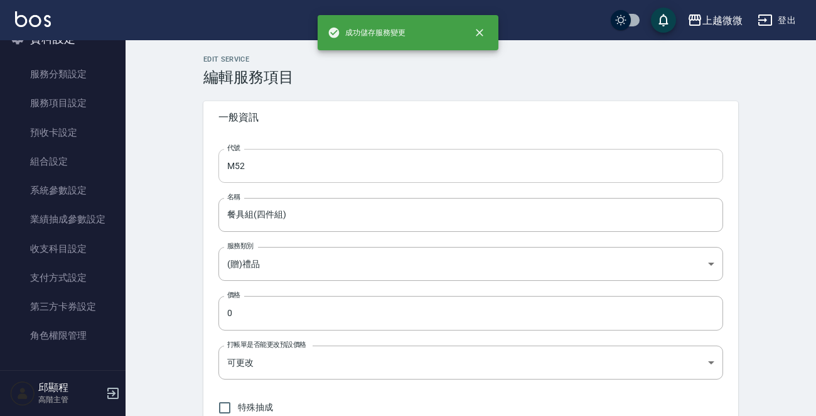
type input "M50"
type input "餐具組(三件組)"
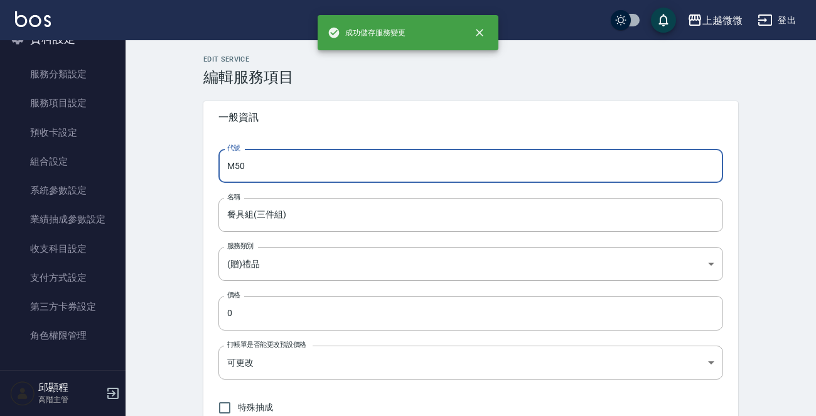
click at [330, 175] on input "M50" at bounding box center [471, 166] width 505 height 34
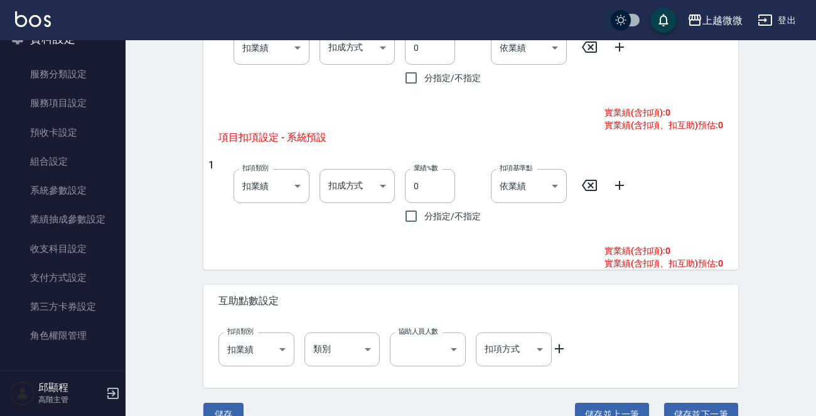
scroll to position [605, 0]
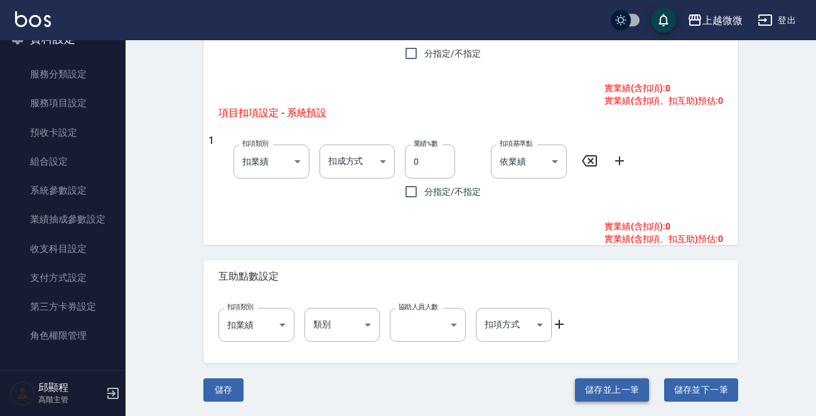
click at [600, 389] on button "儲存並上一筆" at bounding box center [612, 389] width 74 height 23
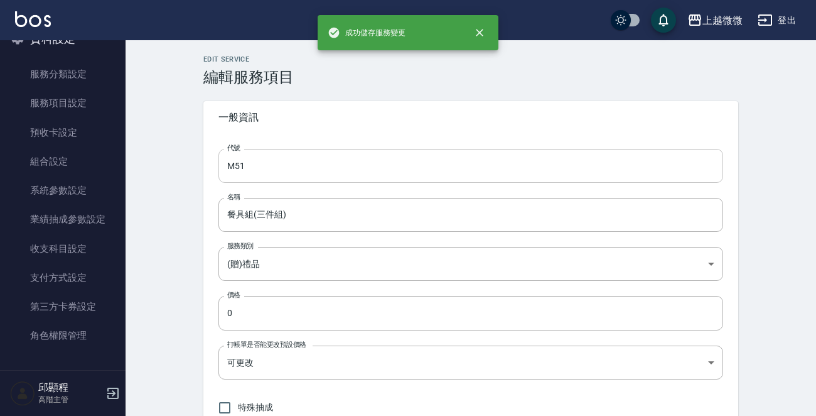
type input "M49"
type input "餐具組(二件組)"
click at [366, 165] on input "M49" at bounding box center [471, 166] width 505 height 34
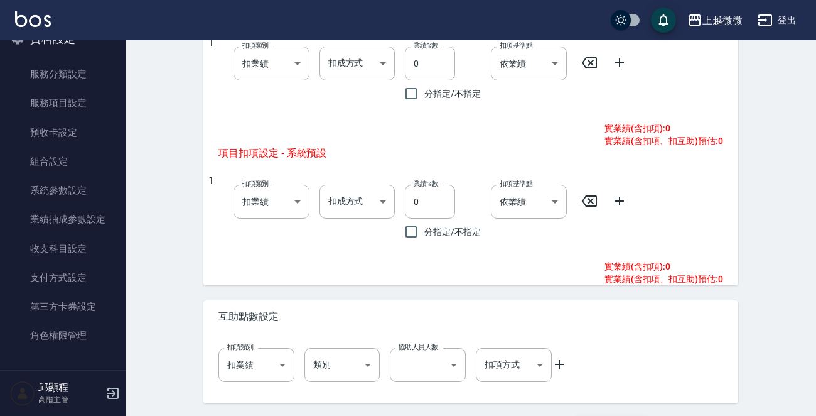
scroll to position [605, 0]
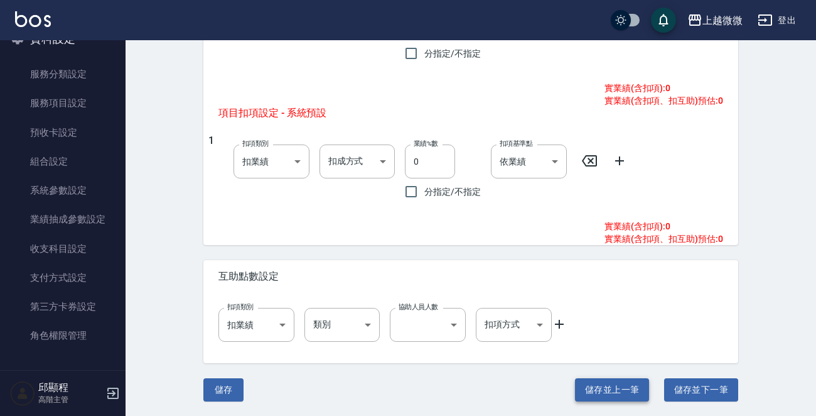
click at [604, 393] on button "儲存並上一筆" at bounding box center [612, 389] width 74 height 23
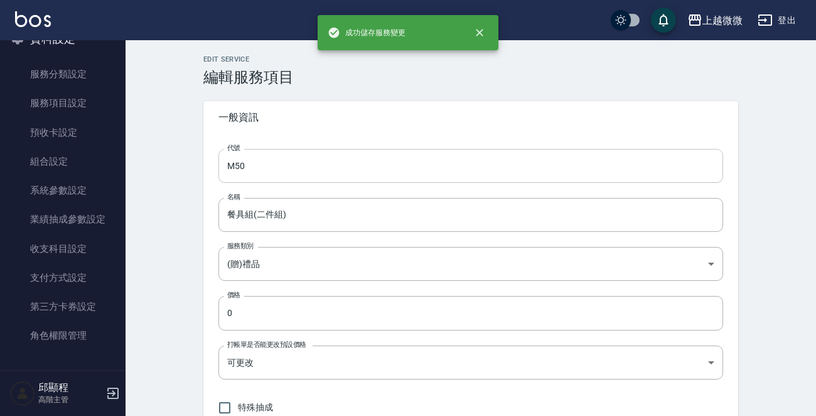
type input "M48"
type input "法蘭絨毯"
click at [354, 175] on input "M48" at bounding box center [471, 166] width 505 height 34
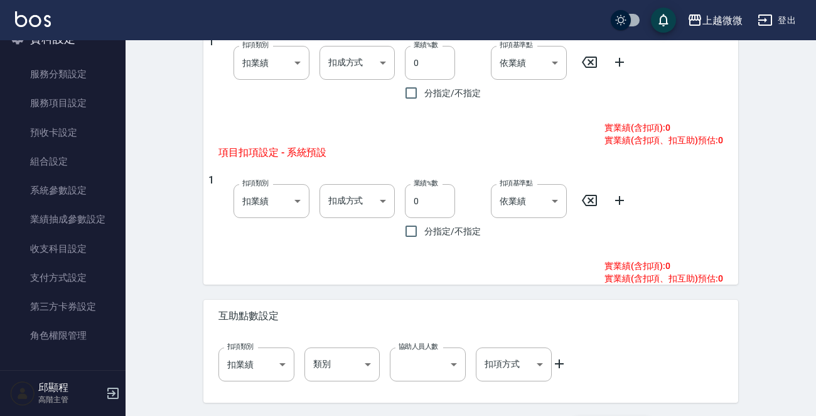
scroll to position [605, 0]
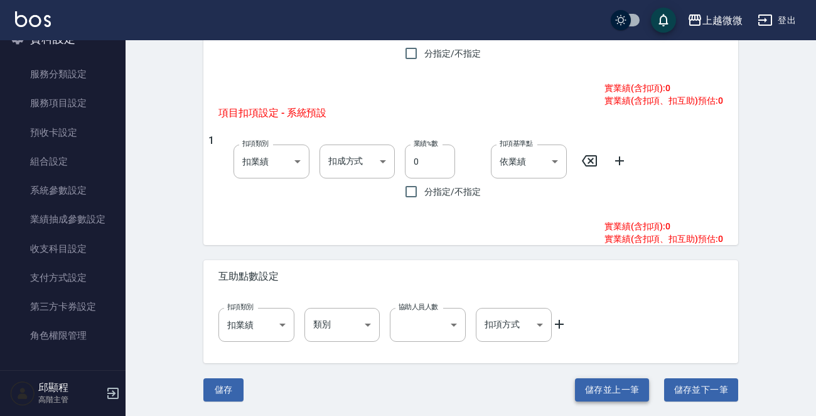
click at [630, 389] on button "儲存並上一筆" at bounding box center [612, 389] width 74 height 23
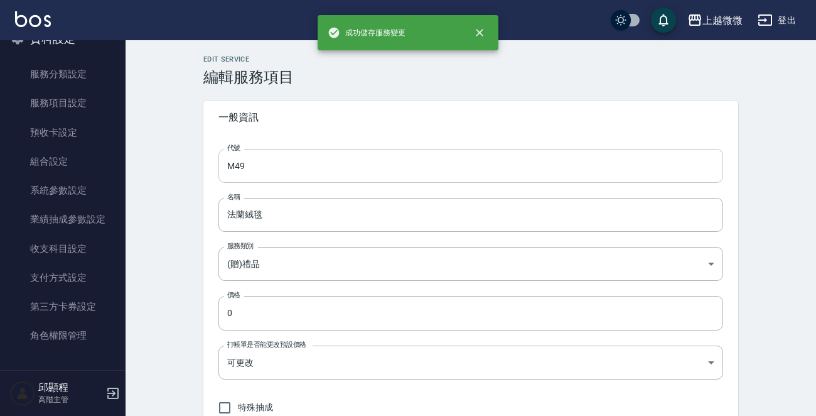
type input "M47"
type input "[PERSON_NAME]花洗護組100ml+100ml"
click at [324, 175] on input "M47" at bounding box center [471, 166] width 505 height 34
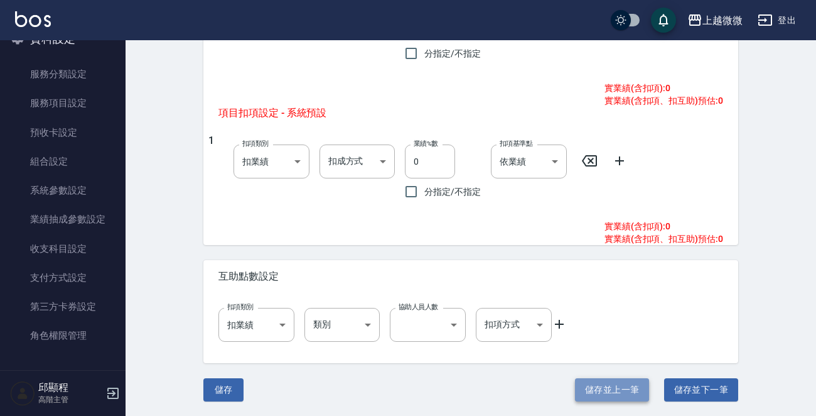
click at [626, 391] on button "儲存並上一筆" at bounding box center [612, 389] width 74 height 23
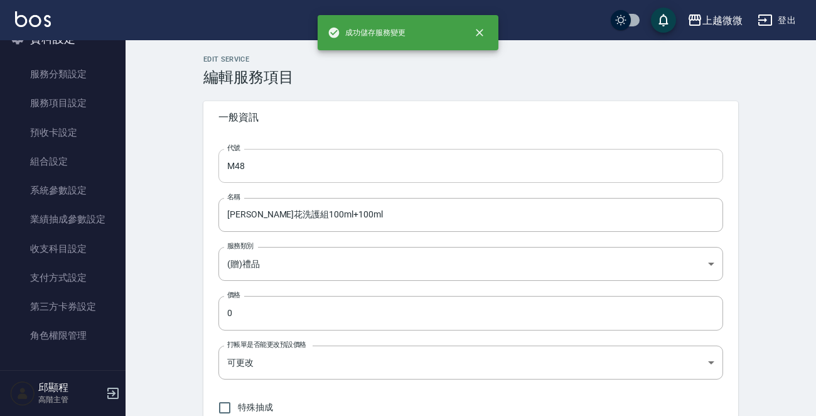
type input "M46"
type input "塑立凝土 50g"
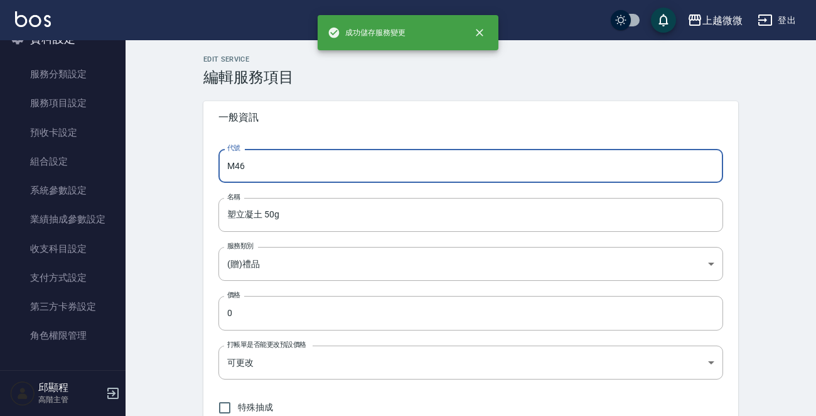
click at [325, 160] on input "M46" at bounding box center [471, 166] width 505 height 34
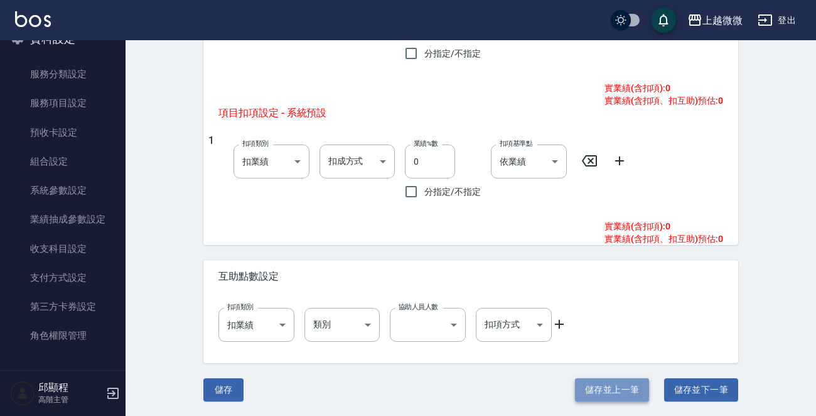
click at [604, 382] on button "儲存並上一筆" at bounding box center [612, 389] width 74 height 23
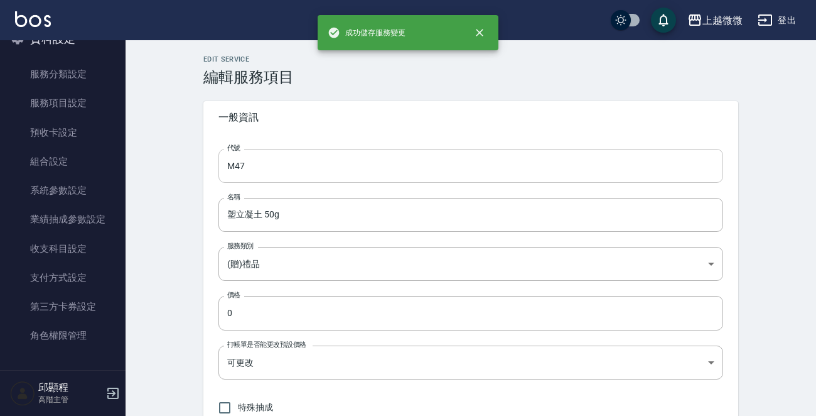
type input "M45"
type input "UM皇家塑型乳200ml"
type input "TRUE"
type input "none"
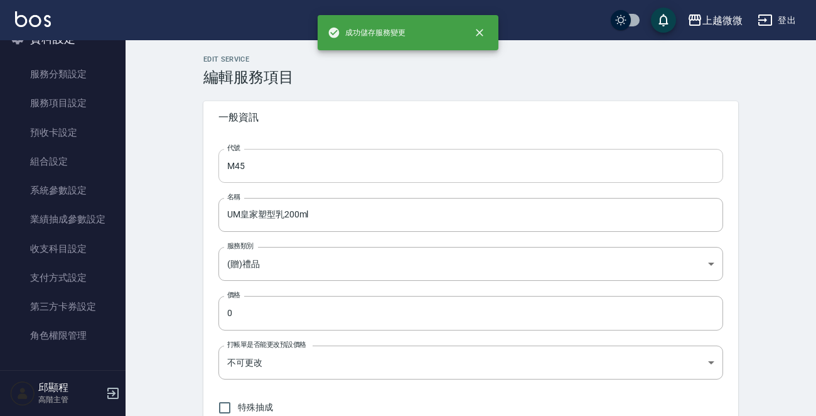
click at [301, 163] on input "M45" at bounding box center [471, 166] width 505 height 34
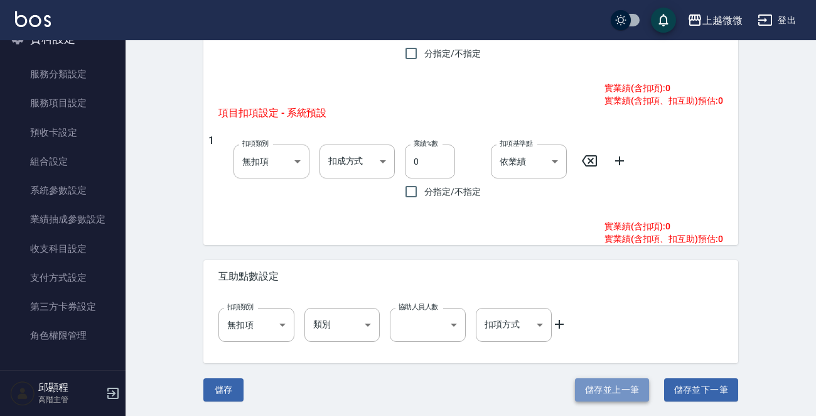
click at [608, 384] on button "儲存並上一筆" at bounding box center [612, 389] width 74 height 23
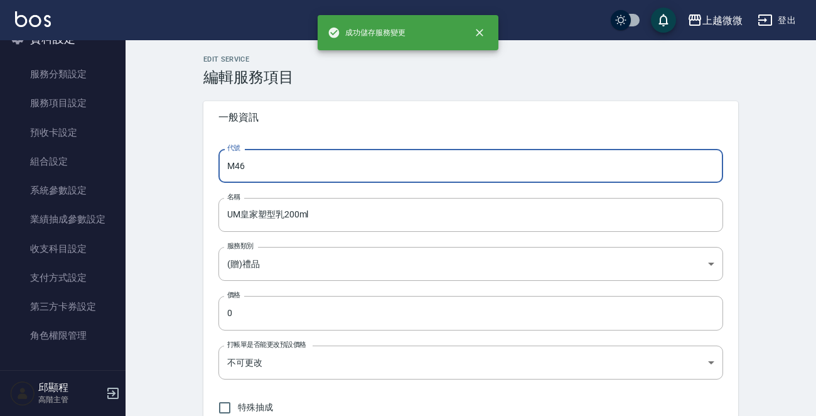
click at [332, 166] on input "M46" at bounding box center [471, 166] width 505 height 34
type input "M44"
type input "UM皇家修護乳200ml"
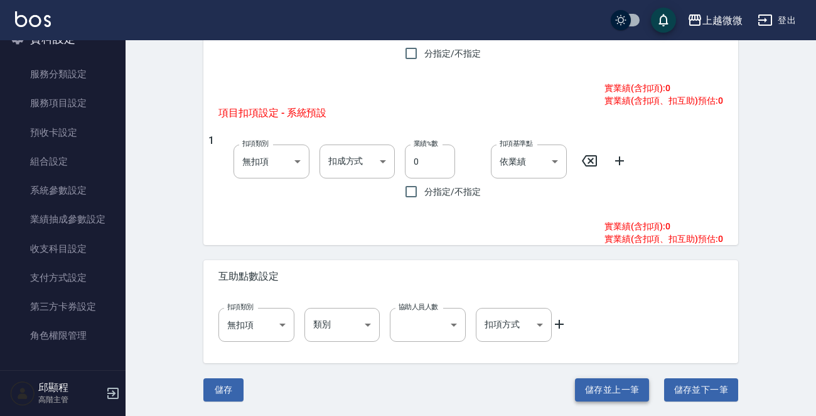
click at [621, 389] on button "儲存並上一筆" at bounding box center [612, 389] width 74 height 23
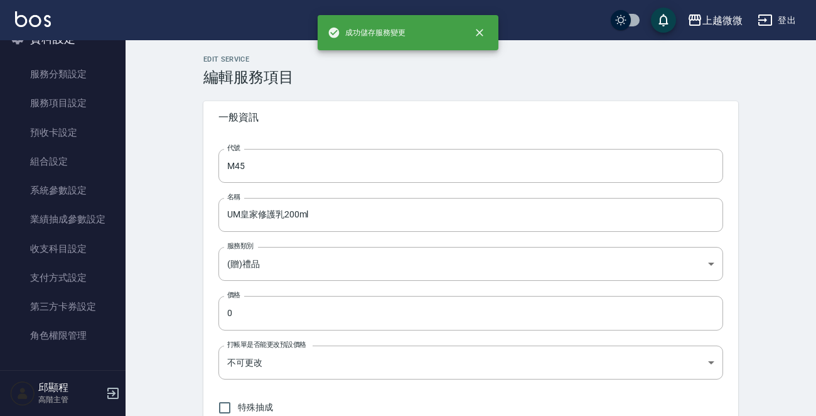
type input "M43"
type input "諾麗果洗髮精500ml"
type input "FALSE"
type input "onSales"
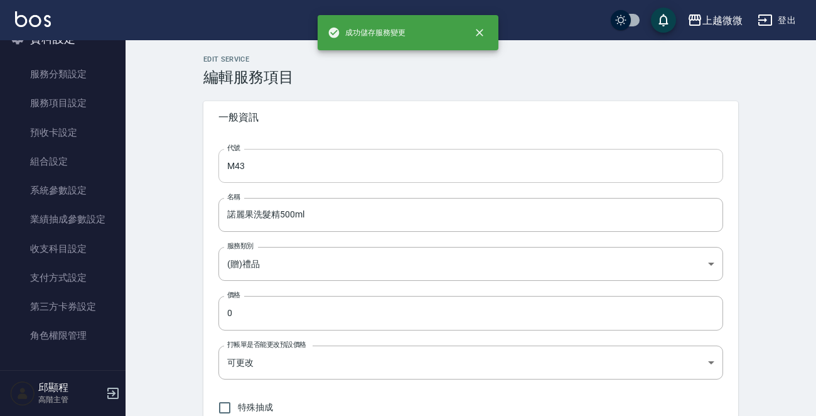
click at [349, 163] on input "M43" at bounding box center [471, 166] width 505 height 34
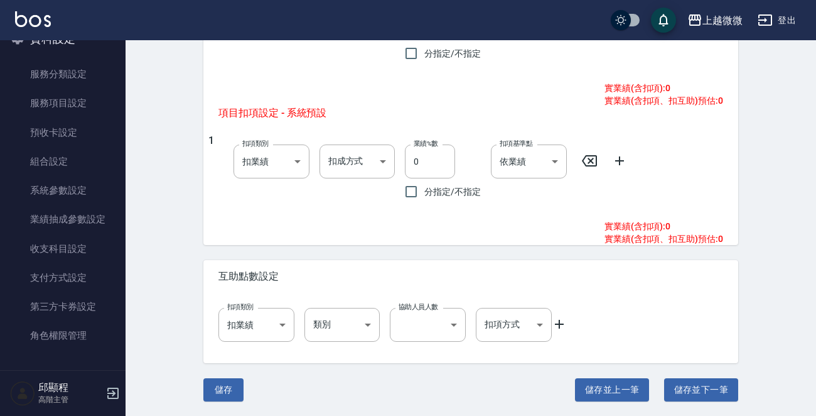
click at [622, 389] on button "儲存並上一筆" at bounding box center [612, 389] width 74 height 23
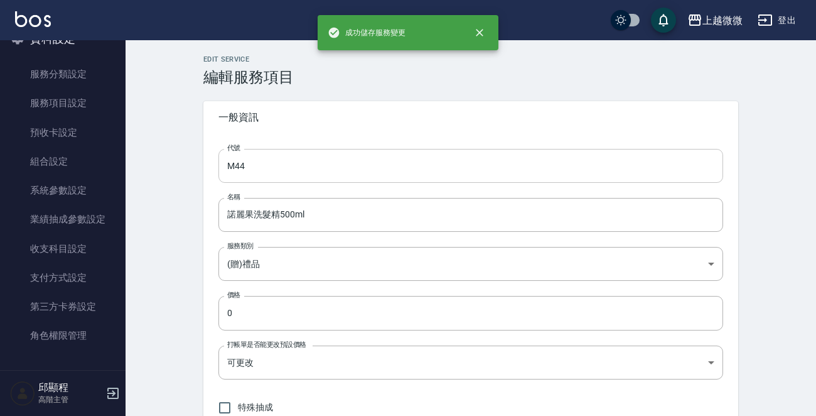
type input "M42"
type input "手機桌面支架"
click at [320, 172] on input "M42" at bounding box center [471, 166] width 505 height 34
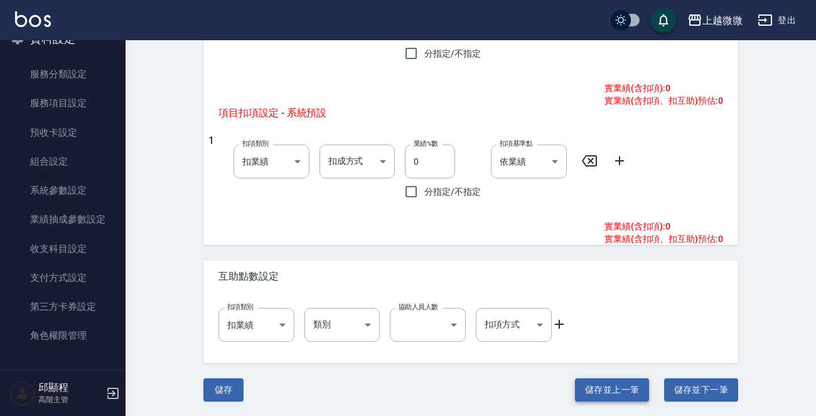
click at [627, 395] on button "儲存並上一筆" at bounding box center [612, 389] width 74 height 23
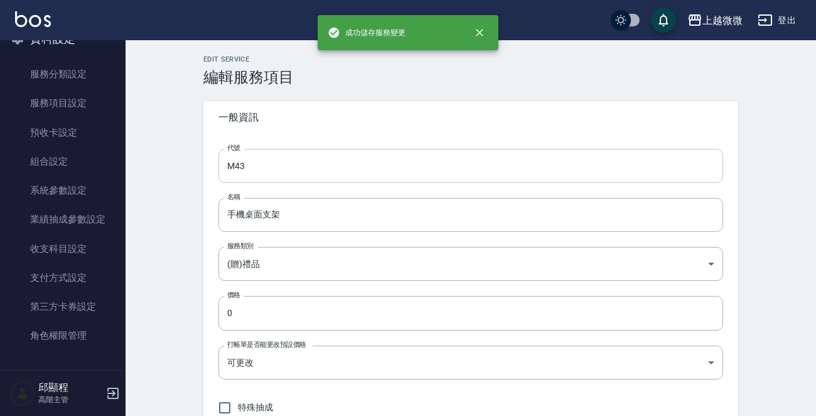
type input "M41"
type input "動物造型牙杯組"
click at [325, 165] on input "M41" at bounding box center [471, 166] width 505 height 34
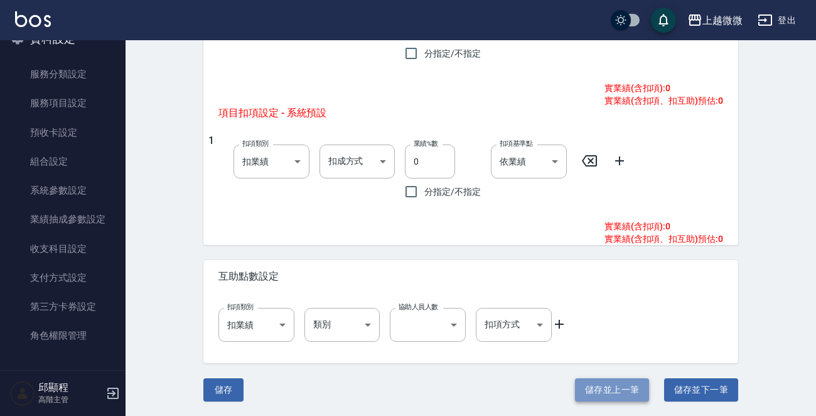
click at [627, 395] on button "儲存並上一筆" at bounding box center [612, 389] width 74 height 23
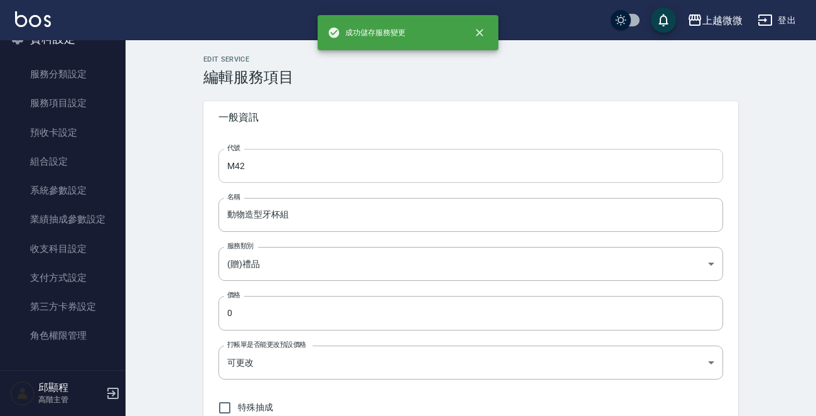
type input "M40"
type input "3D彈力抗糾結梳"
type input "TRUE"
type input "none"
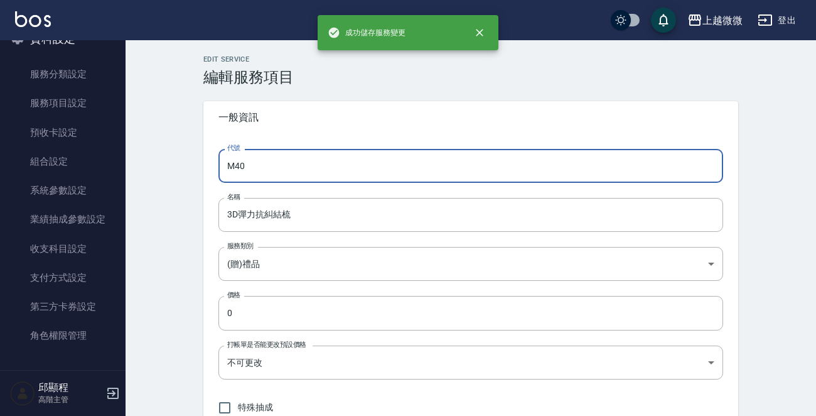
click at [333, 172] on input "M40" at bounding box center [471, 166] width 505 height 34
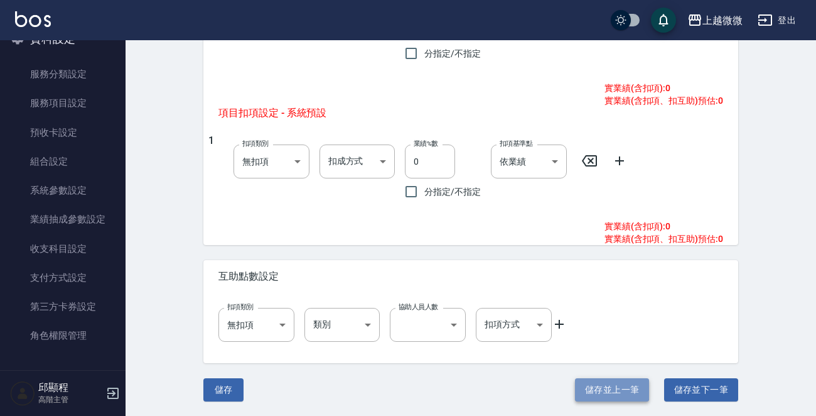
click at [595, 381] on button "儲存並上一筆" at bounding box center [612, 389] width 74 height 23
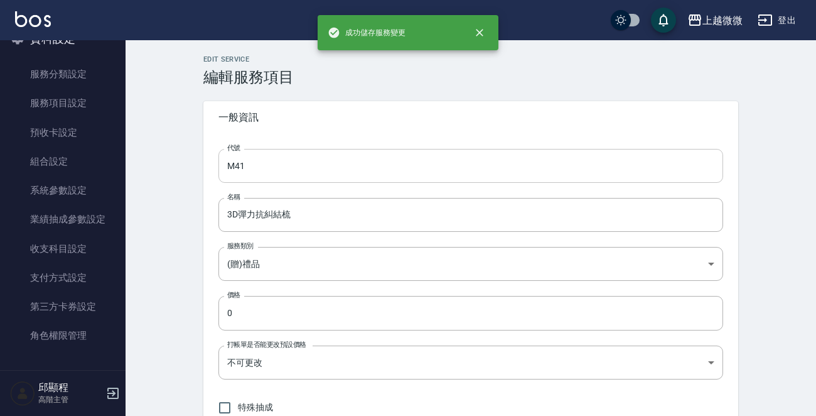
type input "M39"
type input "紫色秘境慕斯100ml"
type input "FALSE"
type input "onSales"
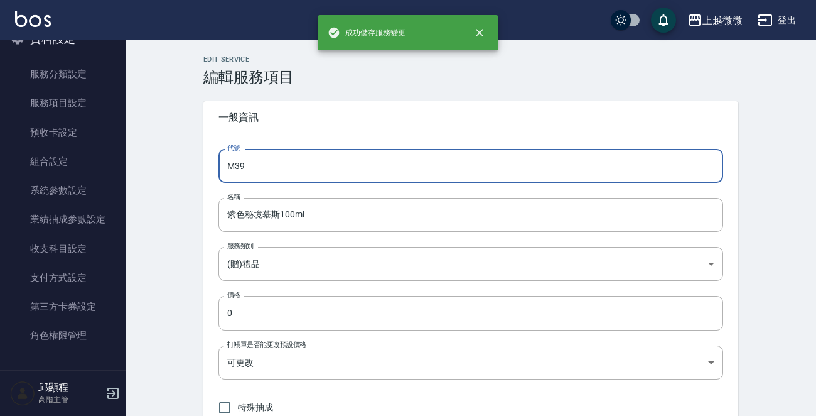
click at [320, 168] on input "M39" at bounding box center [471, 166] width 505 height 34
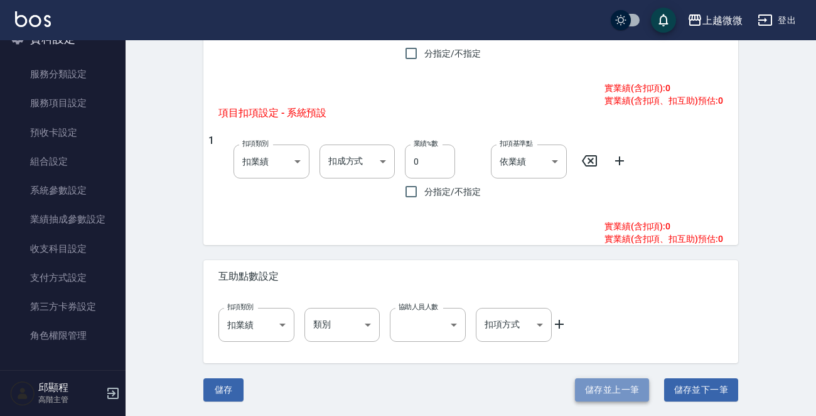
click at [628, 388] on button "儲存並上一筆" at bounding box center [612, 389] width 74 height 23
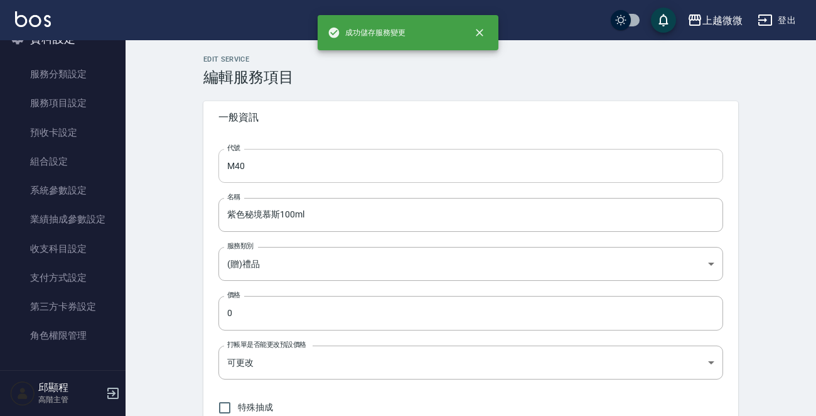
type input "M38"
type input "藍海鑽石慕斯100ml"
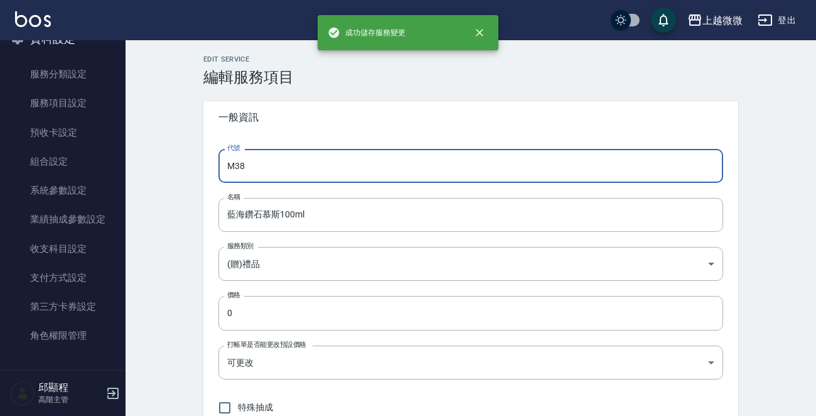
click at [292, 165] on input "M38" at bounding box center [471, 166] width 505 height 34
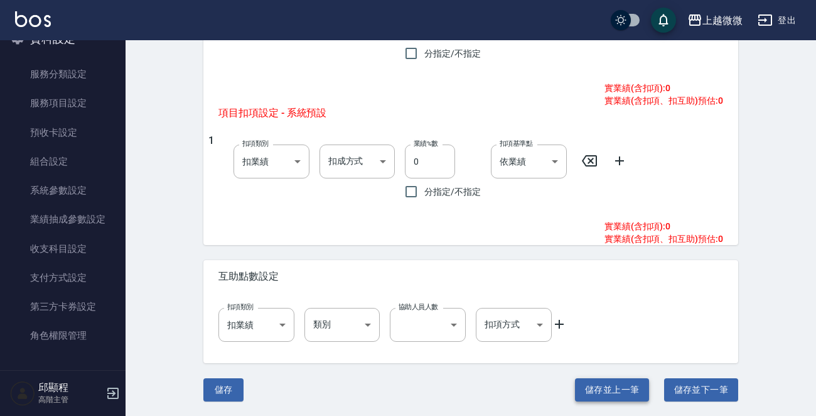
click at [624, 388] on button "儲存並上一筆" at bounding box center [612, 389] width 74 height 23
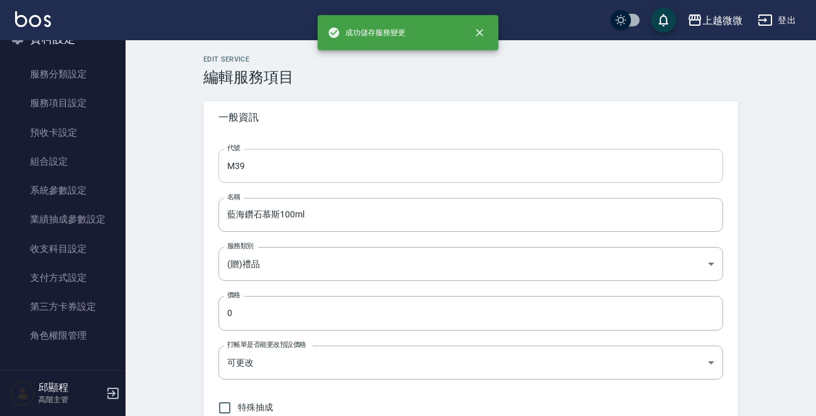
type input "M37"
type input "粉紅俏皮慕斯100ml"
click at [324, 176] on input "M37" at bounding box center [471, 166] width 505 height 34
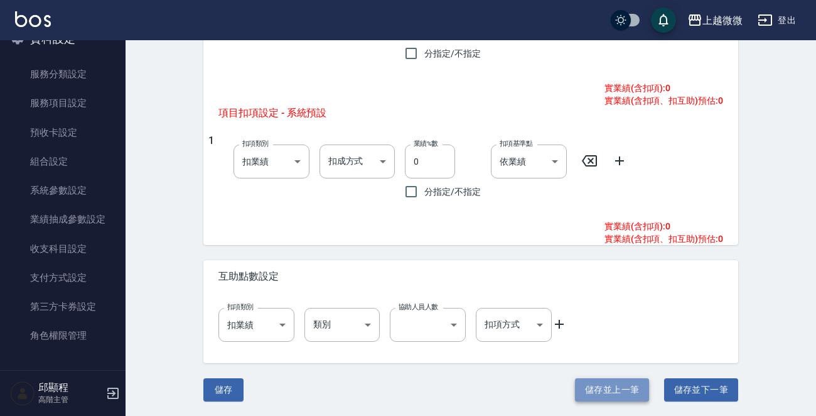
click at [631, 389] on button "儲存並上一筆" at bounding box center [612, 389] width 74 height 23
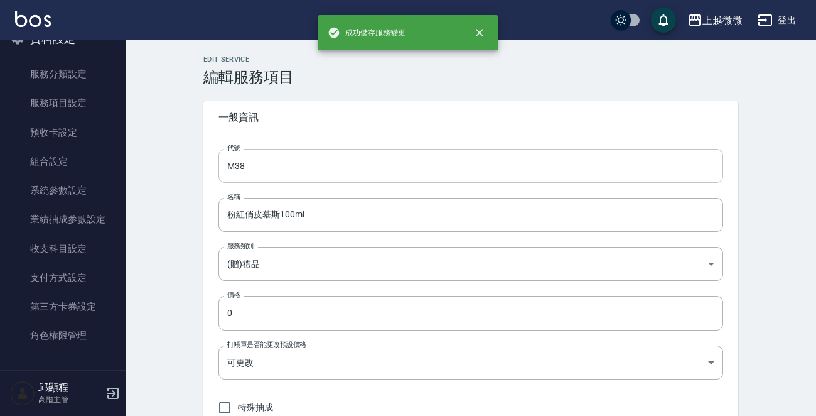
type input "M36"
type input "卡通角色修甲包"
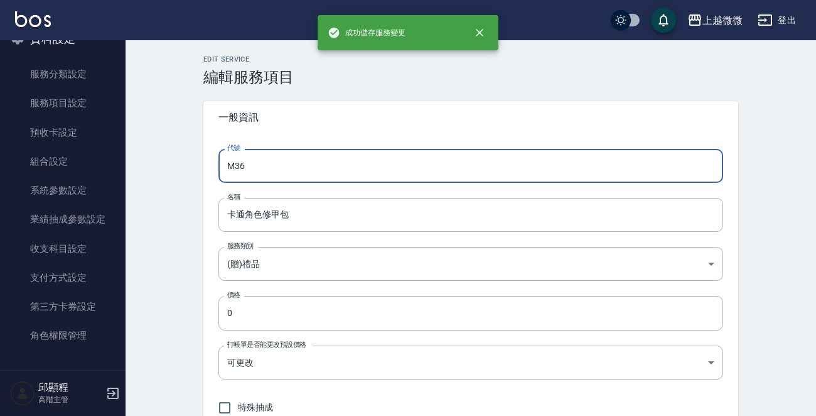
click at [317, 169] on input "M36" at bounding box center [471, 166] width 505 height 34
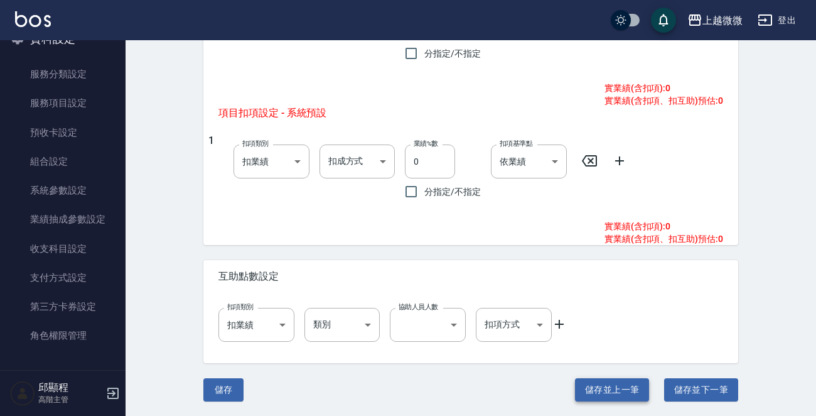
click at [617, 395] on button "儲存並上一筆" at bounding box center [612, 389] width 74 height 23
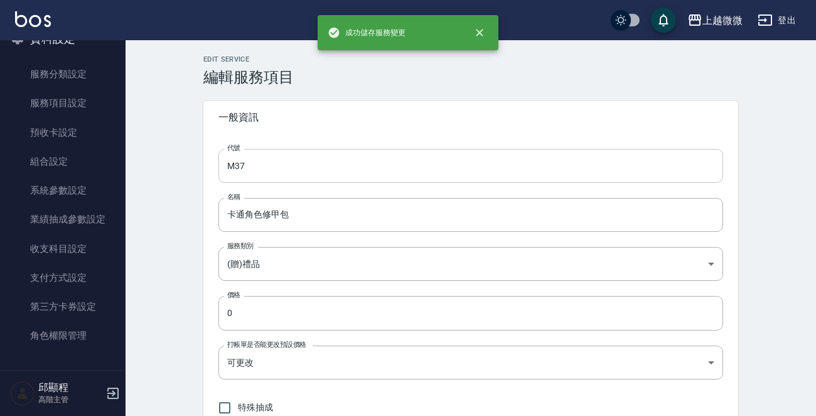
type input "M35"
type input "口罩收納盒"
click at [308, 170] on input "M35" at bounding box center [471, 166] width 505 height 34
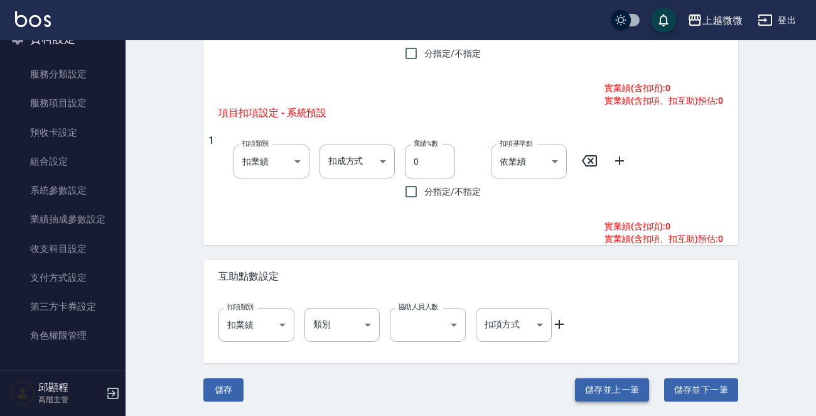
click at [634, 386] on button "儲存並上一筆" at bounding box center [612, 389] width 74 height 23
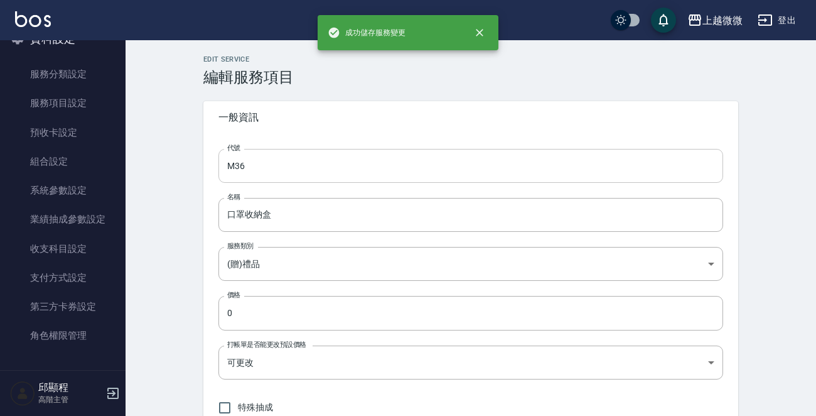
type input "M34"
type input "[PERSON_NAME]氣墊梳"
click at [285, 158] on input "M34" at bounding box center [471, 166] width 505 height 34
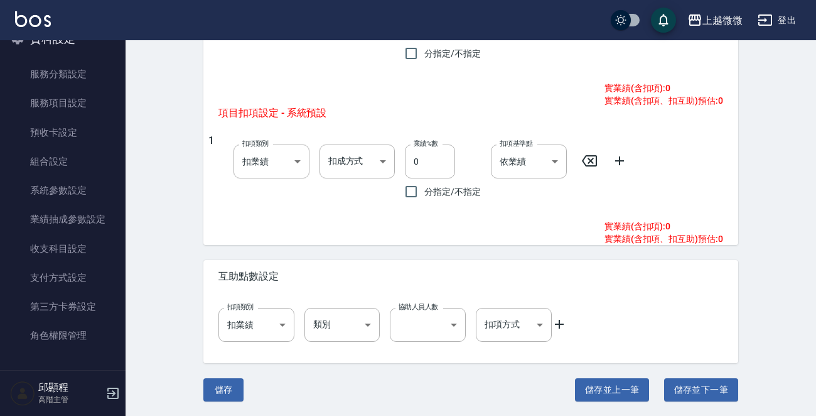
click at [588, 379] on button "儲存並上一筆" at bounding box center [612, 389] width 74 height 23
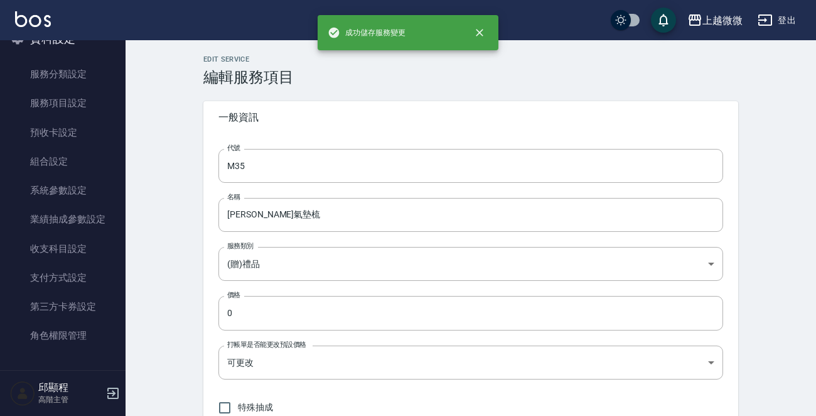
type input "M33"
type input "精緻水果叉"
click at [325, 156] on input "M33" at bounding box center [471, 166] width 505 height 34
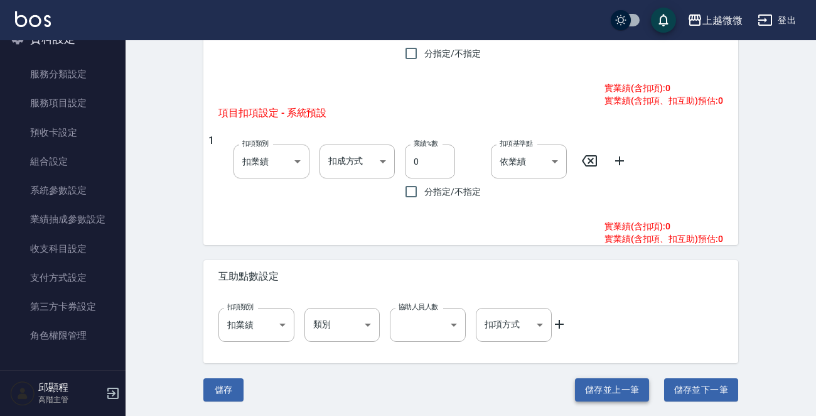
click at [589, 388] on button "儲存並上一筆" at bounding box center [612, 389] width 74 height 23
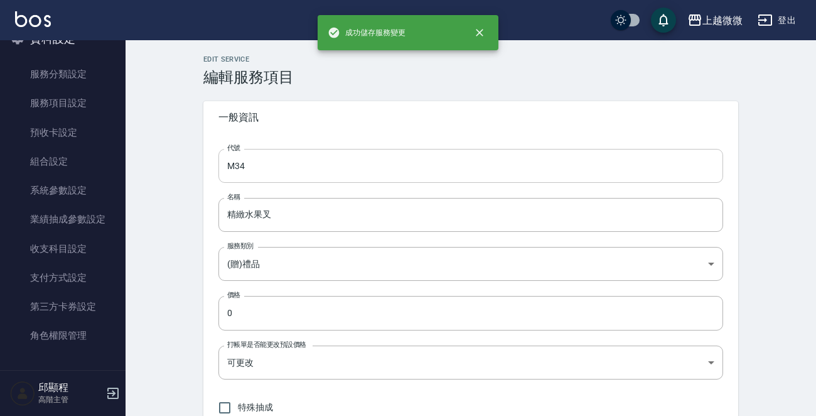
type input "M32"
type input "深層頭皮養護洗髮精300ml"
type input "TRUE"
type input "none"
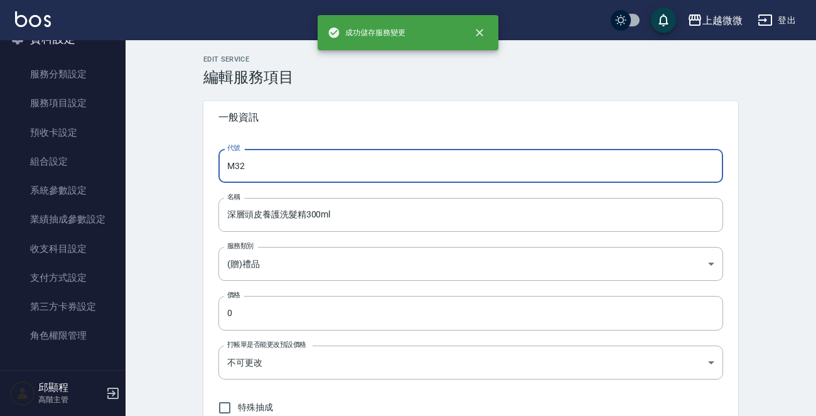
click at [357, 163] on input "M32" at bounding box center [471, 166] width 505 height 34
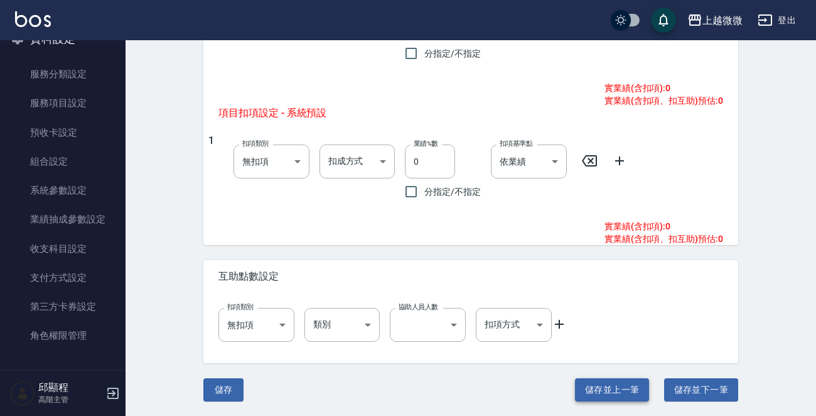
click at [604, 379] on button "儲存並上一筆" at bounding box center [612, 389] width 74 height 23
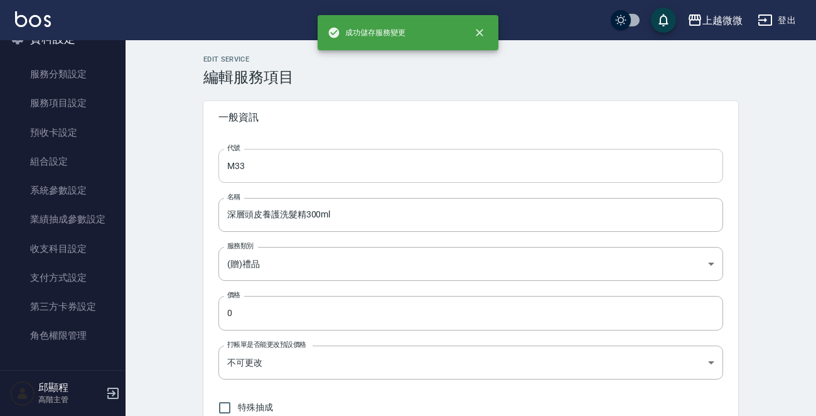
type input "M31"
type input "辣木籽萃取洗髮精50ml+一點靈50ml"
type input "FALSE"
type input "onSales"
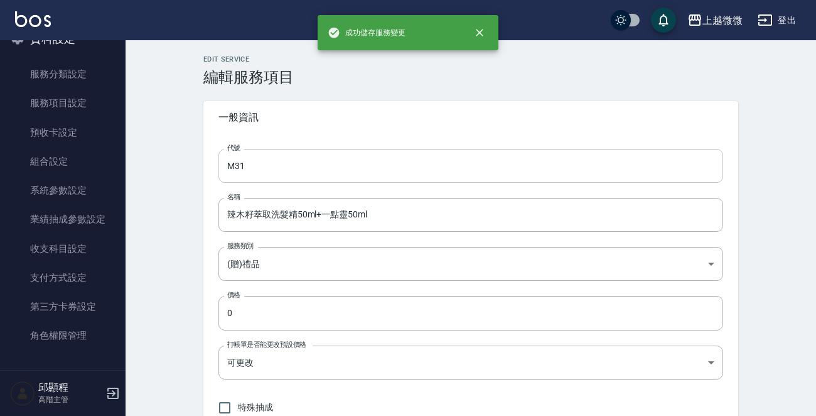
click at [360, 176] on input "M31" at bounding box center [471, 166] width 505 height 34
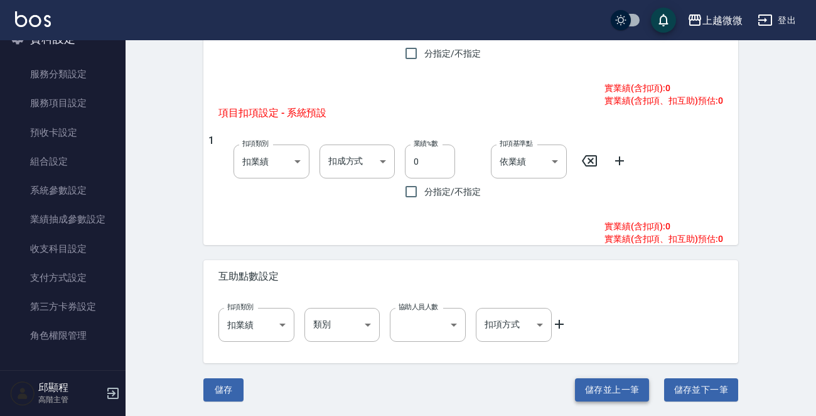
click at [592, 380] on button "儲存並上一筆" at bounding box center [612, 389] width 74 height 23
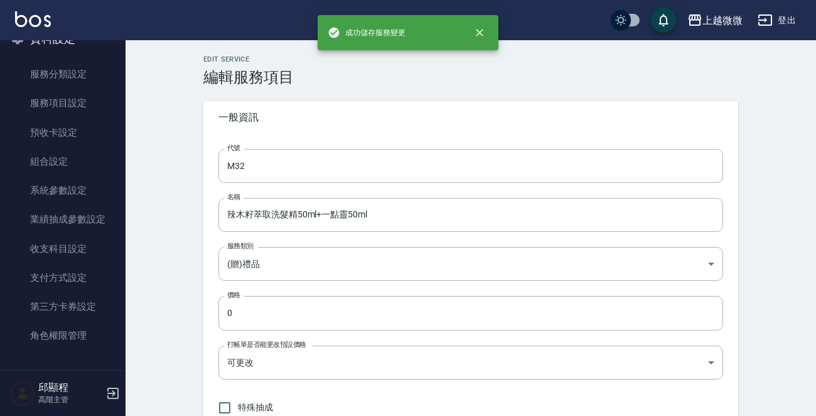
type input "M30"
type input "光感髮凍 50g"
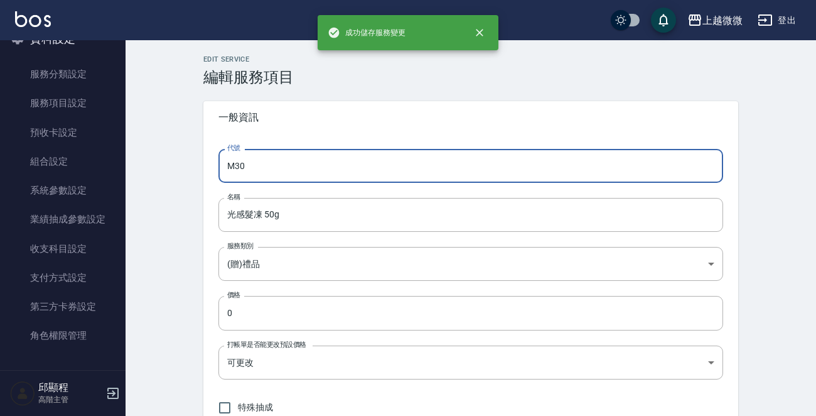
click at [347, 159] on input "M30" at bounding box center [471, 166] width 505 height 34
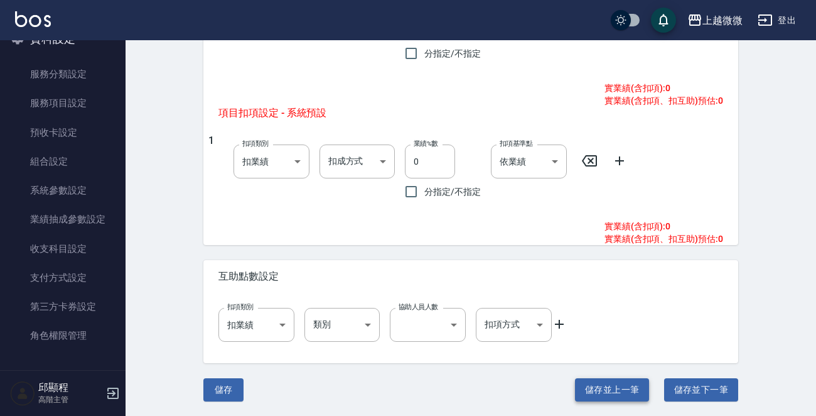
click at [602, 385] on button "儲存並上一筆" at bounding box center [612, 389] width 74 height 23
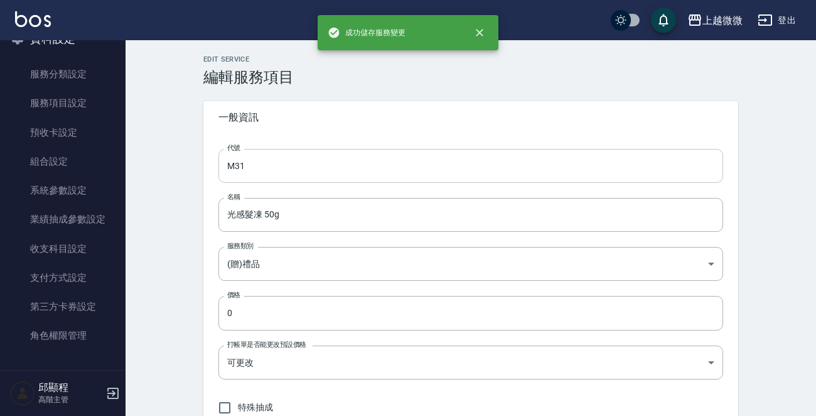
type input "M29"
type input "造型狗毛巾"
click at [379, 168] on input "M29" at bounding box center [471, 166] width 505 height 34
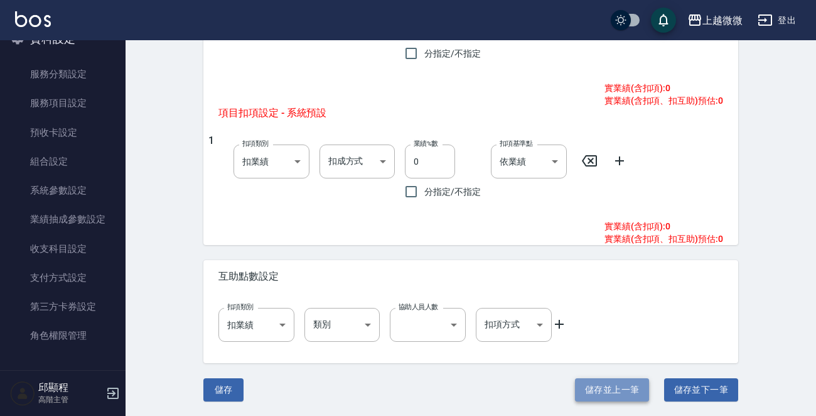
click at [617, 378] on button "儲存並上一筆" at bounding box center [612, 389] width 74 height 23
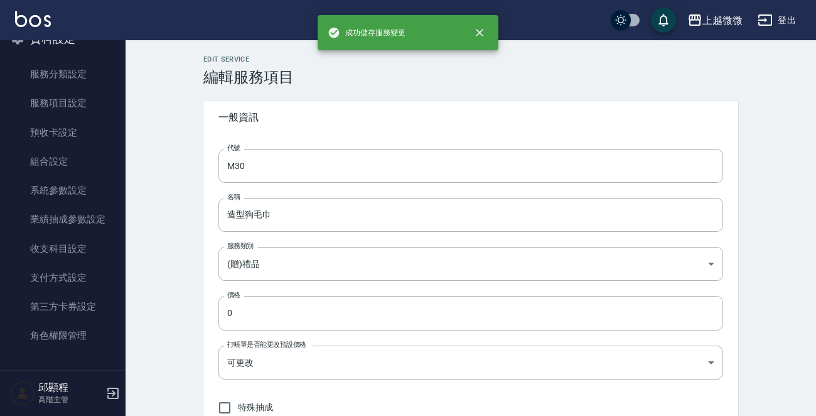
type input "M28"
type input "生肖牛存錢筒"
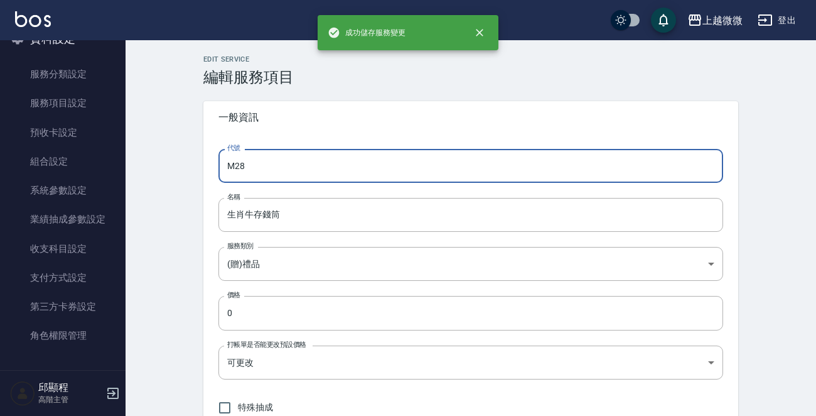
click at [345, 156] on input "M28" at bounding box center [471, 166] width 505 height 34
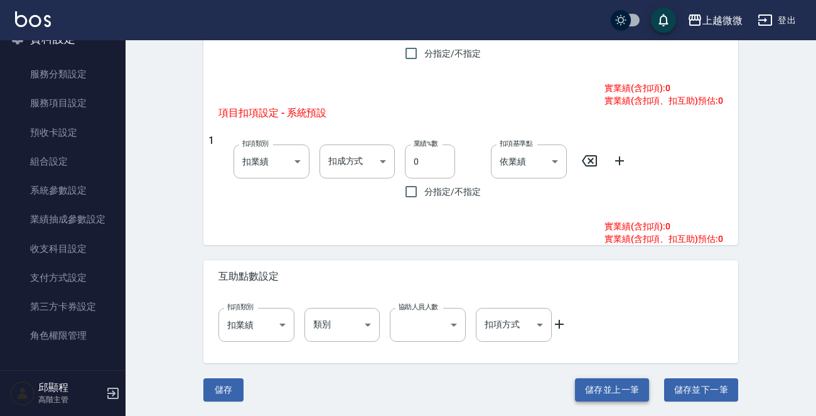
click at [597, 396] on button "儲存並上一筆" at bounding box center [612, 389] width 74 height 23
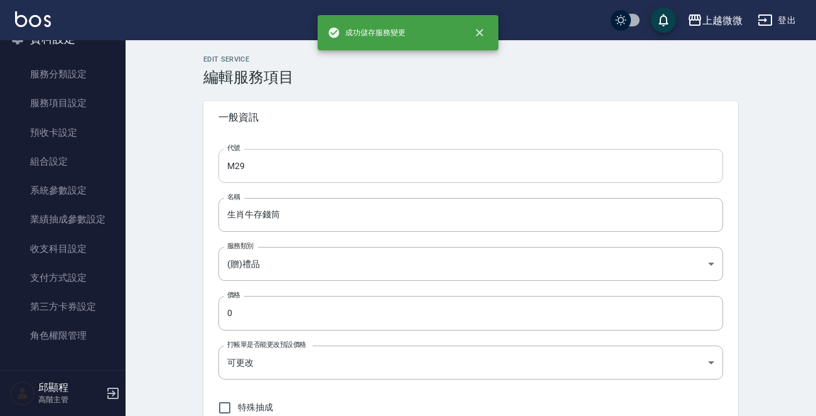
type input "M27"
type input "口罩收納夾"
click at [296, 171] on input "M27" at bounding box center [471, 166] width 505 height 34
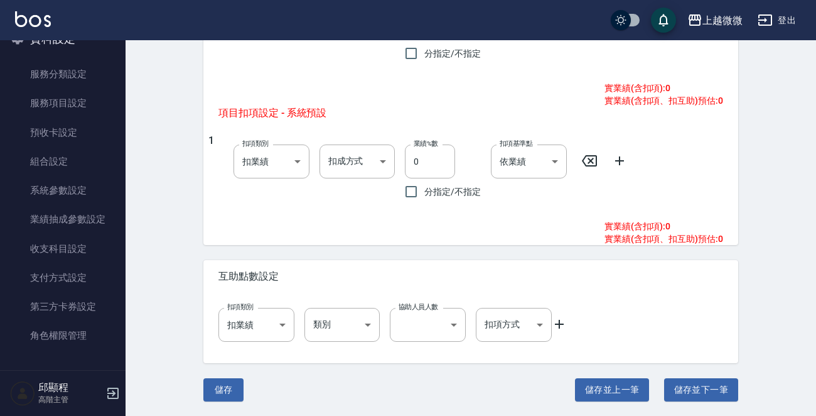
drag, startPoint x: 619, startPoint y: 396, endPoint x: 610, endPoint y: 382, distance: 15.9
click at [619, 396] on button "儲存並上一筆" at bounding box center [612, 389] width 74 height 23
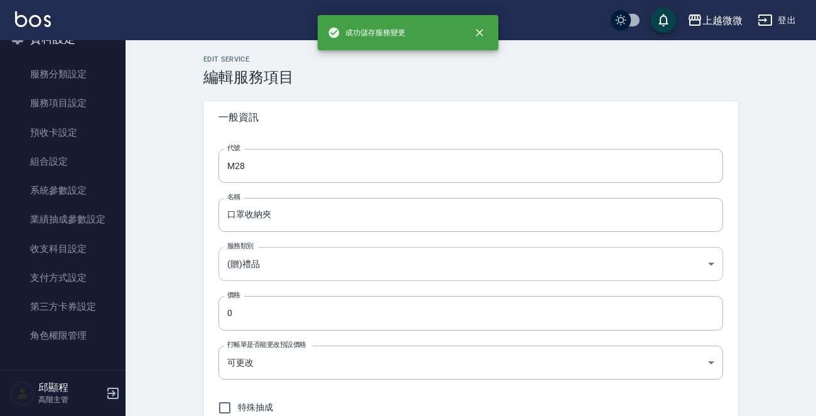
type input "M26"
type input "漱洗收納包"
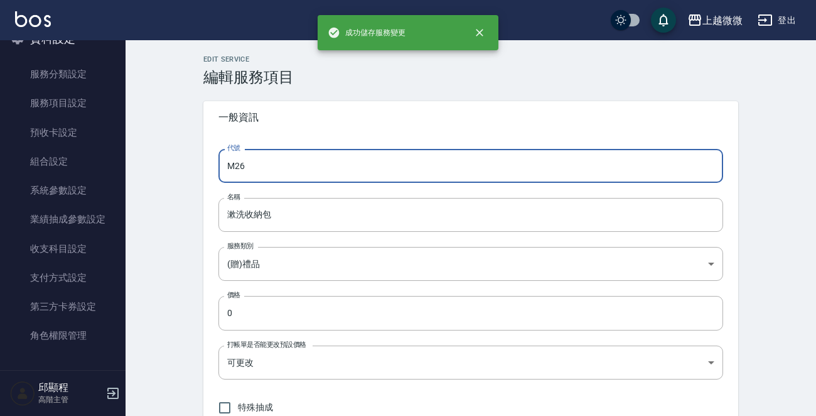
click at [345, 165] on input "M26" at bounding box center [471, 166] width 505 height 34
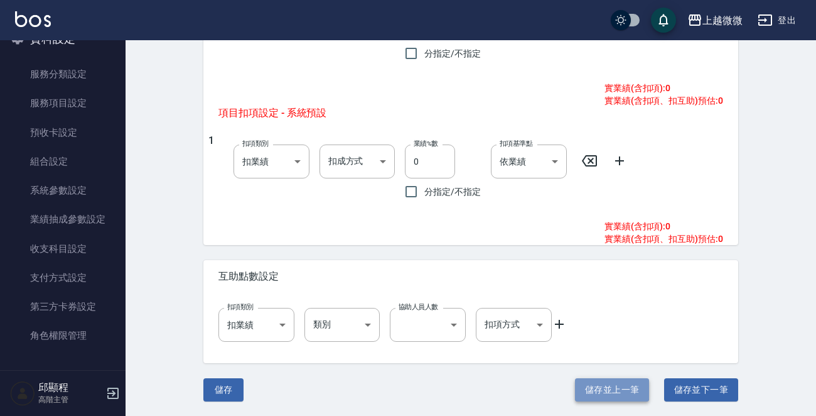
click at [607, 388] on button "儲存並上一筆" at bounding box center [612, 389] width 74 height 23
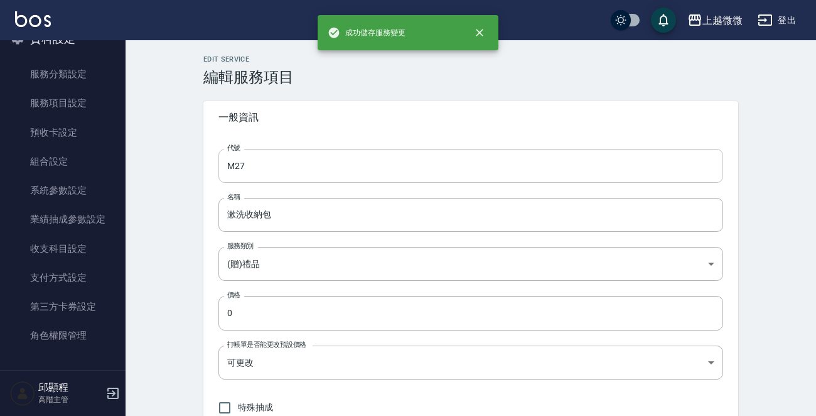
type input "M25"
type input "304不鏽鋼七件環保餐具"
click at [345, 161] on input "M25" at bounding box center [471, 166] width 505 height 34
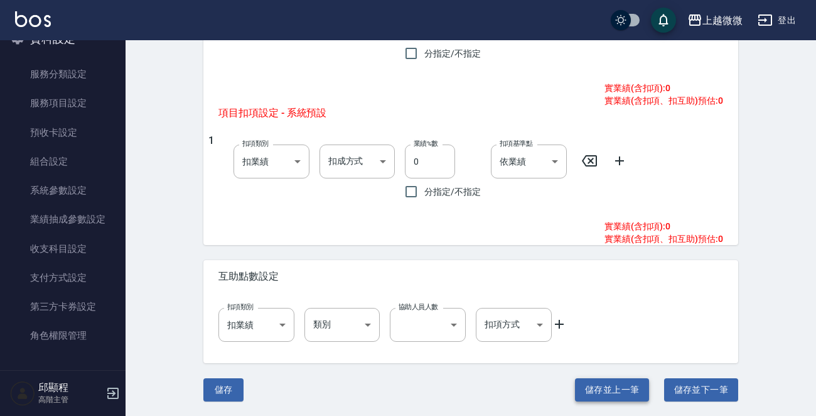
click at [633, 383] on button "儲存並上一筆" at bounding box center [612, 389] width 74 height 23
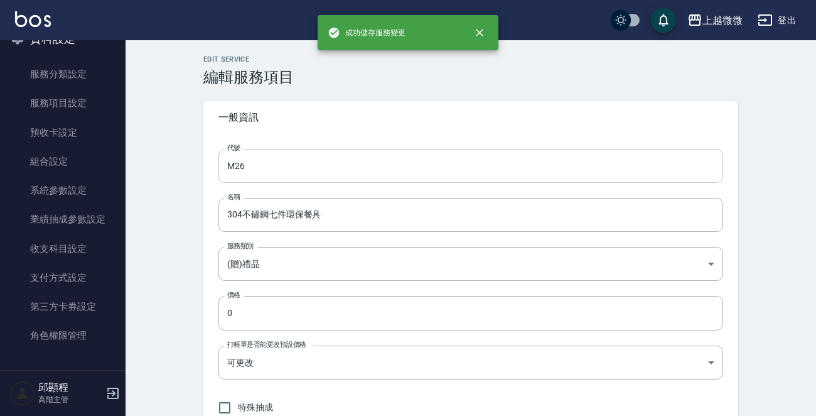
type input "M24"
type input "迷幻輕果油100ml+10ml"
click at [307, 165] on input "M24" at bounding box center [471, 166] width 505 height 34
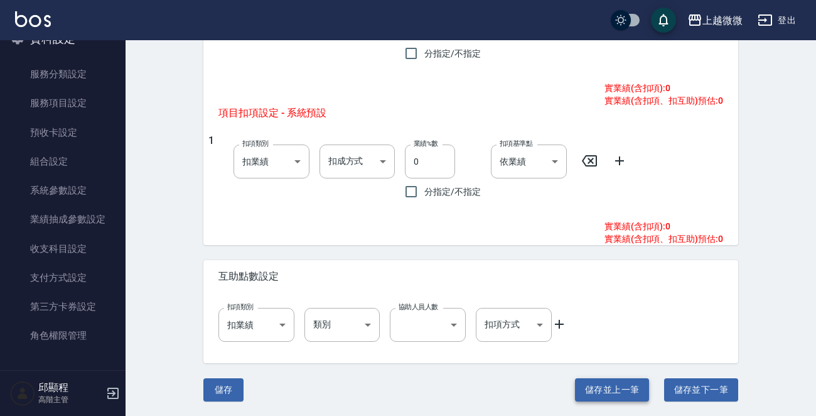
click at [596, 381] on button "儲存並上一筆" at bounding box center [612, 389] width 74 height 23
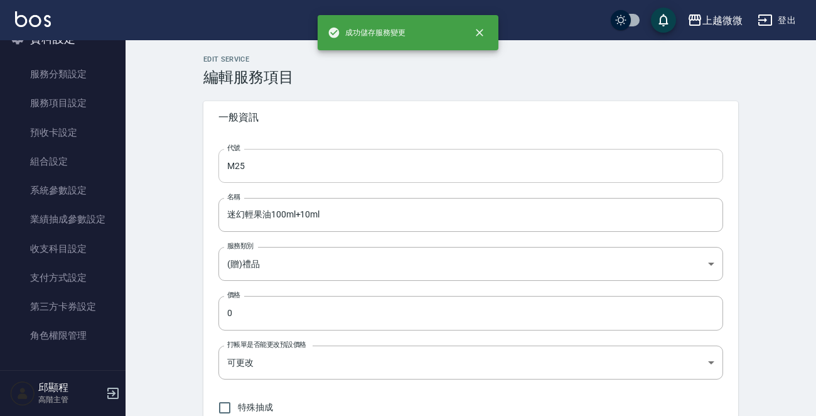
type input "M23"
type input "TKO大麻籽牛奶護手霜"
click at [304, 174] on input "M23" at bounding box center [471, 166] width 505 height 34
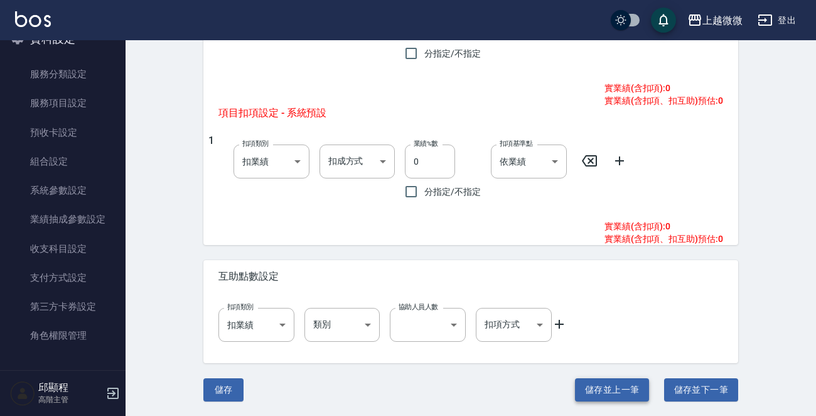
click at [632, 381] on button "儲存並上一筆" at bounding box center [612, 389] width 74 height 23
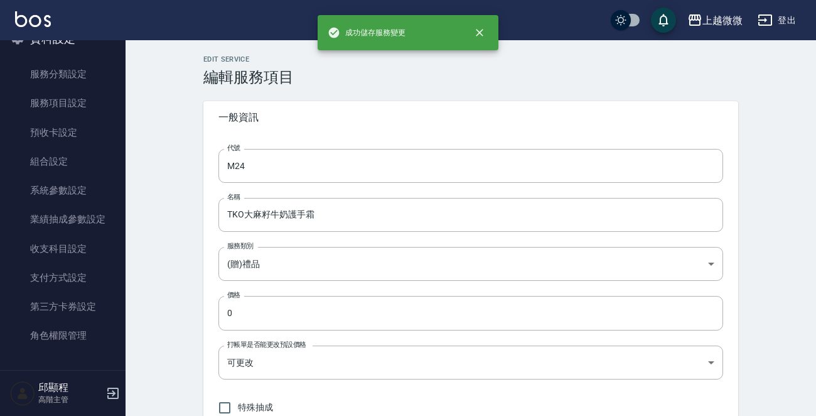
type input "M22"
type input "TKO抗菌茶樹洗手液"
click at [303, 162] on input "M22" at bounding box center [471, 166] width 505 height 34
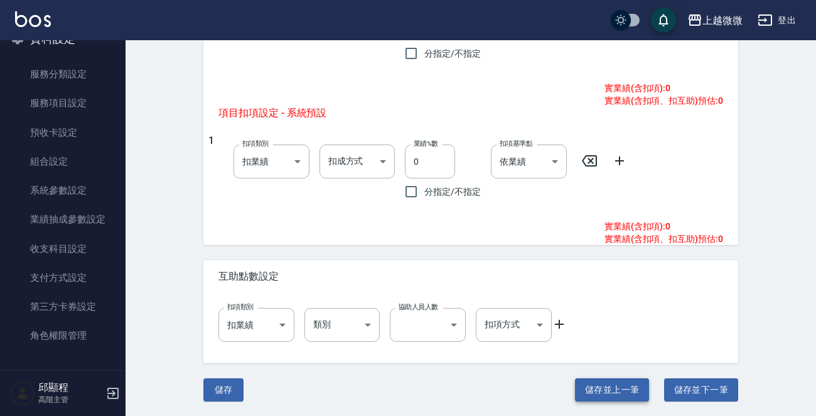
click at [601, 386] on button "儲存並上一筆" at bounding box center [612, 389] width 74 height 23
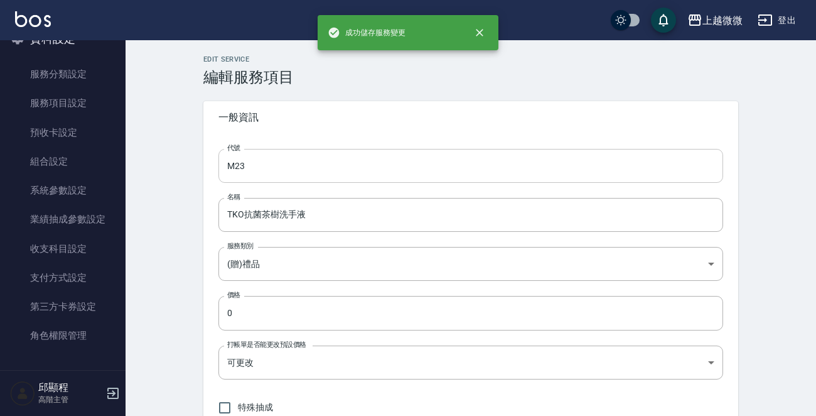
type input "M21"
type input "迷你手工皂"
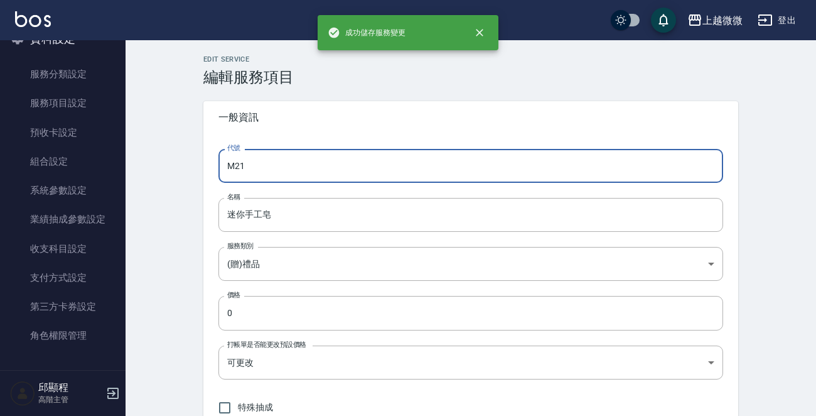
click at [317, 158] on input "M21" at bounding box center [471, 166] width 505 height 34
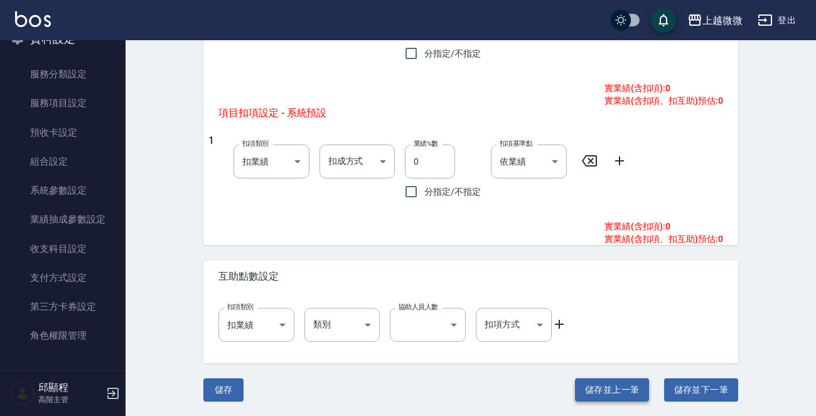
click at [596, 387] on button "儲存並上一筆" at bounding box center [612, 389] width 74 height 23
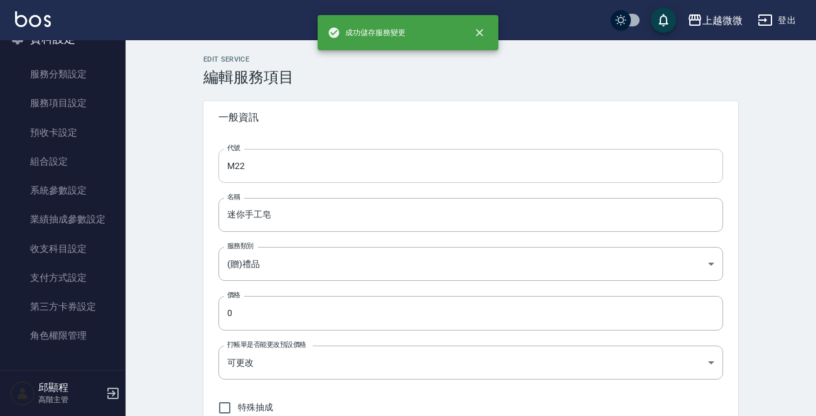
type input "M20"
type input "菁萃[PERSON_NAME]髮露500ml"
click at [328, 170] on input "M20" at bounding box center [471, 166] width 505 height 34
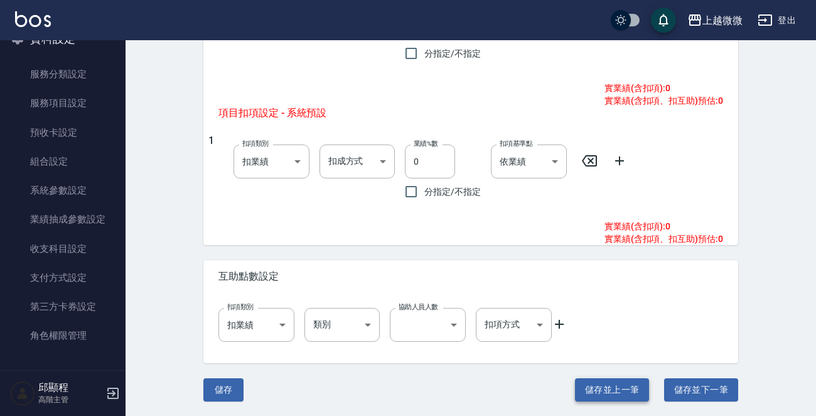
click at [604, 384] on button "儲存並上一筆" at bounding box center [612, 389] width 74 height 23
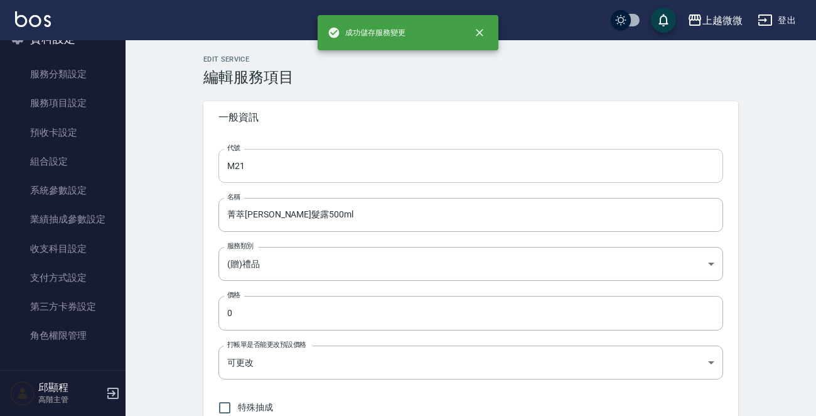
type input "M19"
type input "植萃淨油洗髮露60ml"
click at [329, 173] on input "M19" at bounding box center [471, 166] width 505 height 34
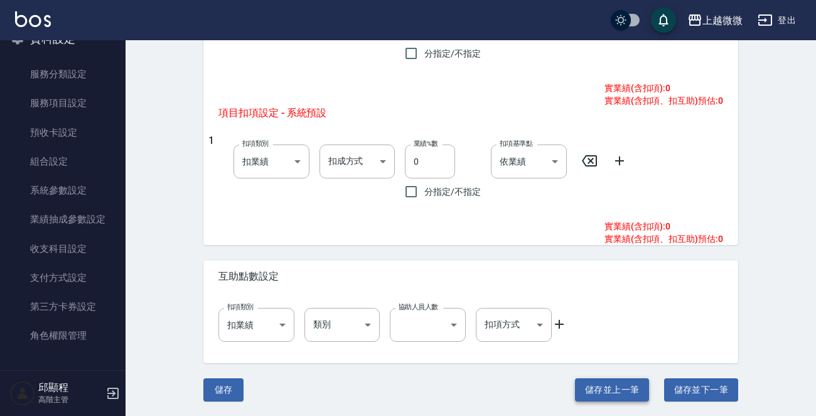
click at [610, 386] on button "儲存並上一筆" at bounding box center [612, 389] width 74 height 23
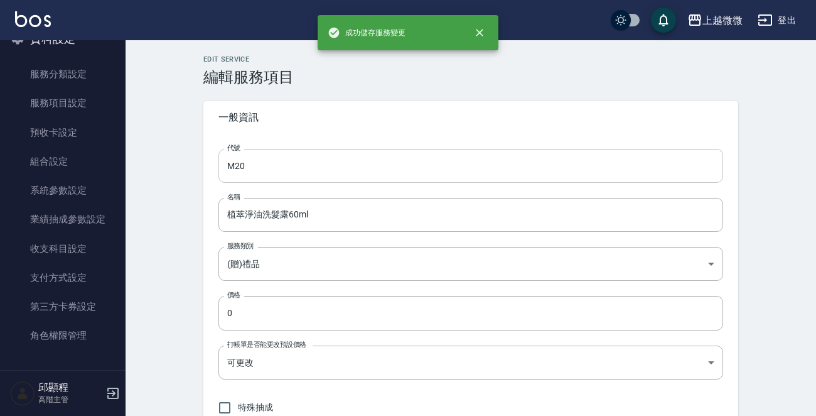
type input "M18"
type input "魔髮炫波乳250ml"
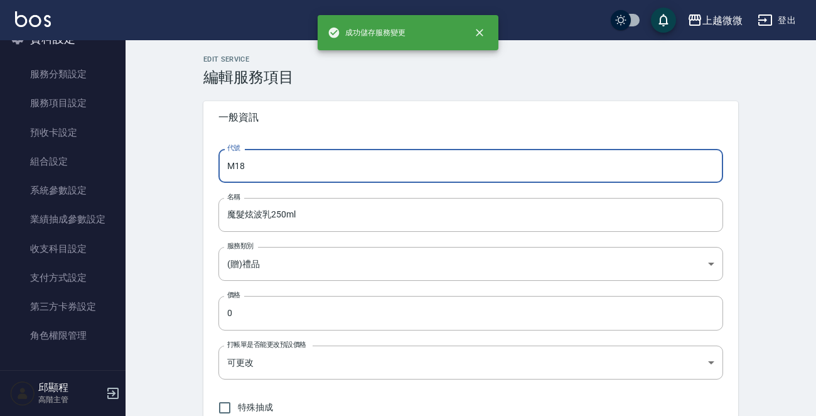
click at [343, 157] on input "M18" at bounding box center [471, 166] width 505 height 34
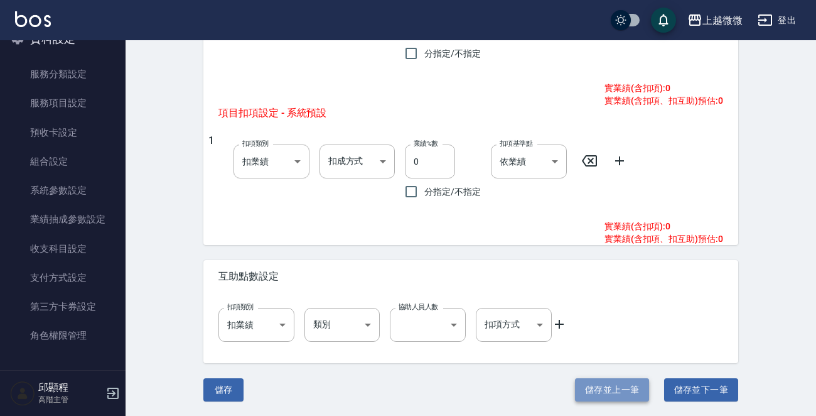
click at [593, 391] on button "儲存並上一筆" at bounding box center [612, 389] width 74 height 23
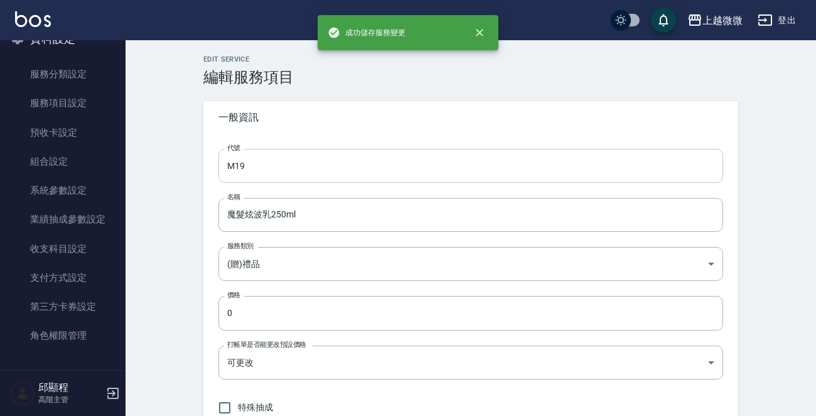
type input "M17"
type input "輕果油禮盒組"
click at [318, 170] on input "M17" at bounding box center [471, 166] width 505 height 34
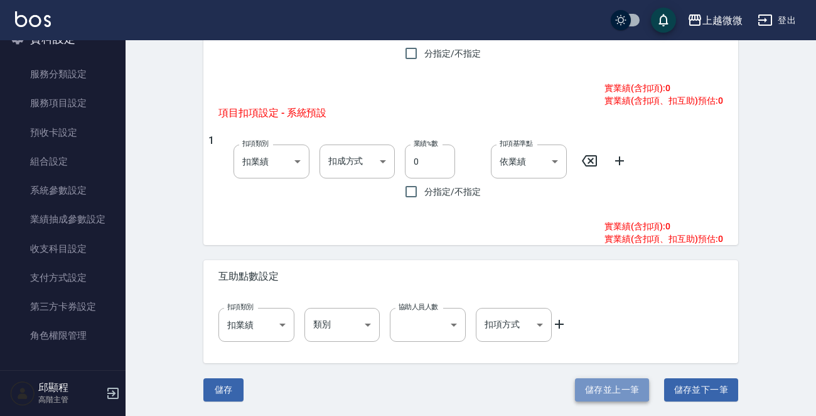
click at [610, 387] on button "儲存並上一筆" at bounding box center [612, 389] width 74 height 23
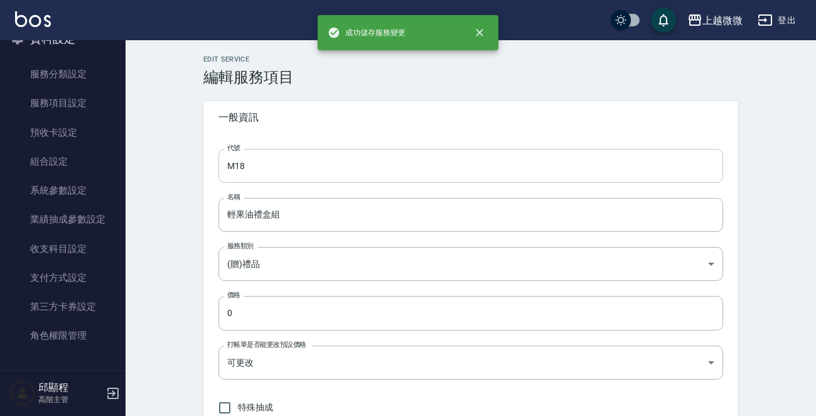
type input "M16"
type input "晶翠柔亮洗髮露60ml"
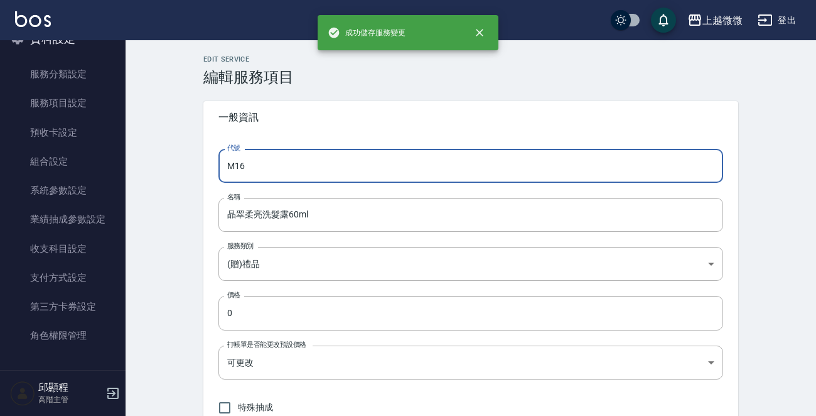
click at [284, 151] on input "M16" at bounding box center [471, 166] width 505 height 34
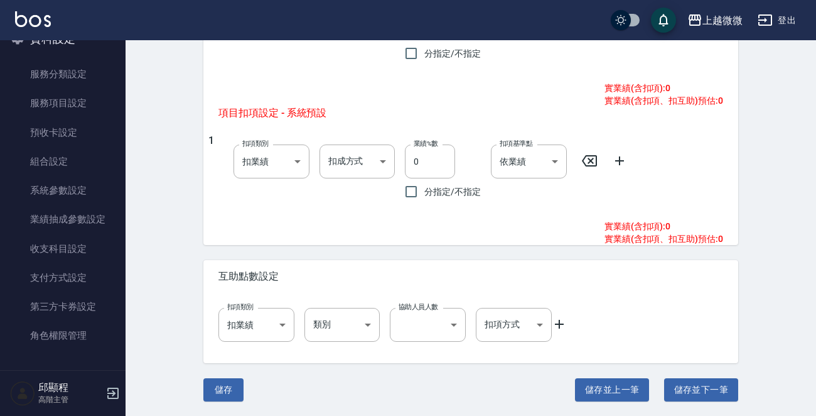
click at [609, 381] on button "儲存並上一筆" at bounding box center [612, 389] width 74 height 23
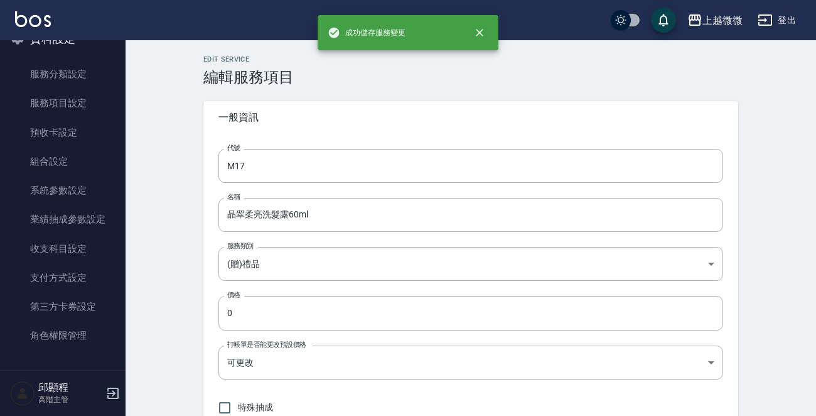
type input "M15"
type input "手機快充線"
type input "none"
click at [320, 159] on input "M15" at bounding box center [471, 166] width 505 height 34
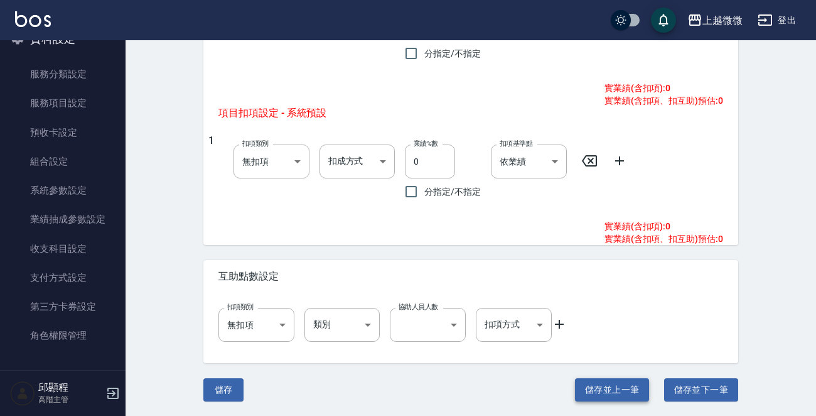
click at [598, 395] on button "儲存並上一筆" at bounding box center [612, 389] width 74 height 23
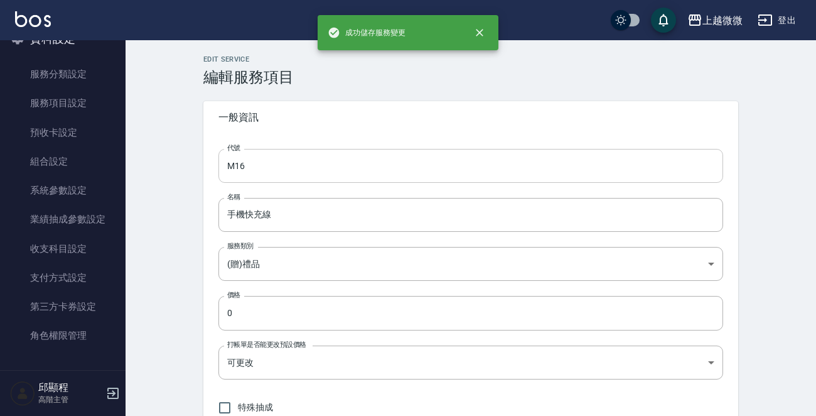
type input "M14"
type input "趴睡枕"
type input "TRUE"
type input "onSales"
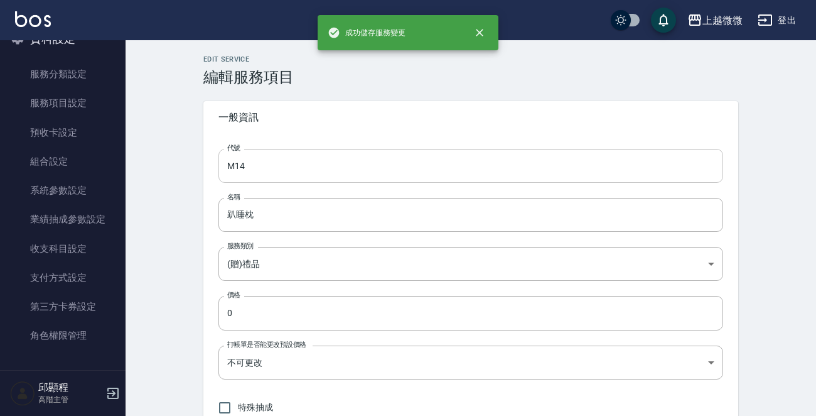
click at [372, 154] on input "M14" at bounding box center [471, 166] width 505 height 34
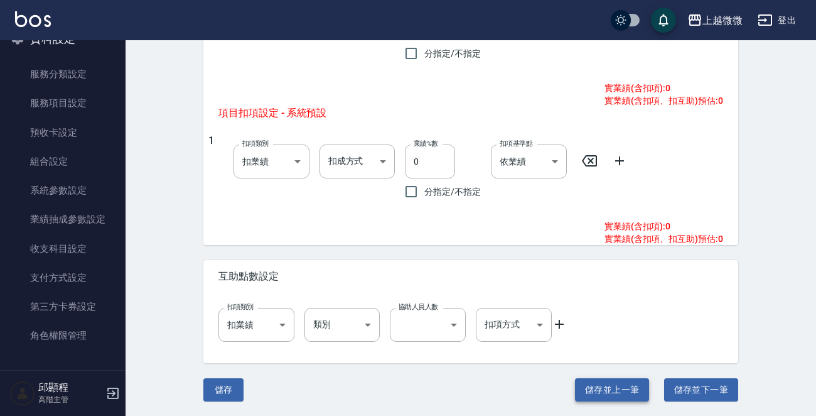
click at [599, 382] on button "儲存並上一筆" at bounding box center [612, 389] width 74 height 23
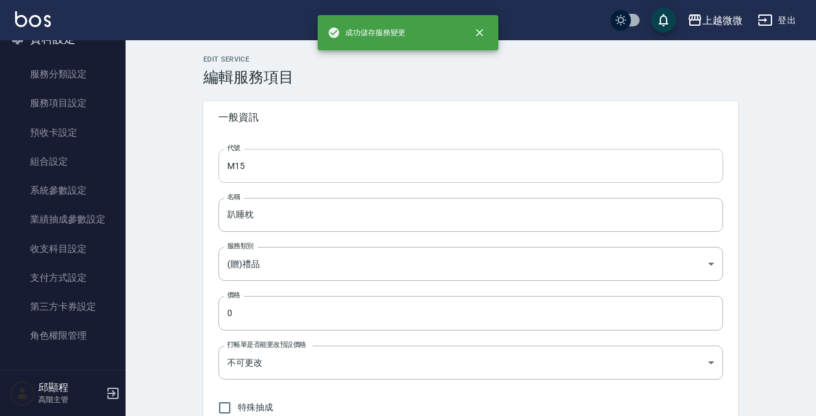
type input "M13"
type input "輕便購物收納車"
type input "FALSE"
click at [345, 165] on input "M13" at bounding box center [471, 166] width 505 height 34
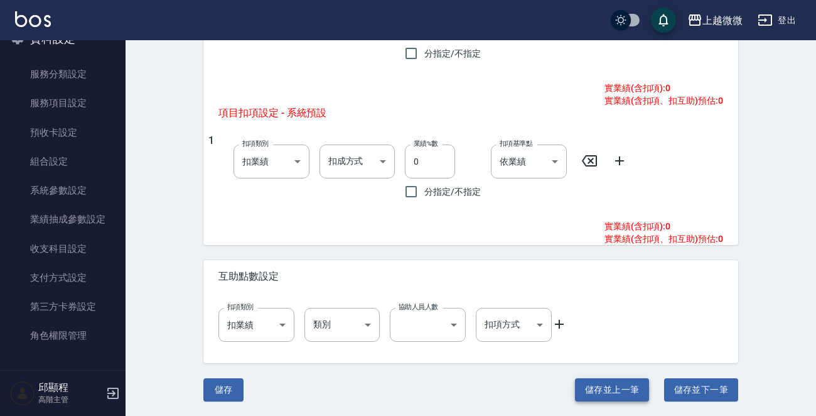
click at [602, 384] on button "儲存並上一筆" at bounding box center [612, 389] width 74 height 23
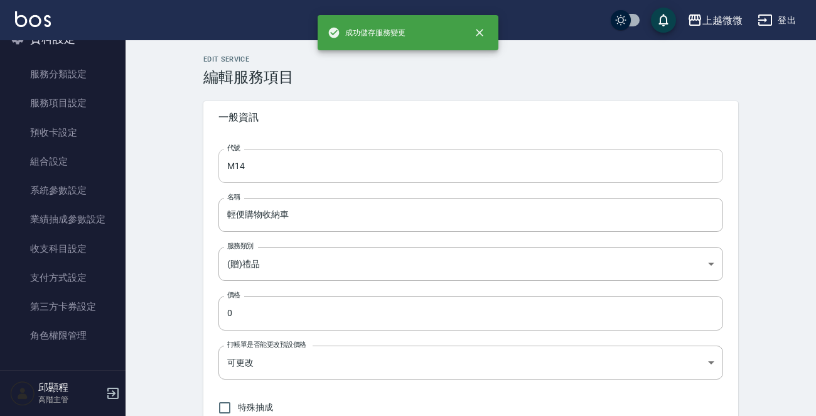
type input "M12"
type input "摺疊購物袋"
click at [337, 162] on input "M12" at bounding box center [471, 166] width 505 height 34
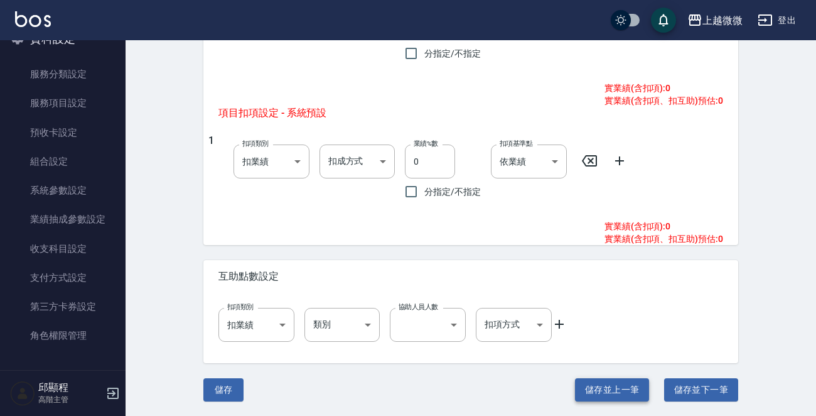
click at [619, 394] on button "儲存並上一筆" at bounding box center [612, 389] width 74 height 23
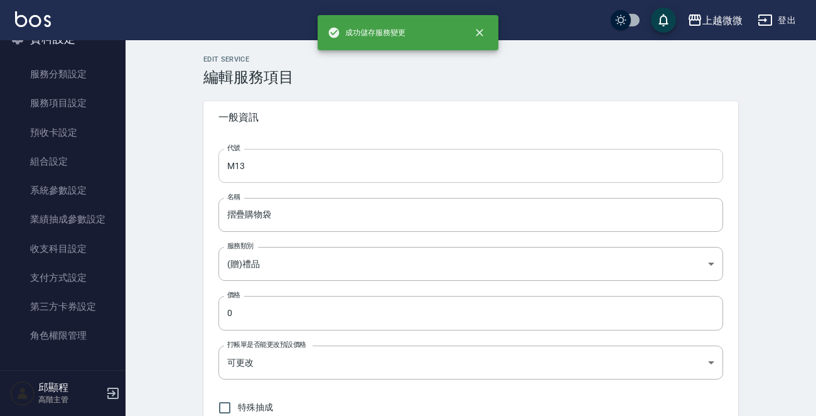
type input "M11"
type input "快乾包頭巾"
click at [323, 168] on input "M11" at bounding box center [471, 166] width 505 height 34
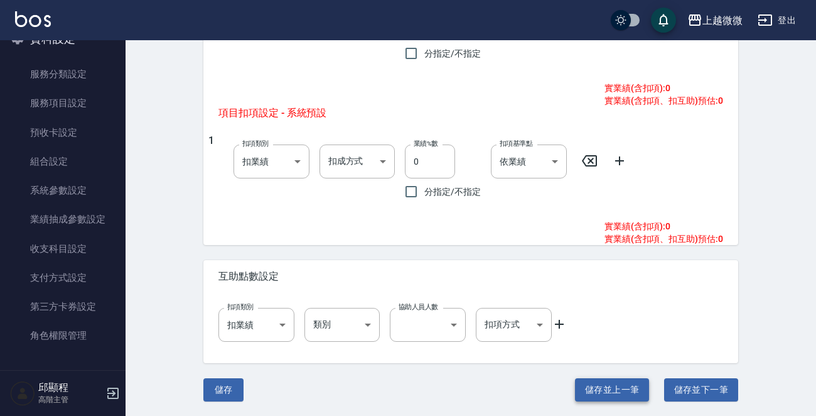
click at [602, 382] on button "儲存並上一筆" at bounding box center [612, 389] width 74 height 23
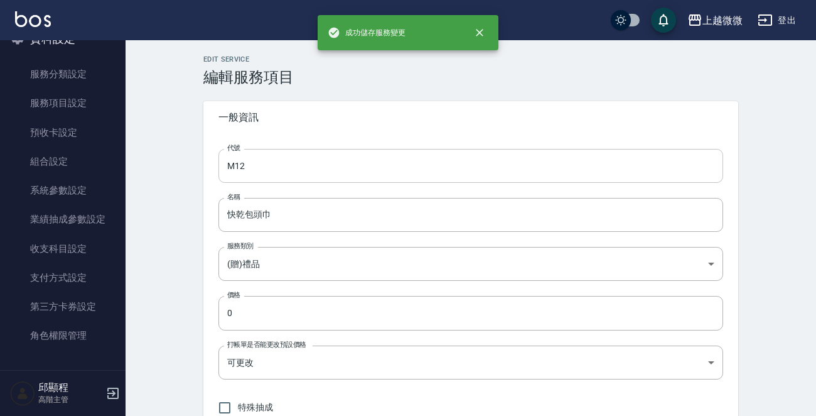
type input "M10"
type input "按摩氣墊梳"
click at [342, 163] on input "M10" at bounding box center [471, 166] width 505 height 34
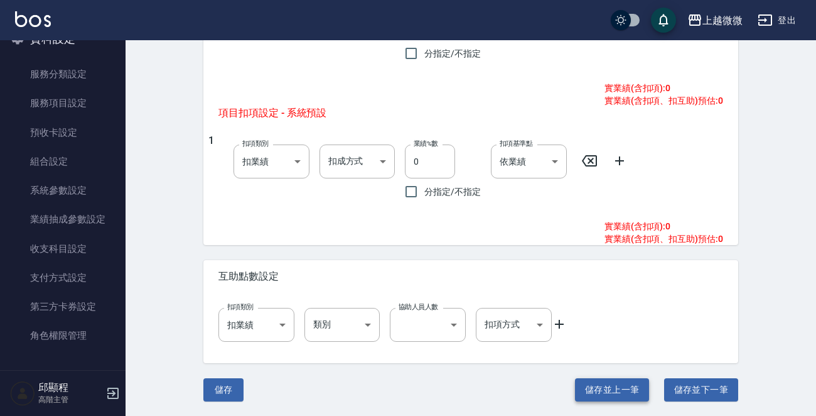
click at [621, 391] on button "儲存並上一筆" at bounding box center [612, 389] width 74 height 23
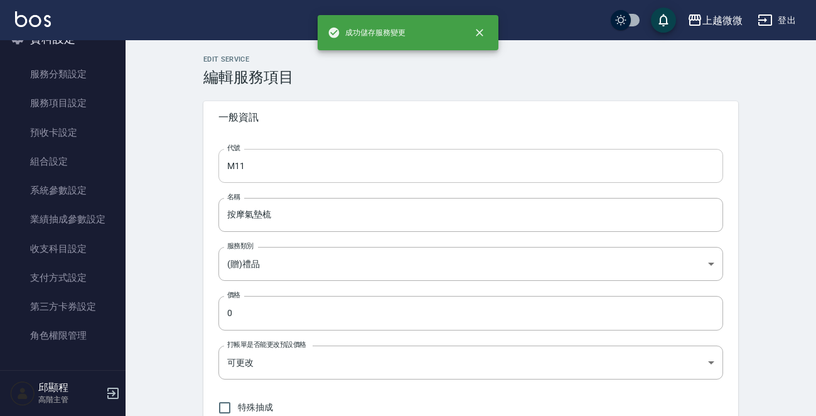
type input "M09"
type input "貓咪氣墊梳"
click at [379, 172] on input "M09" at bounding box center [471, 166] width 505 height 34
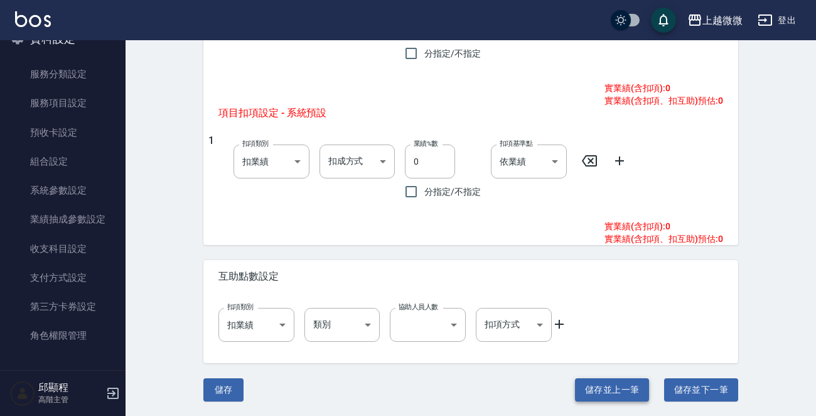
click at [615, 384] on button "儲存並上一筆" at bounding box center [612, 389] width 74 height 23
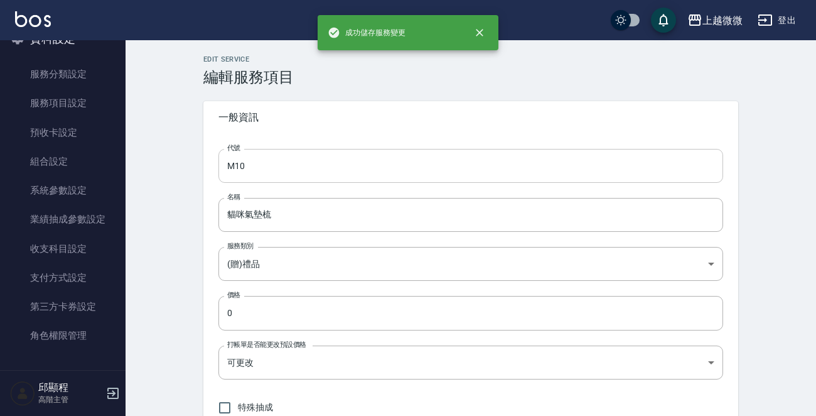
type input "M08"
type input "小熊氣墊梳"
click at [349, 156] on input "M08" at bounding box center [471, 166] width 505 height 34
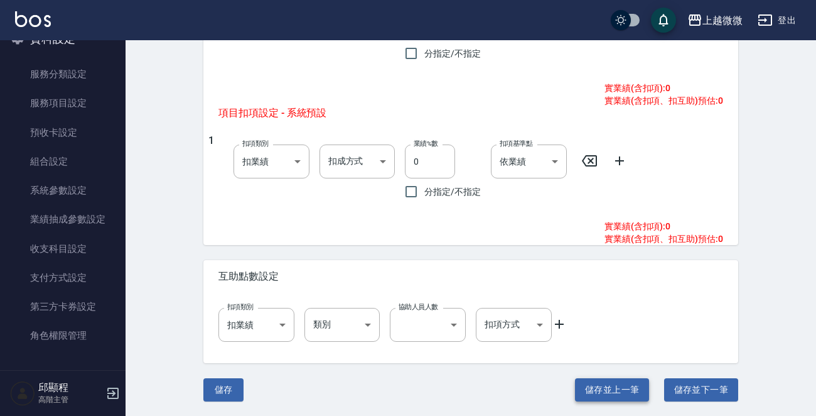
click at [615, 394] on button "儲存並上一筆" at bounding box center [612, 389] width 74 height 23
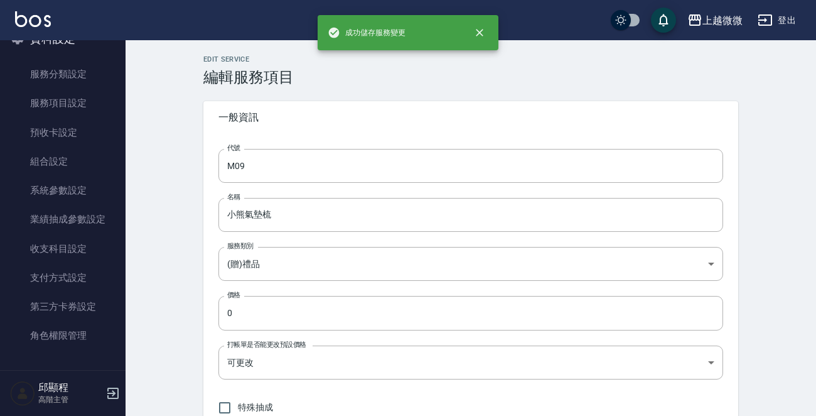
type input "M07"
type input "兔耳氣墊梳"
click at [359, 164] on input "M07" at bounding box center [471, 166] width 505 height 34
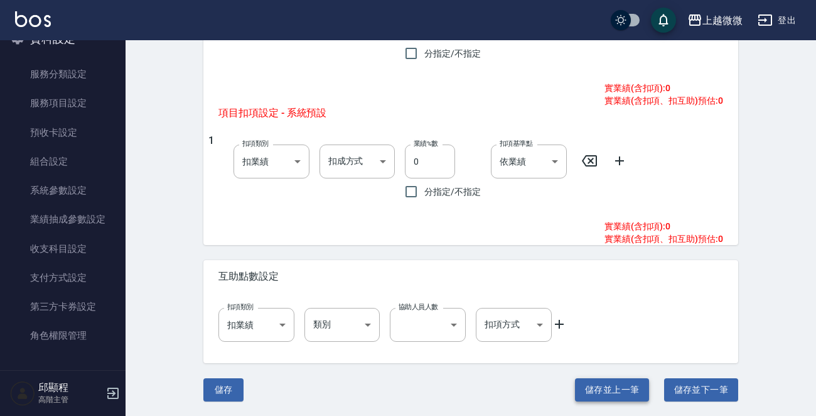
click at [605, 393] on button "儲存並上一筆" at bounding box center [612, 389] width 74 height 23
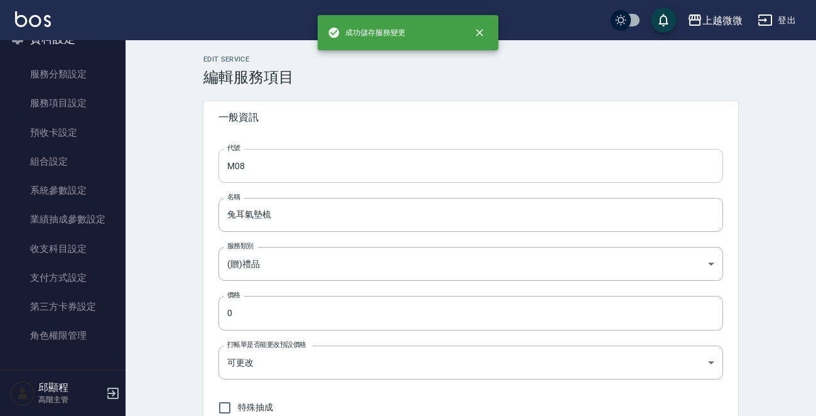
type input "M06"
type input "手提保溫杯套"
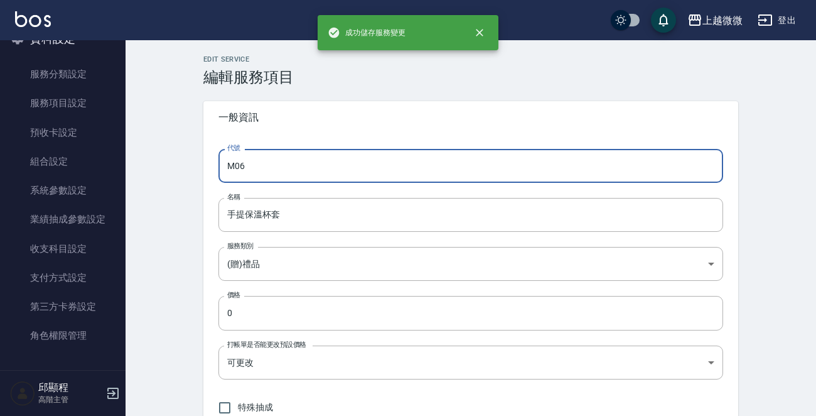
click at [358, 172] on input "M06" at bounding box center [471, 166] width 505 height 34
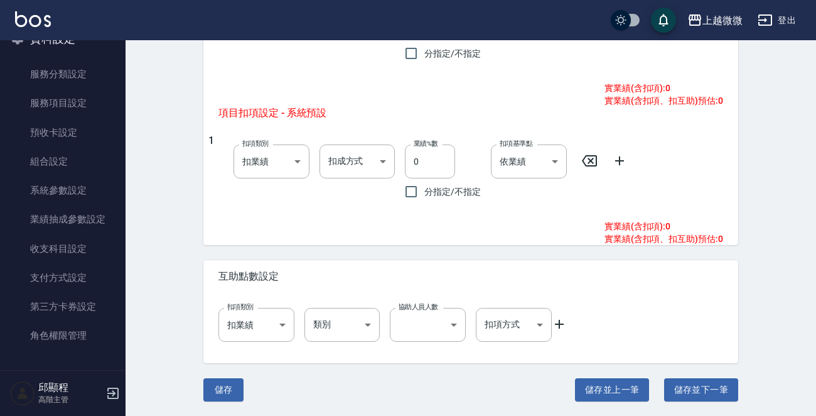
click at [627, 398] on button "儲存並上一筆" at bounding box center [612, 389] width 74 height 23
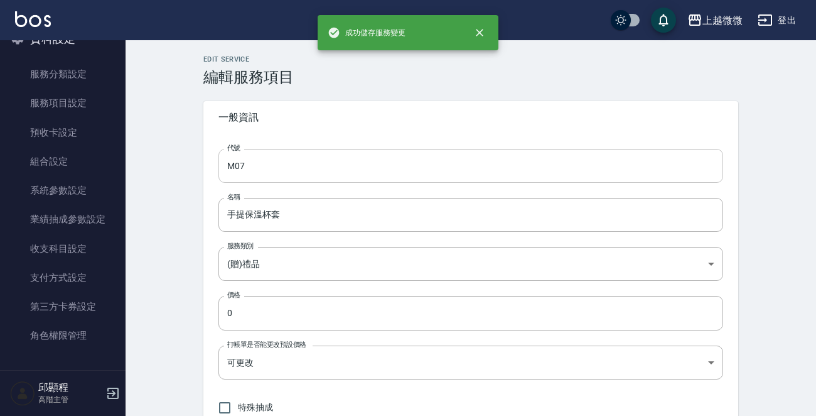
type input "M05"
type input "摺疊小洋傘"
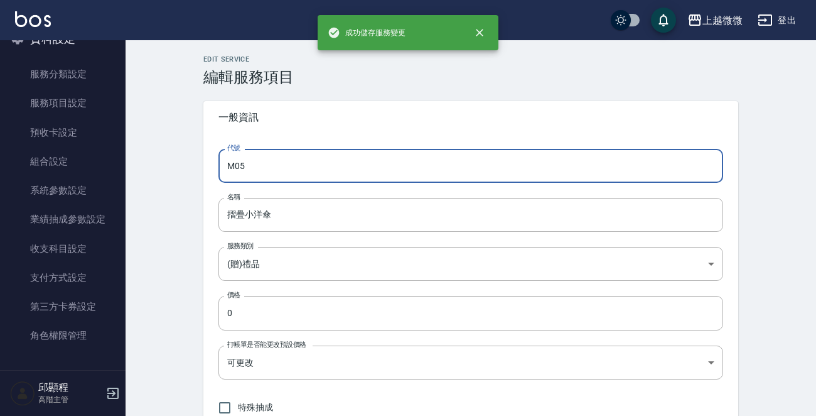
click at [338, 163] on input "M05" at bounding box center [471, 166] width 505 height 34
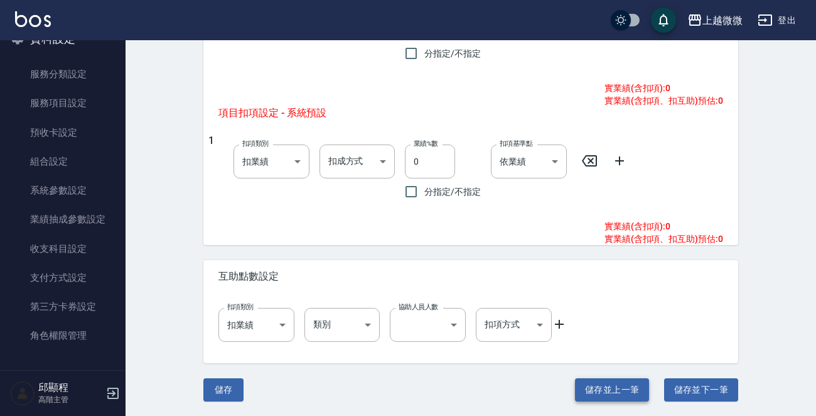
click at [597, 389] on button "儲存並上一筆" at bounding box center [612, 389] width 74 height 23
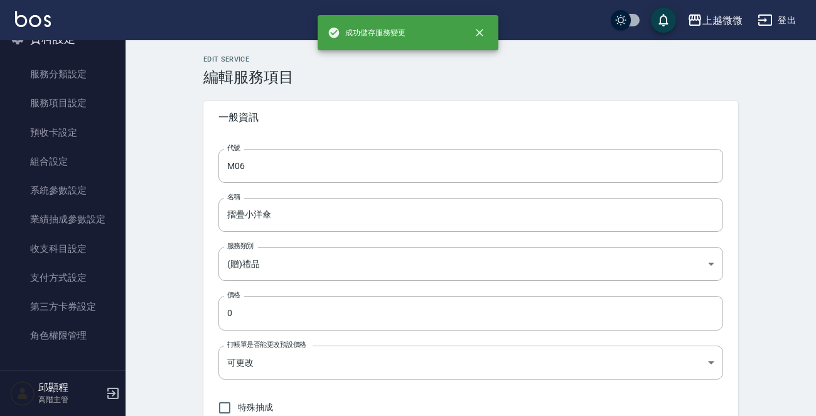
type input "M04"
type input "油頭蠟 20ml"
click at [330, 168] on input "M04" at bounding box center [471, 166] width 505 height 34
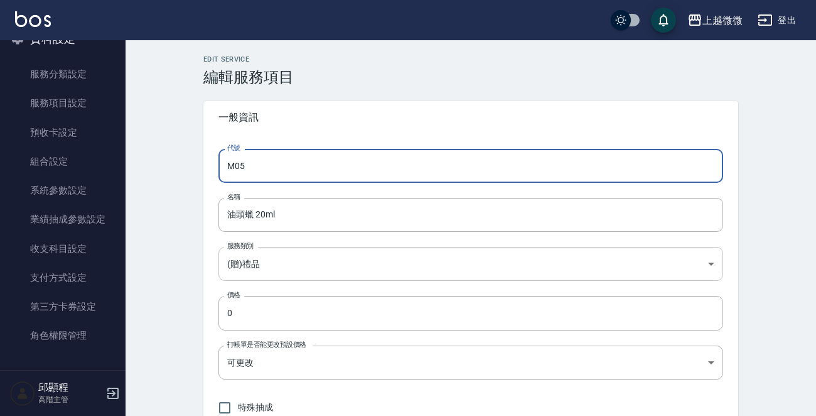
type input "M05"
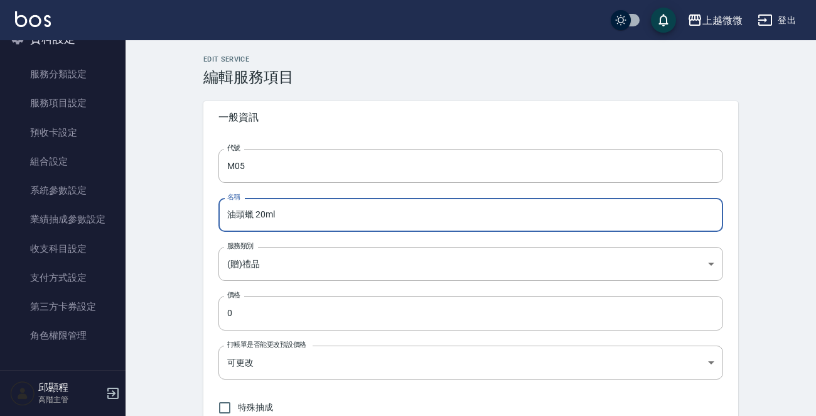
click at [257, 212] on input "油頭蠟 20ml" at bounding box center [471, 215] width 505 height 34
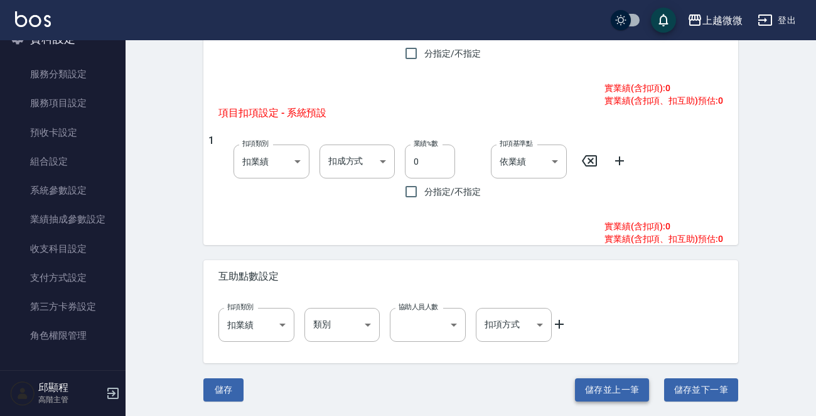
type input "油頭蠟20ml"
click at [615, 383] on button "儲存並上一筆" at bounding box center [612, 389] width 74 height 23
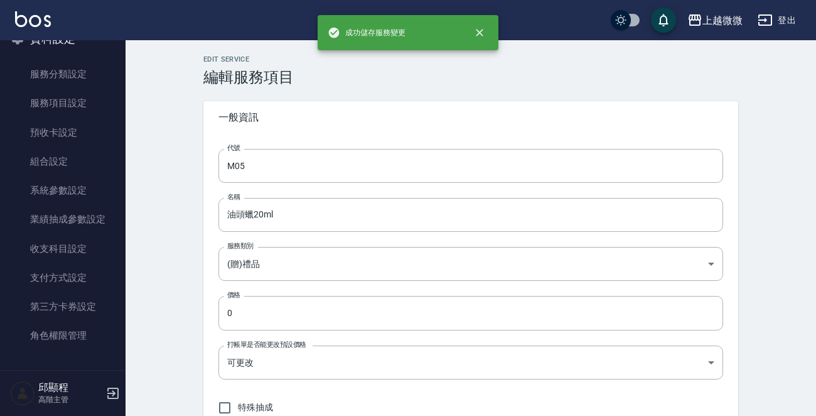
type input "M03"
type input "迷幻輕果油30ml"
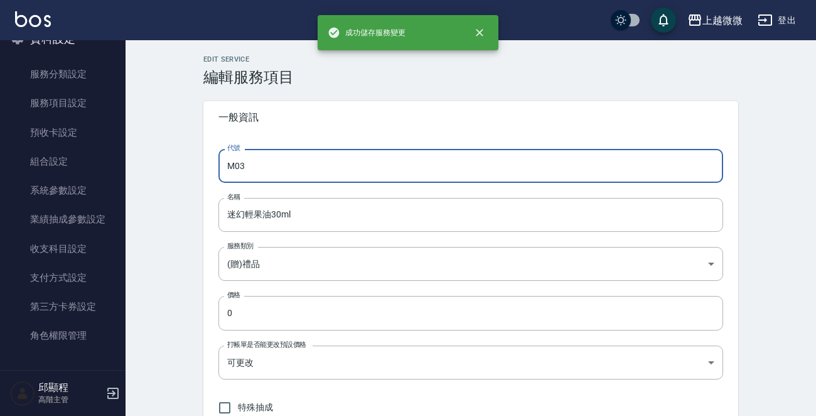
click at [342, 161] on input "M03" at bounding box center [471, 166] width 505 height 34
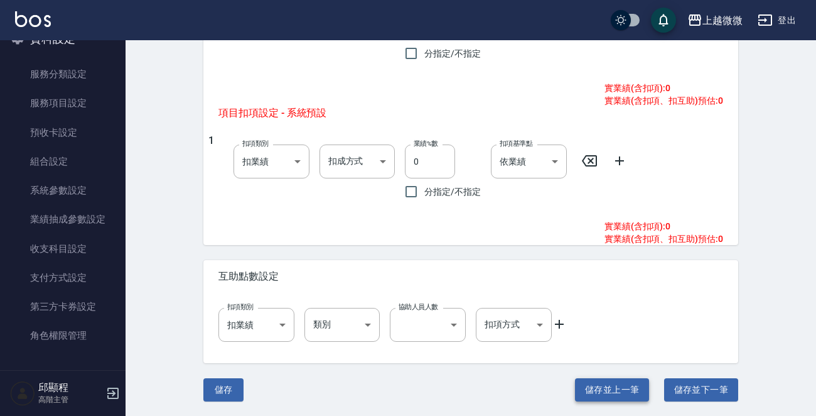
click at [627, 382] on button "儲存並上一筆" at bounding box center [612, 389] width 74 height 23
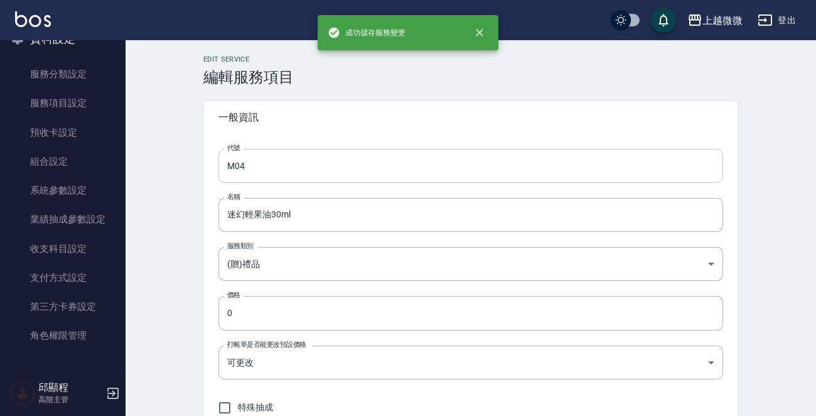
type input "M02"
type input "RR1復原修復洗髮精70ml+RR3復原修護精華液10ml"
click at [321, 151] on input "M02" at bounding box center [471, 166] width 505 height 34
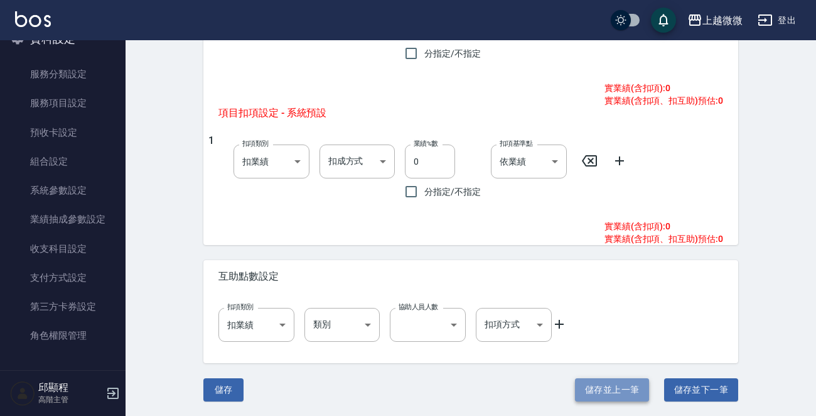
click at [622, 389] on button "儲存並上一筆" at bounding box center [612, 389] width 74 height 23
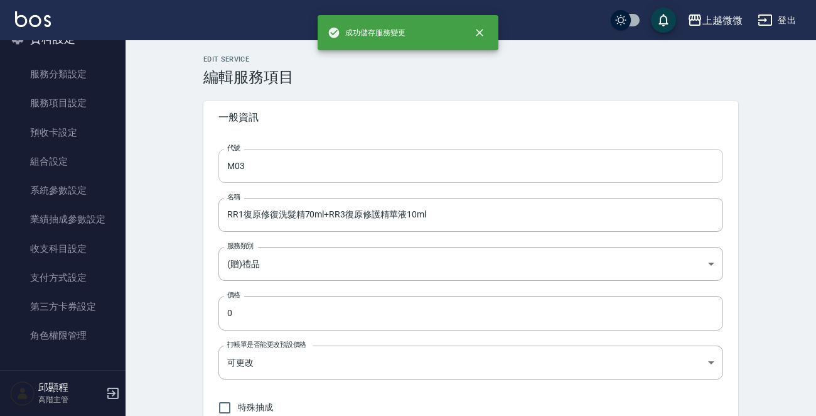
type input "M01"
type input "高效柔亮精華霜20ml"
type input "onSalary"
type input "扣固定金額"
click at [335, 171] on input "M01" at bounding box center [471, 166] width 505 height 34
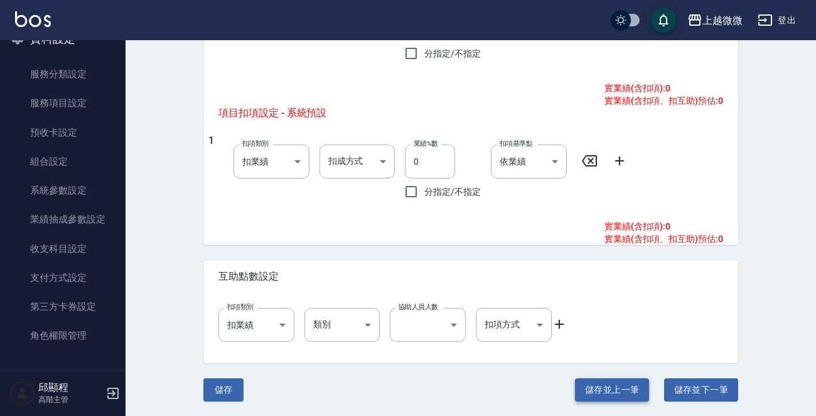
click at [617, 379] on button "儲存並上一筆" at bounding box center [612, 389] width 74 height 23
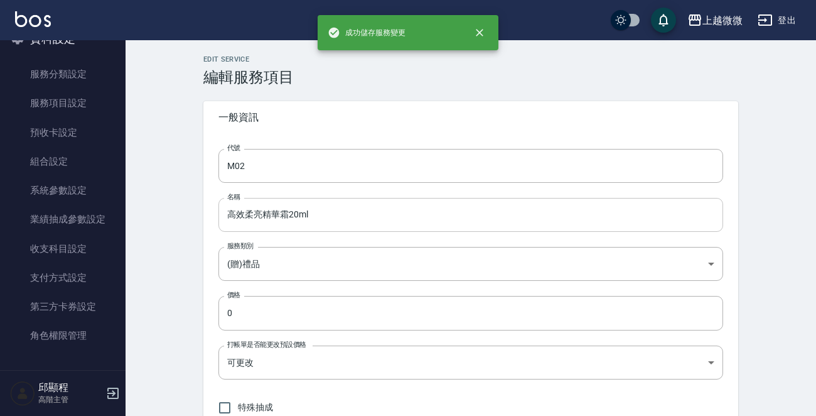
type input "L06"
type input "美容化妝"
type input "0f14af4b-fa71-4d73-b5bb-52e0aaba0622"
type input "none"
type input "onSales"
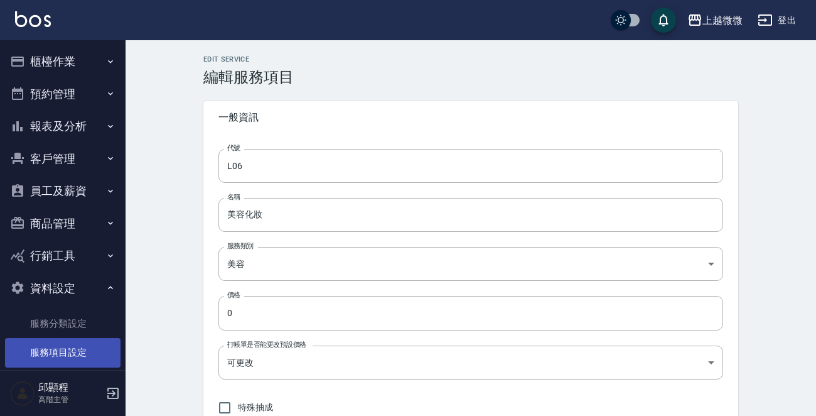
click at [70, 355] on link "服務項目設定" at bounding box center [63, 352] width 116 height 29
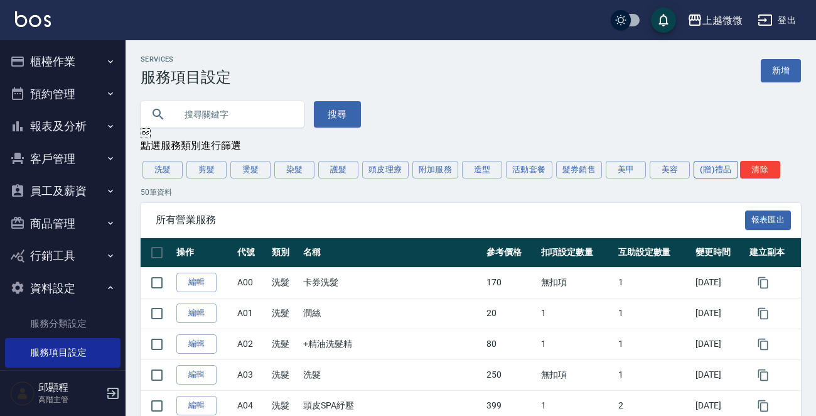
click at [708, 168] on button "(贈)禮品" at bounding box center [716, 170] width 45 height 18
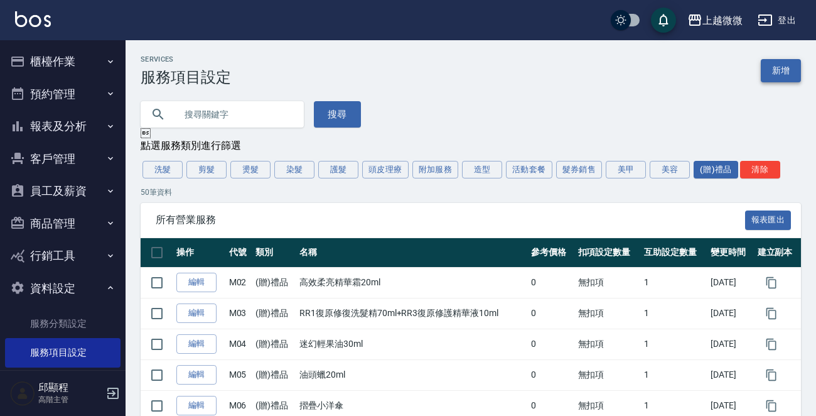
click at [777, 81] on link "新增" at bounding box center [781, 70] width 40 height 23
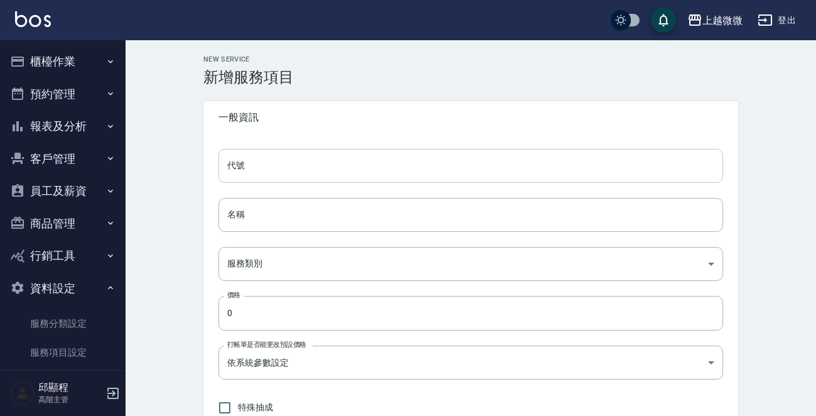
click at [274, 166] on input "代號" at bounding box center [471, 166] width 505 height 34
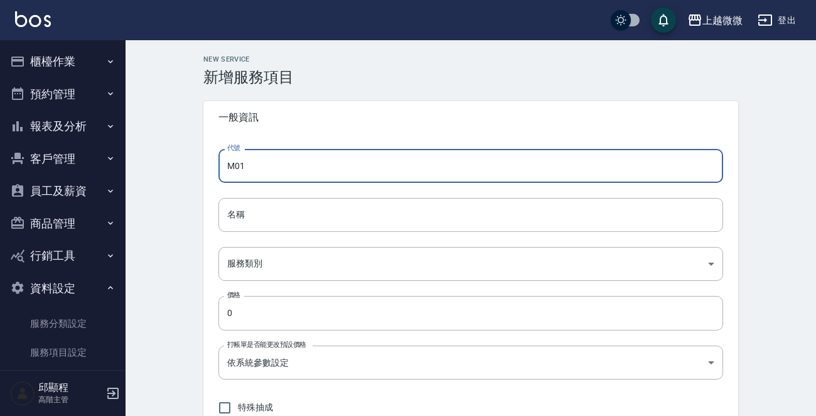
type input "M01"
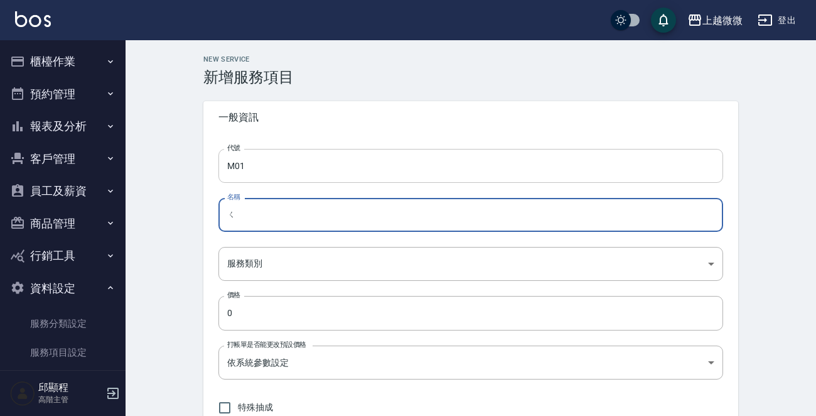
type input "ㄕ"
type input "盥洗包"
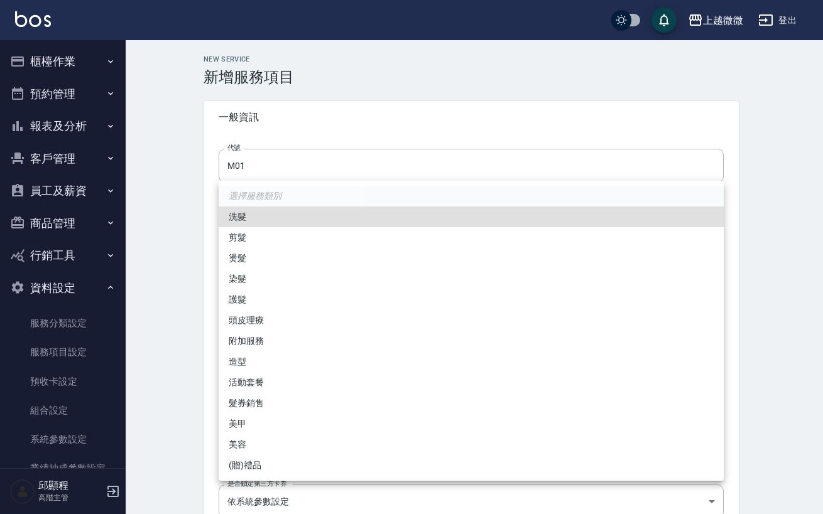
click at [260, 415] on li "(贈)禮品" at bounding box center [471, 465] width 505 height 21
type input "26eb168c-1588-45ce-8ea5-bf360fe4b252"
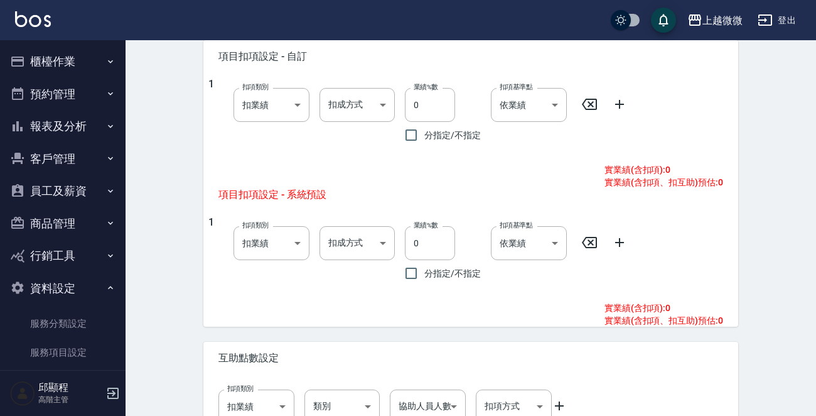
scroll to position [354, 0]
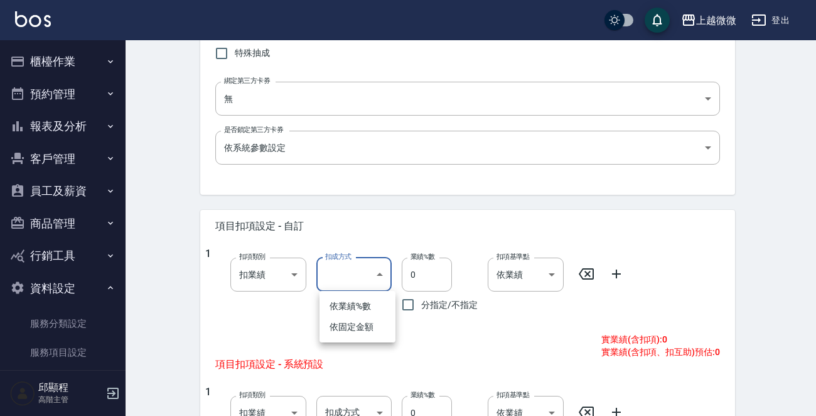
click at [384, 274] on body "上越微微 登出 櫃檯作業 打帳單 帳單列表 掛單列表 座位開單 營業儀表板 現金收支登錄 高階收支登錄 材料自購登錄 每日結帳 排班表 現場電腦打卡 掃碼打卡…" at bounding box center [408, 157] width 816 height 1022
click at [384, 274] on div at bounding box center [411, 208] width 823 height 416
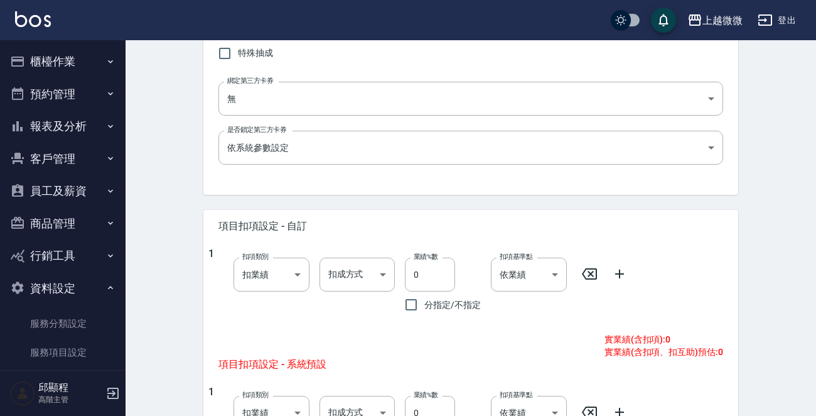
click at [170, 302] on div "New Service 新增服務項目 一般資訊 代號 M01 代號 名稱 盥洗包 名稱 服務類別 (贈)禮品 26eb168c-1588-45ce-8ea5-…" at bounding box center [471, 177] width 691 height 982
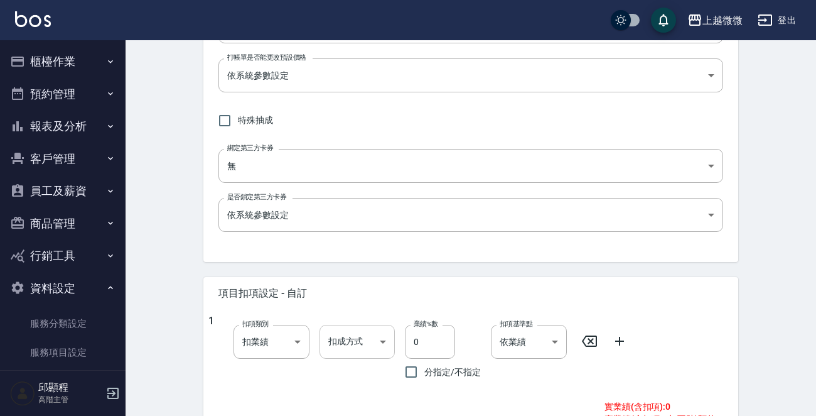
scroll to position [440, 0]
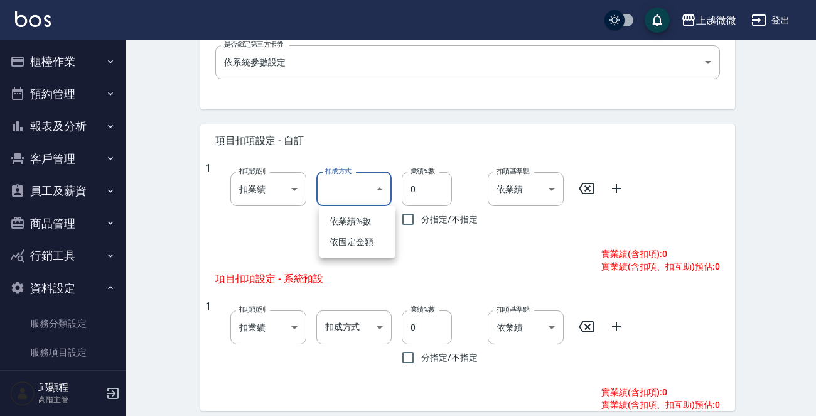
click at [371, 196] on body "上越微微 登出 櫃檯作業 打帳單 帳單列表 掛單列表 座位開單 營業儀表板 現金收支登錄 高階收支登錄 材料自購登錄 每日結帳 排班表 現場電腦打卡 掃碼打卡…" at bounding box center [408, 71] width 816 height 1022
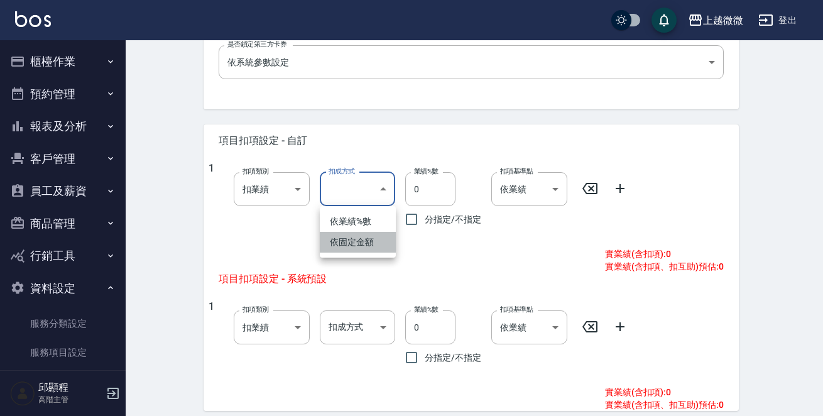
click at [359, 241] on li "依固定金額" at bounding box center [358, 242] width 76 height 21
type input "扣固定金額"
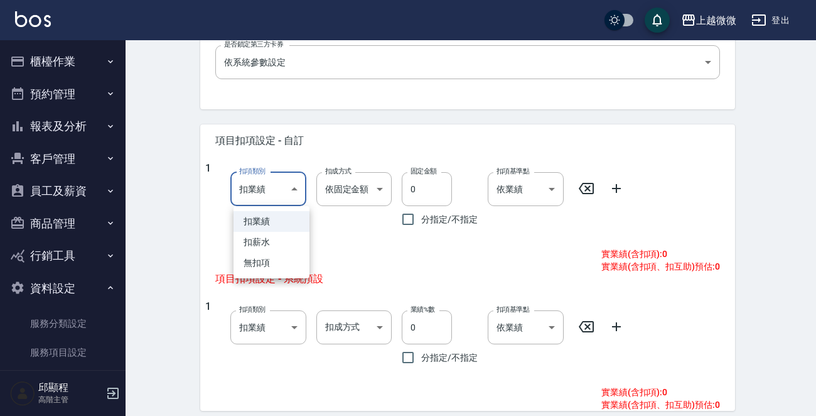
click at [298, 181] on body "上越微微 登出 櫃檯作業 打帳單 帳單列表 掛單列表 座位開單 營業儀表板 現金收支登錄 高階收支登錄 材料自購登錄 每日結帳 排班表 現場電腦打卡 掃碼打卡…" at bounding box center [408, 71] width 816 height 1022
click at [296, 182] on div at bounding box center [411, 208] width 823 height 416
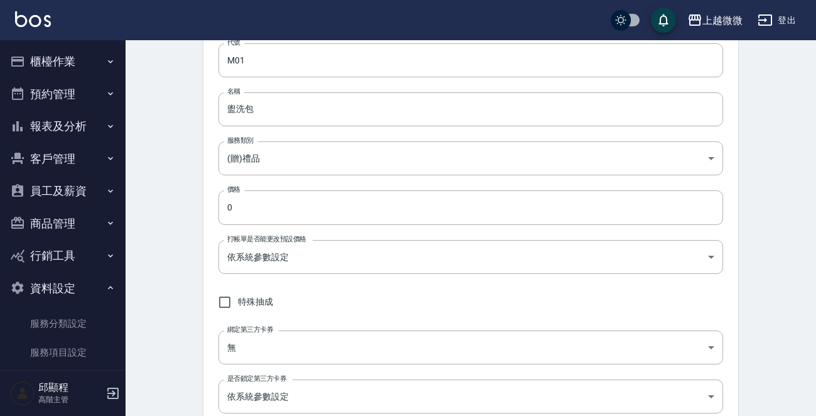
scroll to position [0, 0]
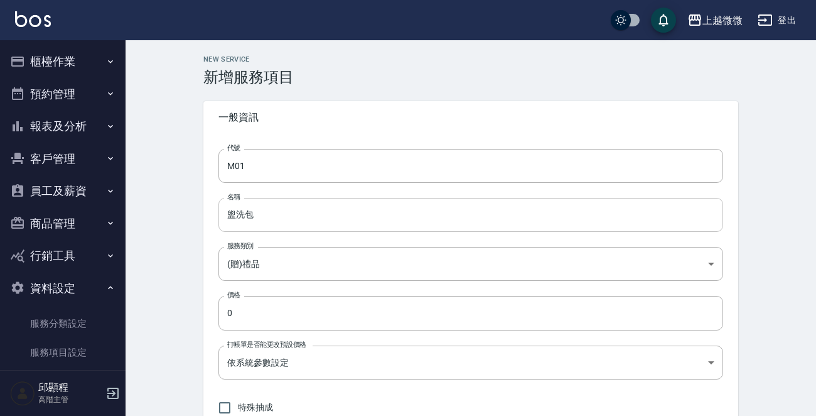
click at [371, 215] on input "盥洗包" at bounding box center [471, 215] width 505 height 34
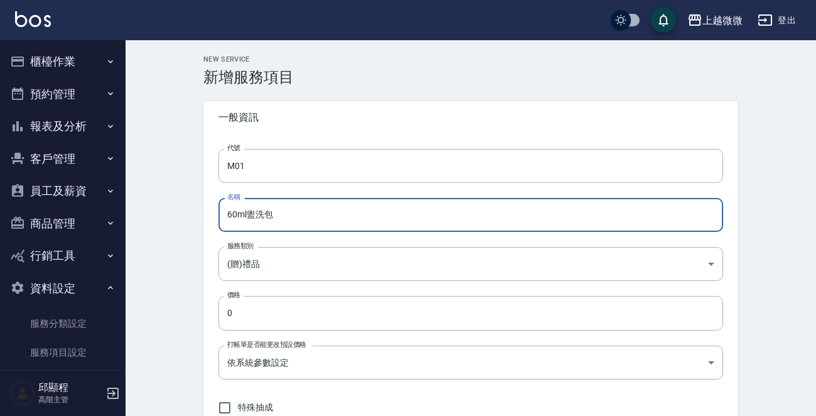
drag, startPoint x: 306, startPoint y: 210, endPoint x: 19, endPoint y: 219, distance: 287.1
type input "v"
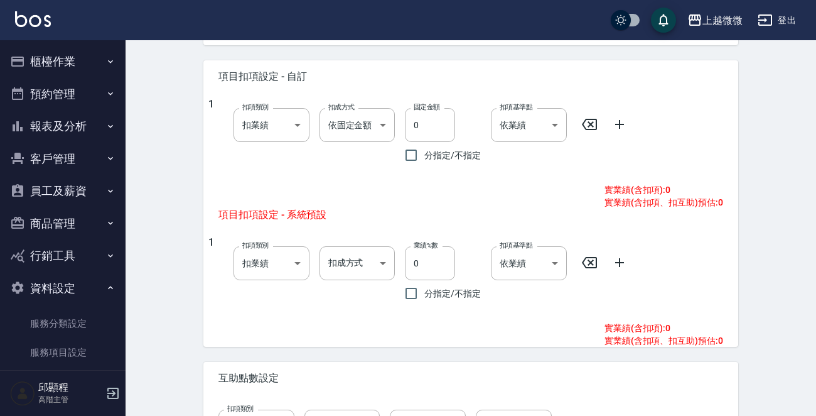
scroll to position [605, 0]
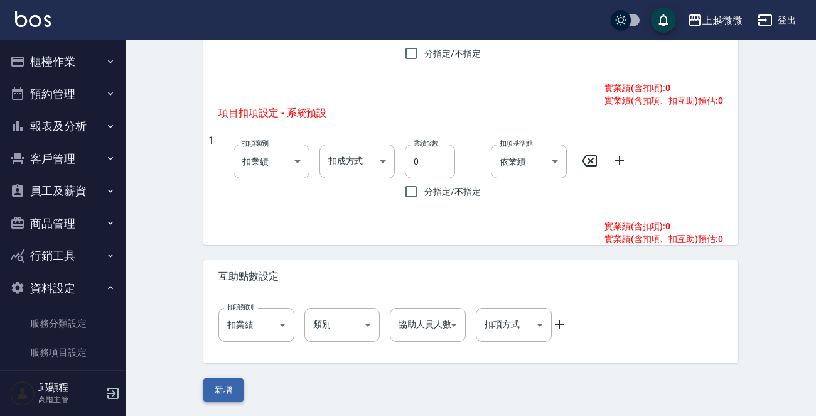
type input "60ml三入擠壓瓶盥洗包"
click at [232, 382] on button "新增" at bounding box center [223, 389] width 40 height 23
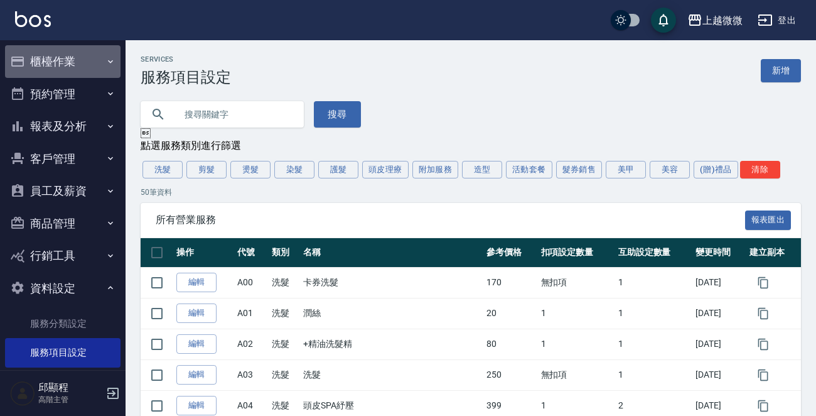
click at [77, 64] on button "櫃檯作業" at bounding box center [63, 61] width 116 height 33
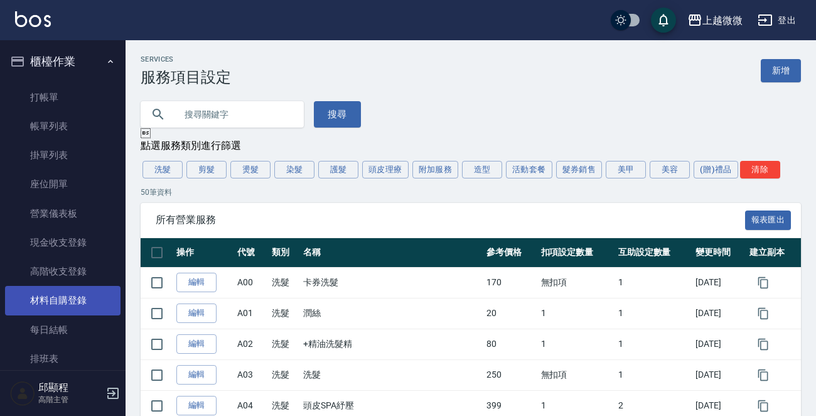
click at [80, 296] on link "材料自購登錄" at bounding box center [63, 300] width 116 height 29
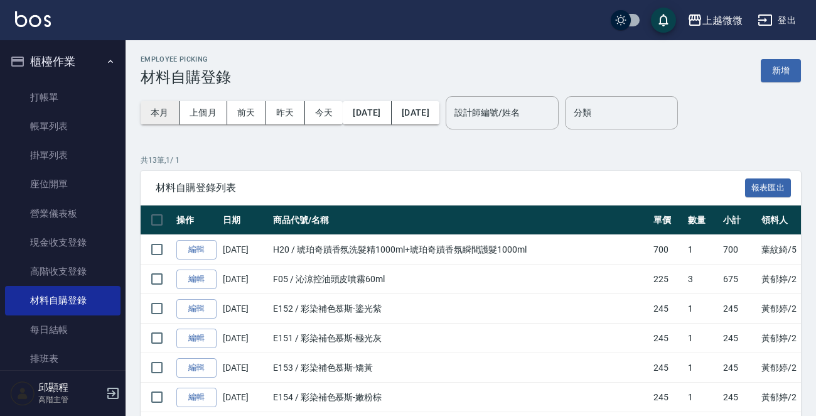
click at [161, 112] on button "本月" at bounding box center [160, 112] width 39 height 23
click at [193, 246] on link "編輯" at bounding box center [196, 249] width 40 height 19
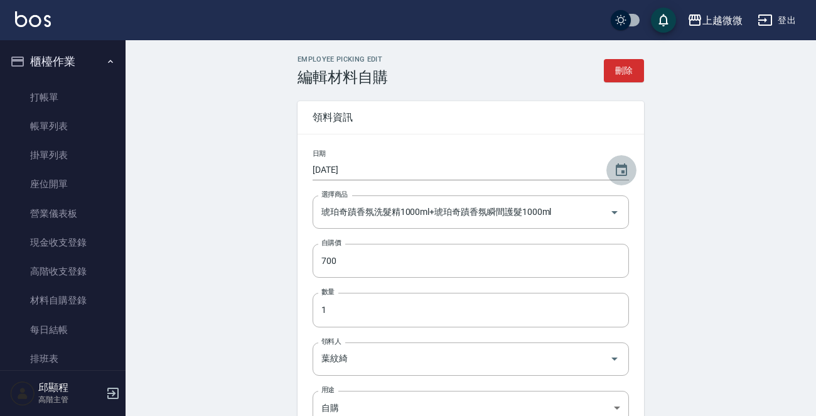
click at [615, 160] on button "Choose date, selected date is 2025-09-13" at bounding box center [622, 170] width 30 height 30
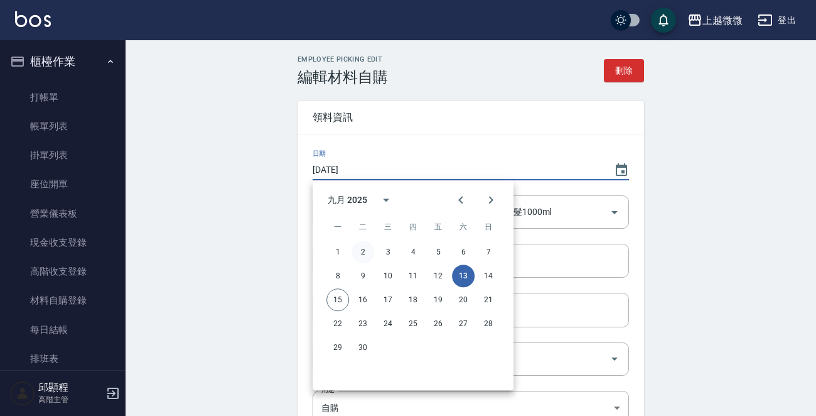
click at [362, 251] on button "2" at bounding box center [363, 252] width 23 height 23
type input "[DATE]"
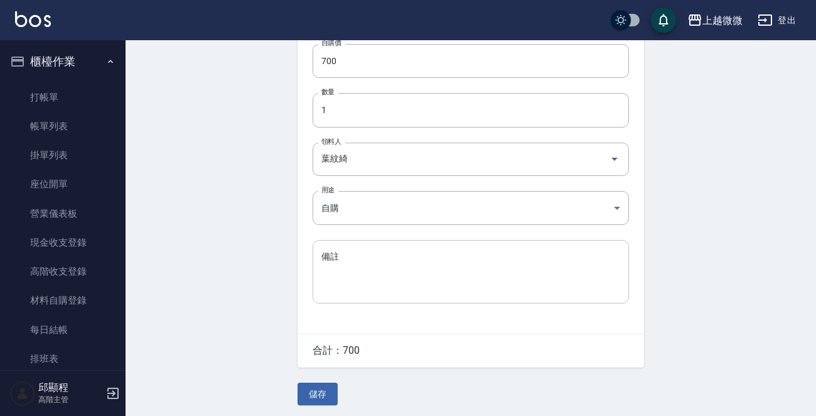
scroll to position [205, 0]
click at [320, 384] on button "儲存" at bounding box center [318, 389] width 40 height 23
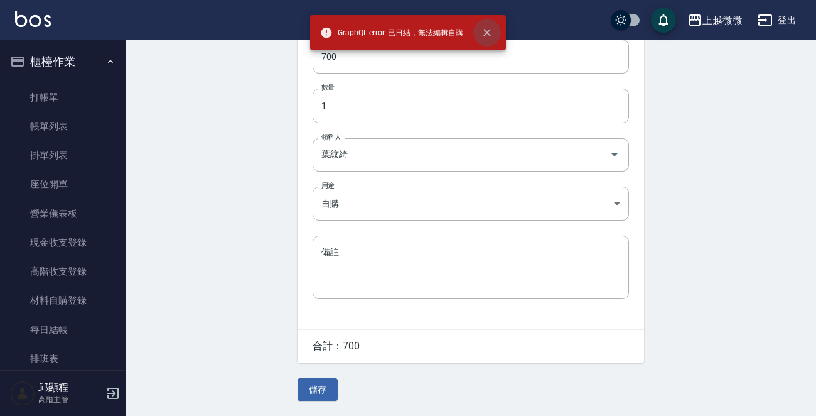
click at [487, 38] on icon "close" at bounding box center [487, 32] width 13 height 13
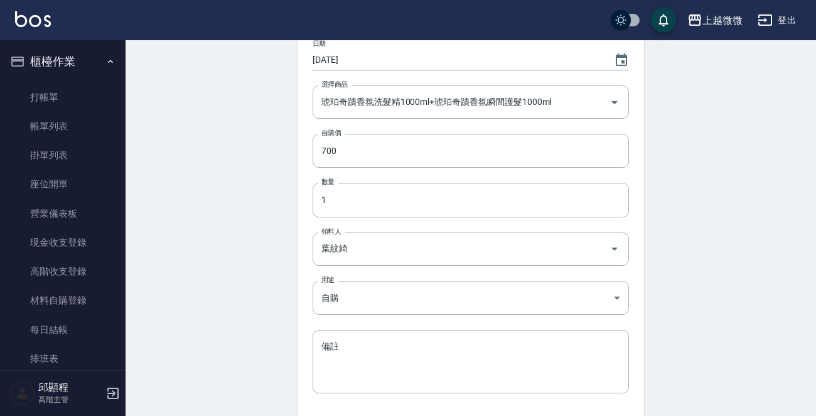
scroll to position [0, 0]
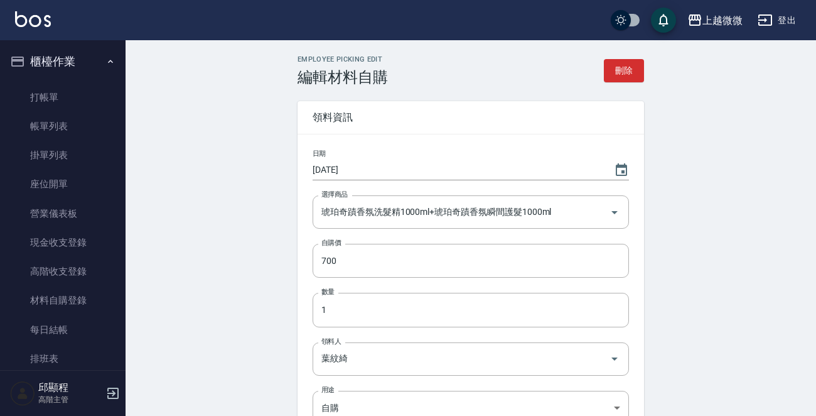
drag, startPoint x: 195, startPoint y: 175, endPoint x: 176, endPoint y: 198, distance: 29.9
click at [195, 176] on div "Employee Picking Edit 編輯材料自購 刪除 領料資訊 日期 [DATE] 選擇商品 琥珀奇蹟香氛洗髮精1000ml+琥珀奇蹟香氛瞬間護髮1…" at bounding box center [471, 330] width 691 height 580
click at [70, 279] on link "高階收支登錄" at bounding box center [63, 271] width 116 height 29
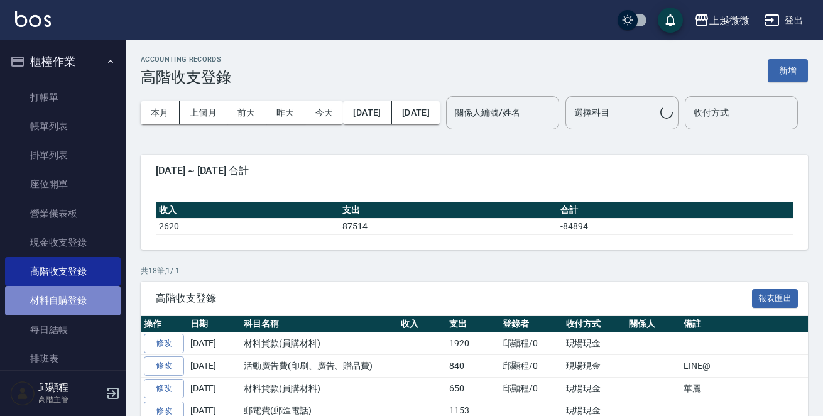
click at [70, 295] on link "材料自購登錄" at bounding box center [63, 300] width 116 height 29
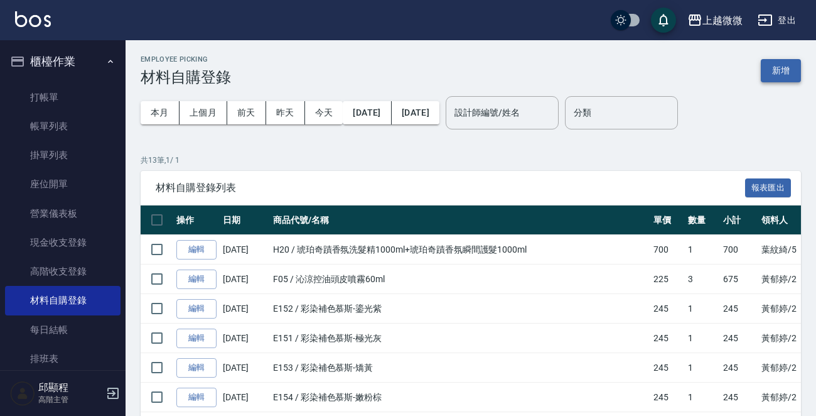
click at [794, 72] on button "新增" at bounding box center [781, 70] width 40 height 23
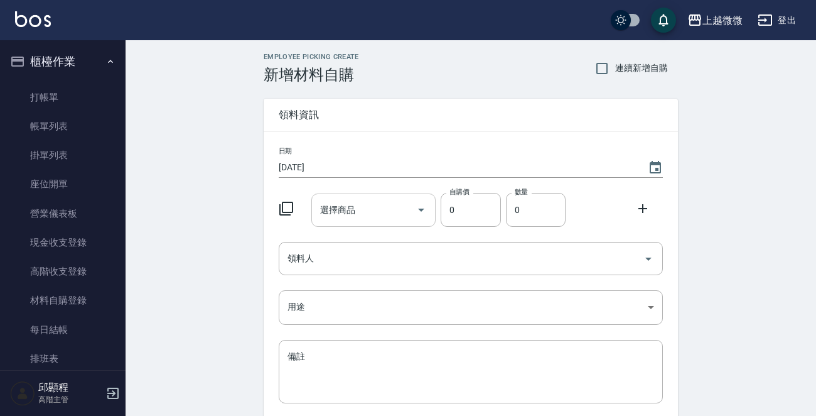
click at [385, 204] on input "選擇商品" at bounding box center [364, 210] width 95 height 22
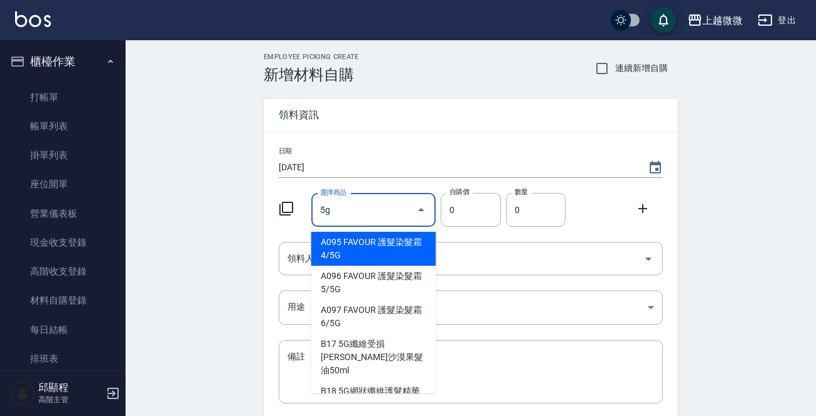
type input "5"
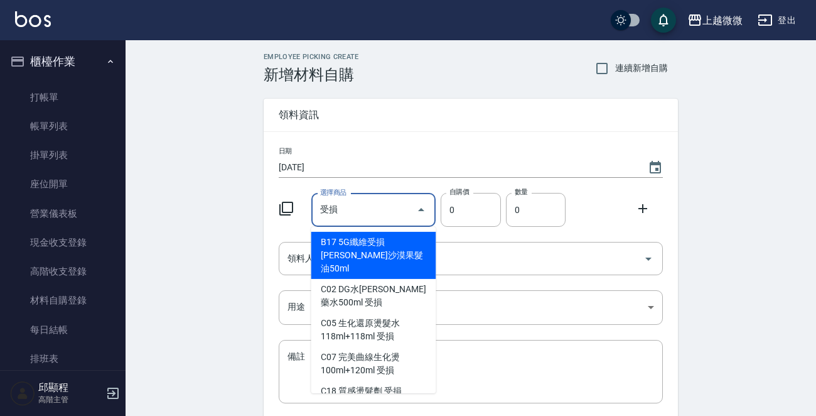
type input "受"
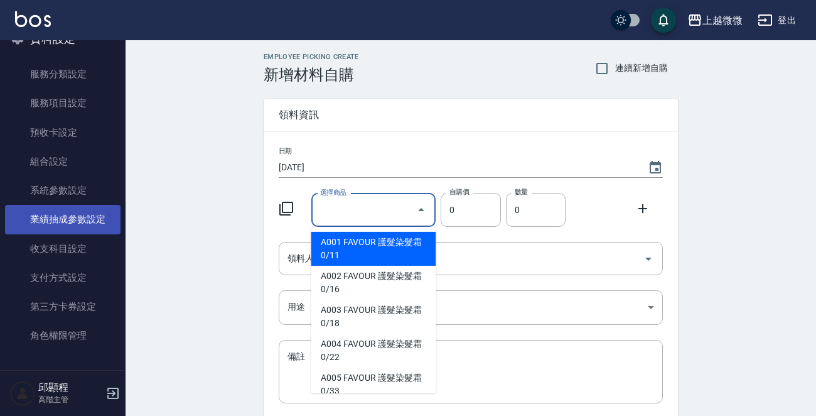
scroll to position [482, 0]
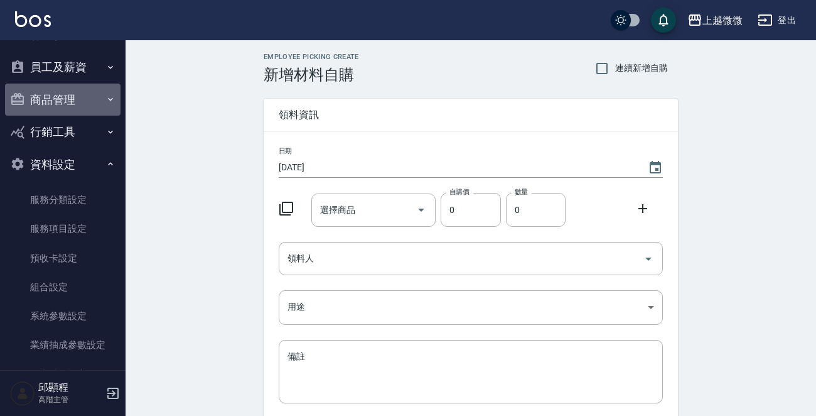
click at [80, 104] on button "商品管理" at bounding box center [63, 100] width 116 height 33
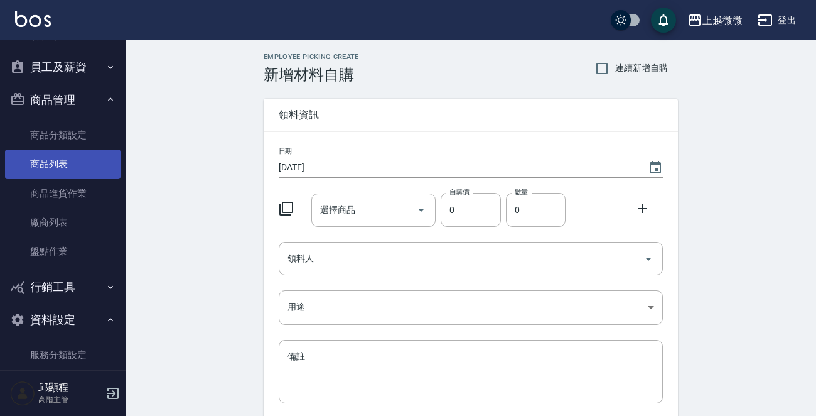
click at [50, 175] on link "商品列表" at bounding box center [63, 163] width 116 height 29
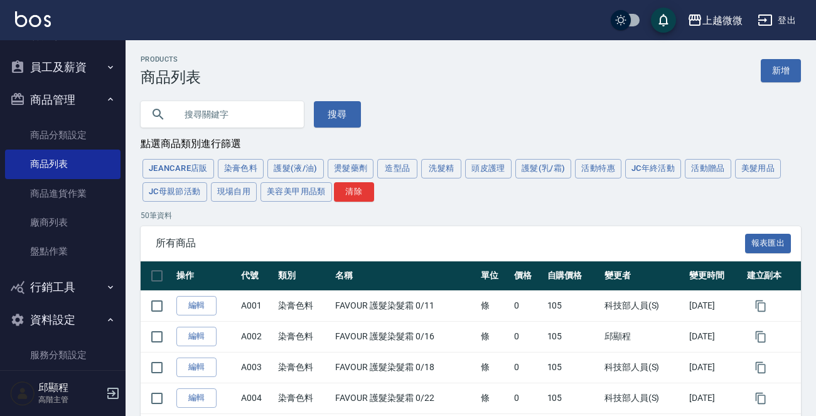
click at [236, 116] on input "text" at bounding box center [235, 114] width 118 height 34
type input "5g"
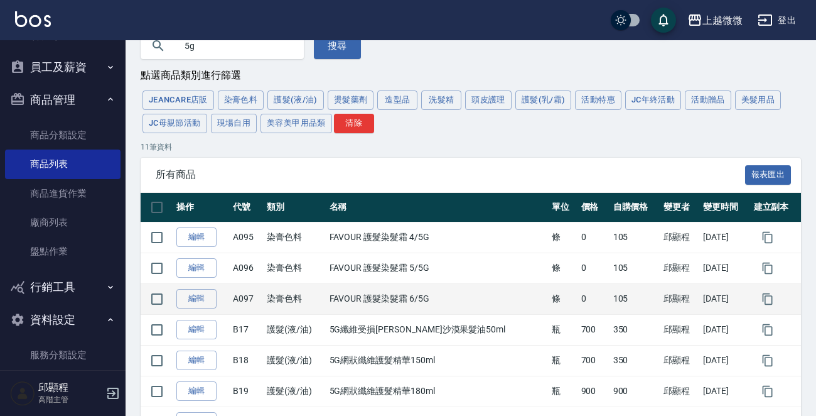
scroll to position [126, 0]
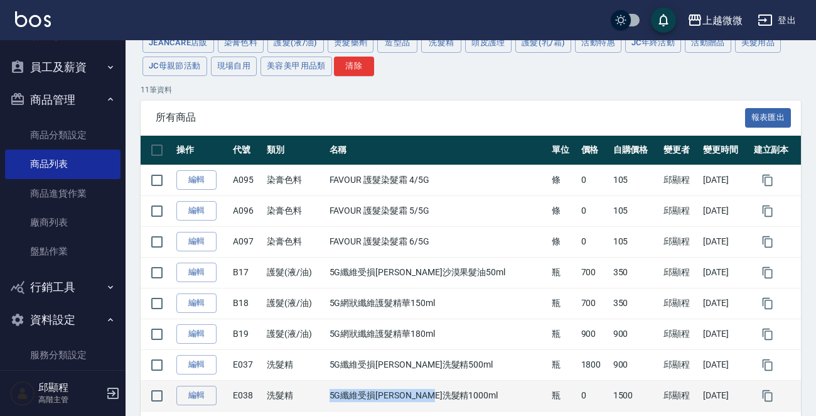
drag, startPoint x: 464, startPoint y: 395, endPoint x: 339, endPoint y: 396, distance: 125.0
click at [339, 396] on td "5G纖維受損[PERSON_NAME]洗髮精1000ml" at bounding box center [438, 395] width 223 height 31
click at [471, 399] on td "5G纖維受損[PERSON_NAME]洗髮精1000ml" at bounding box center [438, 395] width 223 height 31
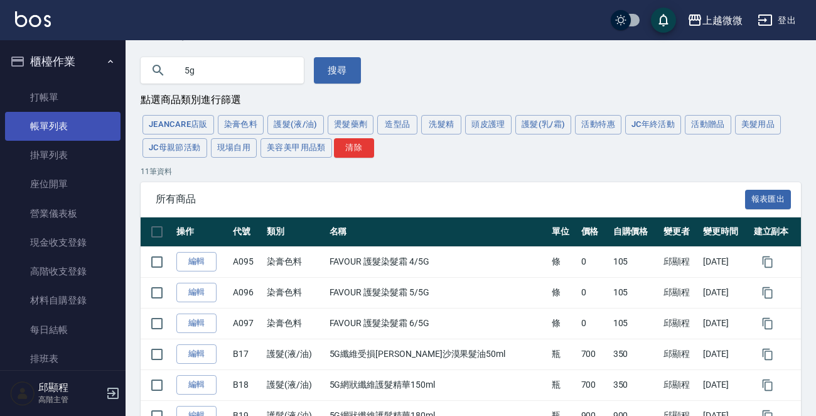
scroll to position [0, 0]
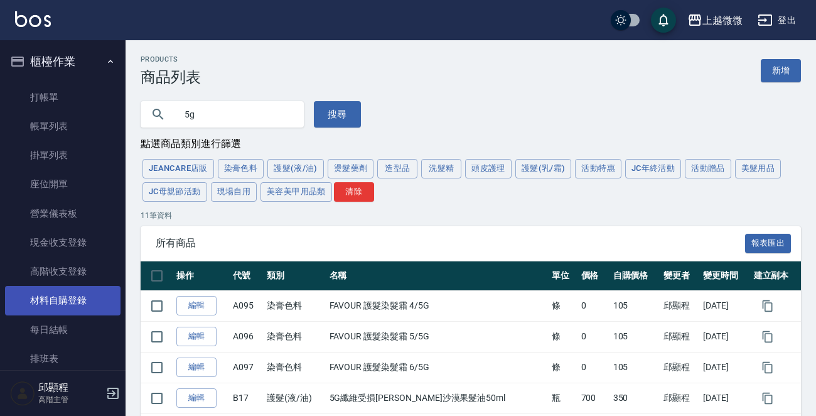
click at [94, 302] on link "材料自購登錄" at bounding box center [63, 300] width 116 height 29
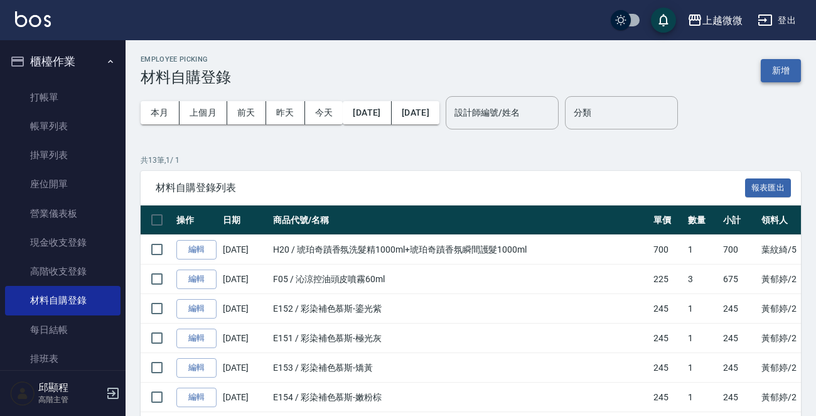
click at [783, 73] on button "新增" at bounding box center [781, 70] width 40 height 23
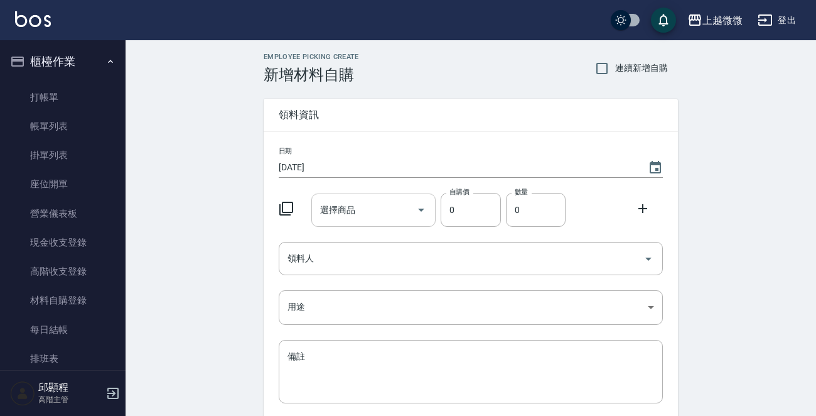
click at [364, 216] on input "選擇商品" at bounding box center [364, 210] width 95 height 22
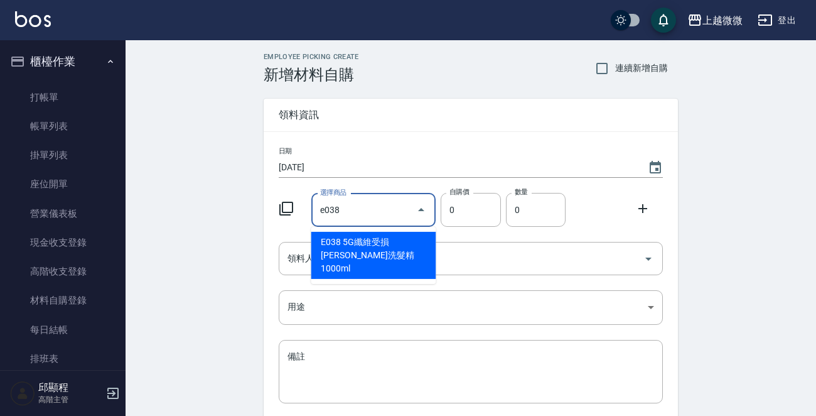
click at [391, 245] on li "E038 5G纖維受損[PERSON_NAME]洗髮精1000ml" at bounding box center [373, 255] width 125 height 47
type input "5G纖維受損[PERSON_NAME]洗髮精1000ml"
type input "1500"
type input "1"
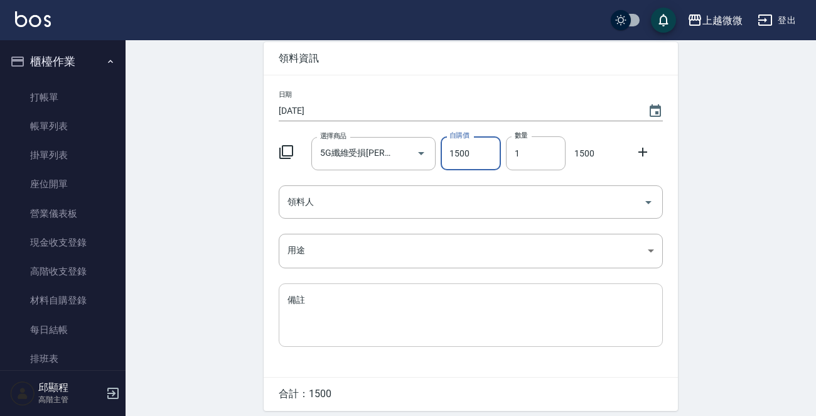
scroll to position [102, 0]
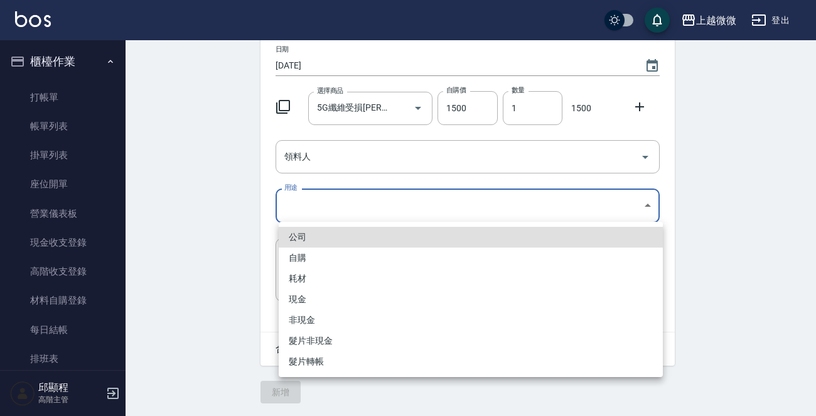
drag, startPoint x: 335, startPoint y: 193, endPoint x: 335, endPoint y: 202, distance: 9.4
click at [335, 195] on body "上越微微 登出 櫃檯作業 打帳單 帳單列表 掛單列表 座位開單 營業儀表板 現金收支登錄 高階收支登錄 材料自購登錄 每日結帳 排班表 現場電腦打卡 掃碼打卡…" at bounding box center [408, 156] width 816 height 517
click at [313, 257] on li "自購" at bounding box center [471, 257] width 384 height 21
type input "自購"
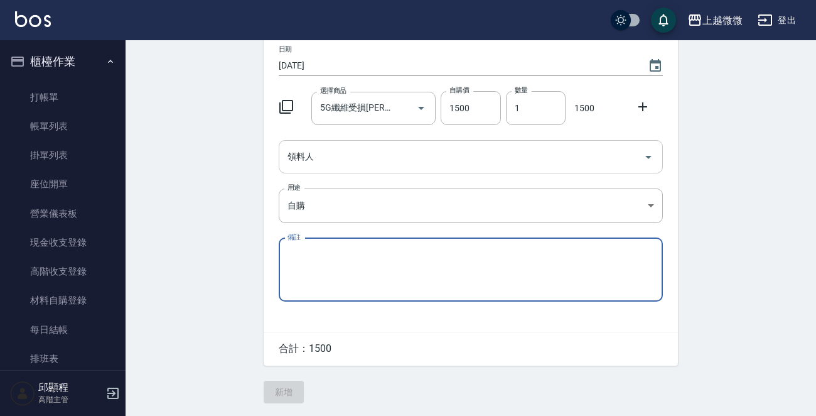
click at [360, 154] on input "領料人" at bounding box center [461, 157] width 354 height 22
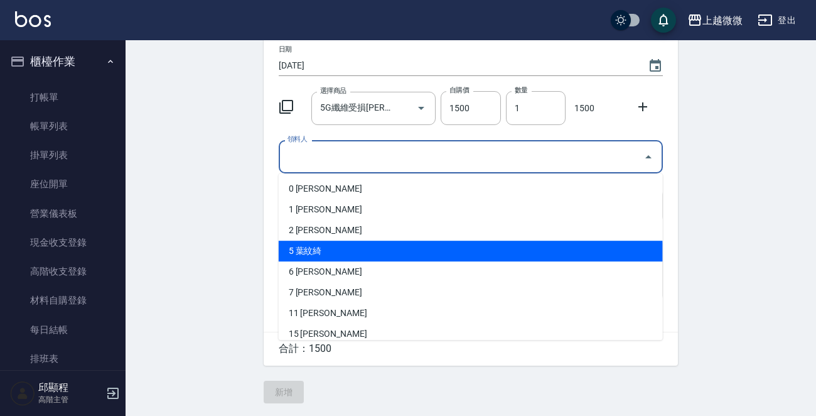
drag, startPoint x: 305, startPoint y: 244, endPoint x: 298, endPoint y: 244, distance: 6.9
click at [305, 244] on li "5 葉紋綺" at bounding box center [471, 251] width 384 height 21
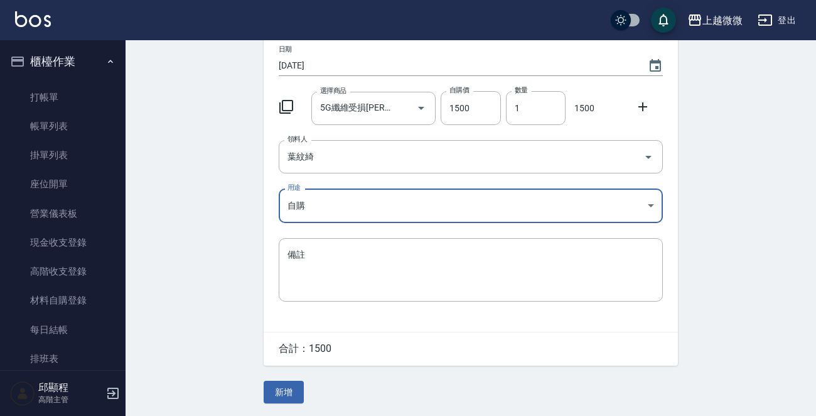
click at [221, 244] on div "Employee Picking Create 新增材料自購 連續新增自購 領料資訊 日期 [DATE] 選擇商品 5G纖維受損[PERSON_NAME]洗髮…" at bounding box center [471, 176] width 691 height 477
click at [292, 388] on button "新增" at bounding box center [284, 392] width 40 height 23
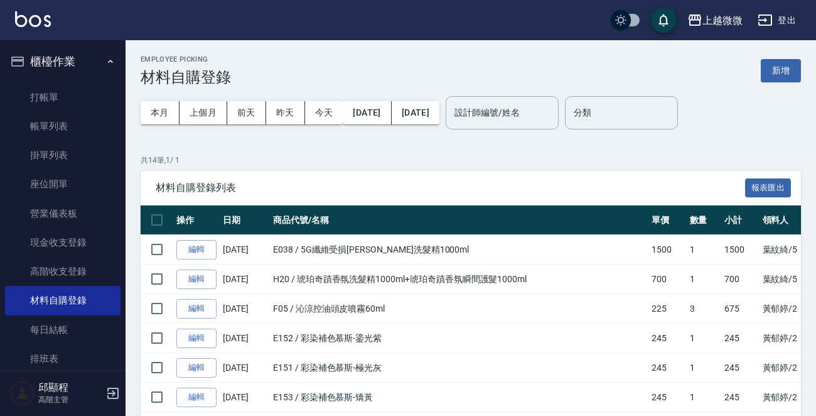
click at [35, 16] on img at bounding box center [33, 19] width 36 height 16
